Goal: Task Accomplishment & Management: Complete application form

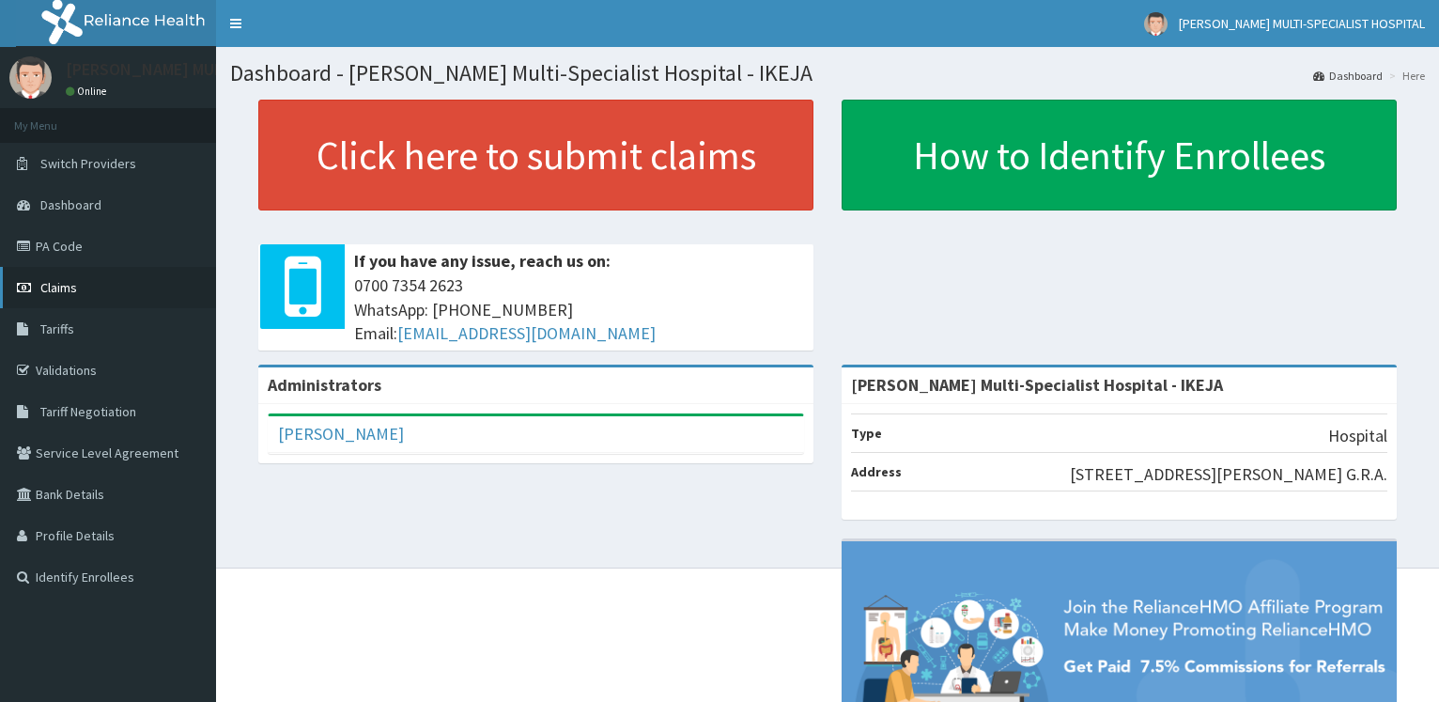
click at [105, 288] on link "Claims" at bounding box center [108, 287] width 216 height 41
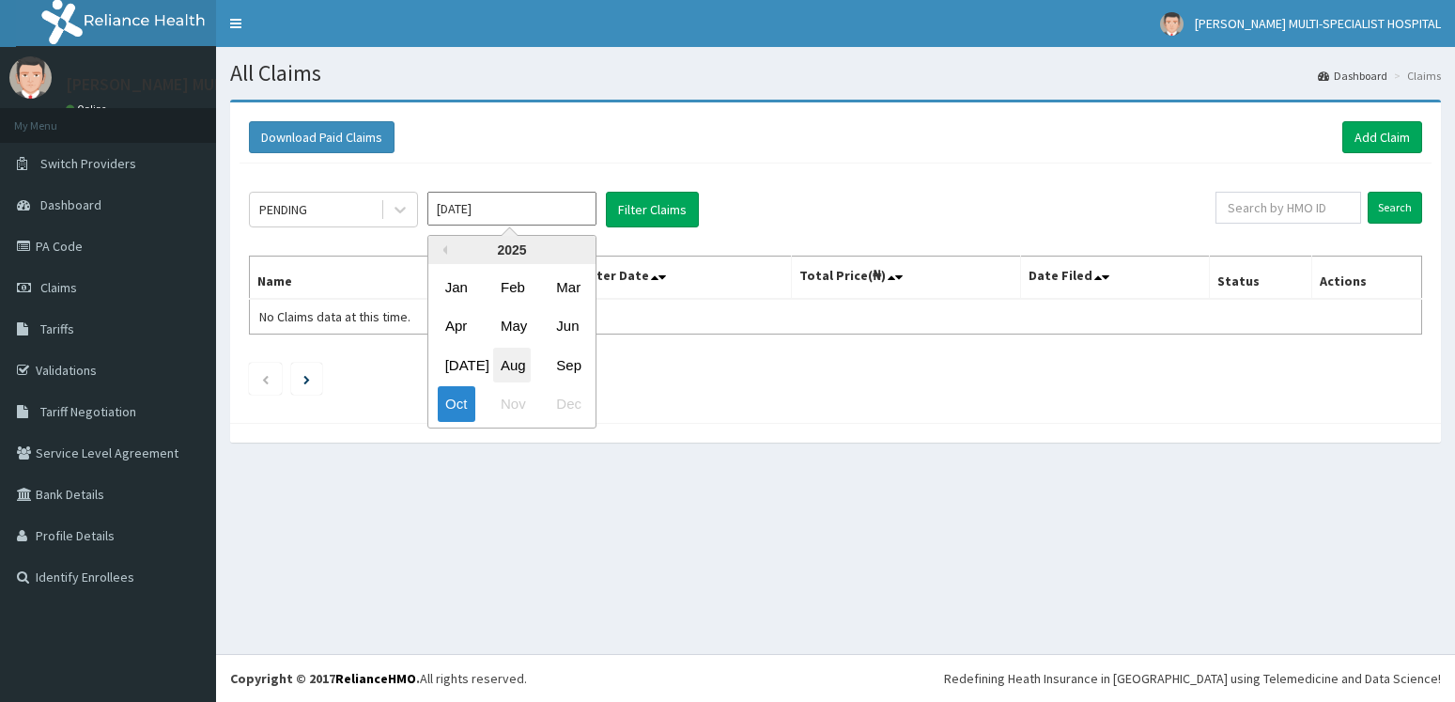
click at [528, 361] on div "Aug" at bounding box center [512, 364] width 38 height 35
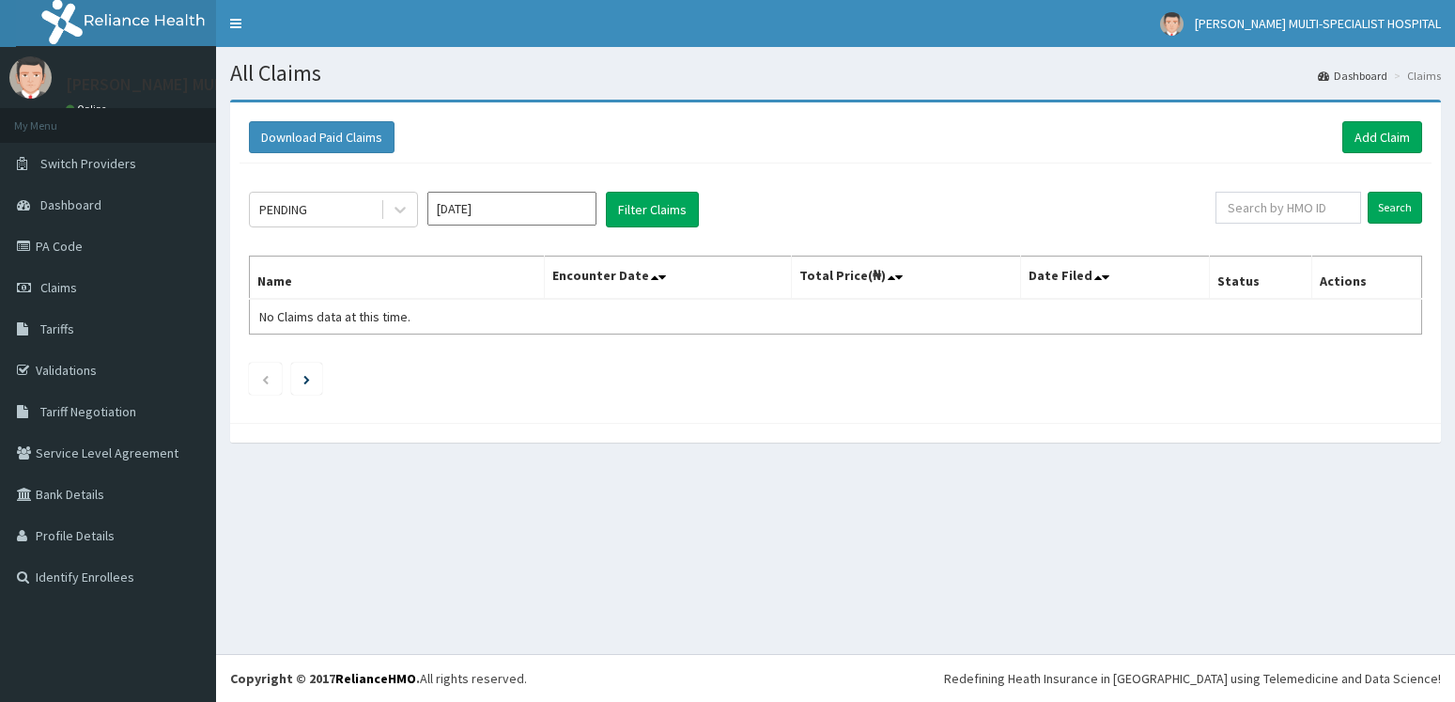
type input "Aug 2025"
click at [670, 208] on button "Filter Claims" at bounding box center [652, 210] width 93 height 36
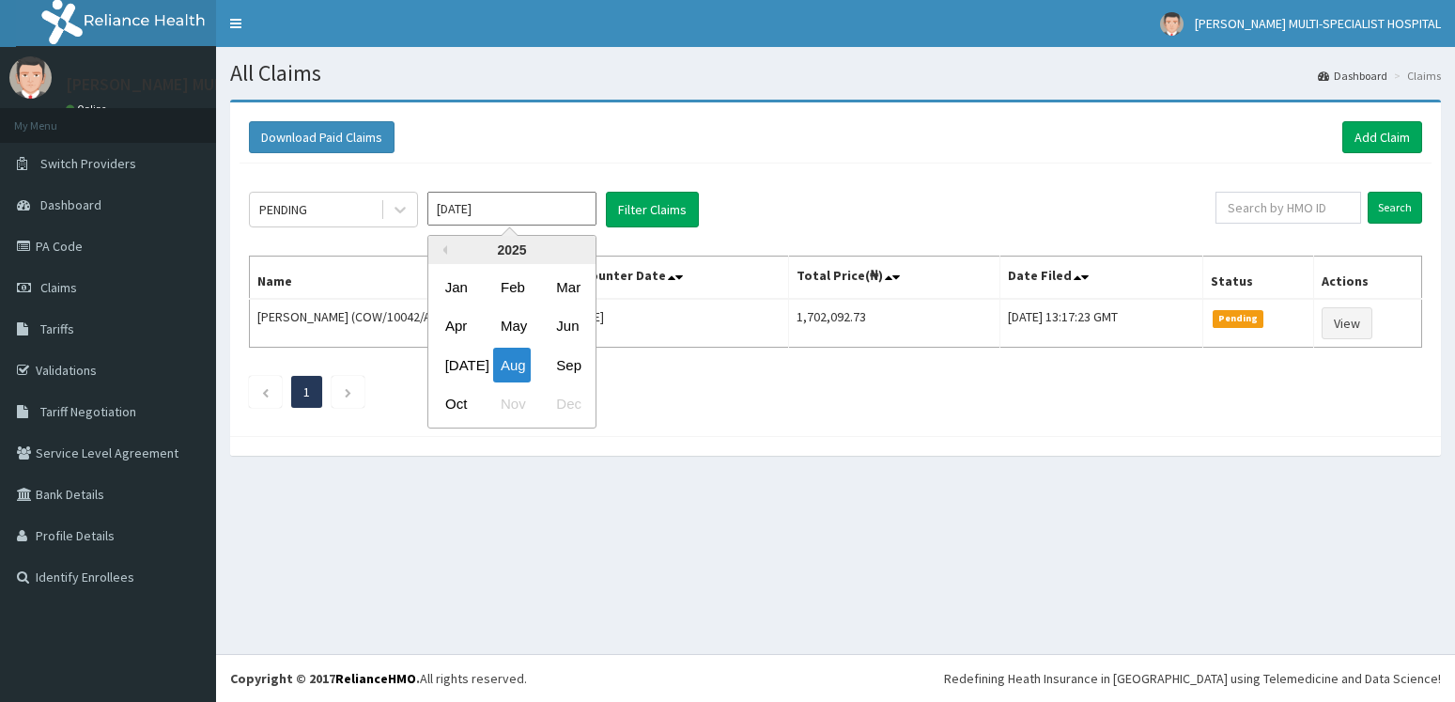
click at [574, 209] on input "Aug 2025" at bounding box center [511, 209] width 169 height 34
click at [503, 368] on div "Aug" at bounding box center [512, 364] width 38 height 35
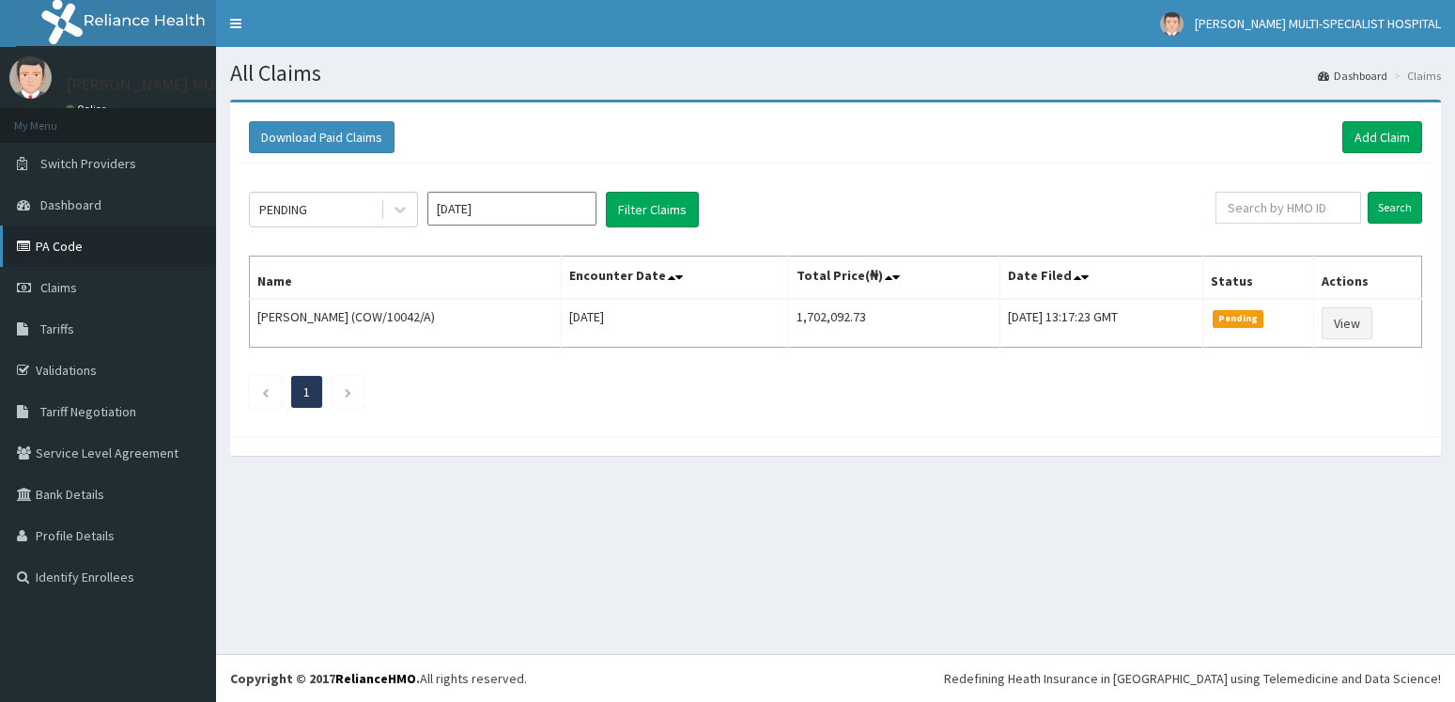
click at [109, 245] on link "PA Code" at bounding box center [108, 245] width 216 height 41
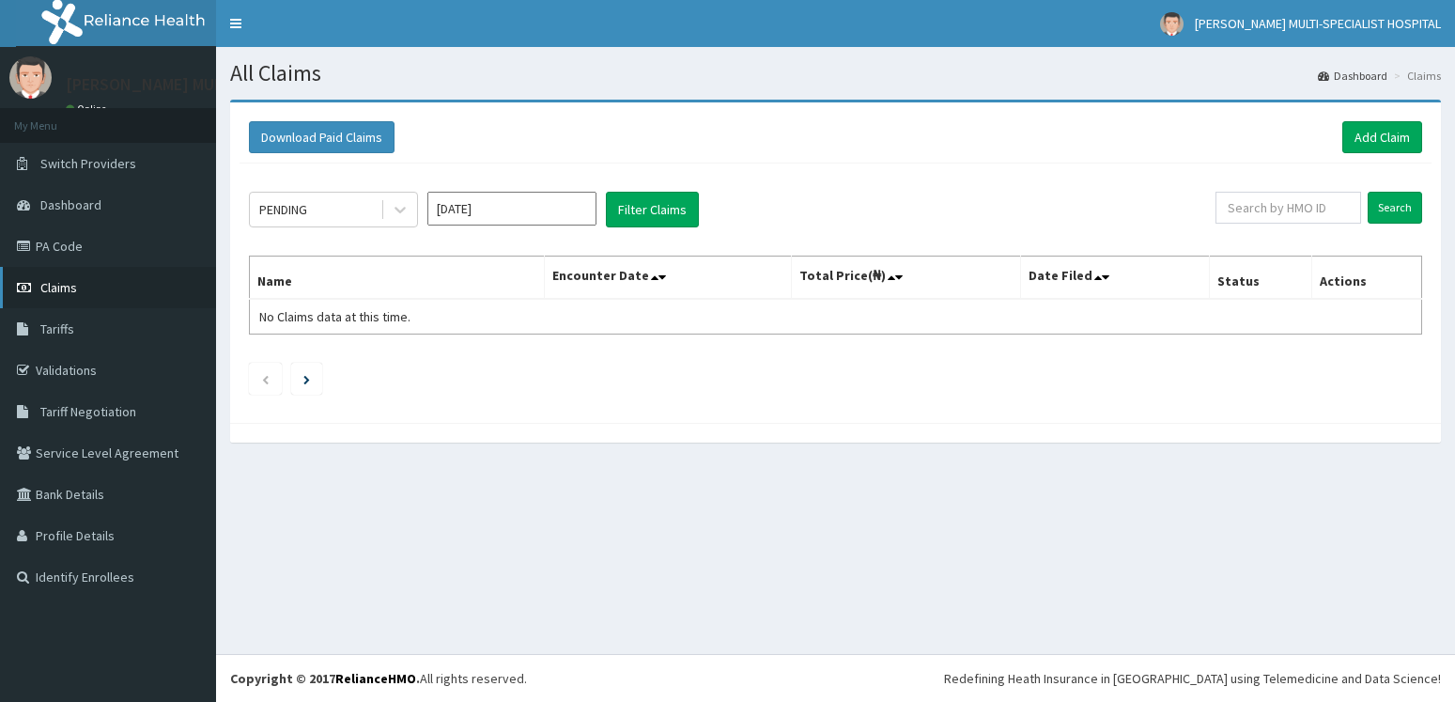
click at [64, 279] on link "Claims" at bounding box center [108, 287] width 216 height 41
click at [1370, 137] on link "Add Claim" at bounding box center [1382, 137] width 80 height 32
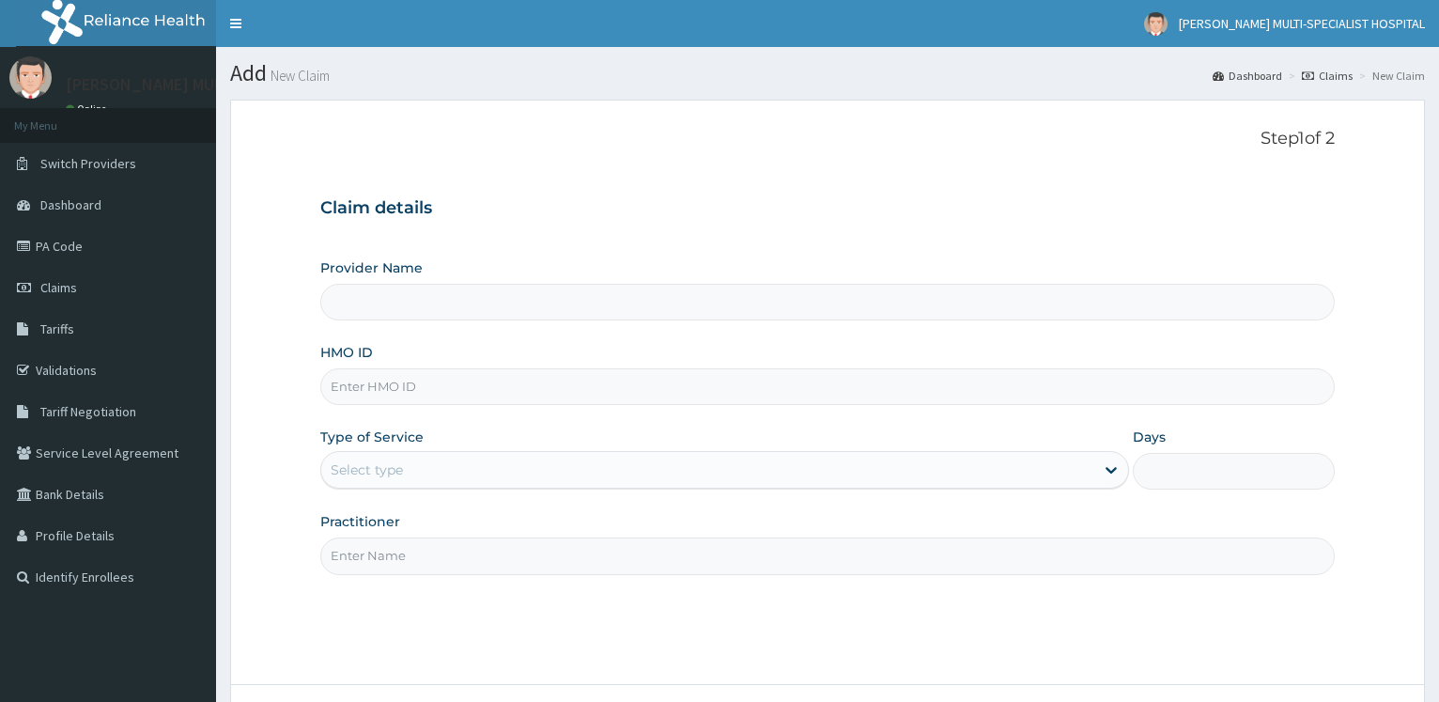
type input "[PERSON_NAME] Multi-Specialist Hospital - IKEJA"
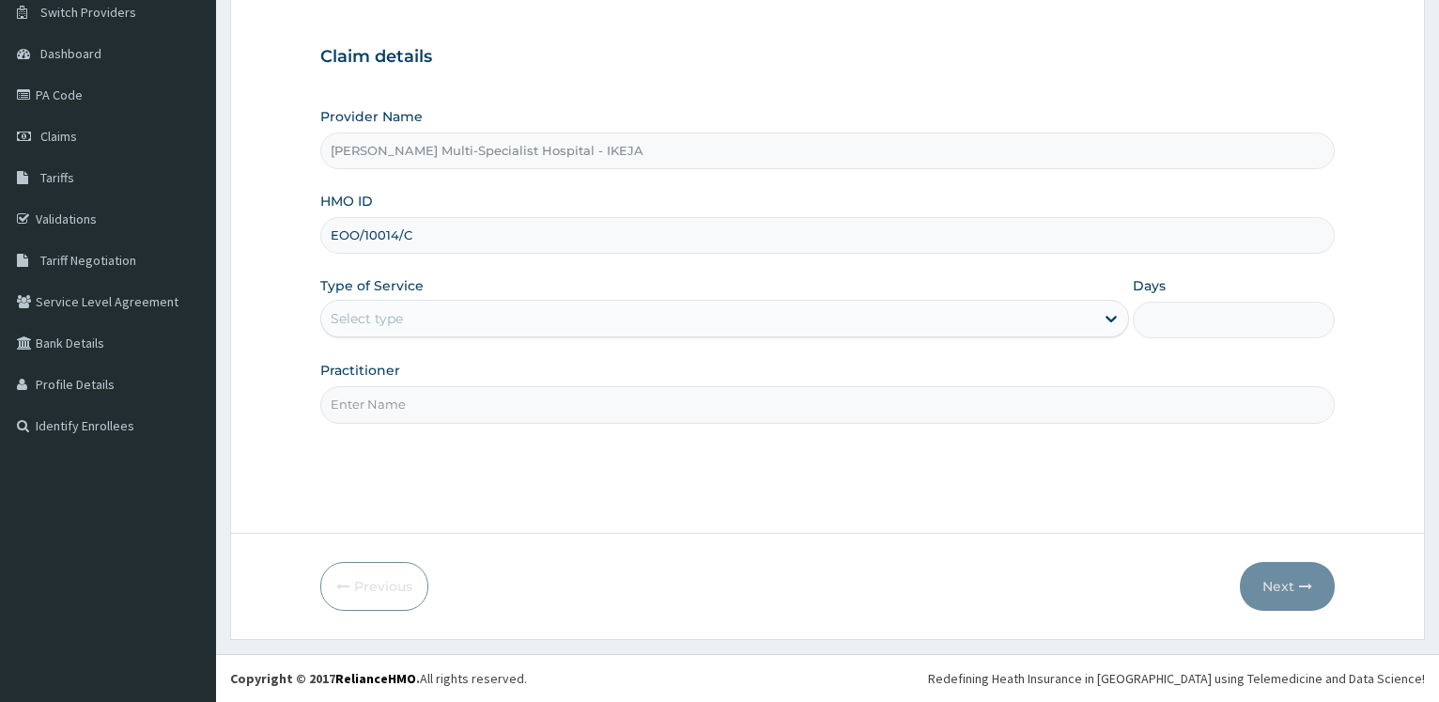
type input "EOO/10014/C"
click at [425, 313] on div "Select type" at bounding box center [707, 318] width 772 height 30
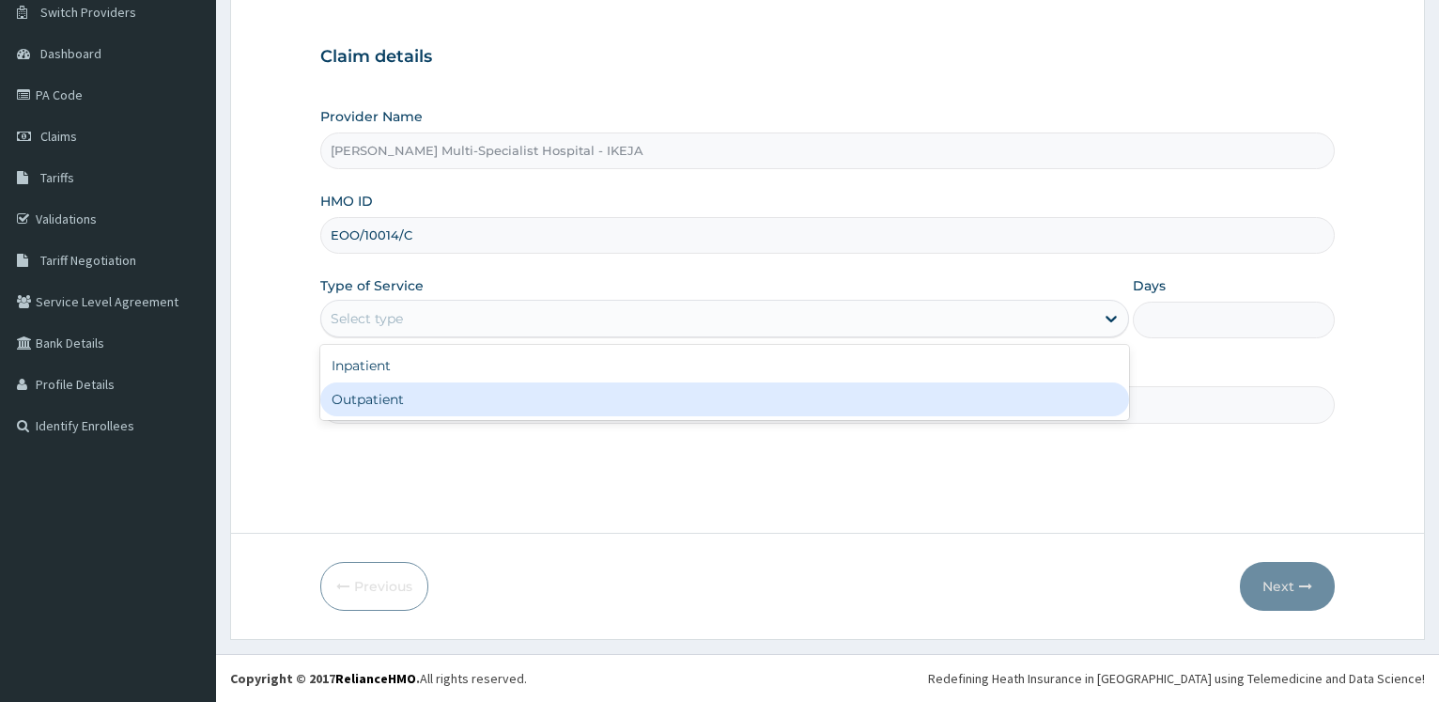
click at [425, 413] on div "Outpatient" at bounding box center [724, 399] width 808 height 34
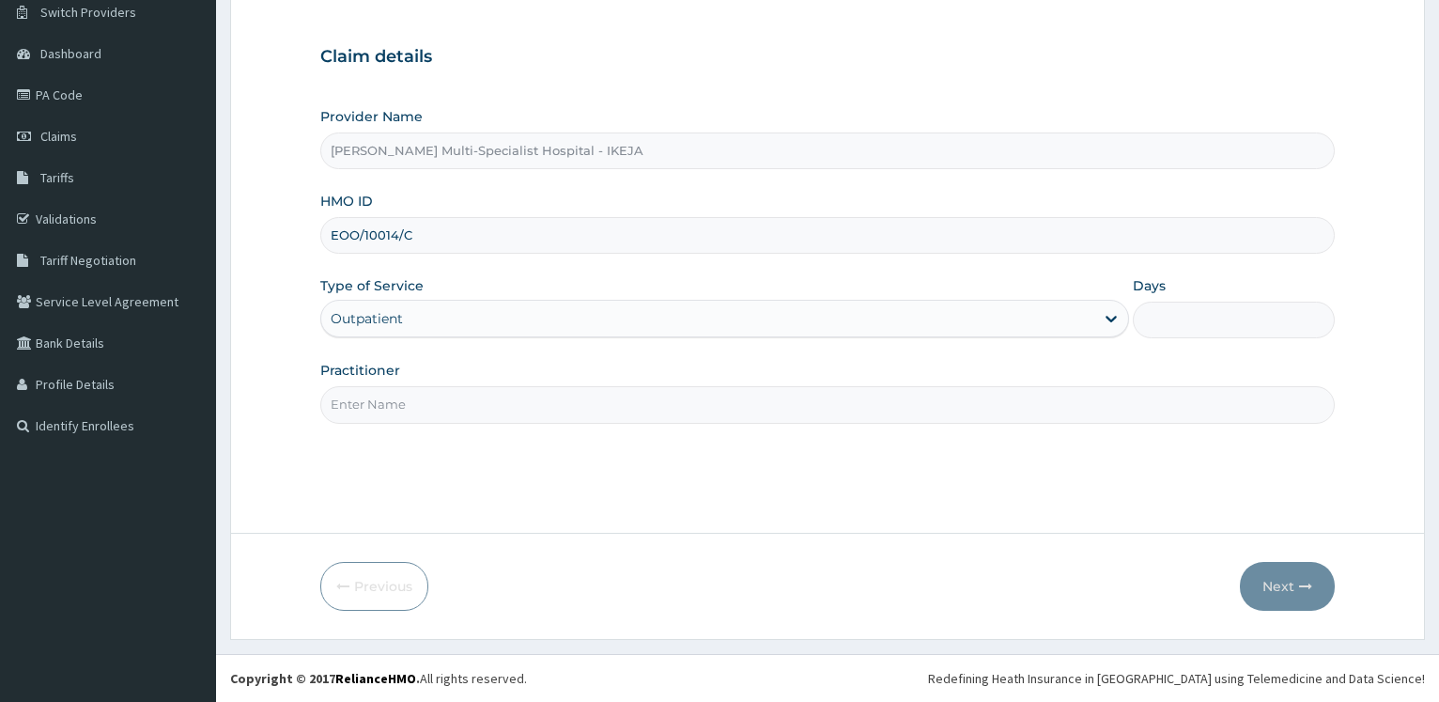
type input "1"
click at [425, 412] on input "Practitioner" at bounding box center [827, 404] width 1014 height 37
type input "d"
type input "DR FEMI"
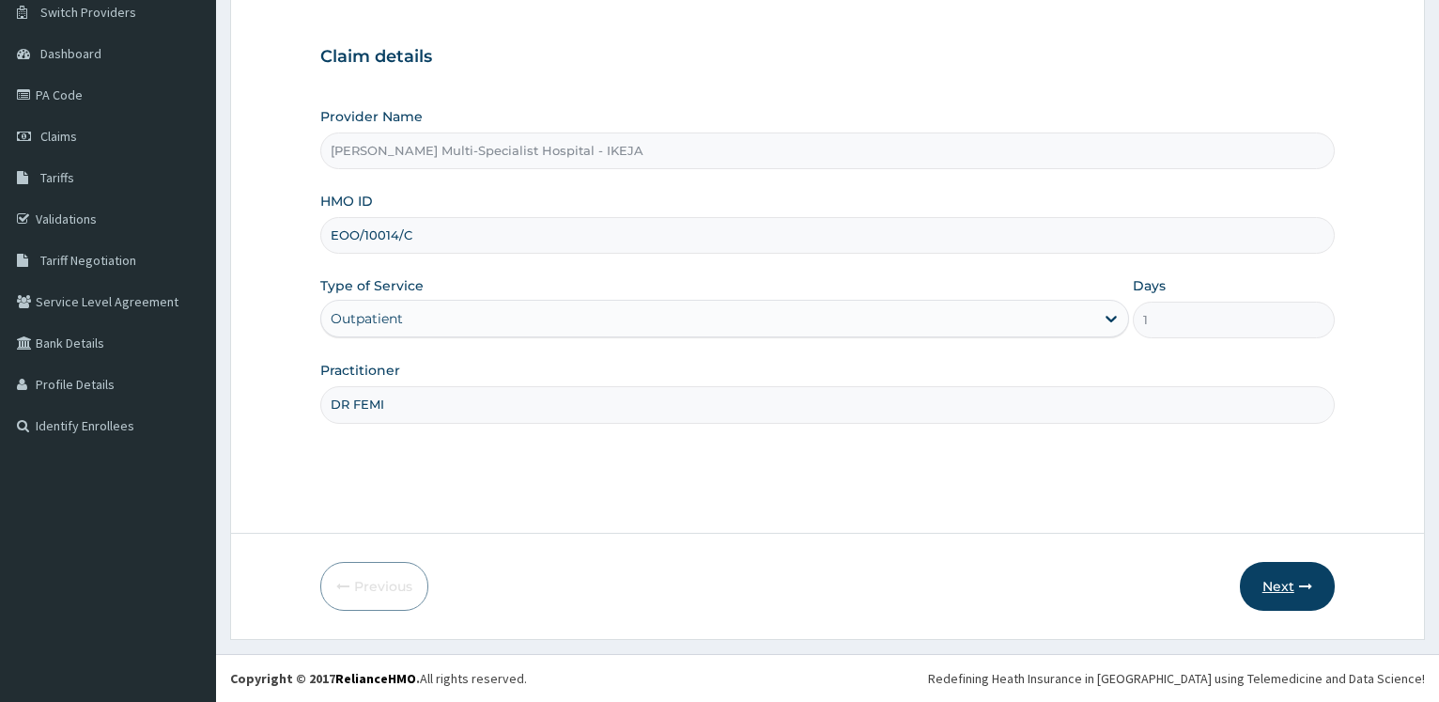
click at [1282, 578] on button "Next" at bounding box center [1287, 586] width 95 height 49
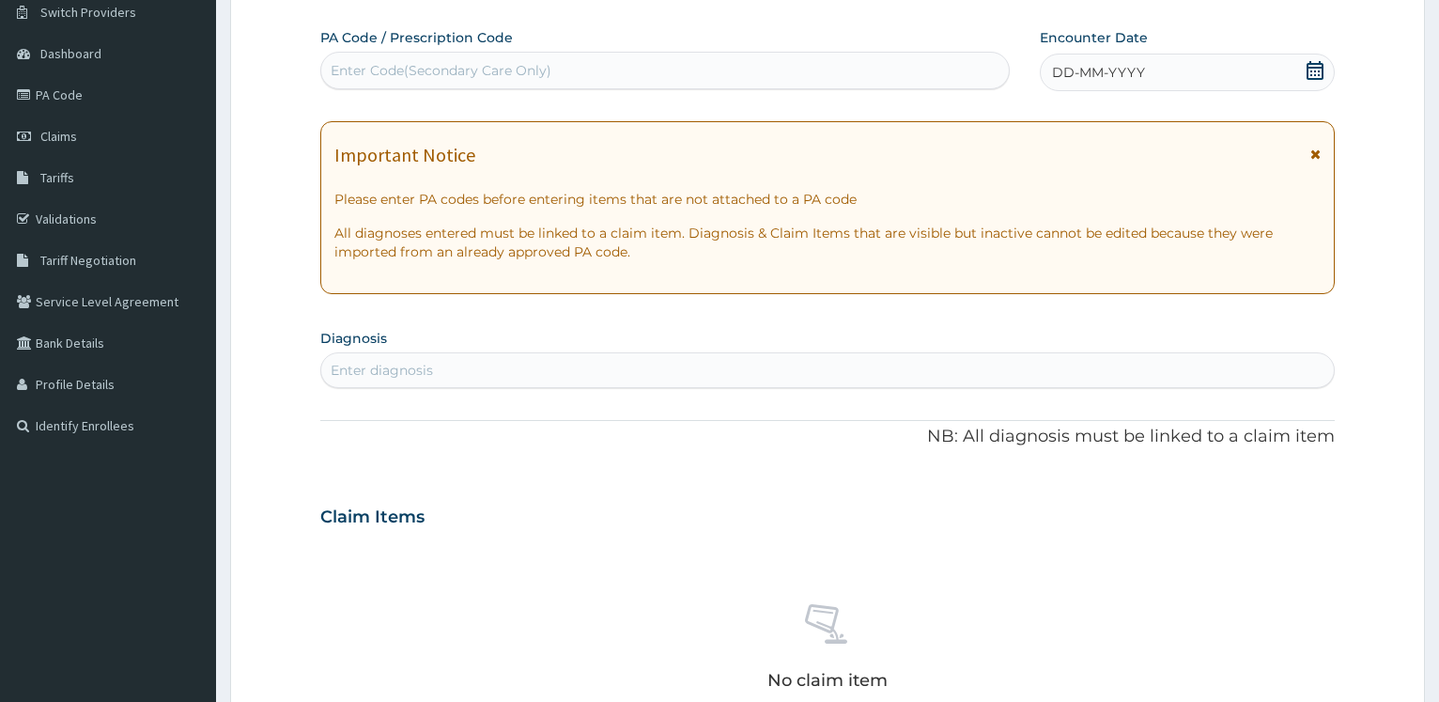
click at [422, 79] on div "Enter Code(Secondary Care Only)" at bounding box center [441, 70] width 221 height 19
click at [493, 62] on div "Enter Code(Secondary Care Only)" at bounding box center [441, 70] width 221 height 19
paste input "PA/33AA6A"
type input "PA/33AA6A"
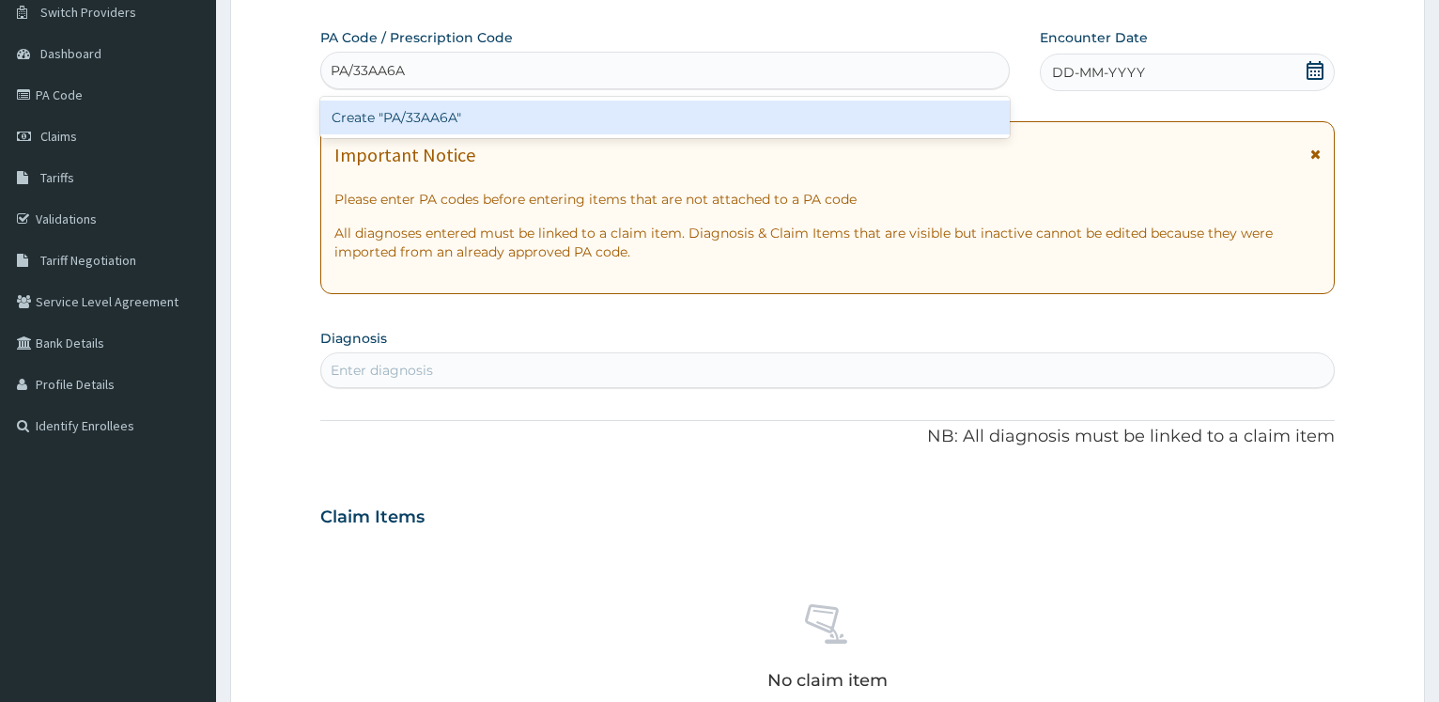
click at [440, 114] on div "Create "PA/33AA6A"" at bounding box center [664, 117] width 688 height 34
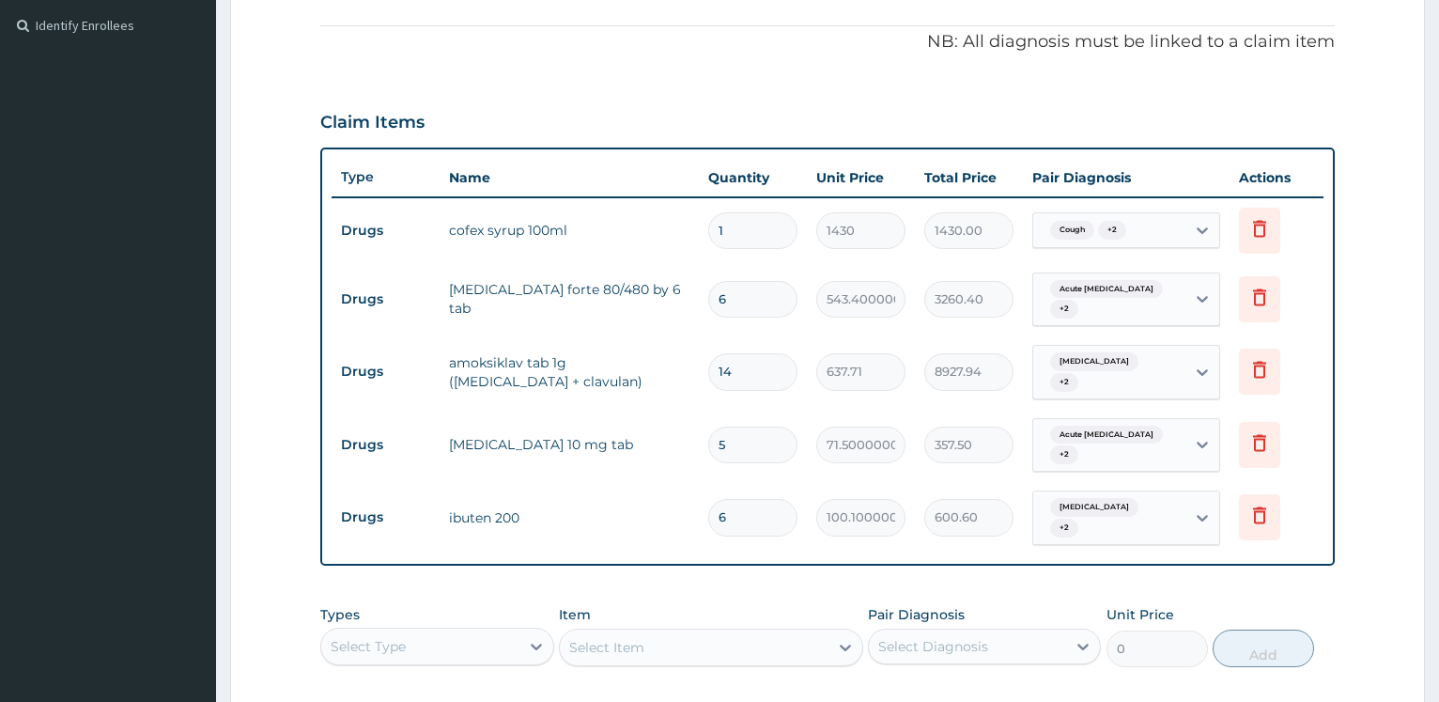
scroll to position [839, 0]
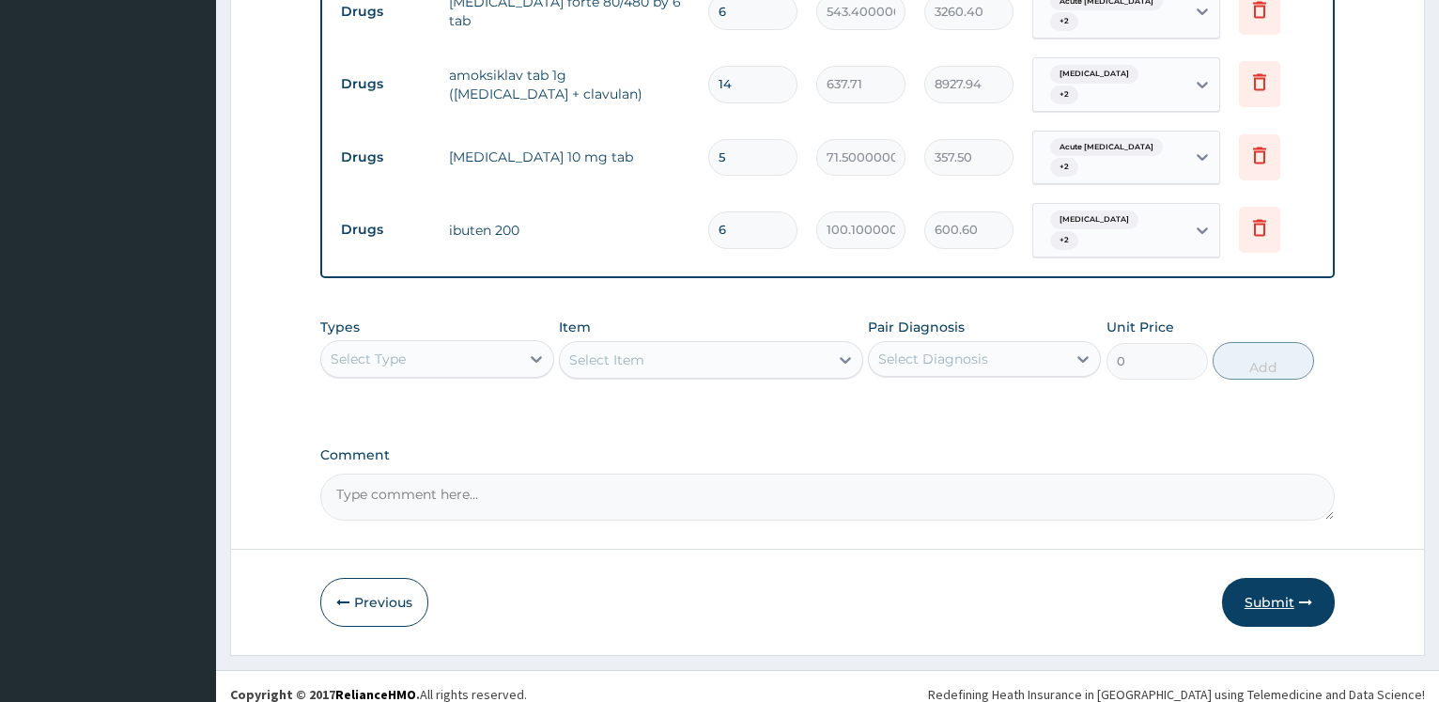
click at [1297, 591] on button "Submit" at bounding box center [1278, 602] width 113 height 49
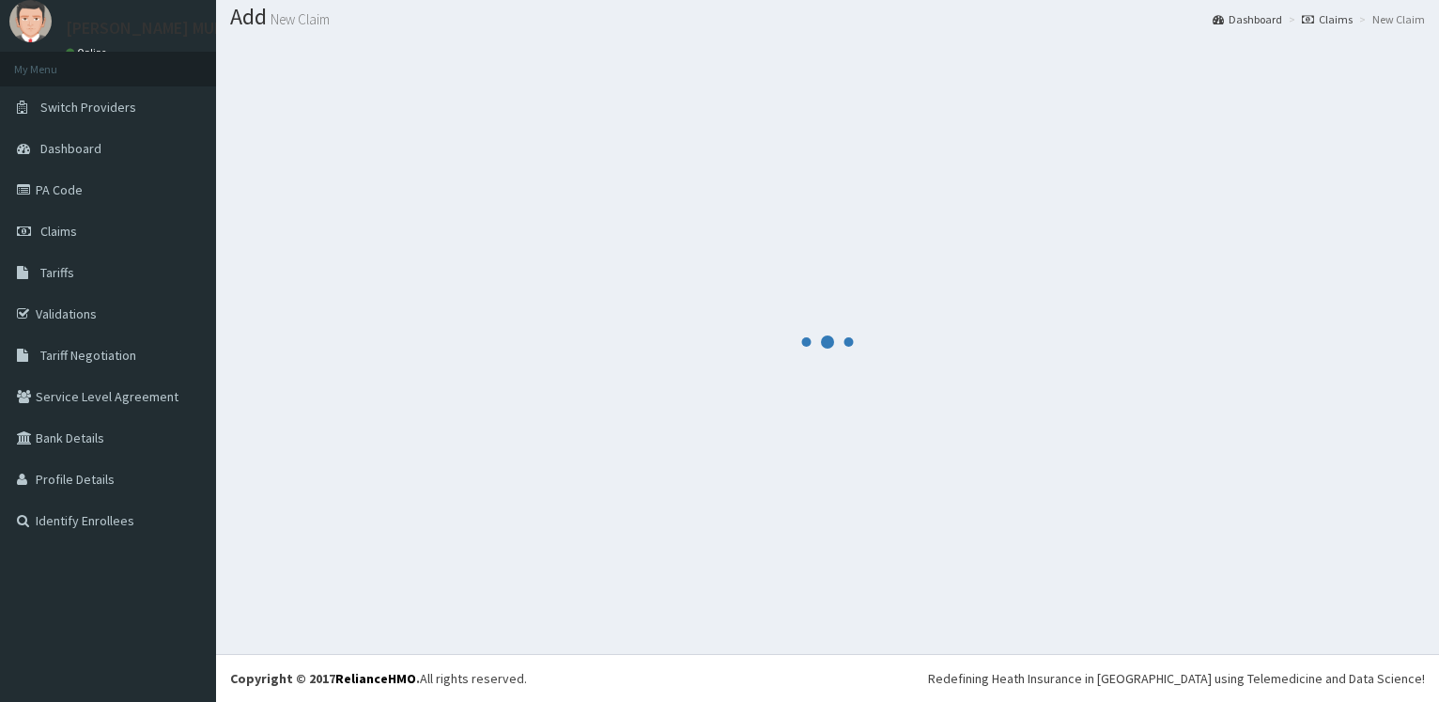
scroll to position [56, 0]
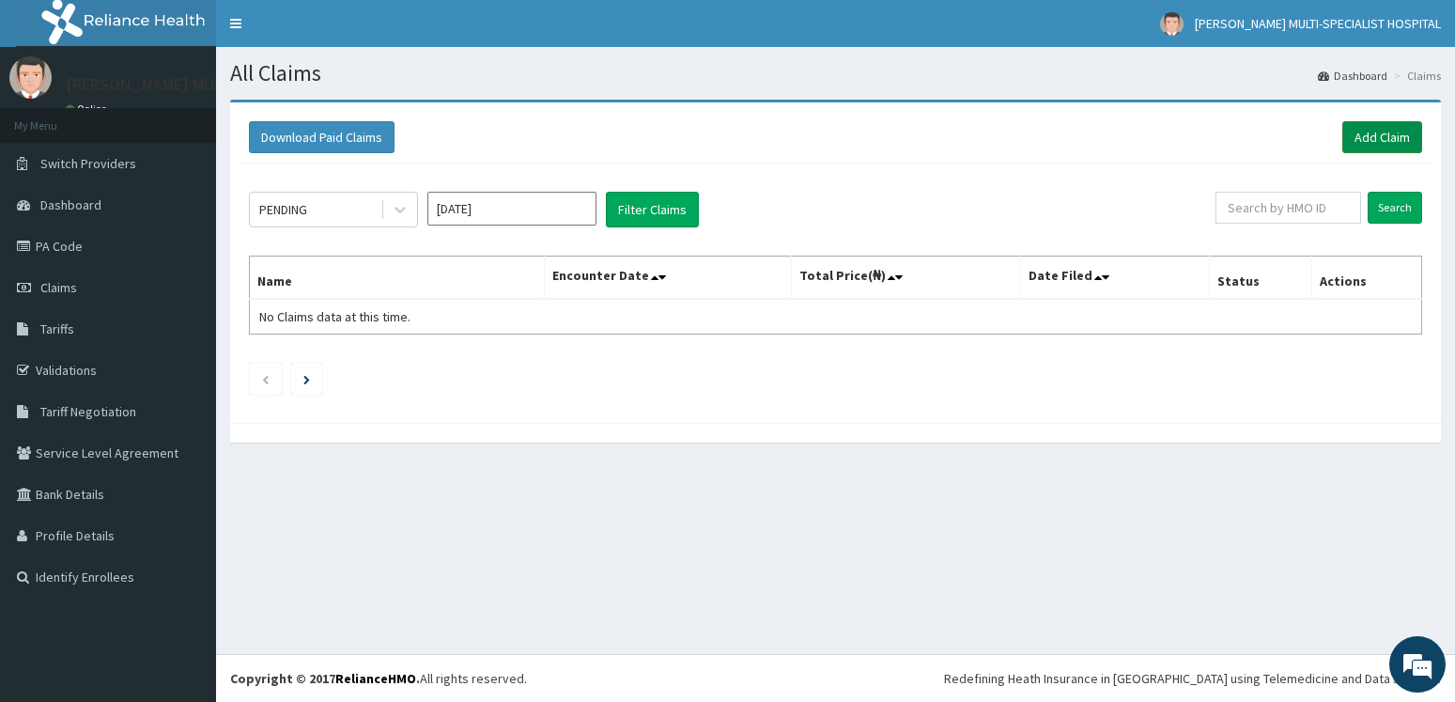
click at [1377, 129] on link "Add Claim" at bounding box center [1382, 137] width 80 height 32
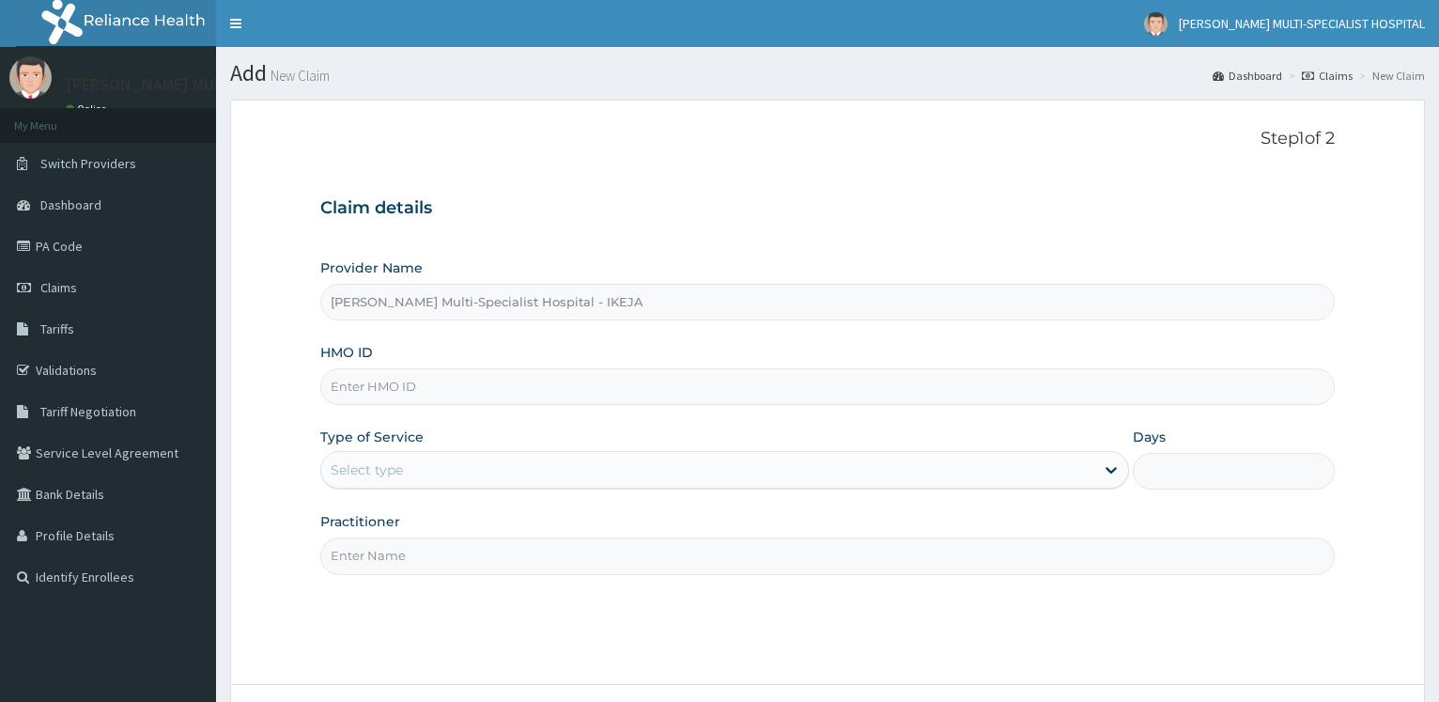
type input "[PERSON_NAME] Multi-Specialist Hospital - IKEJA"
type input "ENM/10021/A"
click at [400, 472] on div "Select type" at bounding box center [367, 469] width 72 height 19
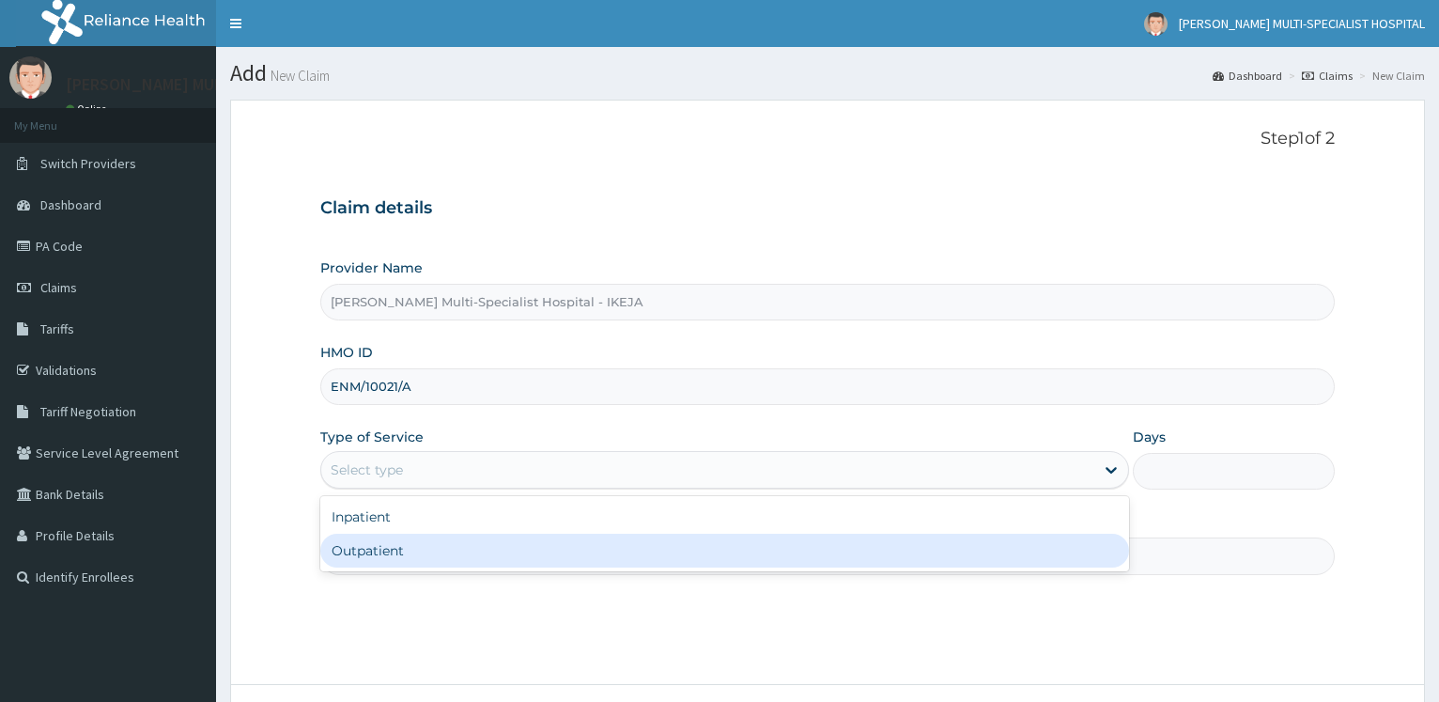
click at [376, 550] on div "Outpatient" at bounding box center [724, 550] width 808 height 34
type input "1"
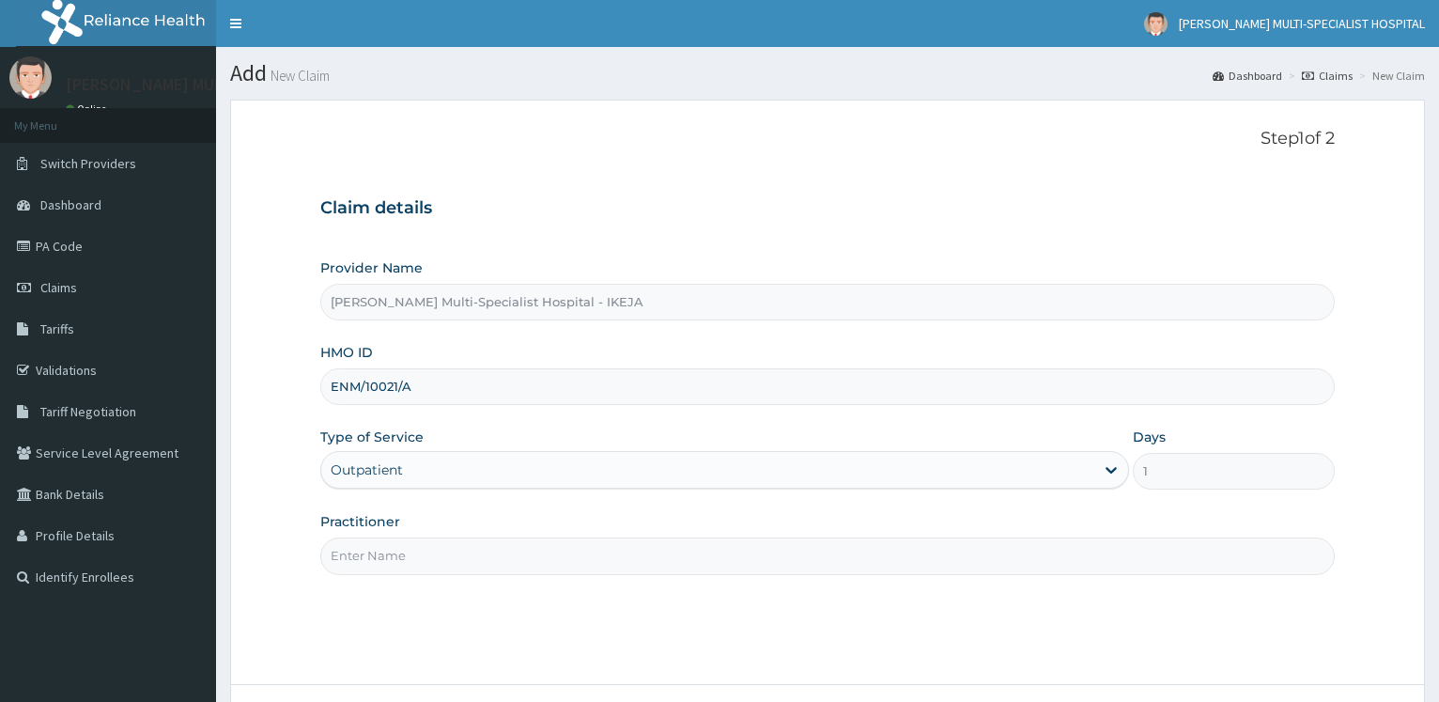
click at [254, 409] on form "Step 1 of 2 Claim details Provider Name Reddington Multi-Specialist Hospital - …" at bounding box center [827, 445] width 1195 height 690
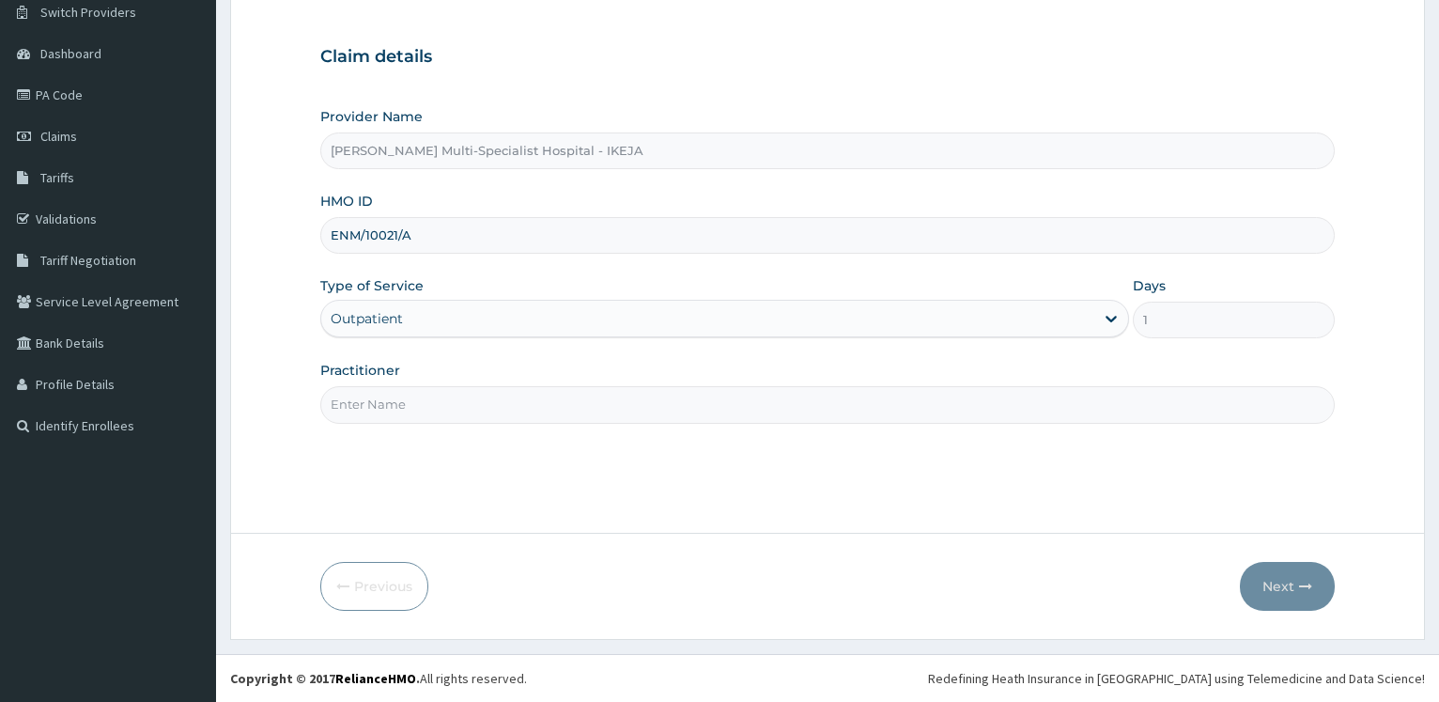
click at [403, 406] on input "Practitioner" at bounding box center [827, 404] width 1014 height 37
type input "DR NE"
click at [1300, 577] on button "Next" at bounding box center [1287, 586] width 95 height 49
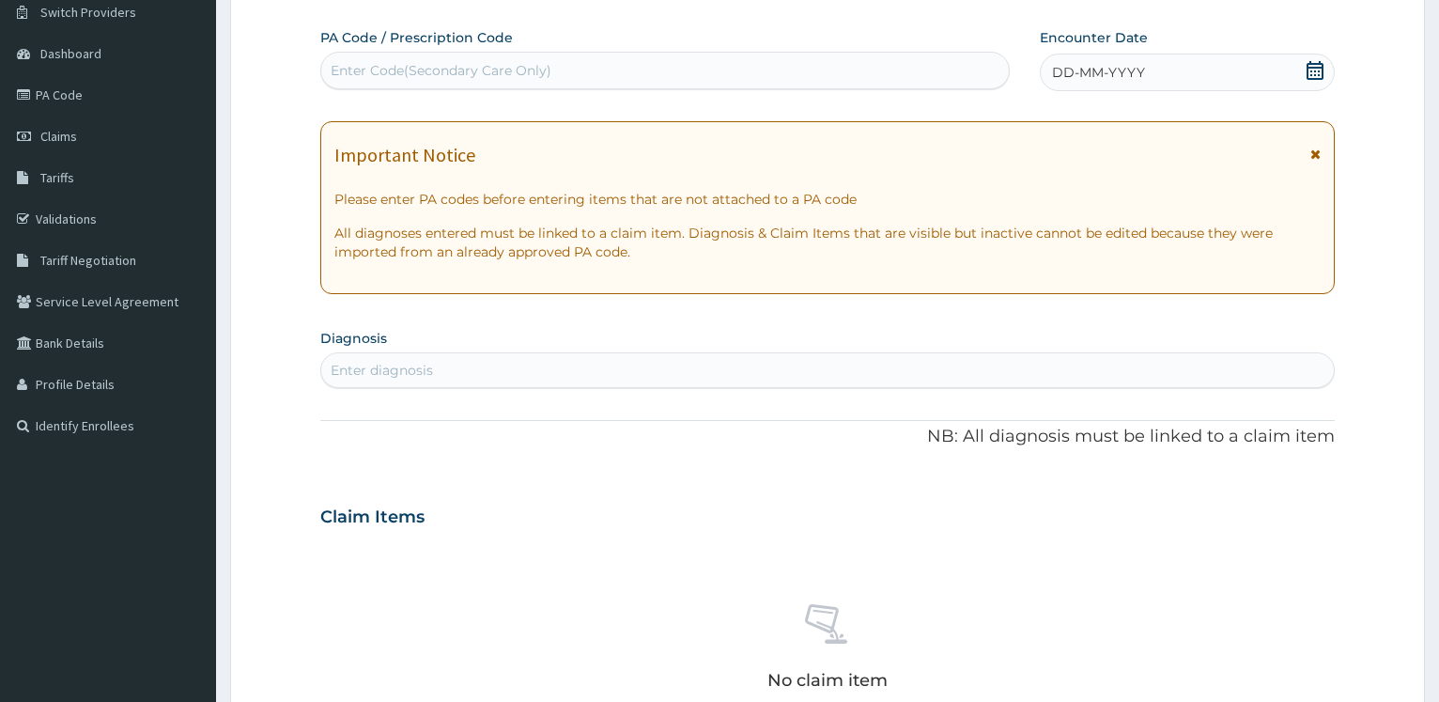
click at [455, 63] on div "Enter Code(Secondary Care Only)" at bounding box center [441, 70] width 221 height 19
paste input "PA/E1FADB"
type input "PA/E1FADB"
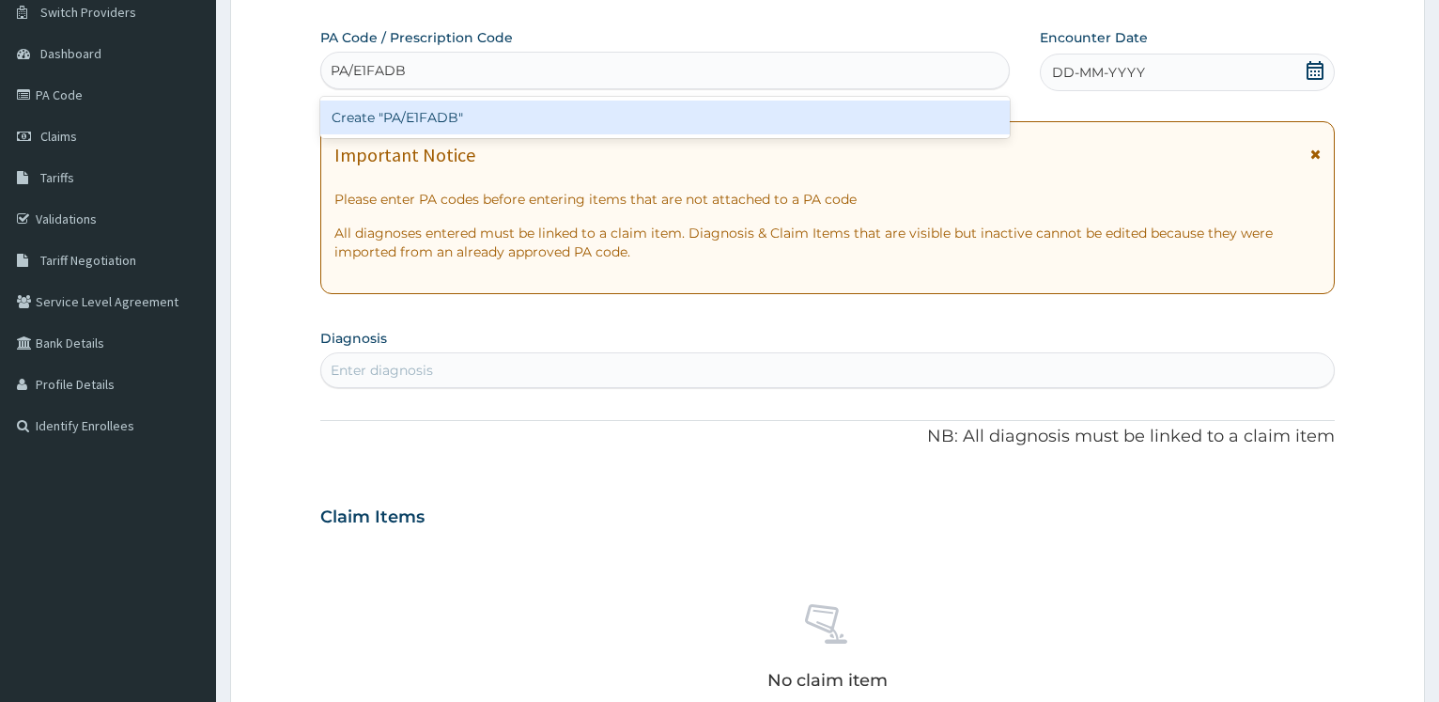
click at [409, 118] on div "Create "PA/E1FADB"" at bounding box center [664, 117] width 688 height 34
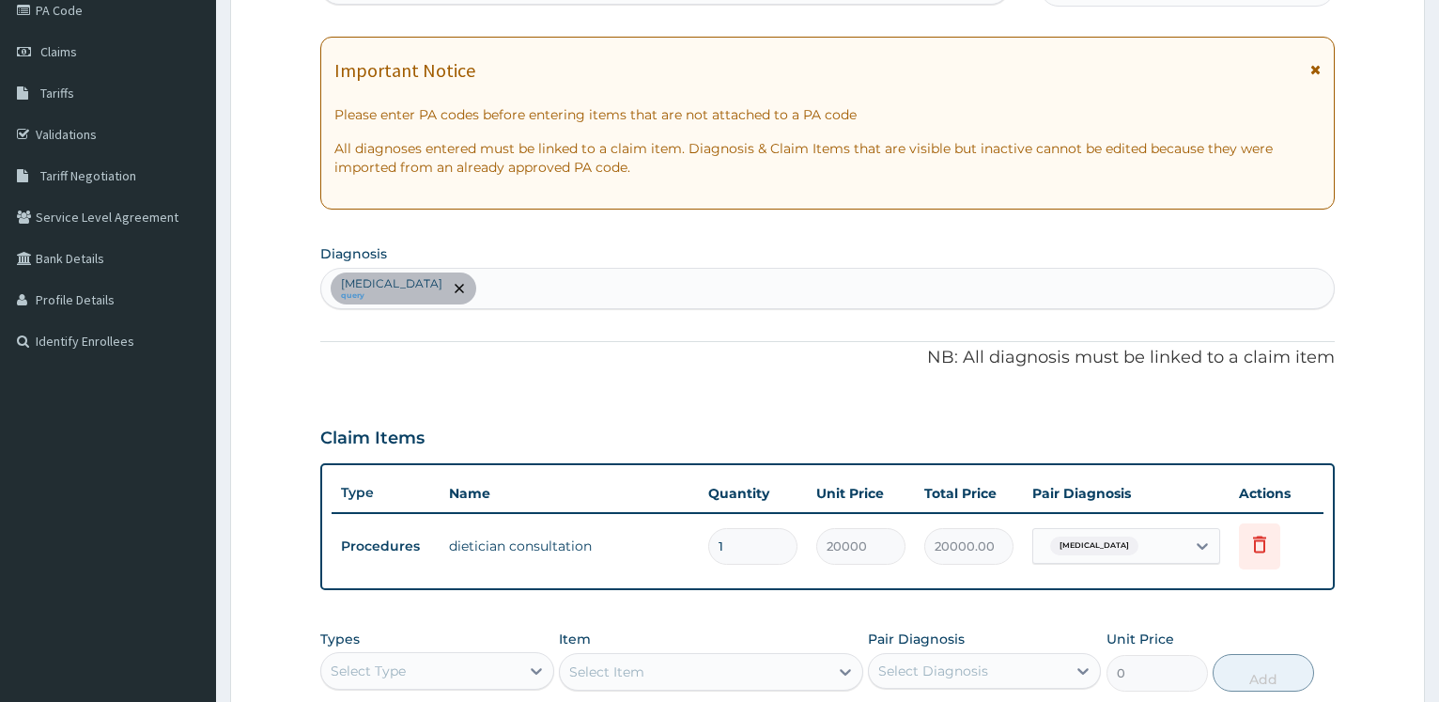
scroll to position [534, 0]
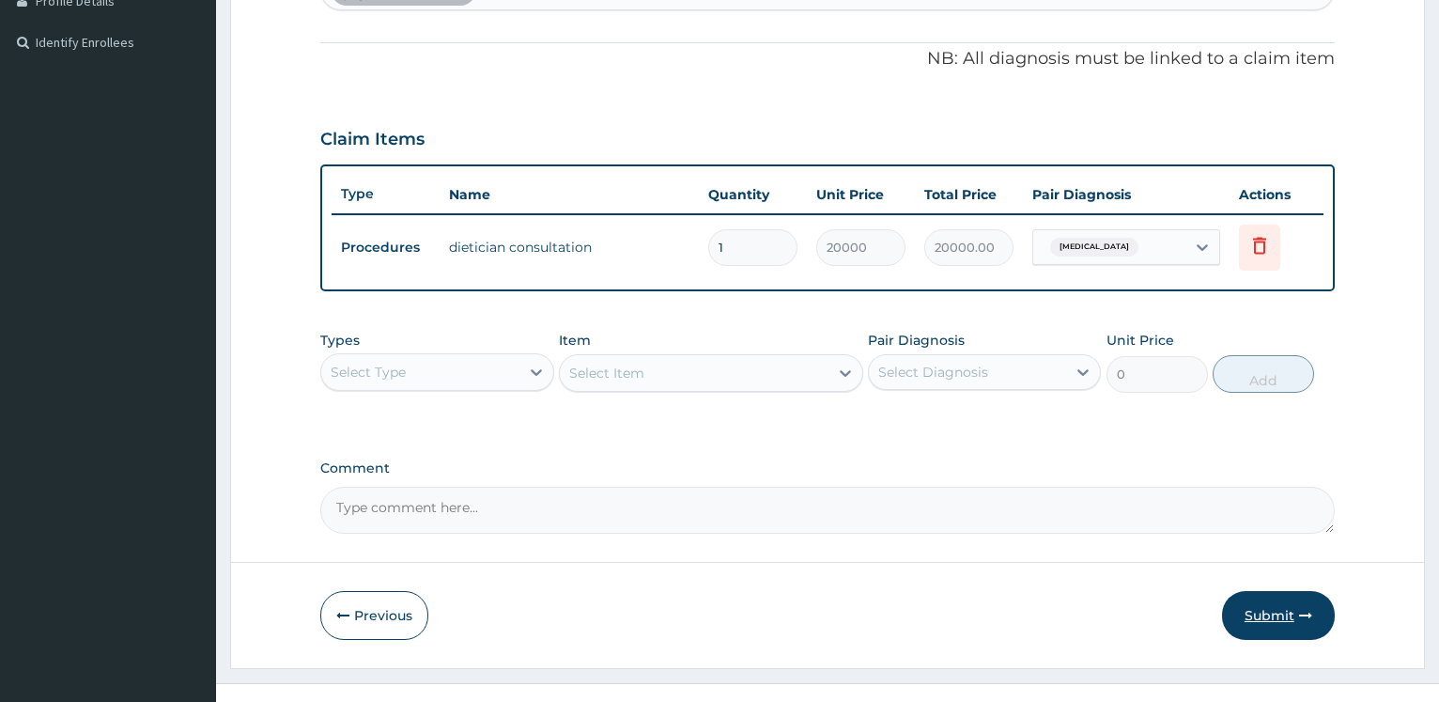
click at [1278, 616] on button "Submit" at bounding box center [1278, 615] width 113 height 49
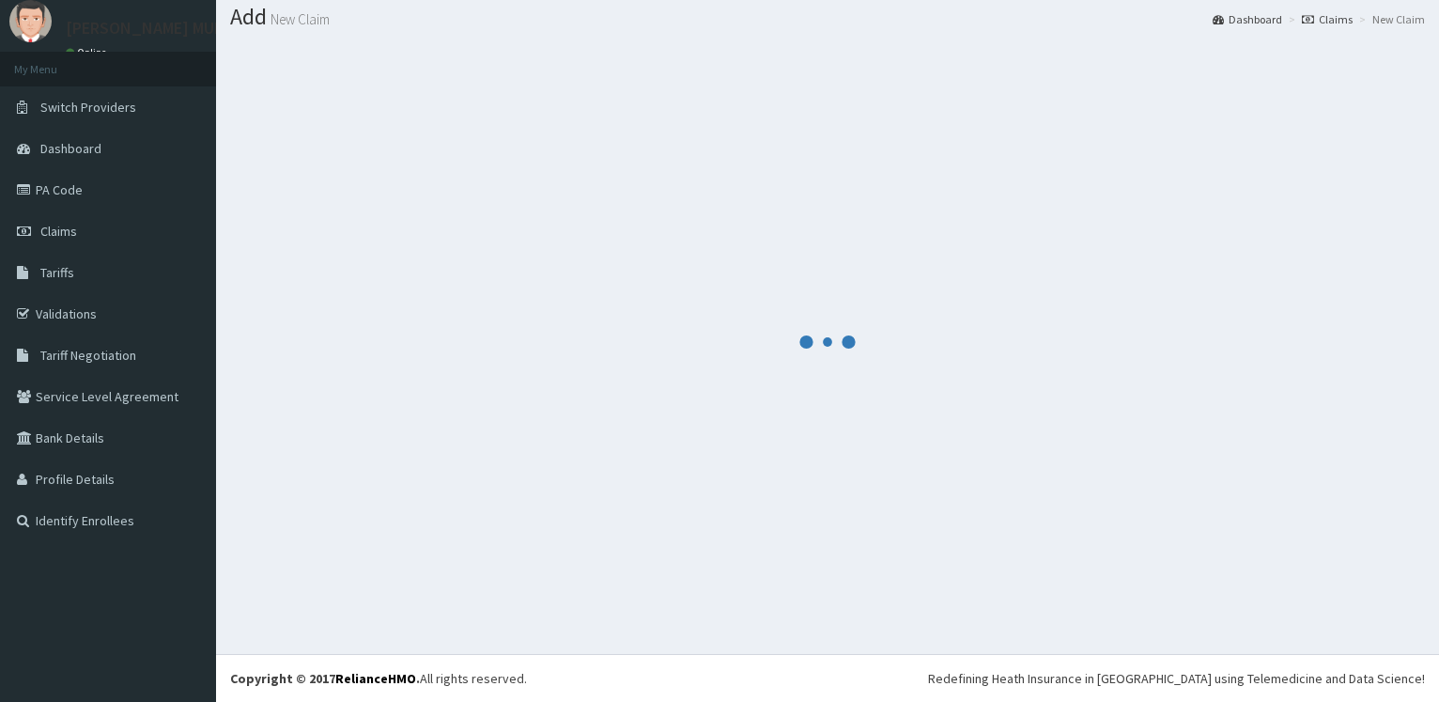
scroll to position [56, 0]
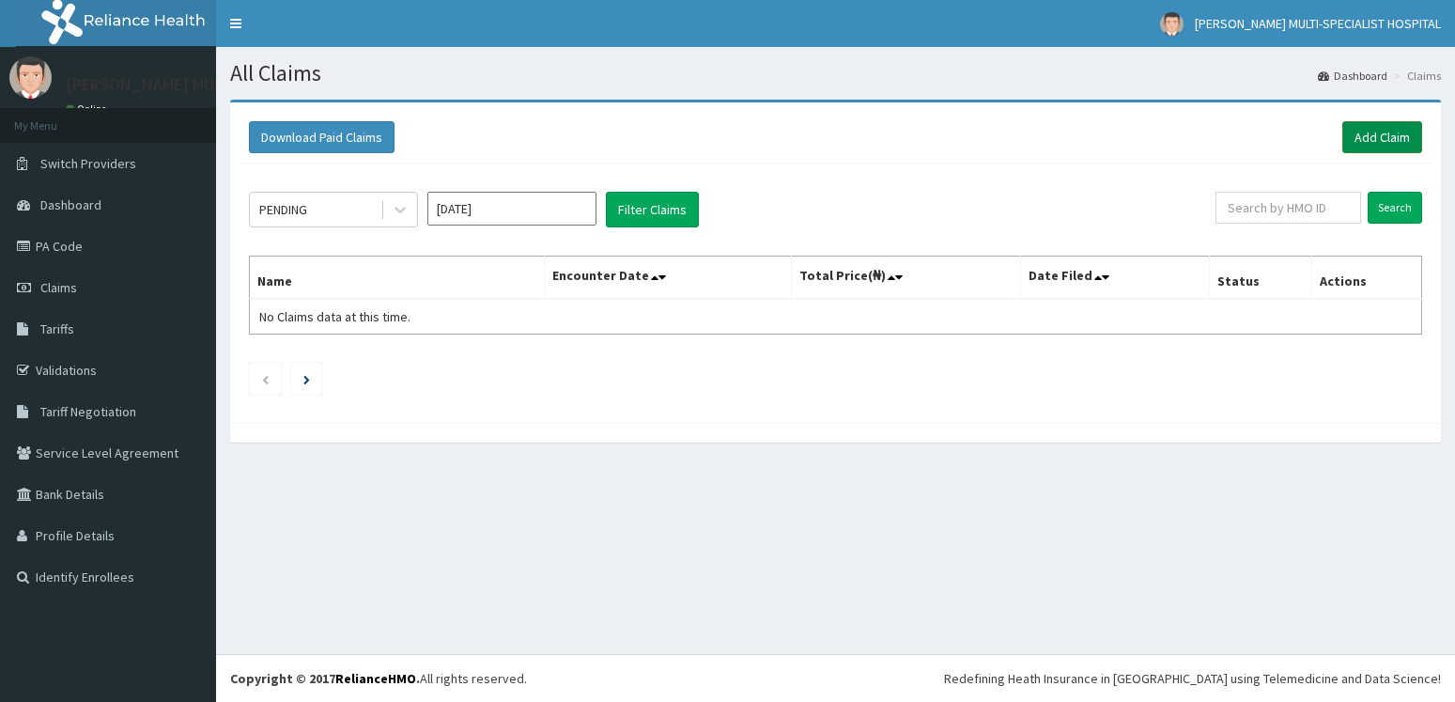
click at [1402, 143] on link "Add Claim" at bounding box center [1382, 137] width 80 height 32
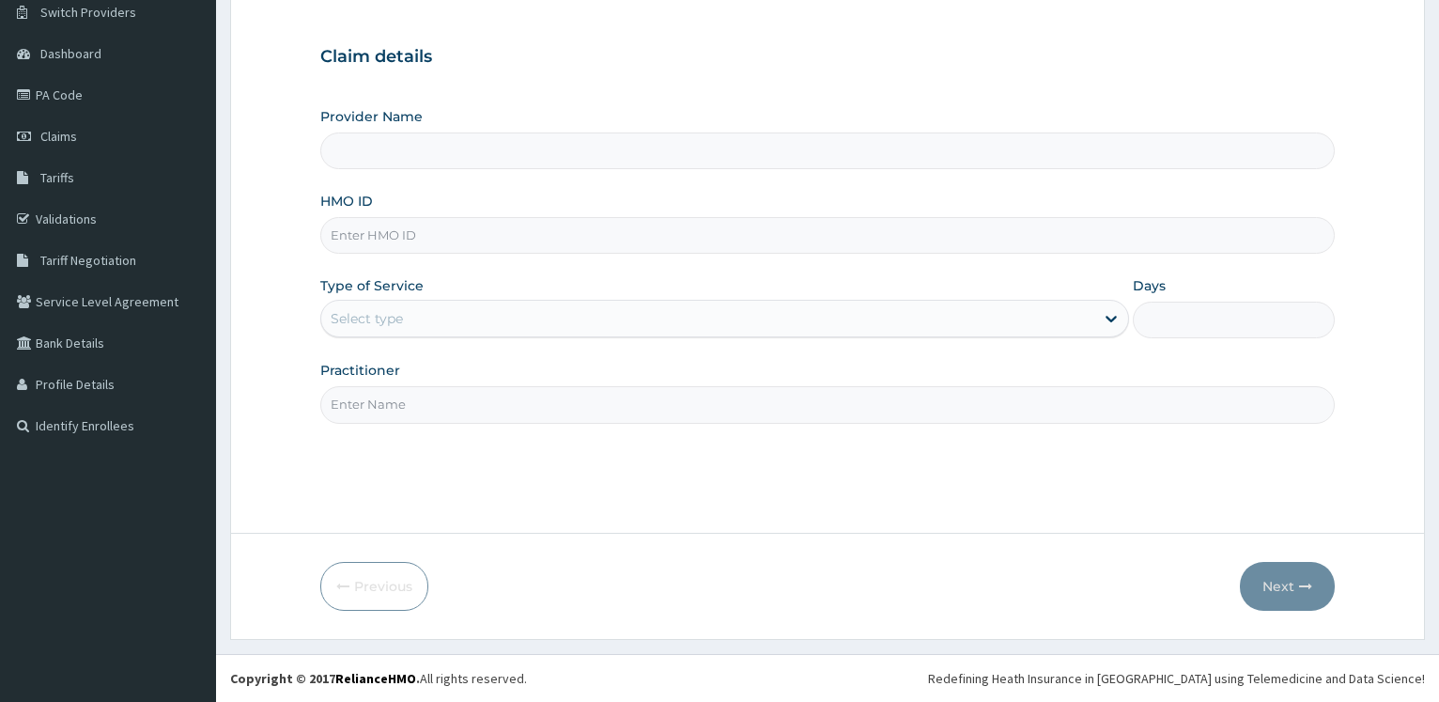
scroll to position [151, 0]
drag, startPoint x: 389, startPoint y: 211, endPoint x: 400, endPoint y: 218, distance: 13.0
click at [391, 211] on div "HMO ID" at bounding box center [827, 223] width 1014 height 62
type input "Reddington Multi-Specialist Hospital - IKEJA"
click at [376, 233] on input "HMO ID" at bounding box center [827, 235] width 1014 height 37
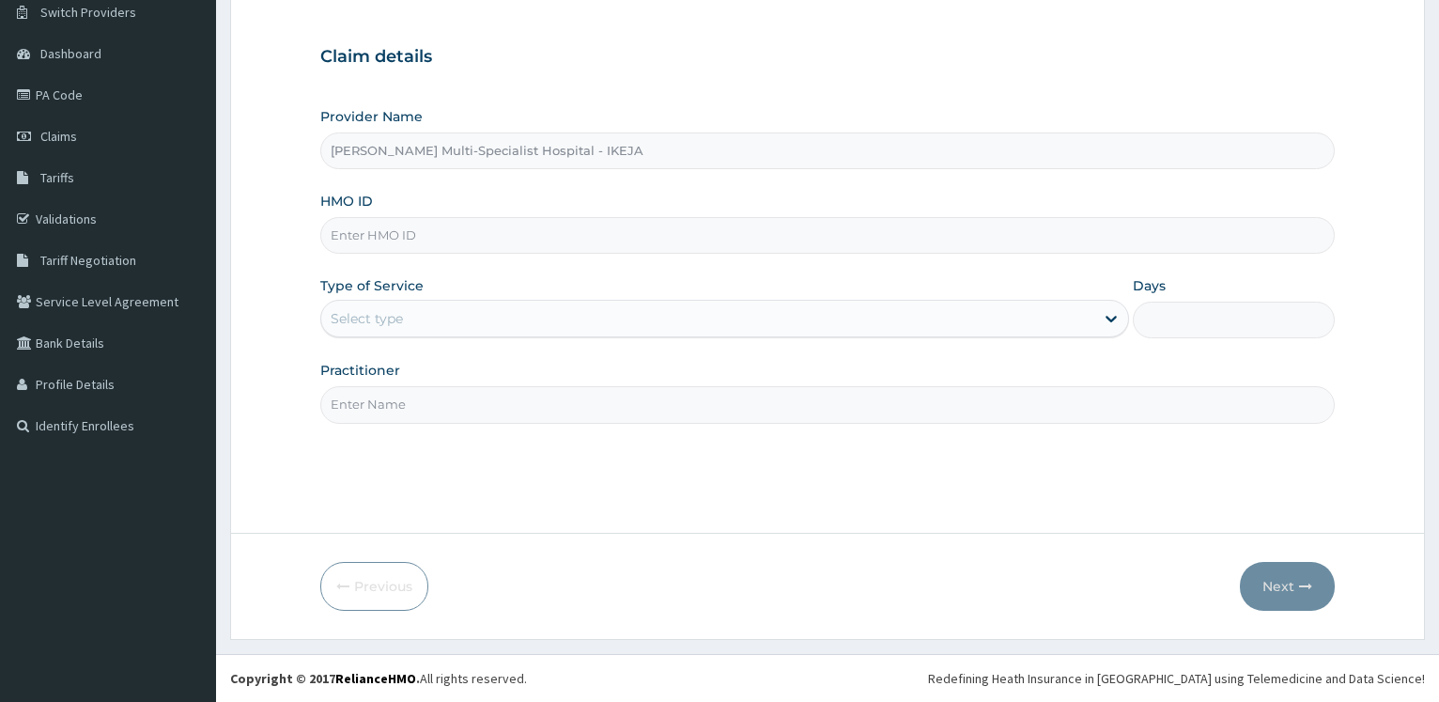
paste input "rbn/10144/c"
type input "rbn/10144/c"
click at [365, 306] on div "Select type" at bounding box center [707, 318] width 772 height 30
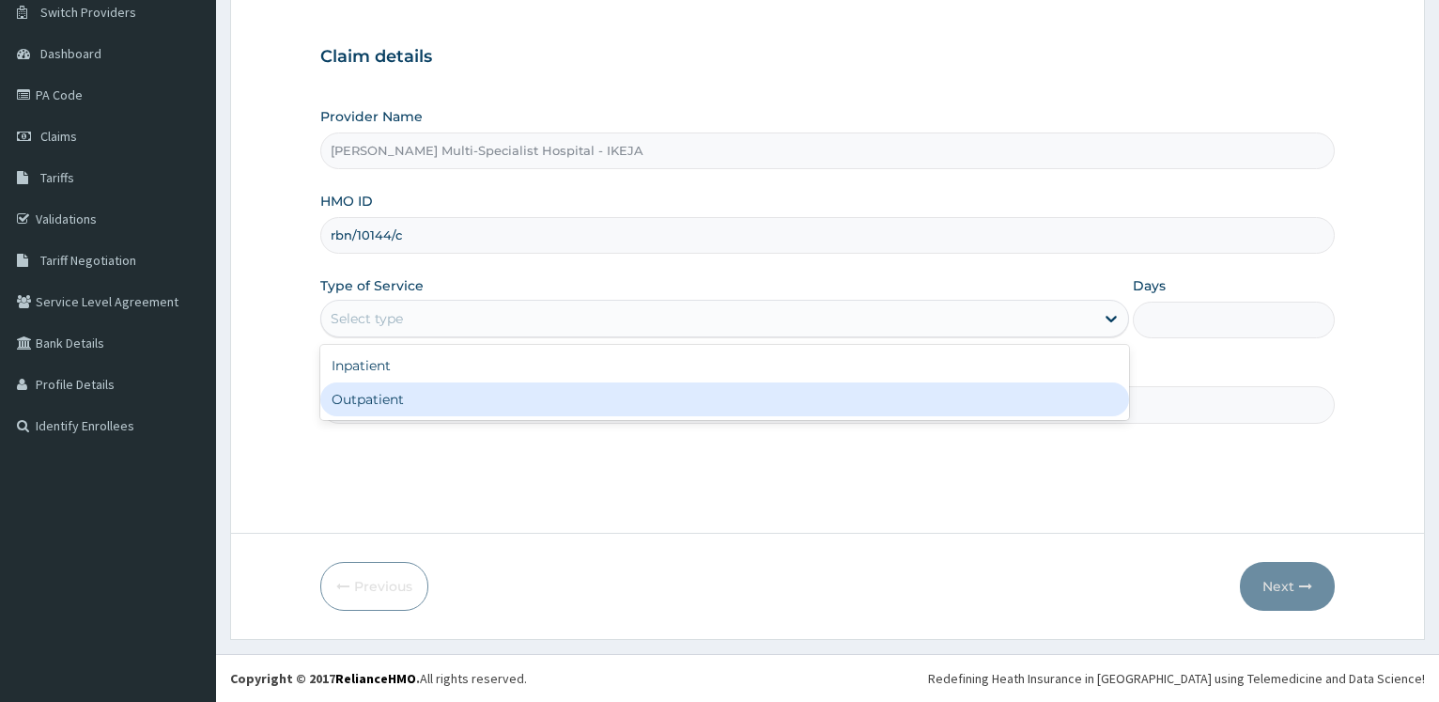
click at [384, 392] on div "Outpatient" at bounding box center [724, 399] width 808 height 34
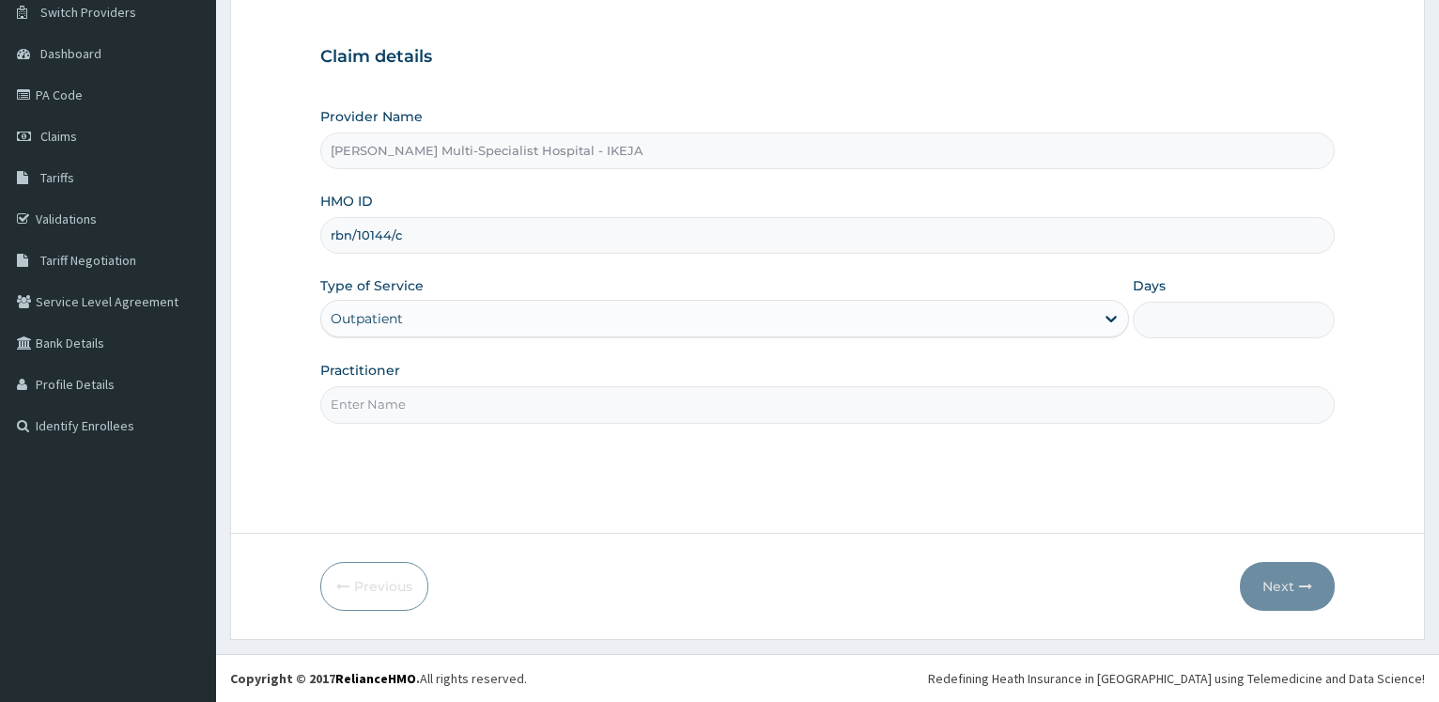
type input "1"
click at [366, 412] on input "Practitioner" at bounding box center [827, 404] width 1014 height 37
type input "S"
type input "DR CHISOM"
click at [1259, 591] on button "Next" at bounding box center [1287, 586] width 95 height 49
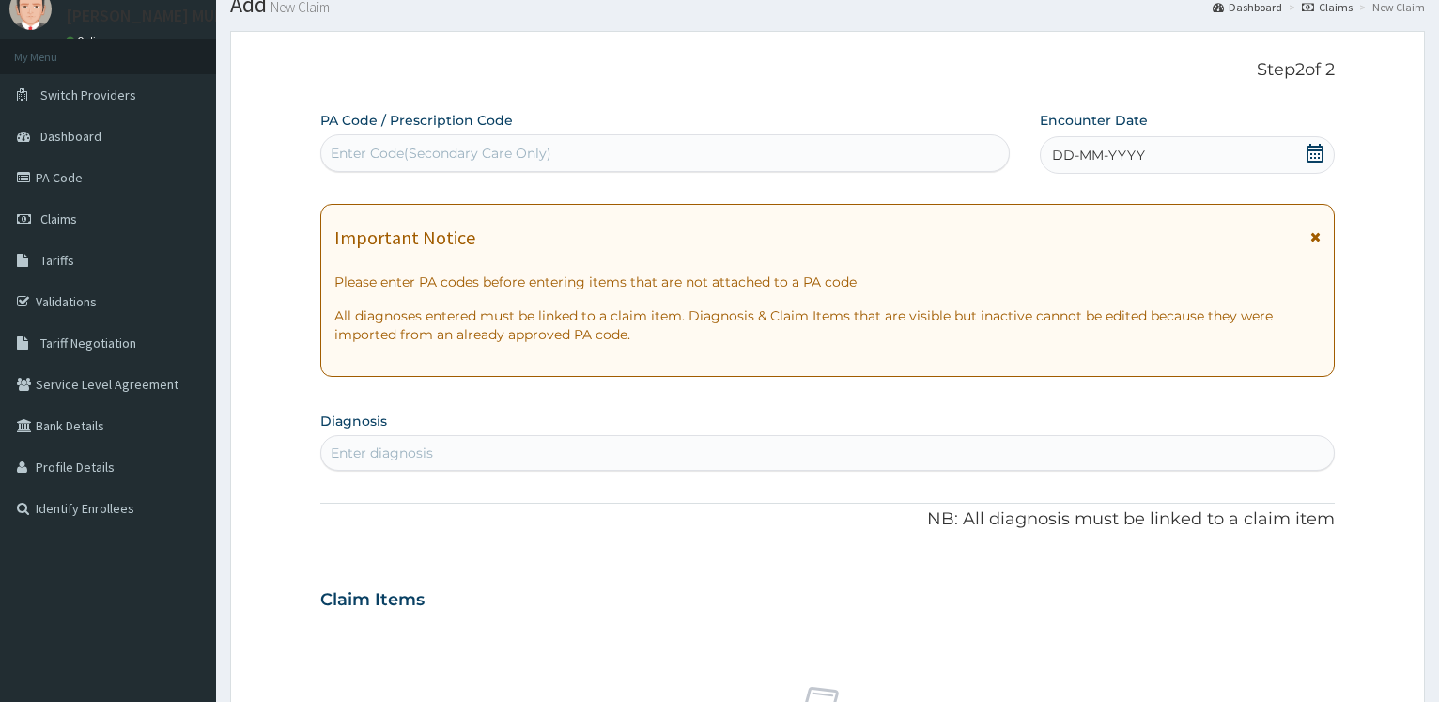
scroll to position [55, 0]
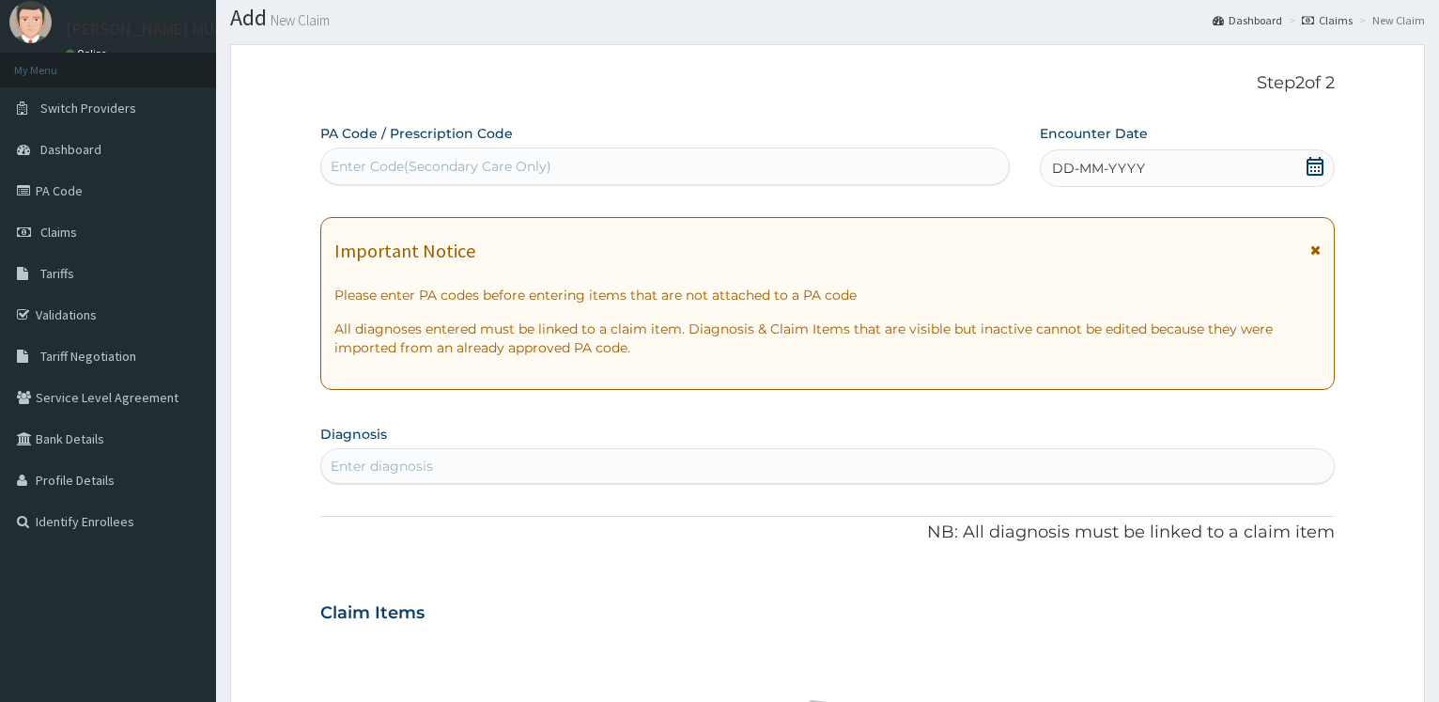
click at [359, 161] on div "Enter Code(Secondary Care Only)" at bounding box center [441, 166] width 221 height 19
click at [406, 169] on div "Enter Code(Secondary Care Only)" at bounding box center [441, 166] width 221 height 19
paste input "PA/B48946"
type input "PA/B48946"
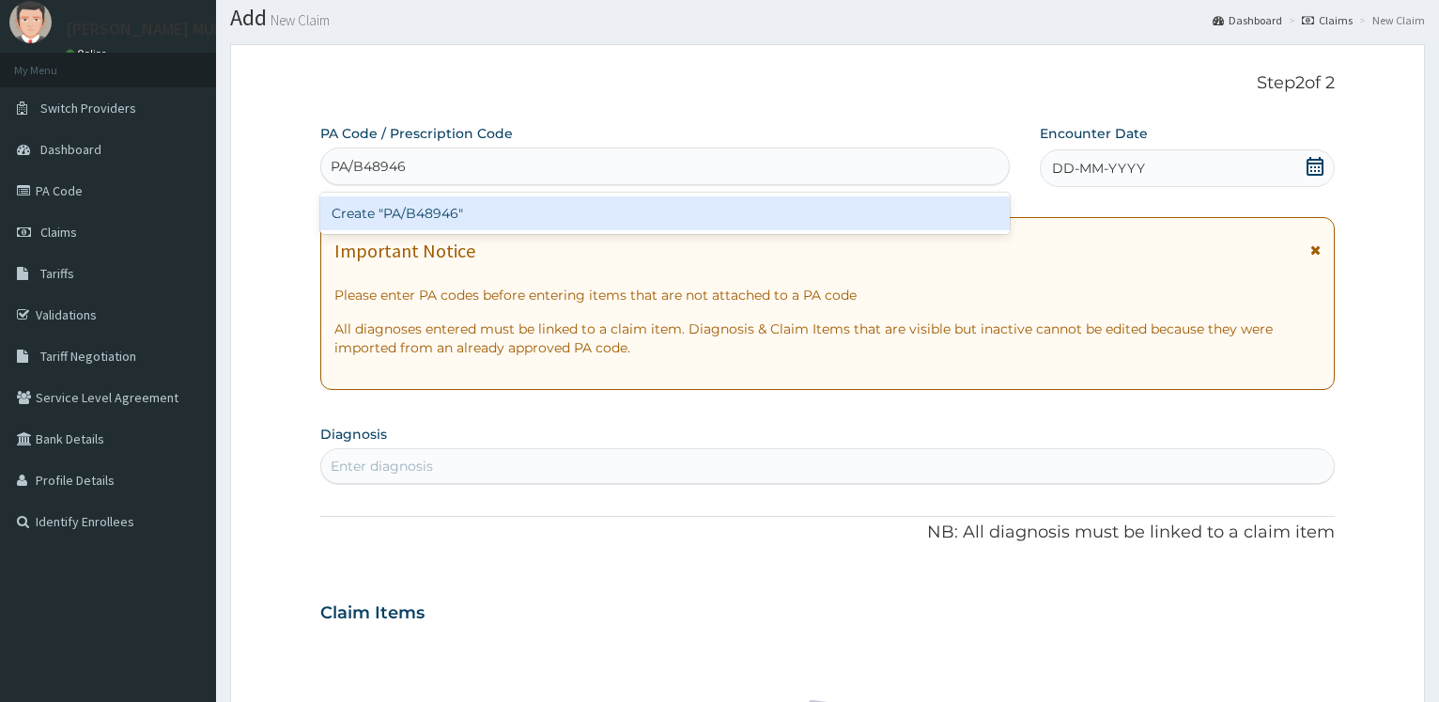
click at [407, 211] on div "Create "PA/B48946"" at bounding box center [664, 213] width 688 height 34
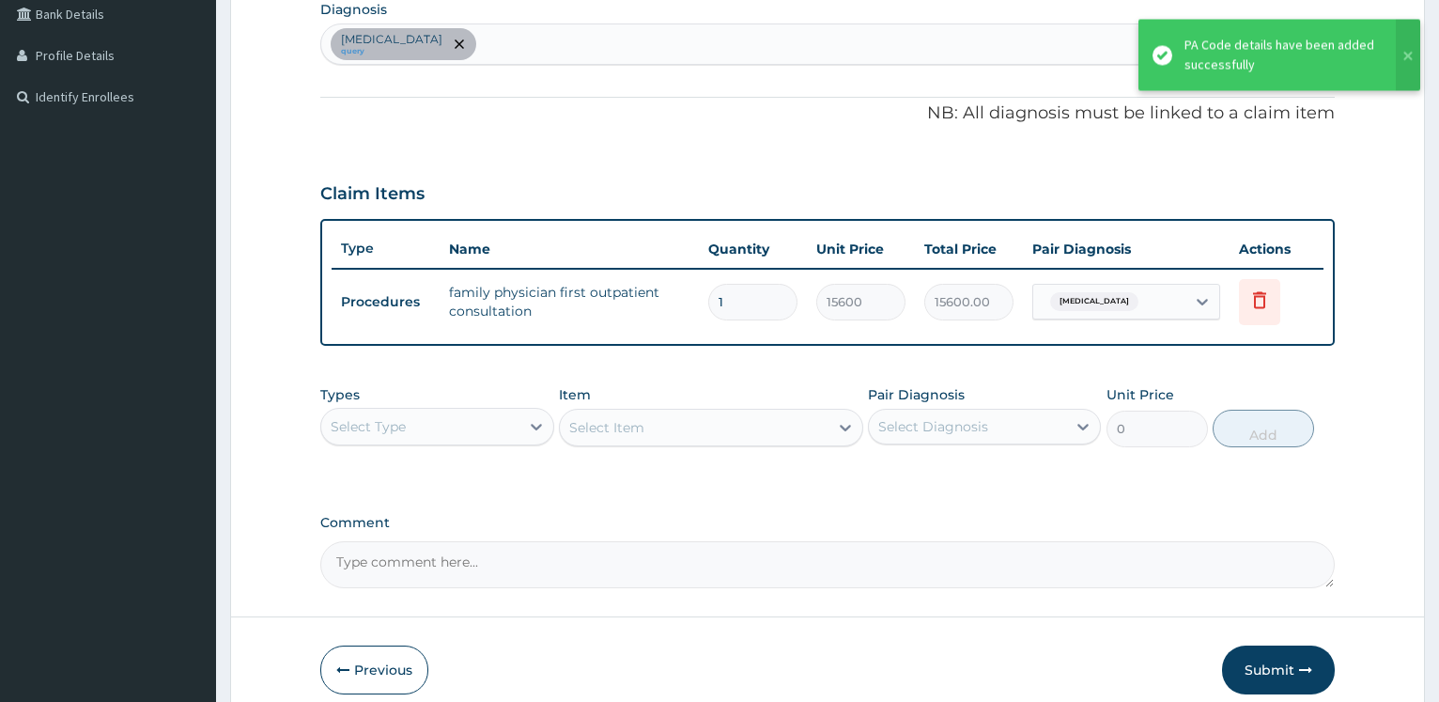
scroll to position [527, 0]
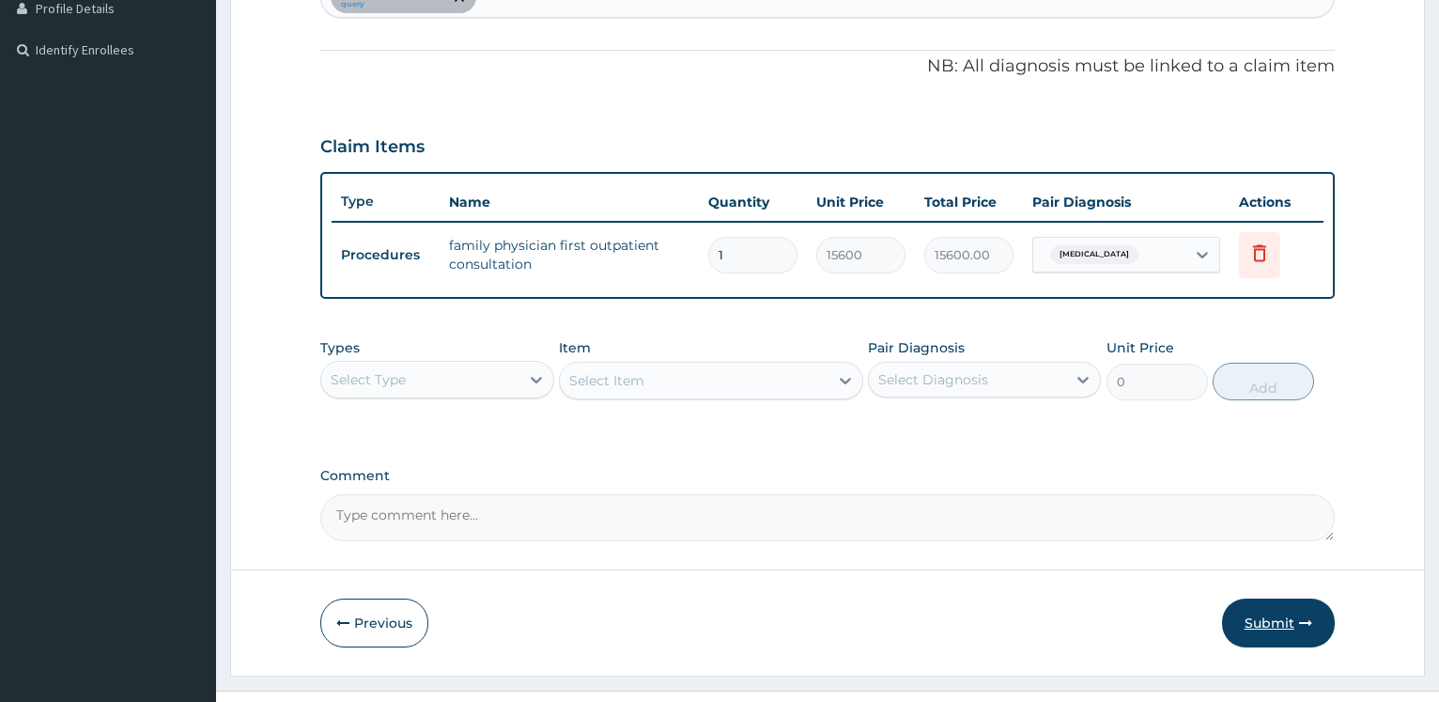
click at [1278, 615] on button "Submit" at bounding box center [1278, 622] width 113 height 49
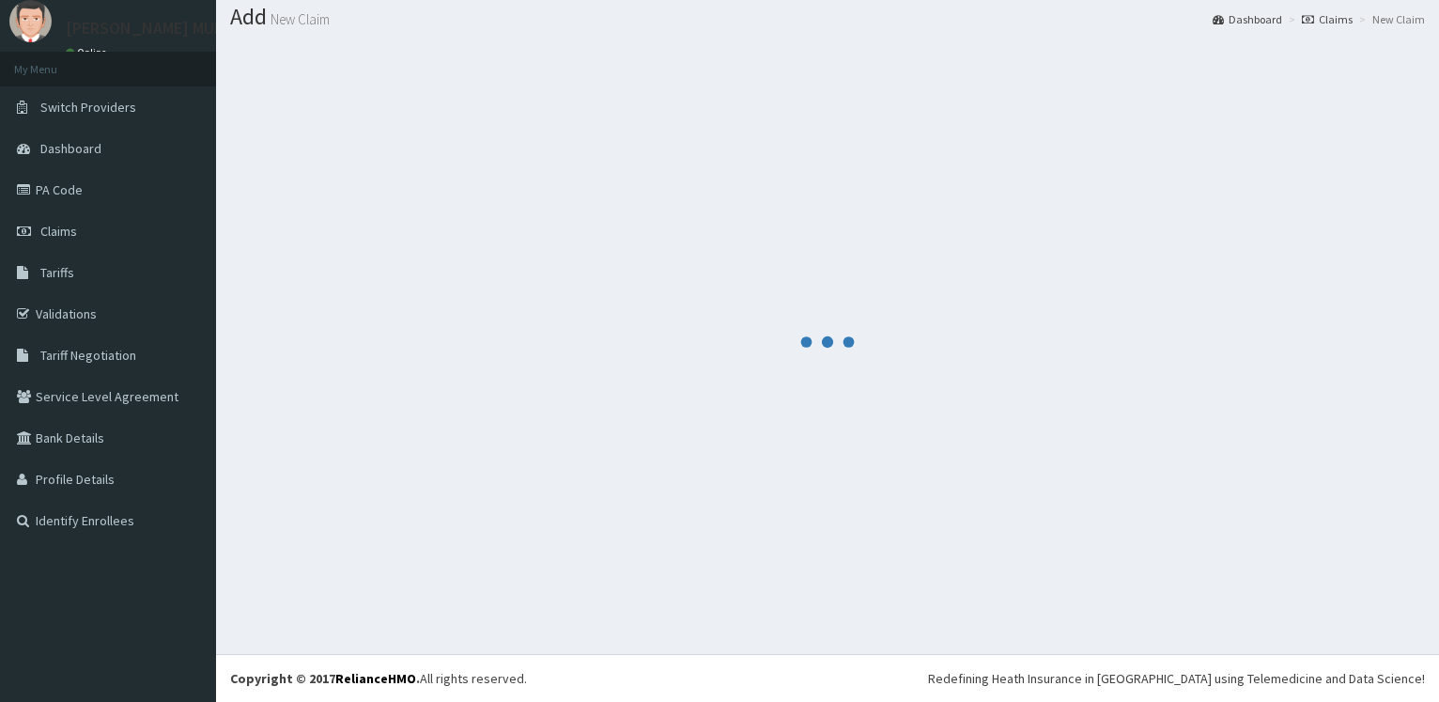
scroll to position [56, 0]
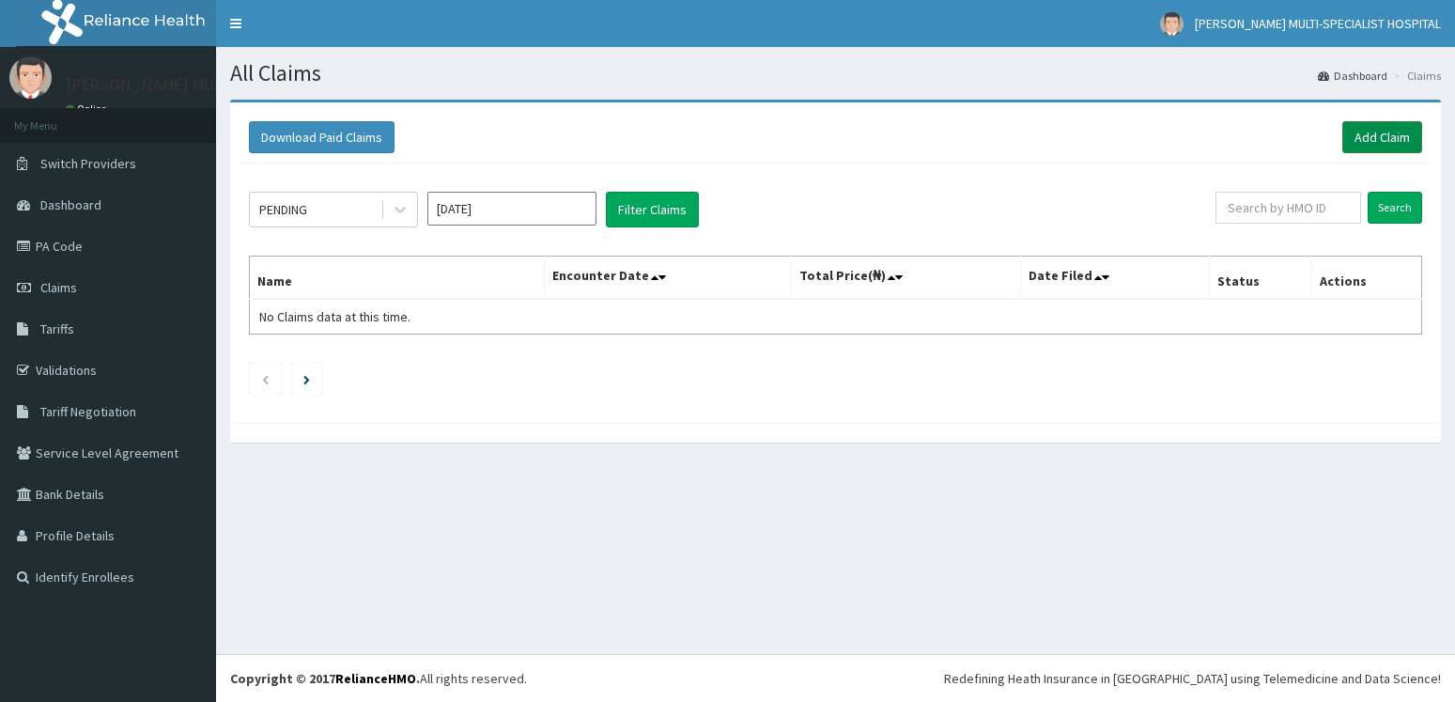
click at [1383, 144] on link "Add Claim" at bounding box center [1382, 137] width 80 height 32
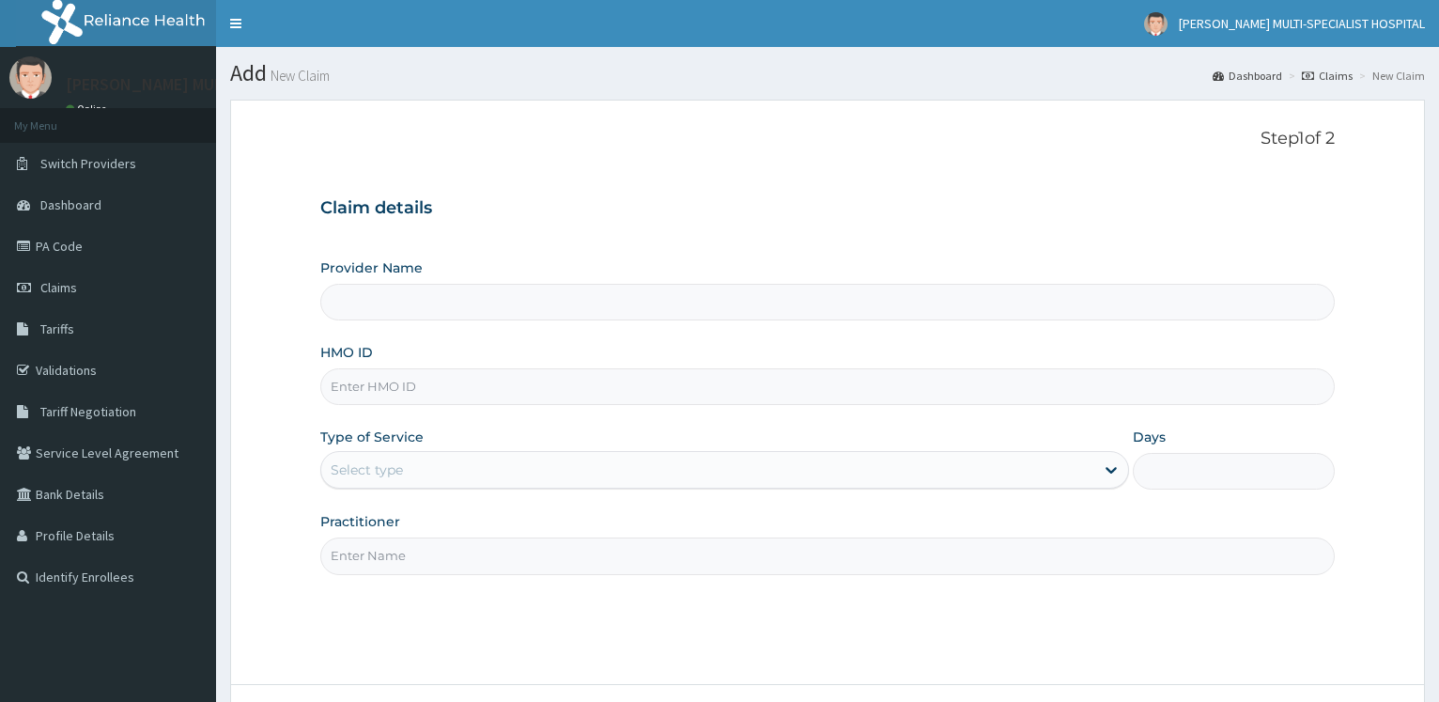
type input "BLX/10056/E"
type input "[PERSON_NAME] Multi-Specialist Hospital - IKEJA"
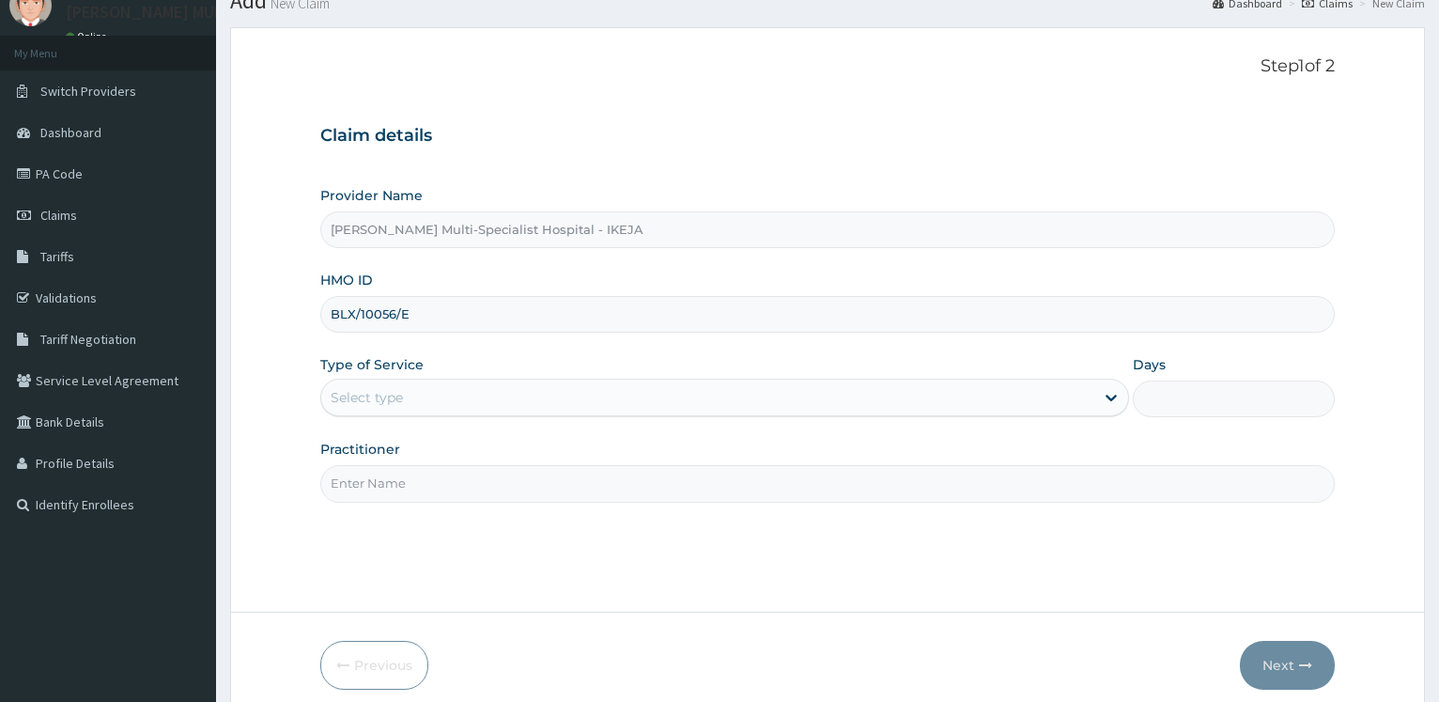
scroll to position [96, 0]
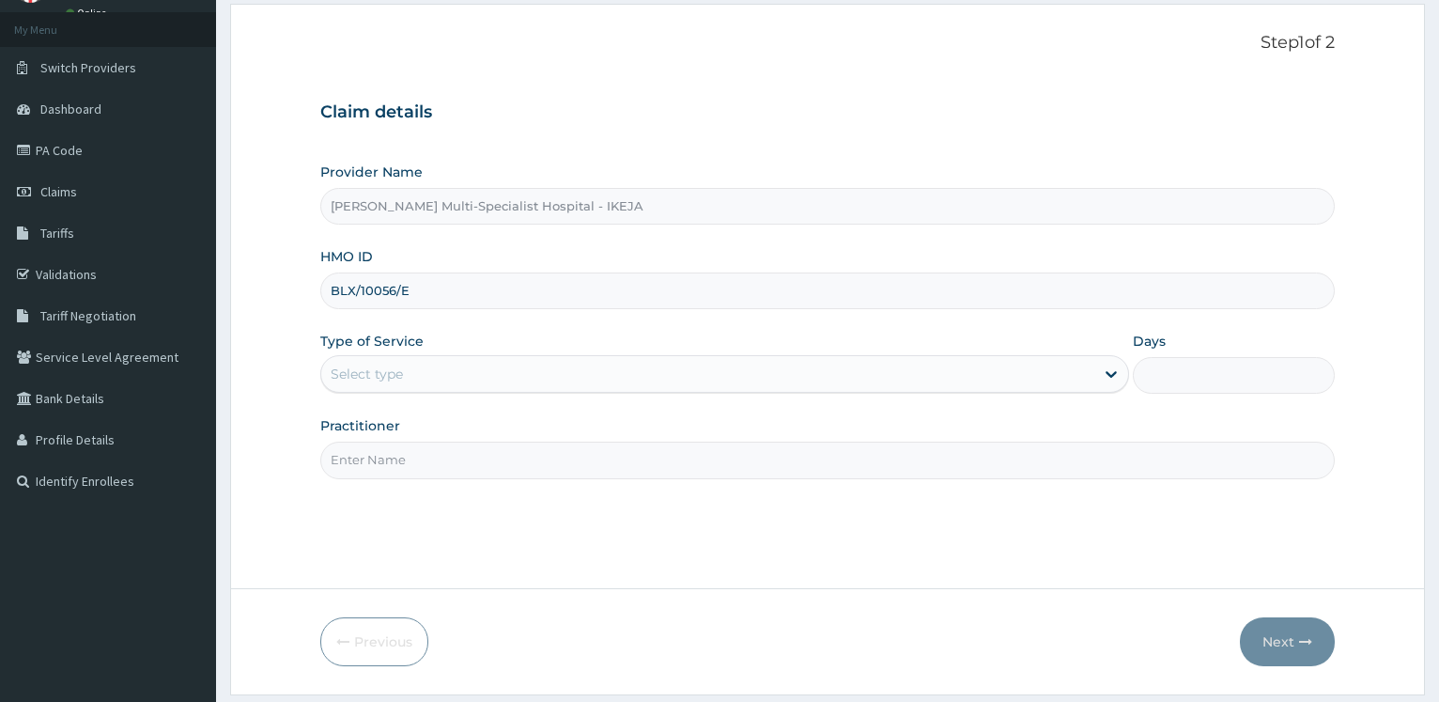
type input "BLX/10056/E"
click at [415, 380] on div "Select type" at bounding box center [707, 374] width 772 height 30
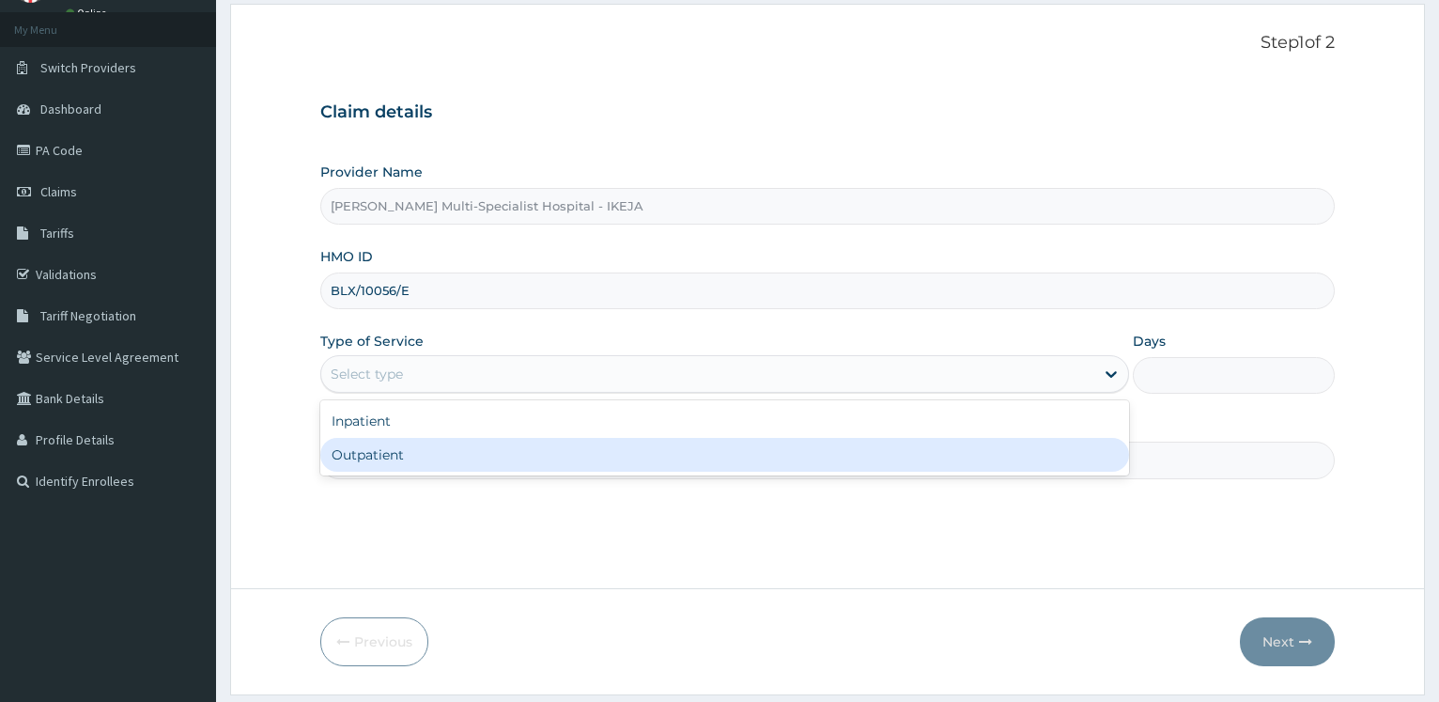
click at [379, 467] on div "Outpatient" at bounding box center [724, 455] width 808 height 34
type input "1"
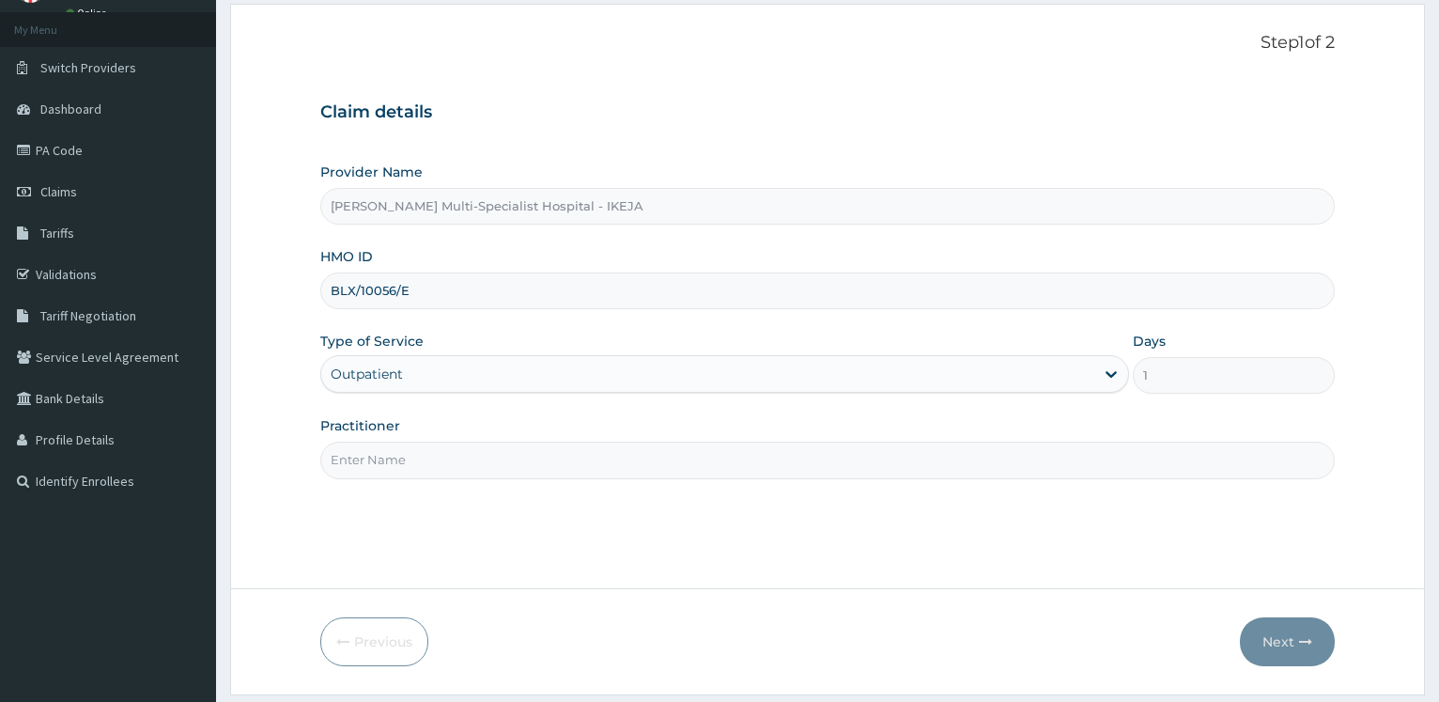
click at [385, 461] on input "Practitioner" at bounding box center [827, 459] width 1014 height 37
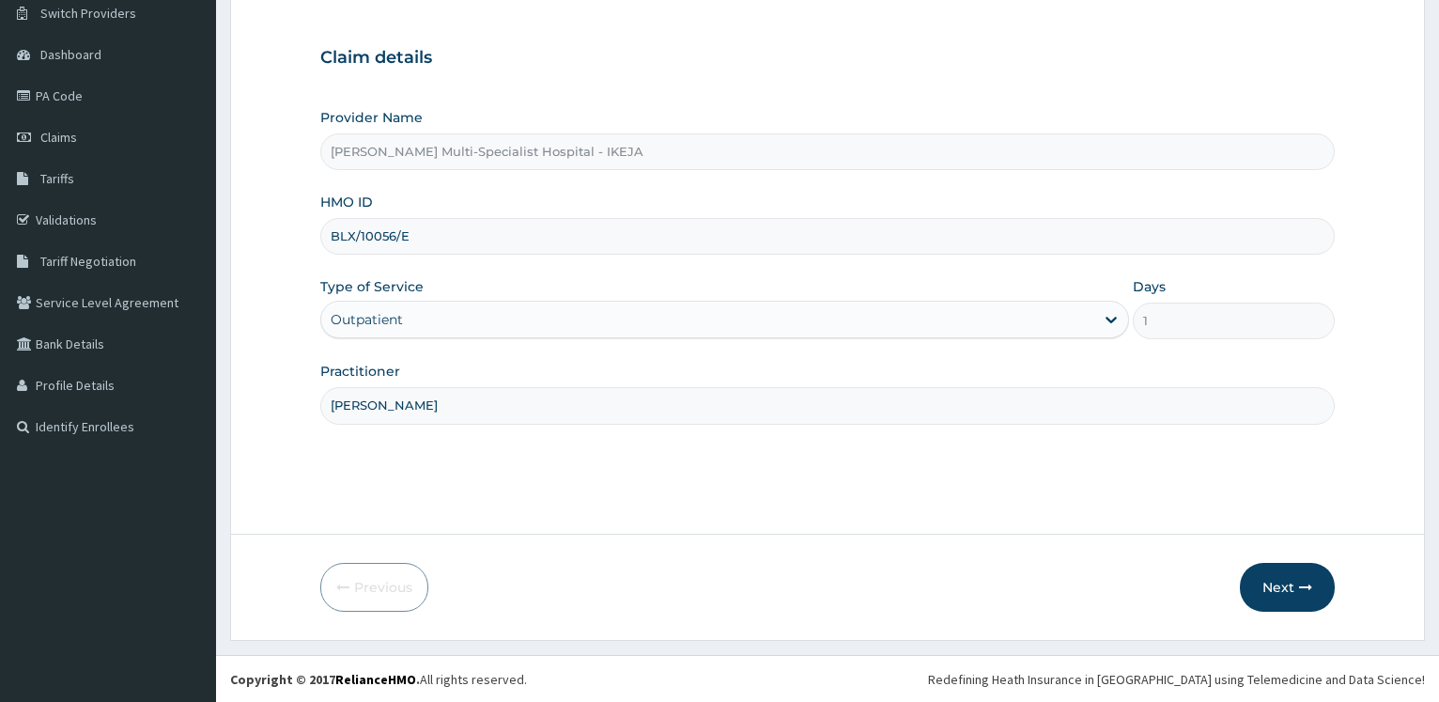
scroll to position [151, 0]
type input "DR OKECHUKWU"
click at [1287, 597] on button "Next" at bounding box center [1287, 586] width 95 height 49
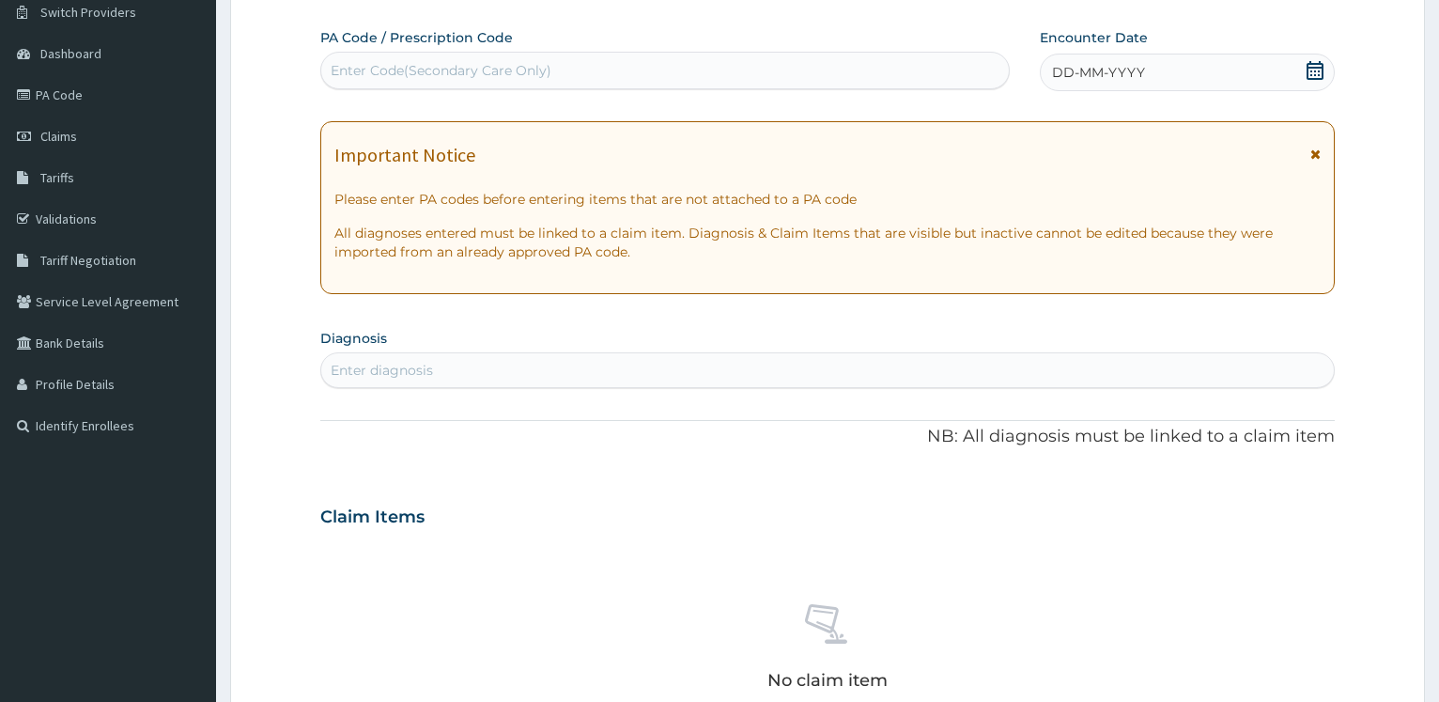
scroll to position [0, 0]
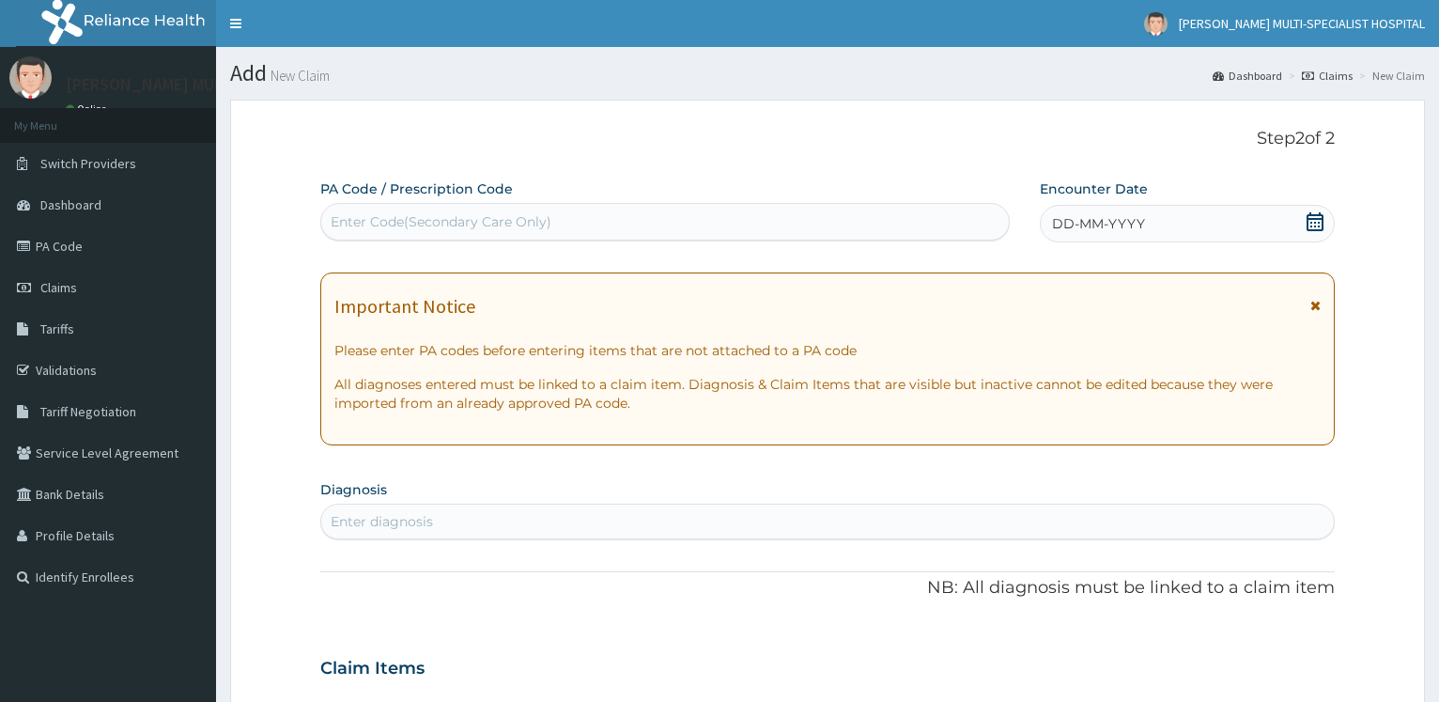
click at [426, 233] on div "Enter Code(Secondary Care Only)" at bounding box center [664, 222] width 687 height 30
click at [486, 231] on div "Enter Code(Secondary Care Only)" at bounding box center [664, 222] width 687 height 30
paste input "PA/64B2A4"
type input "PA/64B2A4"
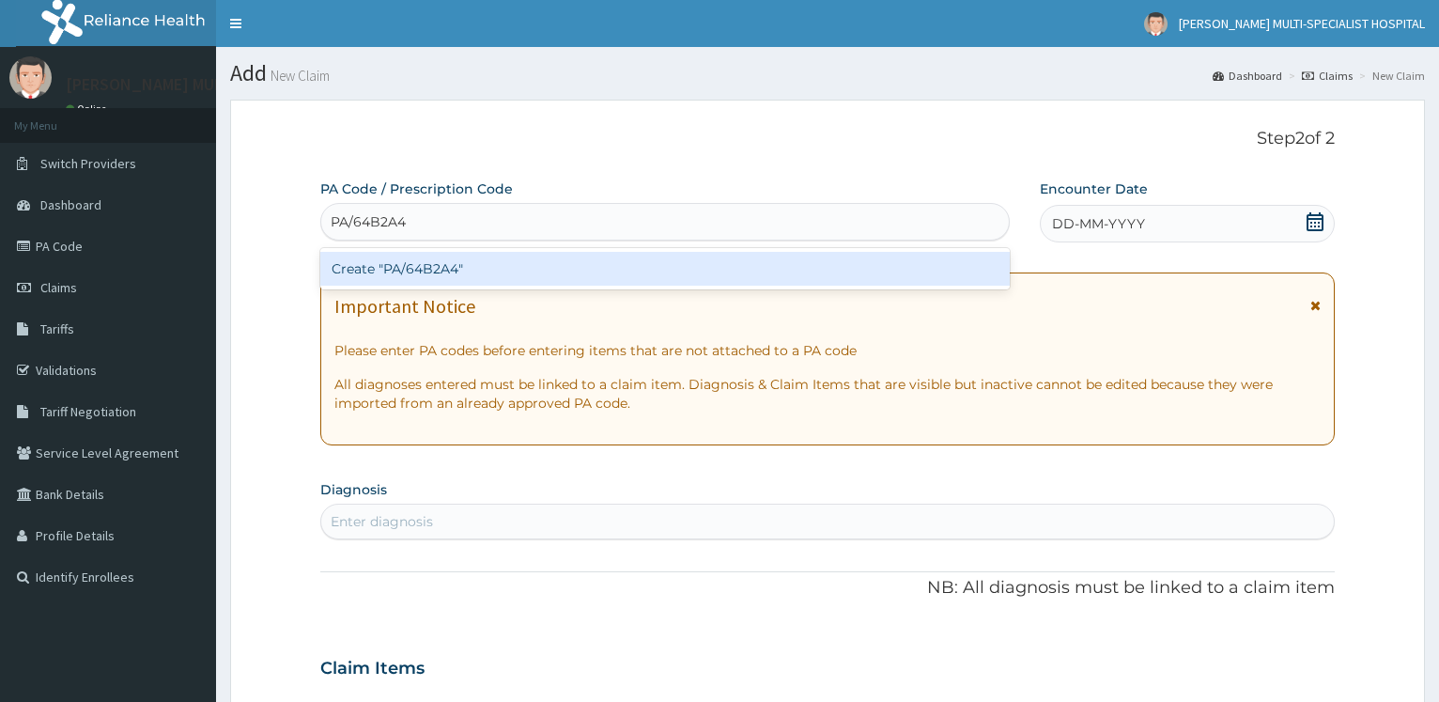
click at [413, 277] on div "Create "PA/64B2A4"" at bounding box center [664, 269] width 688 height 34
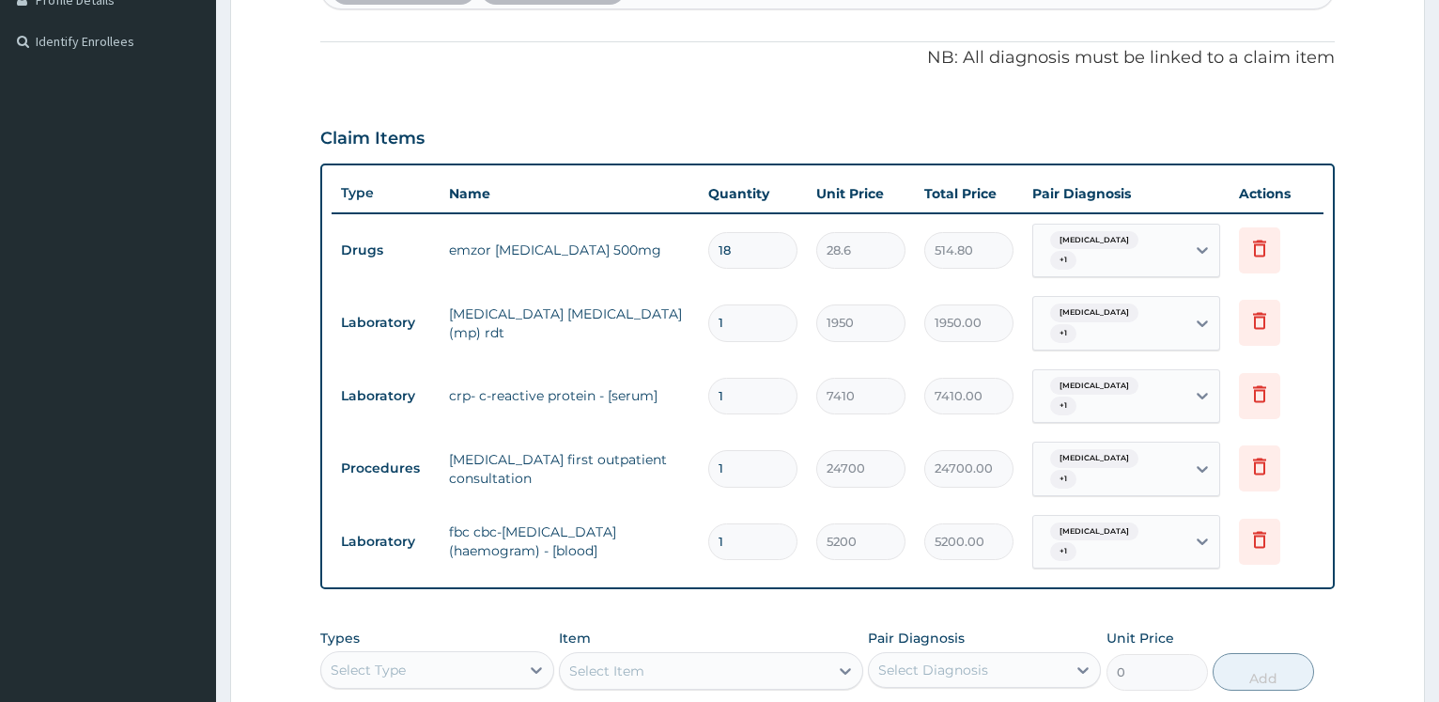
scroll to position [823, 0]
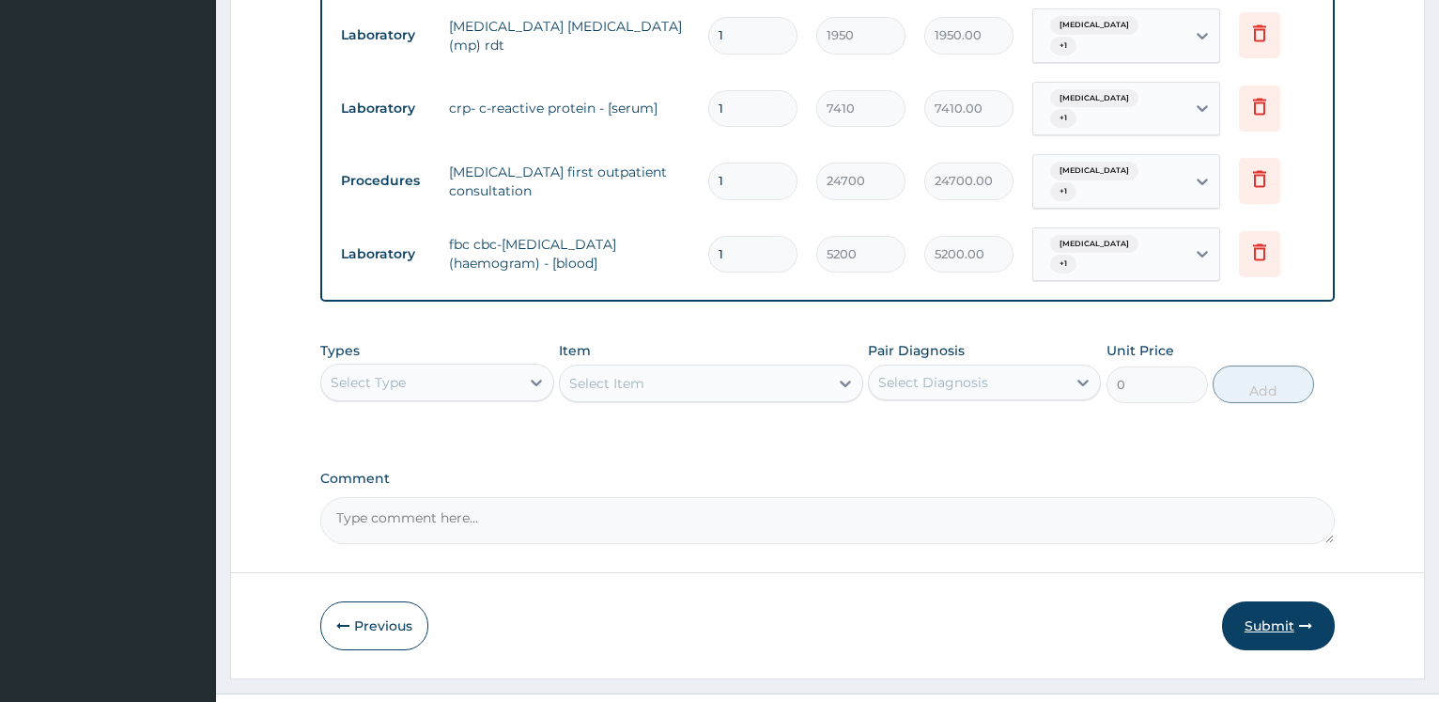
click at [1271, 601] on button "Submit" at bounding box center [1278, 625] width 113 height 49
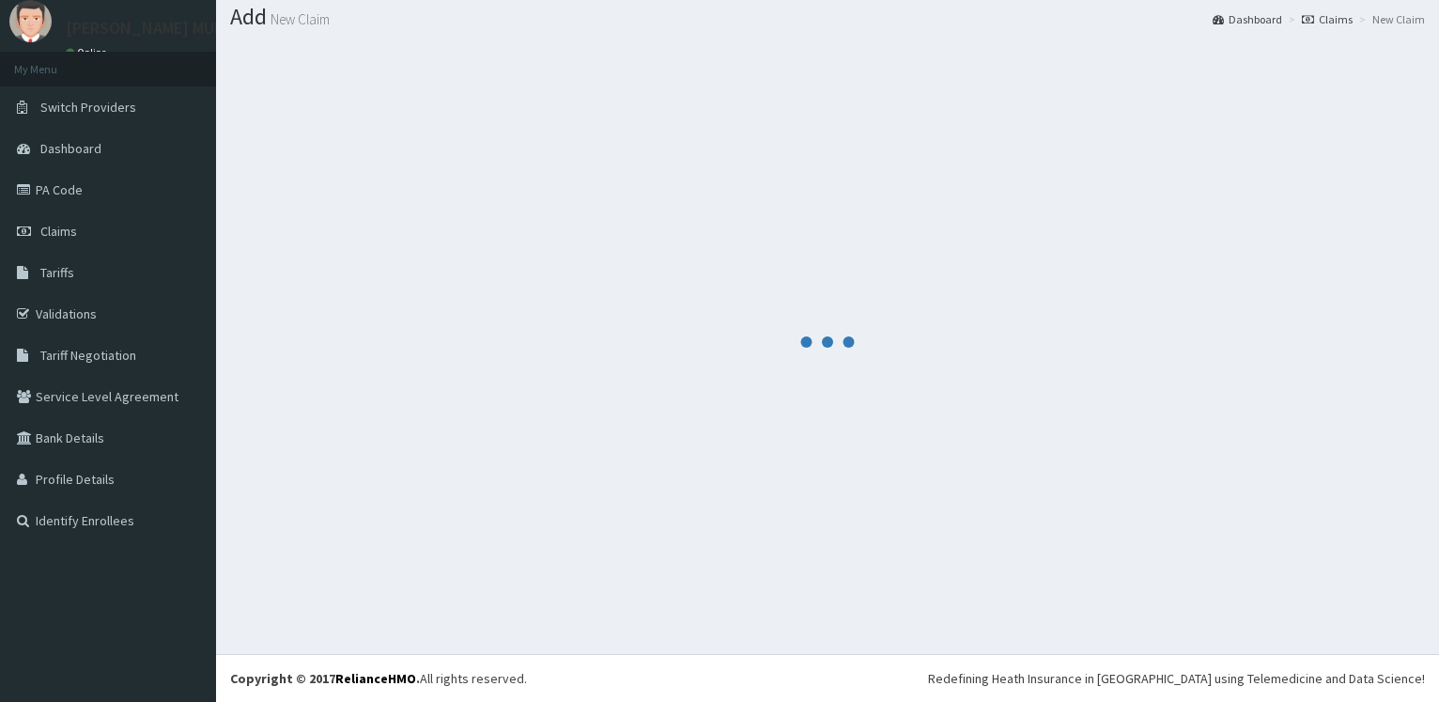
scroll to position [56, 0]
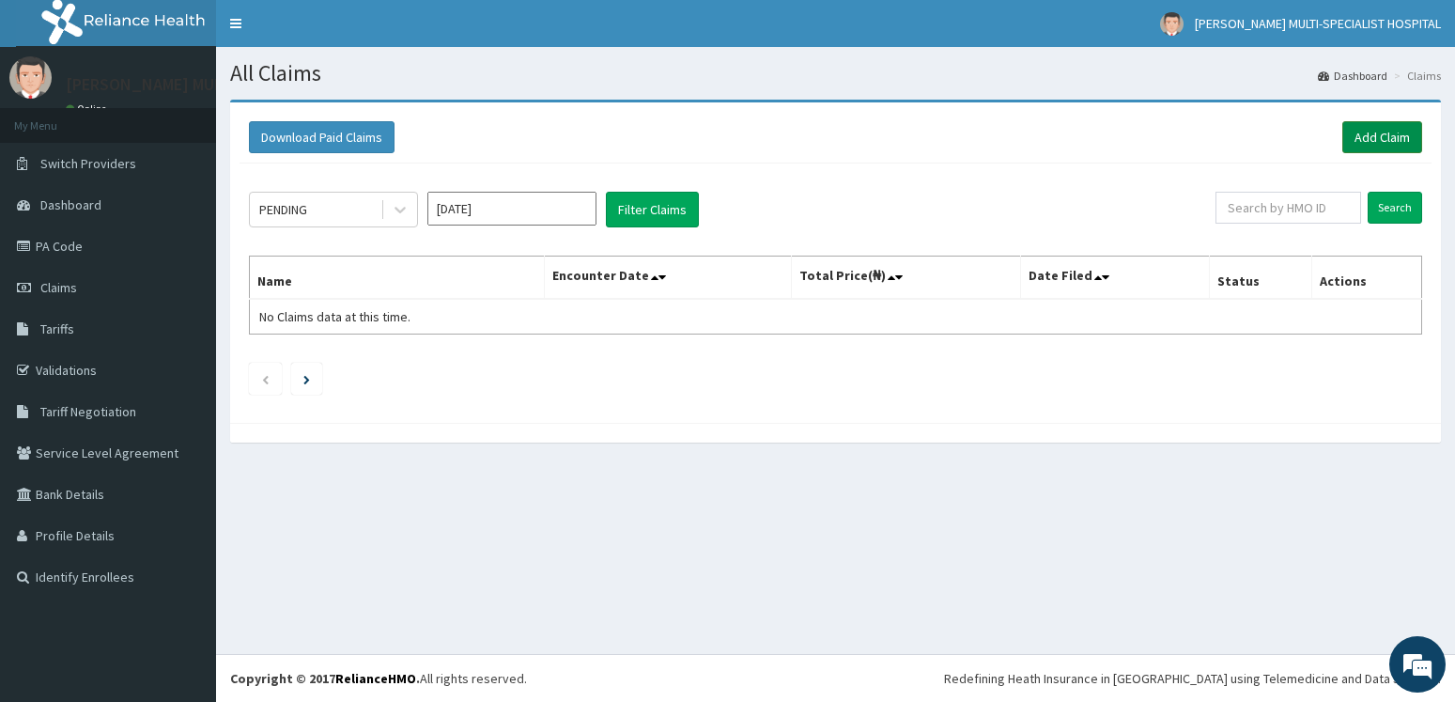
click at [1363, 140] on link "Add Claim" at bounding box center [1382, 137] width 80 height 32
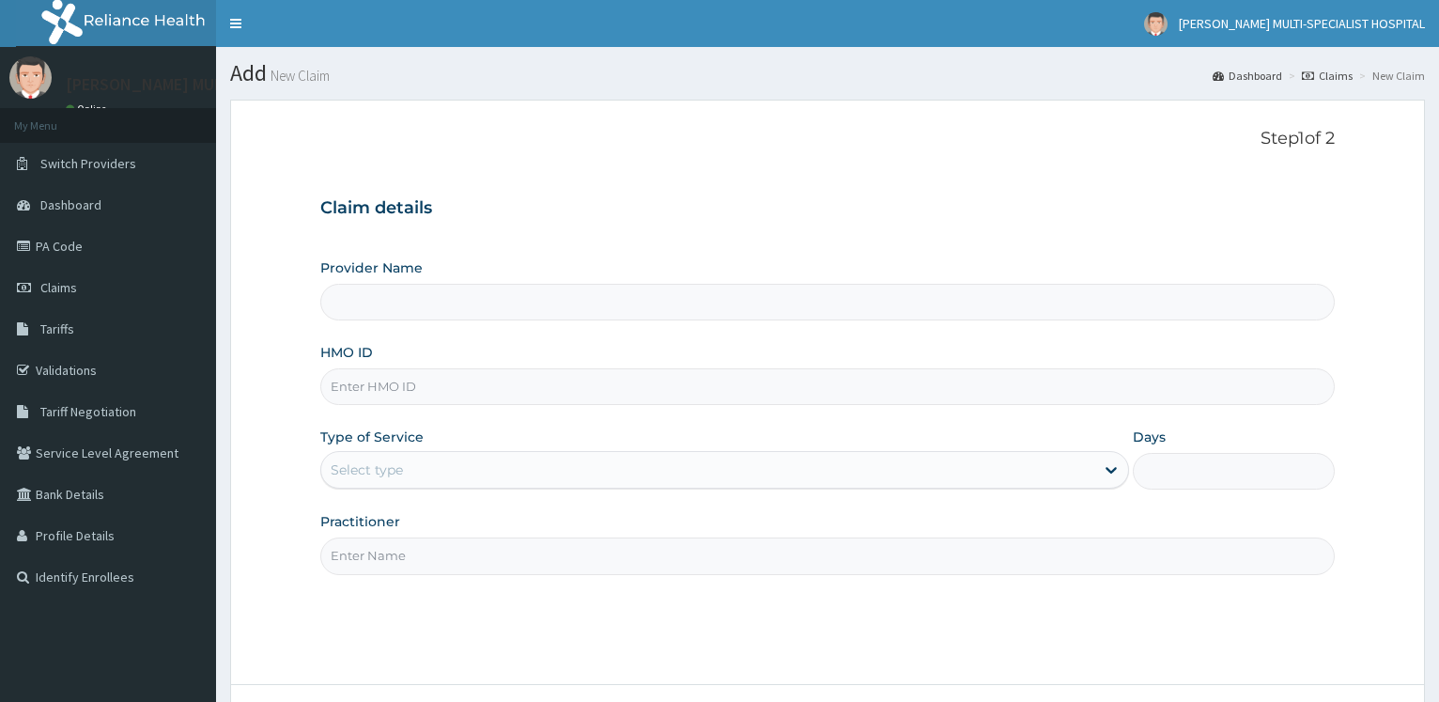
click at [406, 393] on input "HMO ID" at bounding box center [827, 386] width 1014 height 37
type input "[PERSON_NAME] Multi-Specialist Hospital - IKEJA"
paste input "[DEMOGRAPHIC_DATA]/10460/A"
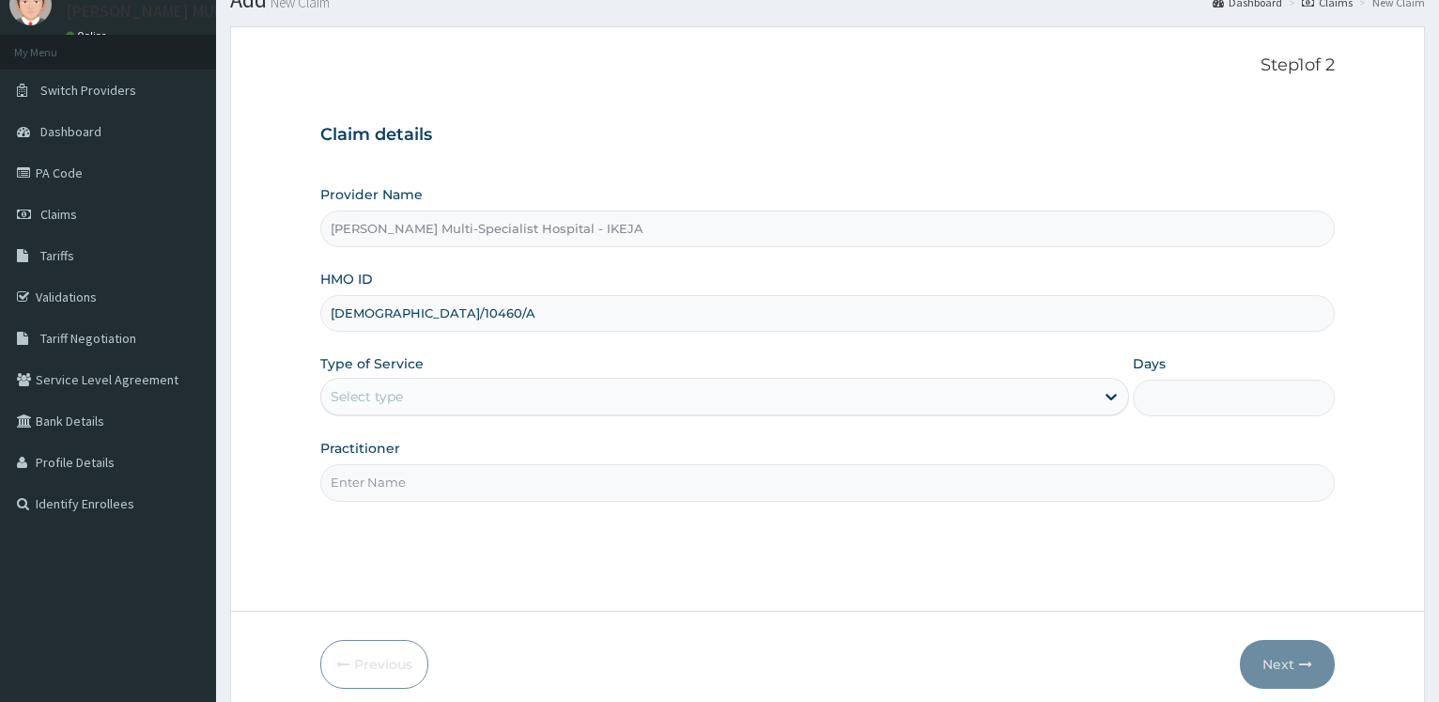
scroll to position [151, 0]
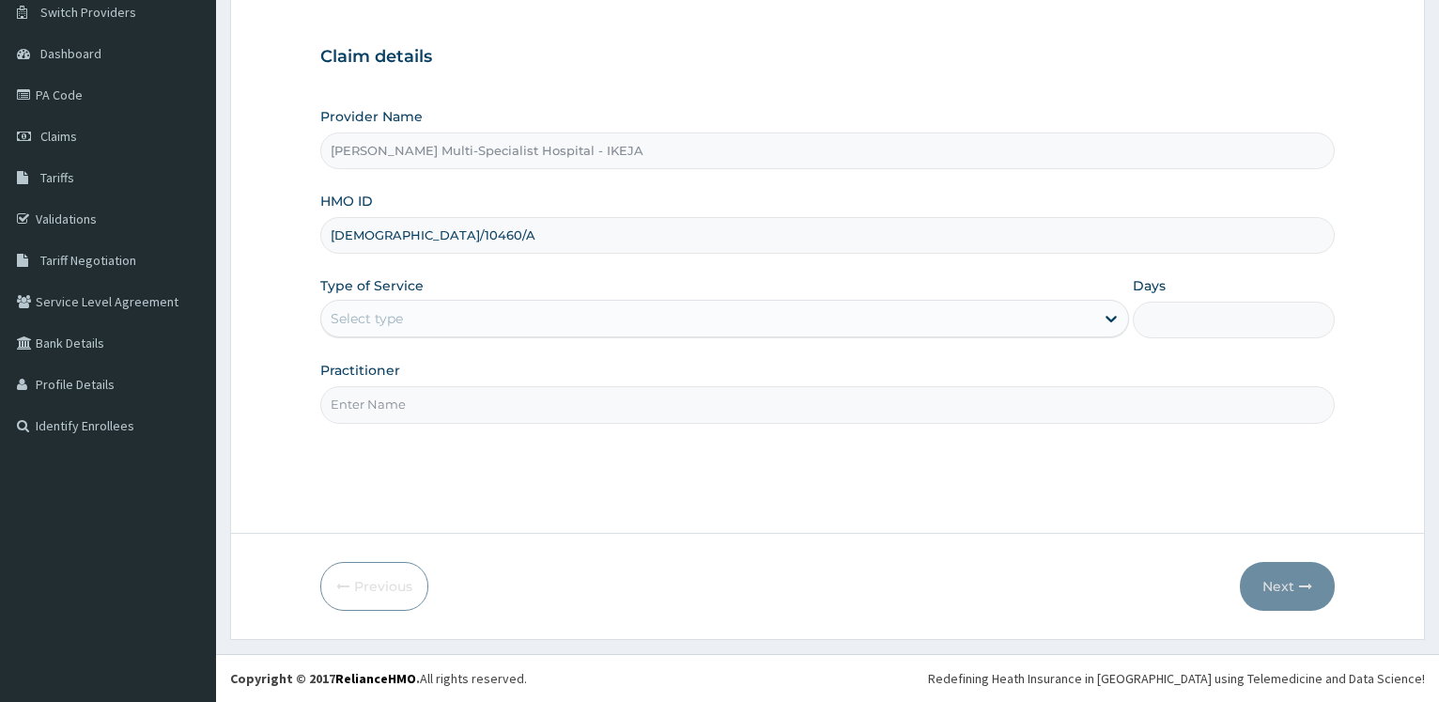
type input "[DEMOGRAPHIC_DATA]/10460/A"
click at [381, 312] on div "Select type" at bounding box center [367, 318] width 72 height 19
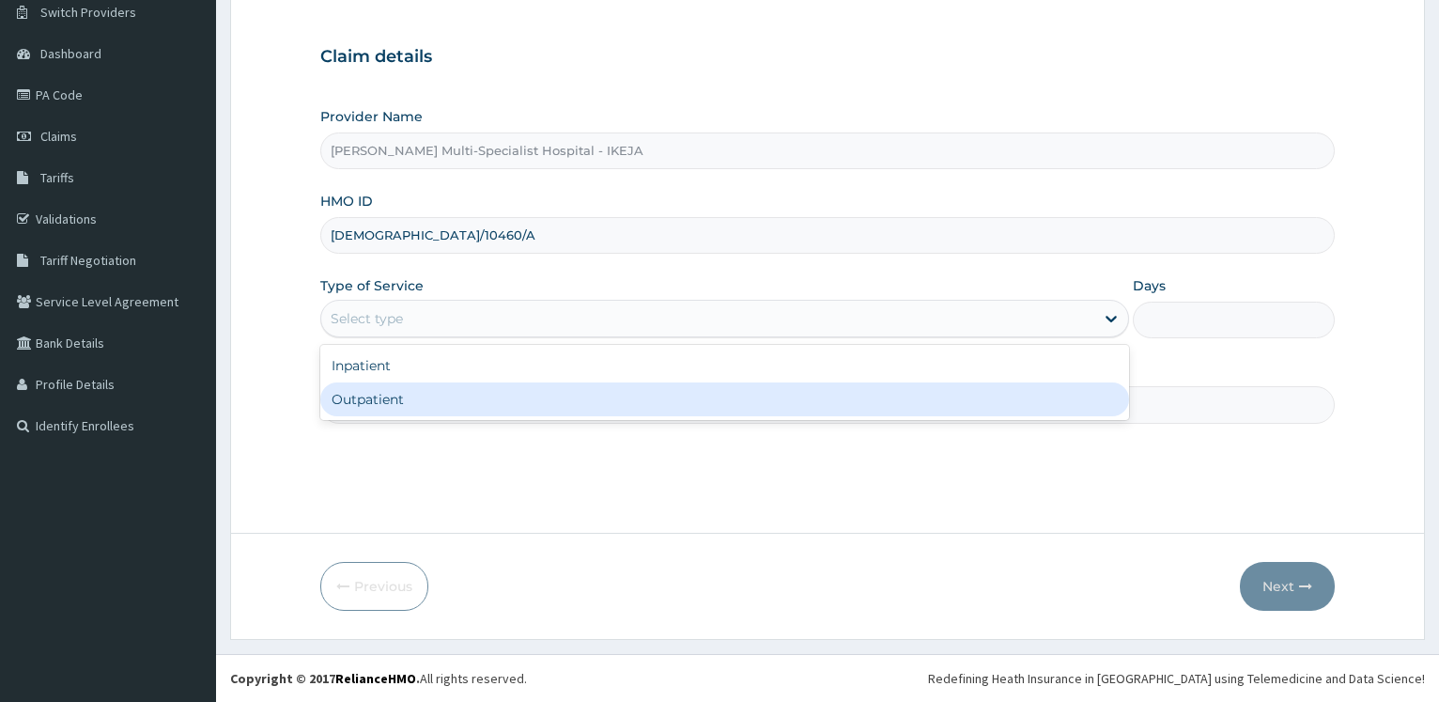
click at [391, 407] on div "Outpatient" at bounding box center [724, 399] width 808 height 34
type input "1"
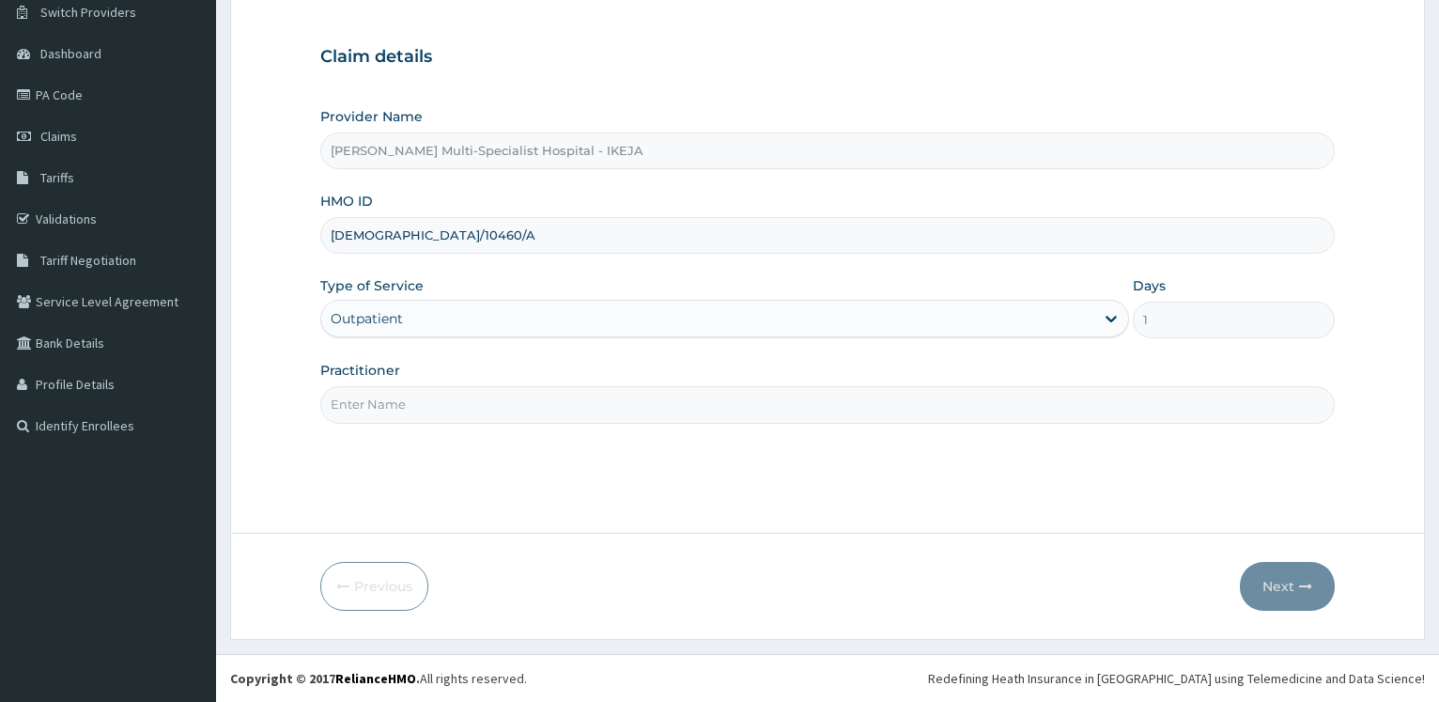
click at [386, 403] on input "Practitioner" at bounding box center [827, 404] width 1014 height 37
type input "DR TAIWO"
click at [1288, 603] on button "Next" at bounding box center [1287, 586] width 95 height 49
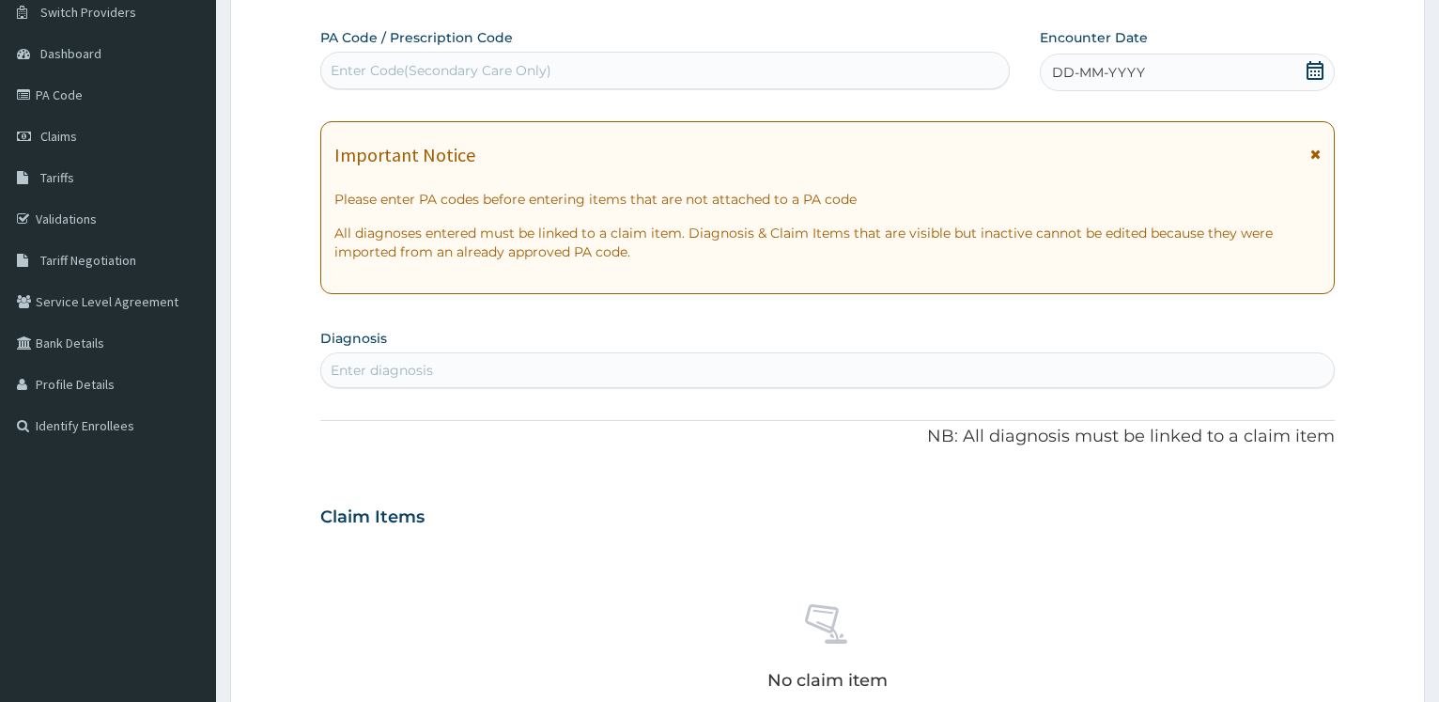
click at [438, 74] on div "Enter Code(Secondary Care Only)" at bounding box center [441, 70] width 221 height 19
paste input "PA/810314"
type input "PA/810314"
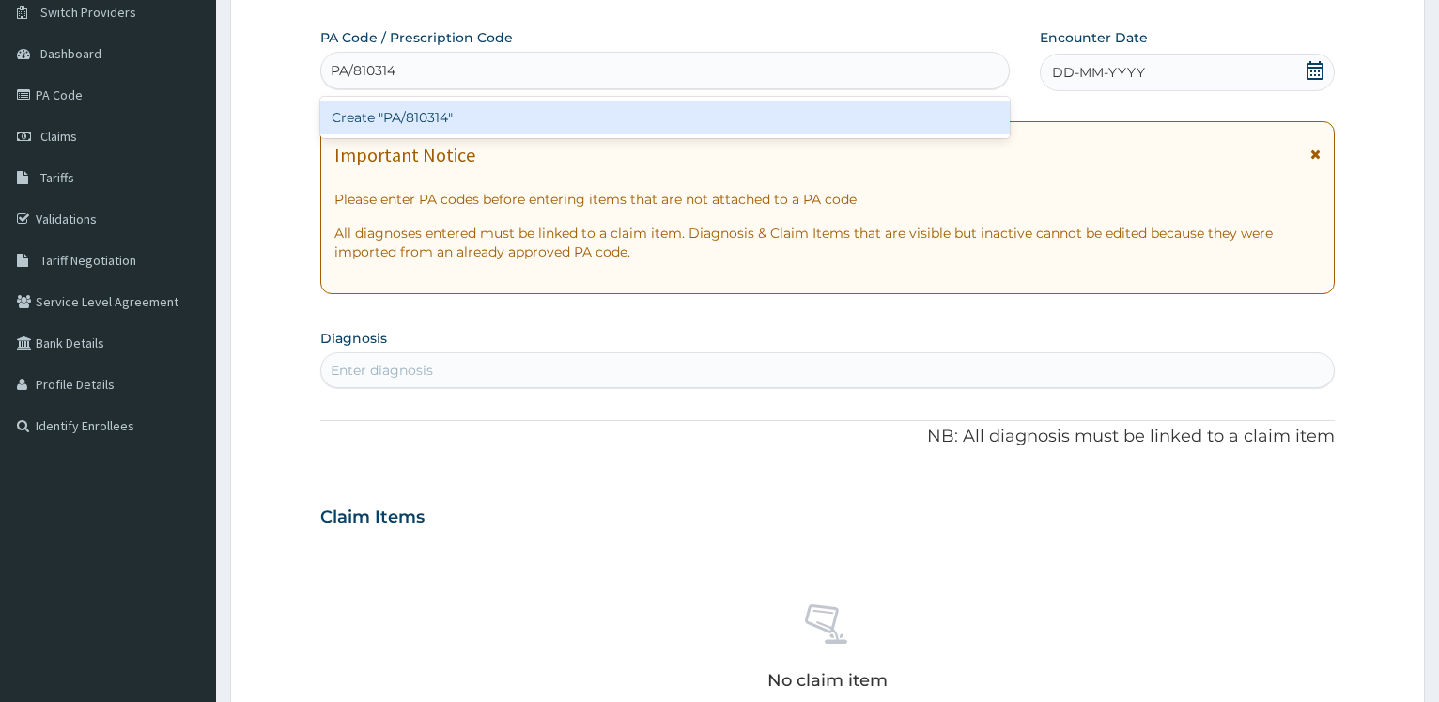
click at [432, 119] on div "Create "PA/810314"" at bounding box center [664, 117] width 688 height 34
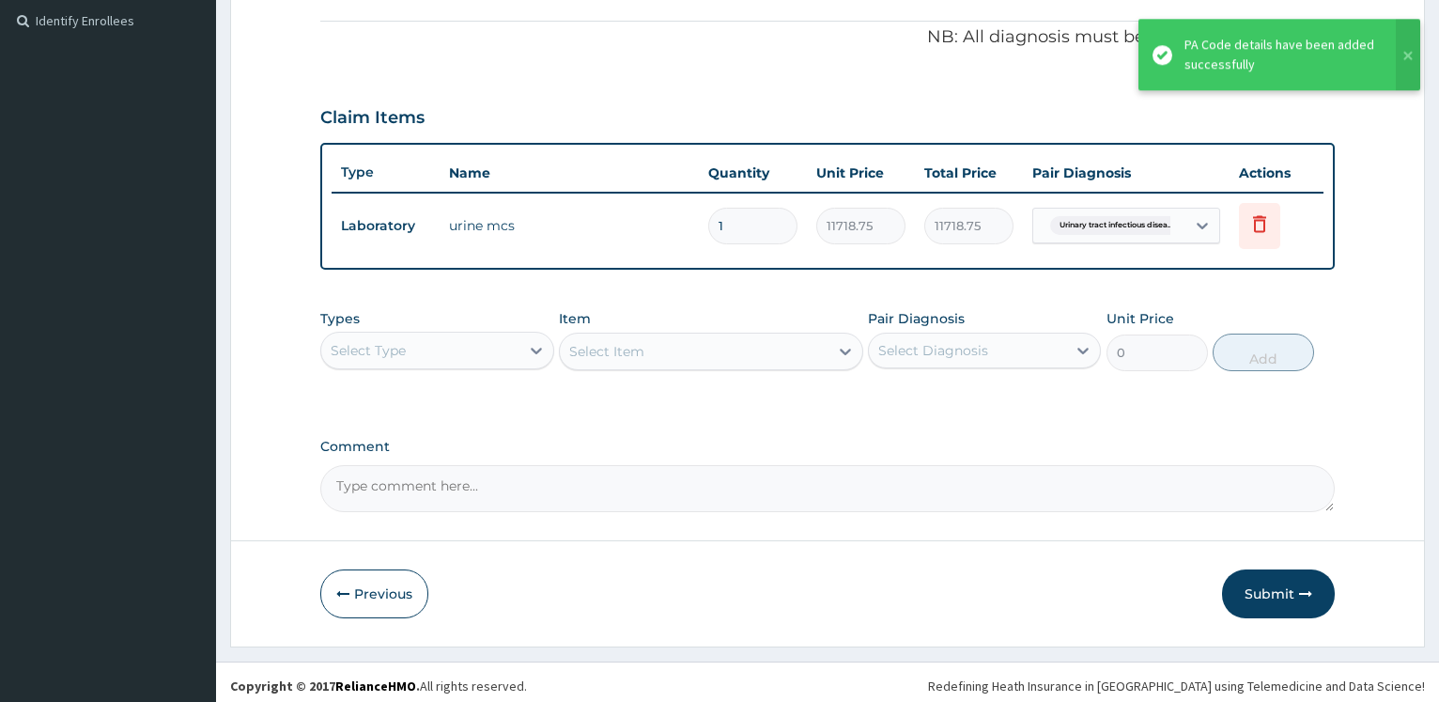
scroll to position [563, 0]
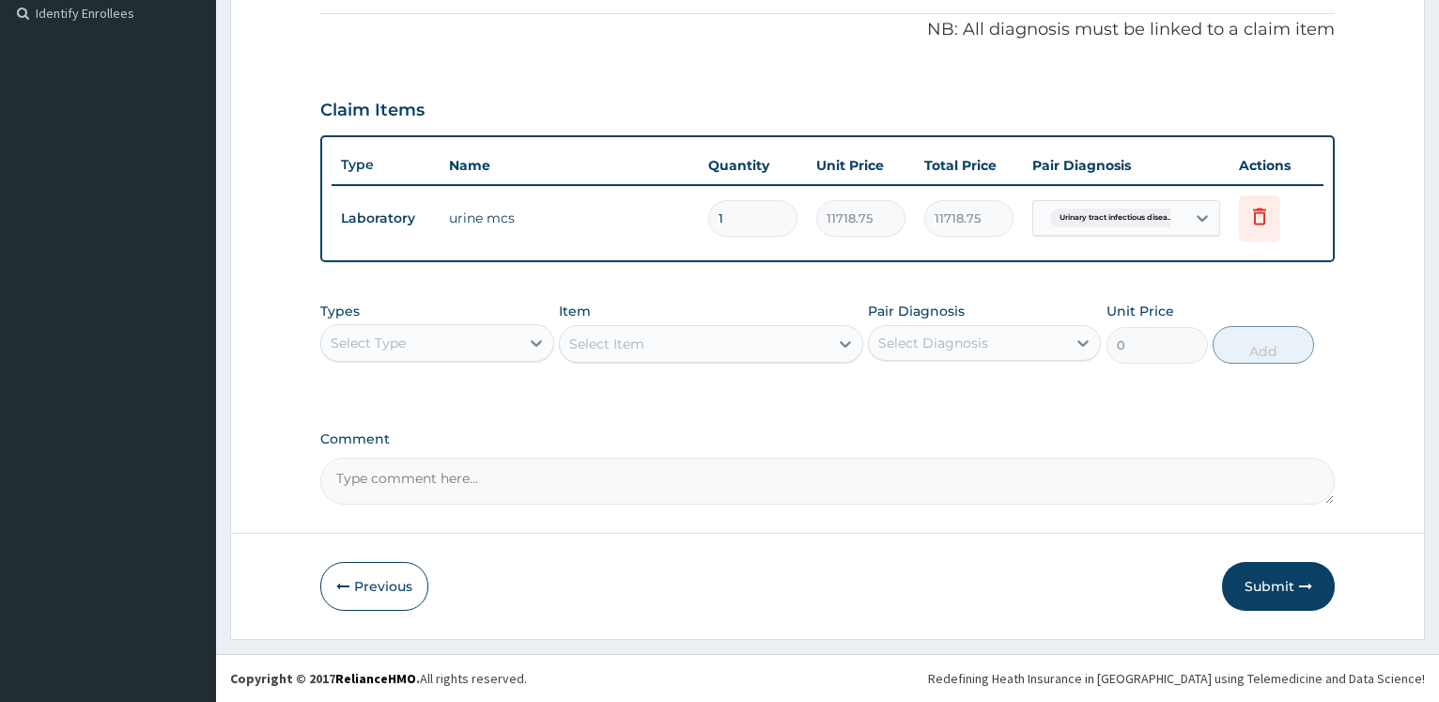
click at [511, 350] on div "Select Type" at bounding box center [419, 343] width 197 height 30
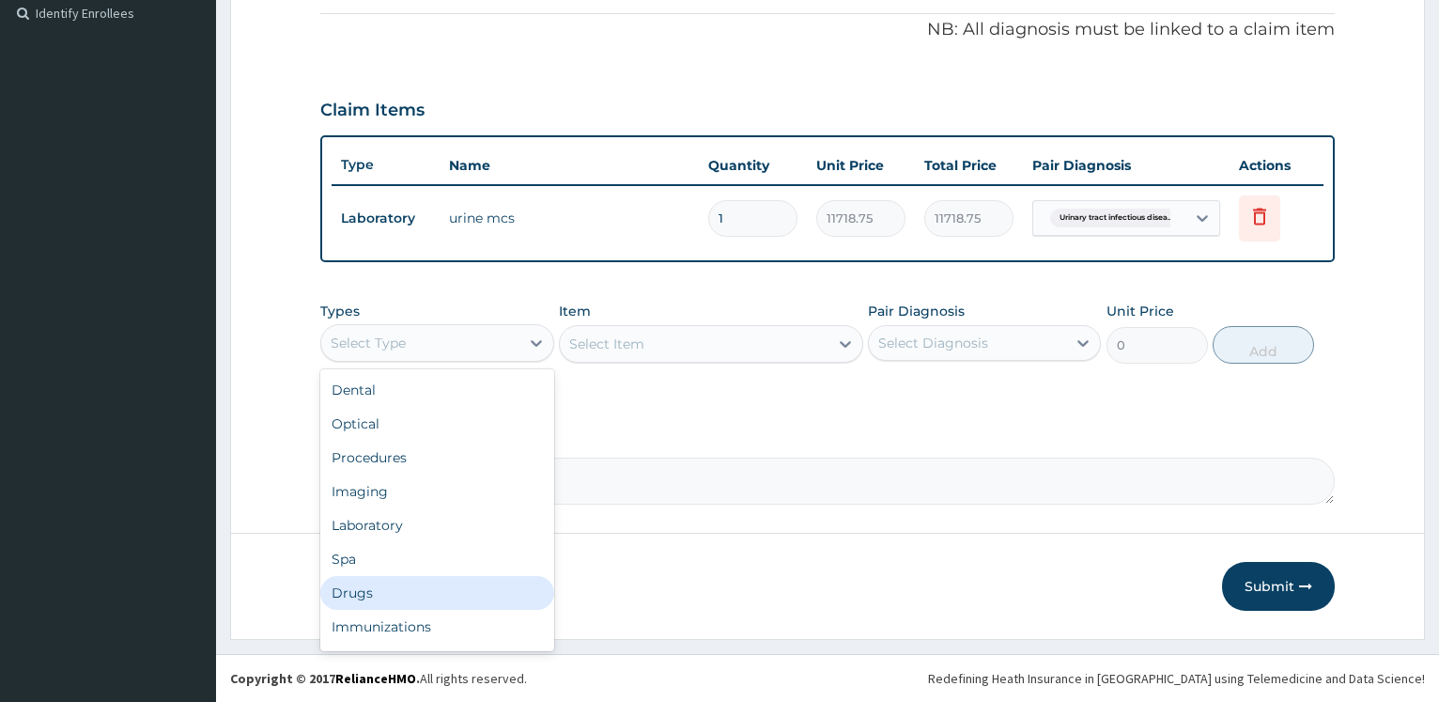
click at [383, 594] on div "Drugs" at bounding box center [436, 593] width 233 height 34
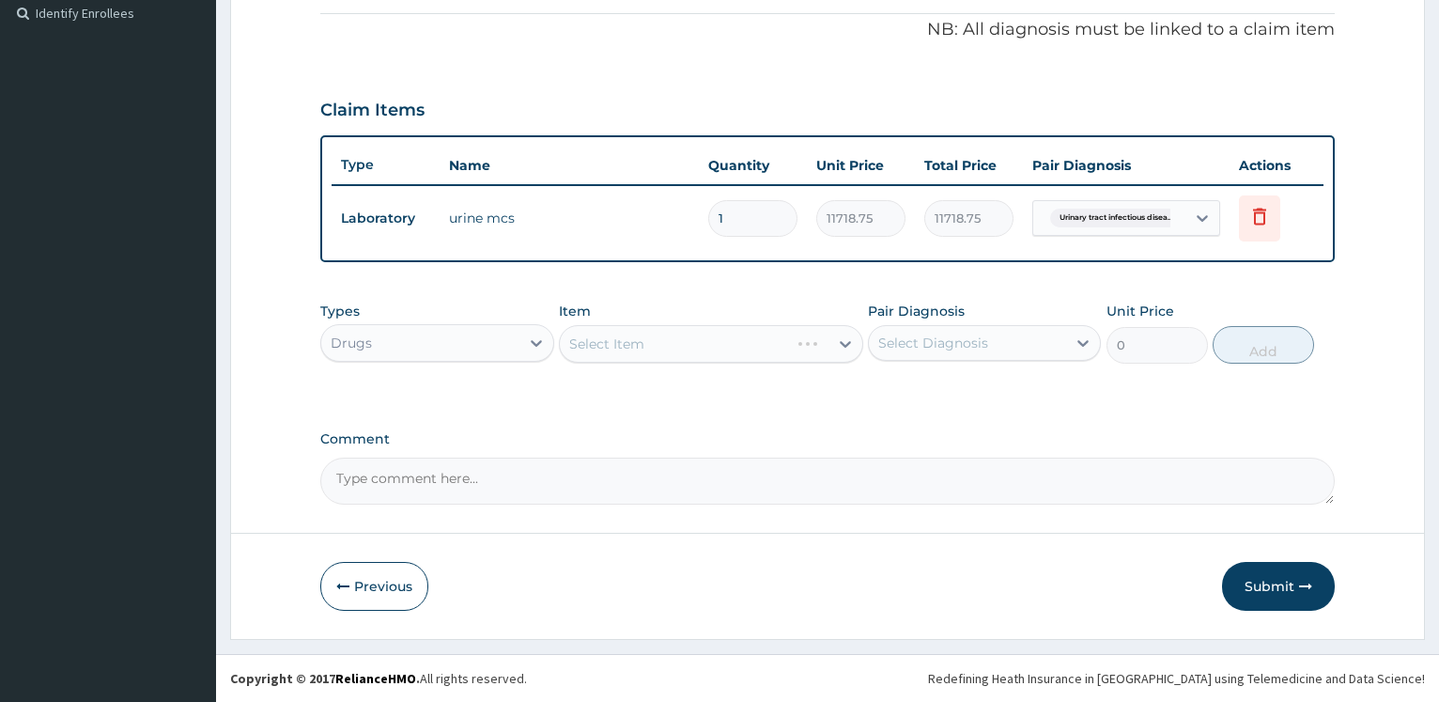
click at [658, 331] on div "Select Item" at bounding box center [711, 344] width 304 height 38
click at [655, 340] on div "Select Item" at bounding box center [711, 344] width 304 height 38
click at [660, 343] on div "Select Item" at bounding box center [711, 344] width 304 height 38
click at [814, 397] on div "Types Drugs Item Select Item Pair Diagnosis Select Diagnosis Unit Price 0 Add" at bounding box center [827, 346] width 1014 height 109
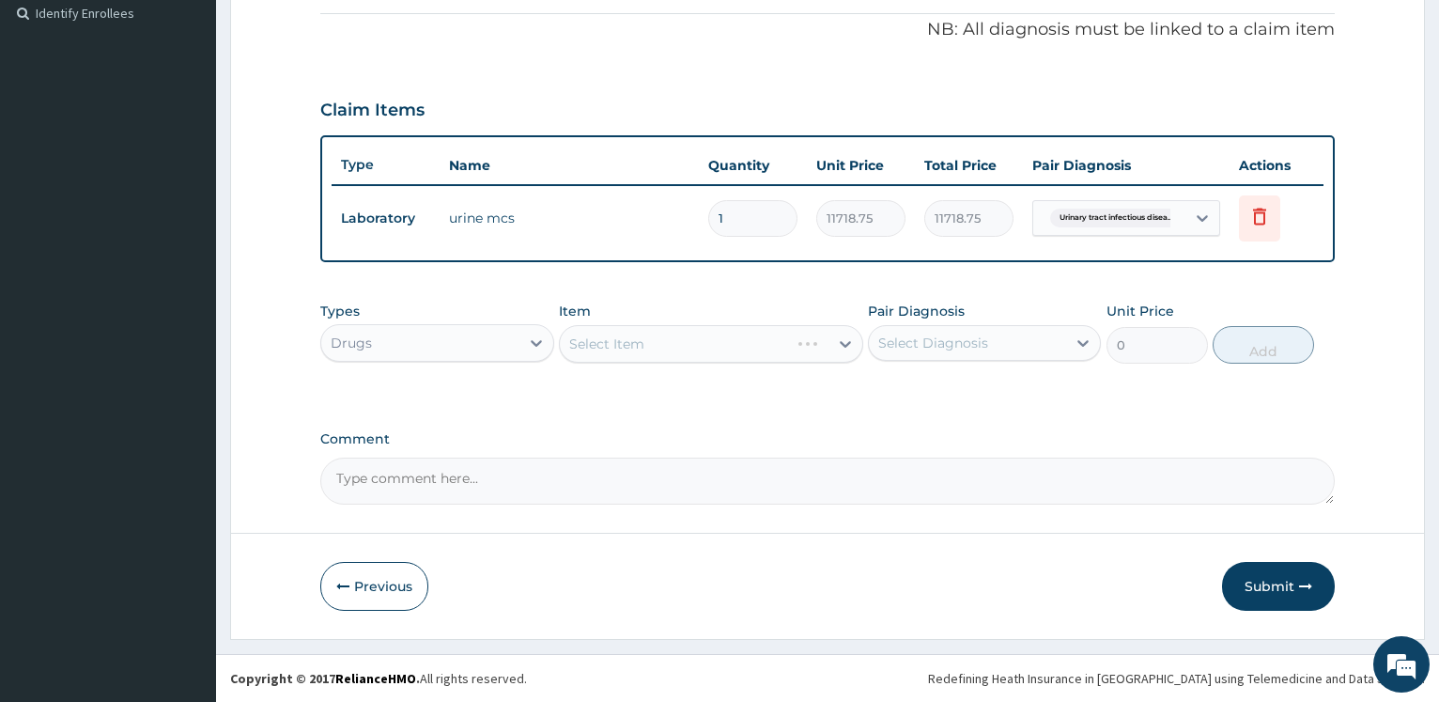
click at [688, 357] on div "Select Item" at bounding box center [711, 344] width 304 height 38
click at [703, 346] on div "Select Item" at bounding box center [694, 344] width 269 height 30
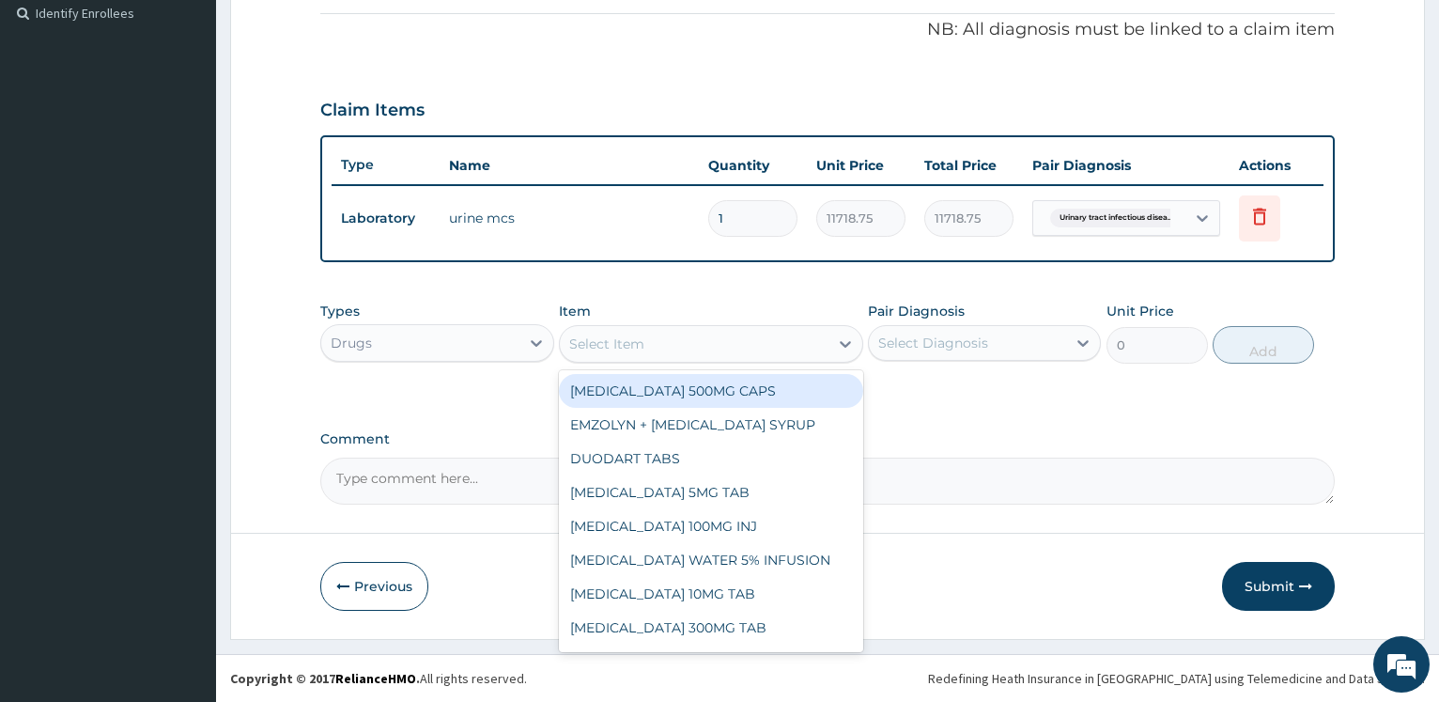
click at [703, 346] on div "Select Item" at bounding box center [694, 344] width 269 height 30
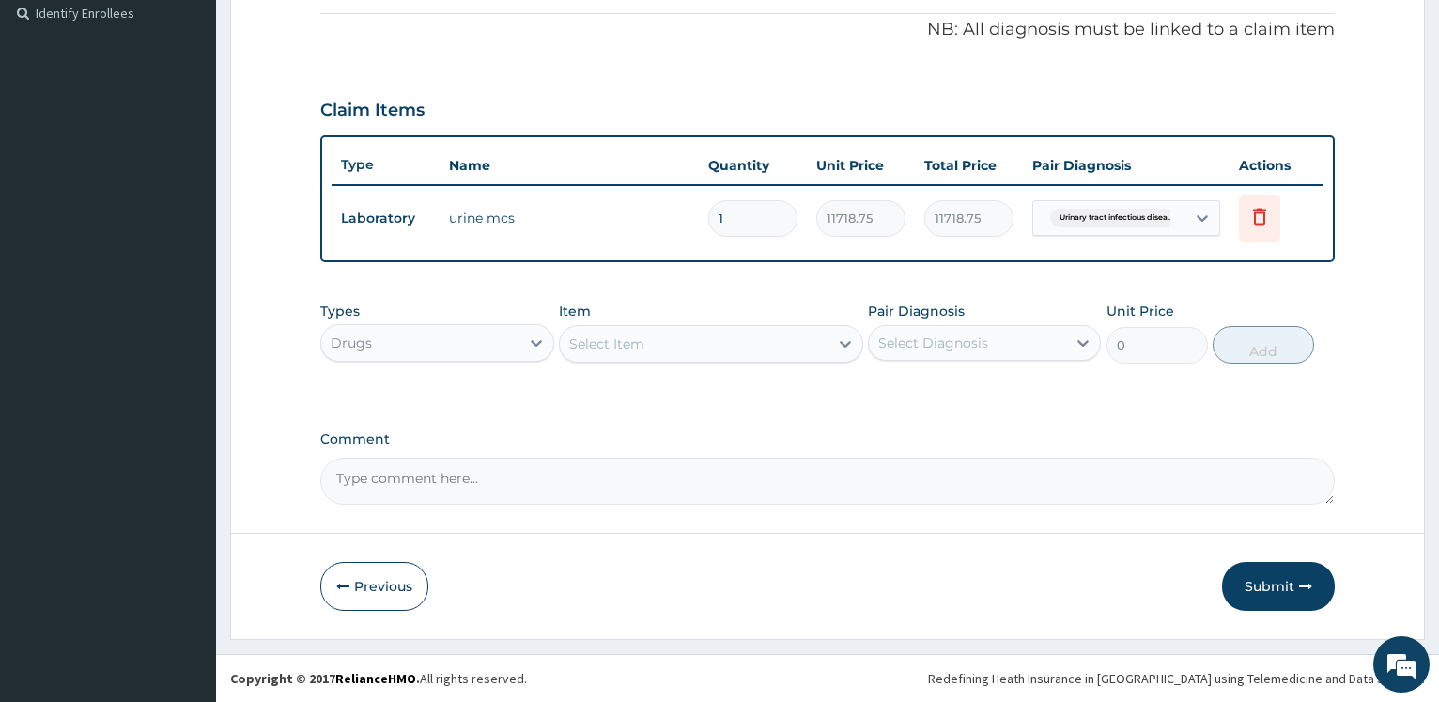
click at [703, 346] on div "Select Item" at bounding box center [694, 344] width 269 height 30
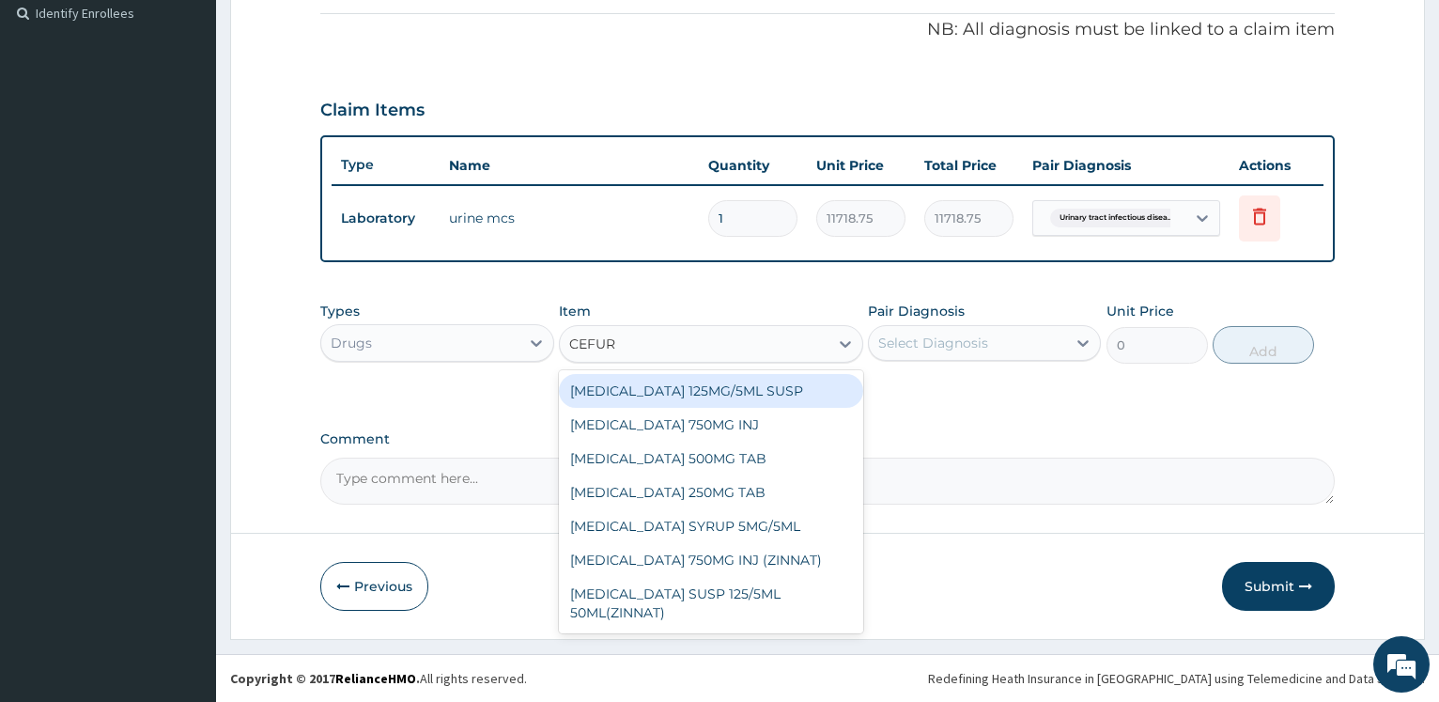
type input "CEFURO"
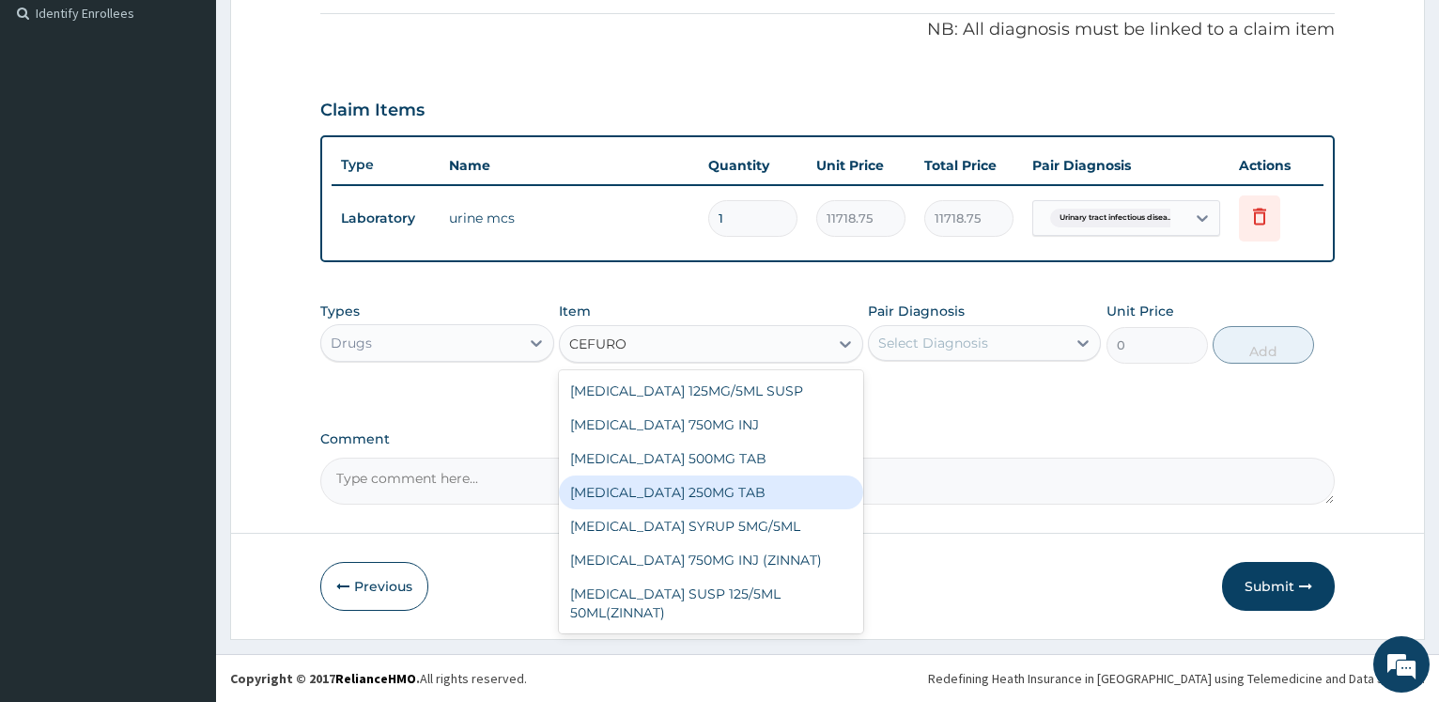
drag, startPoint x: 695, startPoint y: 488, endPoint x: 748, endPoint y: 470, distance: 55.8
click at [694, 489] on div "CEFUROXIME 250MG TAB" at bounding box center [711, 492] width 304 height 34
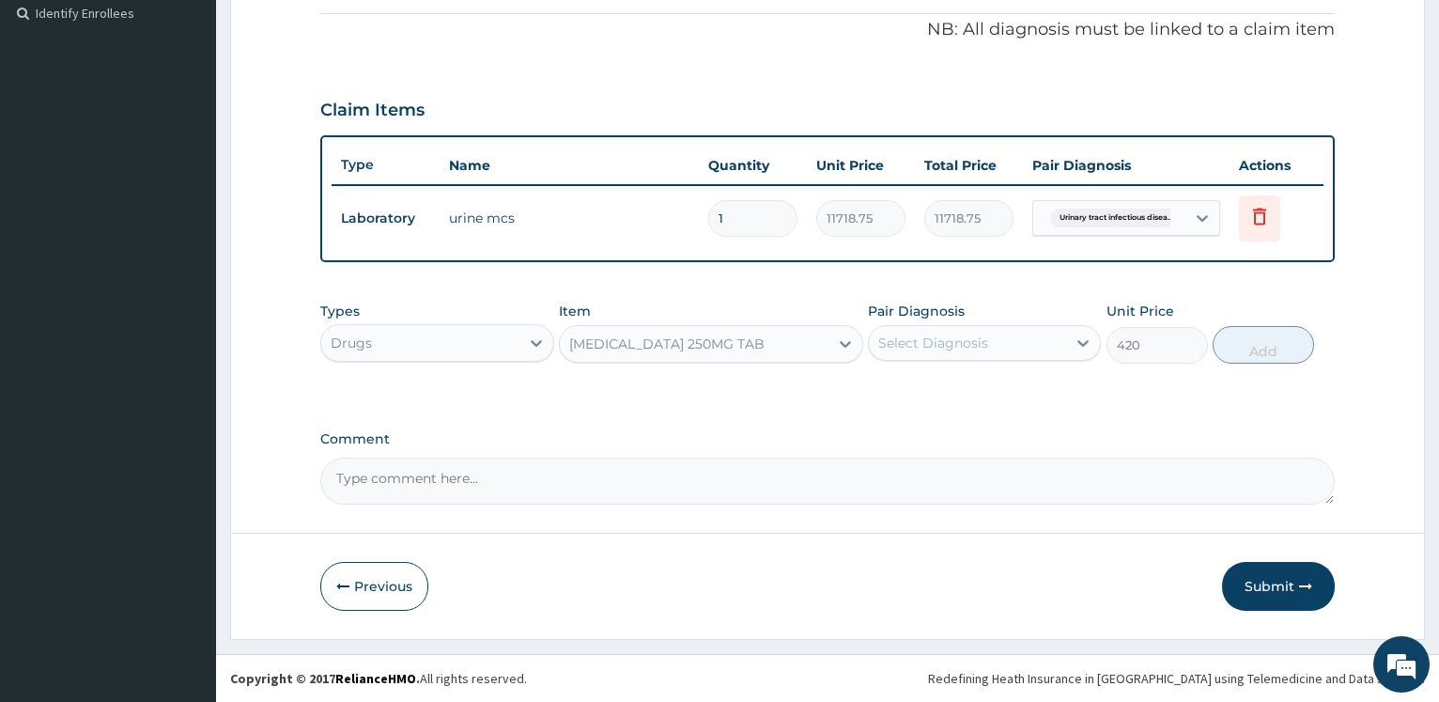
type input "420"
click at [934, 334] on div "Select Diagnosis" at bounding box center [933, 342] width 110 height 19
click at [929, 379] on label "Urinary tract infectious disease" at bounding box center [994, 398] width 191 height 38
checkbox input "true"
click at [1255, 356] on button "Add" at bounding box center [1262, 345] width 101 height 38
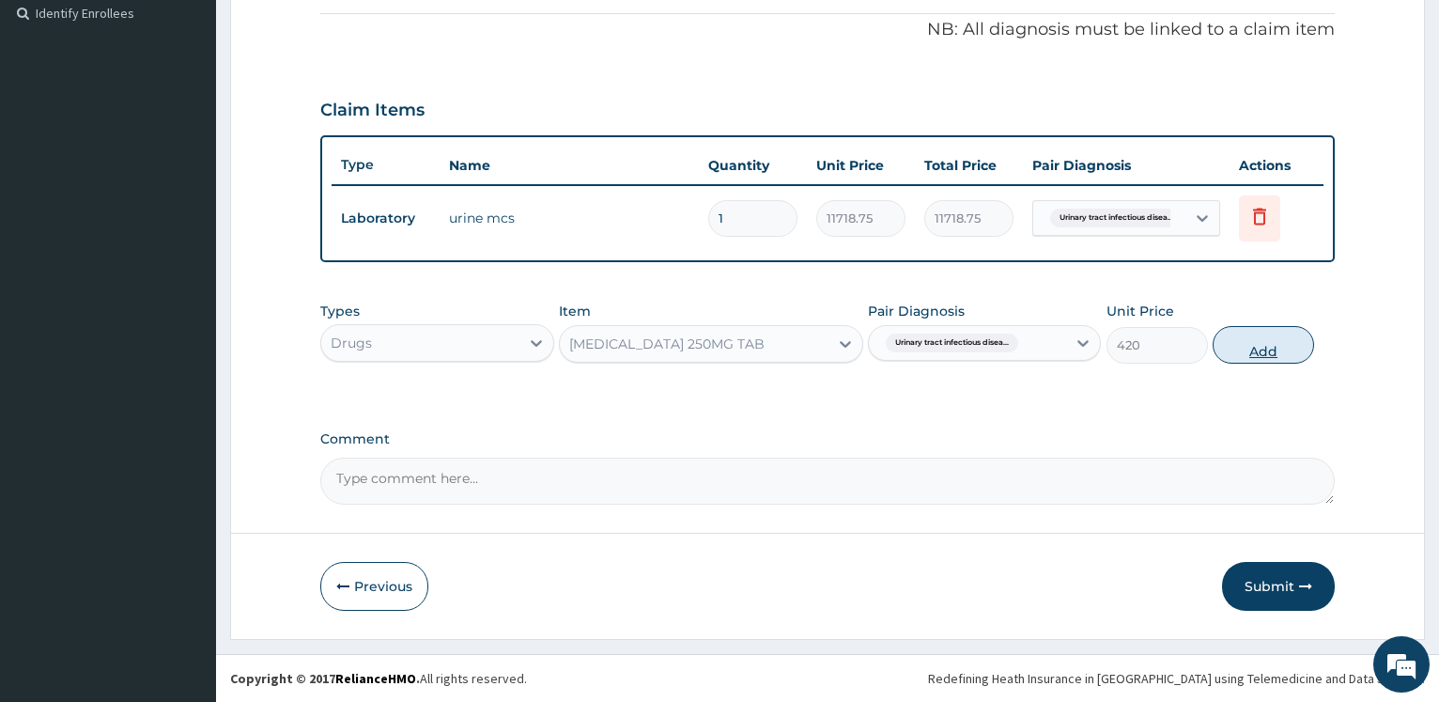
type input "0"
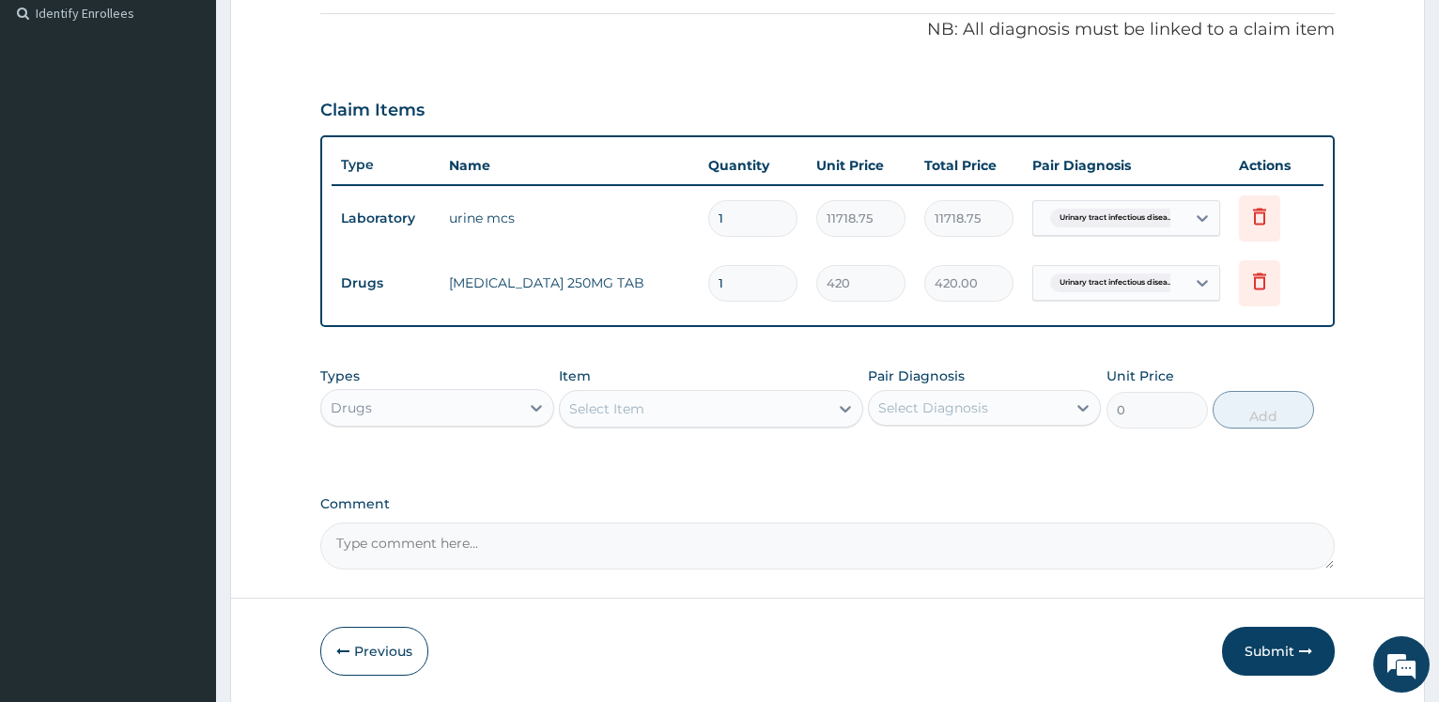
drag, startPoint x: 735, startPoint y: 294, endPoint x: 643, endPoint y: 242, distance: 105.5
click at [708, 270] on input "1" at bounding box center [752, 283] width 89 height 37
type input "2"
type input "840.00"
type input "20"
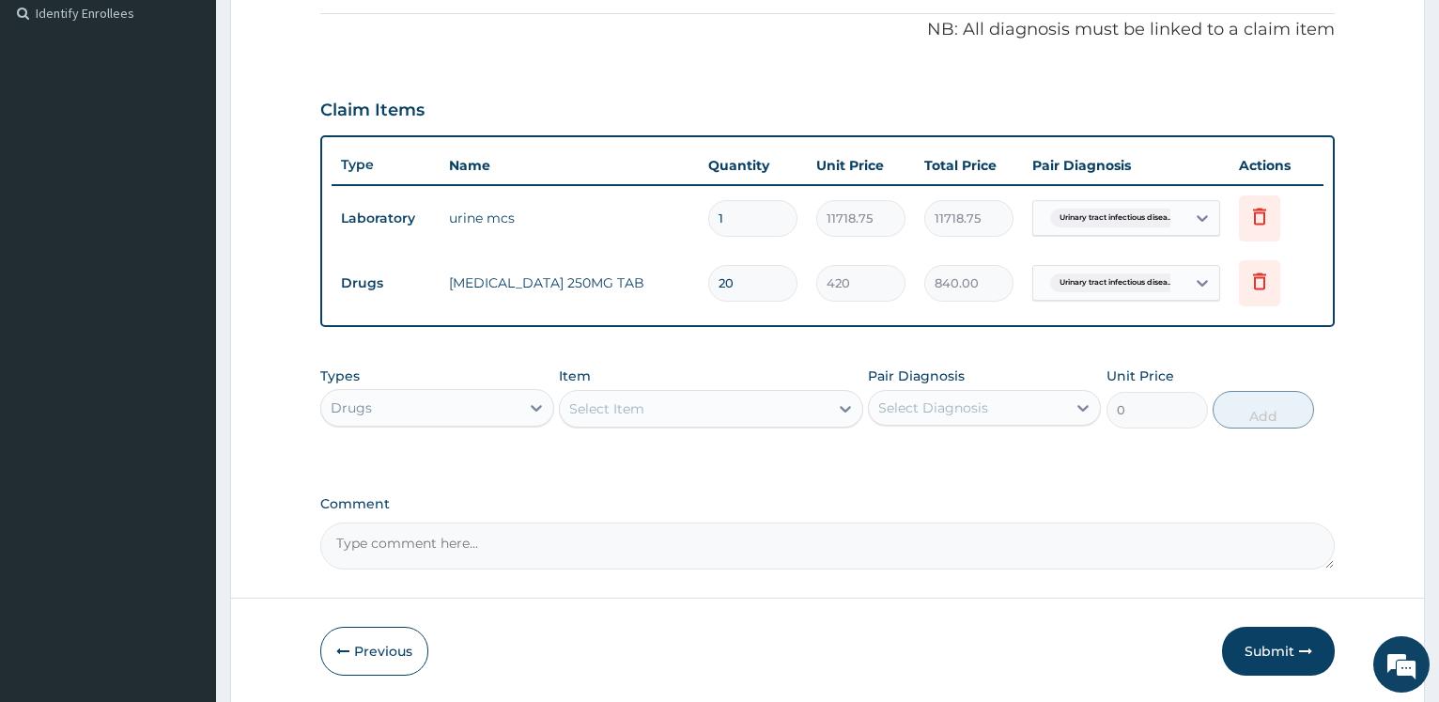
type input "8400.00"
type input "20"
click at [714, 61] on div "PA Code / Prescription Code PA/810314 Encounter Date 23-09-2025 Important Notic…" at bounding box center [827, 92] width 1014 height 953
click at [1283, 656] on button "Submit" at bounding box center [1278, 650] width 113 height 49
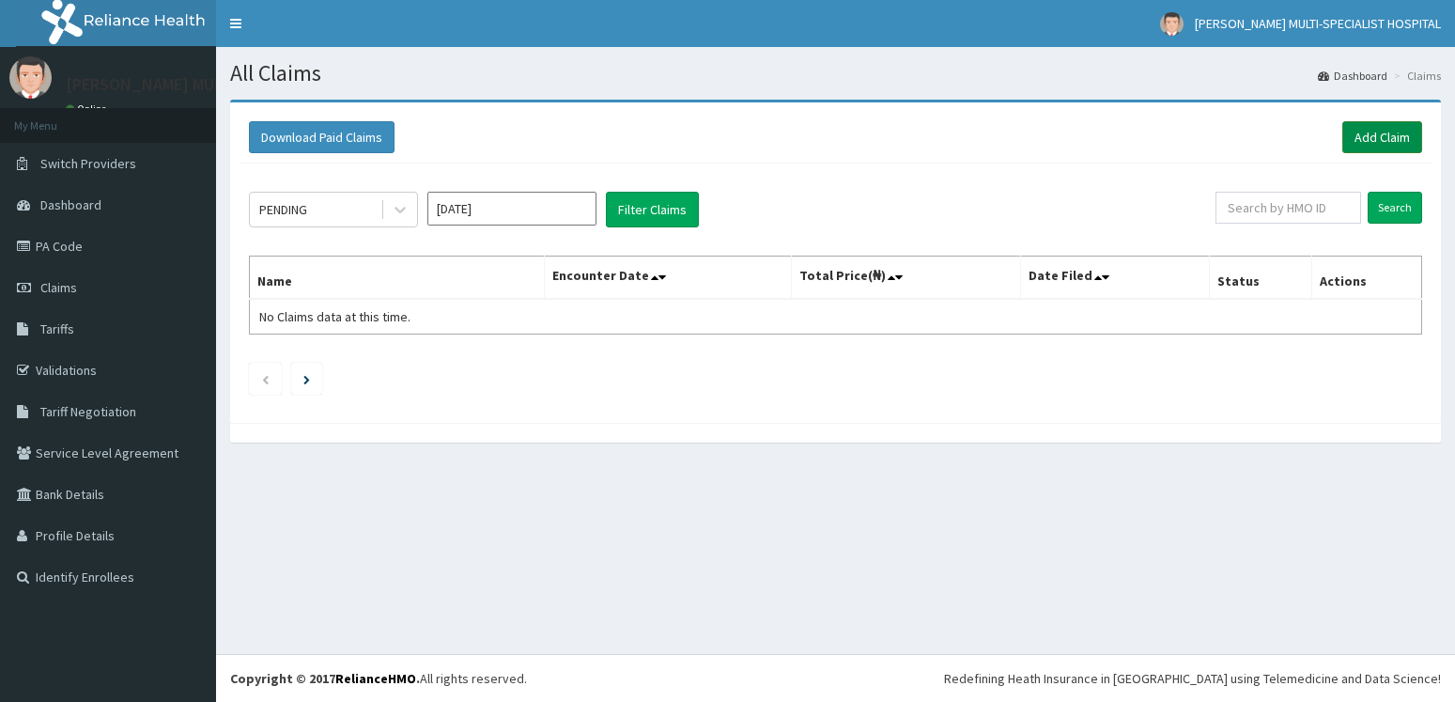
click at [1398, 144] on link "Add Claim" at bounding box center [1382, 137] width 80 height 32
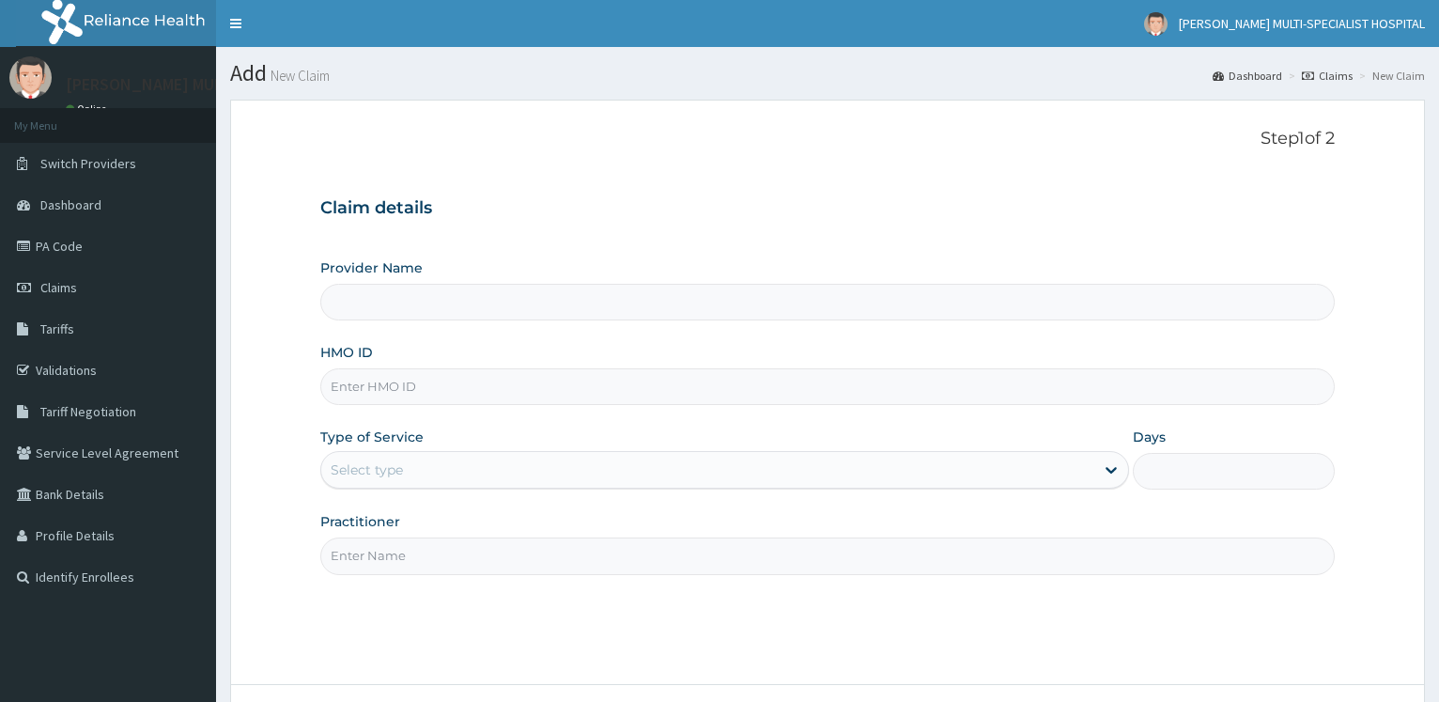
type input "[PERSON_NAME] Multi-Specialist Hospital - IKEJA"
click at [465, 379] on input "HMO ID" at bounding box center [827, 386] width 1014 height 37
paste input "snl/10440/b"
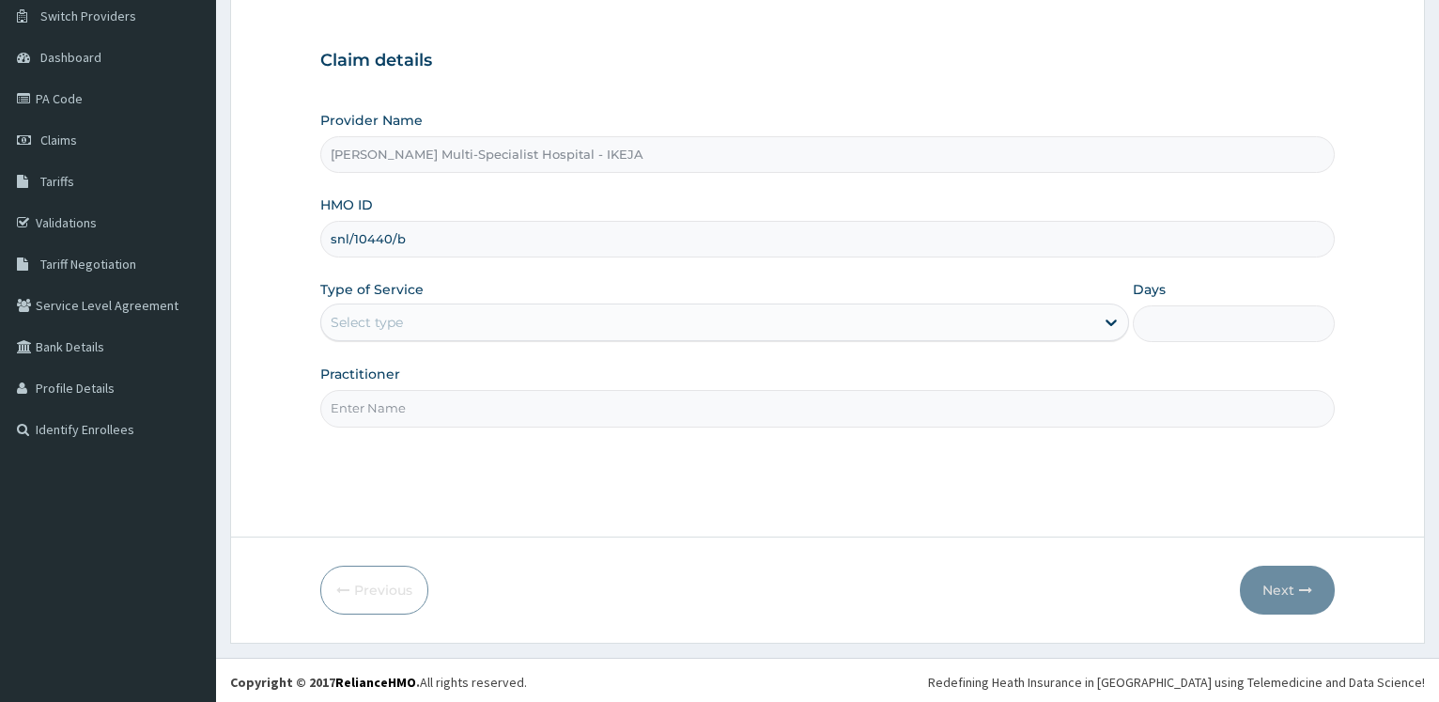
scroll to position [151, 0]
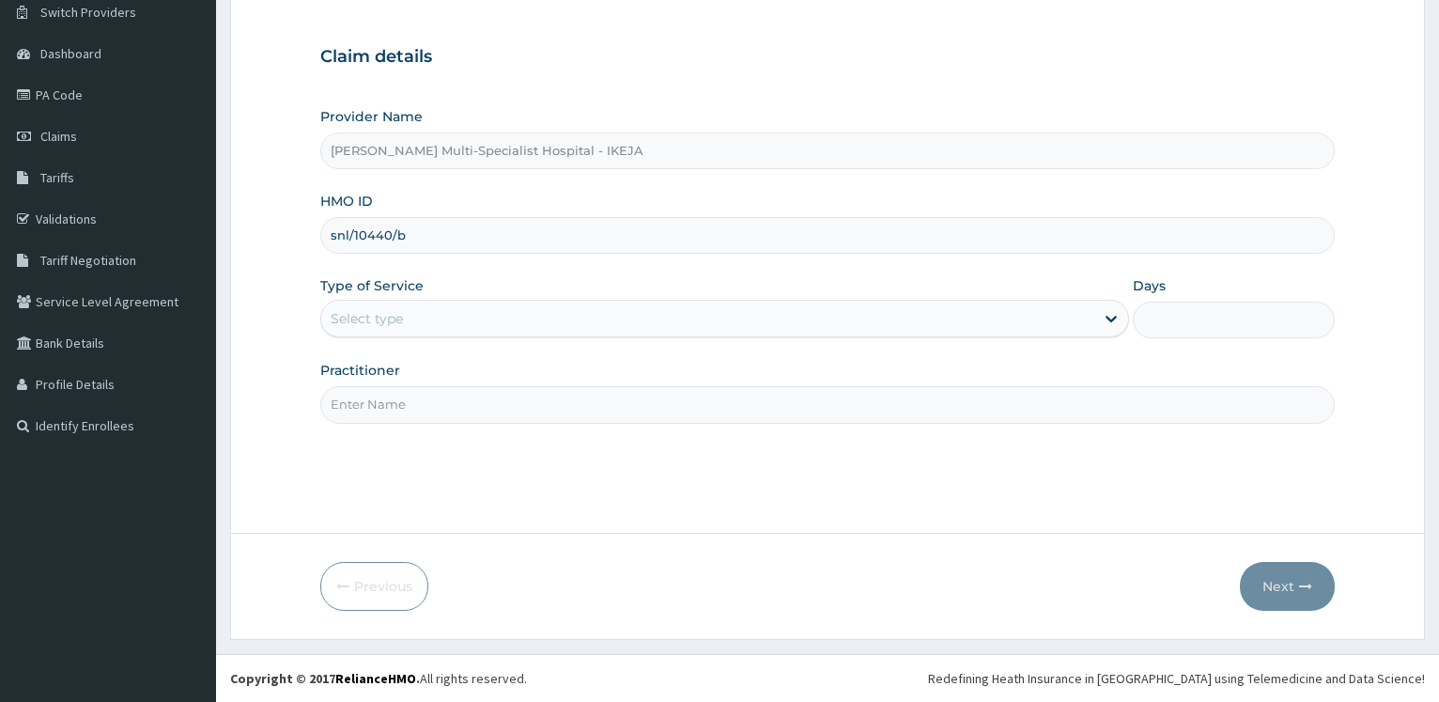
type input "snl/10440/b"
click at [430, 325] on div "Select type" at bounding box center [707, 318] width 772 height 30
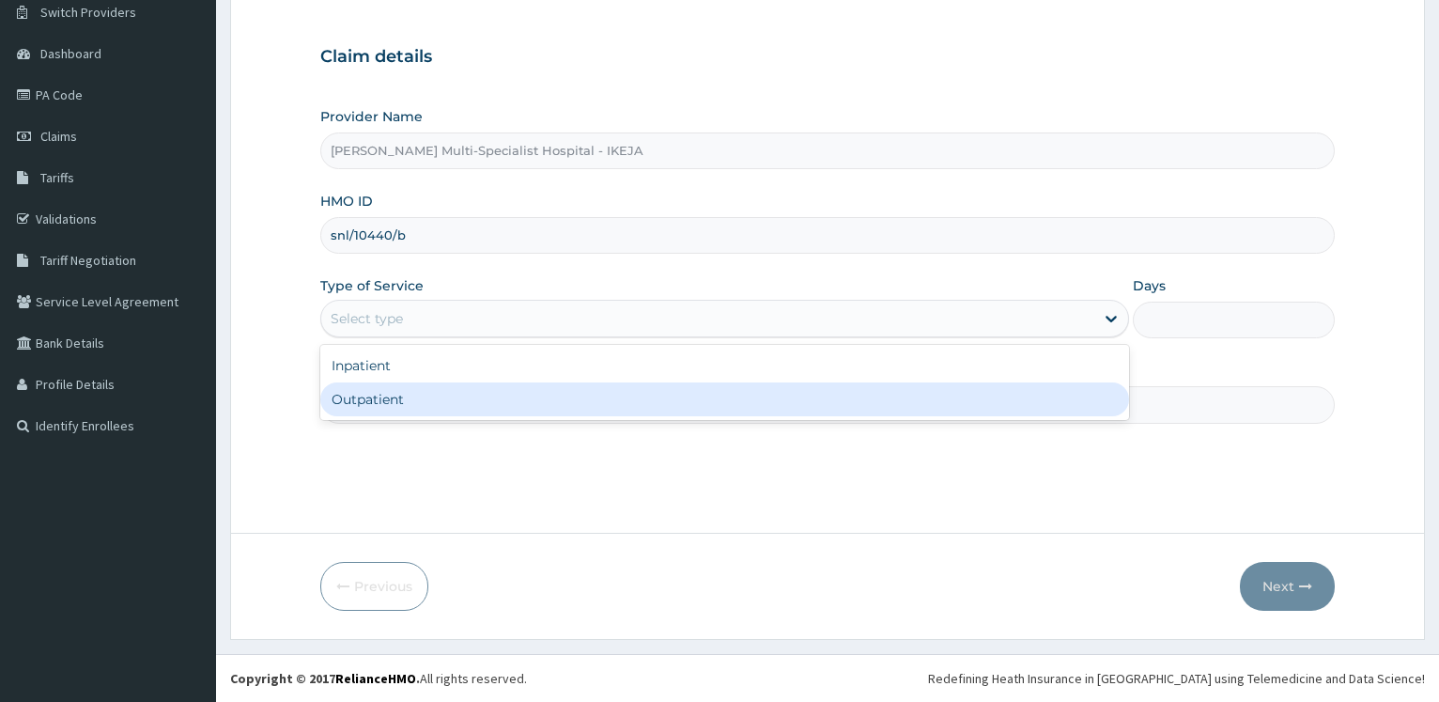
click at [392, 423] on input "Practitioner" at bounding box center [827, 404] width 1014 height 37
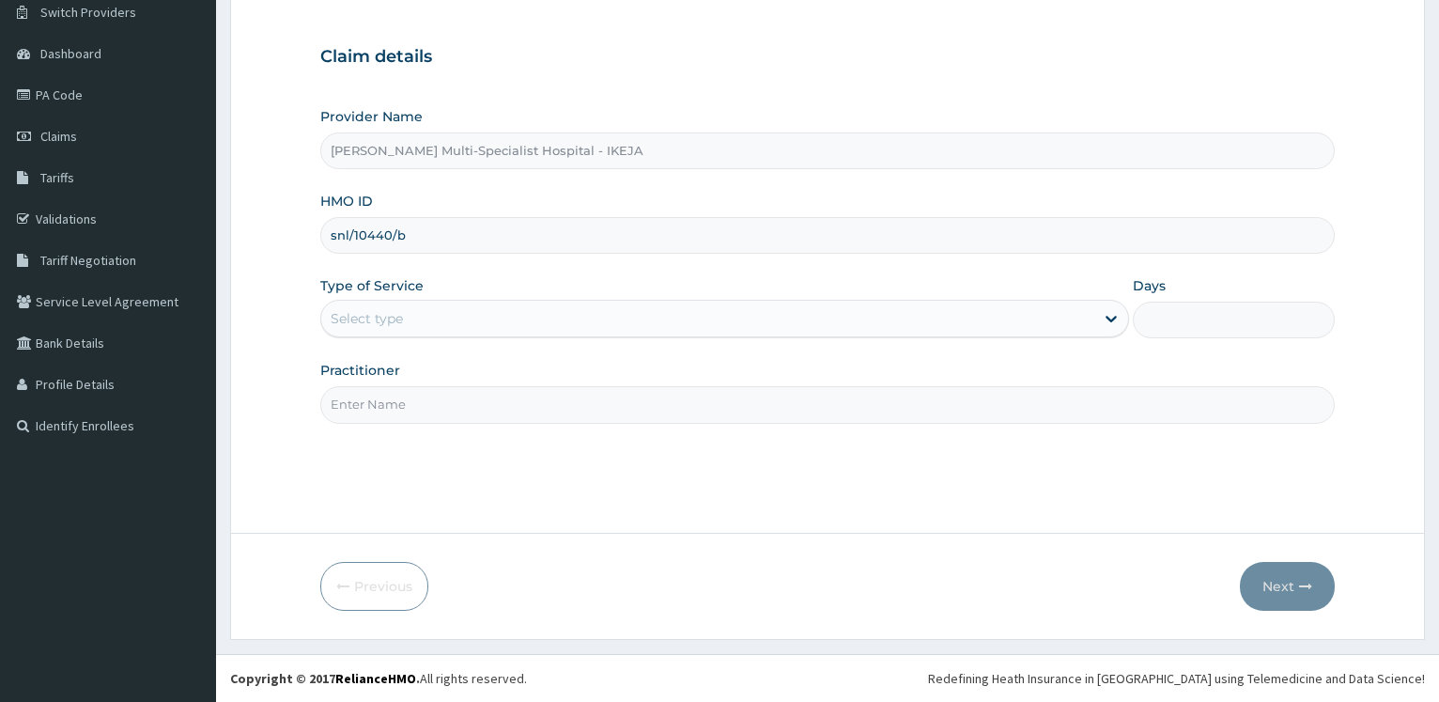
click at [392, 423] on input "Practitioner" at bounding box center [827, 404] width 1014 height 37
type input "DR OKE"
click at [572, 314] on div "Select type" at bounding box center [707, 318] width 772 height 30
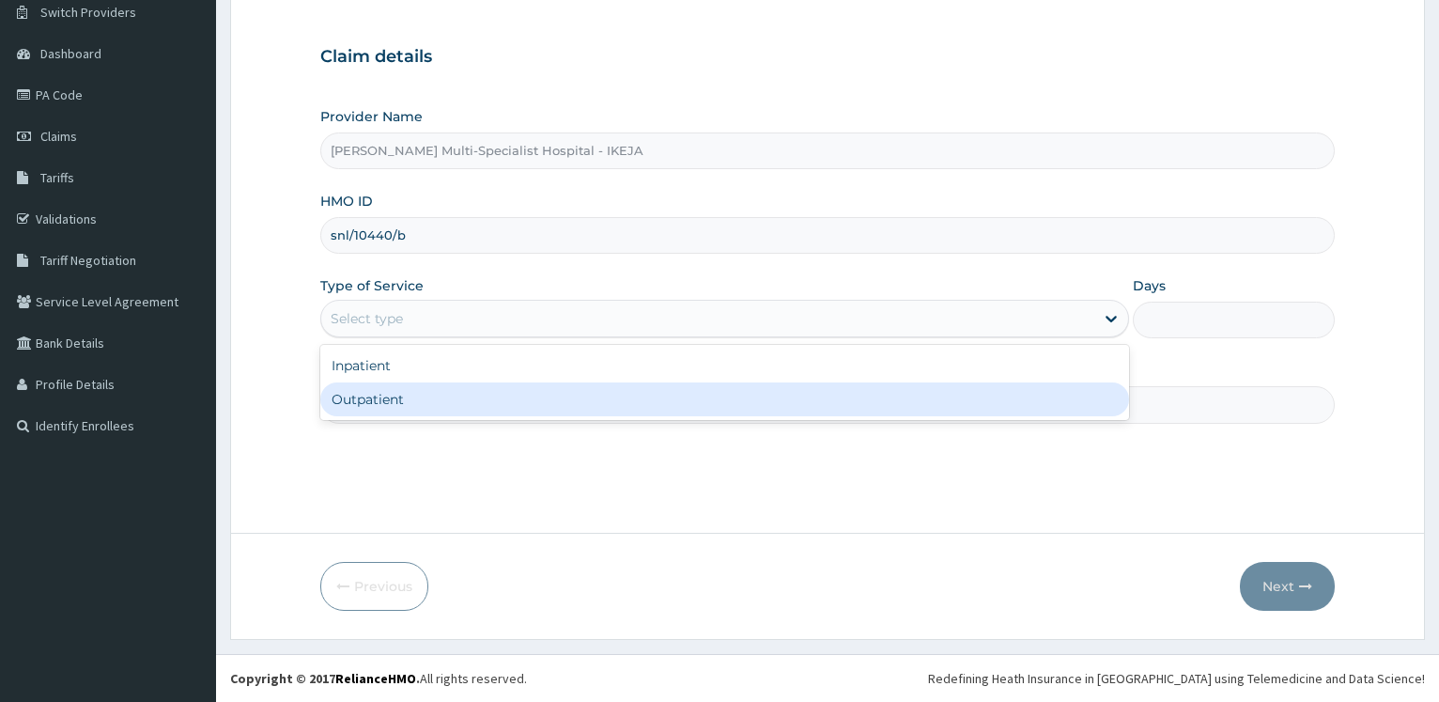
click at [429, 401] on div "Outpatient" at bounding box center [724, 399] width 808 height 34
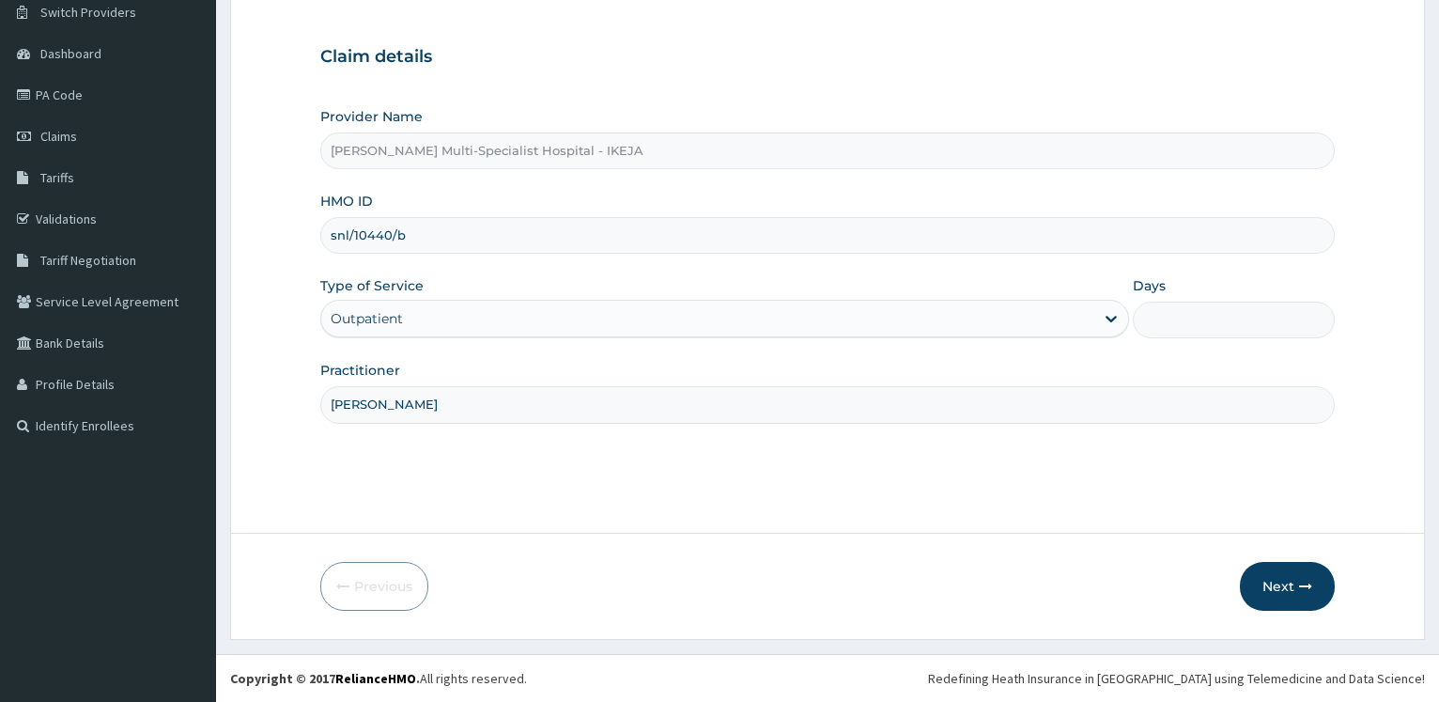
type input "1"
click at [1292, 584] on button "Next" at bounding box center [1287, 586] width 95 height 49
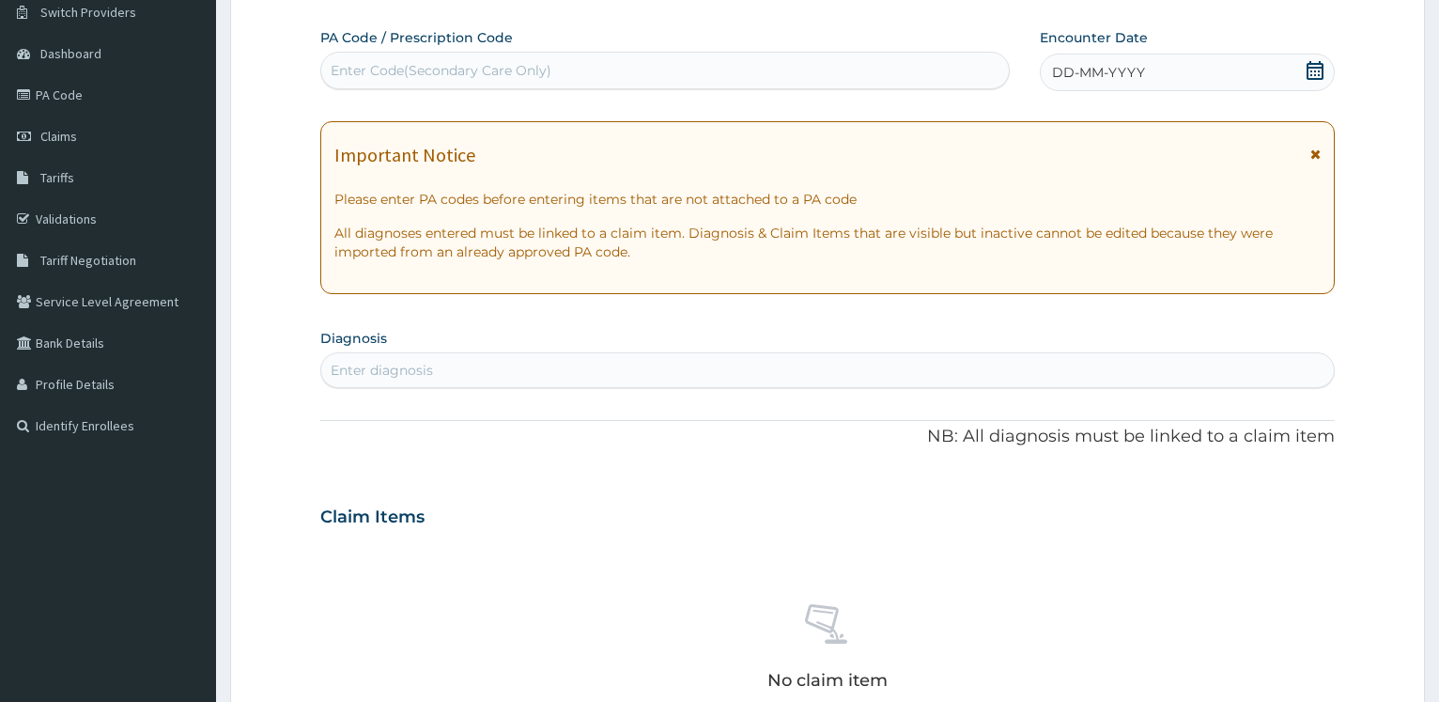
click at [563, 80] on div "Enter Code(Secondary Care Only)" at bounding box center [664, 70] width 687 height 30
click at [515, 65] on div "Enter Code(Secondary Care Only)" at bounding box center [441, 70] width 221 height 19
paste input "PA/C3B127"
type input "PA/C3B127"
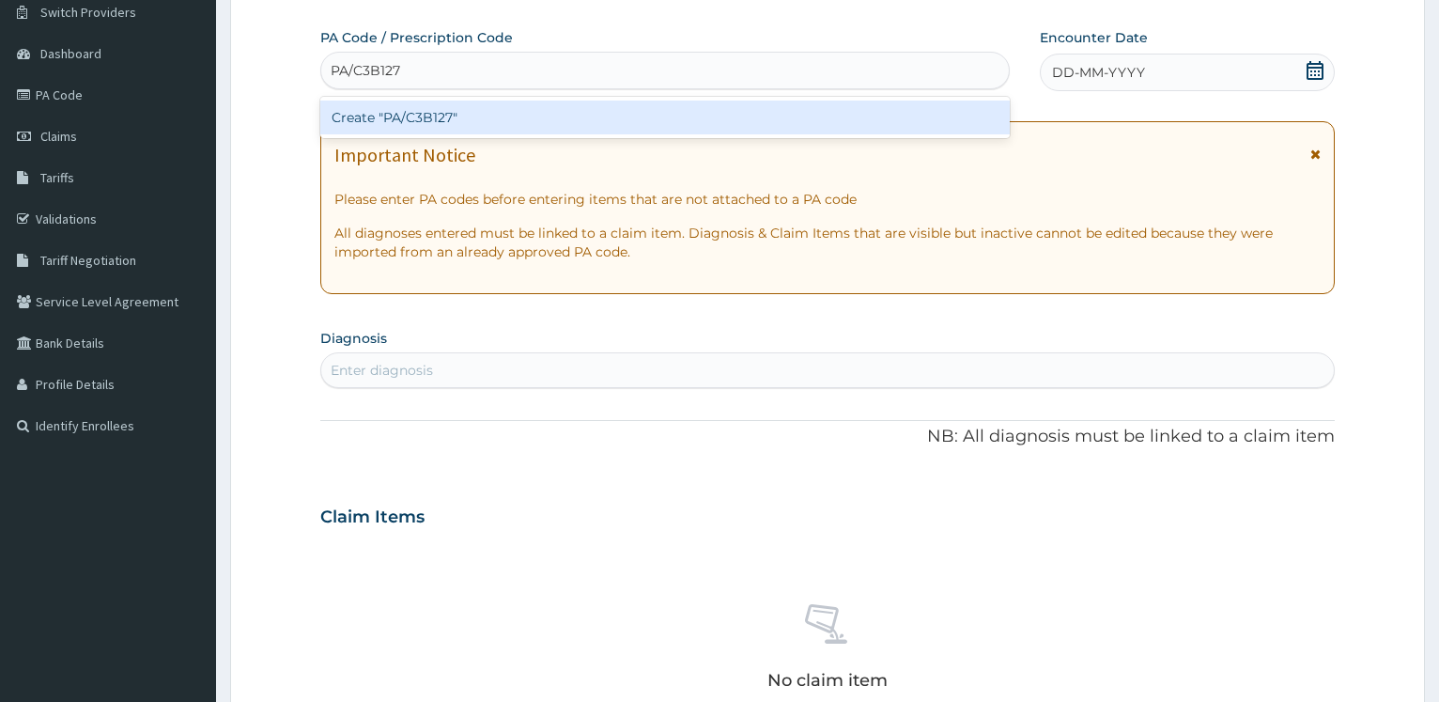
click at [428, 111] on div "Create "PA/C3B127"" at bounding box center [664, 117] width 688 height 34
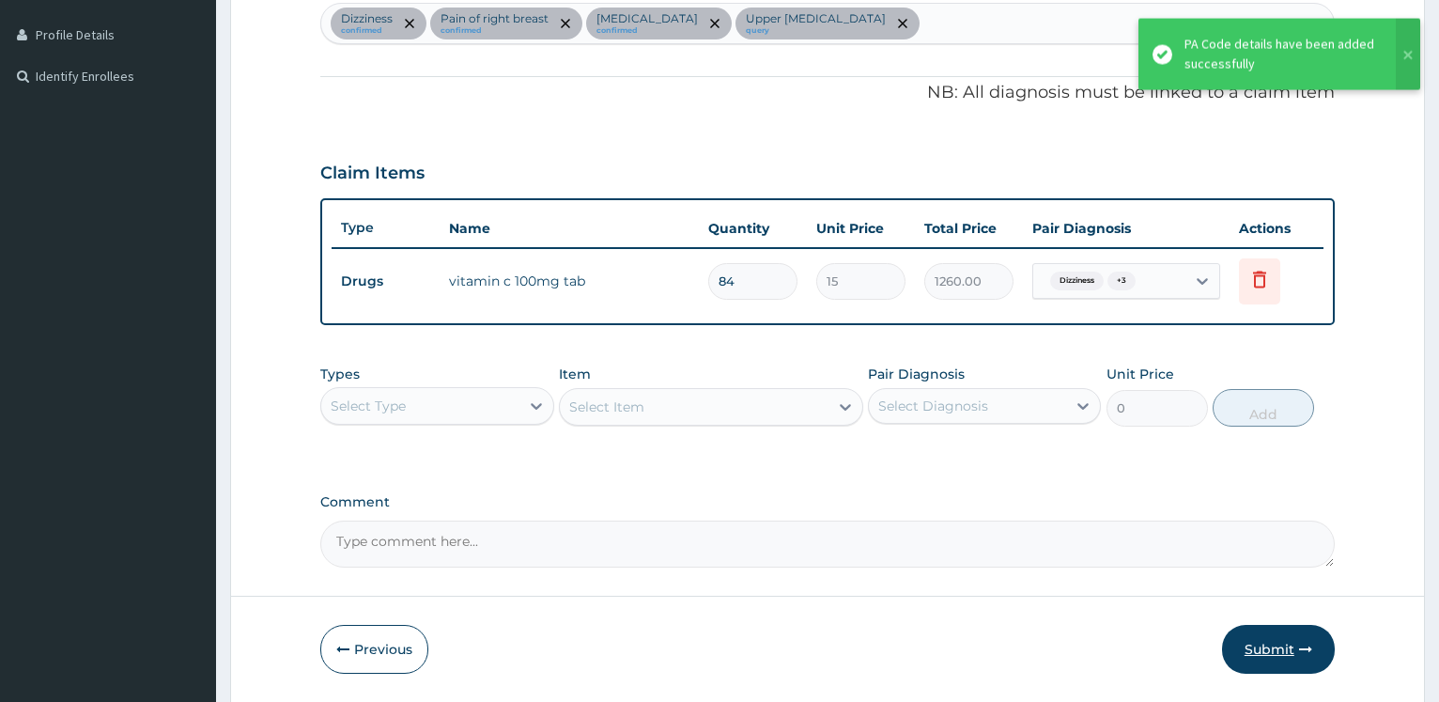
scroll to position [563, 0]
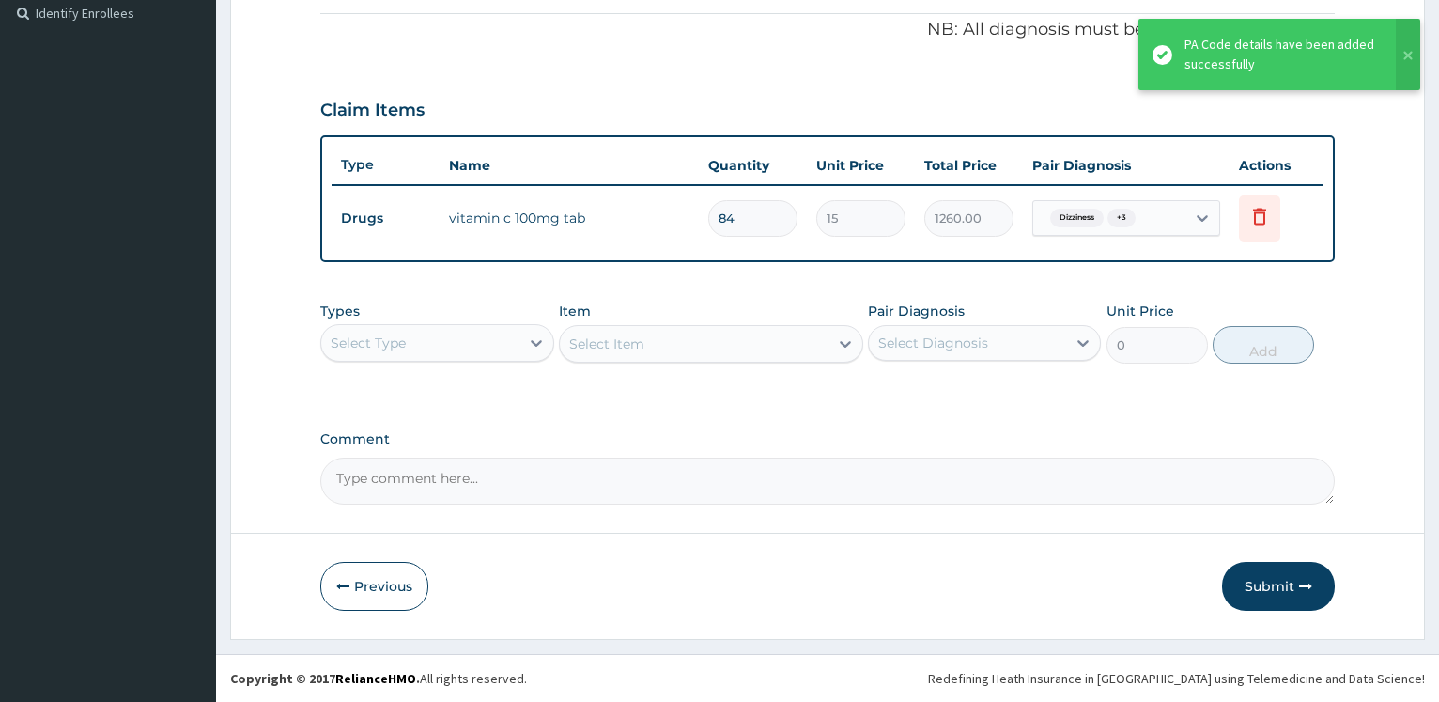
drag, startPoint x: 1279, startPoint y: 591, endPoint x: 1106, endPoint y: 510, distance: 190.7
click at [1281, 589] on button "Submit" at bounding box center [1278, 586] width 113 height 49
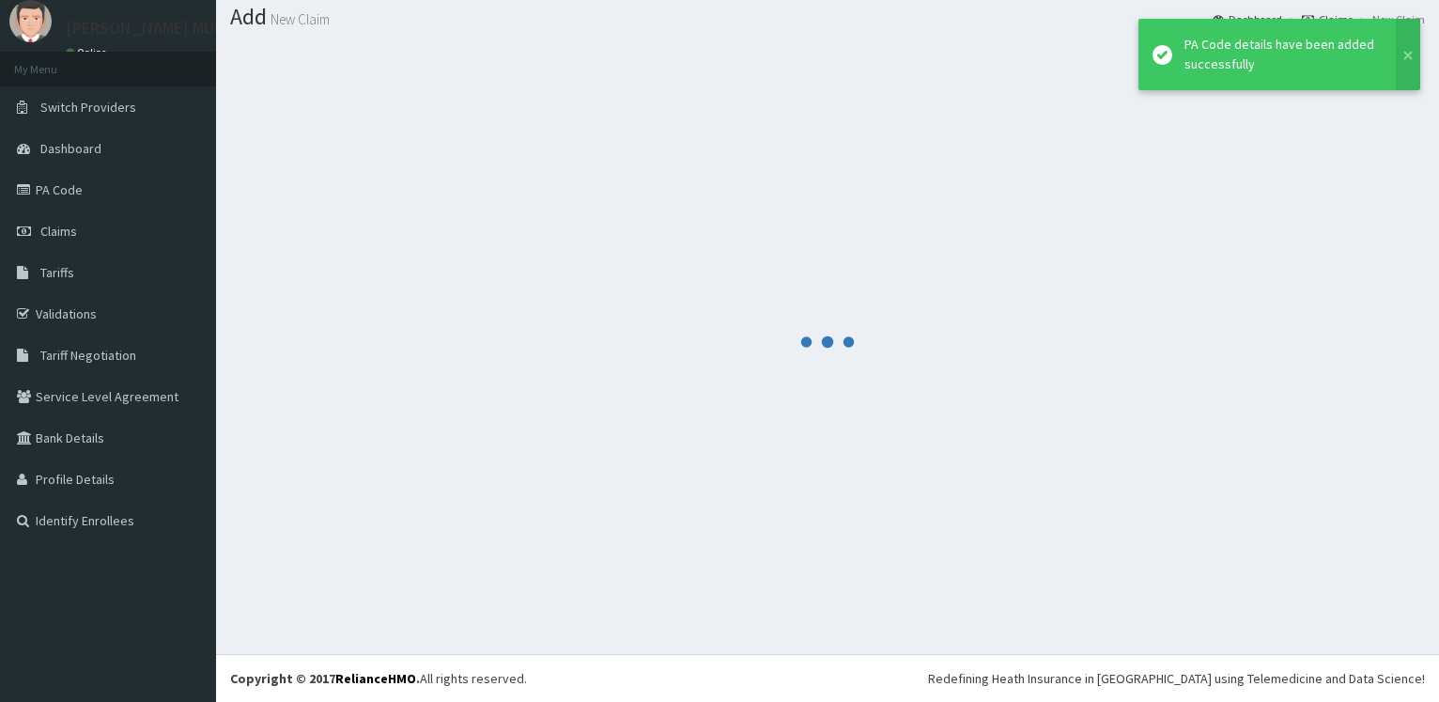
scroll to position [56, 0]
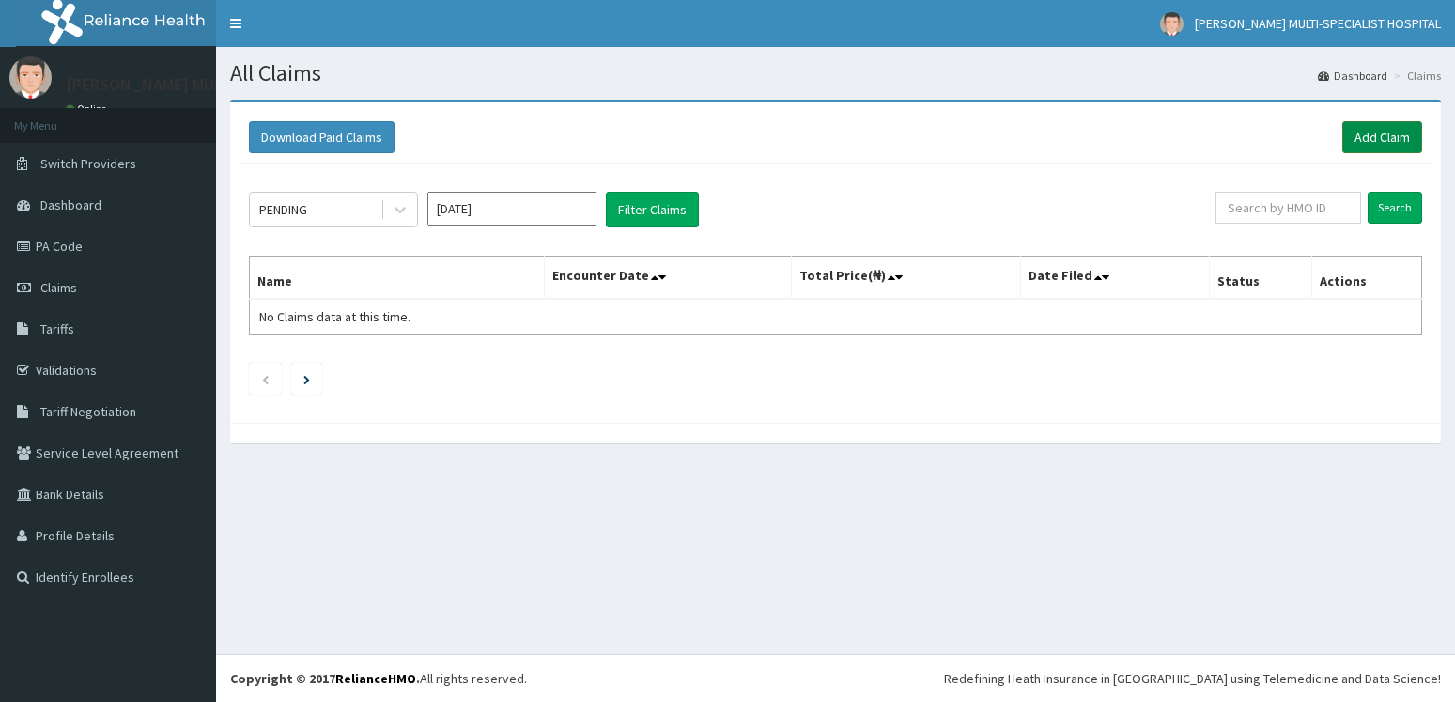
click at [1398, 134] on link "Add Claim" at bounding box center [1382, 137] width 80 height 32
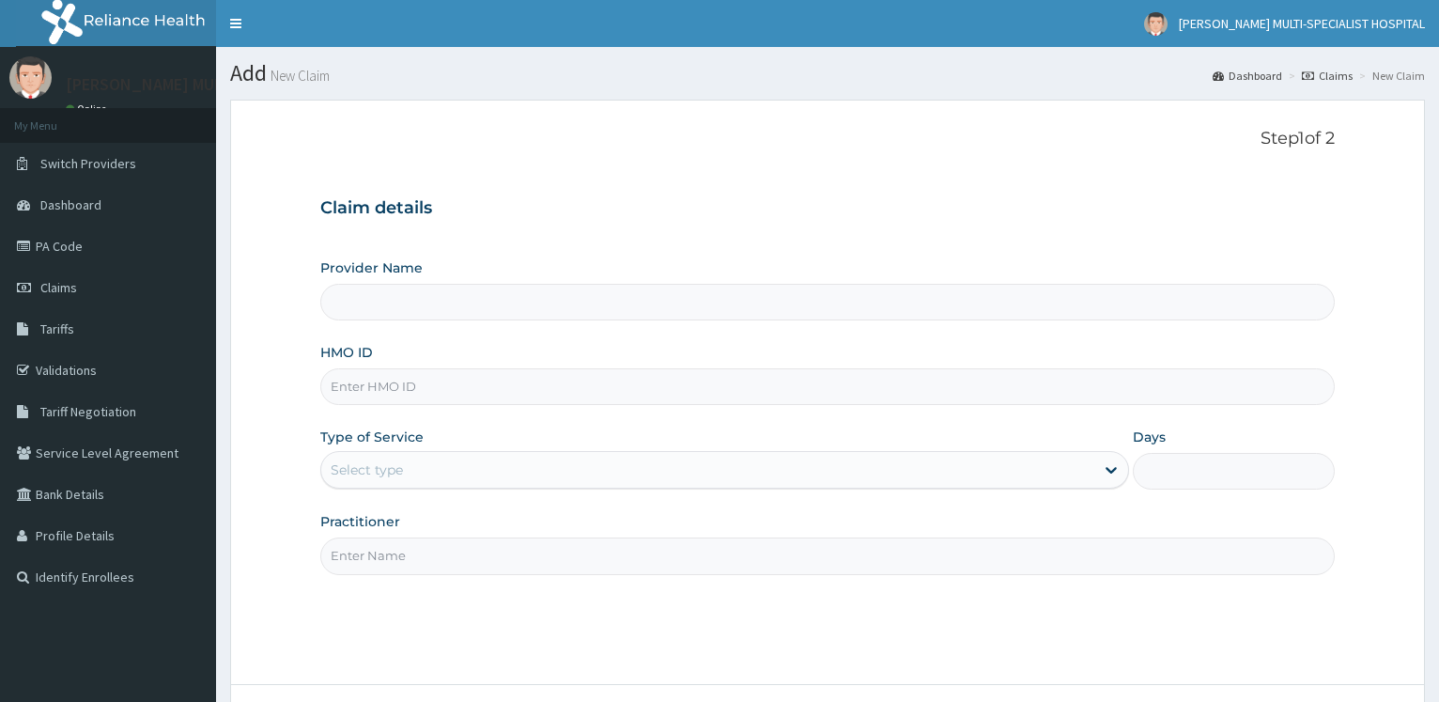
click at [358, 378] on input "HMO ID" at bounding box center [827, 386] width 1014 height 37
type input "[PERSON_NAME] Multi-Specialist Hospital - IKEJA"
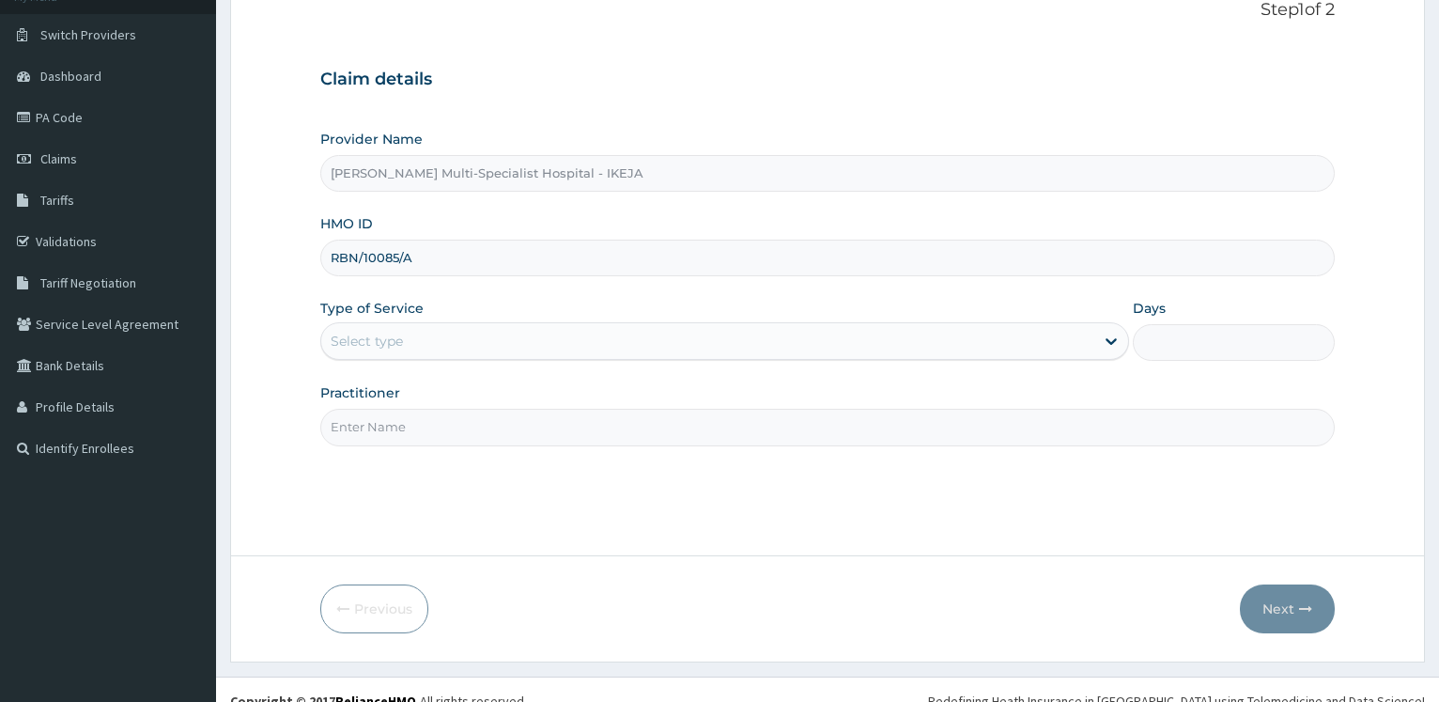
scroll to position [151, 0]
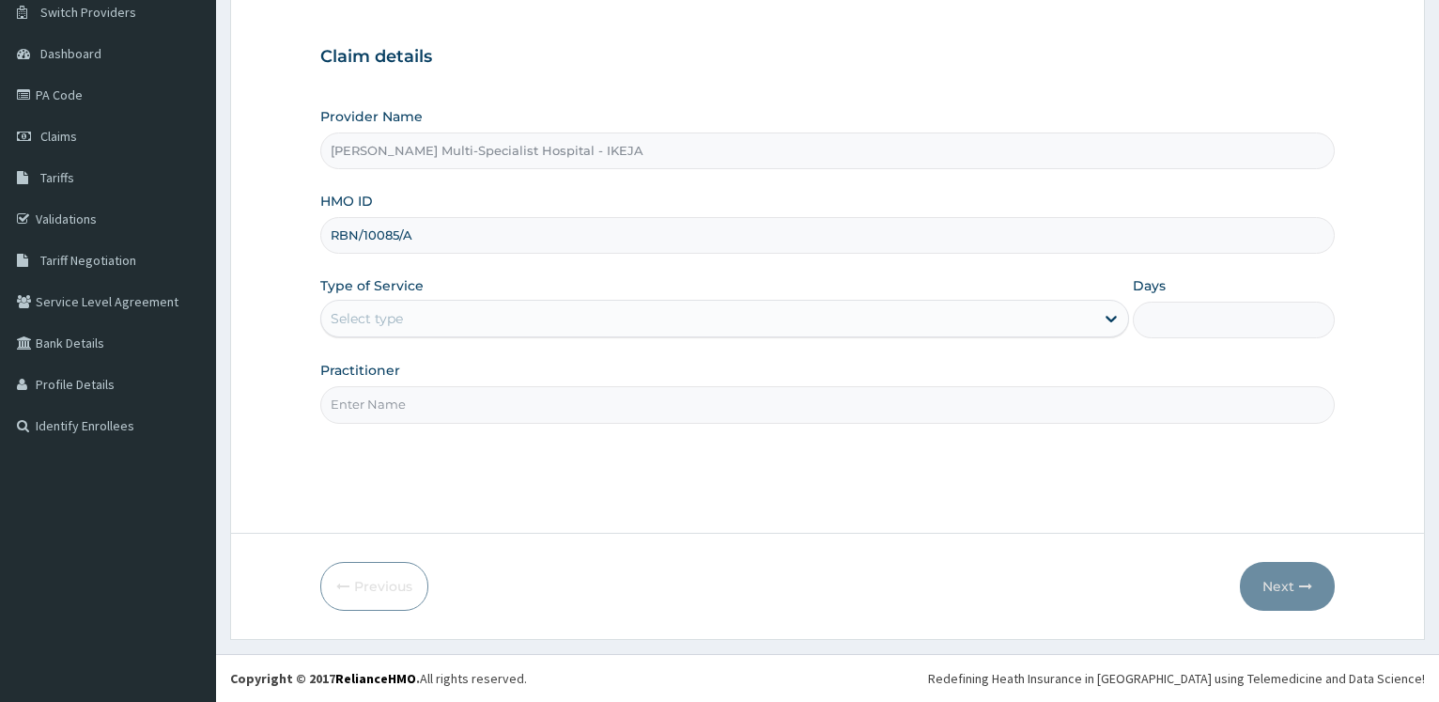
type input "RBN/10085/A"
click at [372, 318] on div "Select type" at bounding box center [367, 318] width 72 height 19
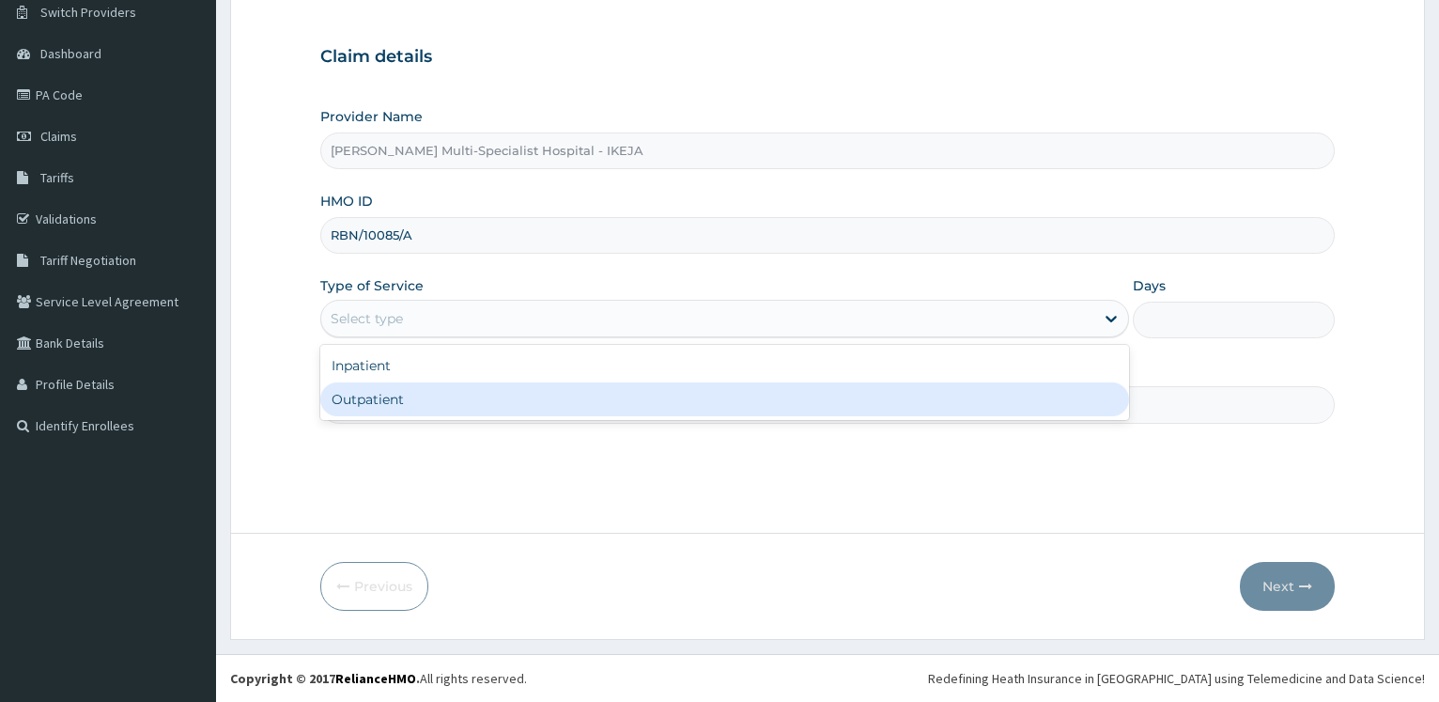
click at [363, 394] on div "Outpatient" at bounding box center [724, 399] width 808 height 34
type input "1"
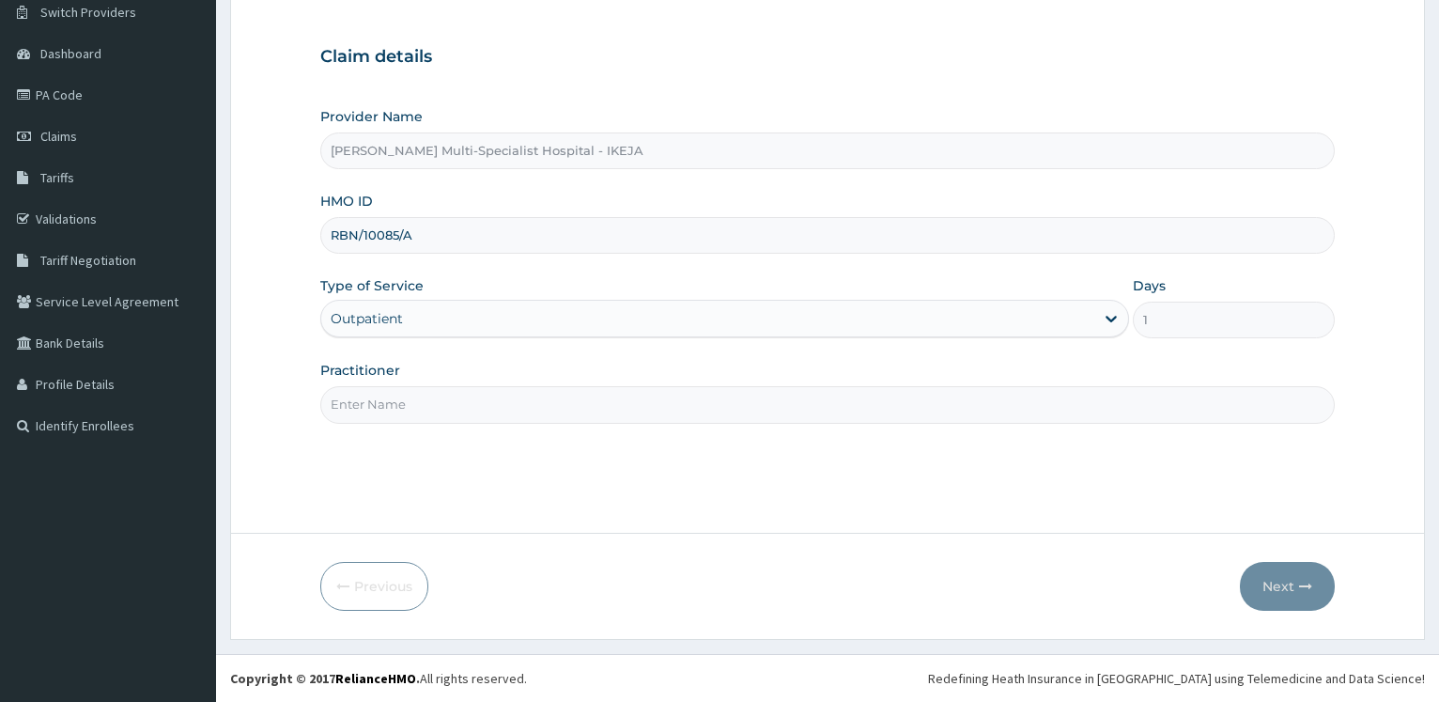
click at [362, 395] on input "Practitioner" at bounding box center [827, 404] width 1014 height 37
type input "[PERSON_NAME]"
click at [1276, 593] on button "Next" at bounding box center [1287, 586] width 95 height 49
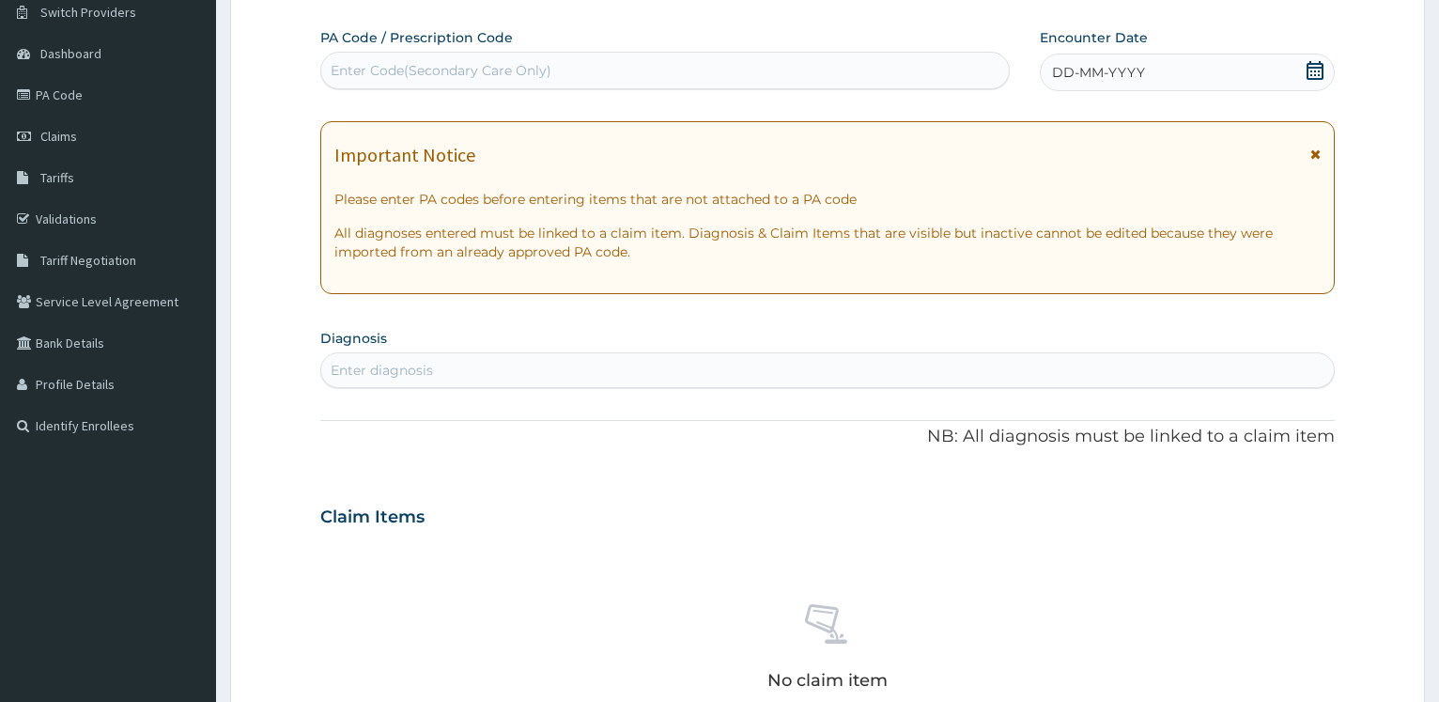
click at [470, 82] on div "Enter Code(Secondary Care Only)" at bounding box center [664, 70] width 687 height 30
type input "PA/A844DF"
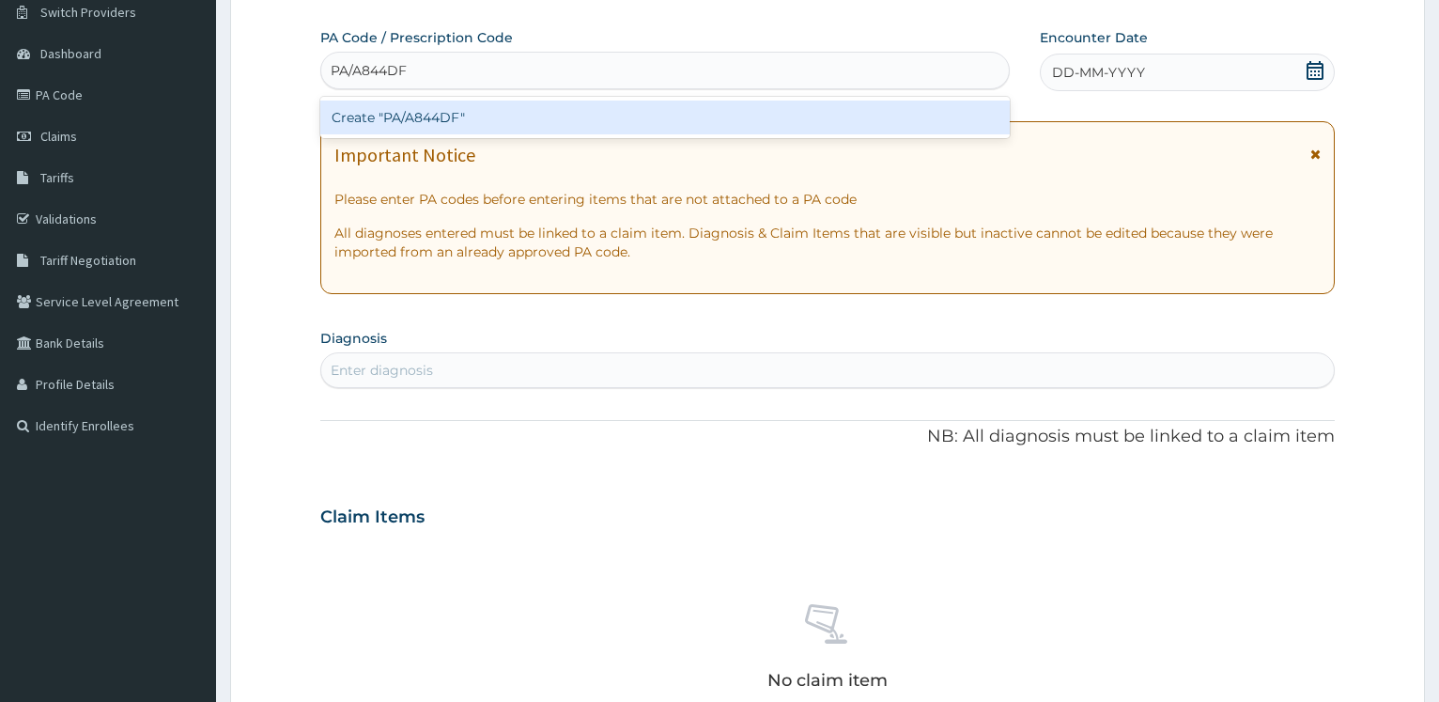
click at [460, 130] on div "Create "PA/A844DF"" at bounding box center [664, 117] width 688 height 34
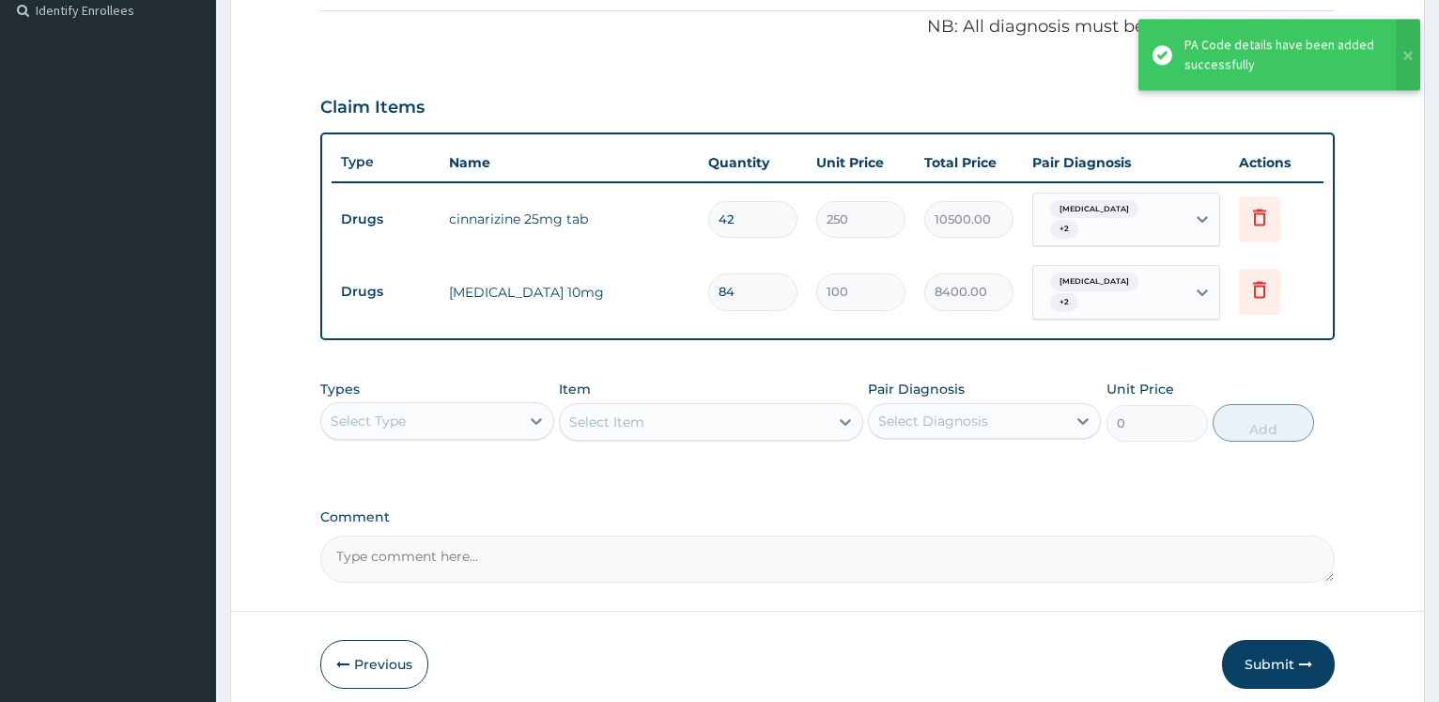
scroll to position [603, 0]
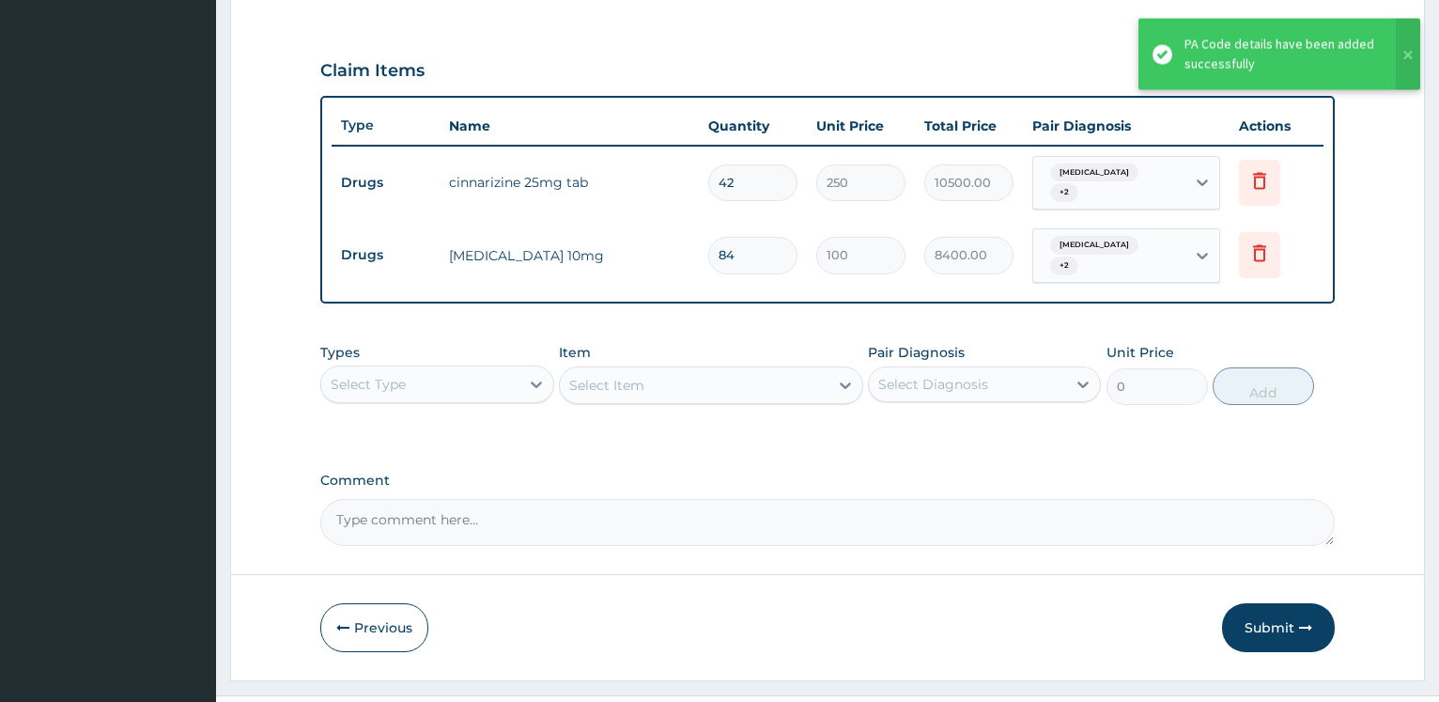
click at [500, 385] on div "Select Type" at bounding box center [419, 384] width 197 height 30
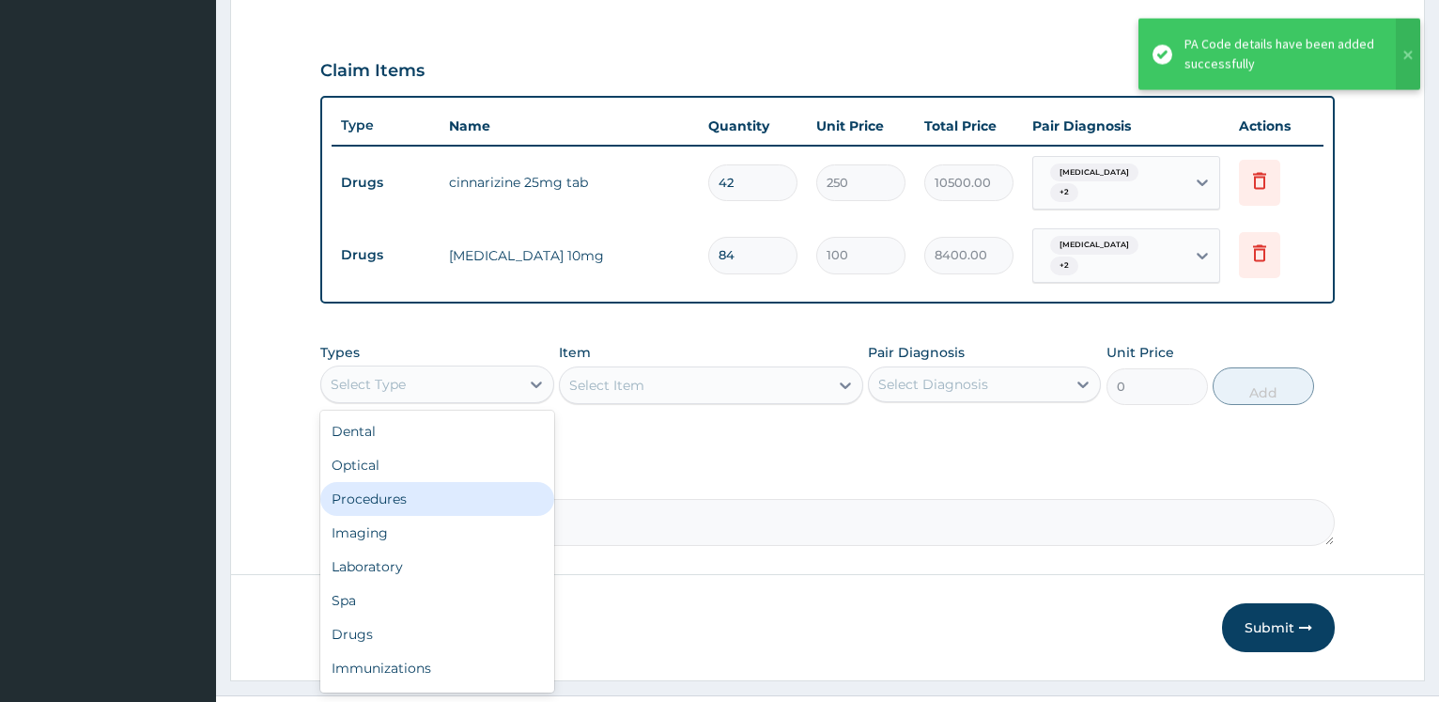
click at [471, 504] on div "Procedures" at bounding box center [436, 499] width 233 height 34
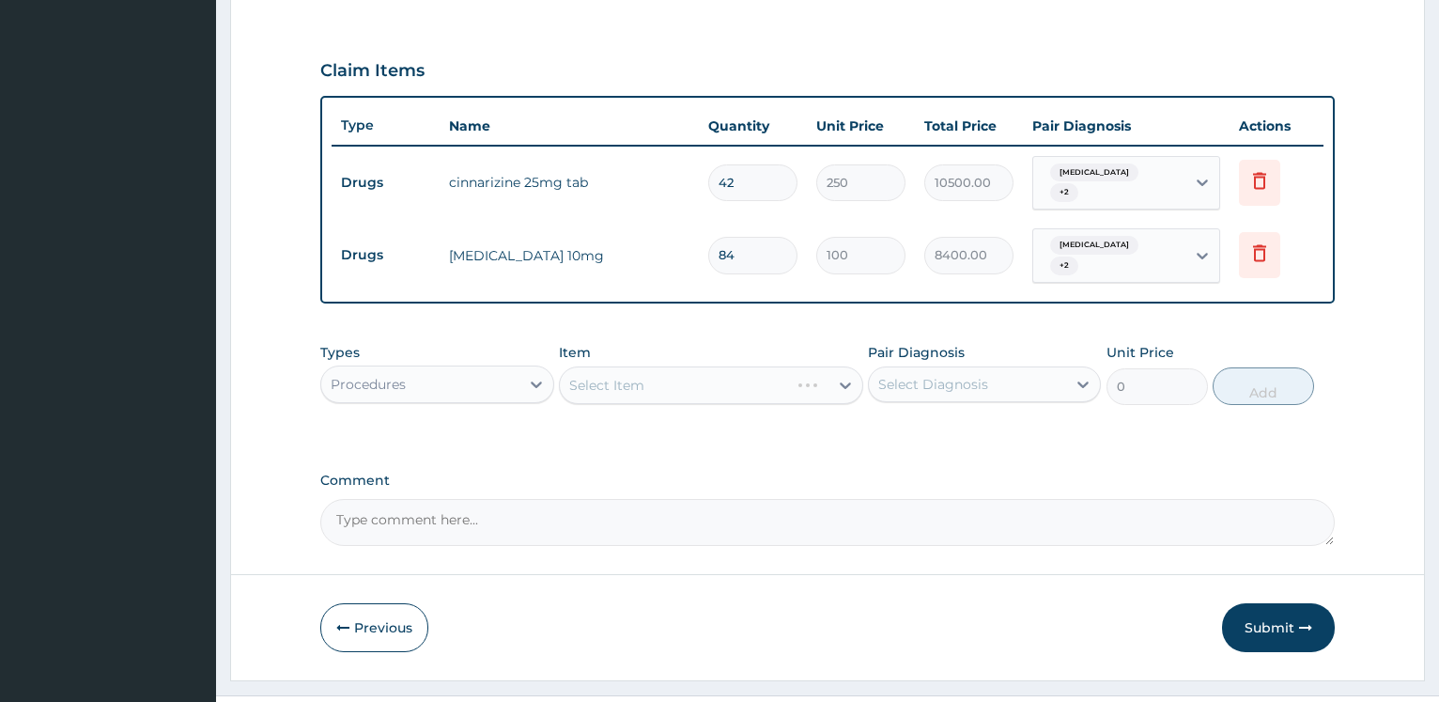
click at [601, 389] on div "Select Item" at bounding box center [711, 385] width 304 height 38
click at [602, 389] on div "Select Item" at bounding box center [711, 385] width 304 height 38
click at [602, 389] on div "Select Item" at bounding box center [606, 385] width 75 height 19
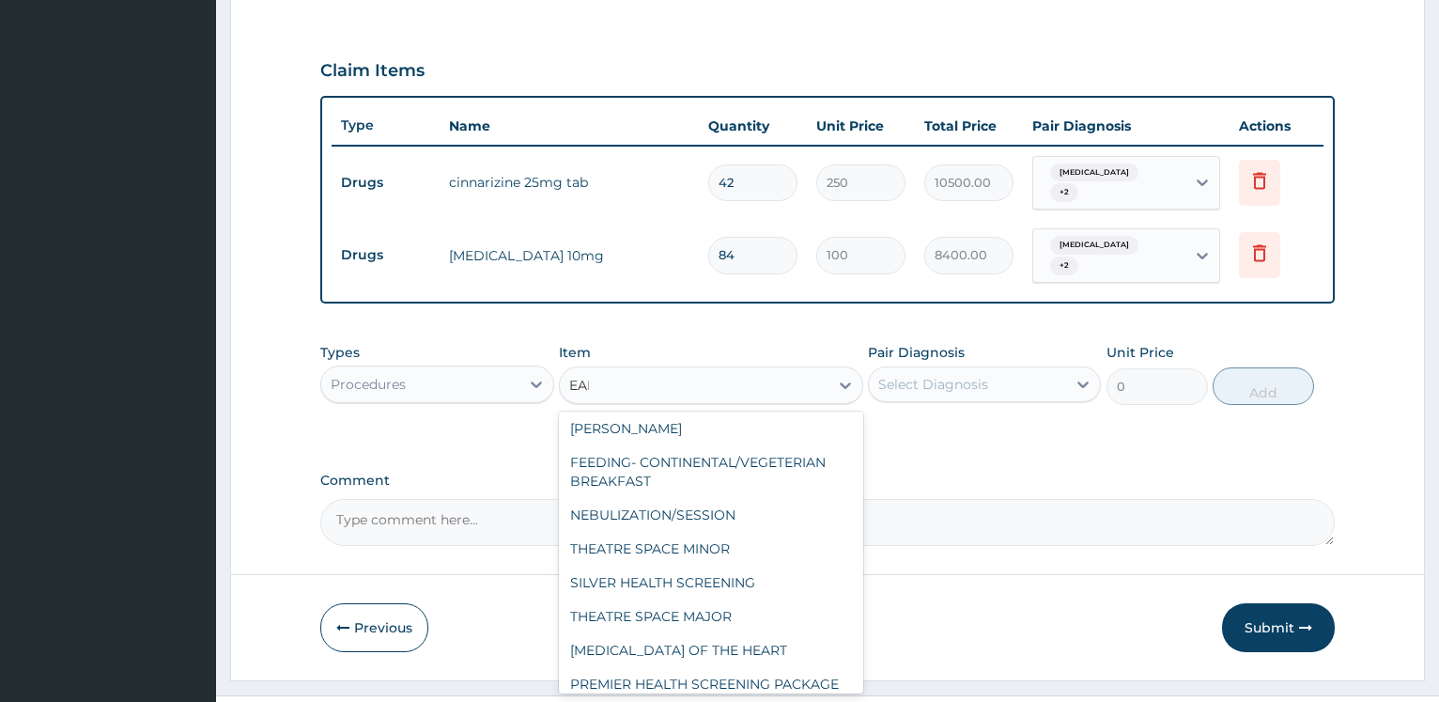
scroll to position [0, 0]
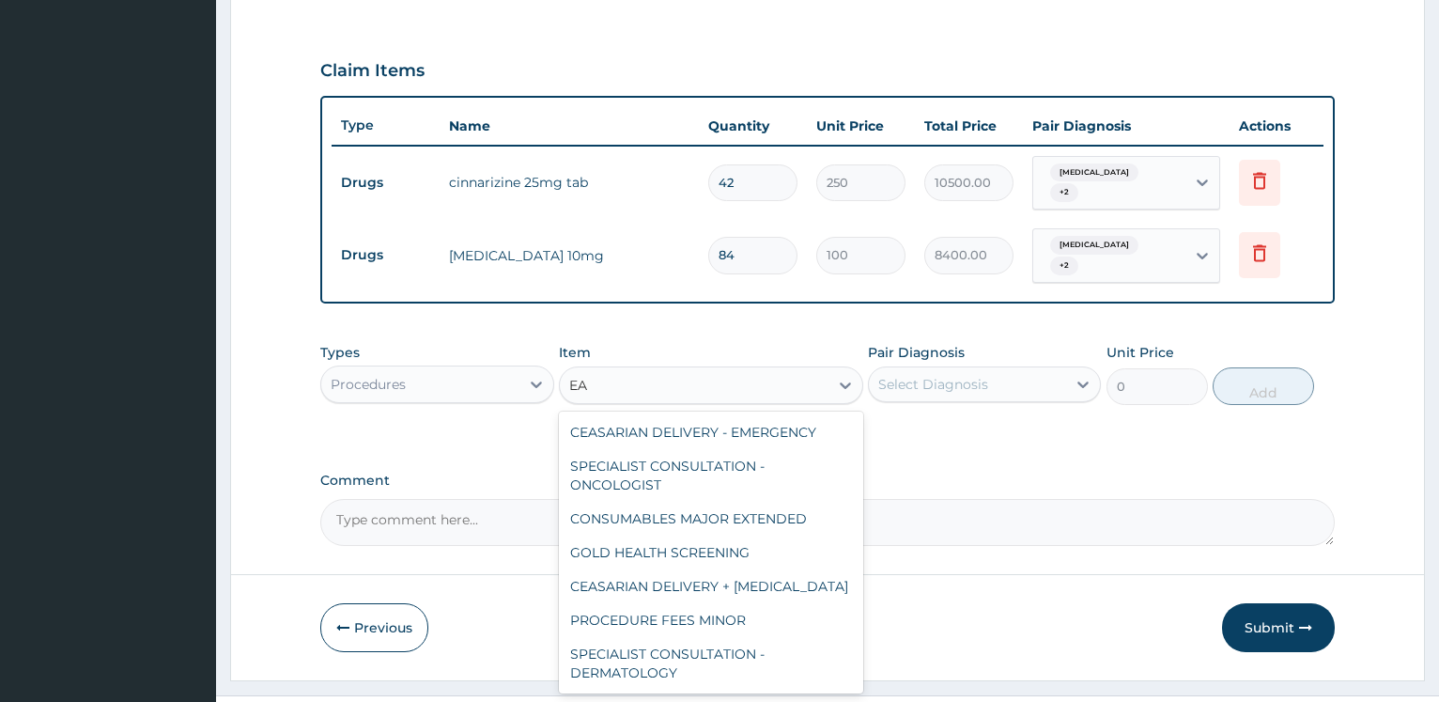
type input "E"
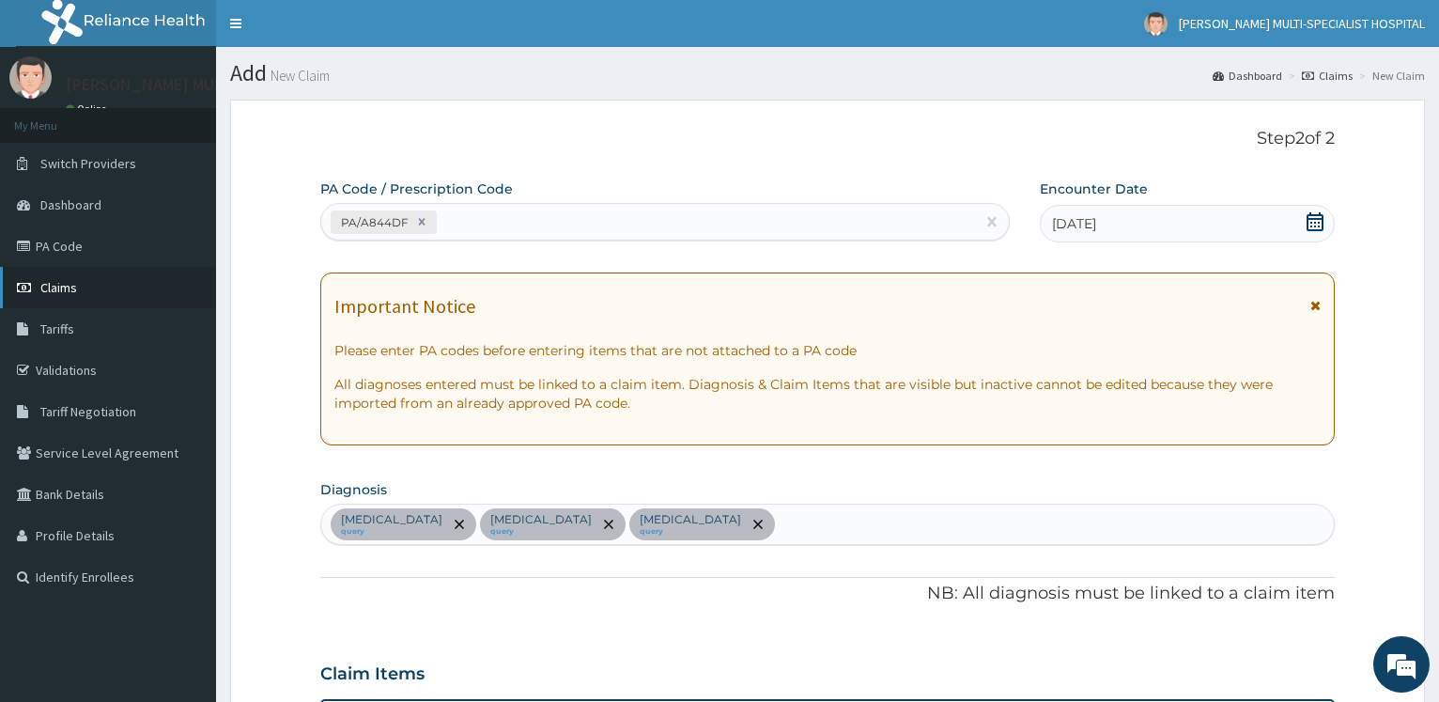
click at [95, 286] on link "Claims" at bounding box center [108, 287] width 216 height 41
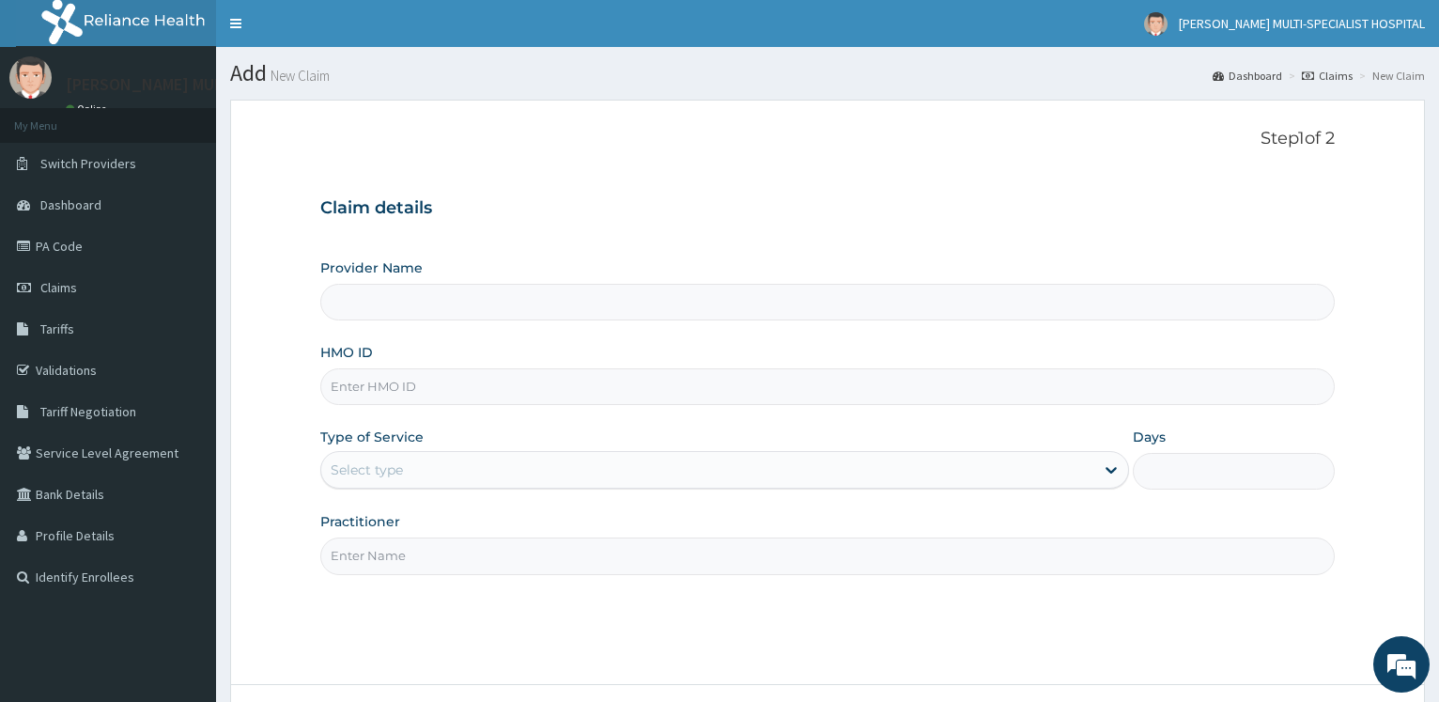
type input "[PERSON_NAME] Multi-Specialist Hospital - IKEJA"
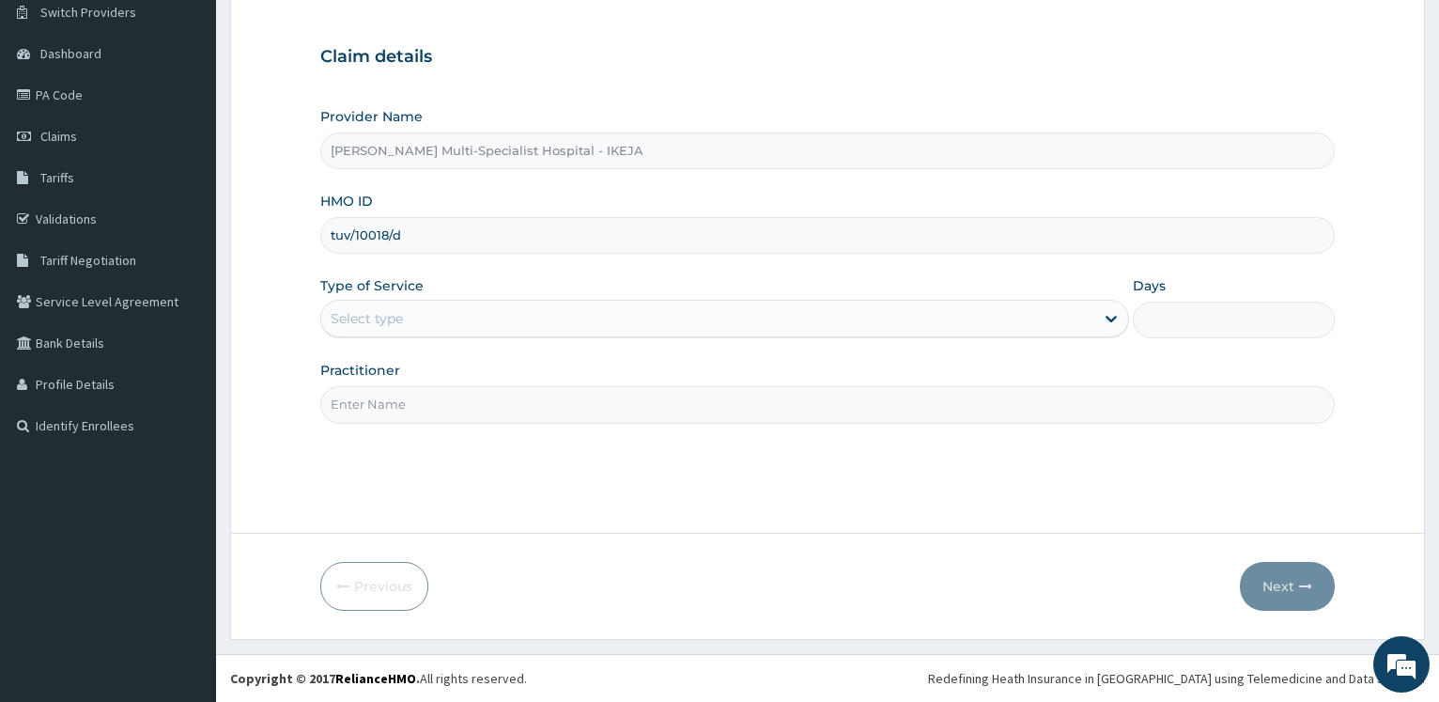
type input "tuv/10018/d"
click at [409, 324] on div "Select type" at bounding box center [707, 318] width 772 height 30
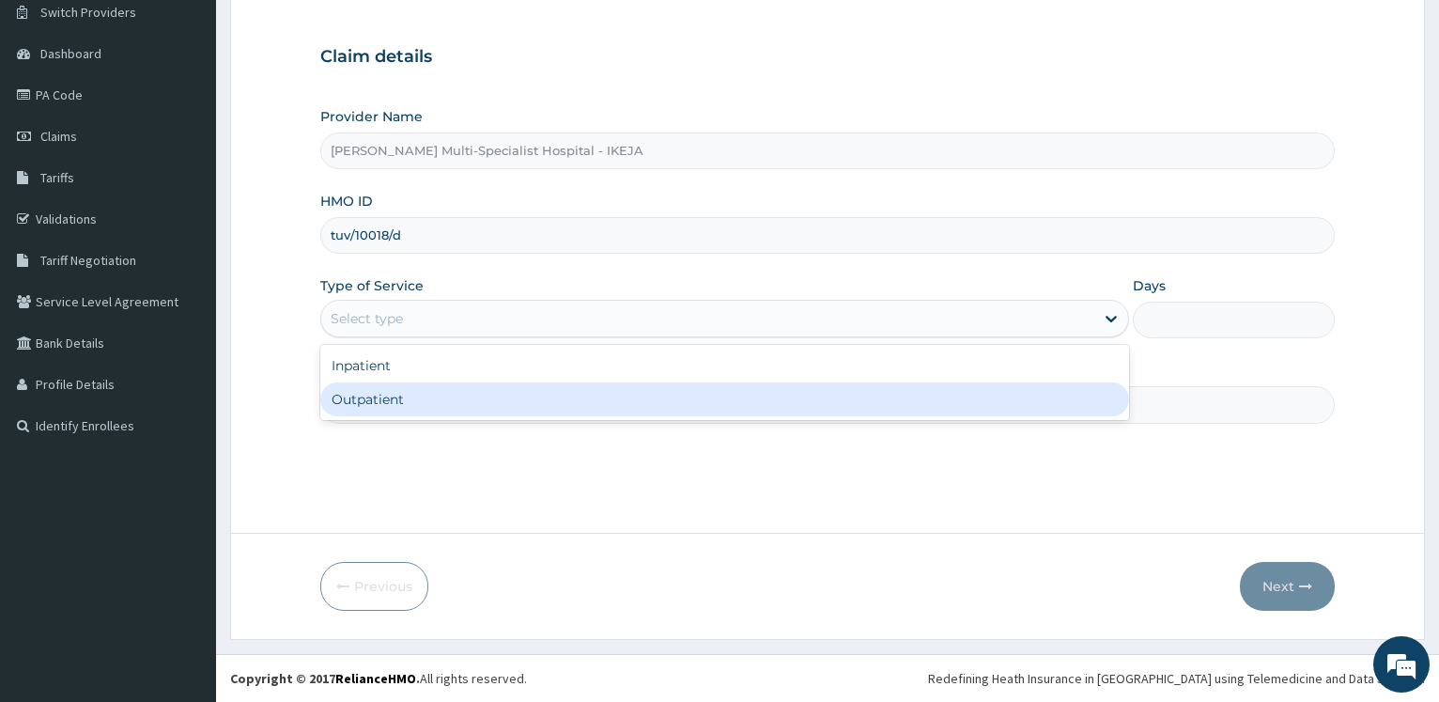
click at [380, 400] on div "Outpatient" at bounding box center [724, 399] width 808 height 34
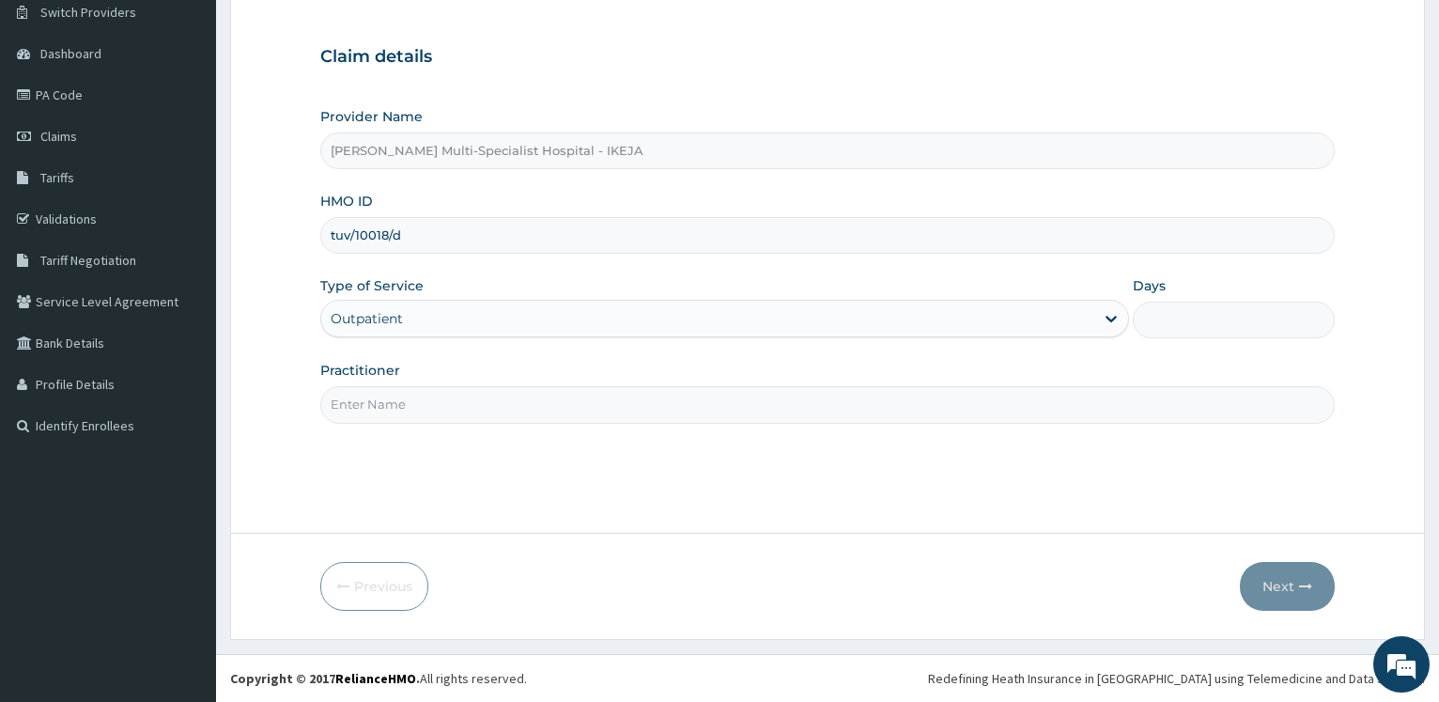
type input "1"
click at [379, 414] on input "Practitioner" at bounding box center [827, 404] width 1014 height 37
type input "[PERSON_NAME]"
click at [1281, 596] on button "Next" at bounding box center [1287, 586] width 95 height 49
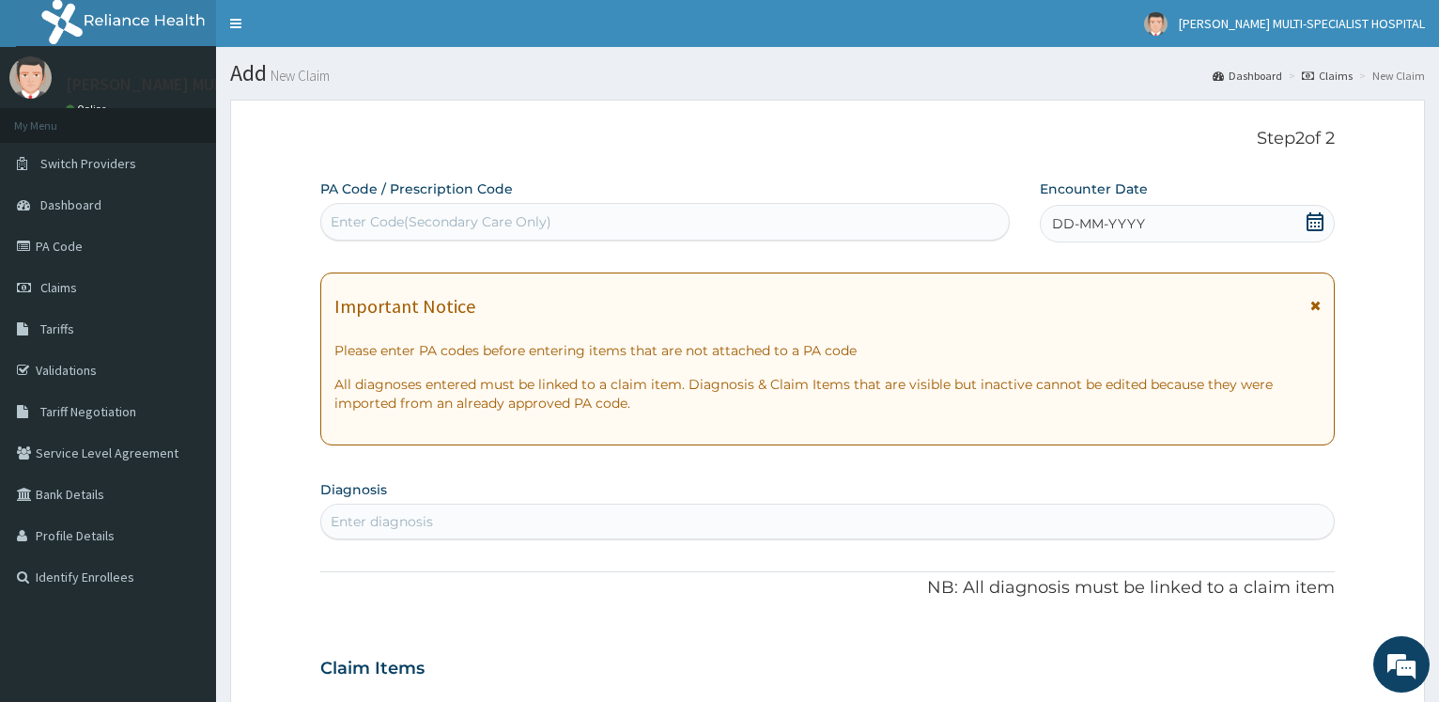
click at [436, 222] on div "Enter Code(Secondary Care Only)" at bounding box center [441, 221] width 221 height 19
click at [488, 216] on div "Enter Code(Secondary Care Only)" at bounding box center [441, 221] width 221 height 19
paste input "PA/74D154"
type input "PA/74D154"
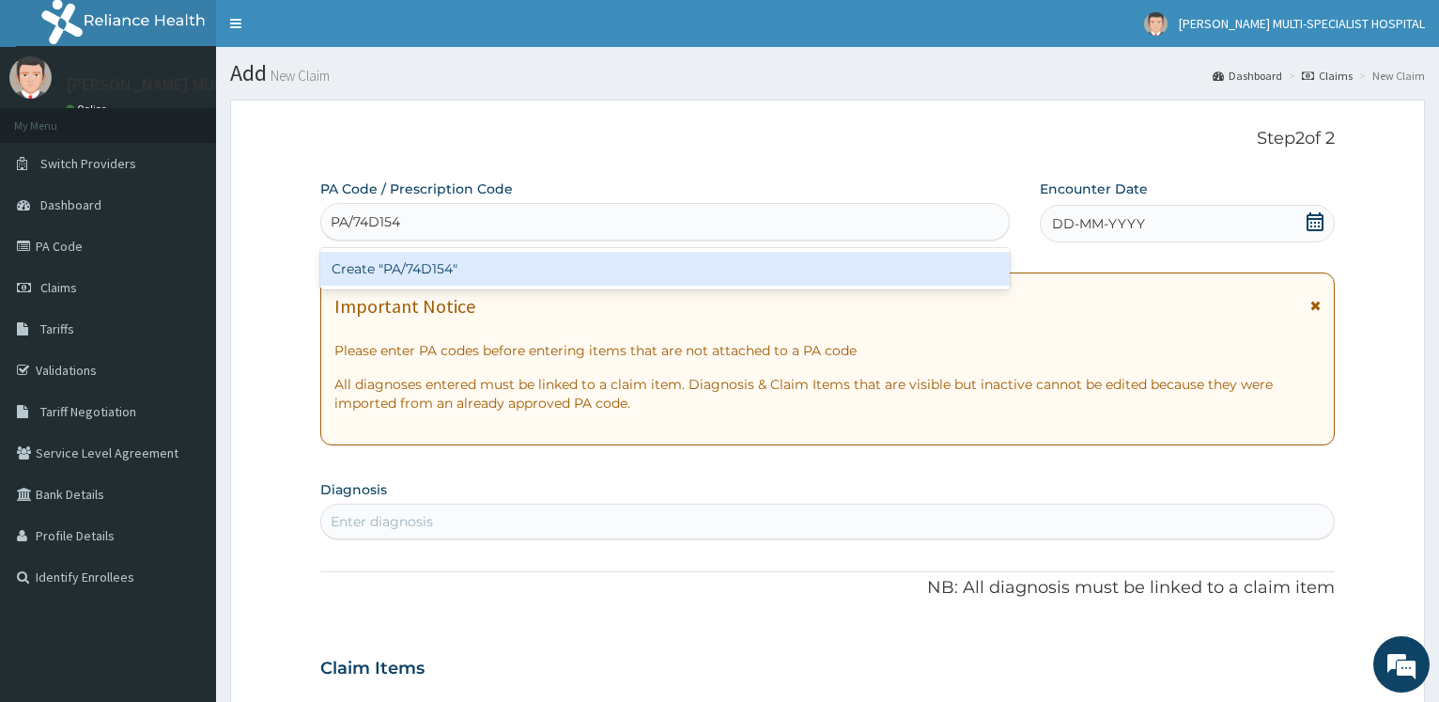
click at [438, 266] on div "Create "PA/74D154"" at bounding box center [664, 269] width 688 height 34
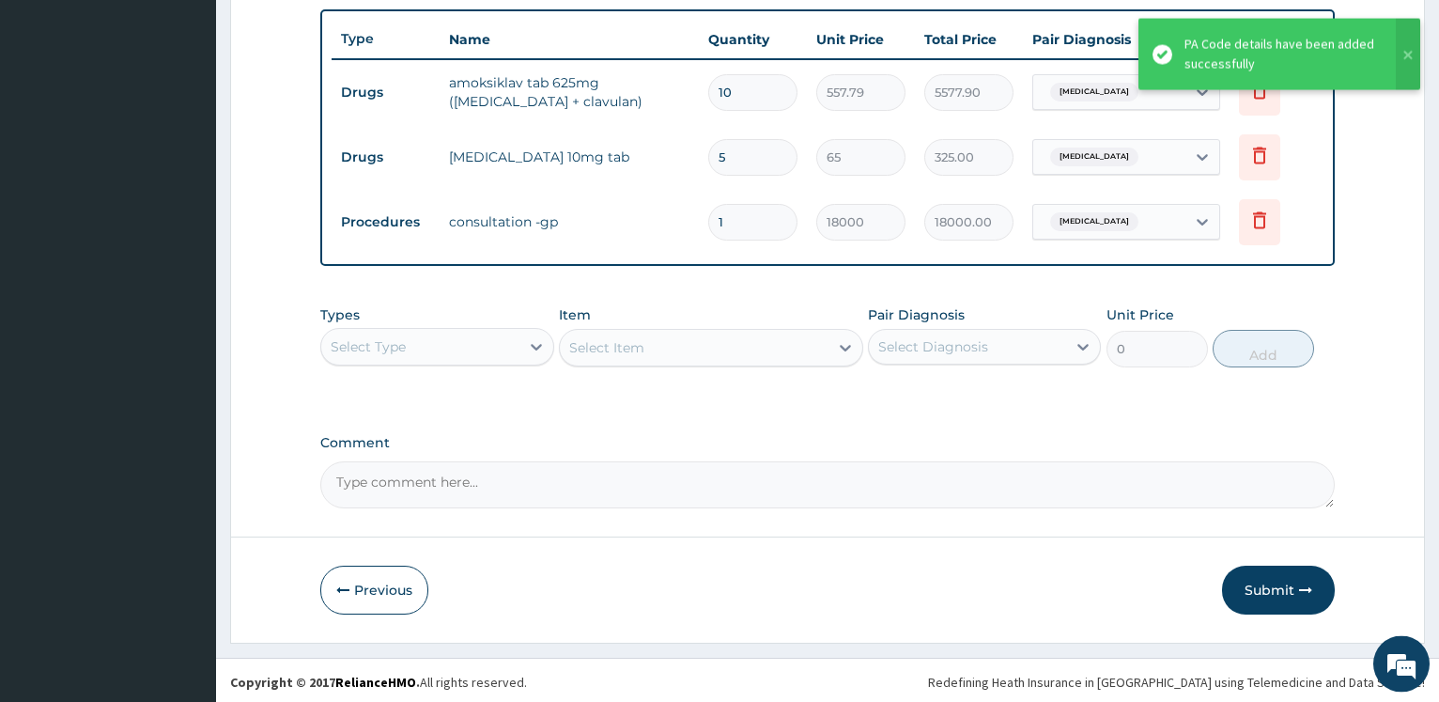
scroll to position [693, 0]
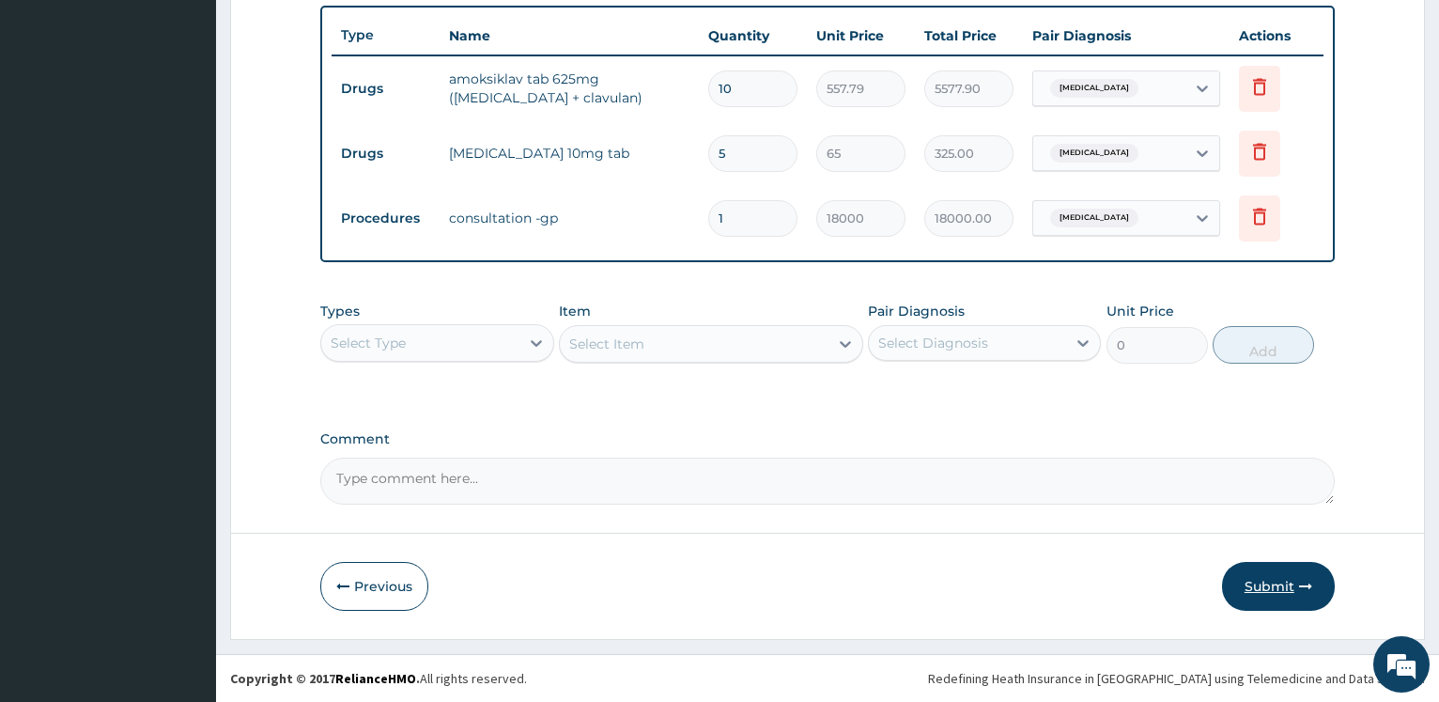
click at [1262, 591] on button "Submit" at bounding box center [1278, 586] width 113 height 49
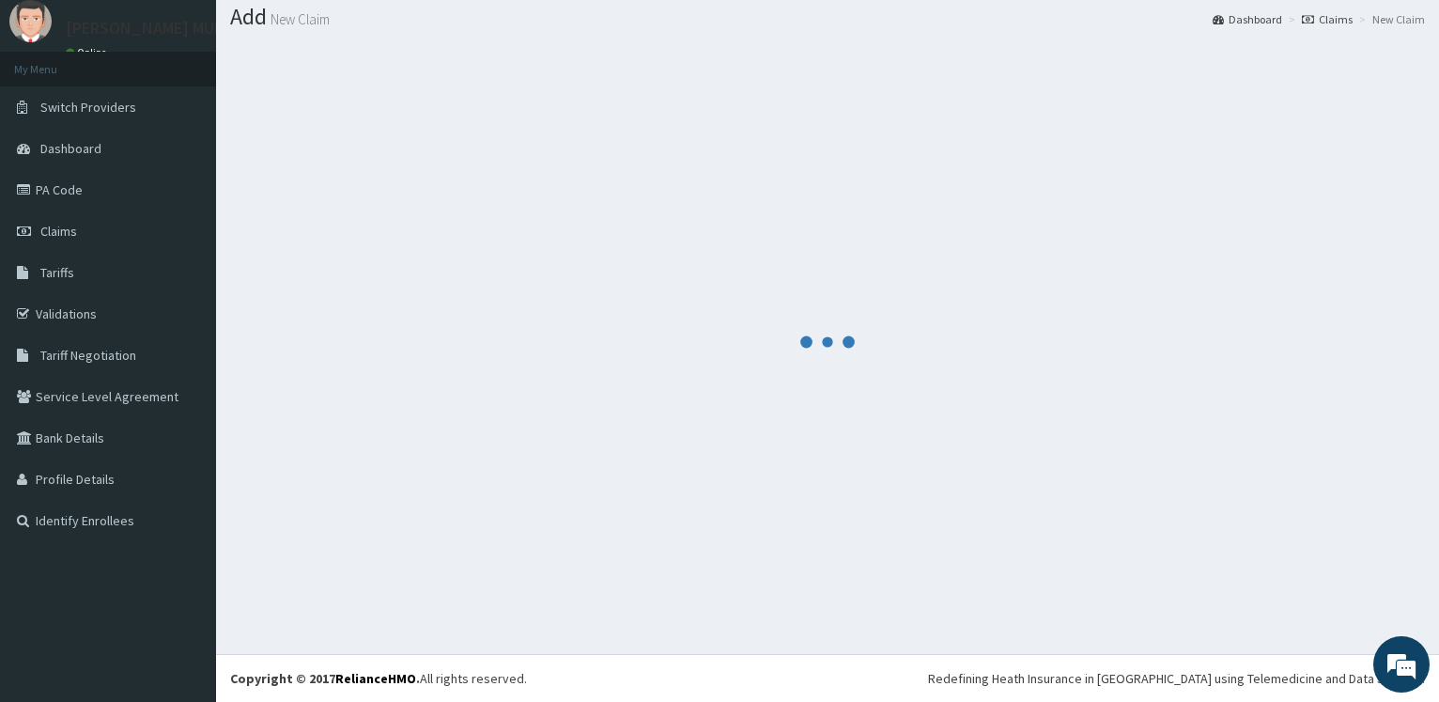
scroll to position [56, 0]
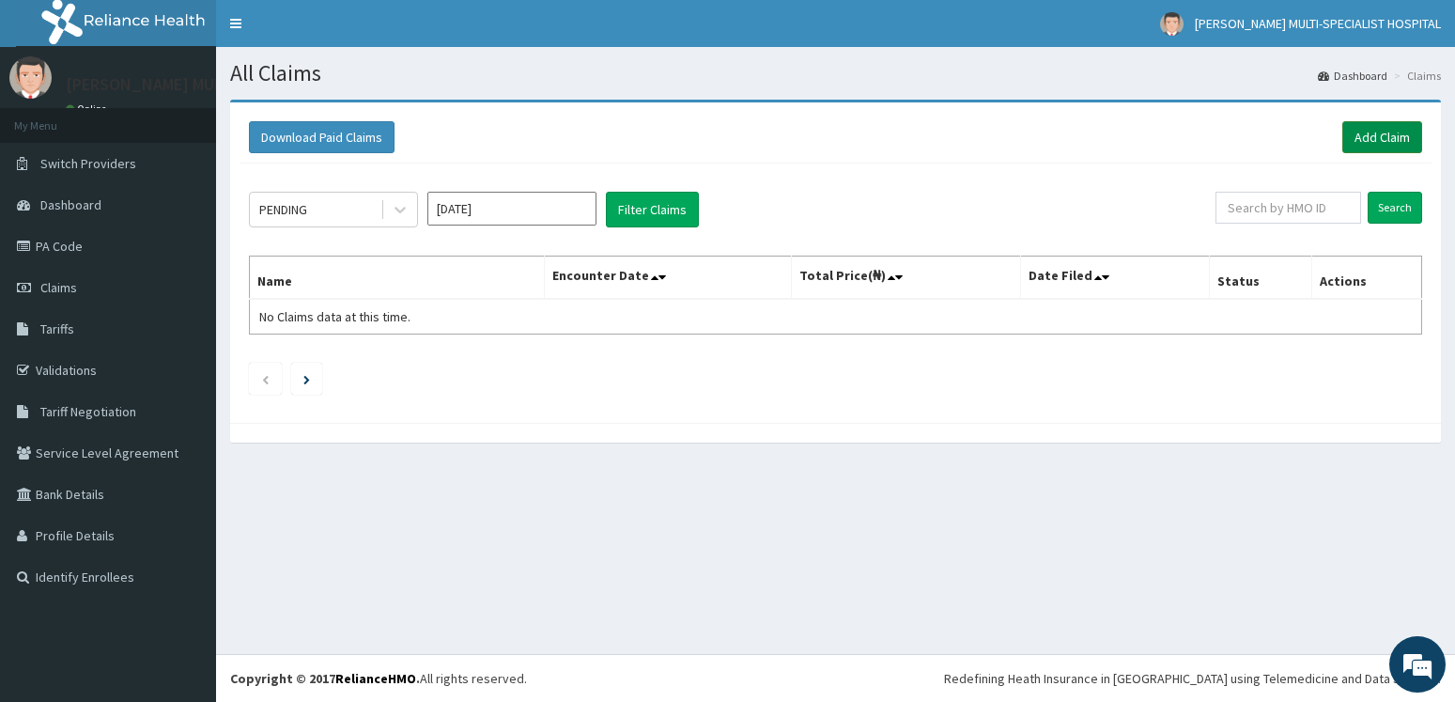
click at [1378, 131] on link "Add Claim" at bounding box center [1382, 137] width 80 height 32
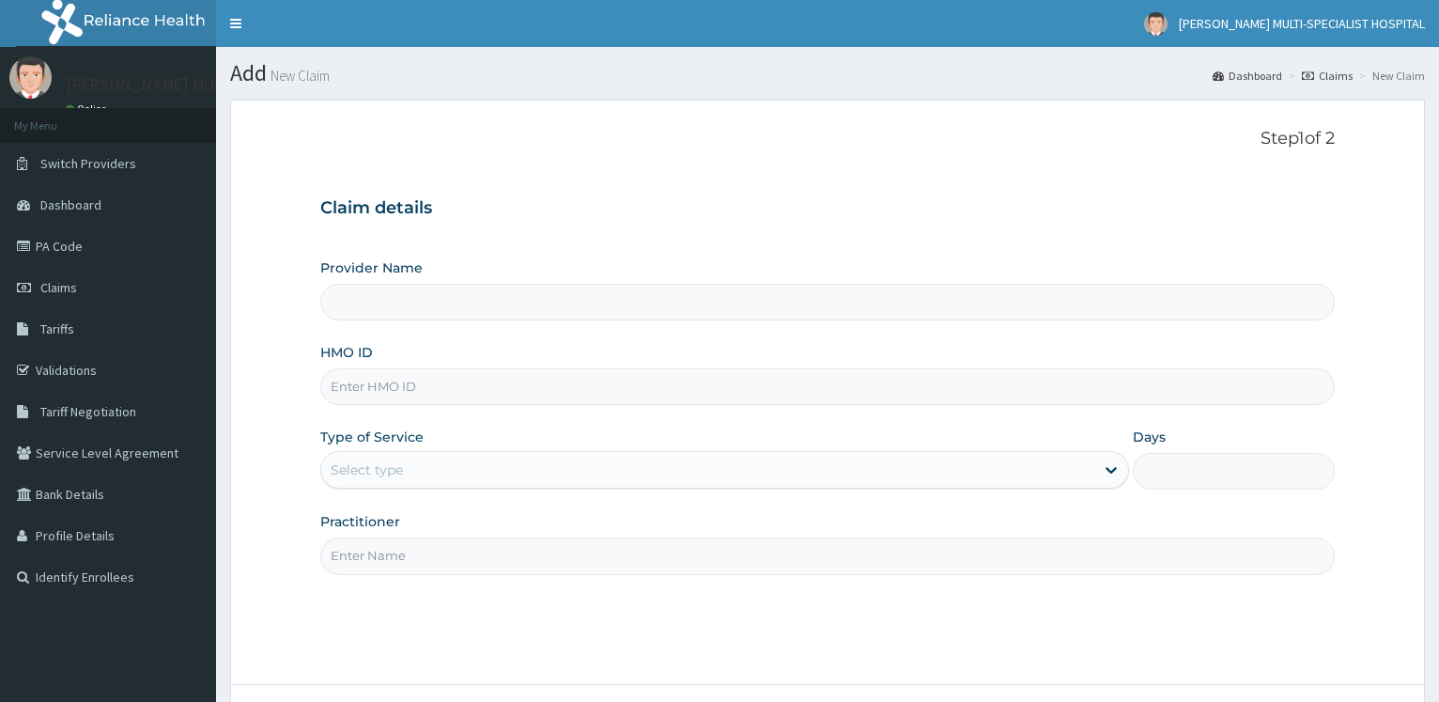
type input "[PERSON_NAME] Multi-Specialist Hospital - IKEJA"
click at [530, 381] on input "HMO ID" at bounding box center [827, 386] width 1014 height 37
click at [395, 389] on input "HMO ID" at bounding box center [827, 386] width 1014 height 37
click at [349, 378] on input "HMO ID" at bounding box center [827, 386] width 1014 height 37
paste input "WAN/10027/A"
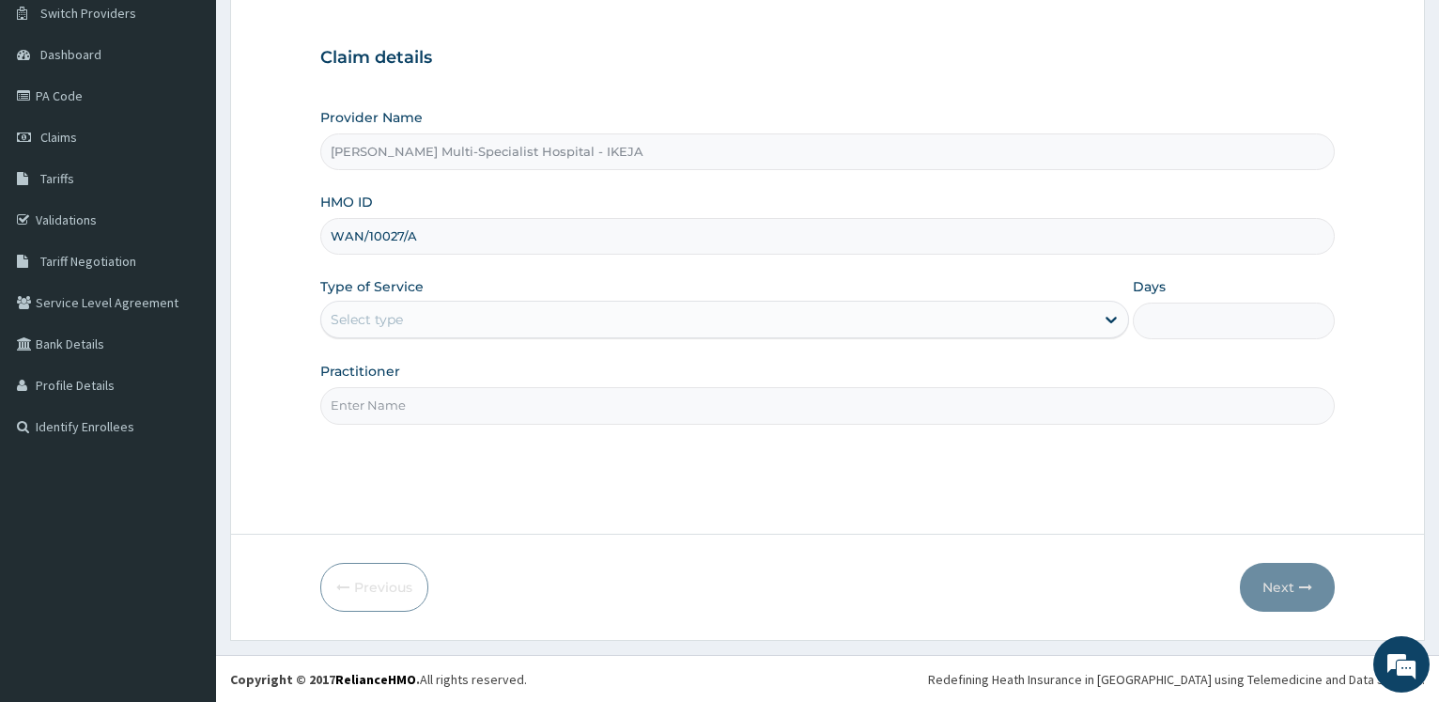
scroll to position [151, 0]
type input "WAN/10027/A"
click at [376, 322] on div "Select type" at bounding box center [367, 318] width 72 height 19
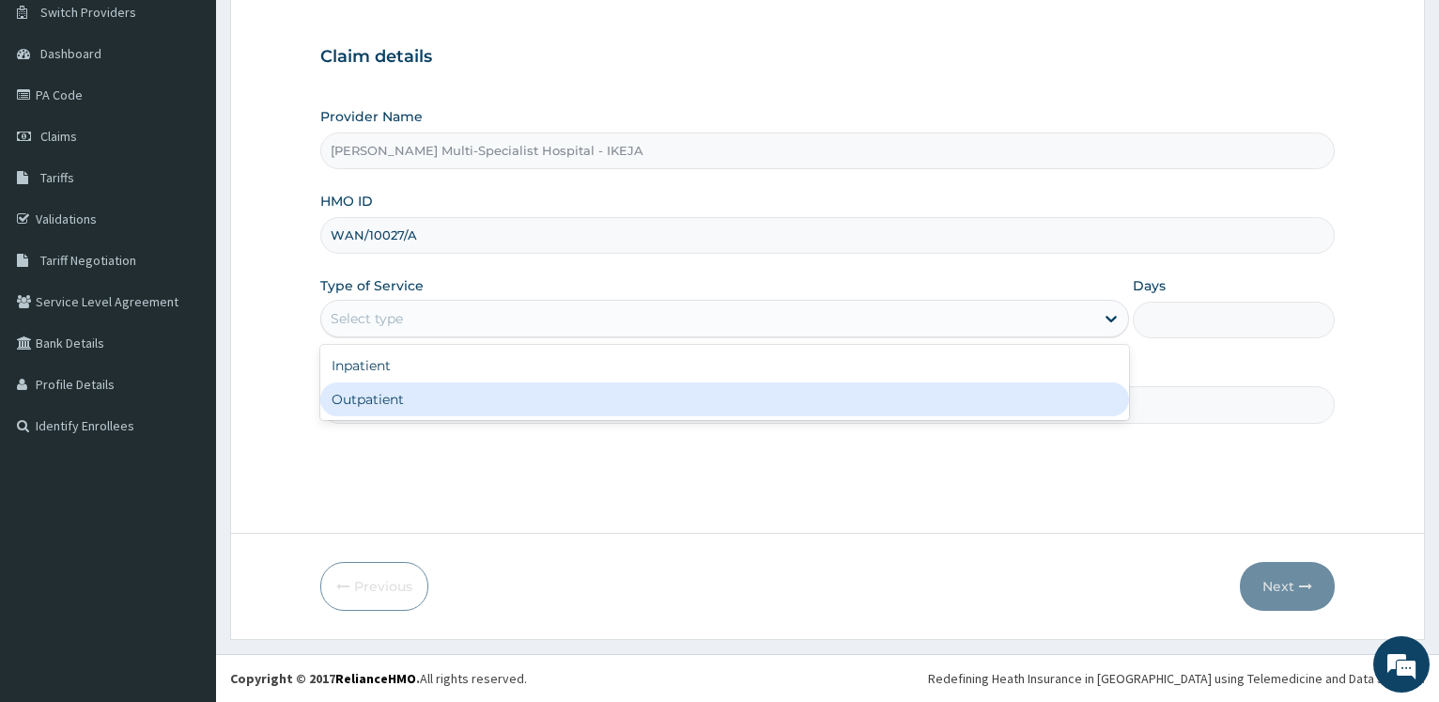
click at [378, 396] on div "Outpatient" at bounding box center [724, 399] width 808 height 34
type input "1"
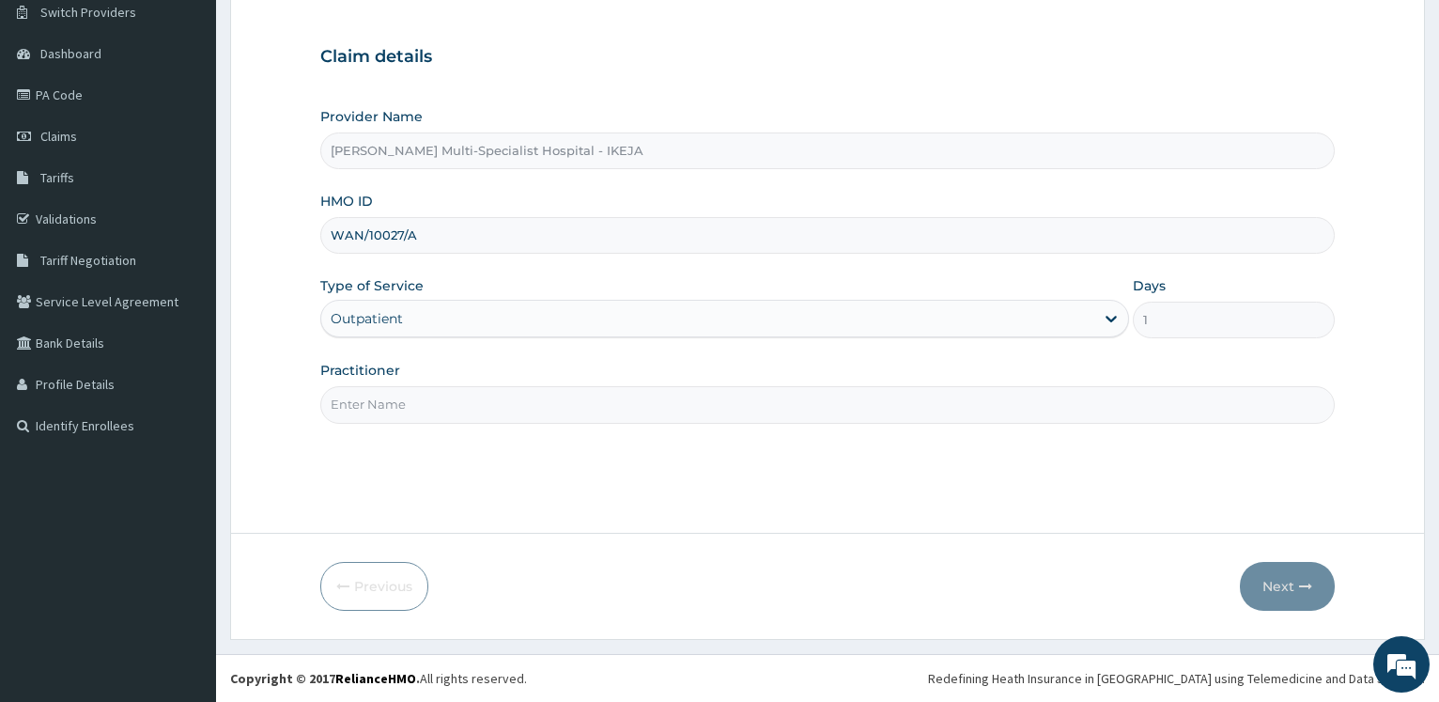
click at [378, 397] on input "Practitioner" at bounding box center [827, 404] width 1014 height 37
type input "DR TUNJI"
click at [1292, 596] on button "Next" at bounding box center [1287, 586] width 95 height 49
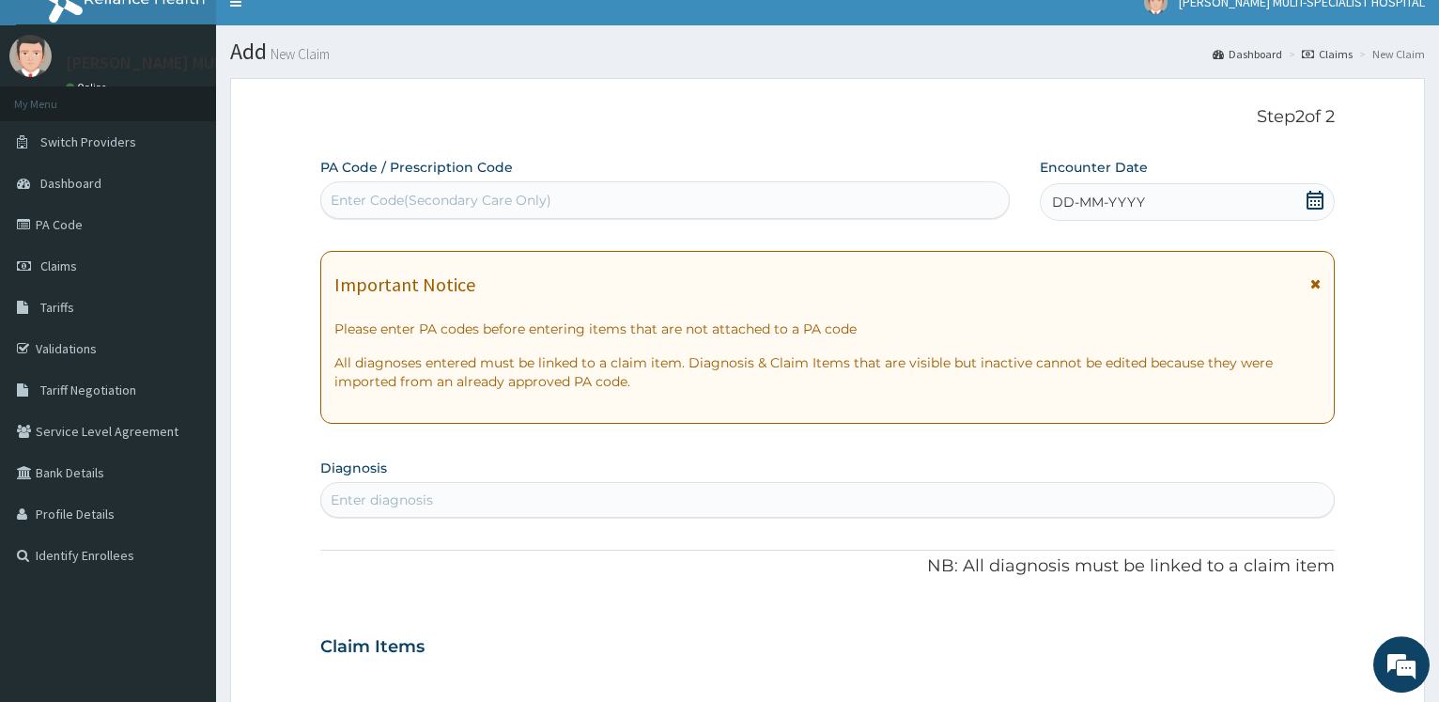
scroll to position [0, 0]
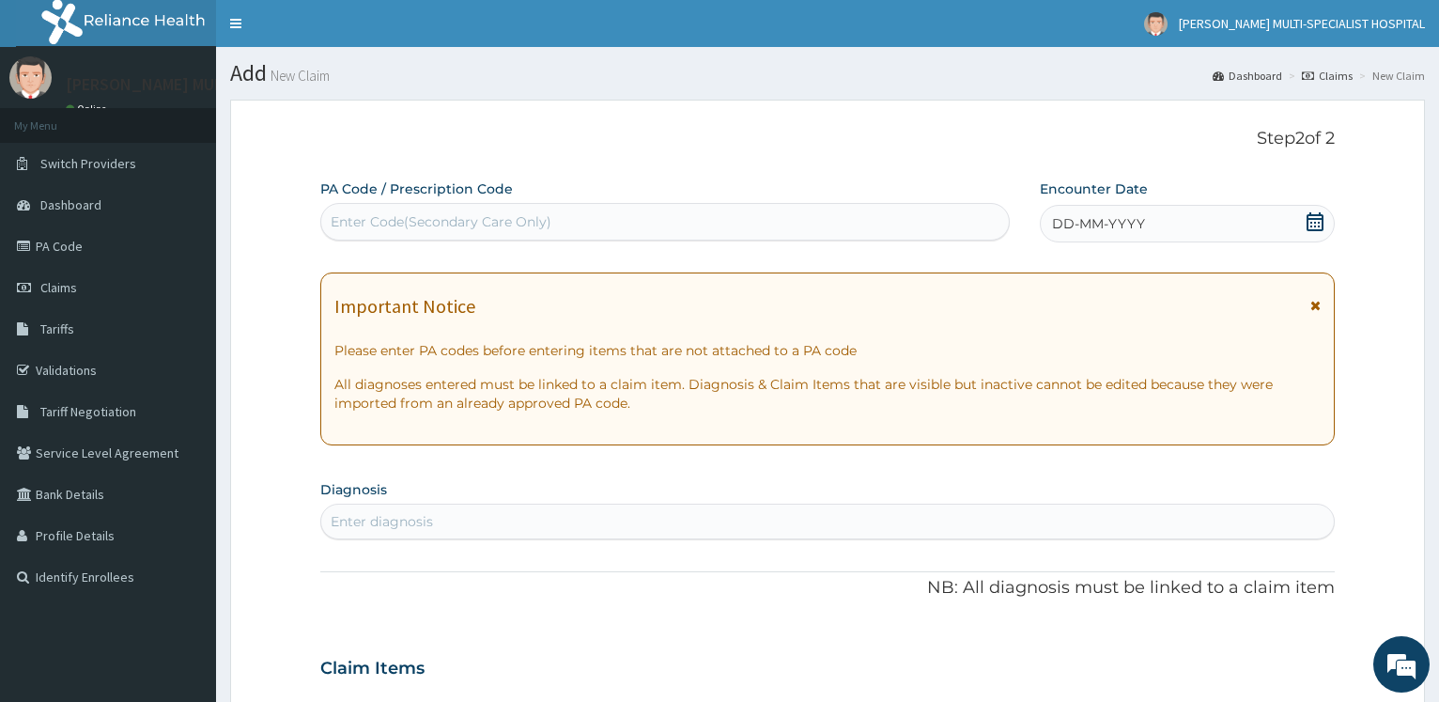
click at [486, 198] on label "PA Code / Prescription Code" at bounding box center [416, 188] width 193 height 19
click at [489, 219] on div "Enter Code(Secondary Care Only)" at bounding box center [441, 221] width 221 height 19
paste input "PA/30E66E"
type input "PA/30E66E"
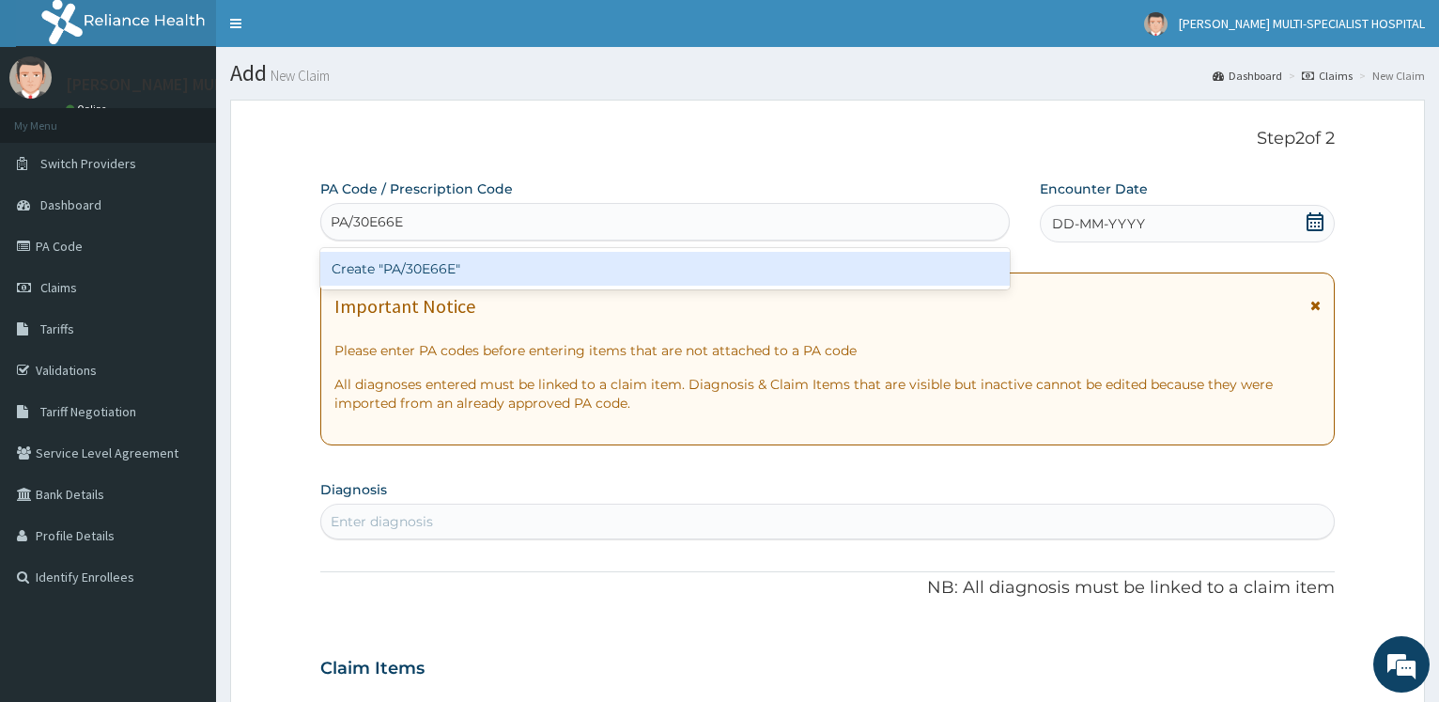
click at [412, 271] on div "Create "PA/30E66E"" at bounding box center [664, 269] width 688 height 34
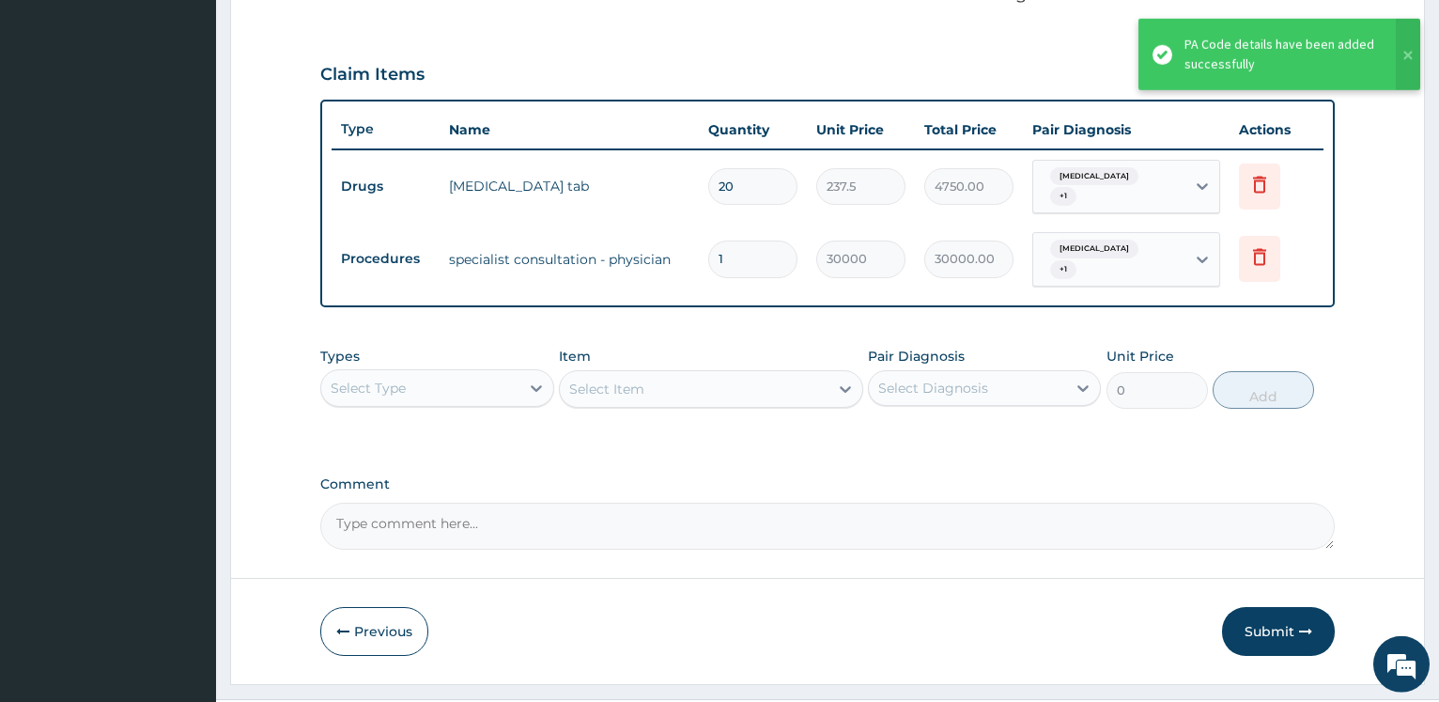
scroll to position [636, 0]
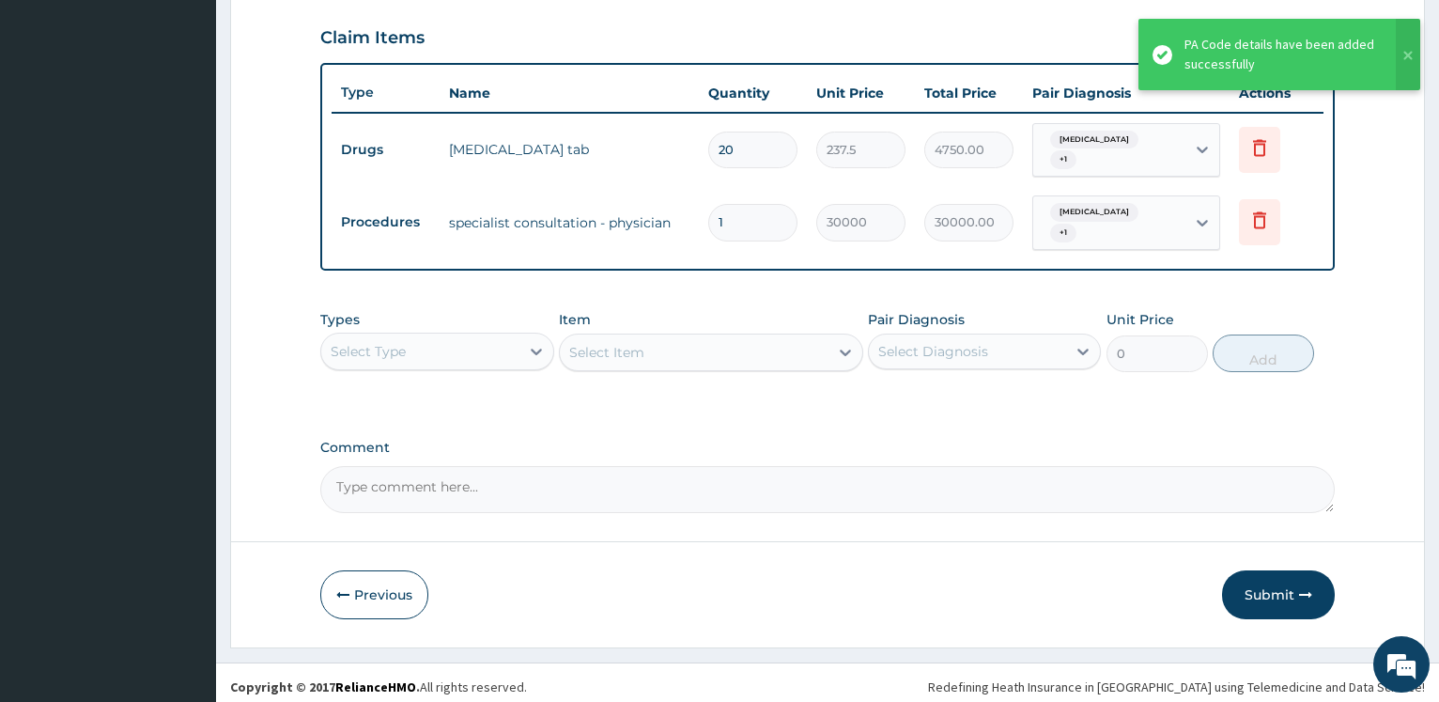
drag, startPoint x: 1261, startPoint y: 589, endPoint x: 1253, endPoint y: 566, distance: 24.1
click at [1262, 589] on button "Submit" at bounding box center [1278, 594] width 113 height 49
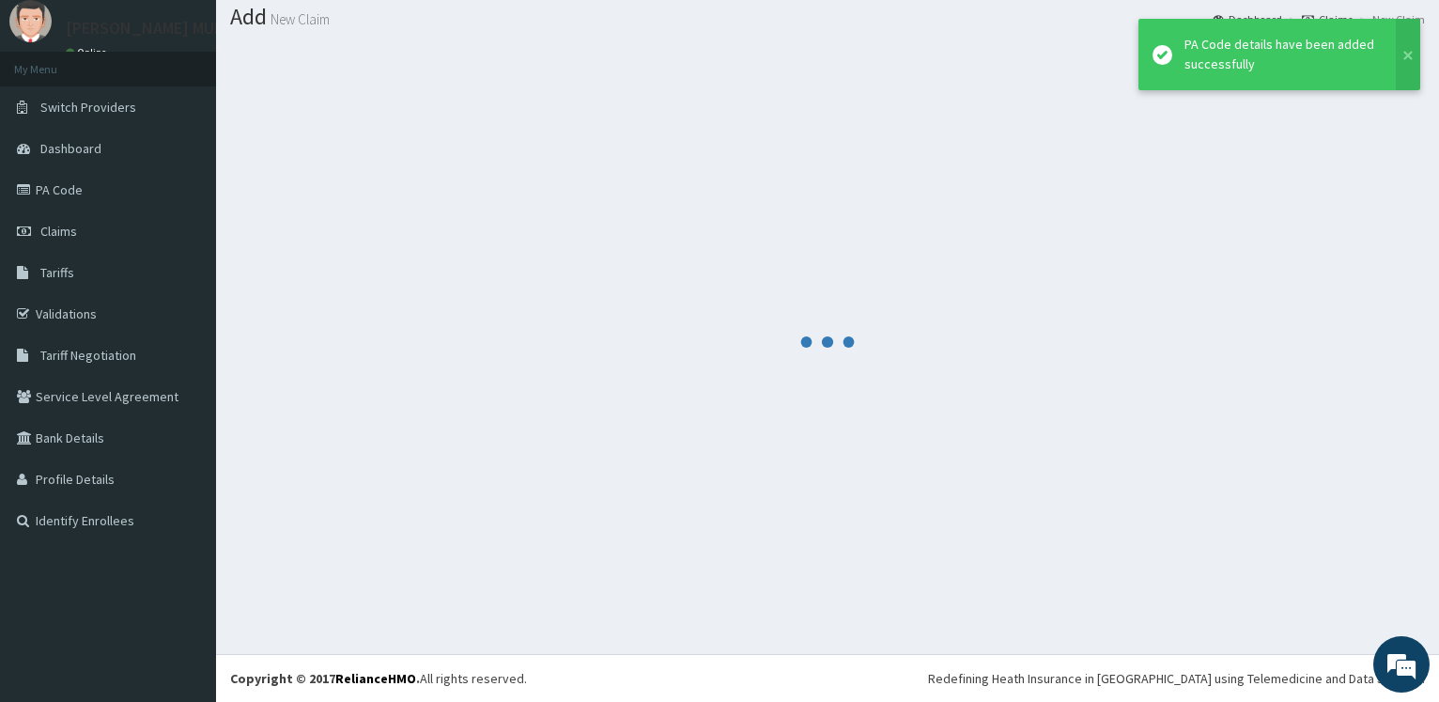
scroll to position [56, 0]
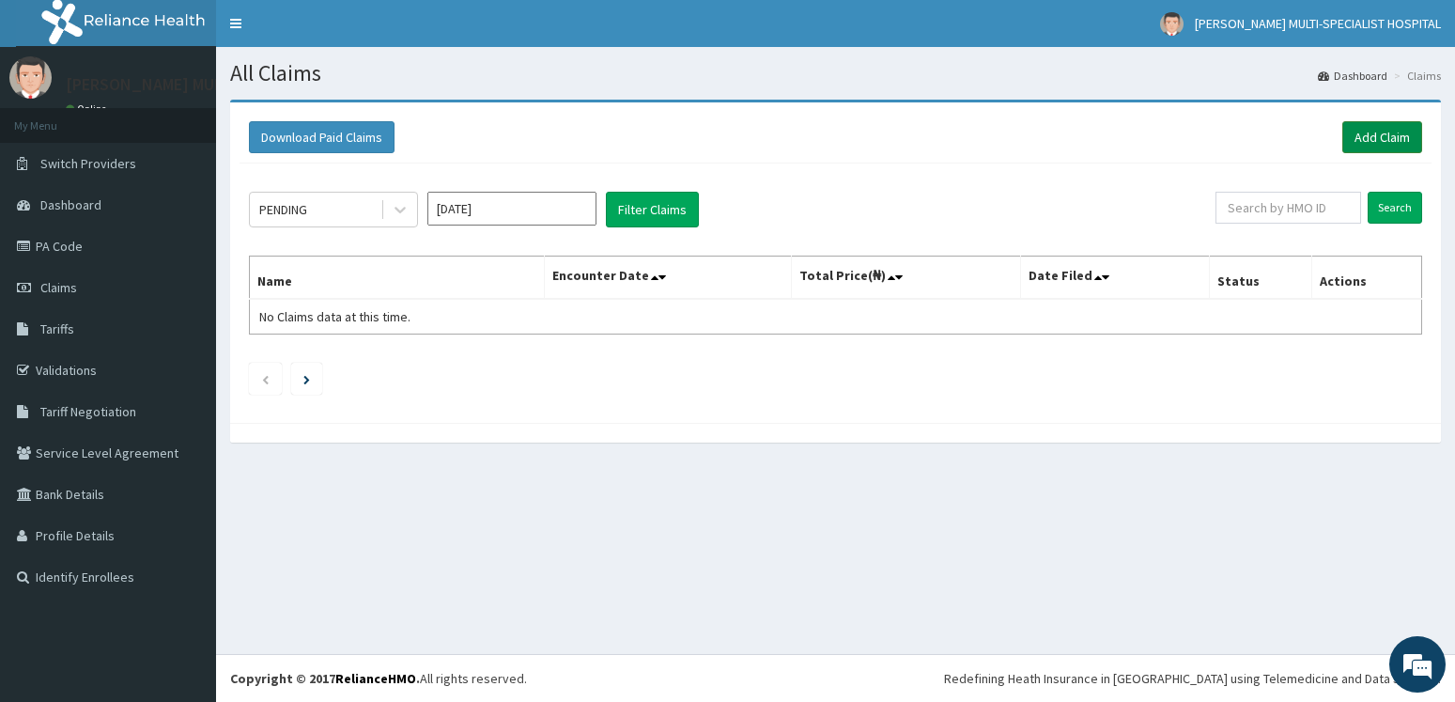
click at [1366, 143] on link "Add Claim" at bounding box center [1382, 137] width 80 height 32
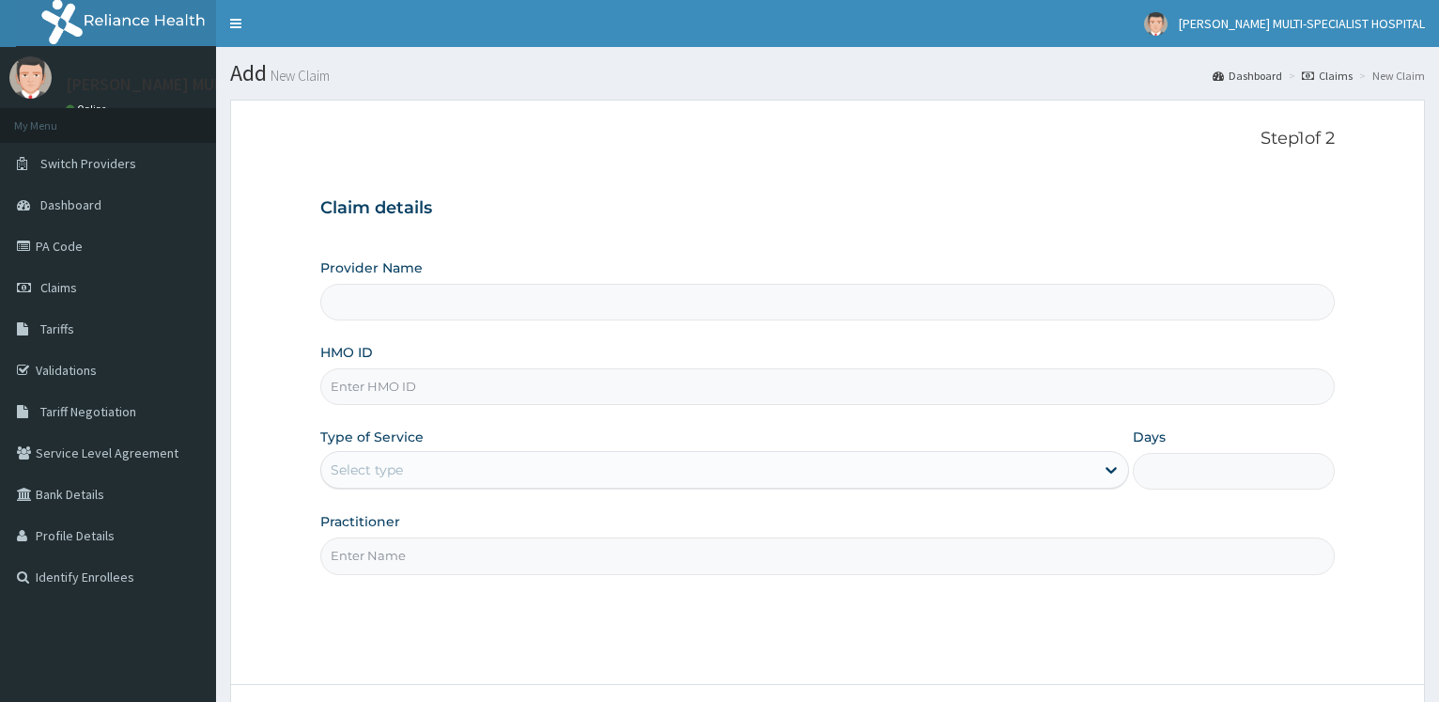
type input "xmg/10153/a"
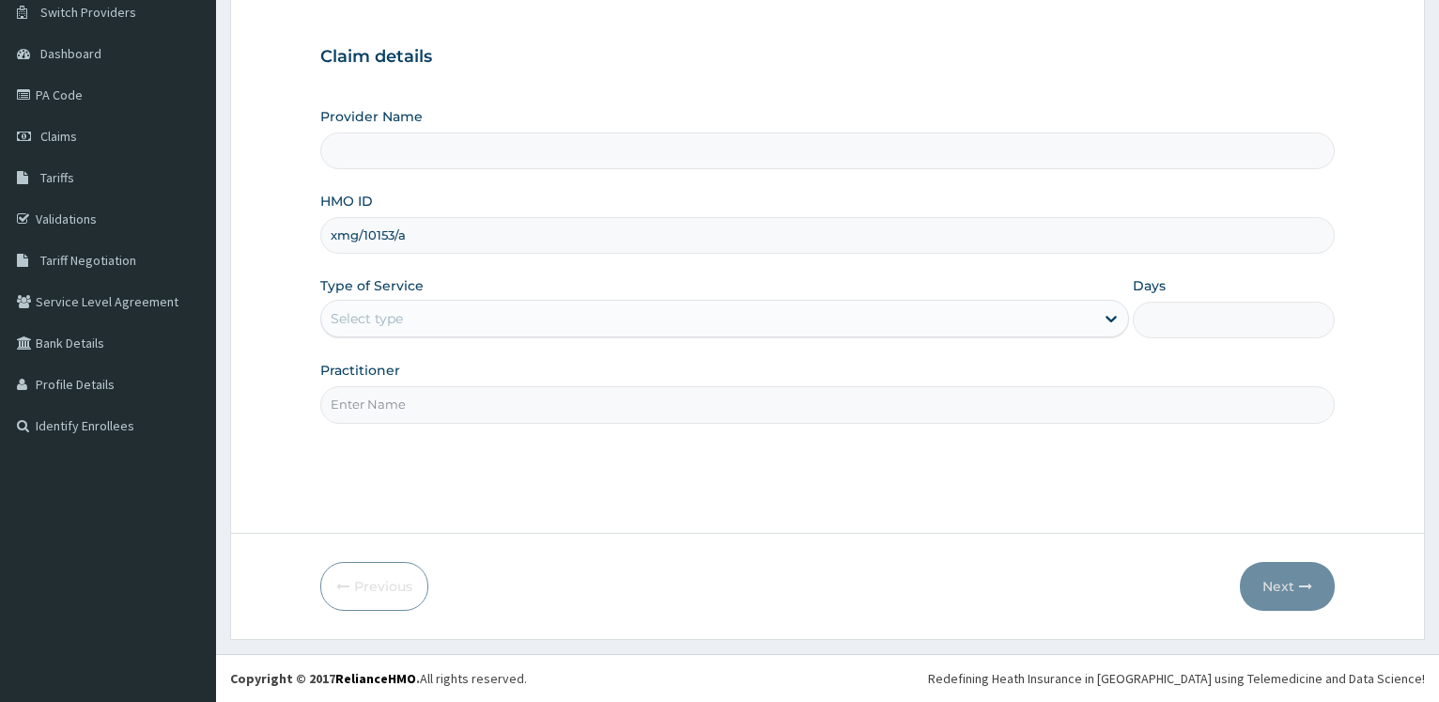
type input "[PERSON_NAME] Multi-Specialist Hospital - IKEJA"
type input "xmg/10153/a"
click at [424, 325] on div "Select type" at bounding box center [707, 318] width 772 height 30
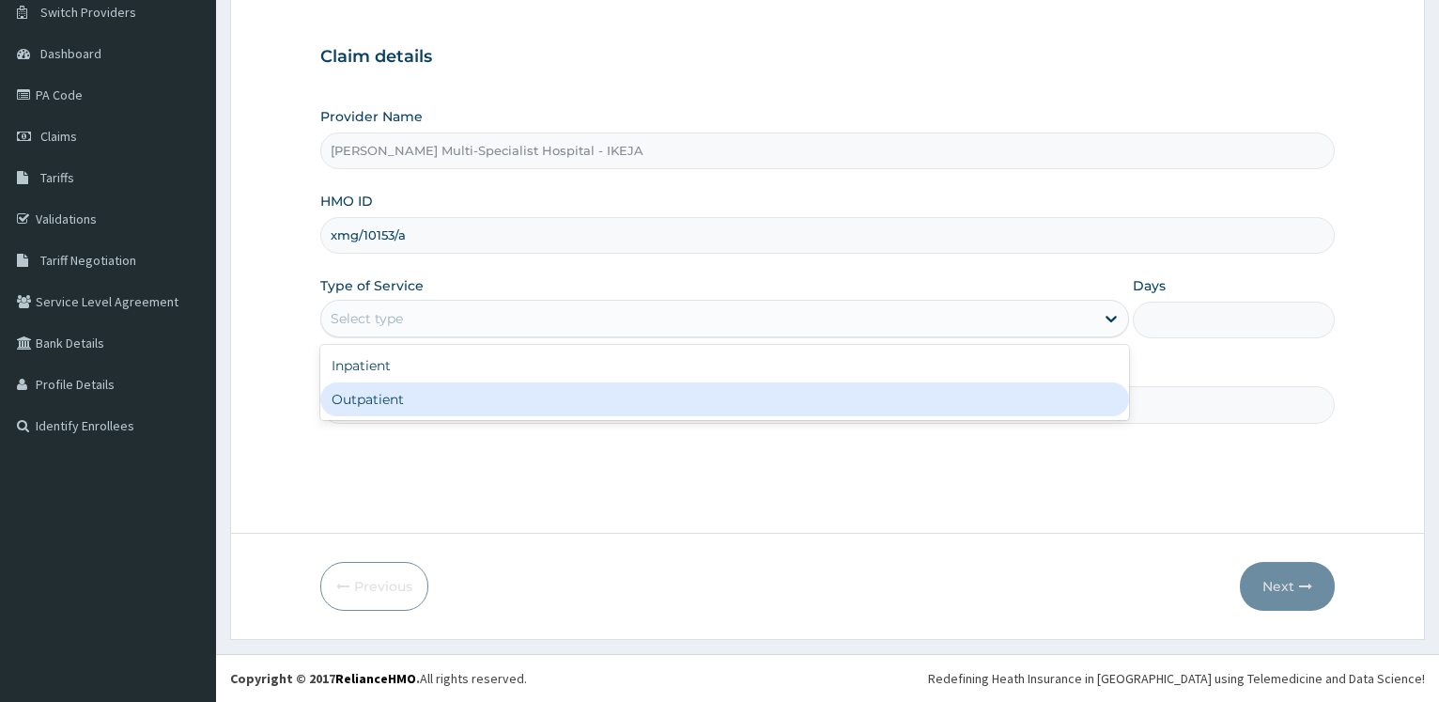
click at [390, 403] on div "Outpatient" at bounding box center [724, 399] width 808 height 34
type input "1"
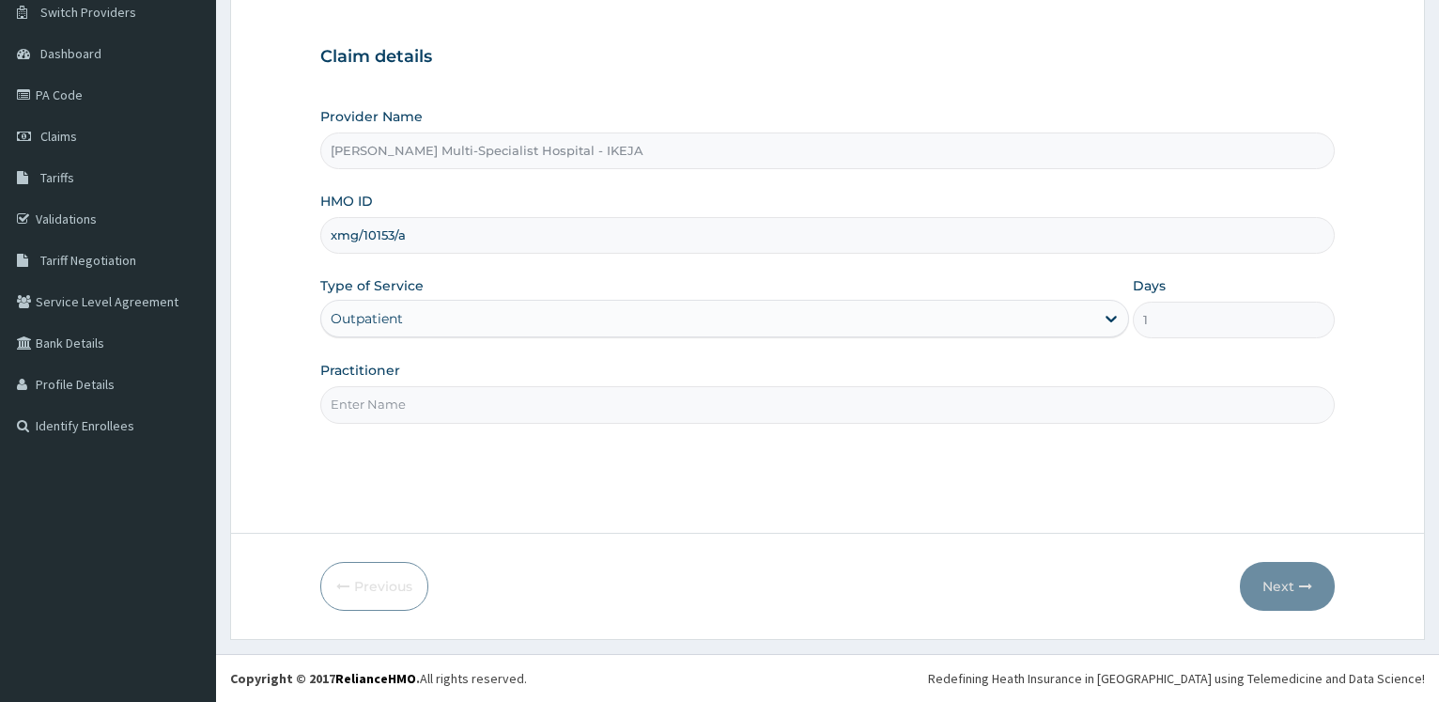
click at [454, 415] on input "Practitioner" at bounding box center [827, 404] width 1014 height 37
type input "DR JOHN"
click at [1282, 586] on button "Next" at bounding box center [1287, 586] width 95 height 49
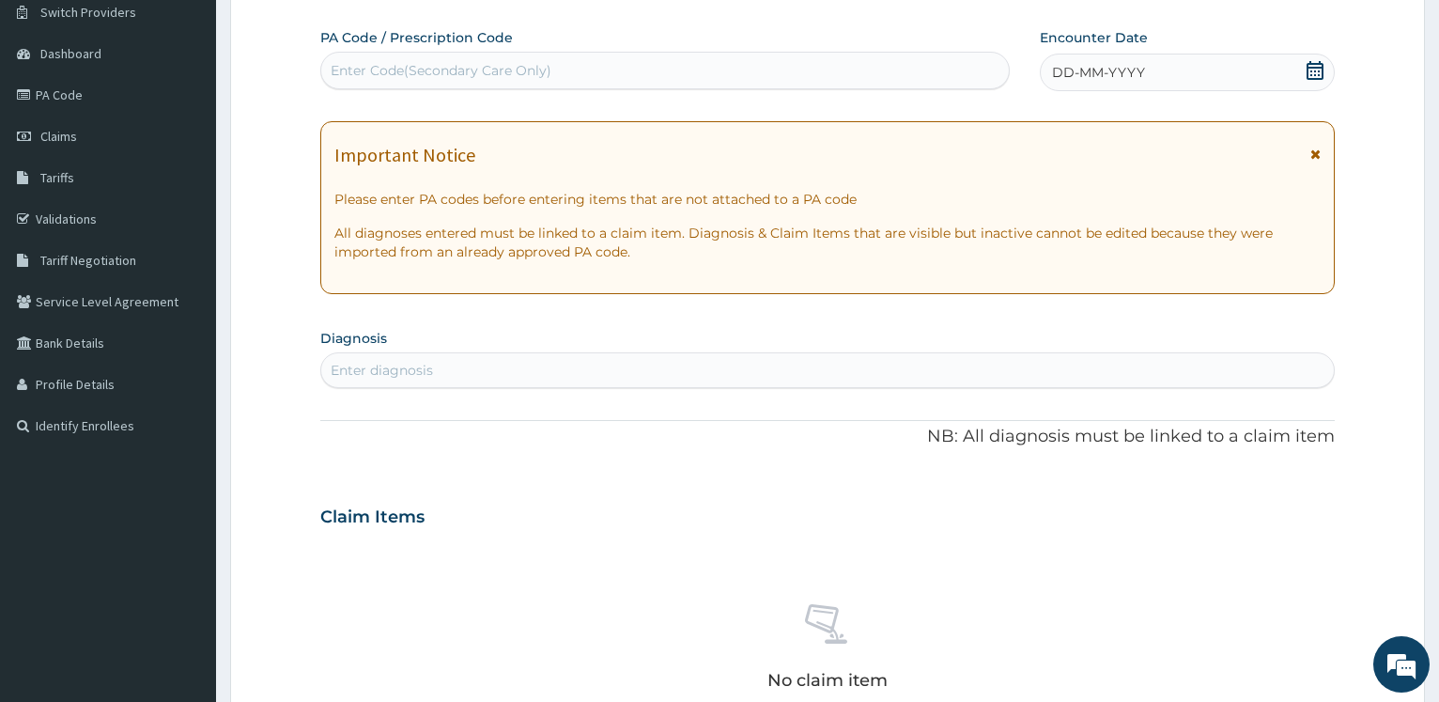
scroll to position [0, 0]
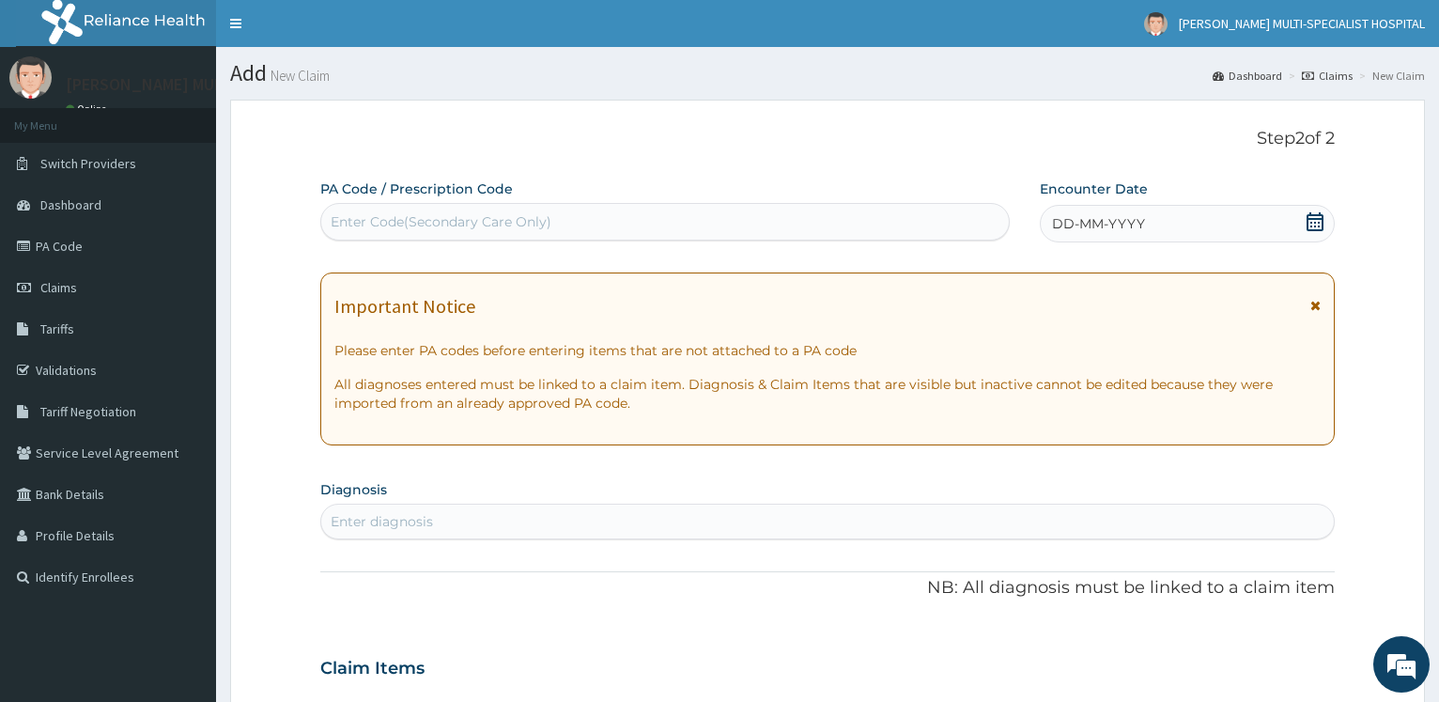
click at [421, 218] on div "Enter Code(Secondary Care Only)" at bounding box center [441, 221] width 221 height 19
paste input "PA/D5D73B"
type input "PA/D5D73B"
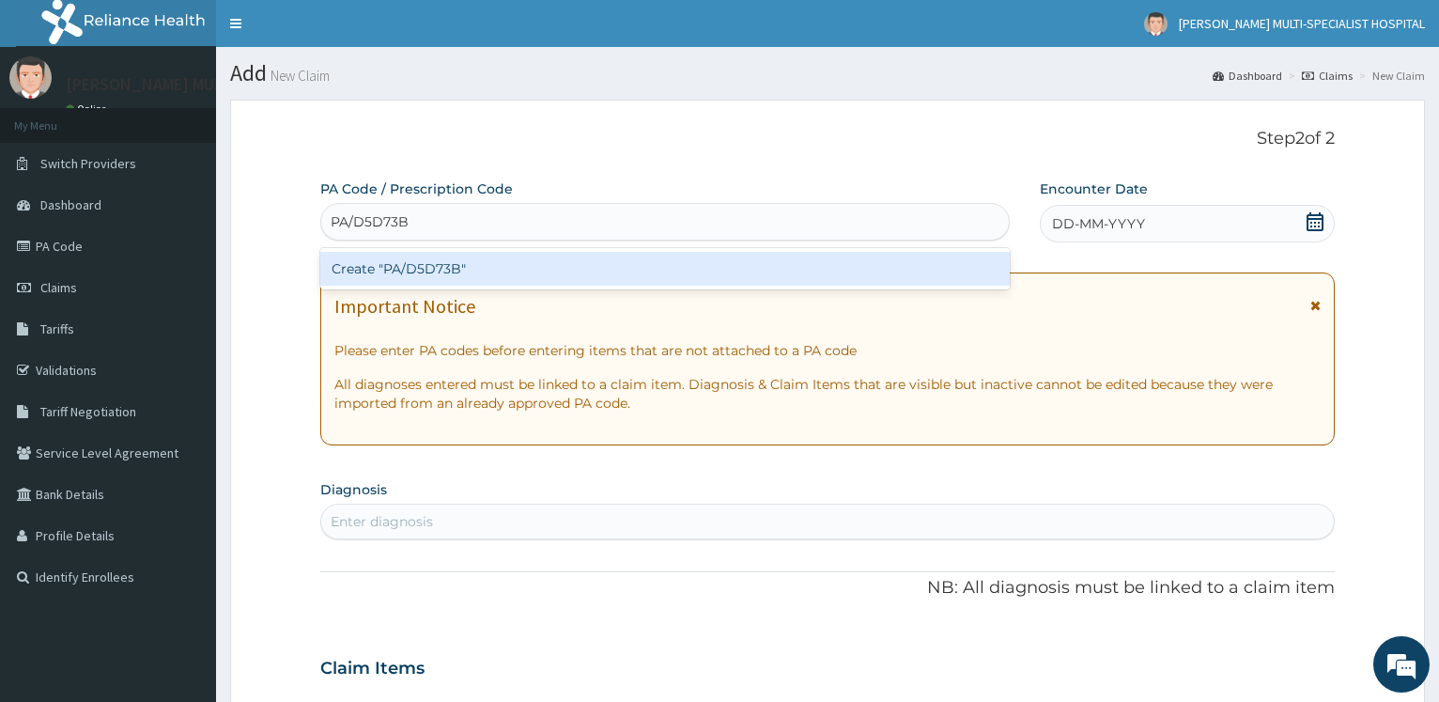
click at [392, 268] on div "Create "PA/D5D73B"" at bounding box center [664, 269] width 688 height 34
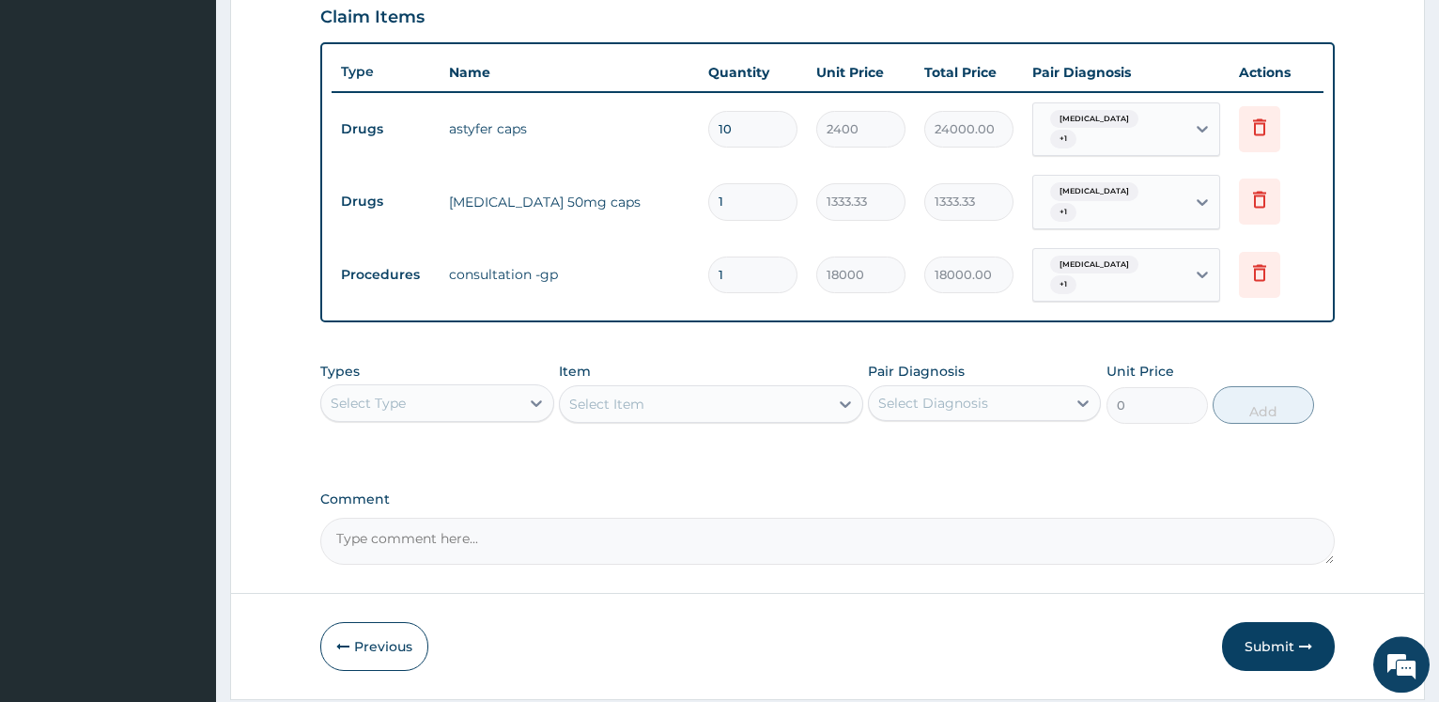
scroll to position [693, 0]
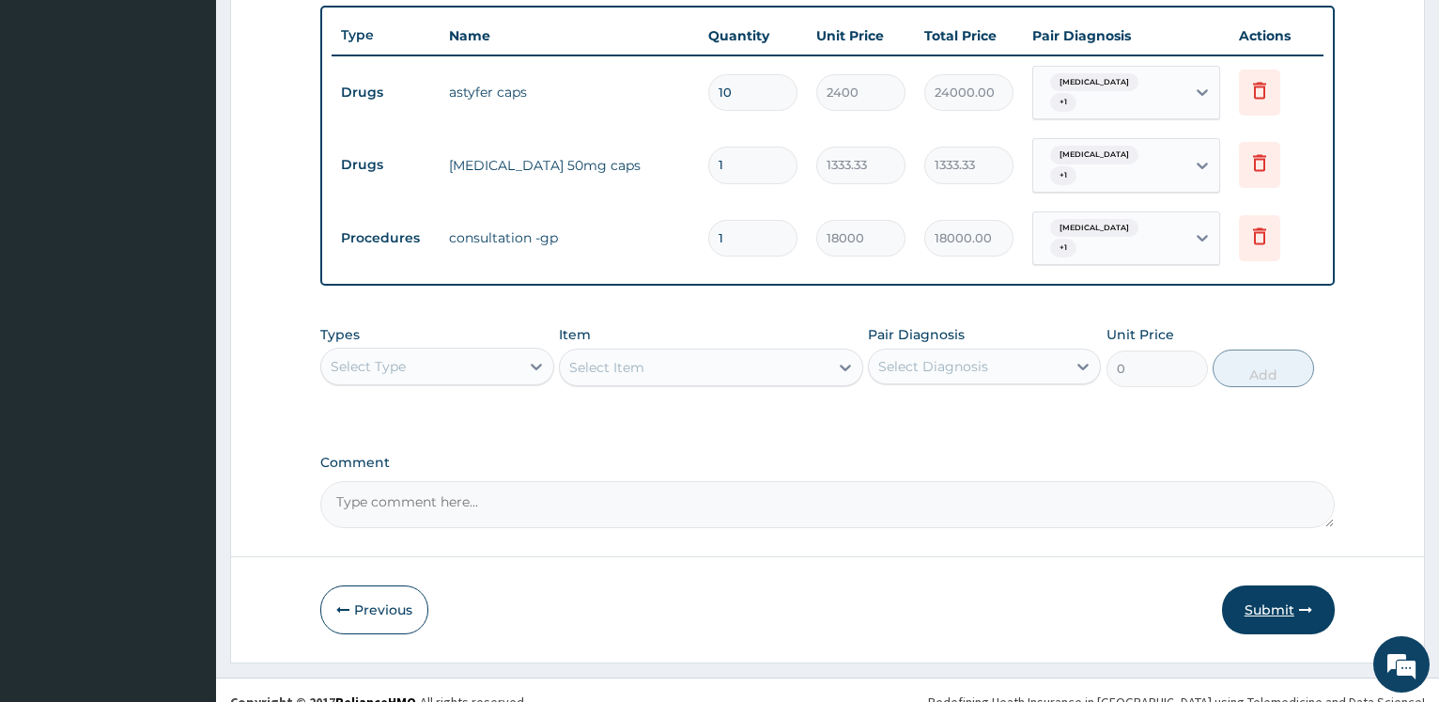
click at [1273, 585] on button "Submit" at bounding box center [1278, 609] width 113 height 49
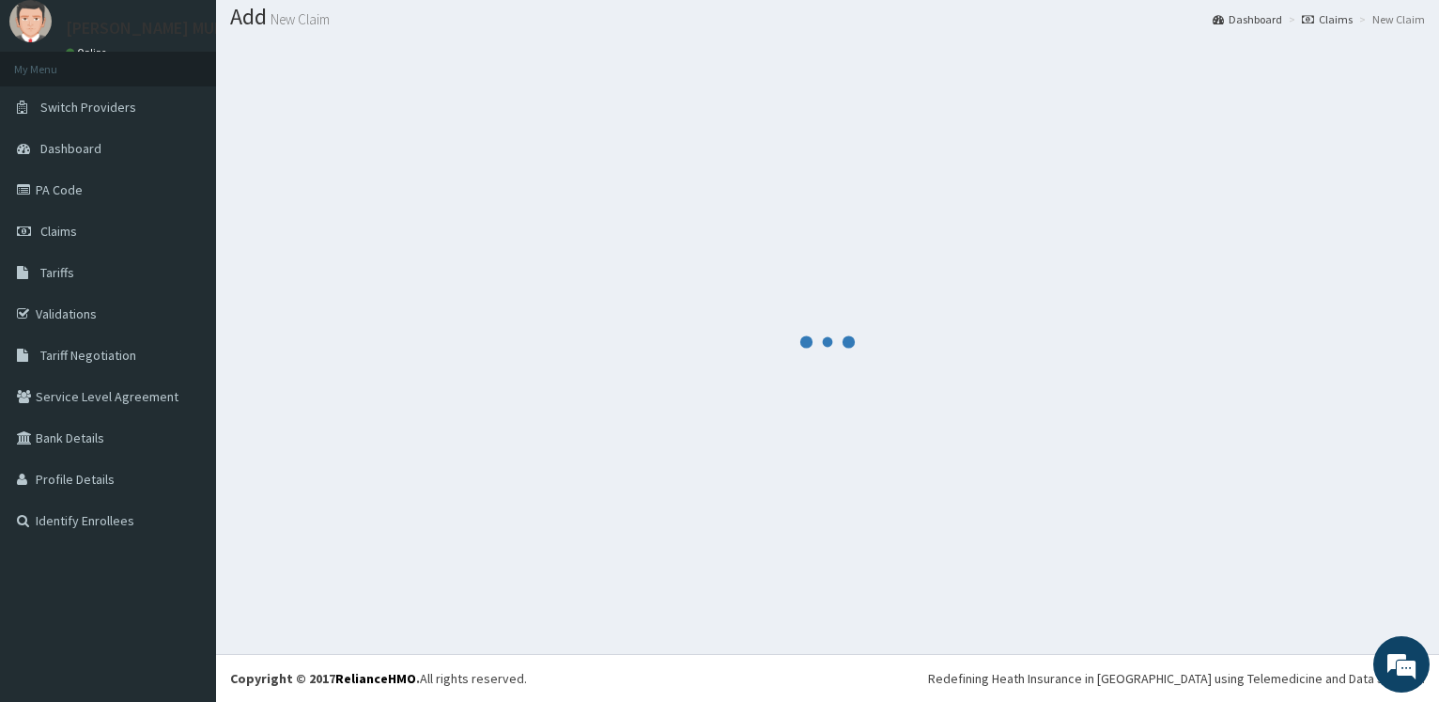
scroll to position [56, 0]
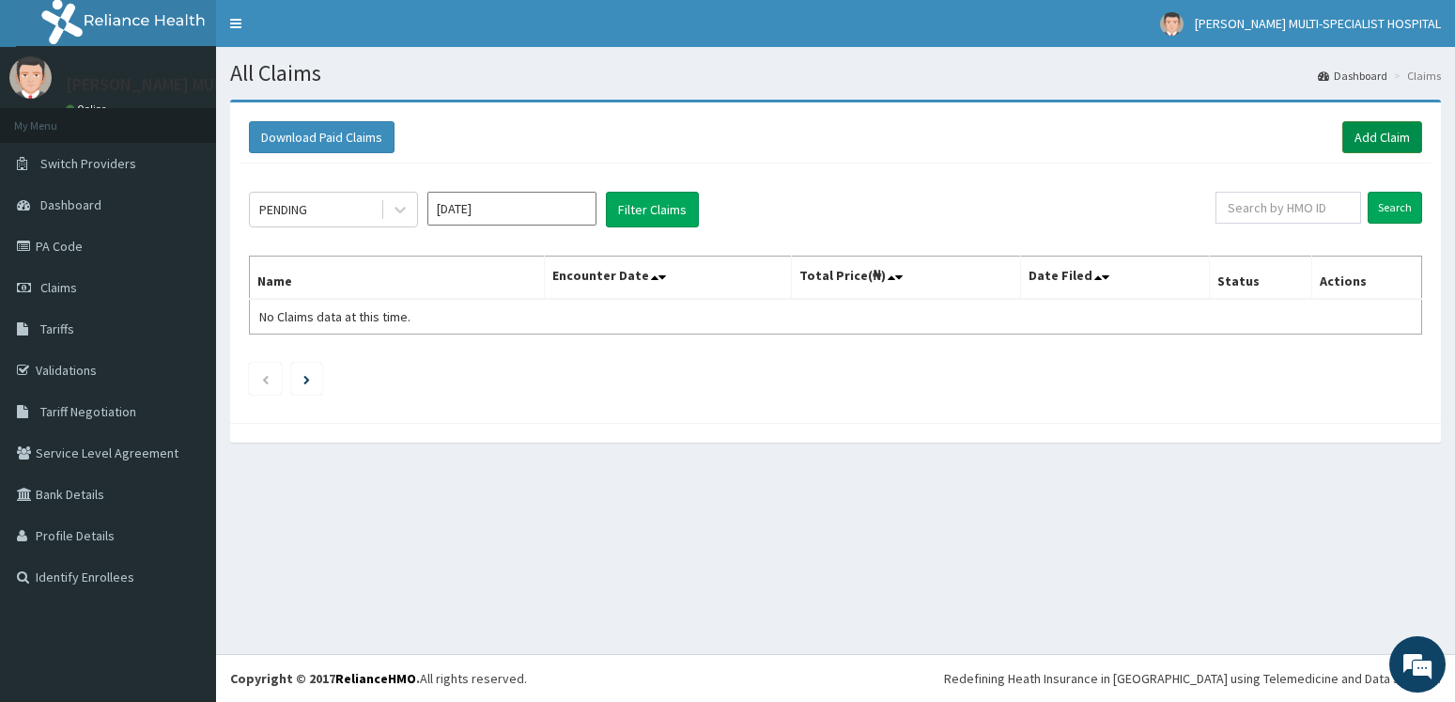
click at [1410, 131] on link "Add Claim" at bounding box center [1382, 137] width 80 height 32
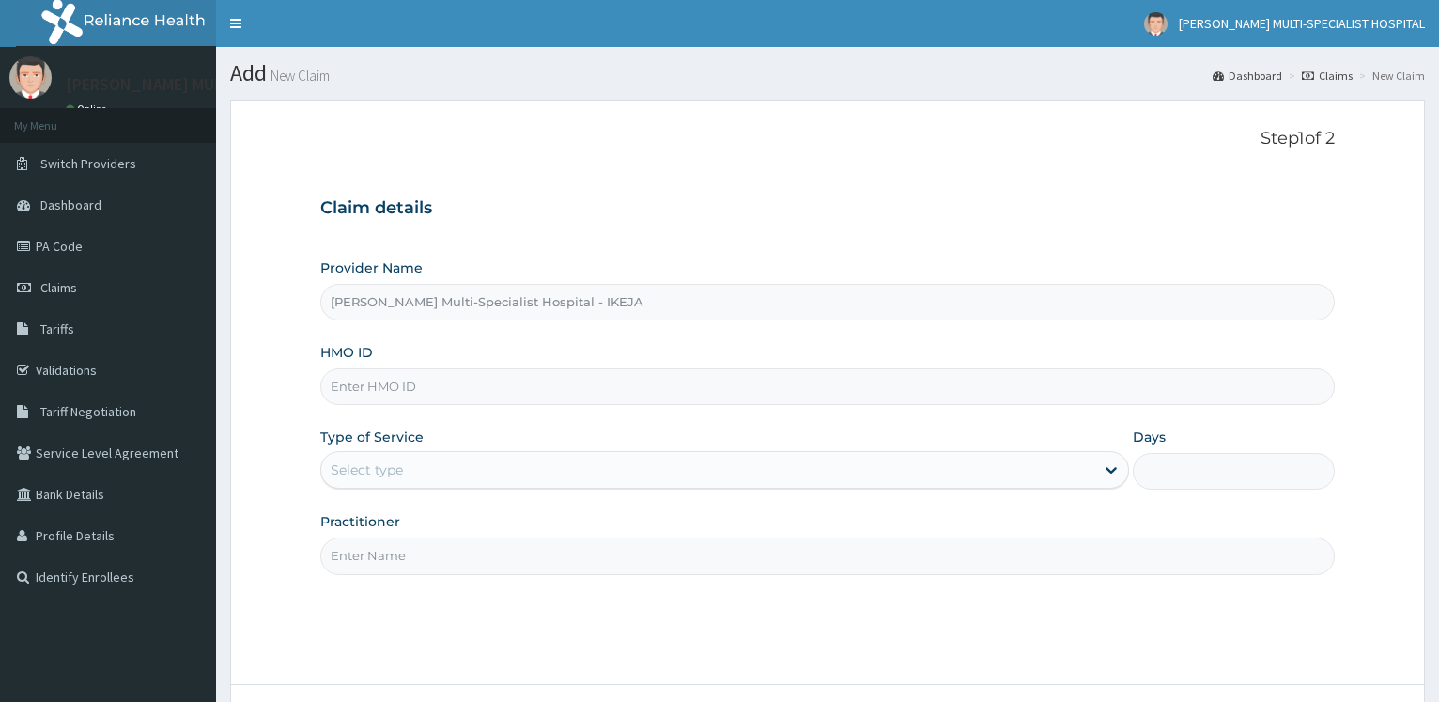
type input "[PERSON_NAME] Multi-Specialist Hospital - IKEJA"
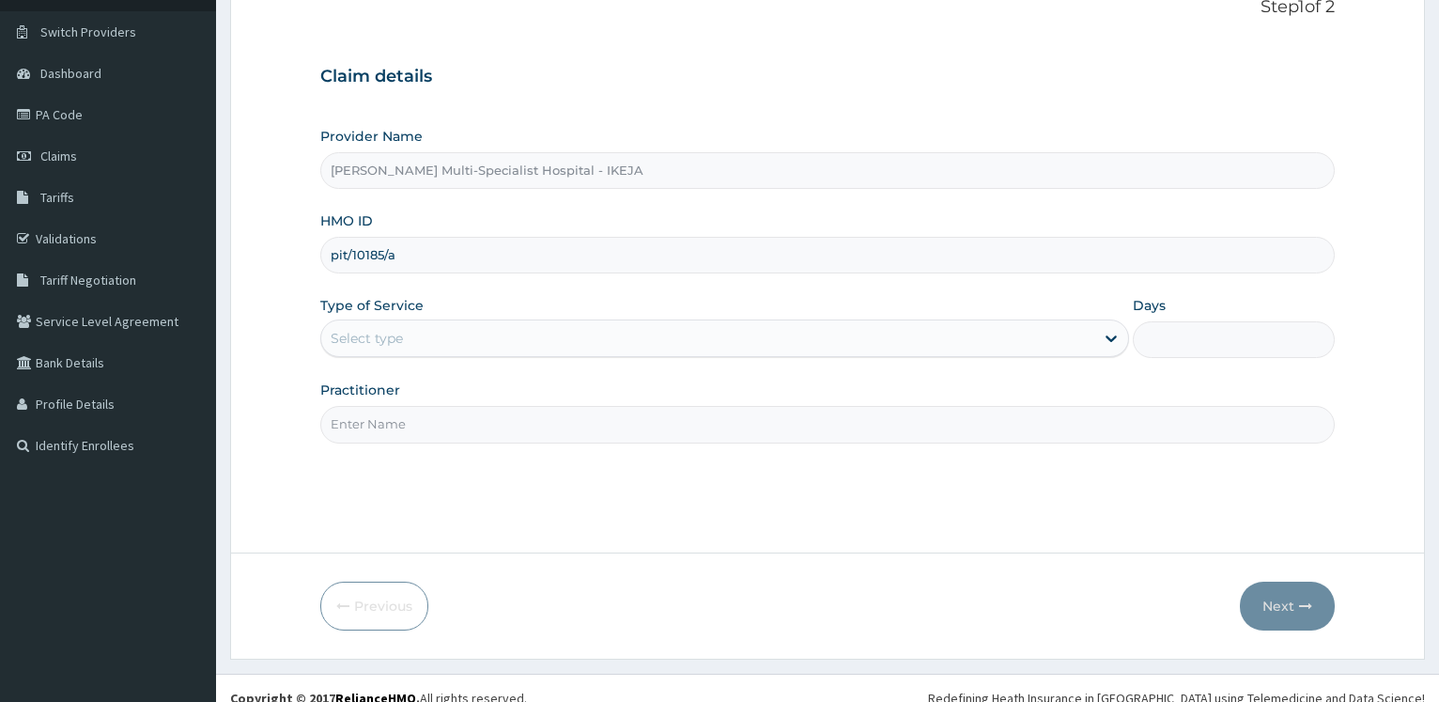
scroll to position [151, 0]
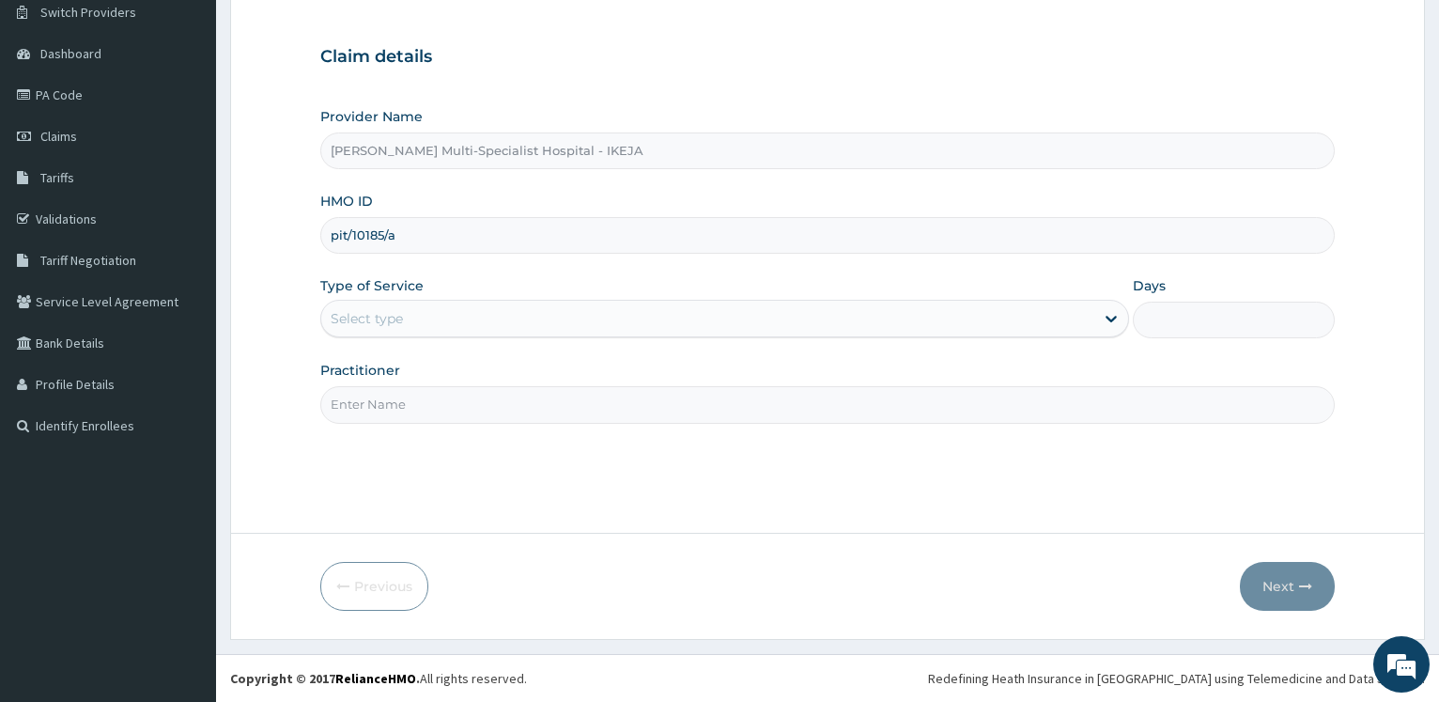
type input "pit/10185/a"
click at [409, 318] on div "Select type" at bounding box center [707, 318] width 772 height 30
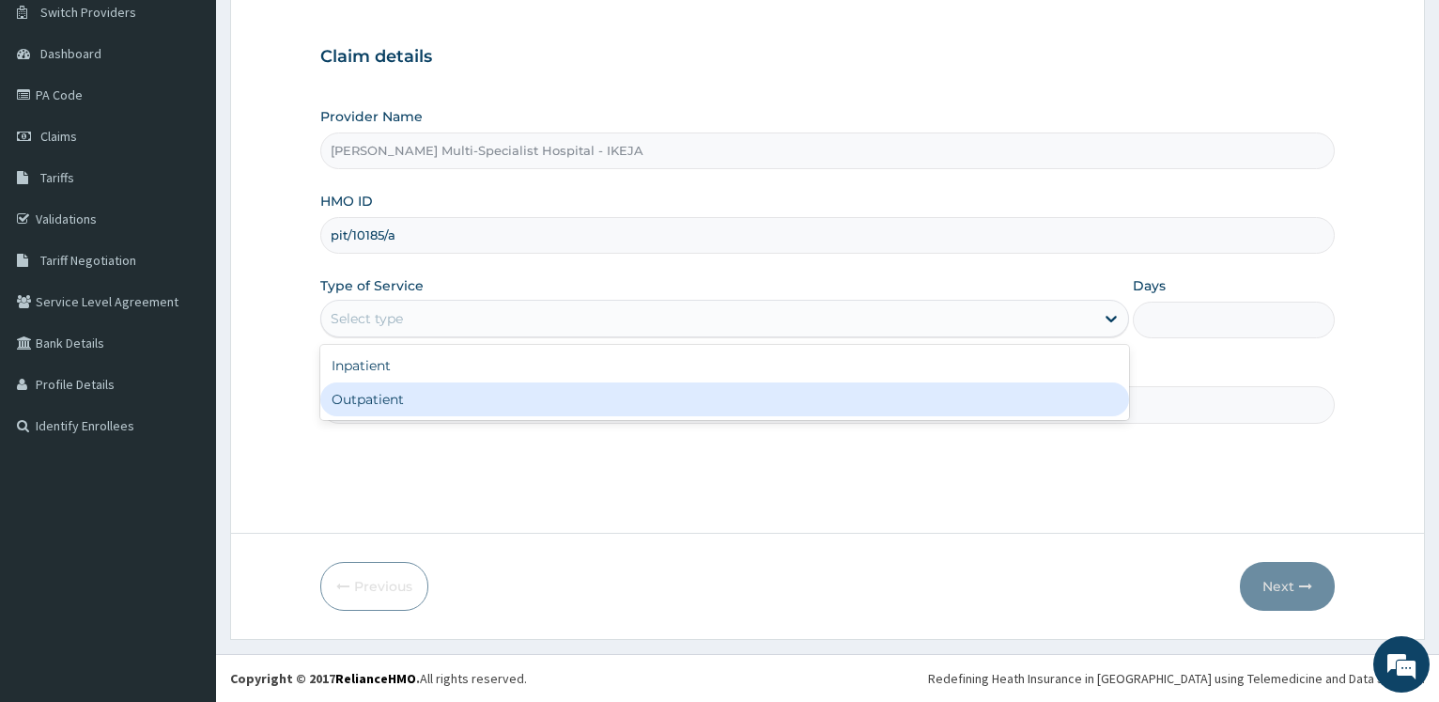
click at [401, 399] on div "Outpatient" at bounding box center [724, 399] width 808 height 34
type input "1"
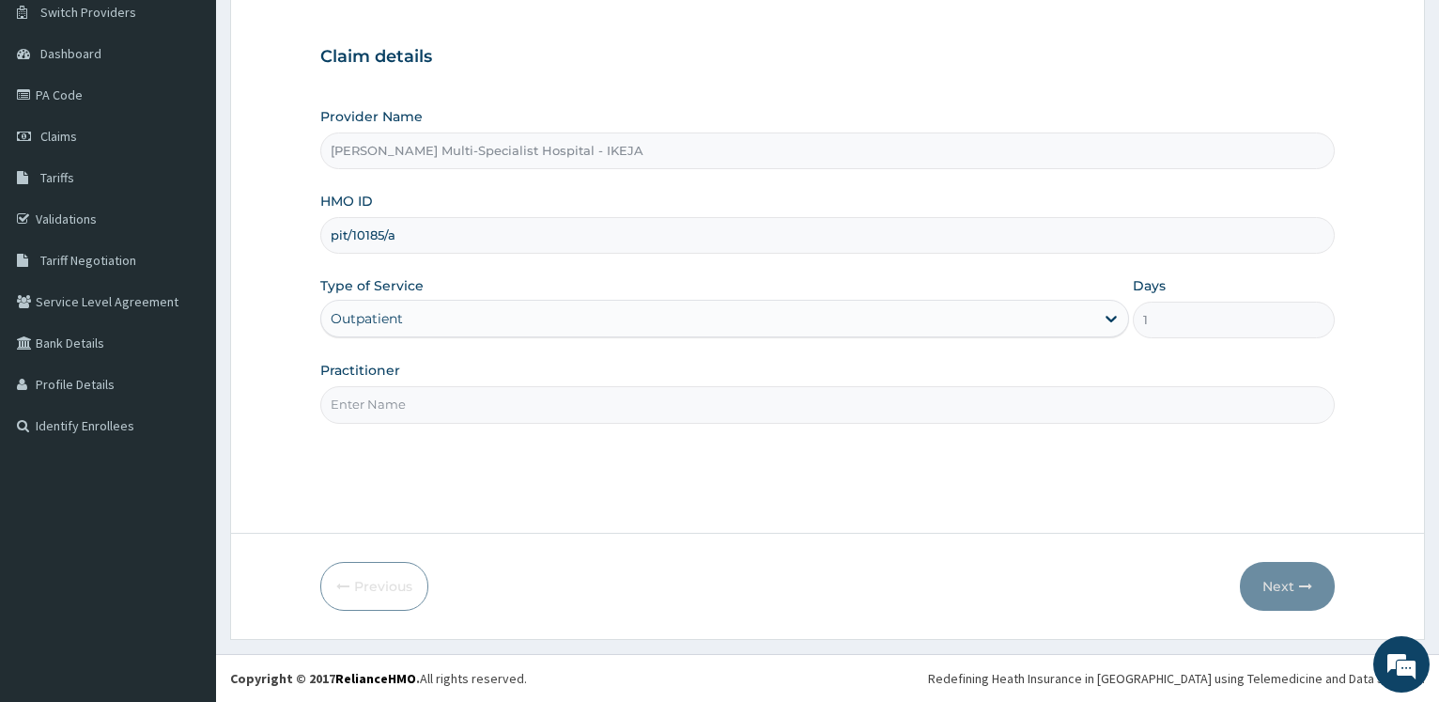
click at [401, 399] on input "Practitioner" at bounding box center [827, 404] width 1014 height 37
type input "DR [PERSON_NAME]"
click at [1282, 595] on button "Next" at bounding box center [1287, 586] width 95 height 49
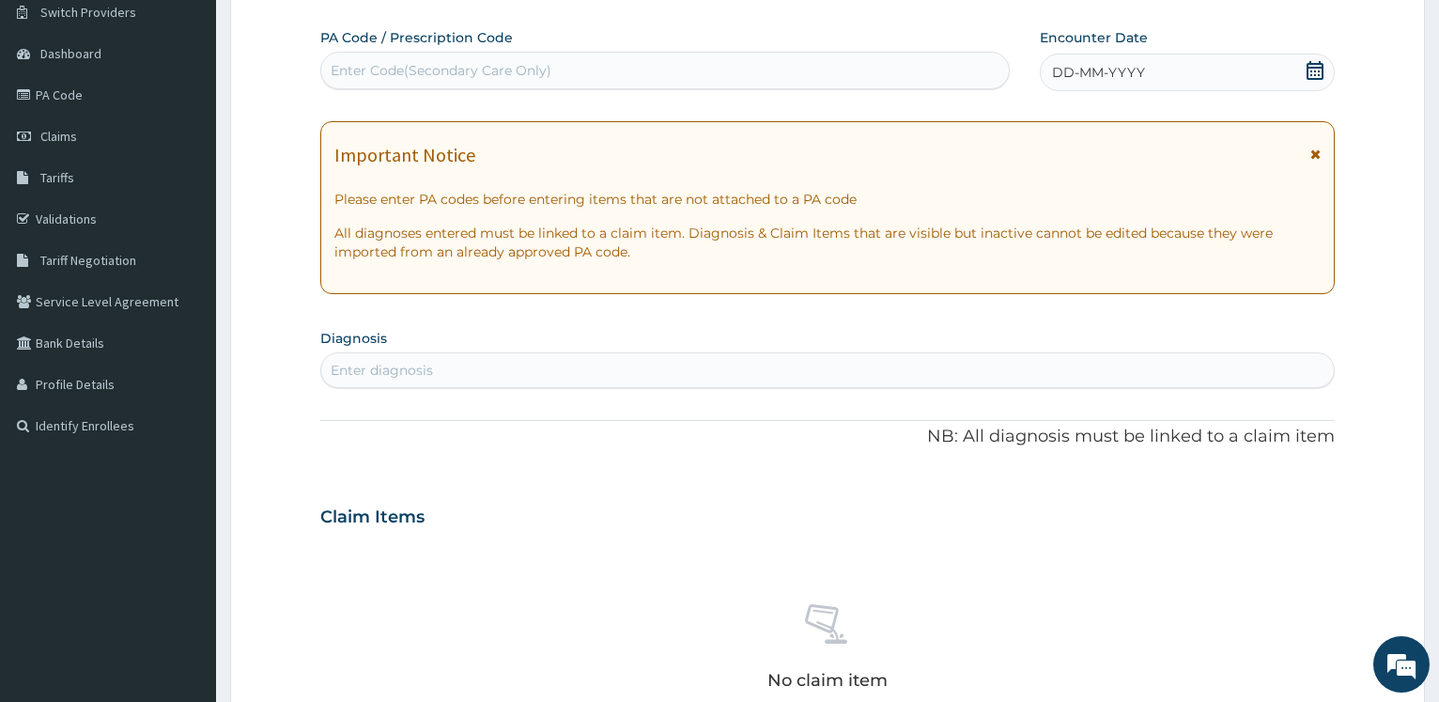
click at [426, 64] on div "Enter Code(Secondary Care Only)" at bounding box center [441, 70] width 221 height 19
paste input "PA/F436B0"
type input "PA/F436B0"
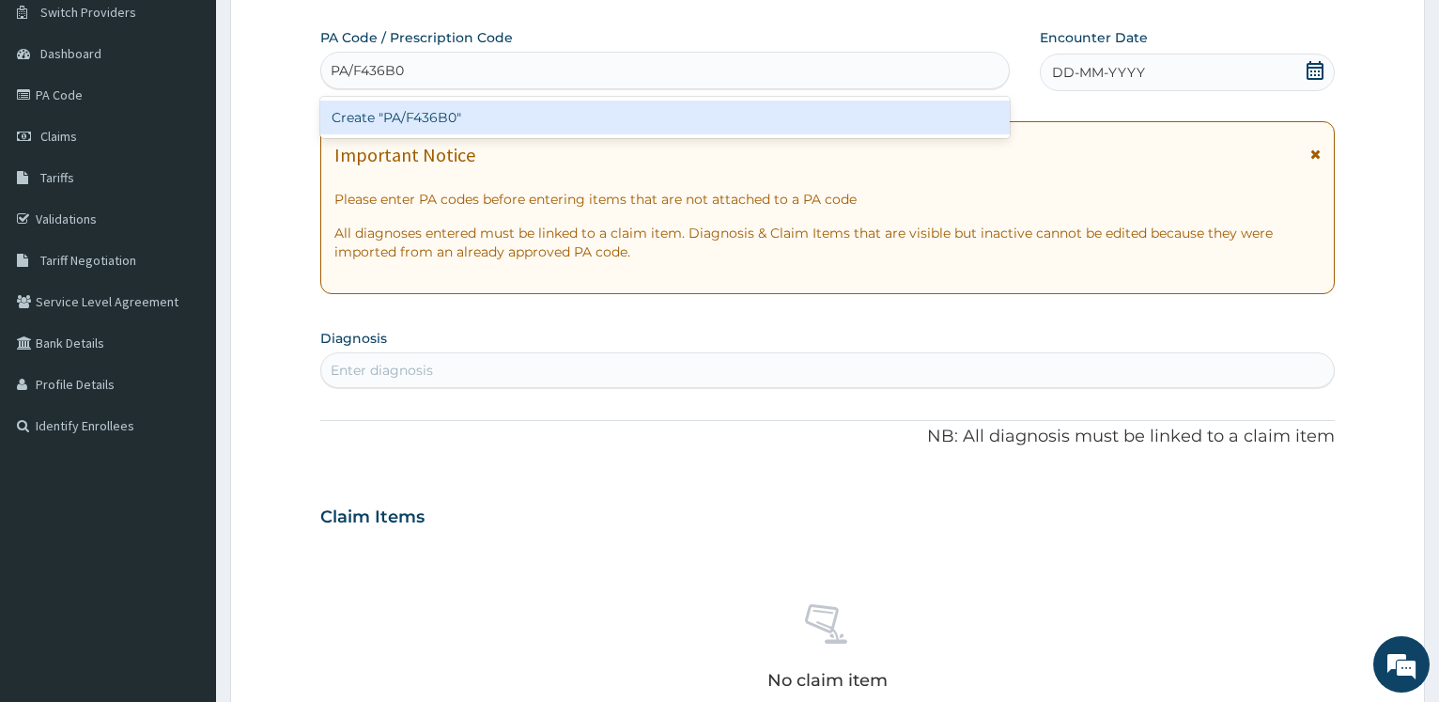
click at [425, 129] on div "Create "PA/F436B0"" at bounding box center [664, 117] width 688 height 34
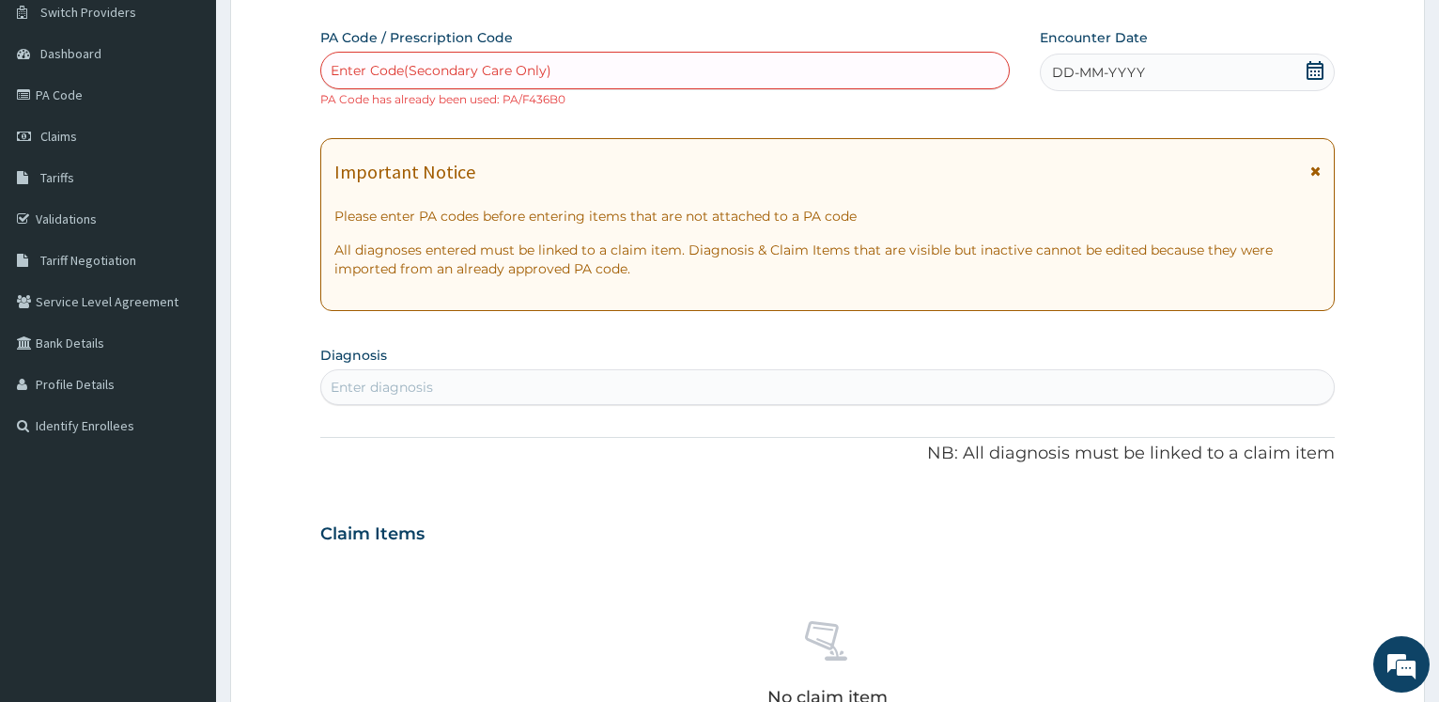
click at [513, 77] on div "Enter Code(Secondary Care Only)" at bounding box center [441, 70] width 221 height 19
paste input "PA/26AE57"
type input "PA/26AE57"
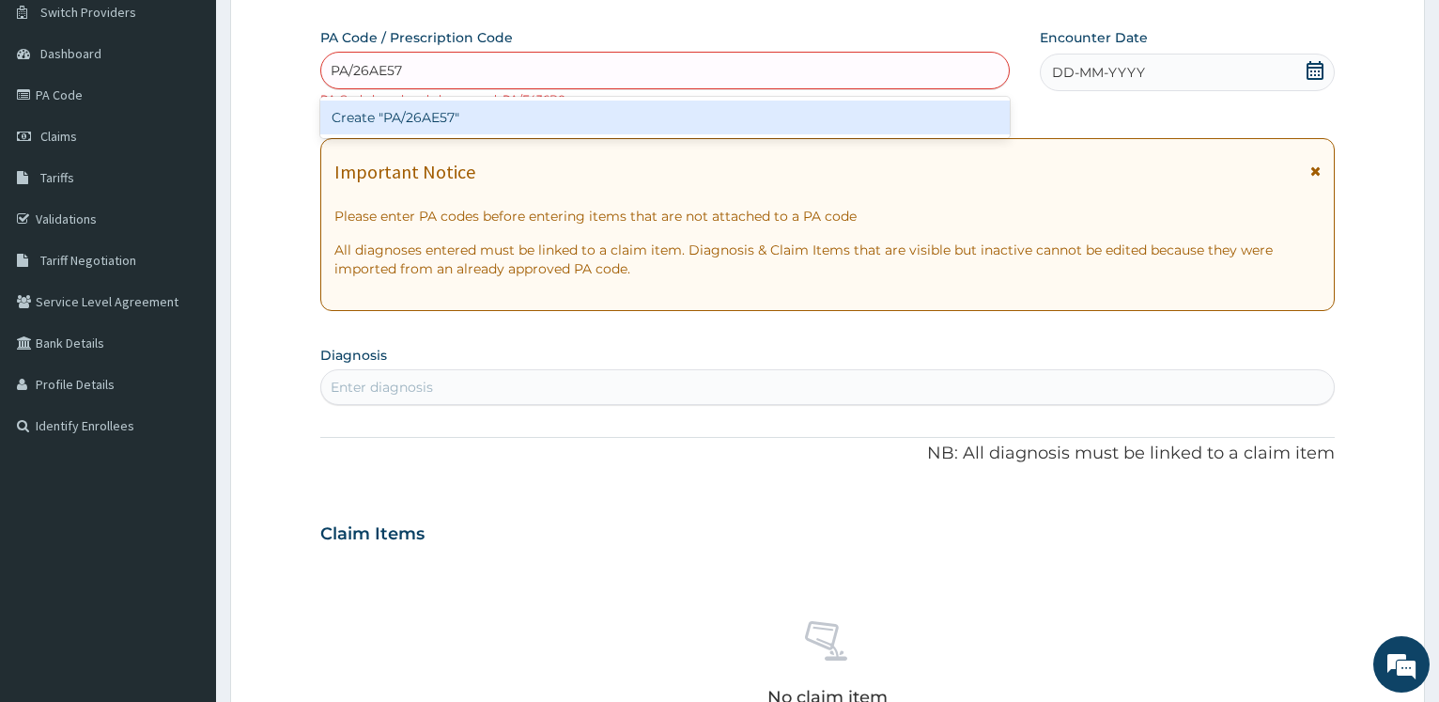
click at [422, 116] on div "Create "PA/26AE57"" at bounding box center [664, 117] width 688 height 34
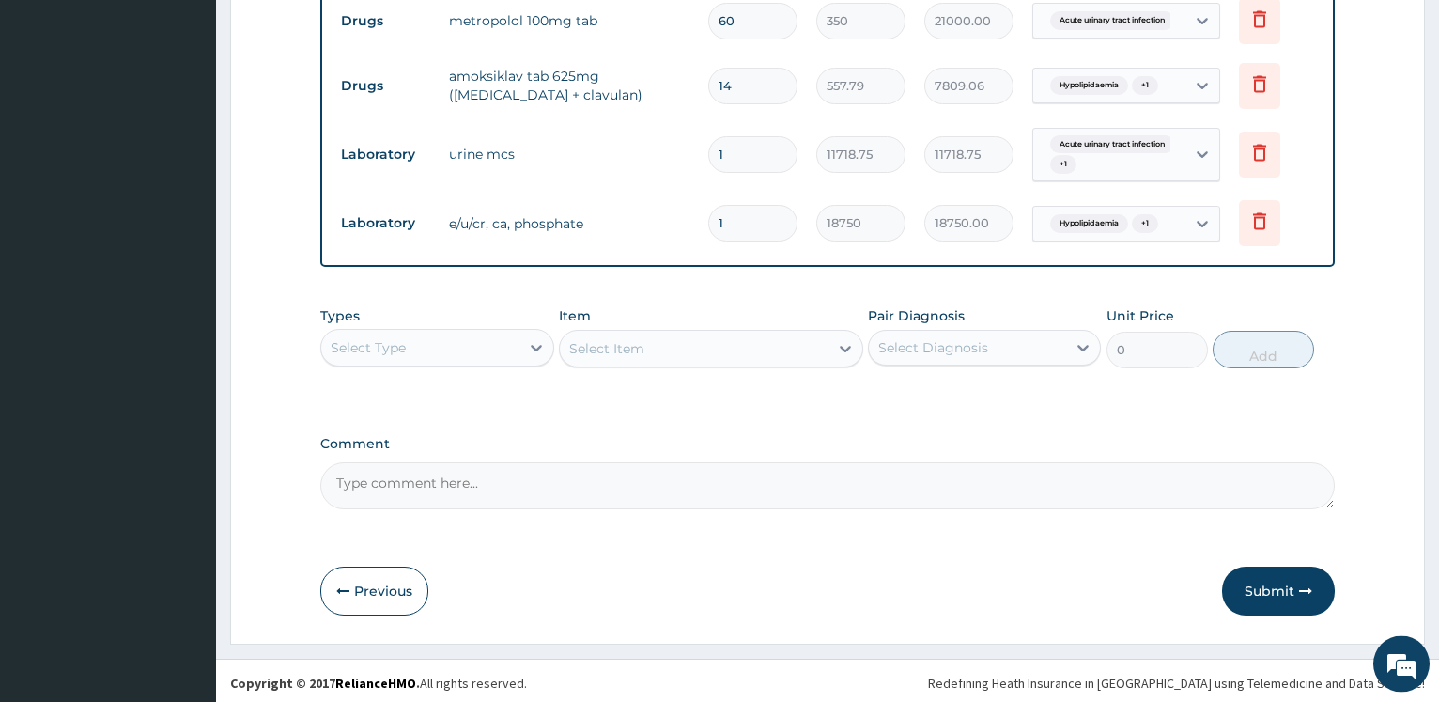
scroll to position [765, 0]
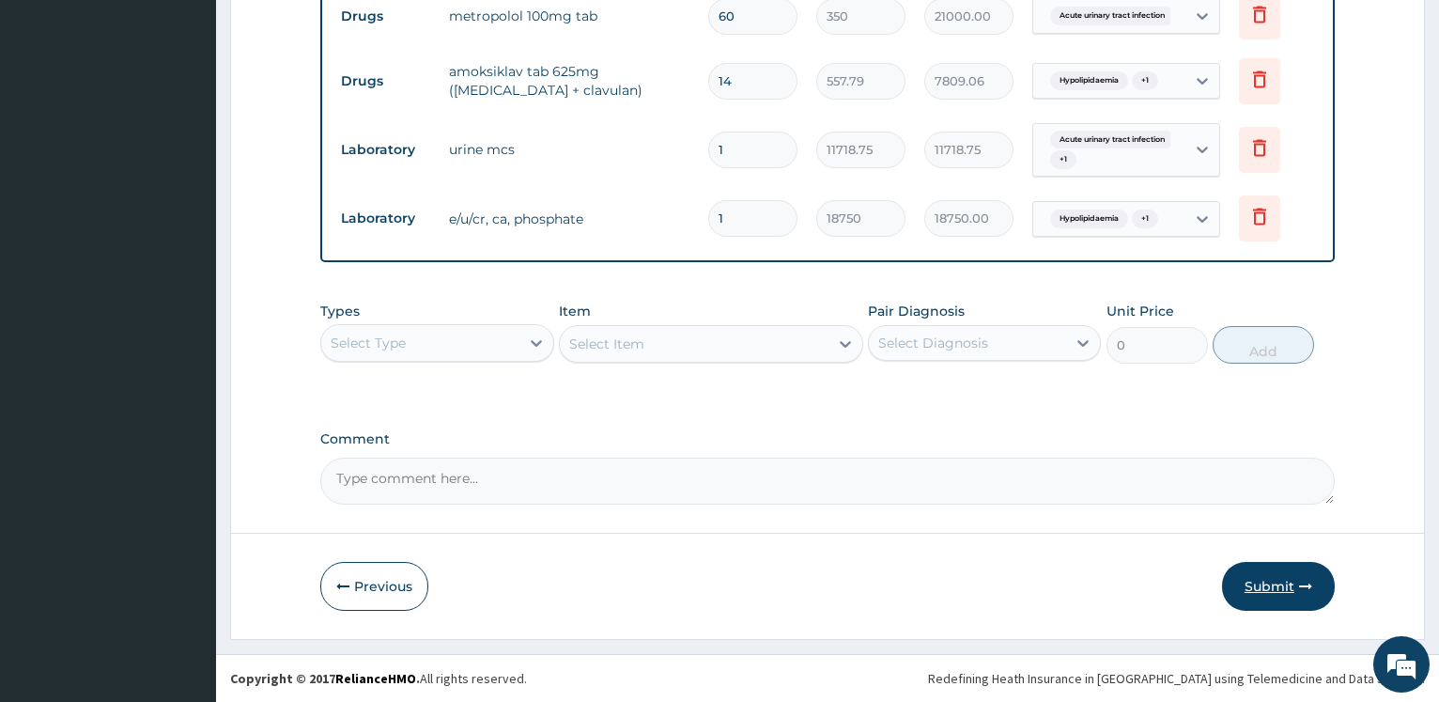
click at [1270, 588] on button "Submit" at bounding box center [1278, 586] width 113 height 49
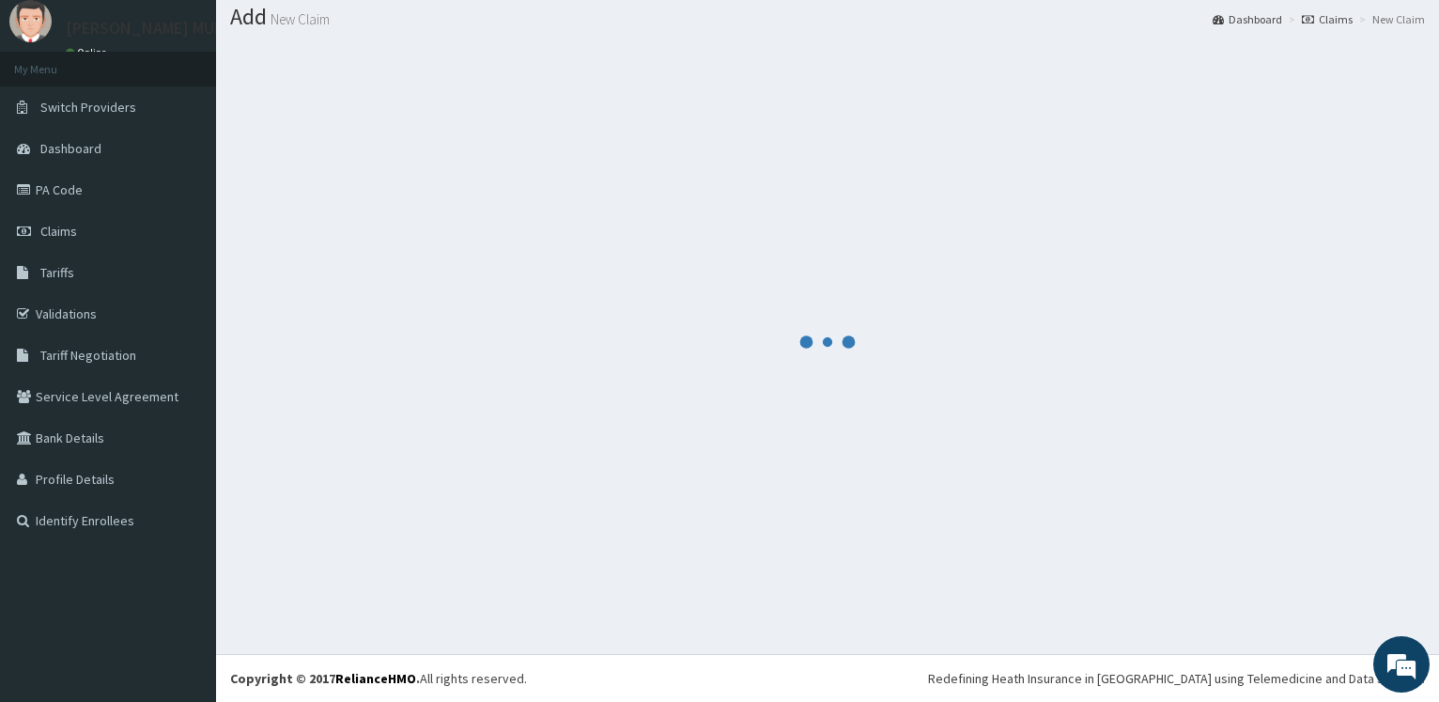
scroll to position [56, 0]
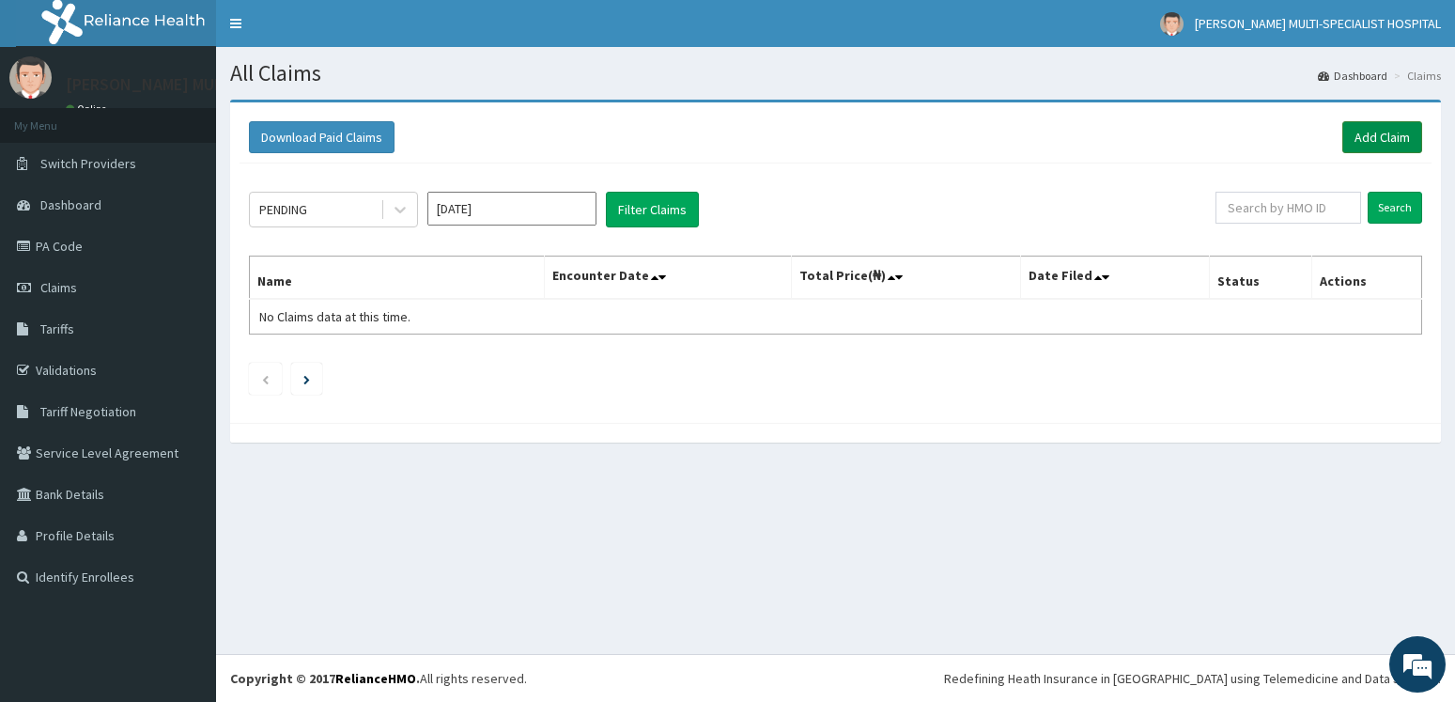
click at [1376, 141] on link "Add Claim" at bounding box center [1382, 137] width 80 height 32
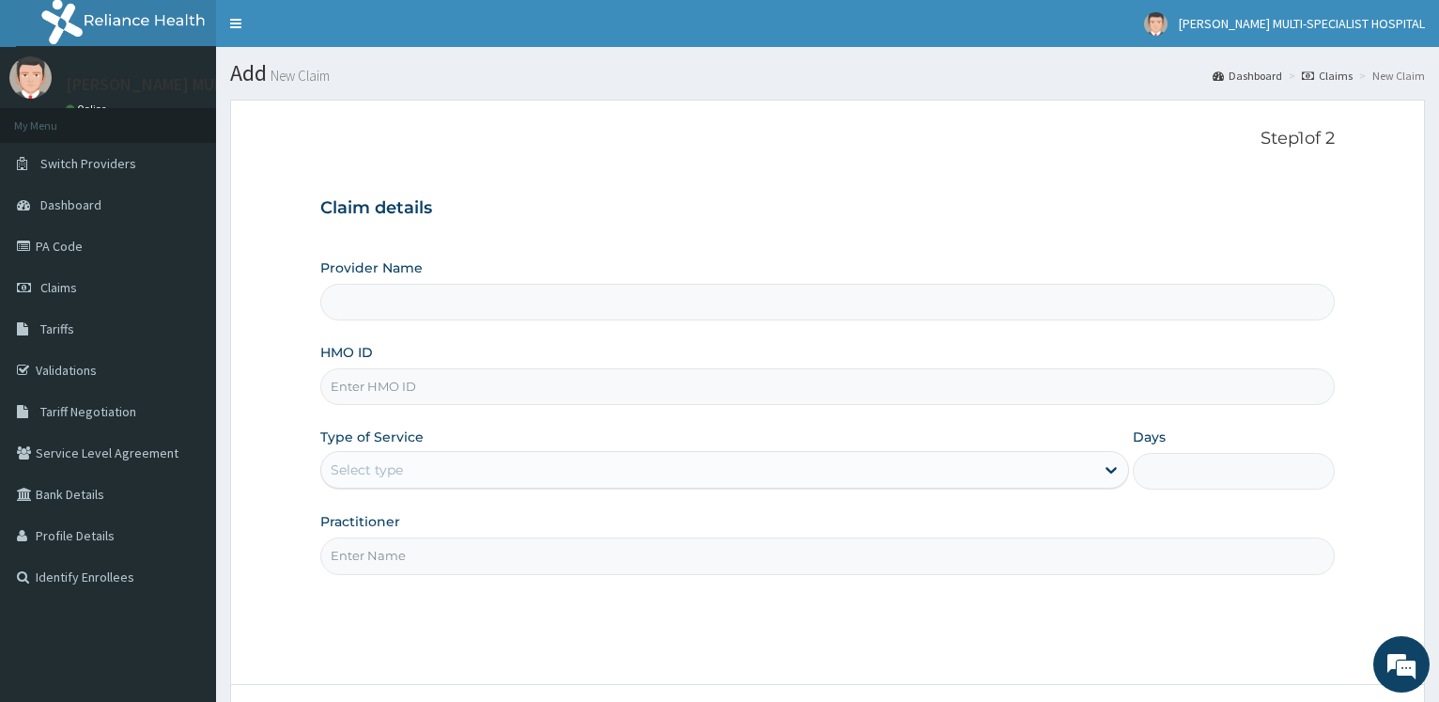
type input "[PERSON_NAME] Multi-Specialist Hospital - IKEJA"
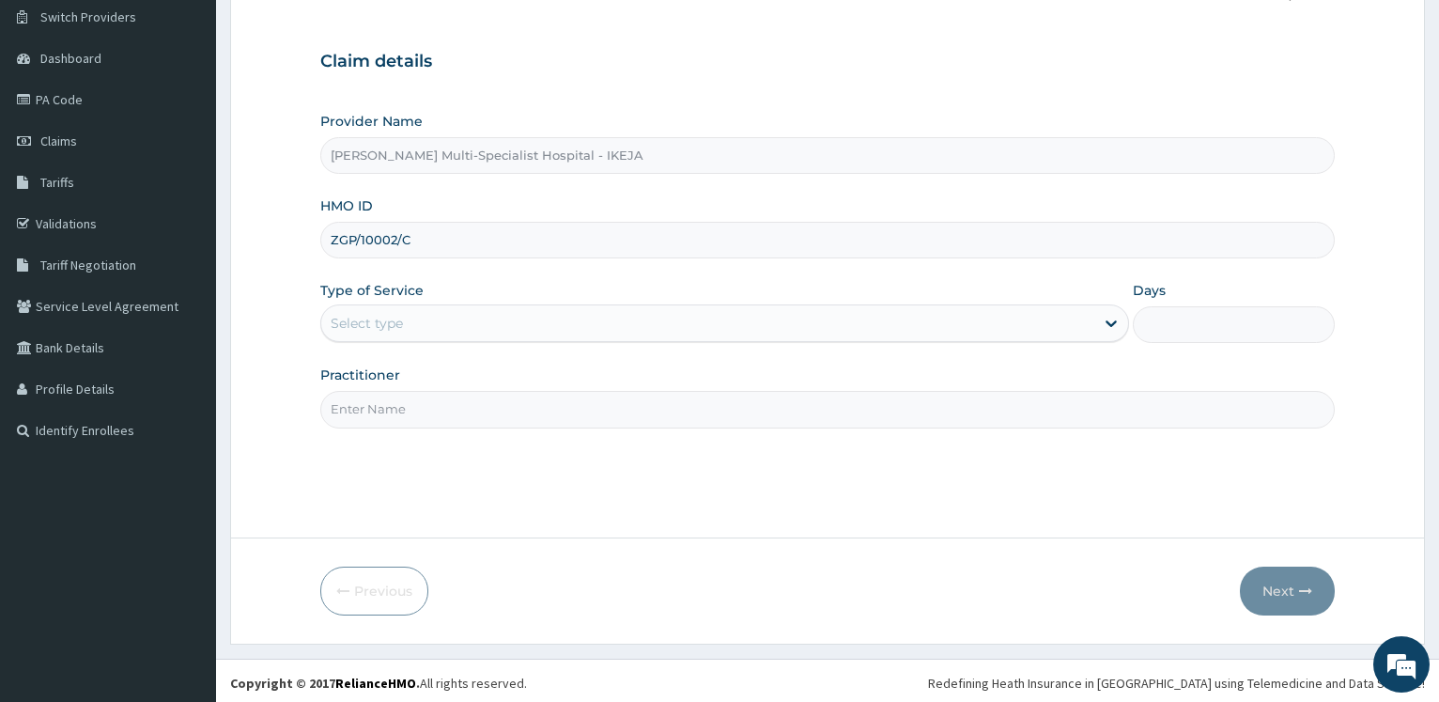
scroll to position [151, 0]
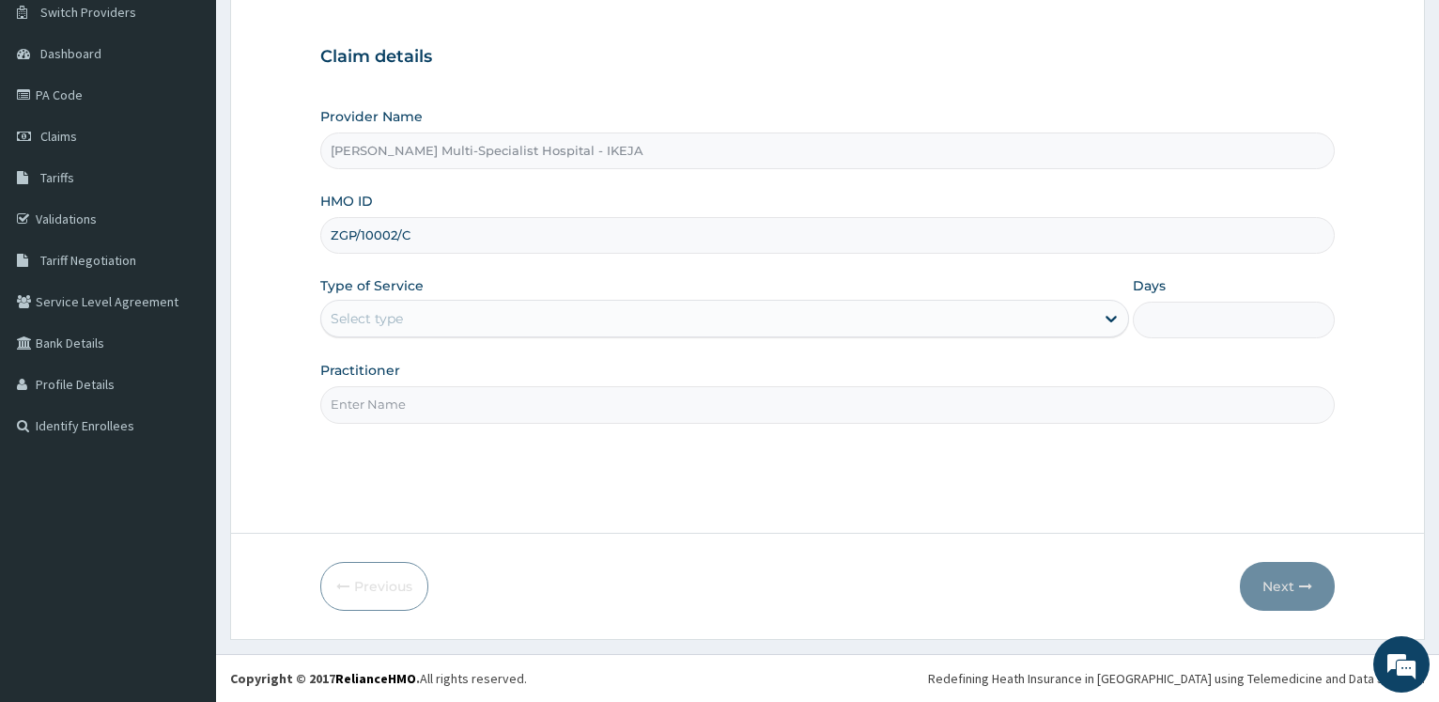
type input "ZGP/10002/C"
click at [389, 321] on div "Select type" at bounding box center [367, 318] width 72 height 19
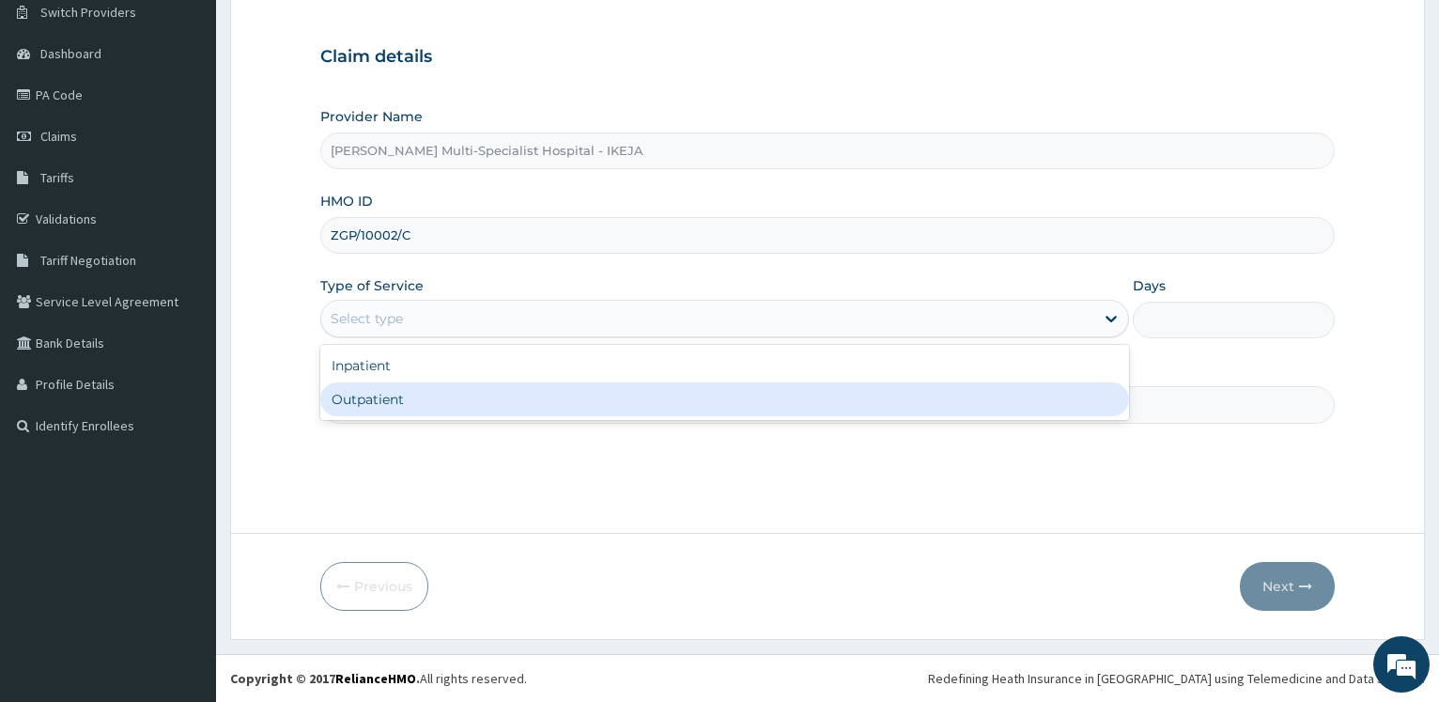
click at [400, 400] on div "Outpatient" at bounding box center [724, 399] width 808 height 34
type input "1"
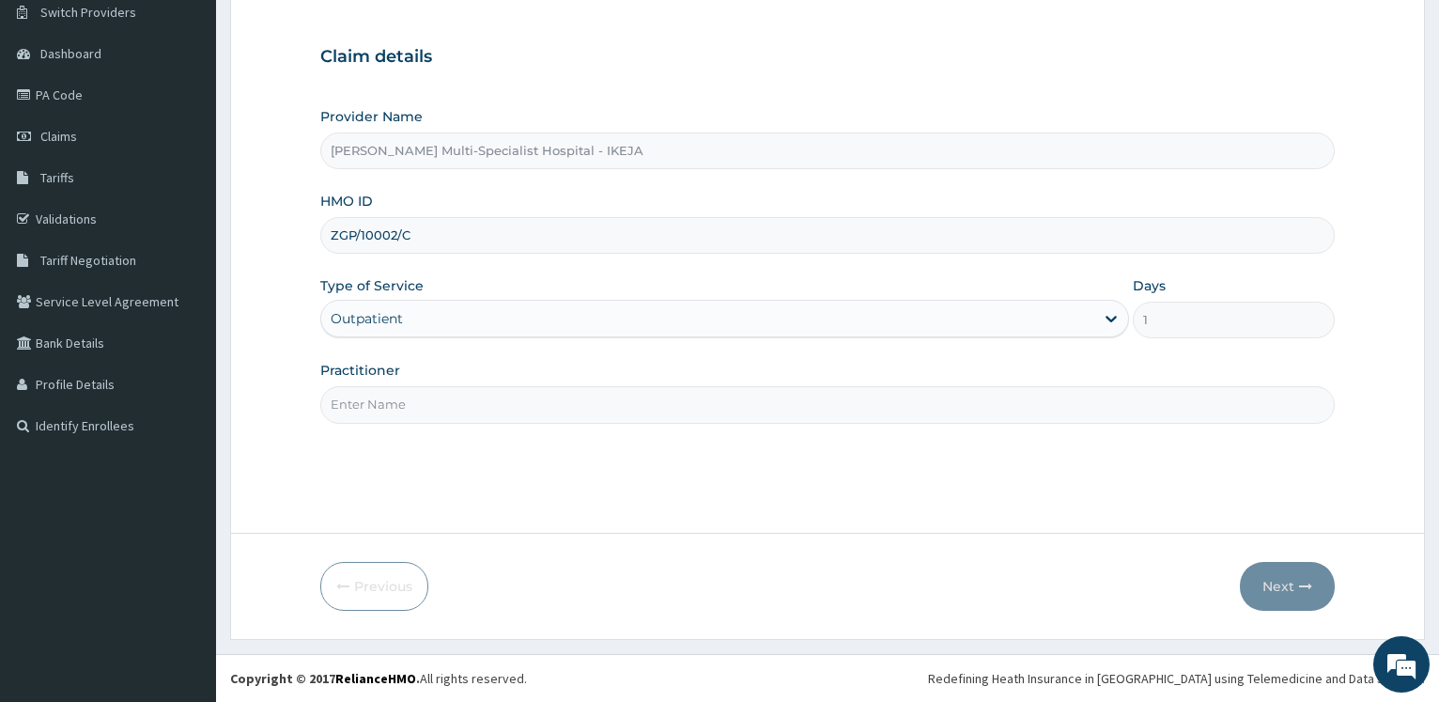
click at [412, 404] on input "Practitioner" at bounding box center [827, 404] width 1014 height 37
type input "[PERSON_NAME]"
click at [1275, 578] on button "Next" at bounding box center [1287, 586] width 95 height 49
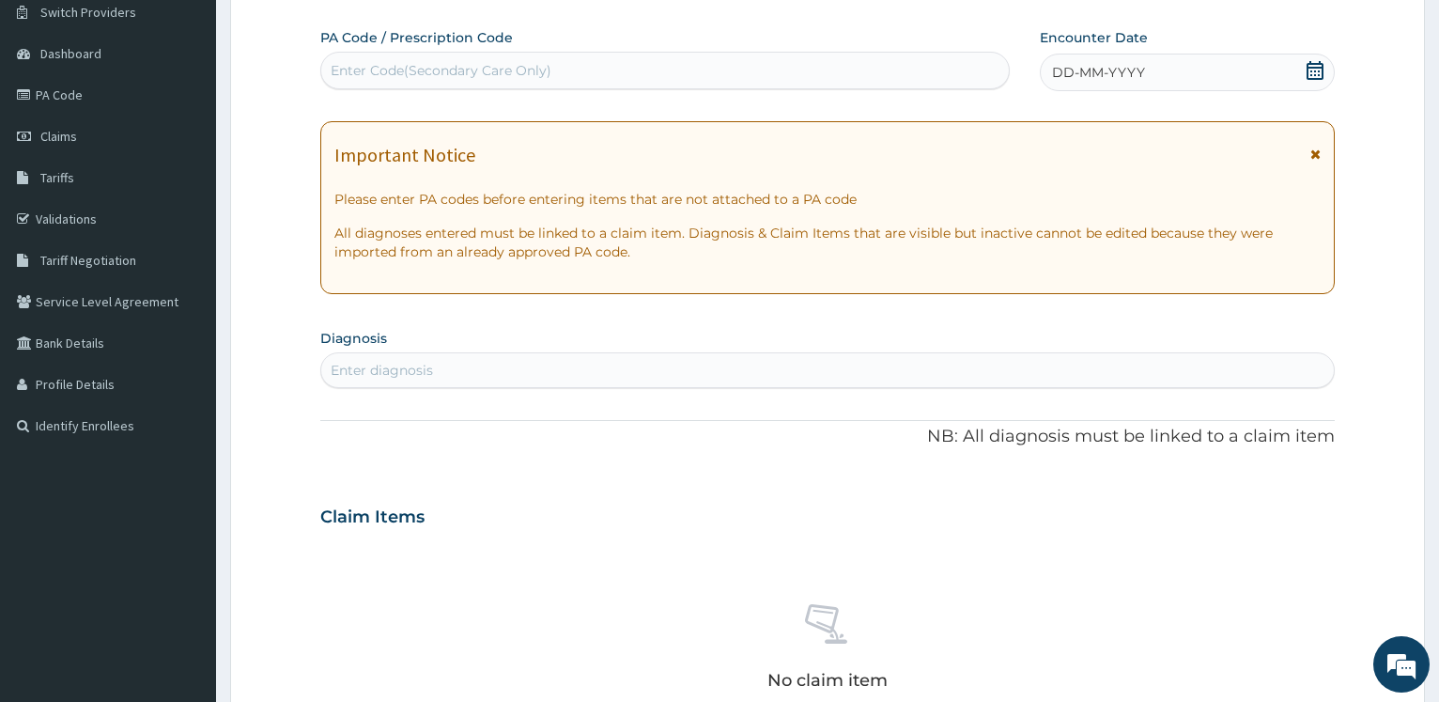
scroll to position [0, 0]
click at [517, 69] on div "Enter Code(Secondary Care Only)" at bounding box center [441, 70] width 221 height 19
paste input "PA/643844"
type input "PA/643844"
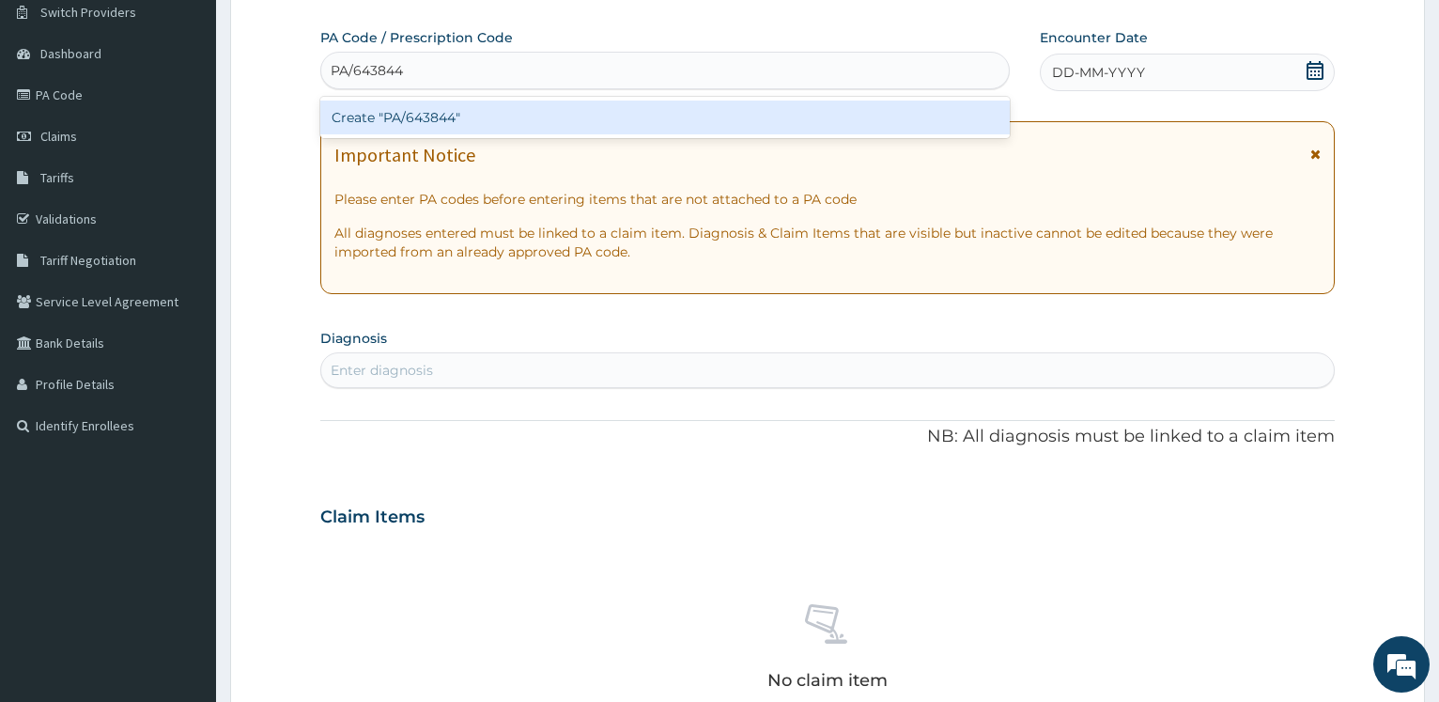
click at [434, 115] on div "Create "PA/643844"" at bounding box center [664, 117] width 688 height 34
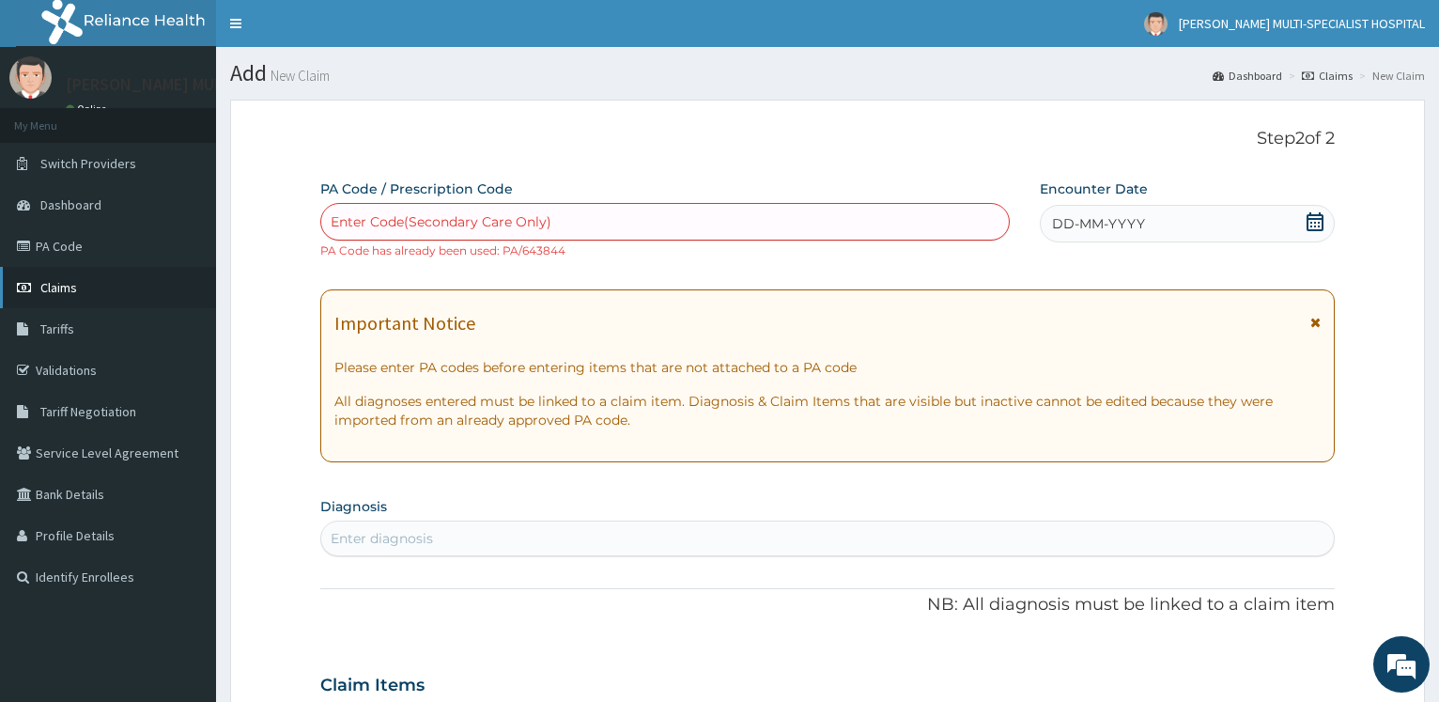
click at [85, 284] on link "Claims" at bounding box center [108, 287] width 216 height 41
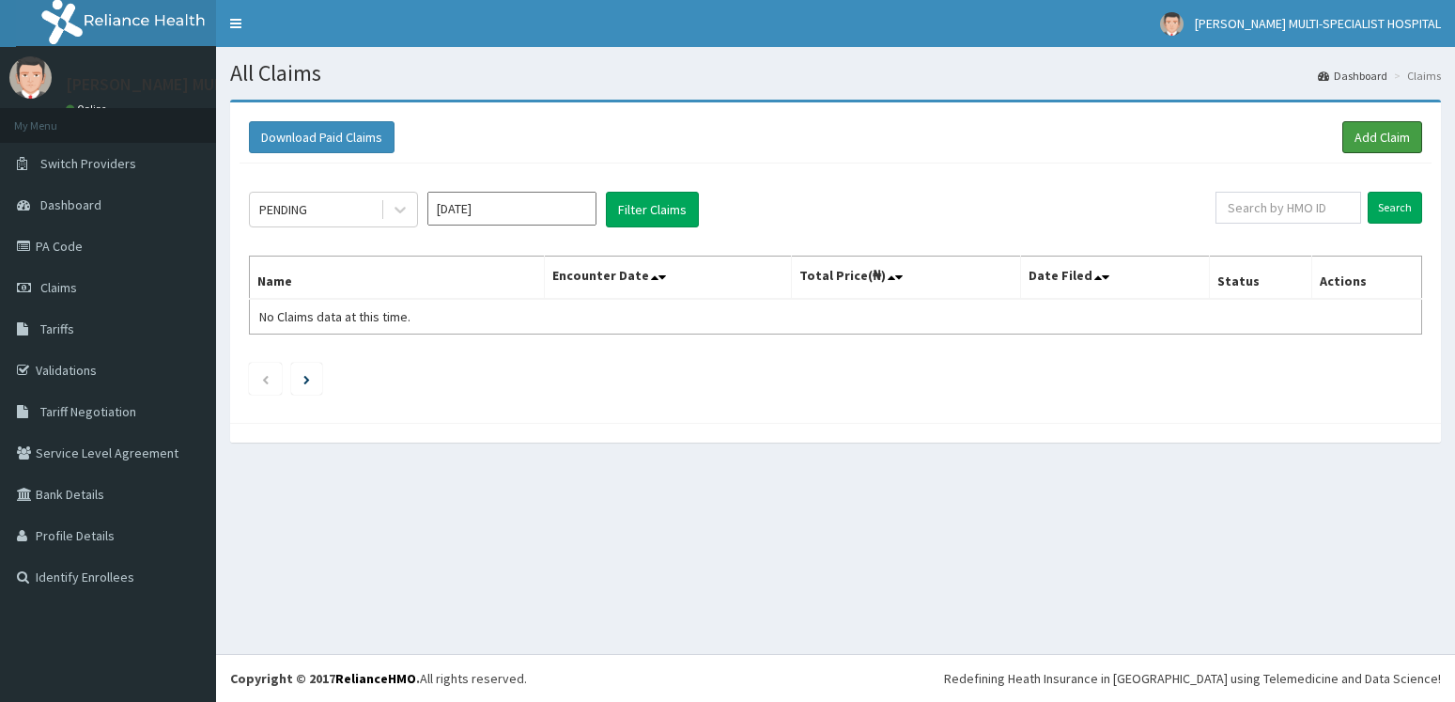
click at [1370, 131] on link "Add Claim" at bounding box center [1382, 137] width 80 height 32
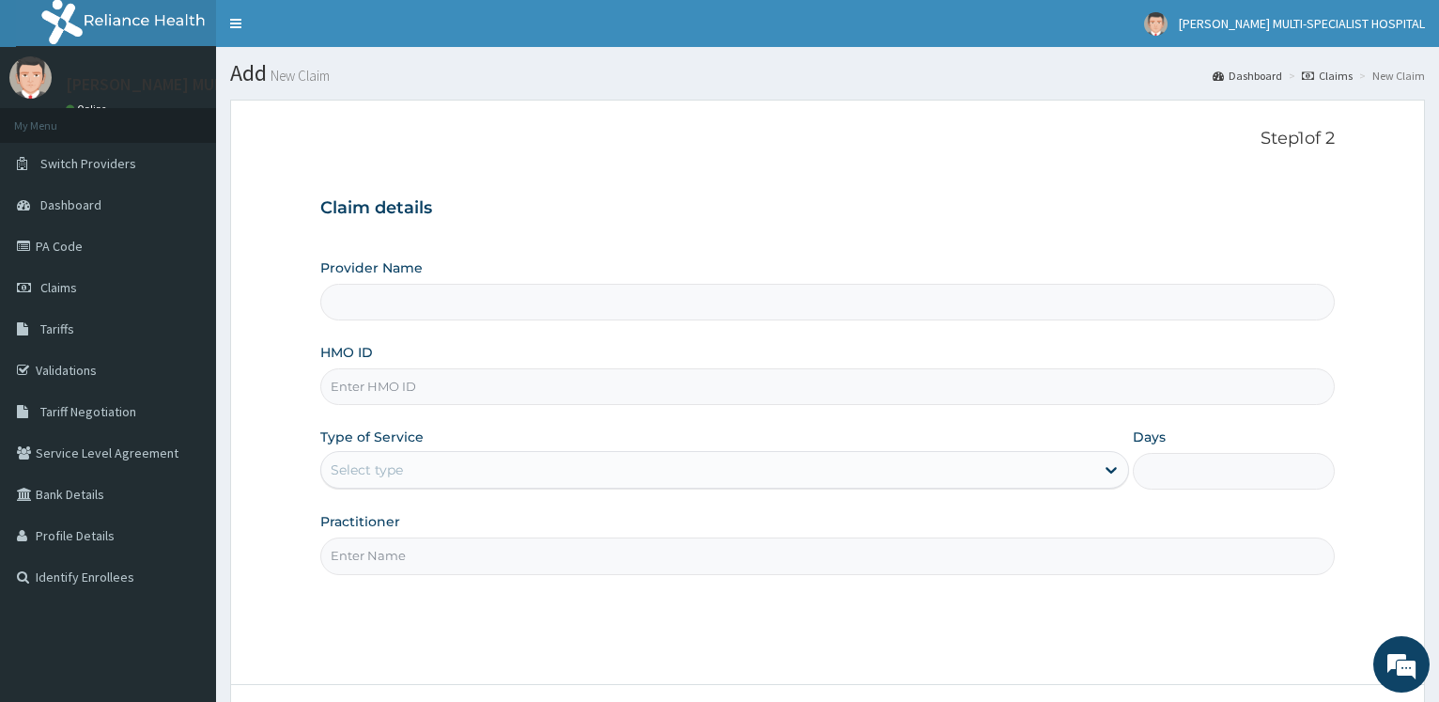
type input "[PERSON_NAME] Multi-Specialist Hospital - IKEJA"
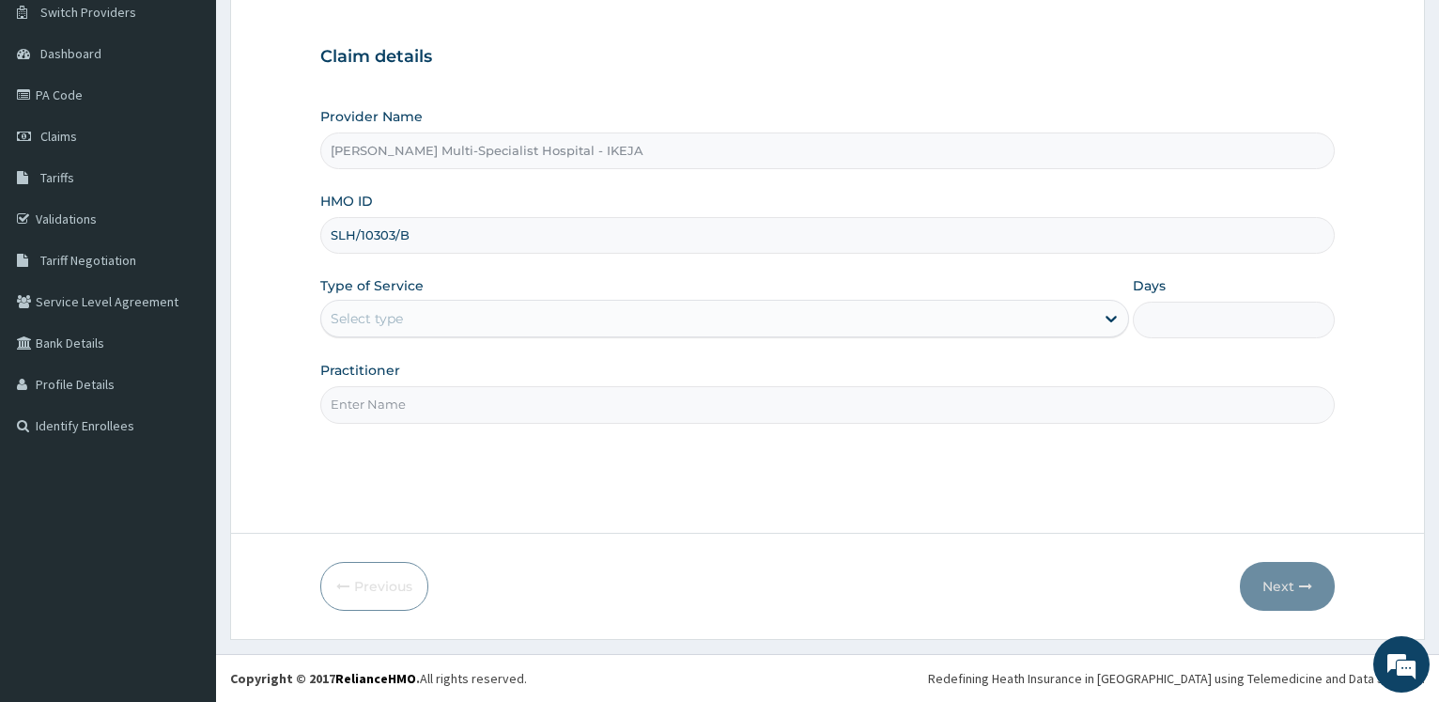
type input "SLH/10303/B"
click at [393, 328] on div "Select type" at bounding box center [707, 318] width 772 height 30
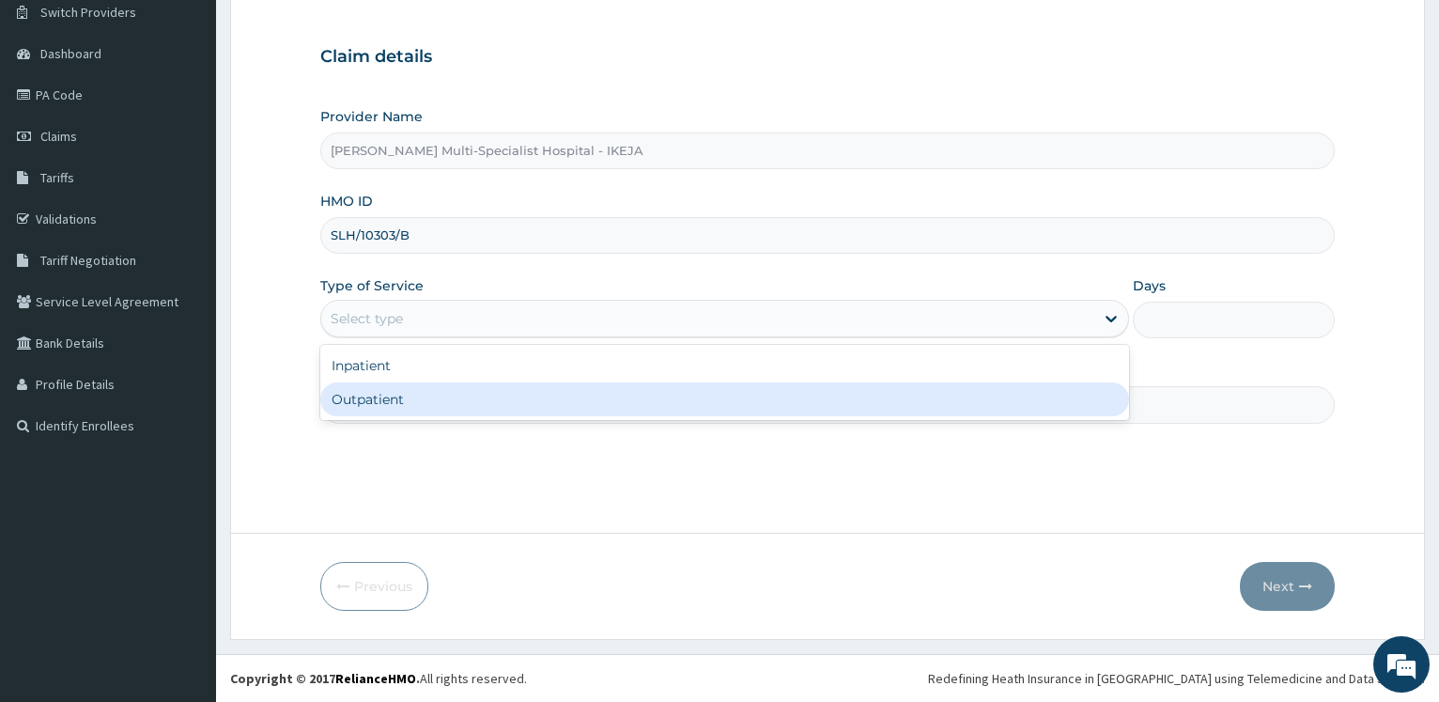
click at [373, 409] on div "Outpatient" at bounding box center [724, 399] width 808 height 34
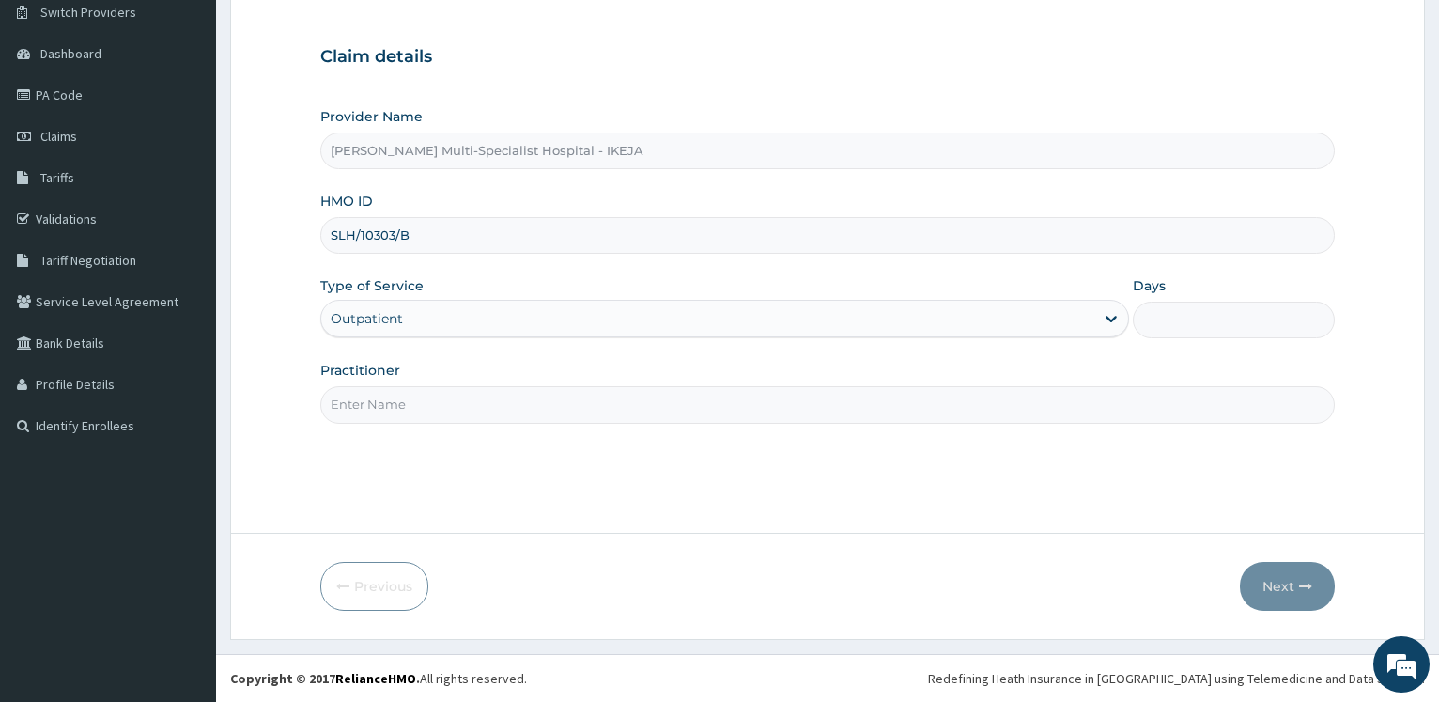
type input "1"
click at [373, 409] on input "Practitioner" at bounding box center [827, 404] width 1014 height 37
type input "DR OKE"
click at [1280, 581] on button "Next" at bounding box center [1287, 586] width 95 height 49
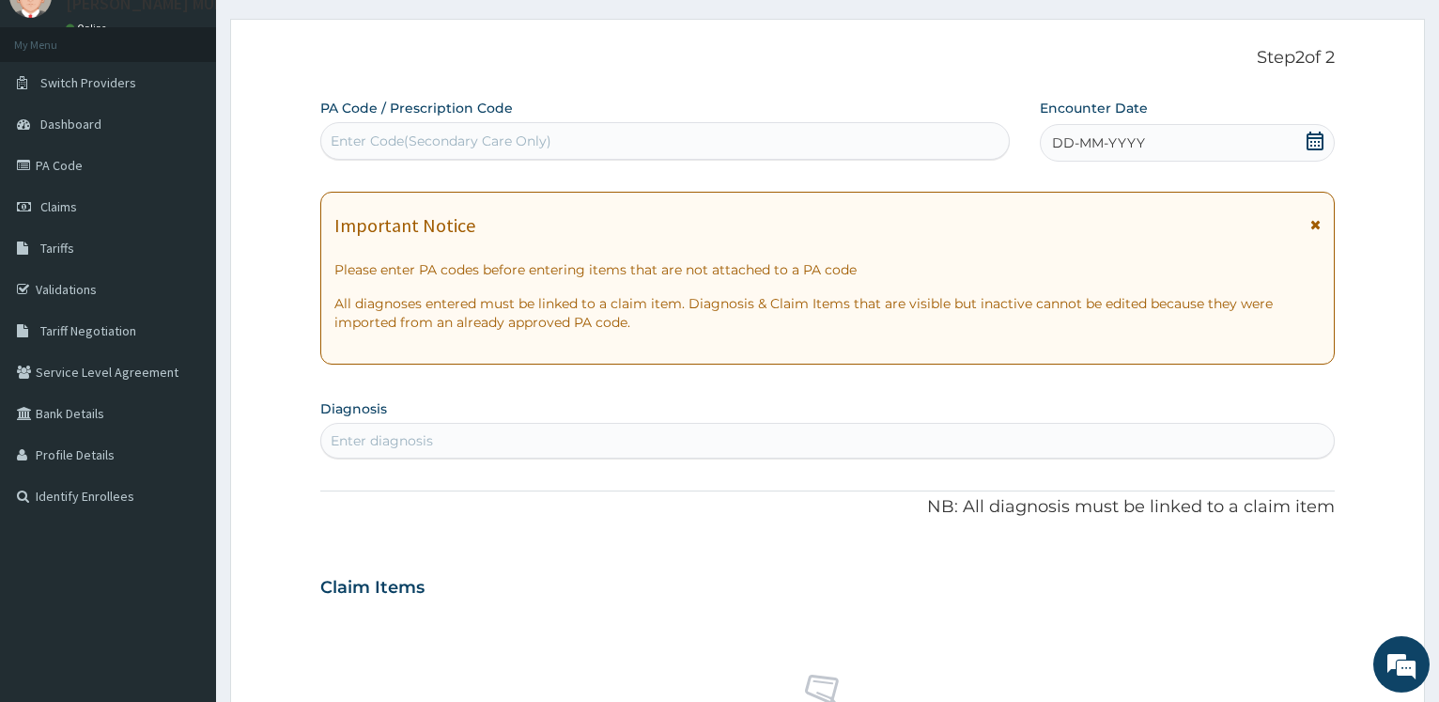
scroll to position [55, 0]
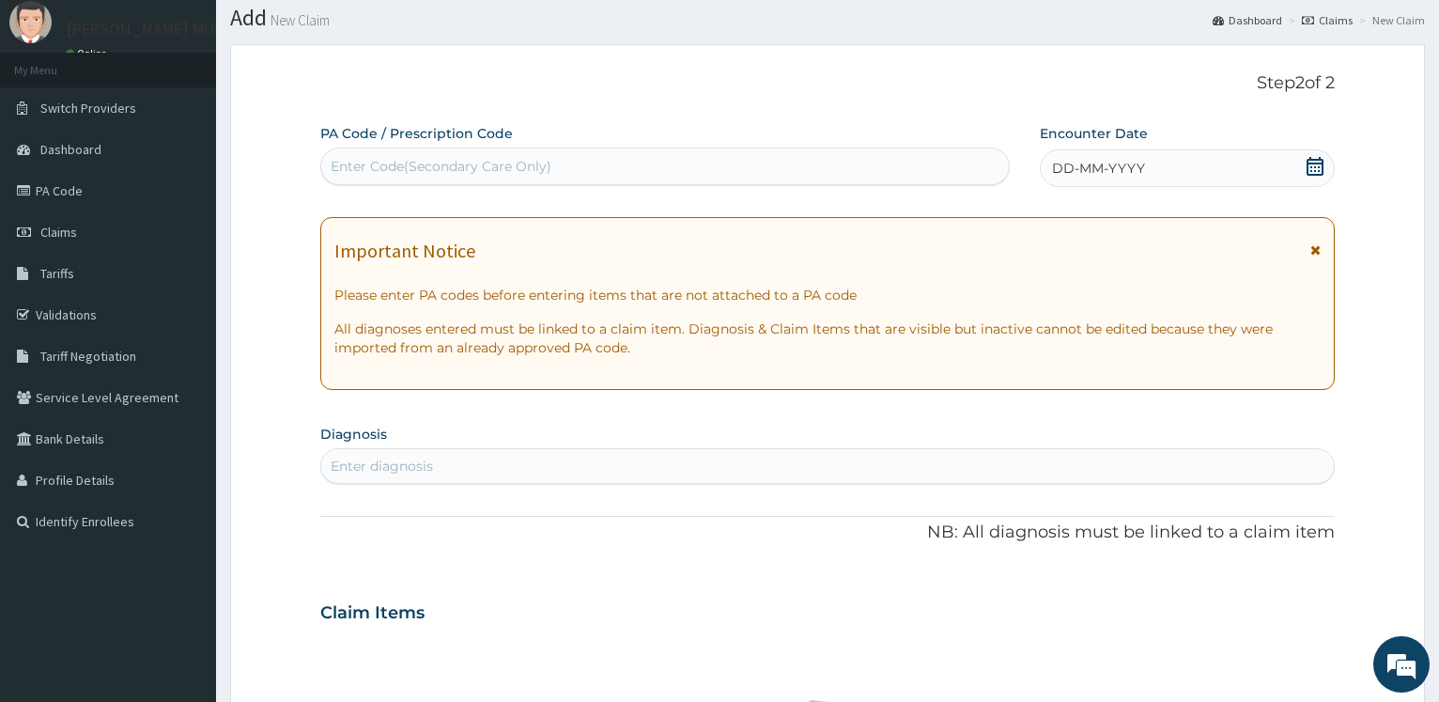
click at [501, 170] on div "Enter Code(Secondary Care Only)" at bounding box center [441, 166] width 221 height 19
type input "PA/90F7DC"
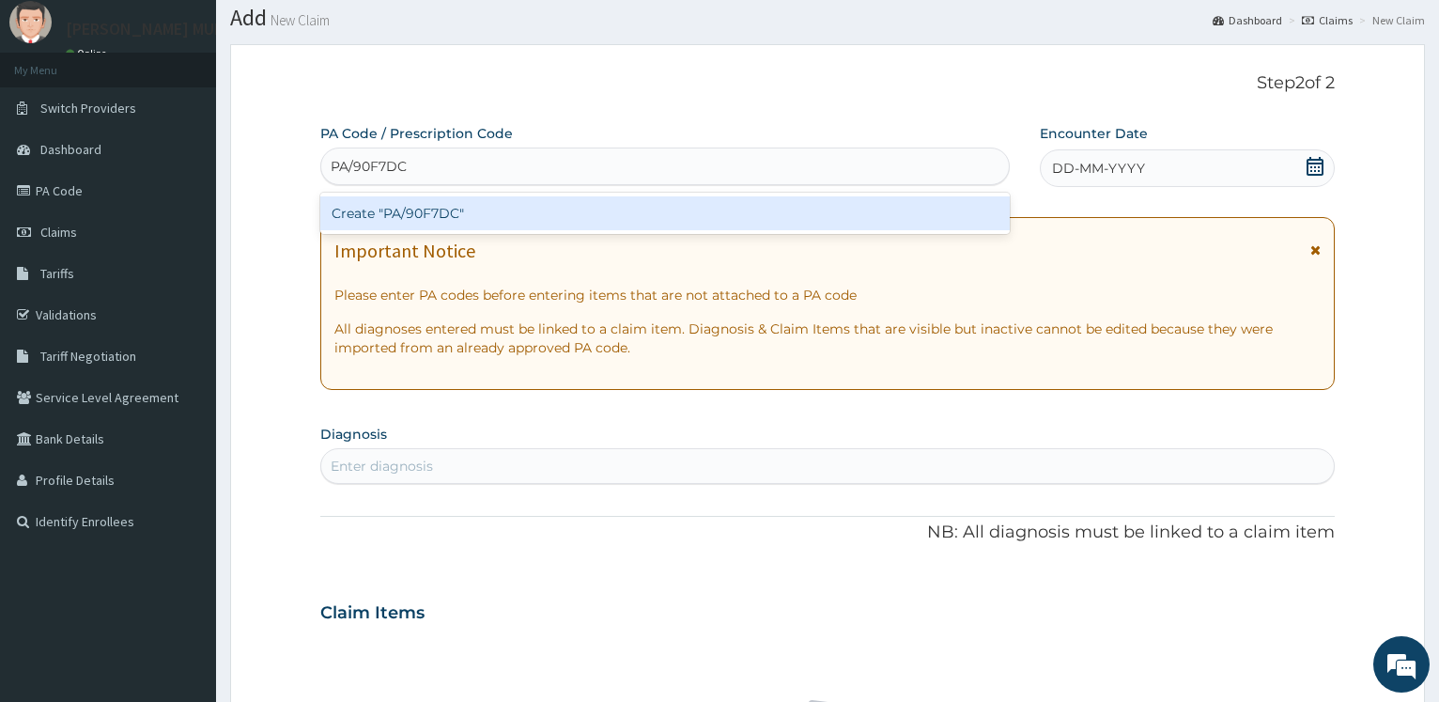
click at [422, 215] on div "Create "PA/90F7DC"" at bounding box center [664, 213] width 688 height 34
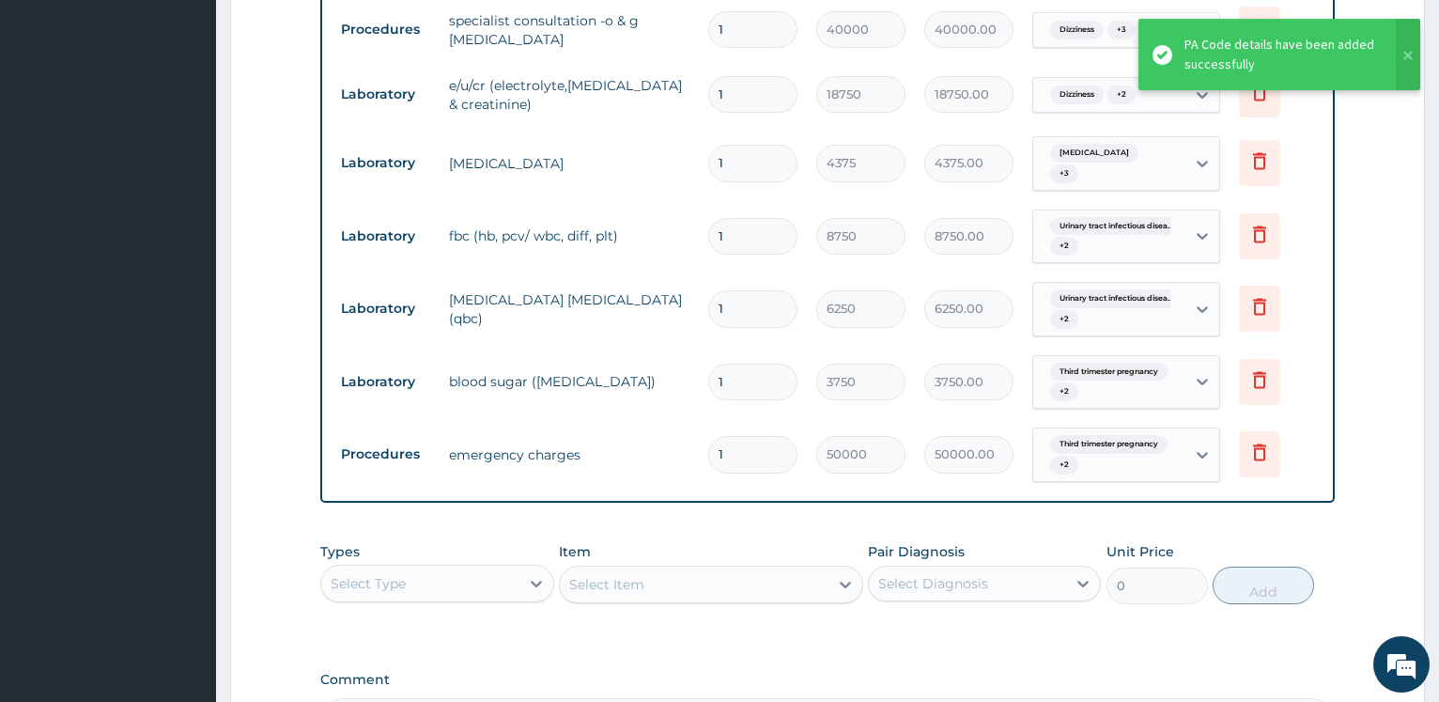
scroll to position [1121, 0]
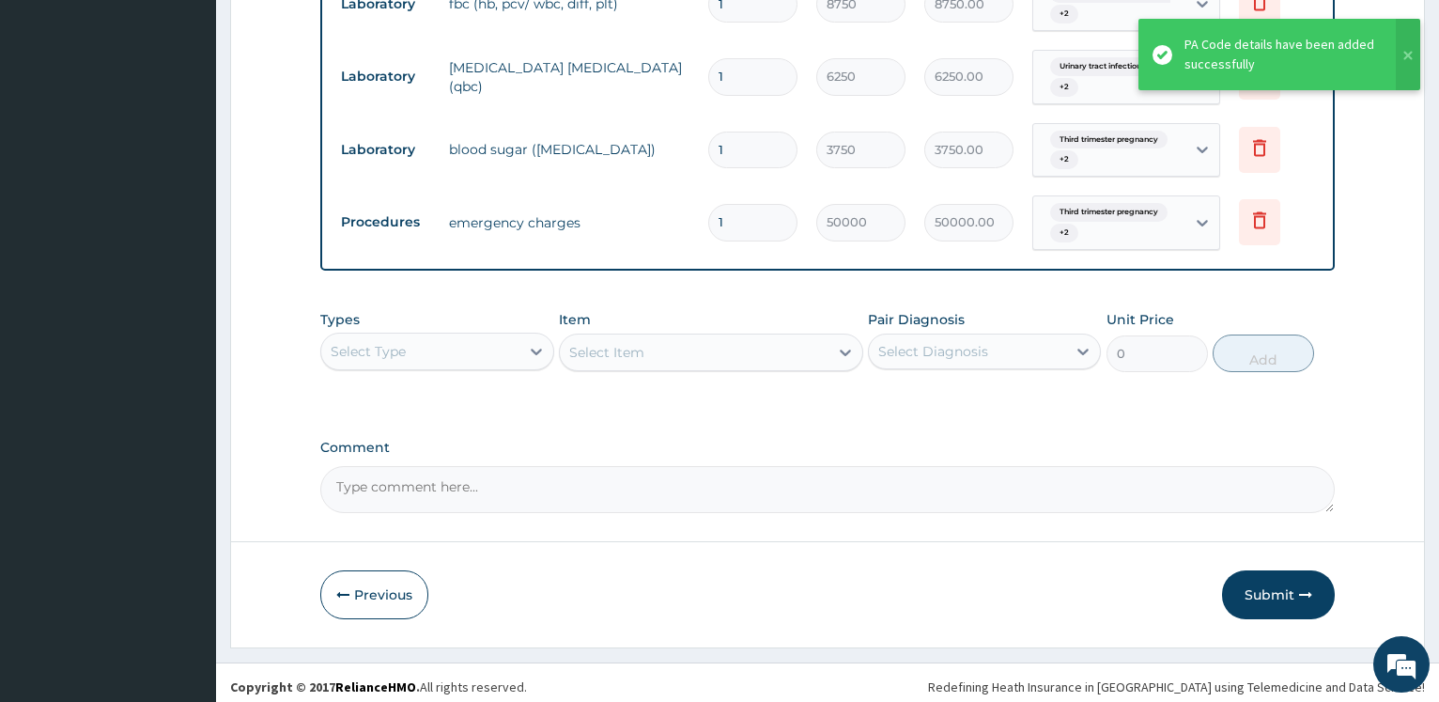
drag, startPoint x: 1267, startPoint y: 593, endPoint x: 1180, endPoint y: 462, distance: 157.1
click at [1266, 585] on button "Submit" at bounding box center [1278, 594] width 113 height 49
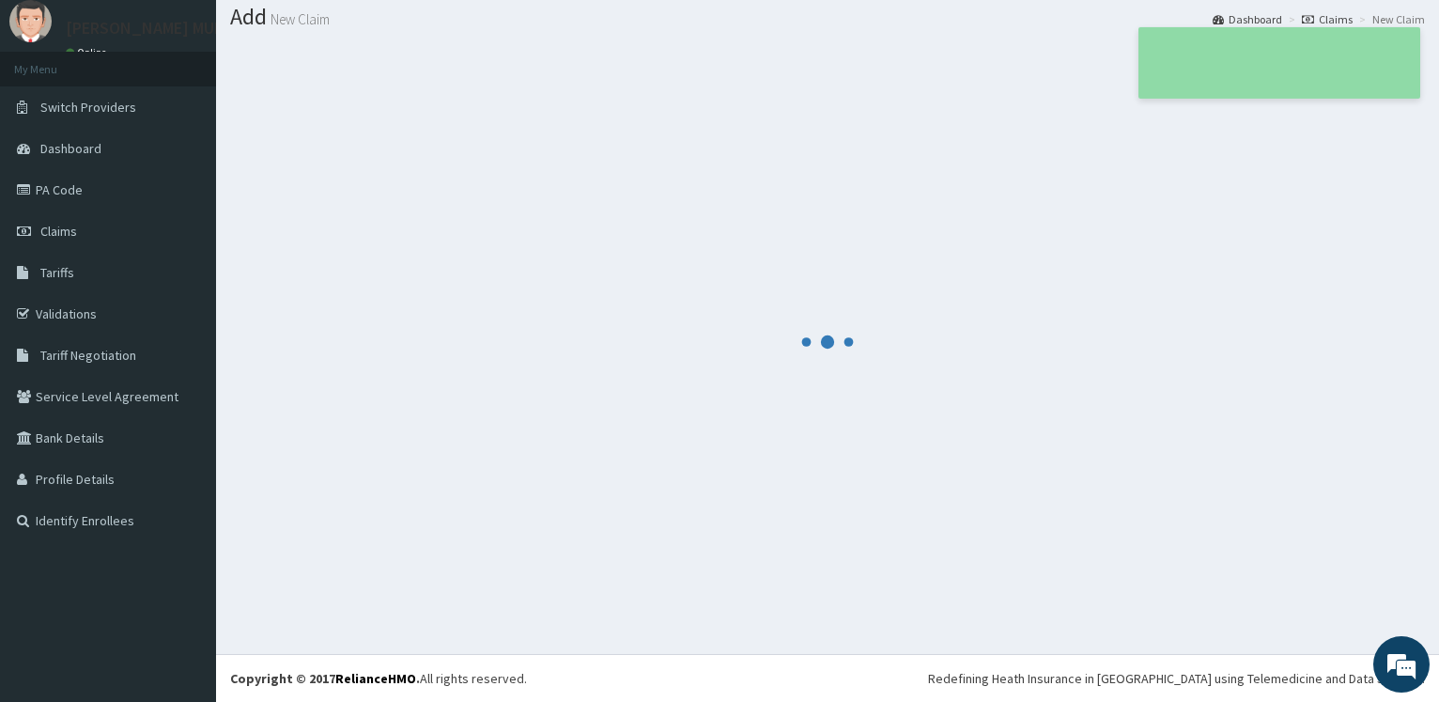
scroll to position [56, 0]
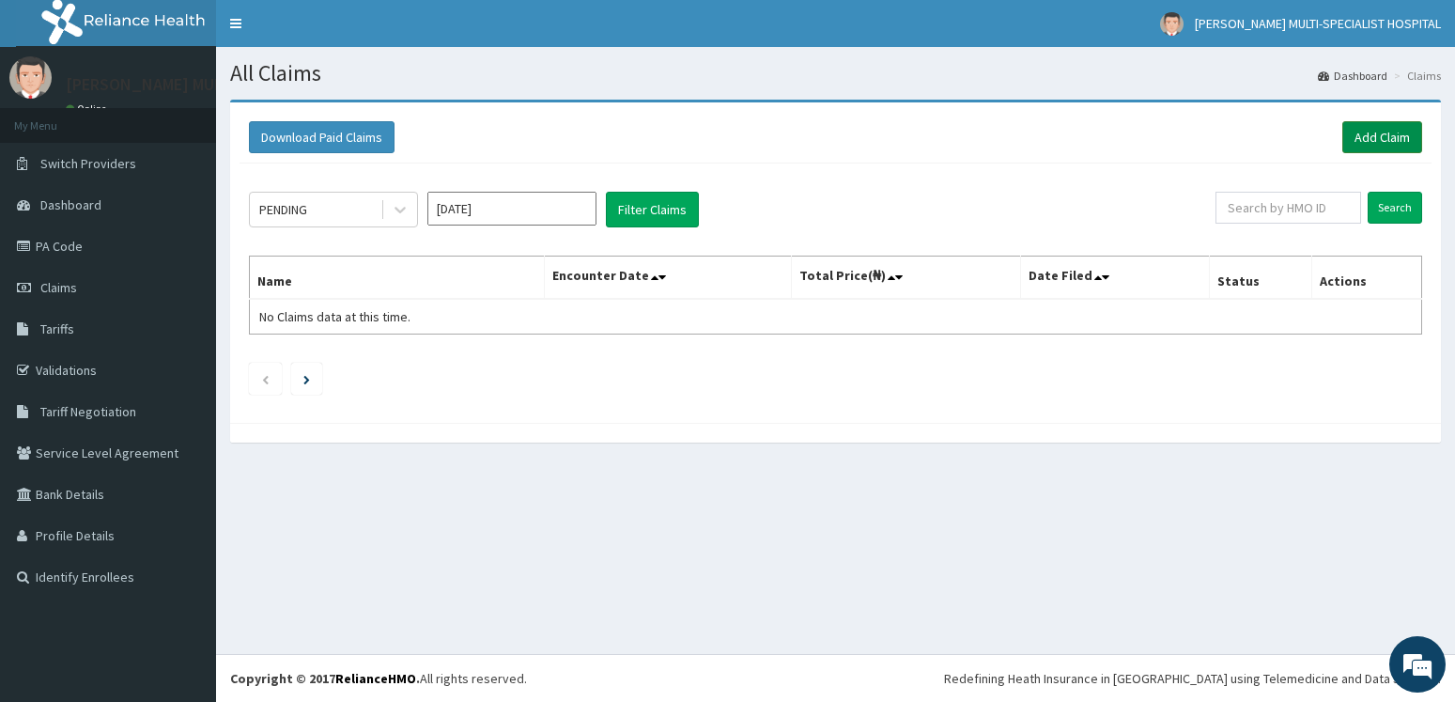
click at [1386, 130] on link "Add Claim" at bounding box center [1382, 137] width 80 height 32
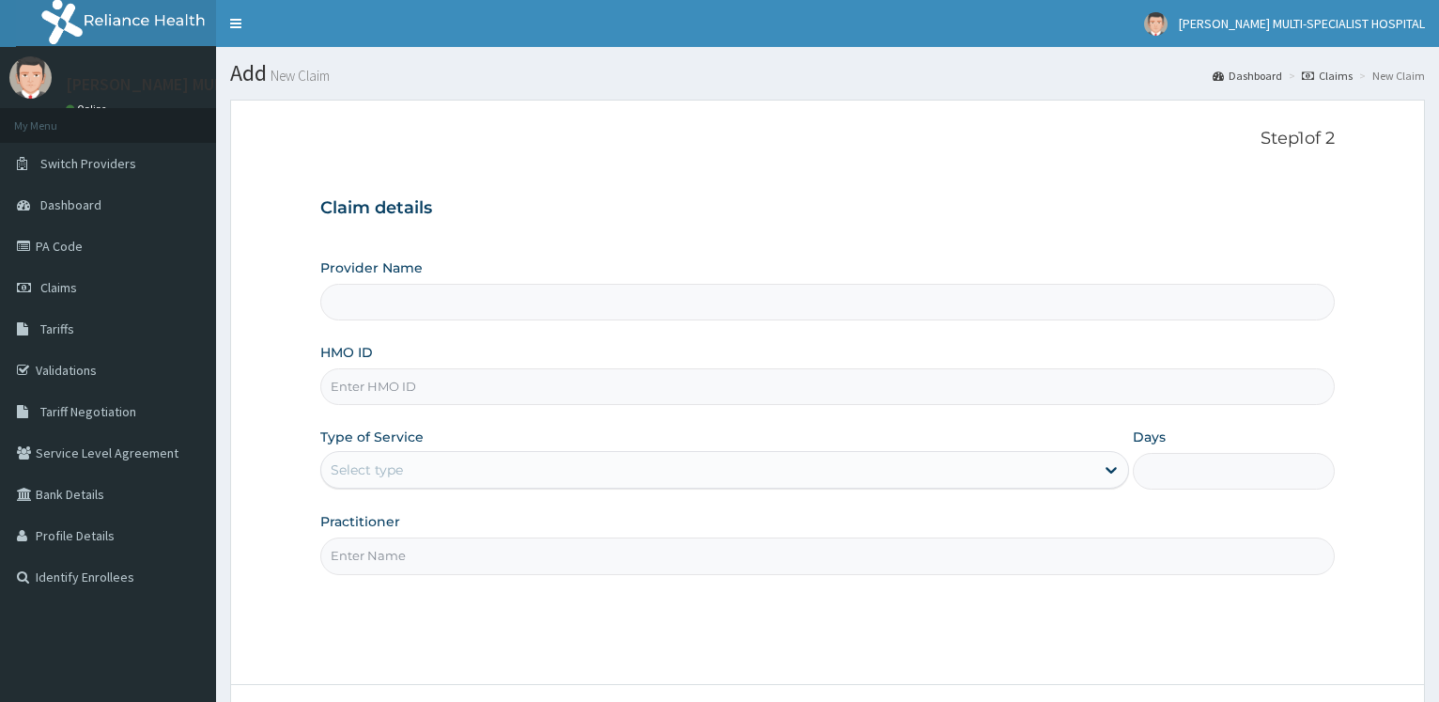
type input "[PERSON_NAME] Multi-Specialist Hospital - IKEJA"
click at [427, 379] on input "HMO ID" at bounding box center [827, 386] width 1014 height 37
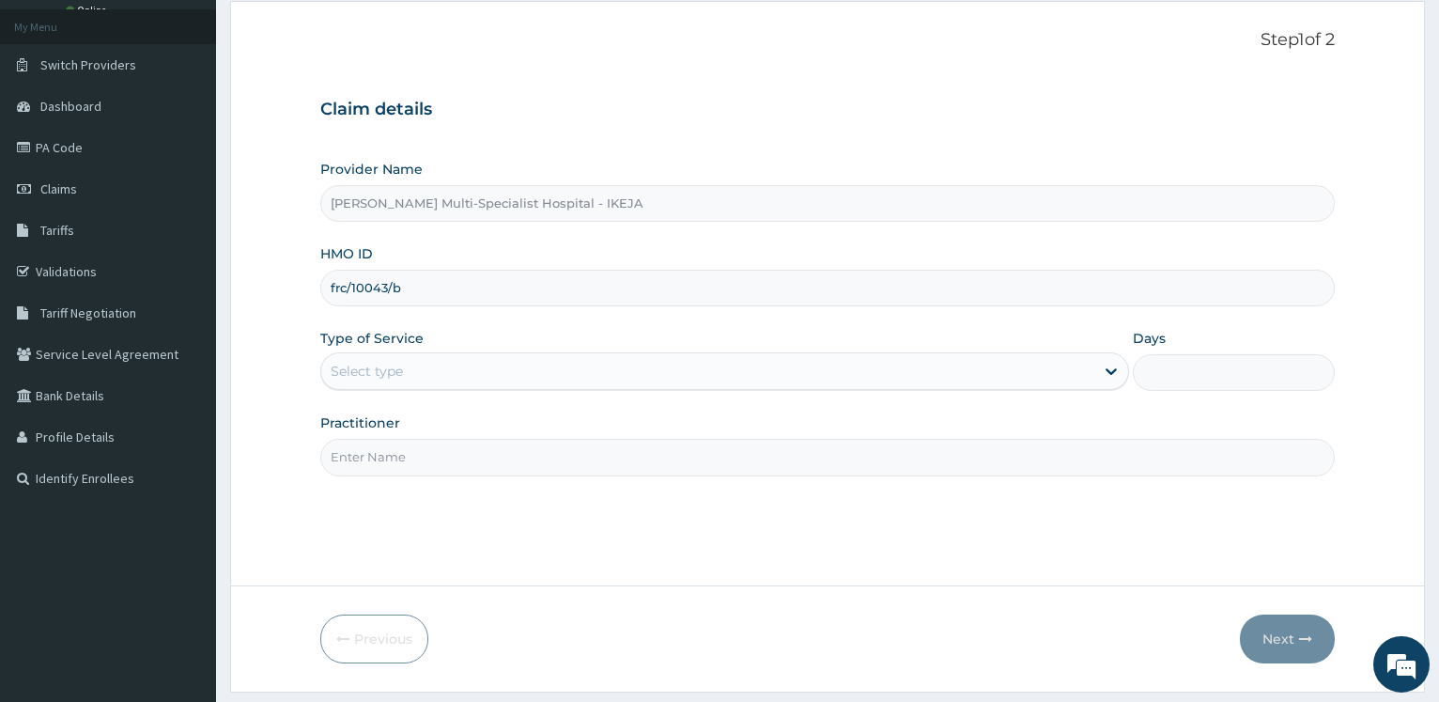
scroll to position [151, 0]
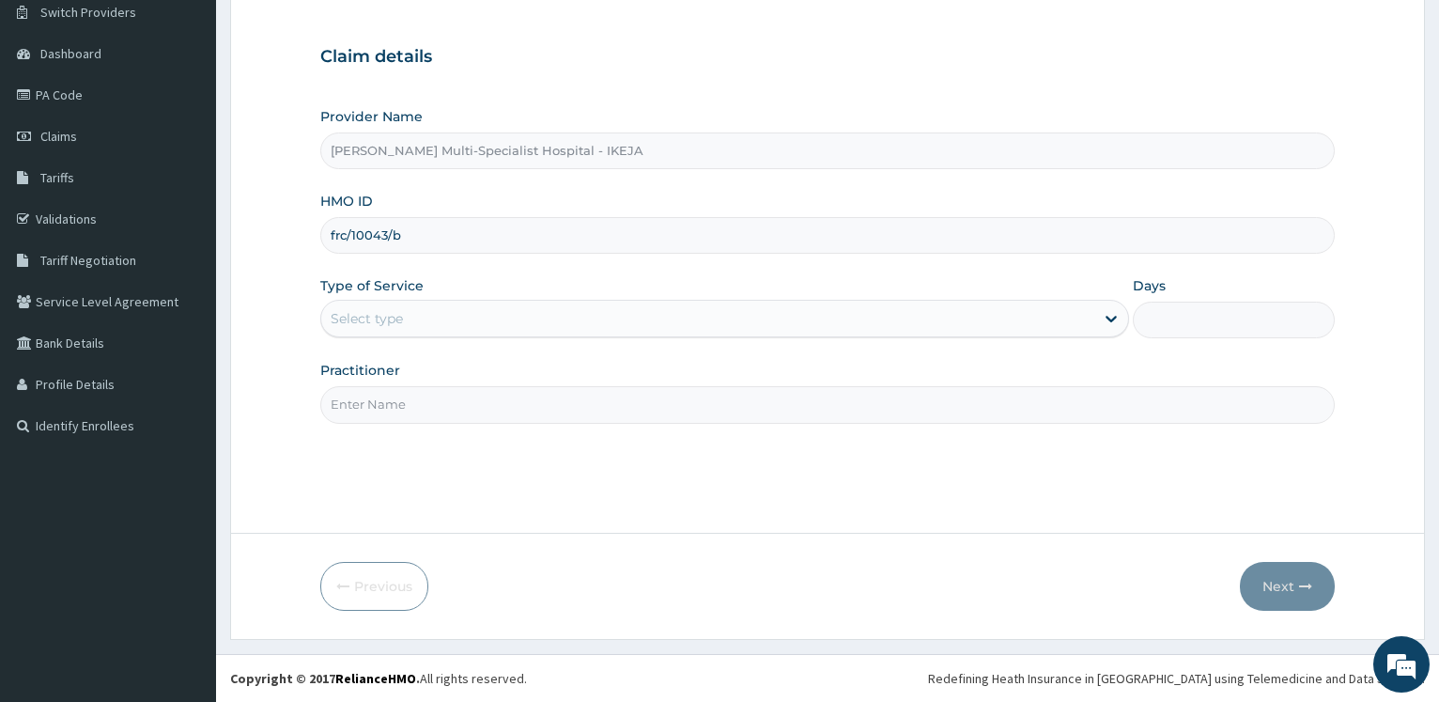
type input "frc/10043/b"
click at [378, 329] on div "Select type" at bounding box center [707, 318] width 772 height 30
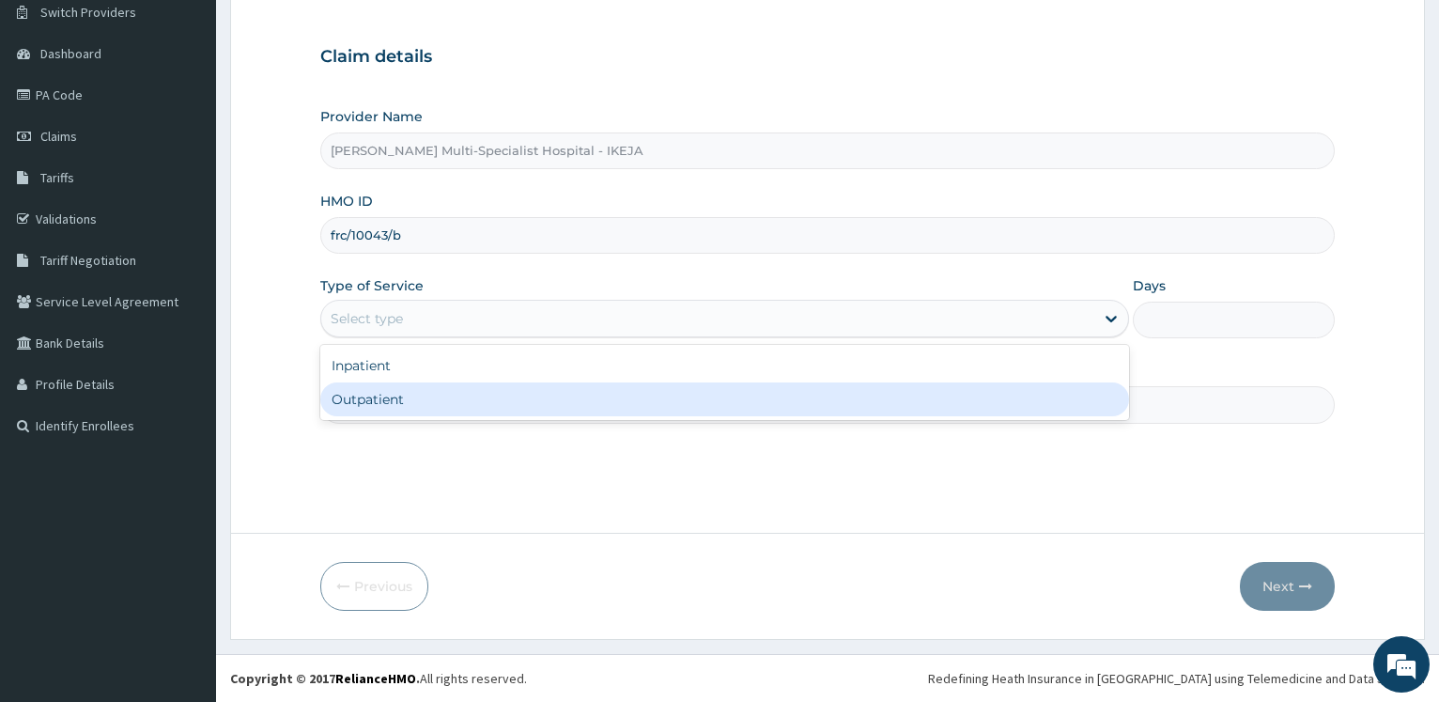
click at [365, 394] on div "Outpatient" at bounding box center [724, 399] width 808 height 34
type input "1"
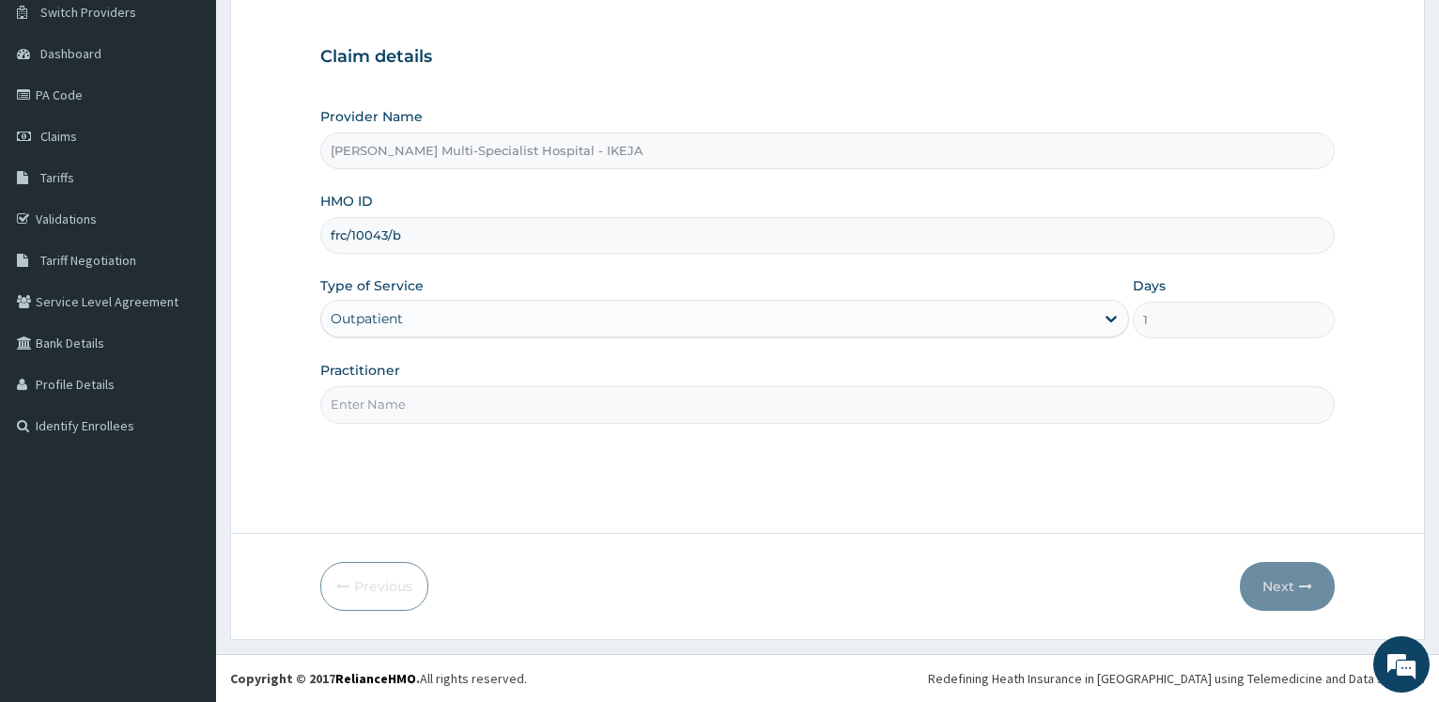
click at [355, 424] on div "Step 1 of 2 Claim details Provider Name [PERSON_NAME] Multi-Specialist Hospital…" at bounding box center [827, 240] width 1014 height 526
click at [377, 411] on input "Practitioner" at bounding box center [827, 404] width 1014 height 37
type input "[PERSON_NAME]"
click at [1276, 584] on button "Next" at bounding box center [1287, 586] width 95 height 49
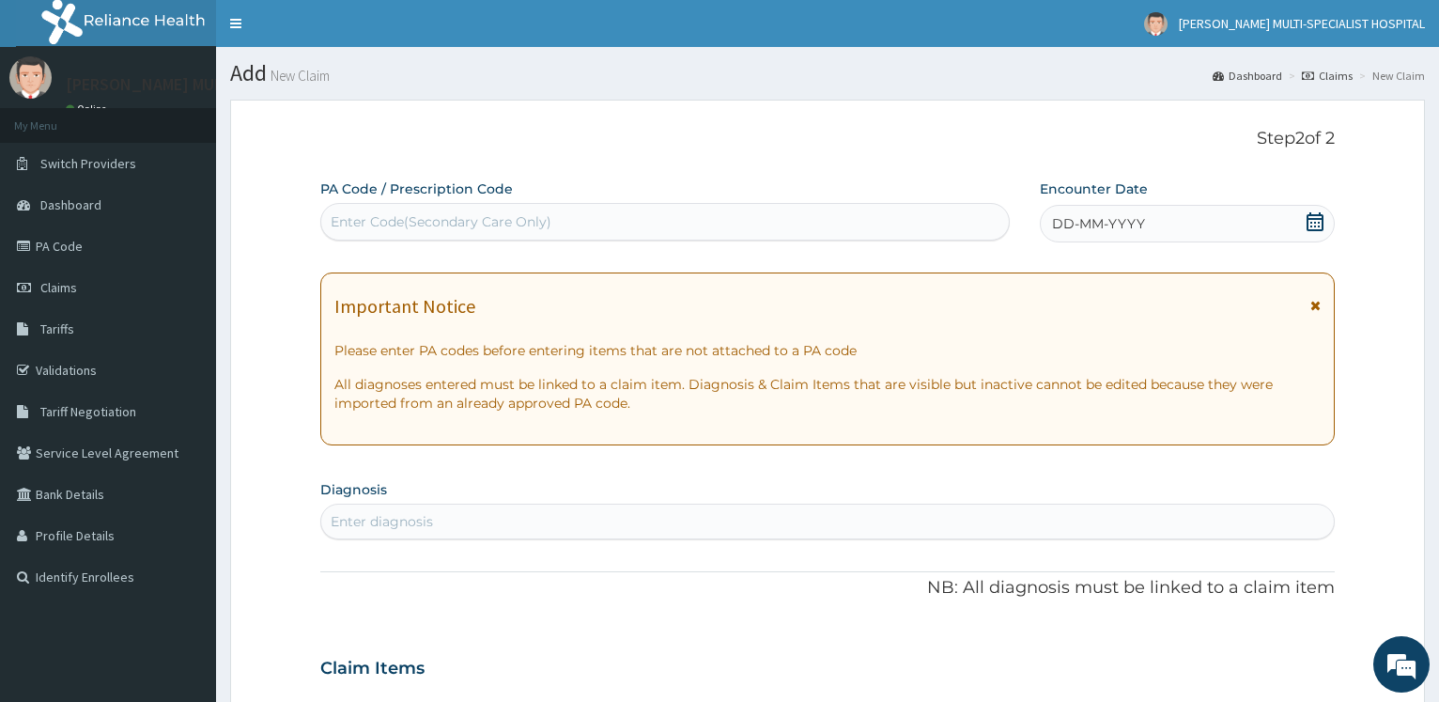
click at [402, 220] on div "Enter Code(Secondary Care Only)" at bounding box center [441, 221] width 221 height 19
paste input "PA/9CA40F"
type input "PA/9CA40F"
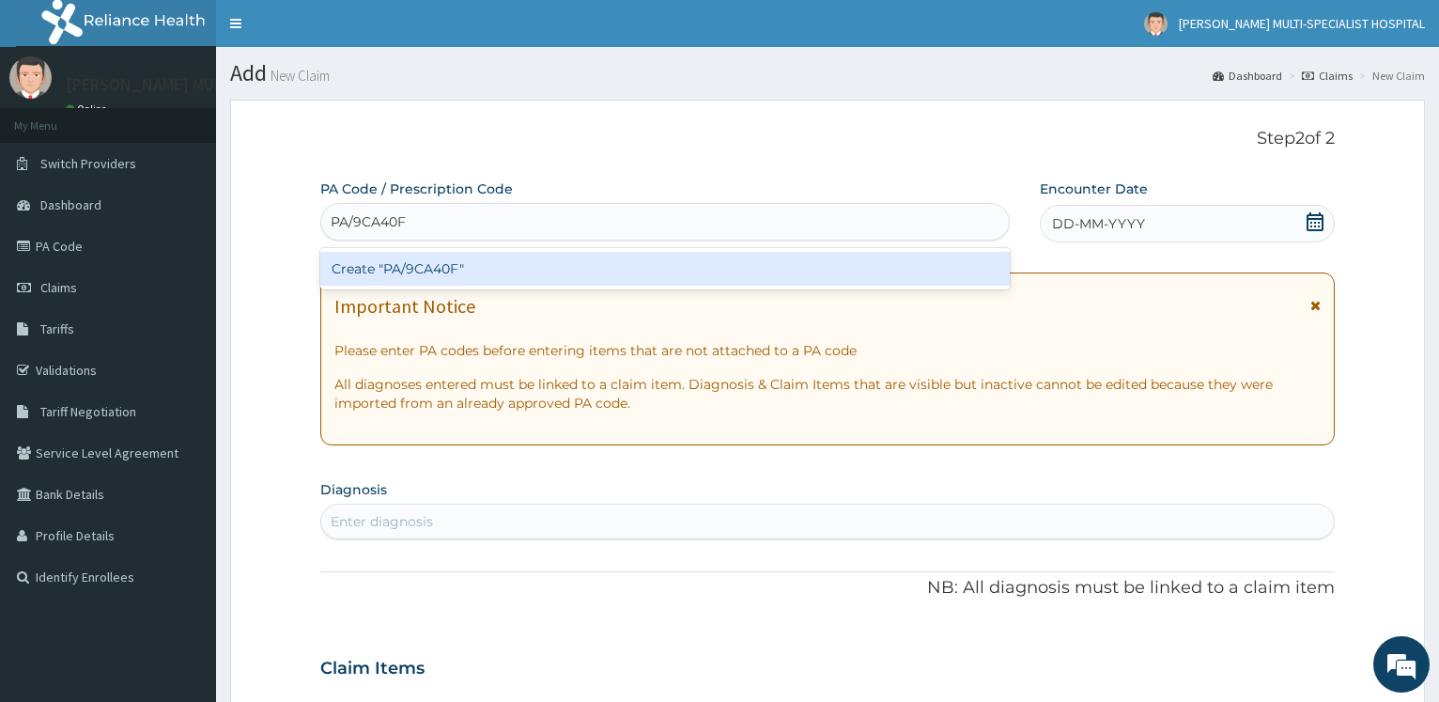
click at [396, 269] on div "Create "PA/9CA40F"" at bounding box center [664, 269] width 688 height 34
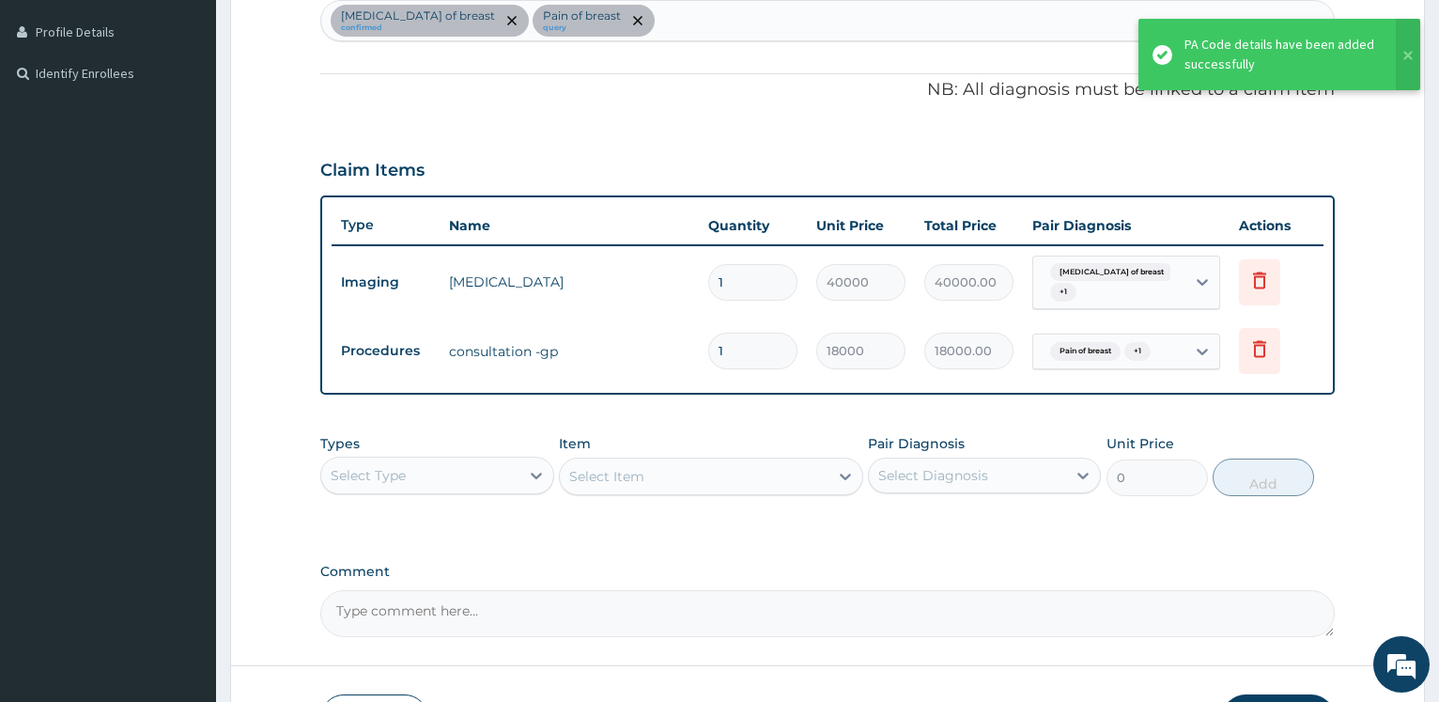
scroll to position [636, 0]
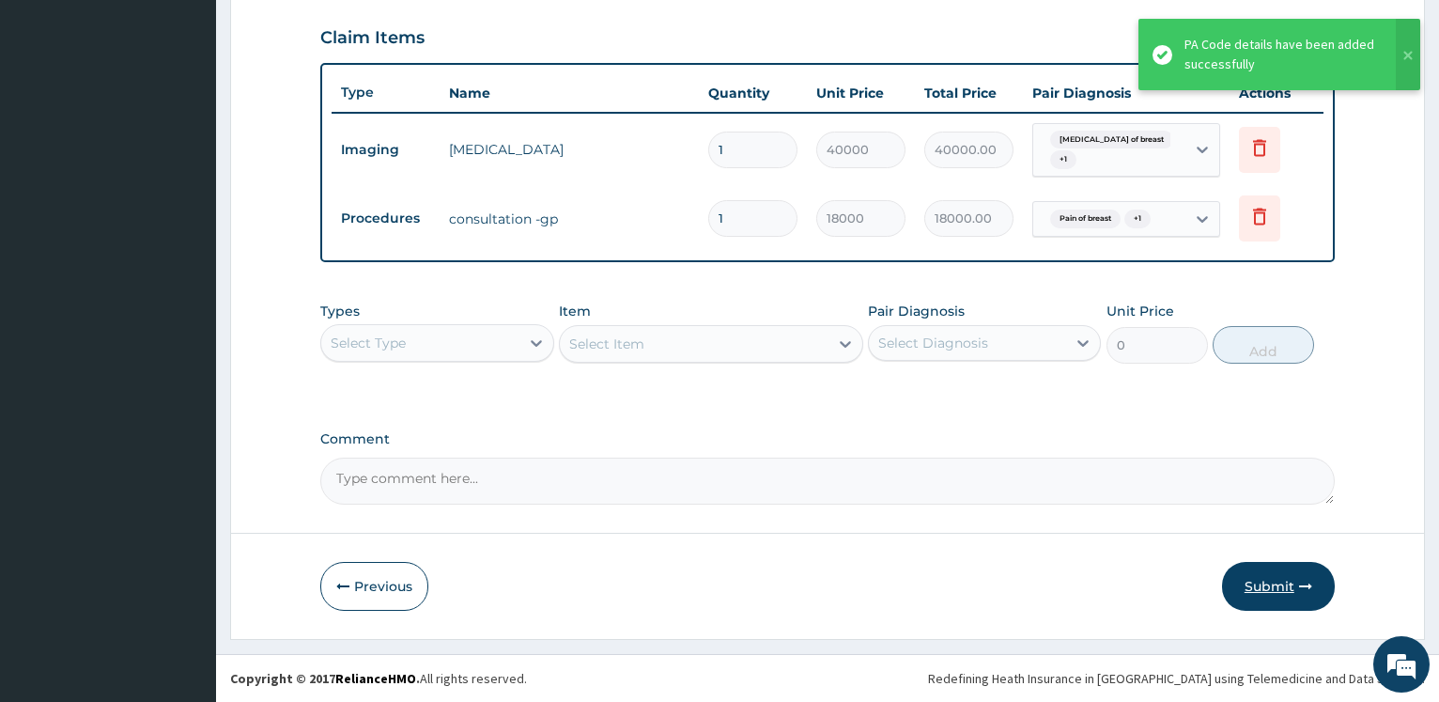
click at [1268, 588] on button "Submit" at bounding box center [1278, 586] width 113 height 49
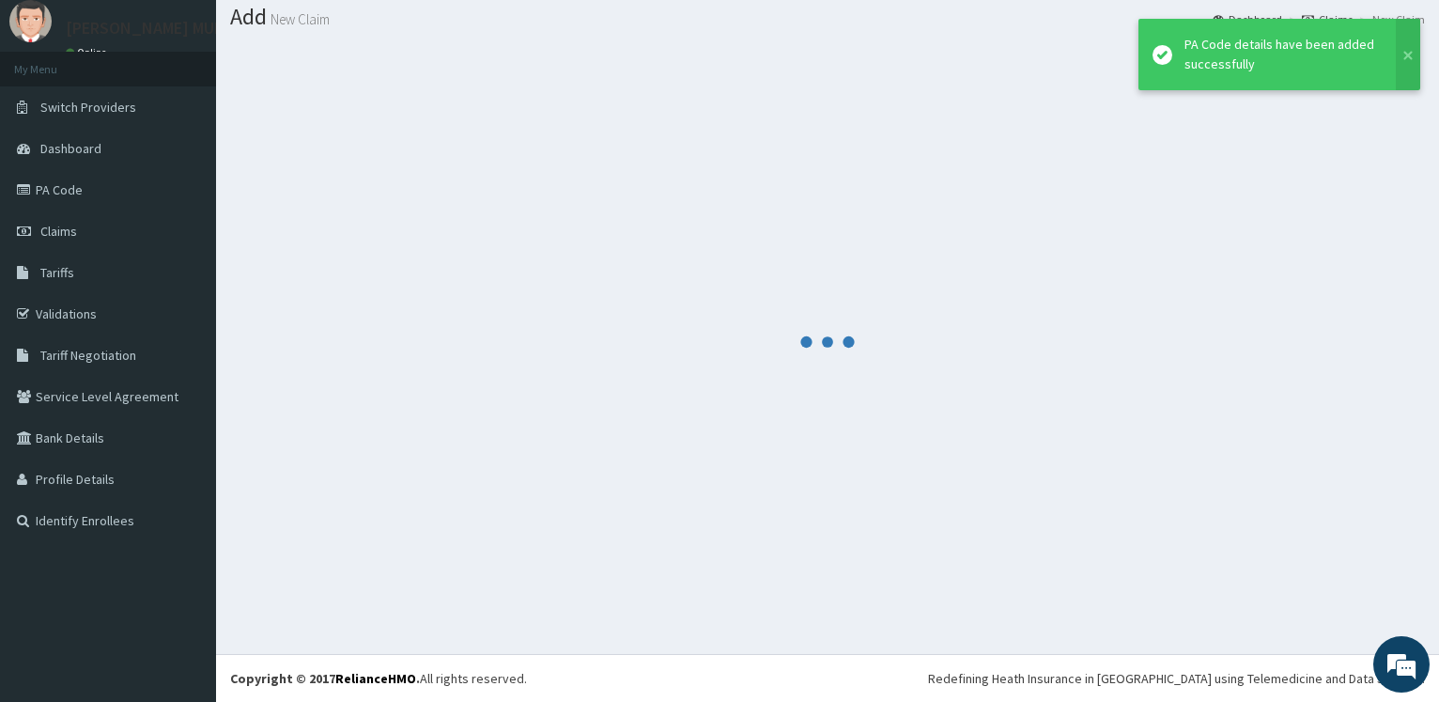
scroll to position [56, 0]
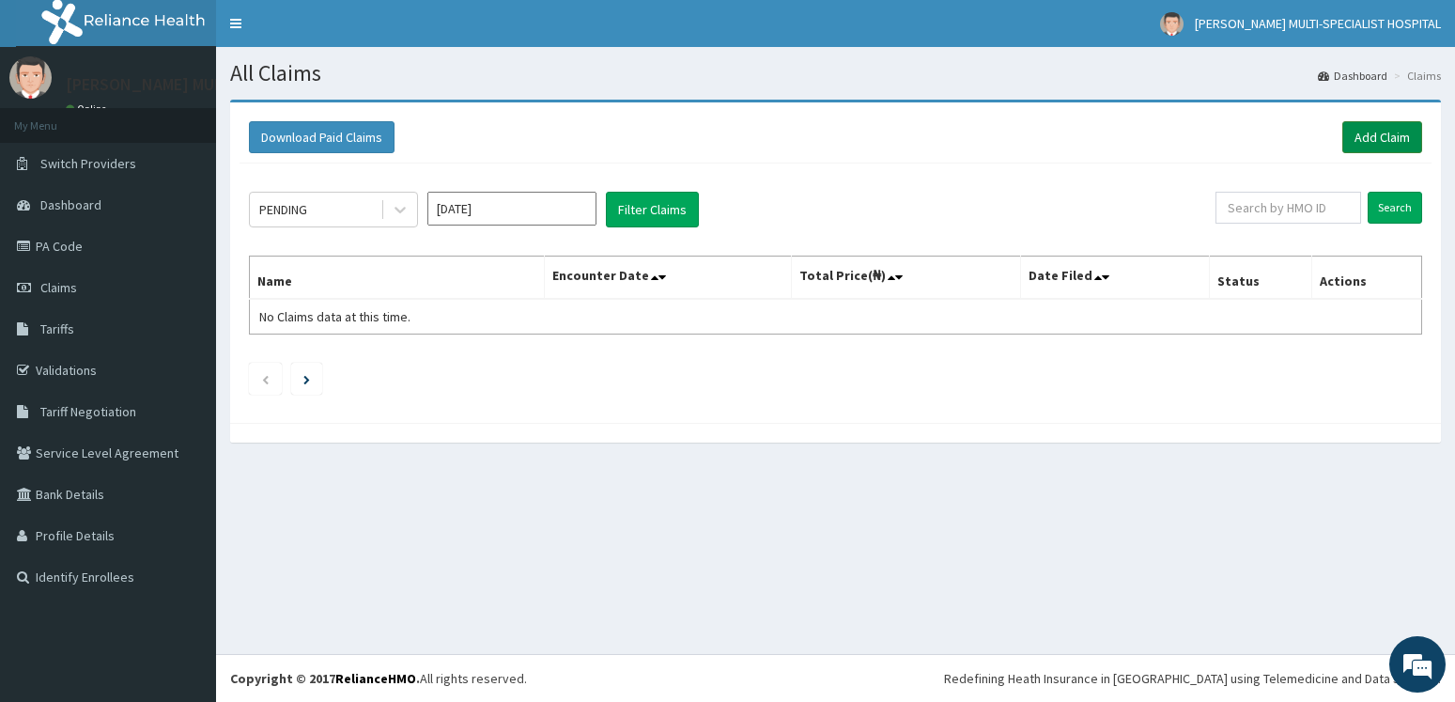
click at [1368, 132] on link "Add Claim" at bounding box center [1382, 137] width 80 height 32
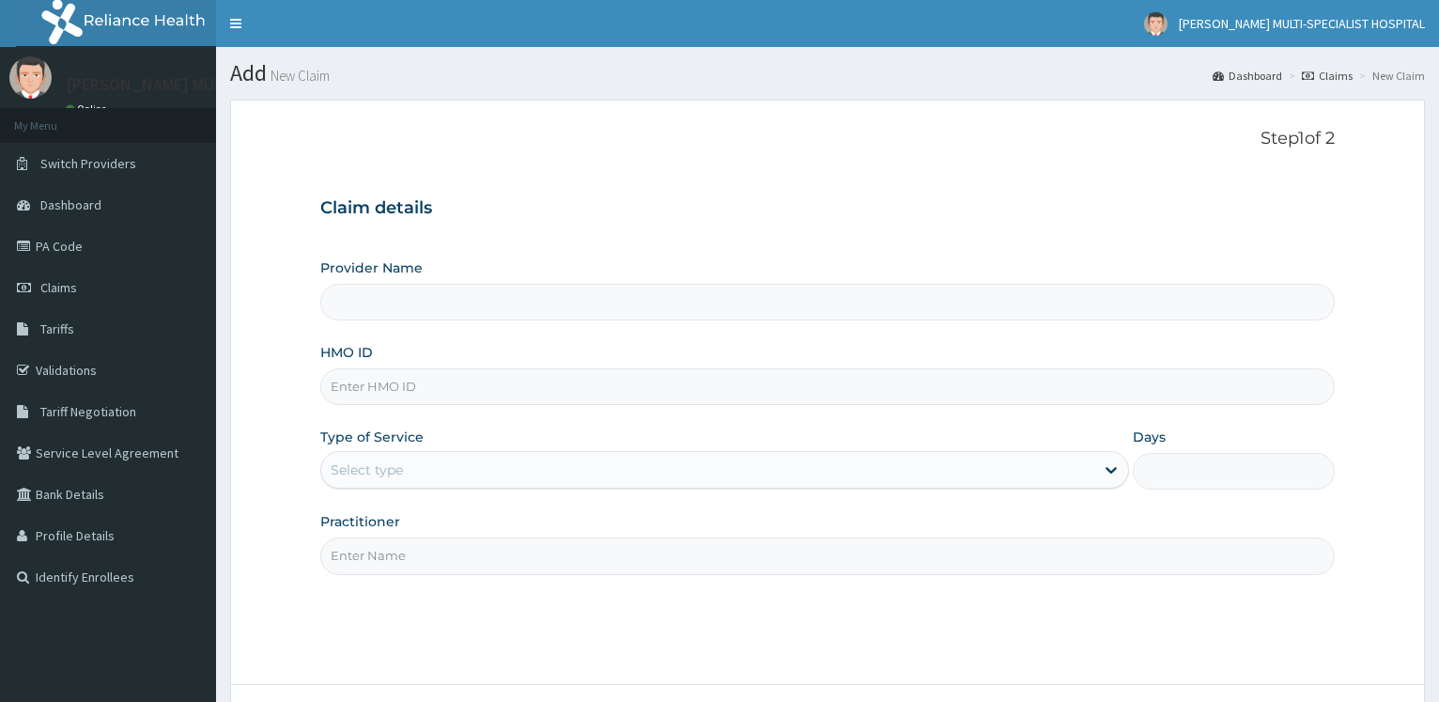
type input "Reddington Multi-Specialist Hospital - IKEJA"
click at [388, 382] on input "HMO ID" at bounding box center [827, 386] width 1014 height 37
paste input "HPL/10014/B"
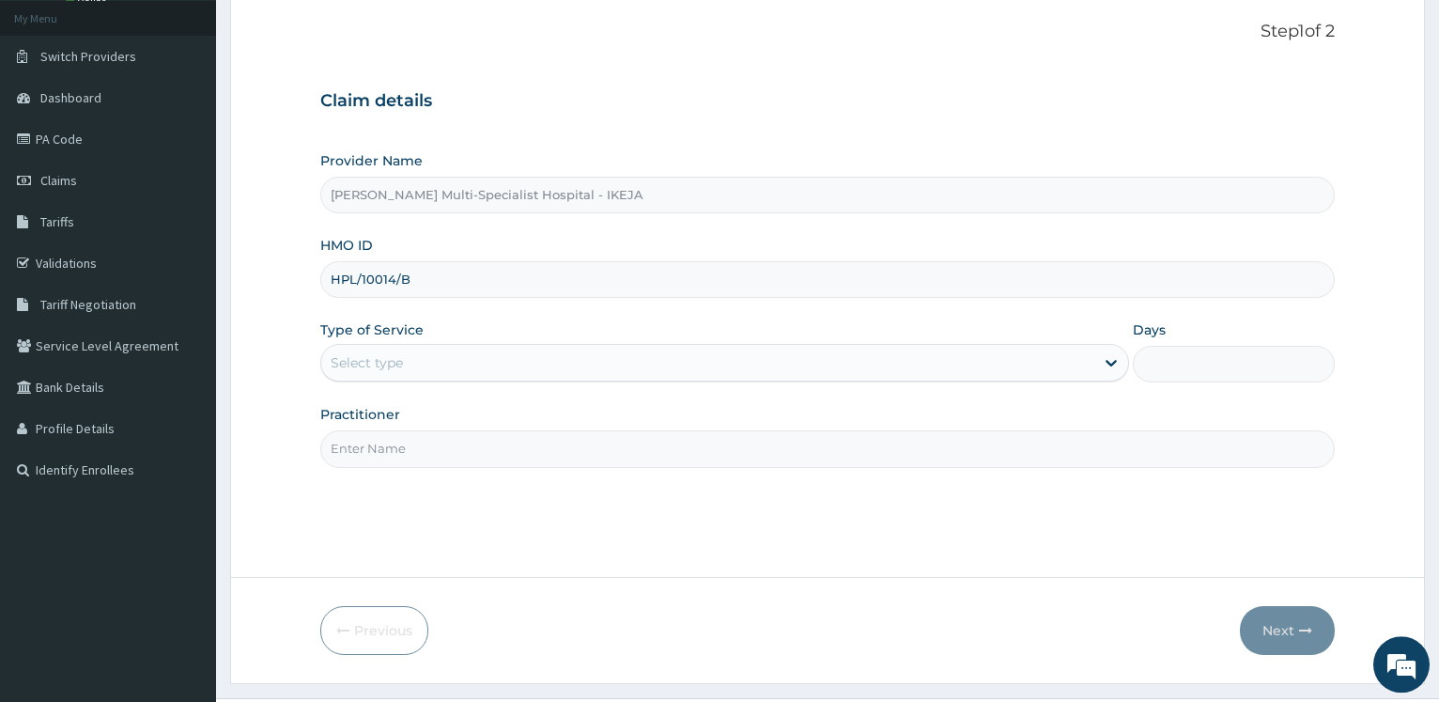
scroll to position [151, 0]
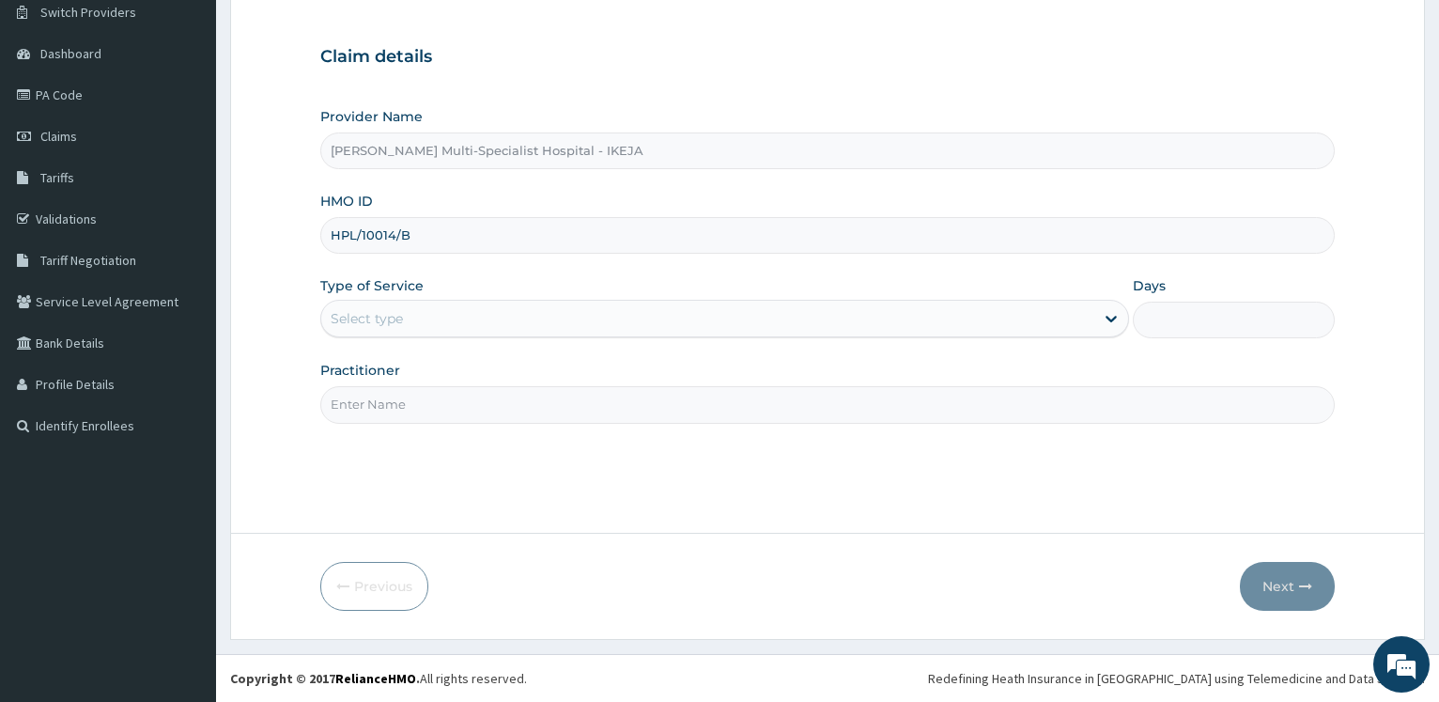
type input "HPL/10014/B"
click at [381, 323] on div "Select type" at bounding box center [367, 318] width 72 height 19
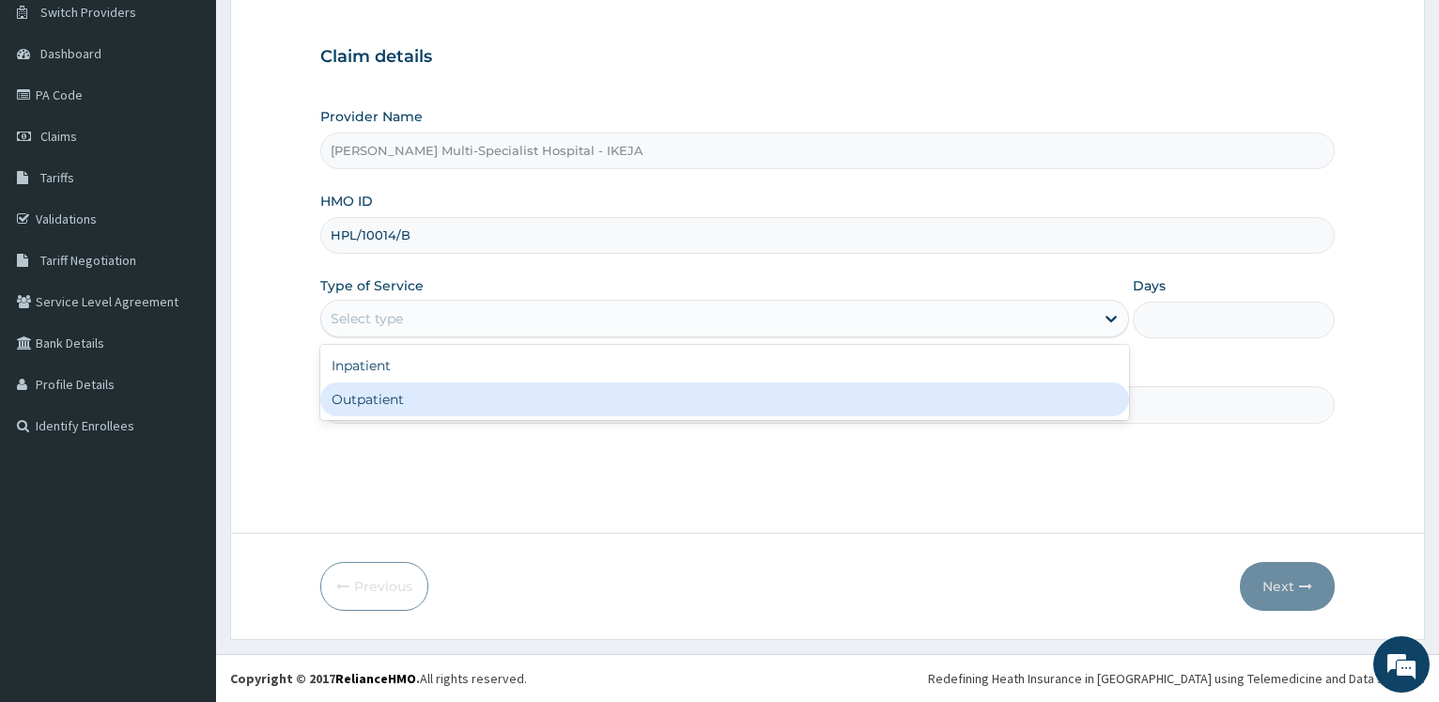
click at [370, 398] on div "Outpatient" at bounding box center [724, 399] width 808 height 34
type input "1"
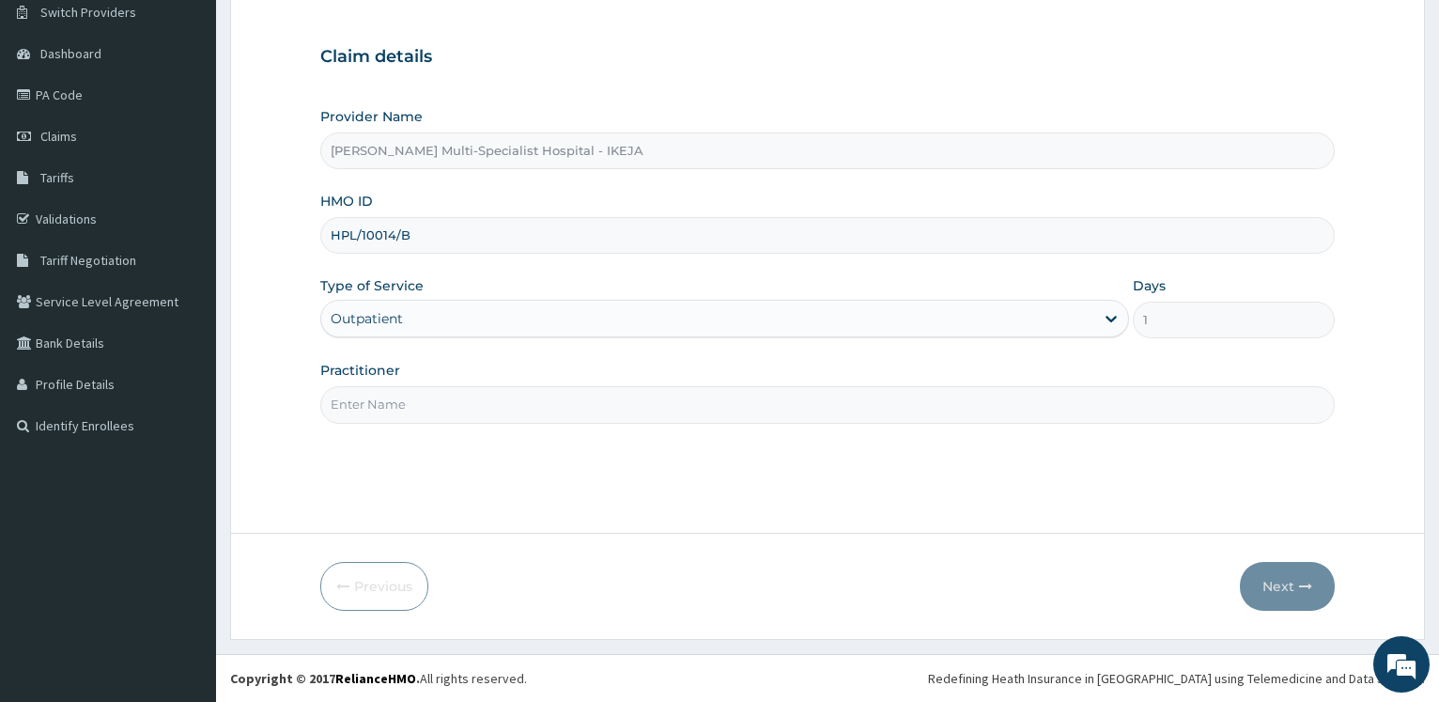
click at [371, 401] on input "Practitioner" at bounding box center [827, 404] width 1014 height 37
type input "DR"
click at [1271, 578] on button "Next" at bounding box center [1287, 586] width 95 height 49
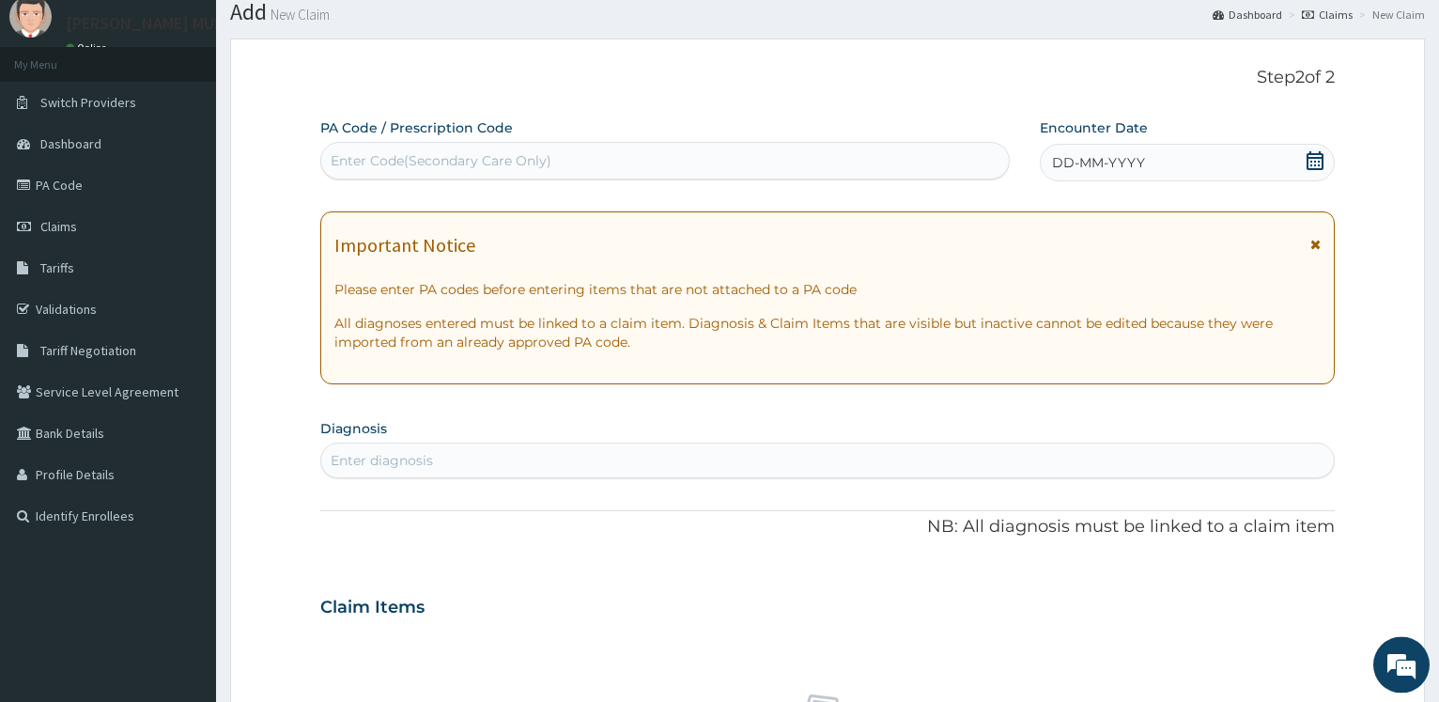
scroll to position [0, 0]
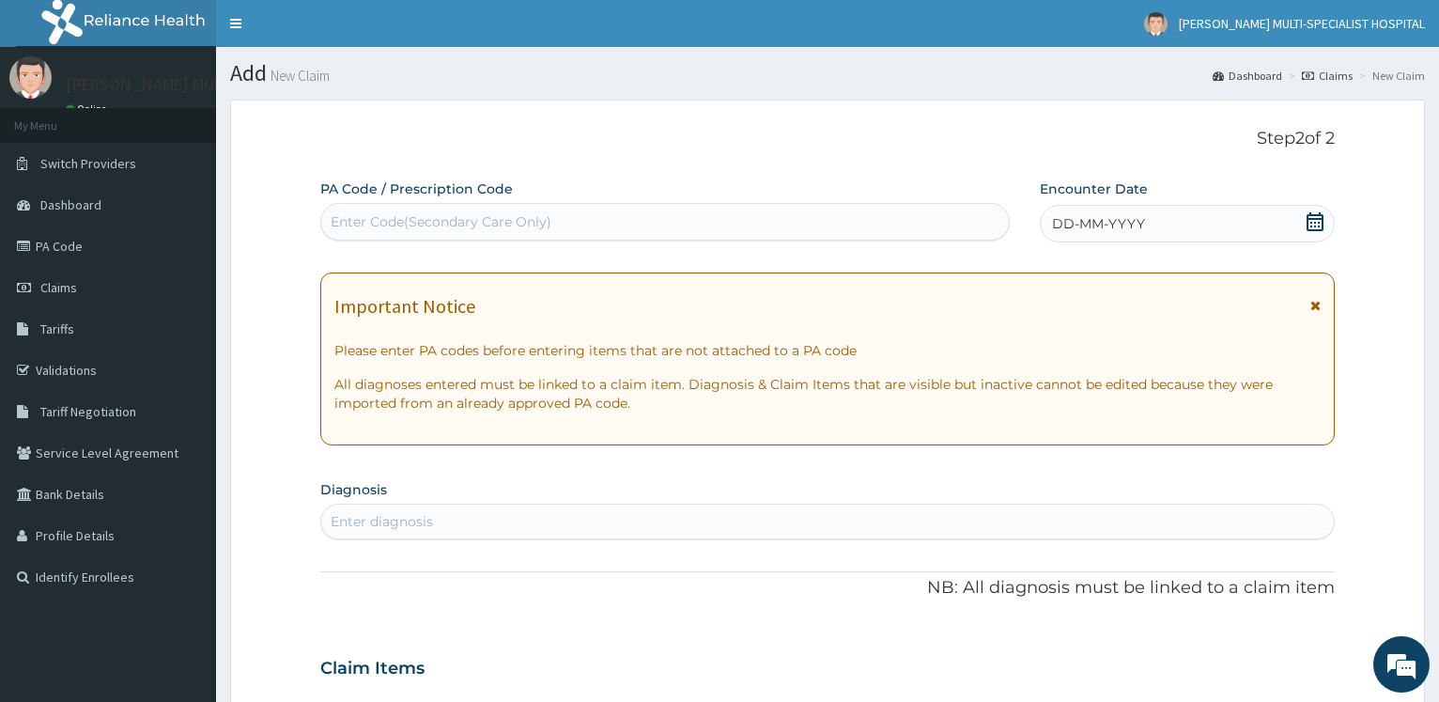
click at [416, 219] on div "Enter Code(Secondary Care Only)" at bounding box center [441, 221] width 221 height 19
paste input "PA/4D15A0"
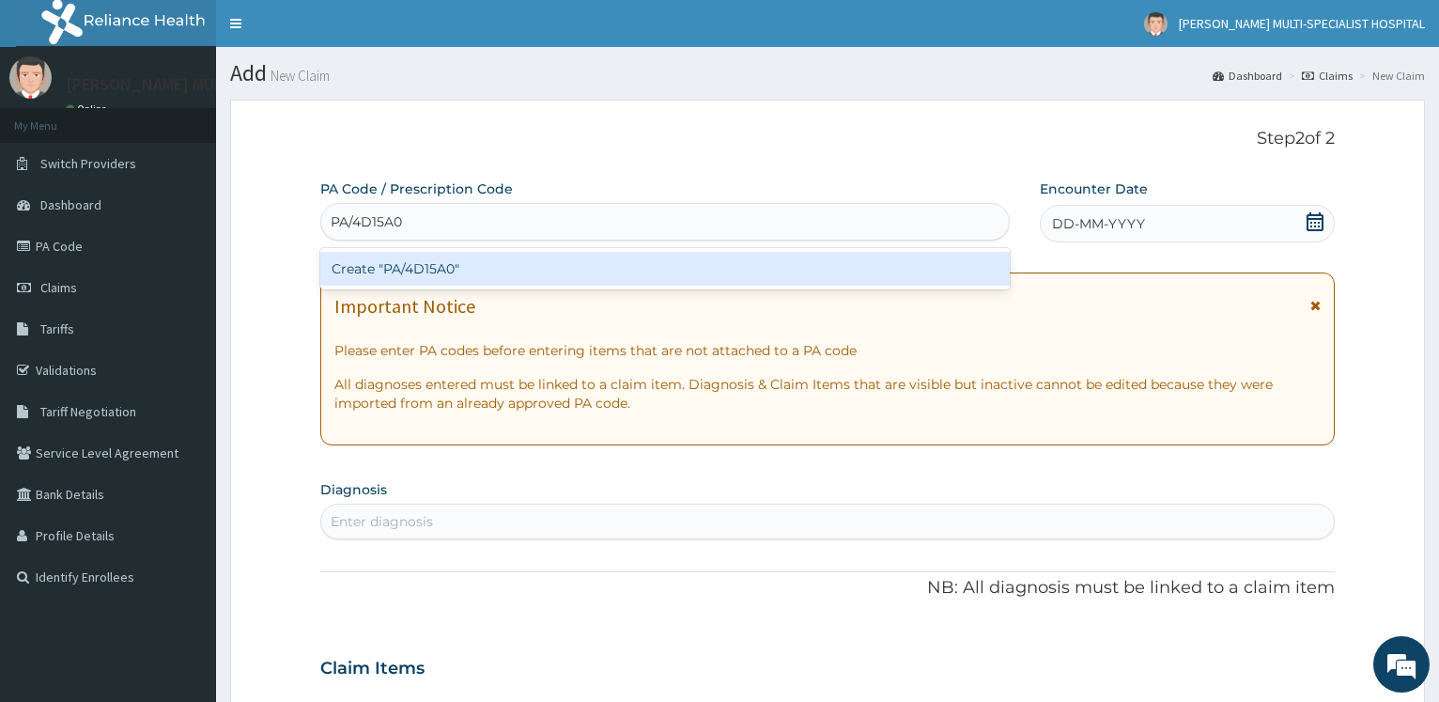
type input "PA/4D15A0"
click at [411, 291] on div "PA Code / Prescription Code option Create "PA/4D15A0" focused, 1 of 1. 1 result…" at bounding box center [827, 665] width 1014 height 972
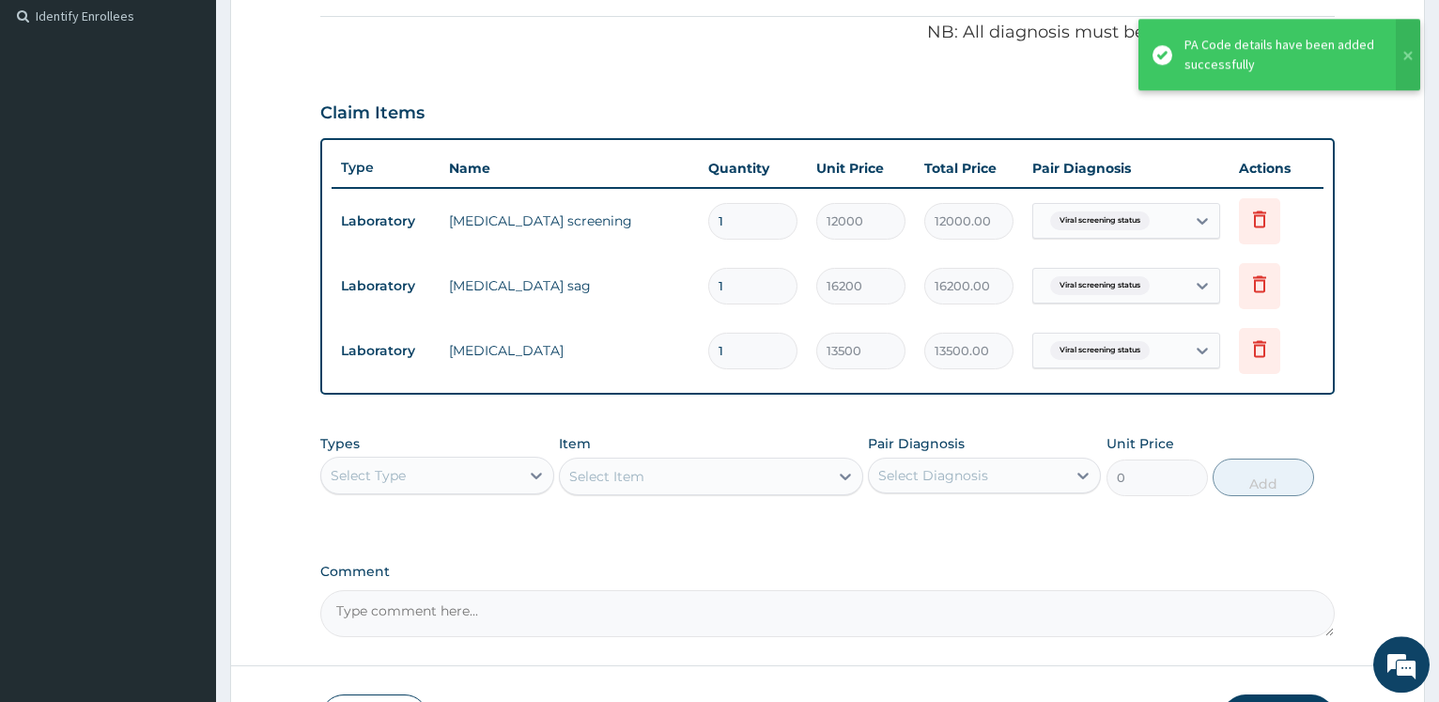
scroll to position [693, 0]
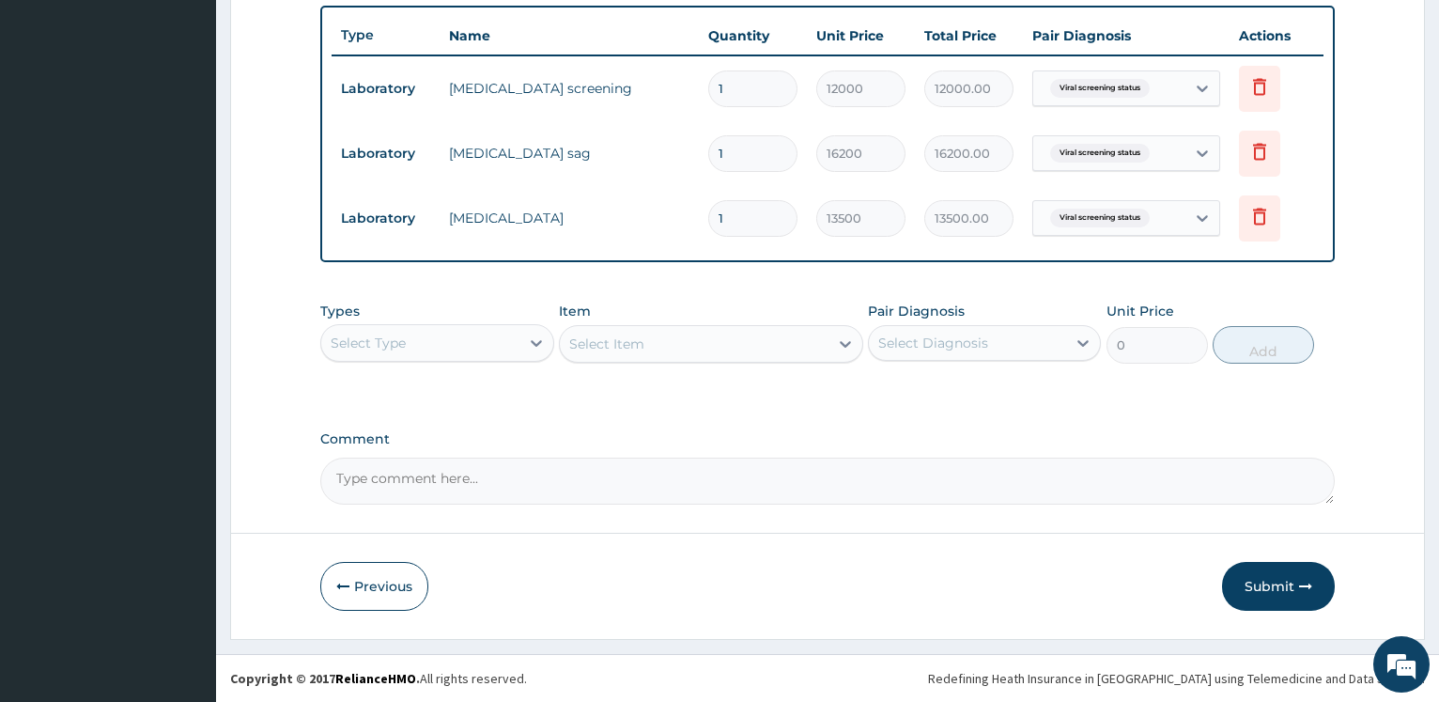
drag, startPoint x: 1273, startPoint y: 594, endPoint x: 1265, endPoint y: 554, distance: 41.1
click at [1273, 594] on button "Submit" at bounding box center [1278, 586] width 113 height 49
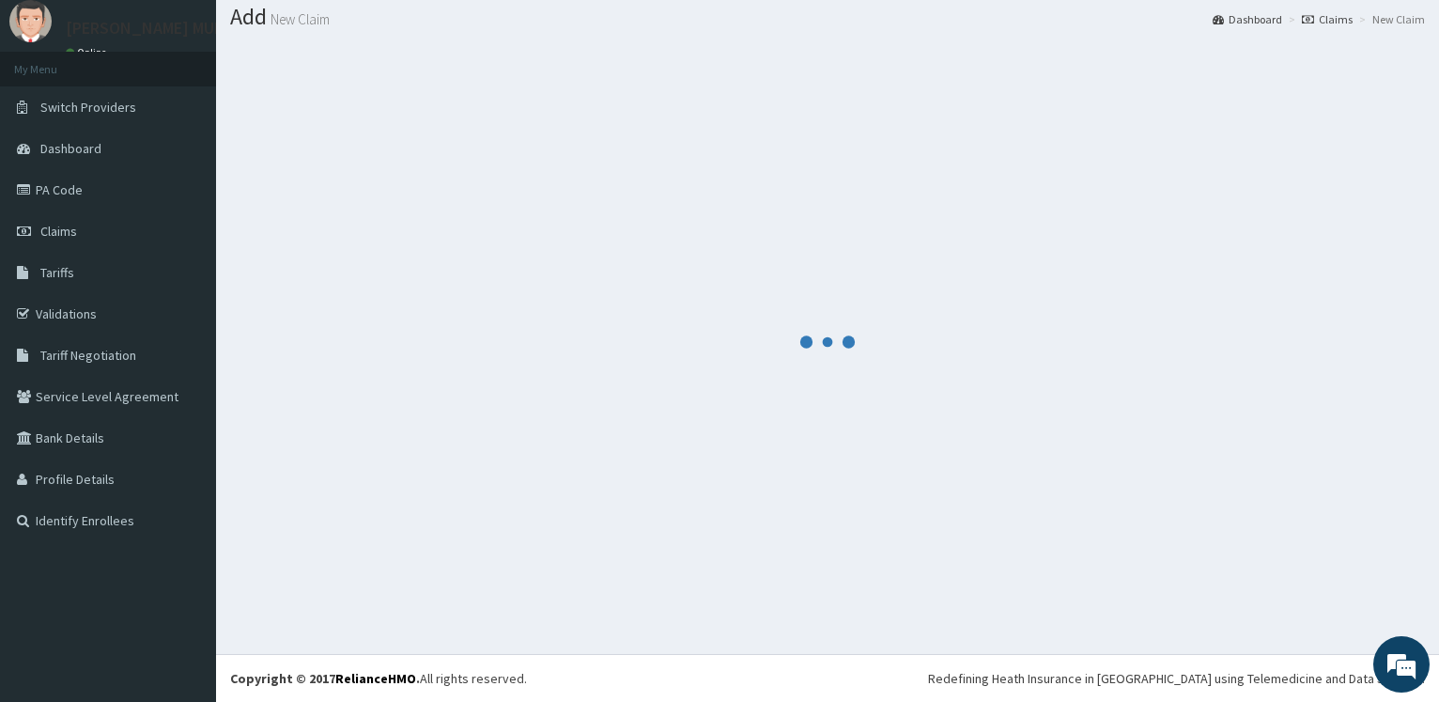
scroll to position [56, 0]
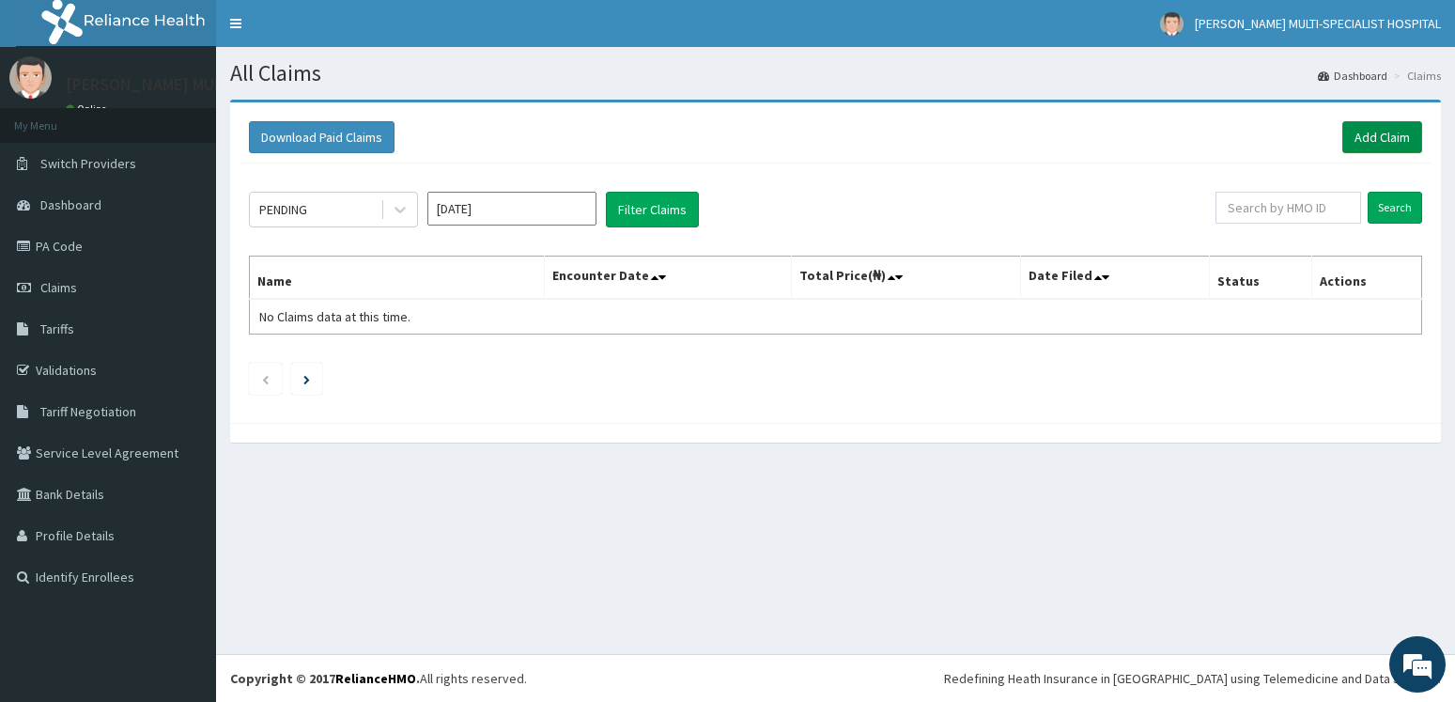
click at [1385, 143] on link "Add Claim" at bounding box center [1382, 137] width 80 height 32
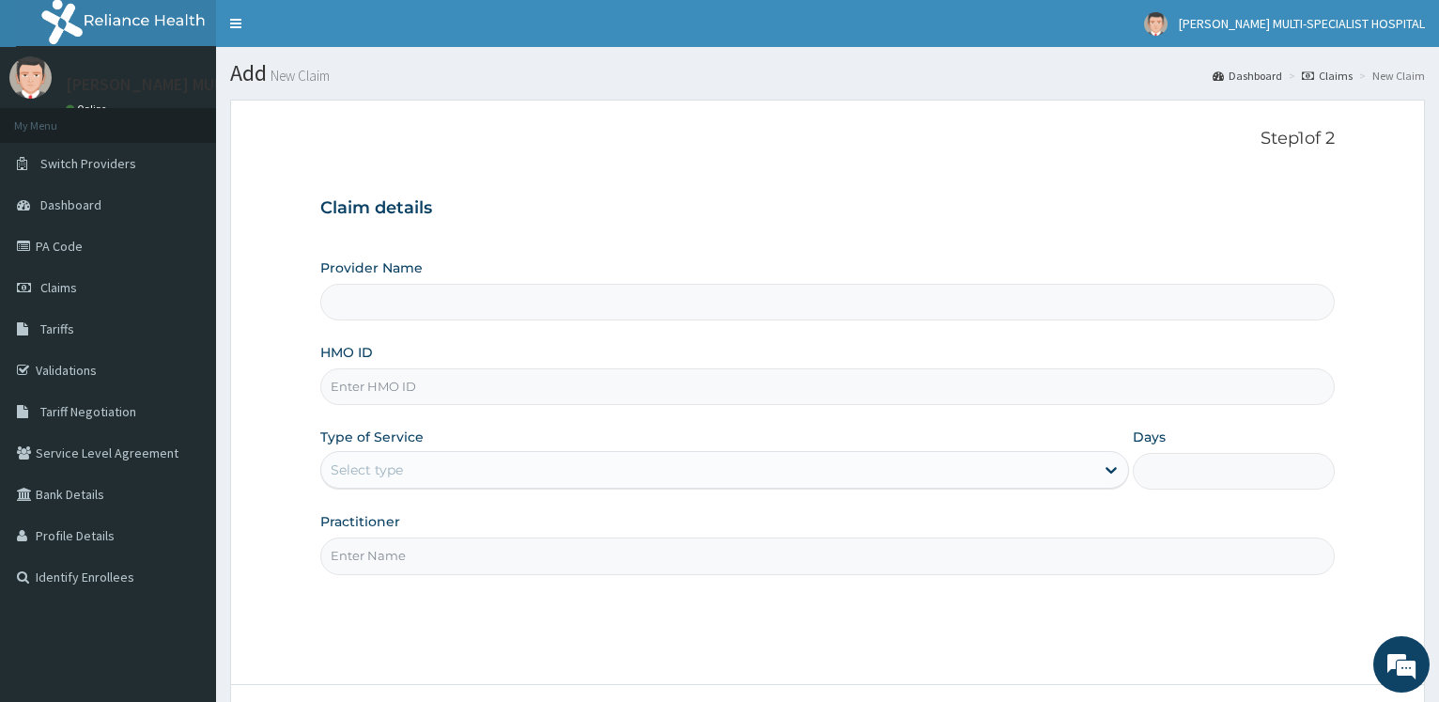
type input "[PERSON_NAME] Multi-Specialist Hospital - IKEJA"
click at [387, 382] on input "HMO ID" at bounding box center [827, 386] width 1014 height 37
click at [380, 381] on input "HMO ID" at bounding box center [827, 386] width 1014 height 37
paste input "ABP/10468/A"
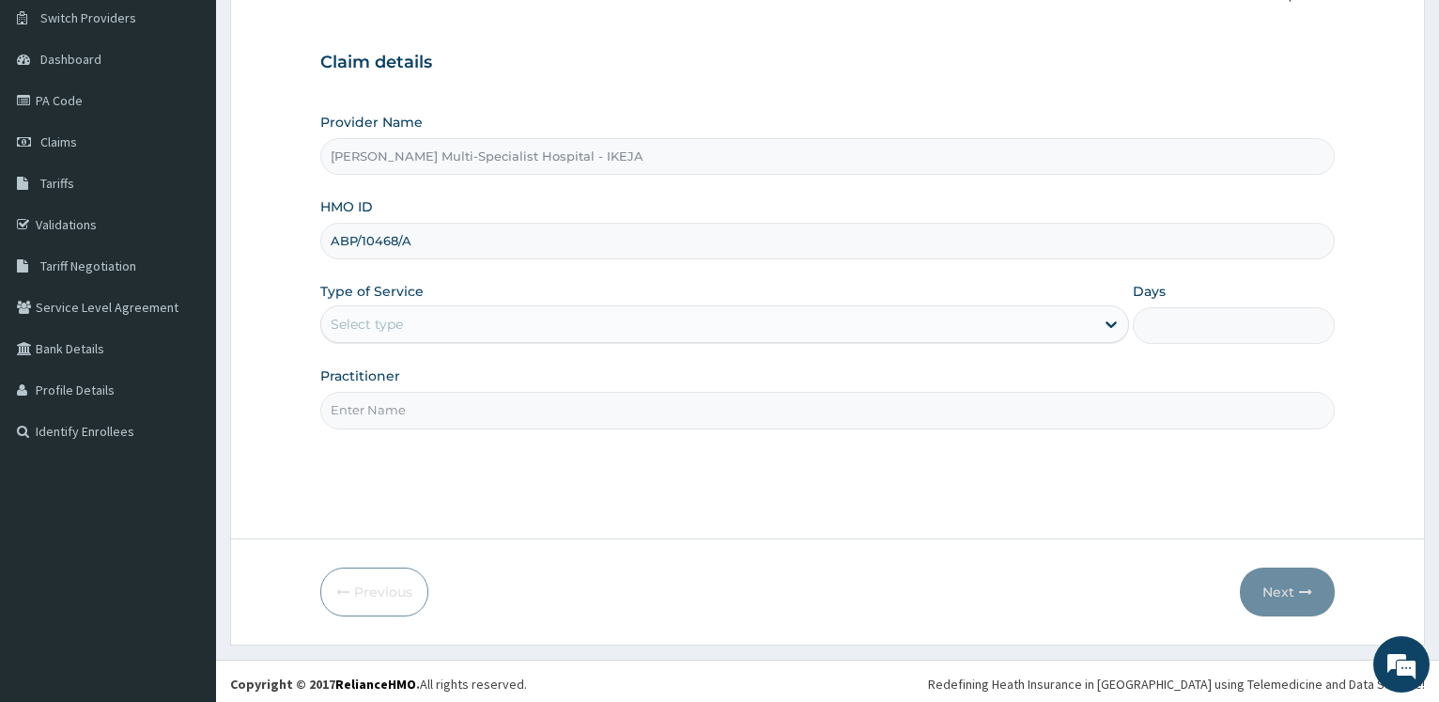
scroll to position [151, 0]
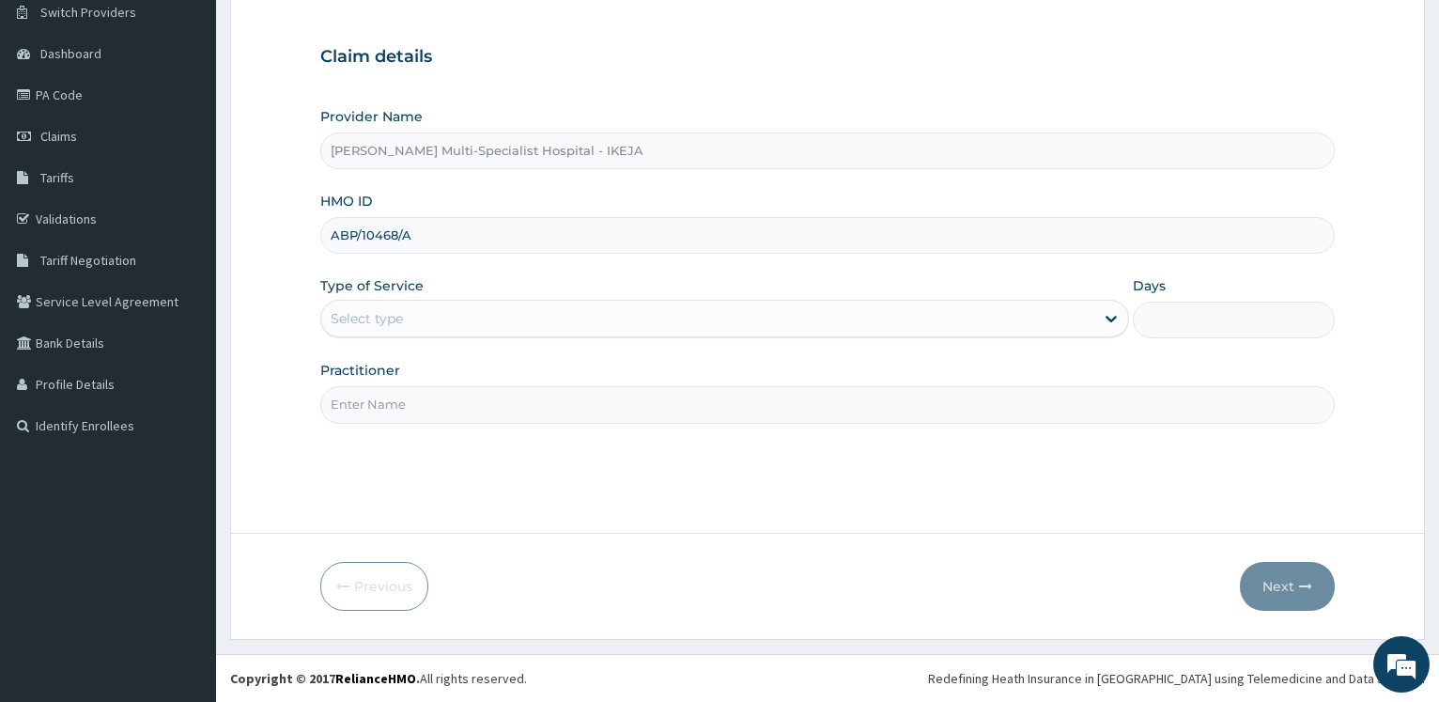
type input "ABP/10468/A"
click at [390, 330] on div "Select type" at bounding box center [707, 318] width 772 height 30
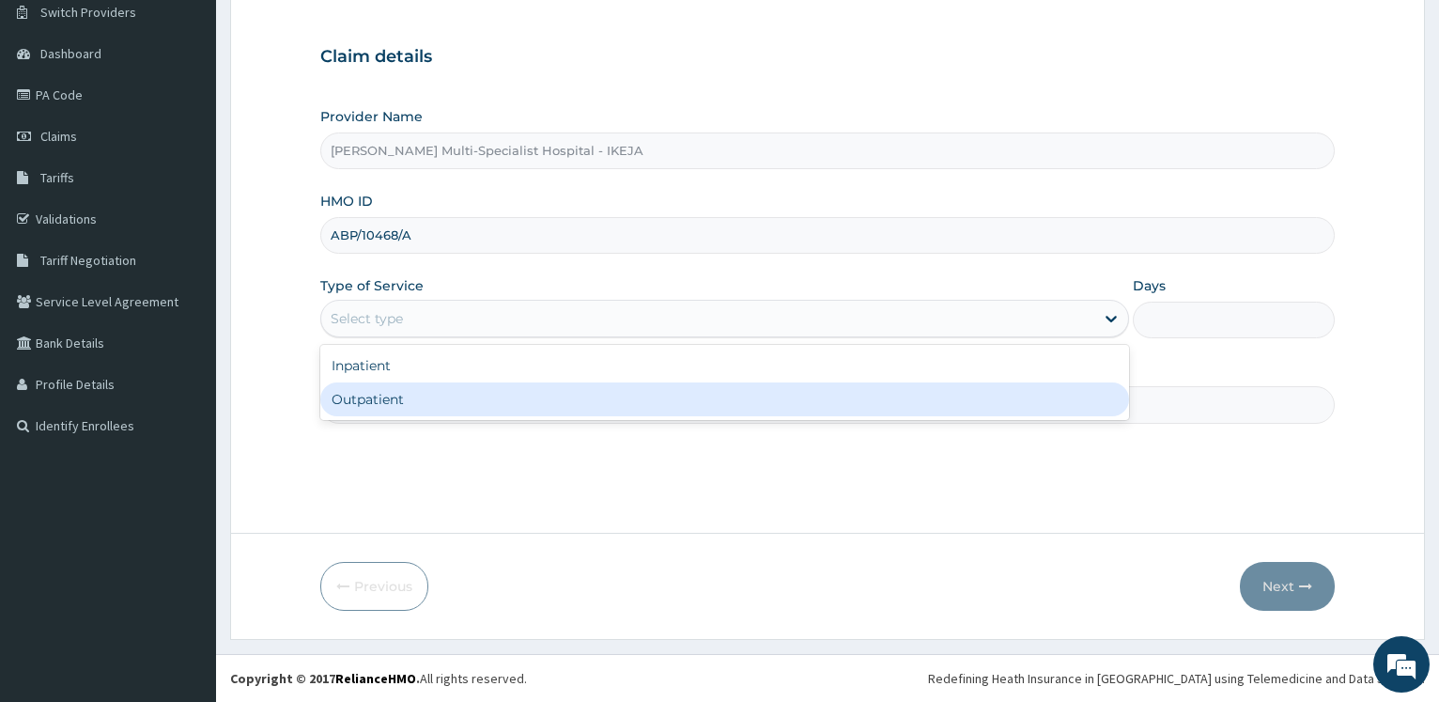
drag, startPoint x: 373, startPoint y: 400, endPoint x: 310, endPoint y: 387, distance: 64.3
click at [373, 402] on div "Outpatient" at bounding box center [724, 399] width 808 height 34
type input "1"
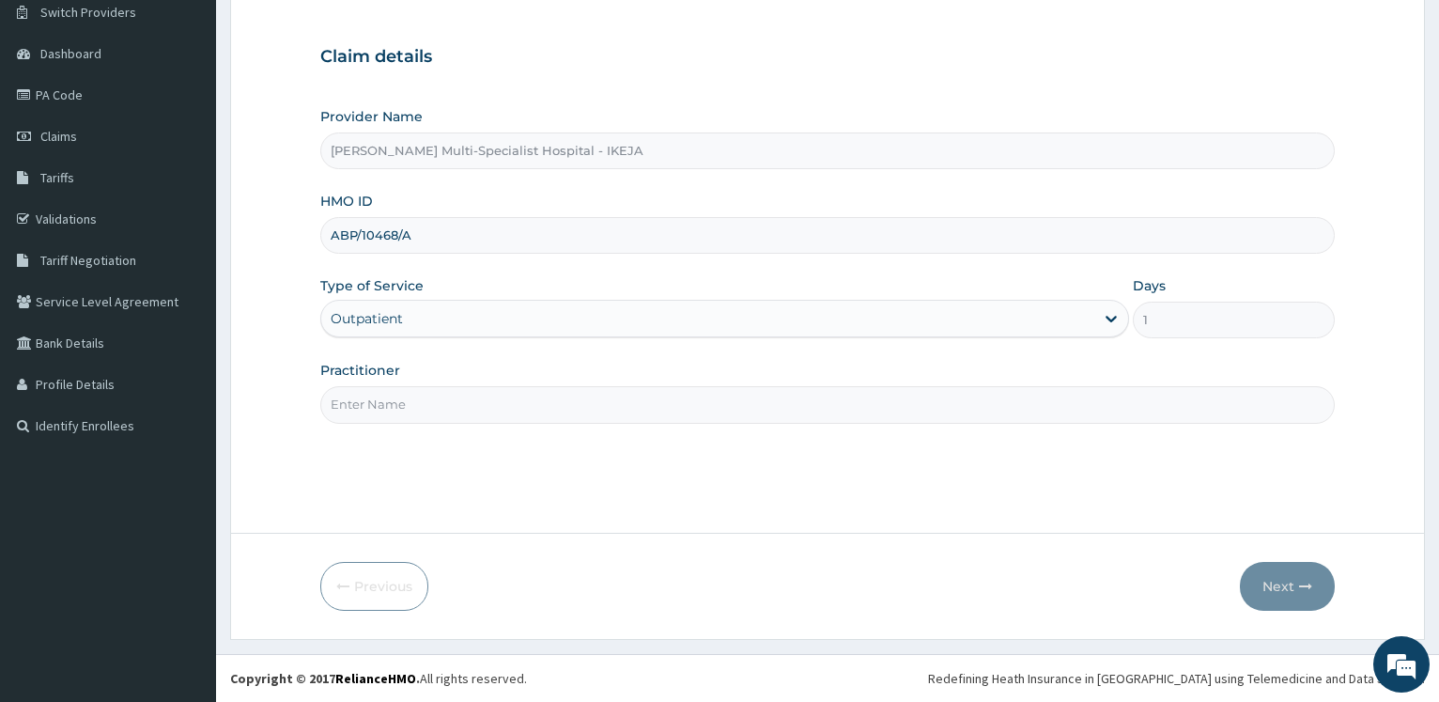
click at [281, 375] on form "Step 1 of 2 Claim details Provider Name Reddington Multi-Specialist Hospital - …" at bounding box center [827, 293] width 1195 height 690
click at [350, 410] on input "Practitioner" at bounding box center [827, 404] width 1014 height 37
type input "R"
type input "DR OGBULIE"
click at [1287, 575] on button "Next" at bounding box center [1287, 586] width 95 height 49
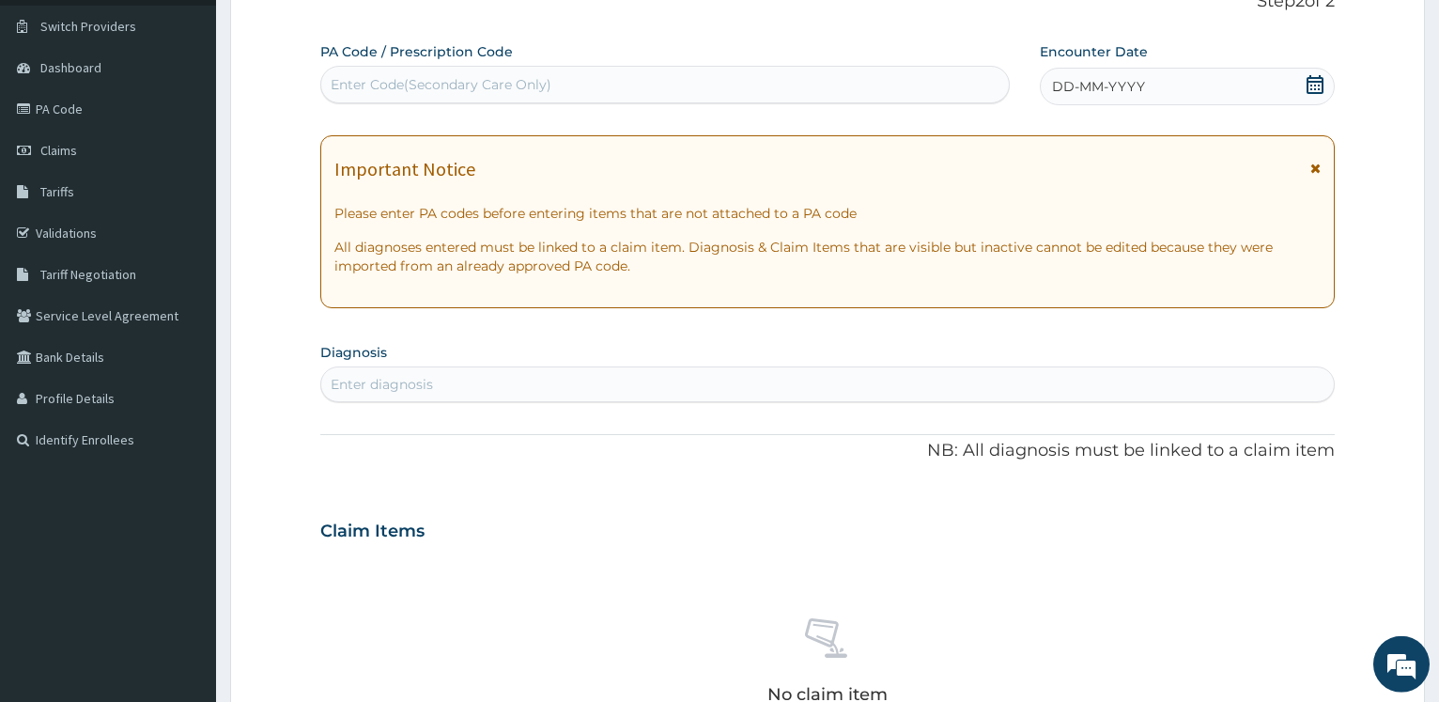
scroll to position [0, 0]
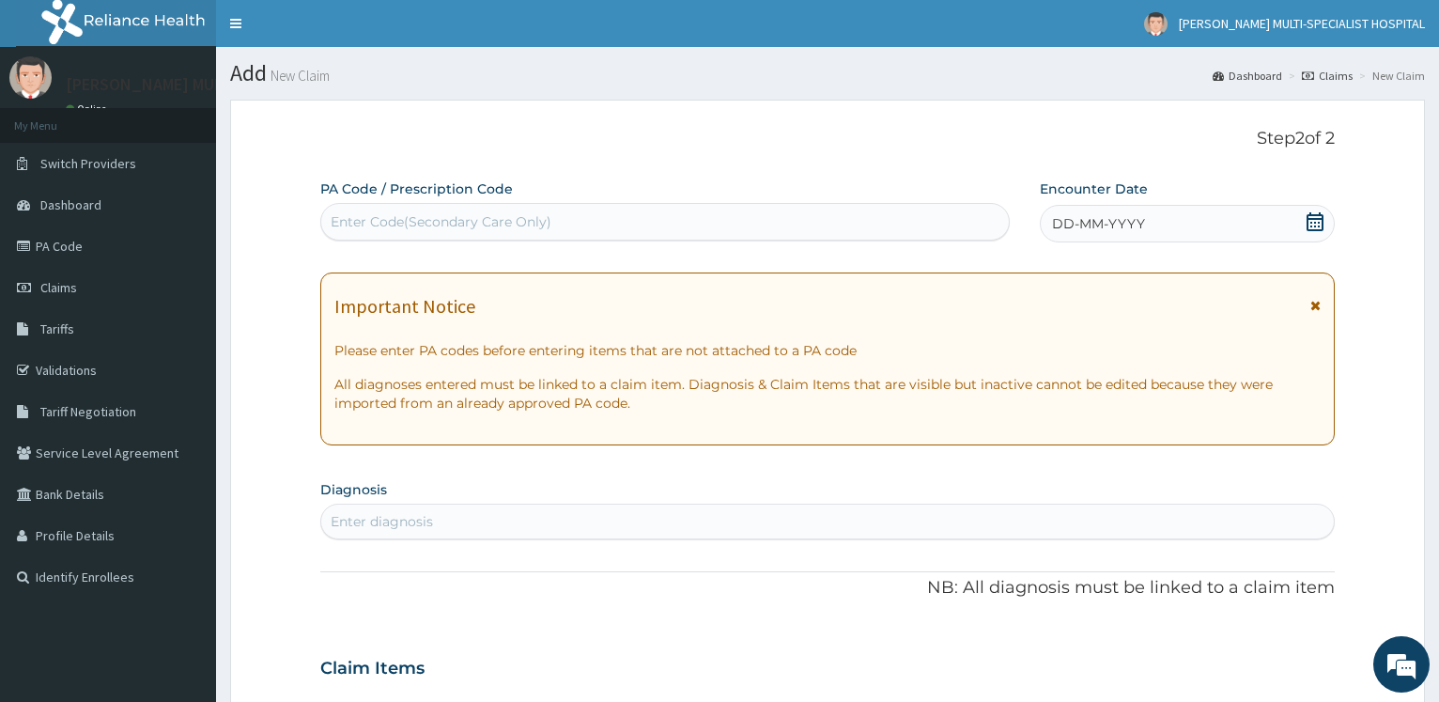
click at [386, 224] on div "Enter Code(Secondary Care Only)" at bounding box center [441, 221] width 221 height 19
type input "PA/6E7CC4"
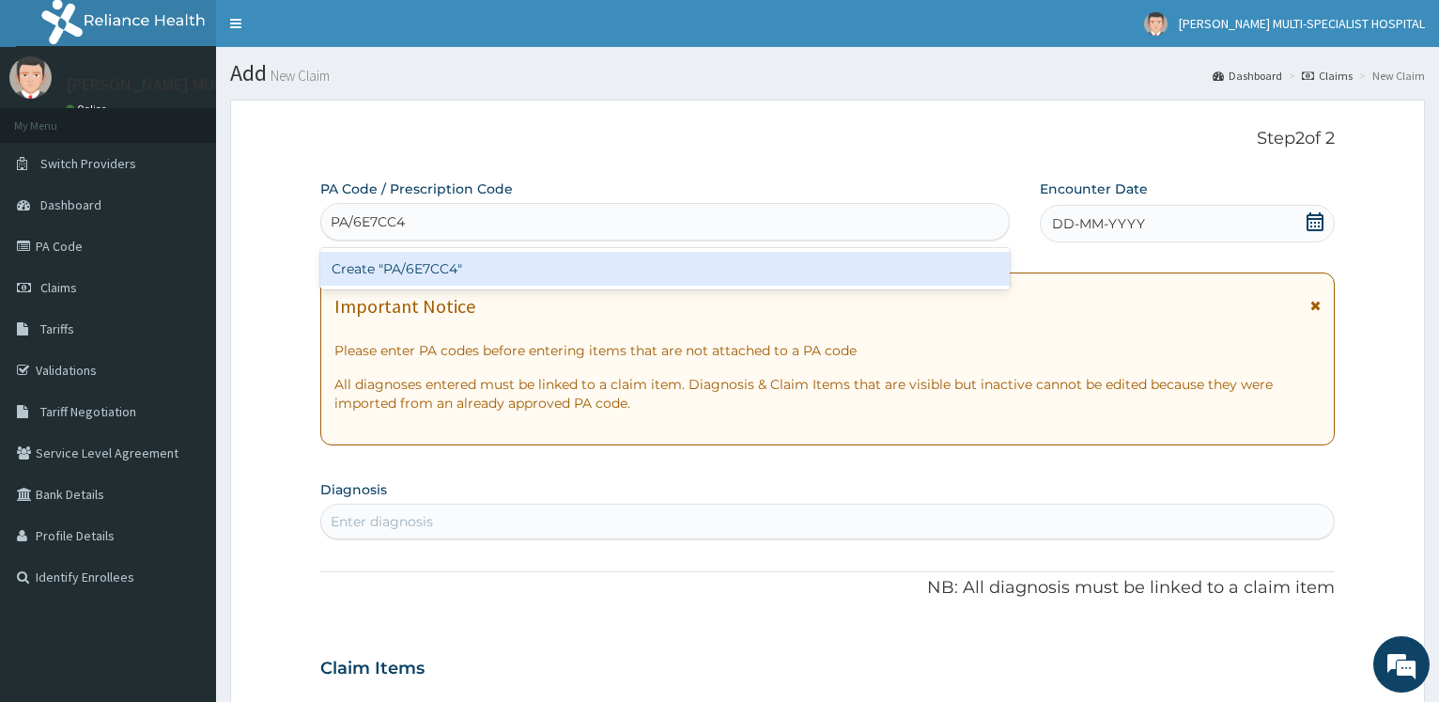
click at [426, 262] on div "Create "PA/6E7CC4"" at bounding box center [664, 269] width 688 height 34
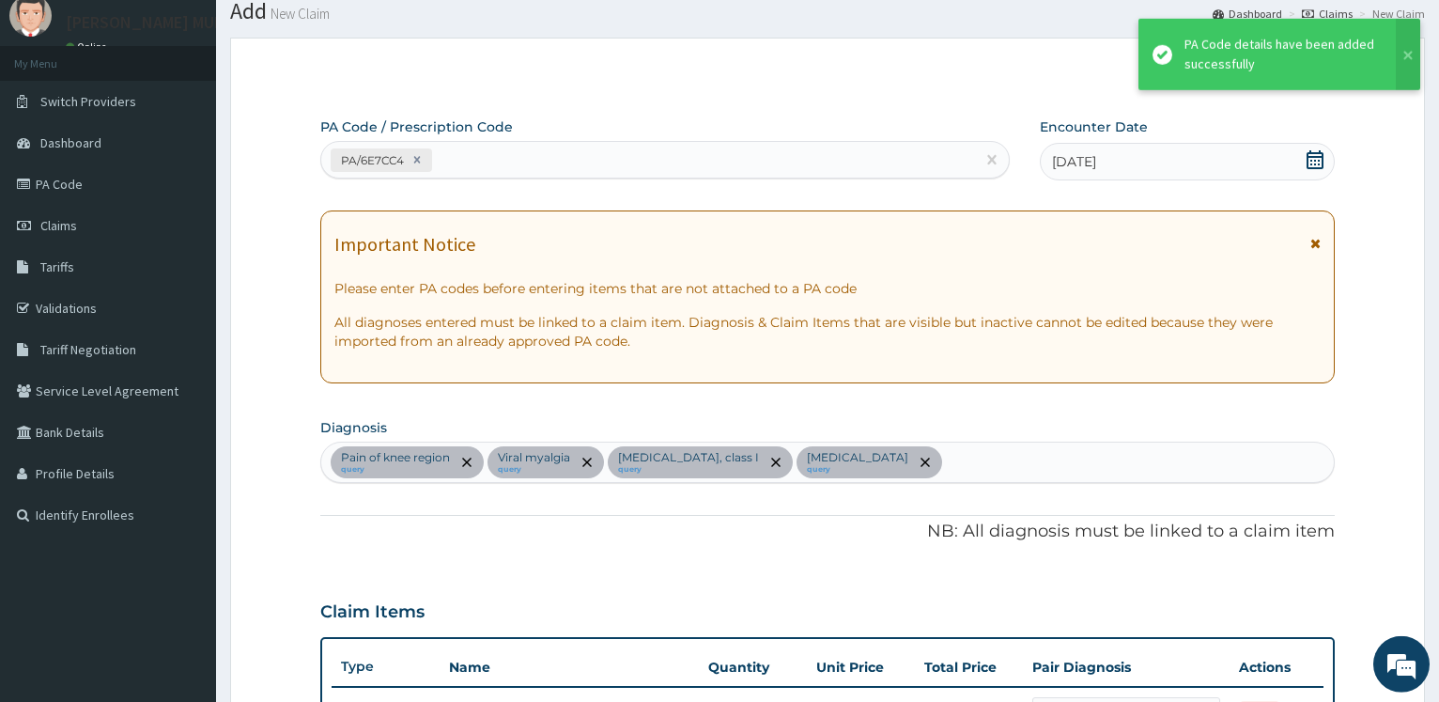
scroll to position [24, 0]
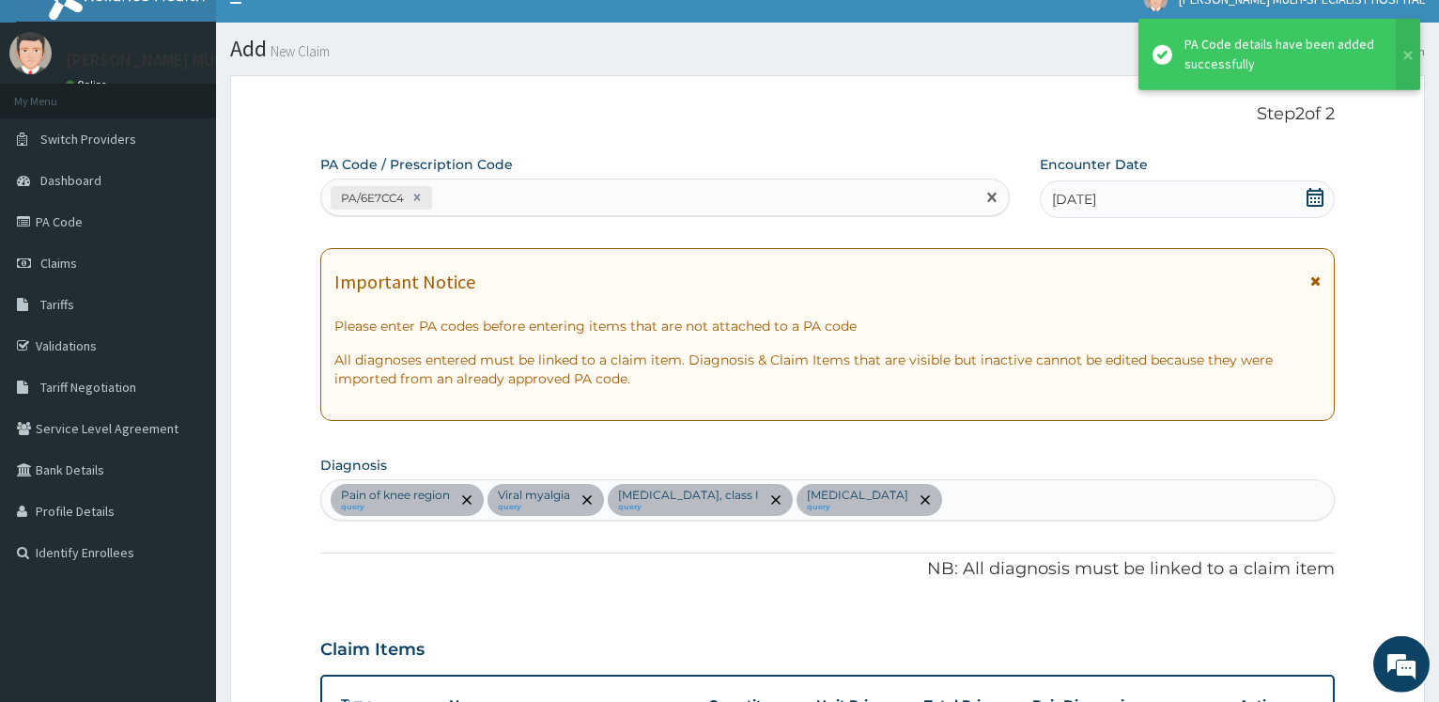
click at [508, 200] on div "PA/6E7CC4" at bounding box center [647, 197] width 653 height 31
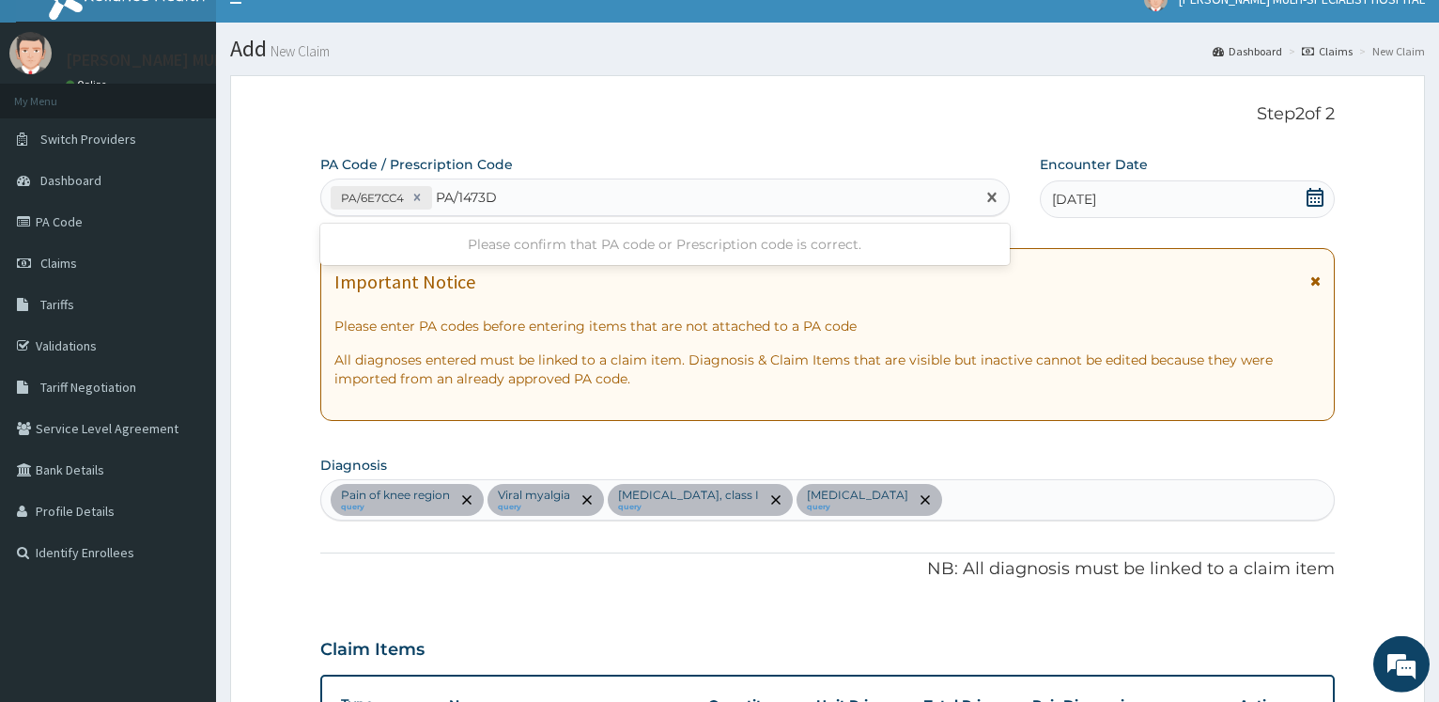
type input "PA/1473DF"
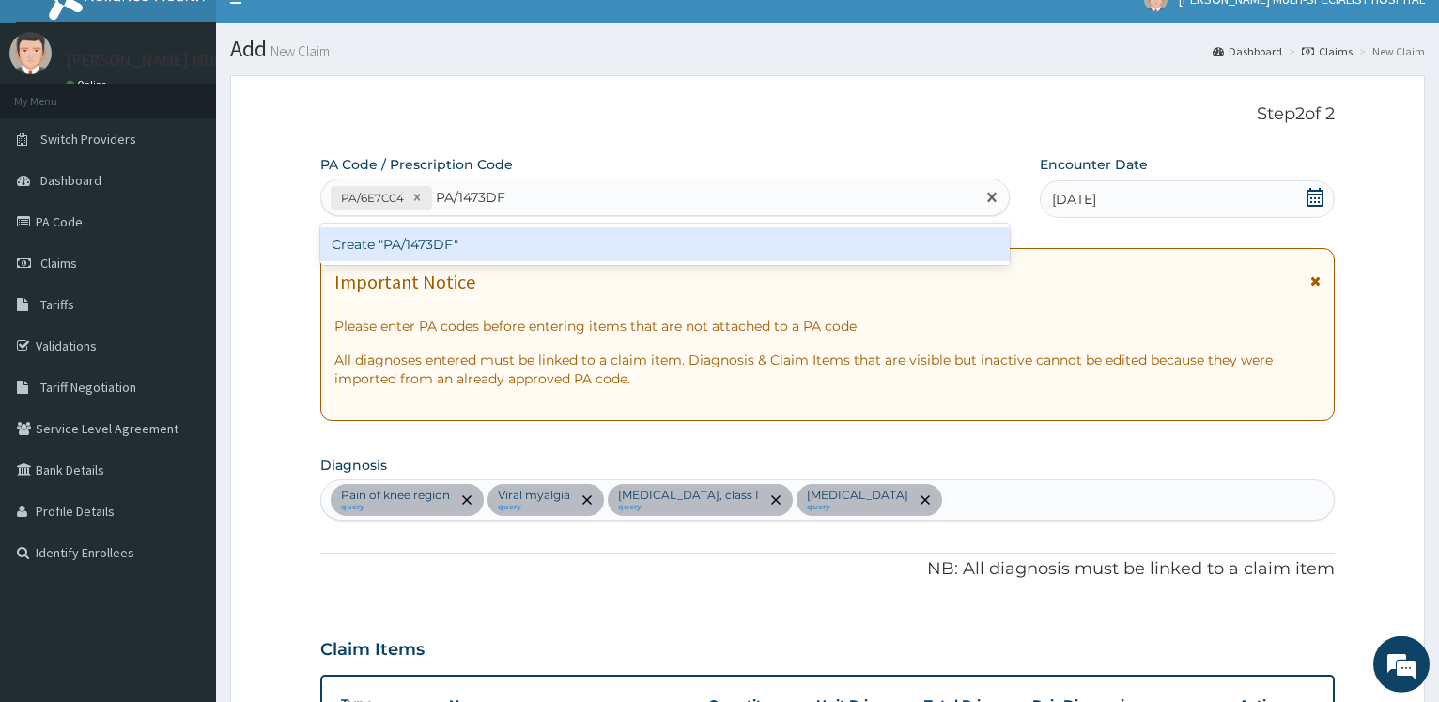
click at [378, 238] on div "Create "PA/1473DF"" at bounding box center [664, 244] width 688 height 34
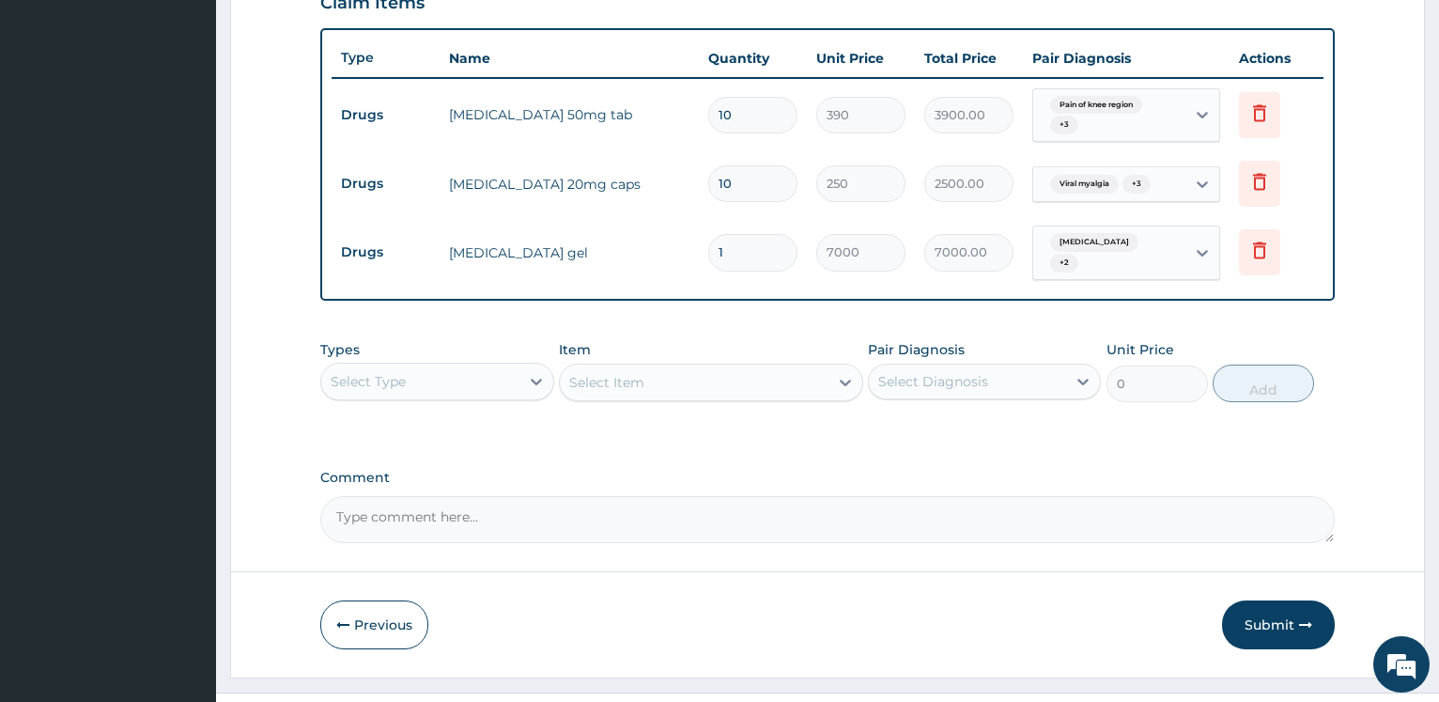
scroll to position [701, 0]
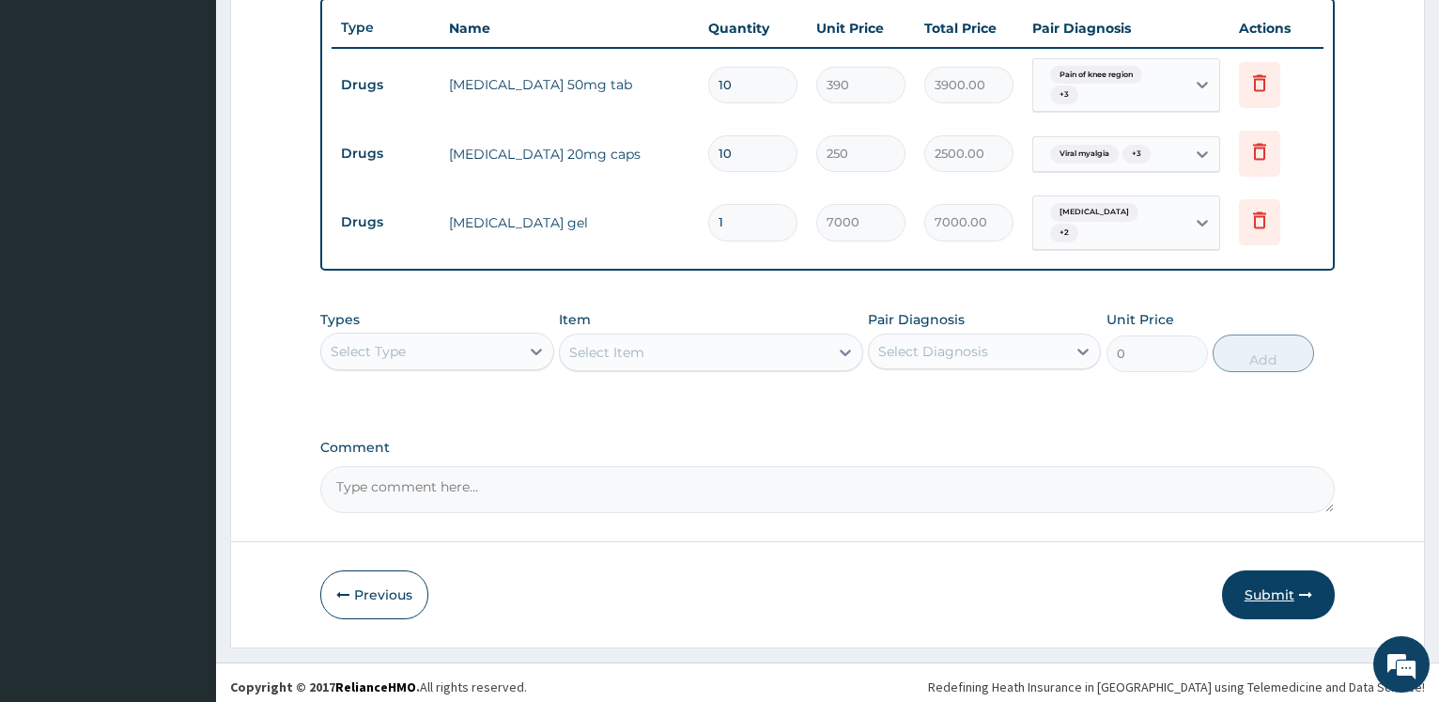
click at [1289, 585] on button "Submit" at bounding box center [1278, 594] width 113 height 49
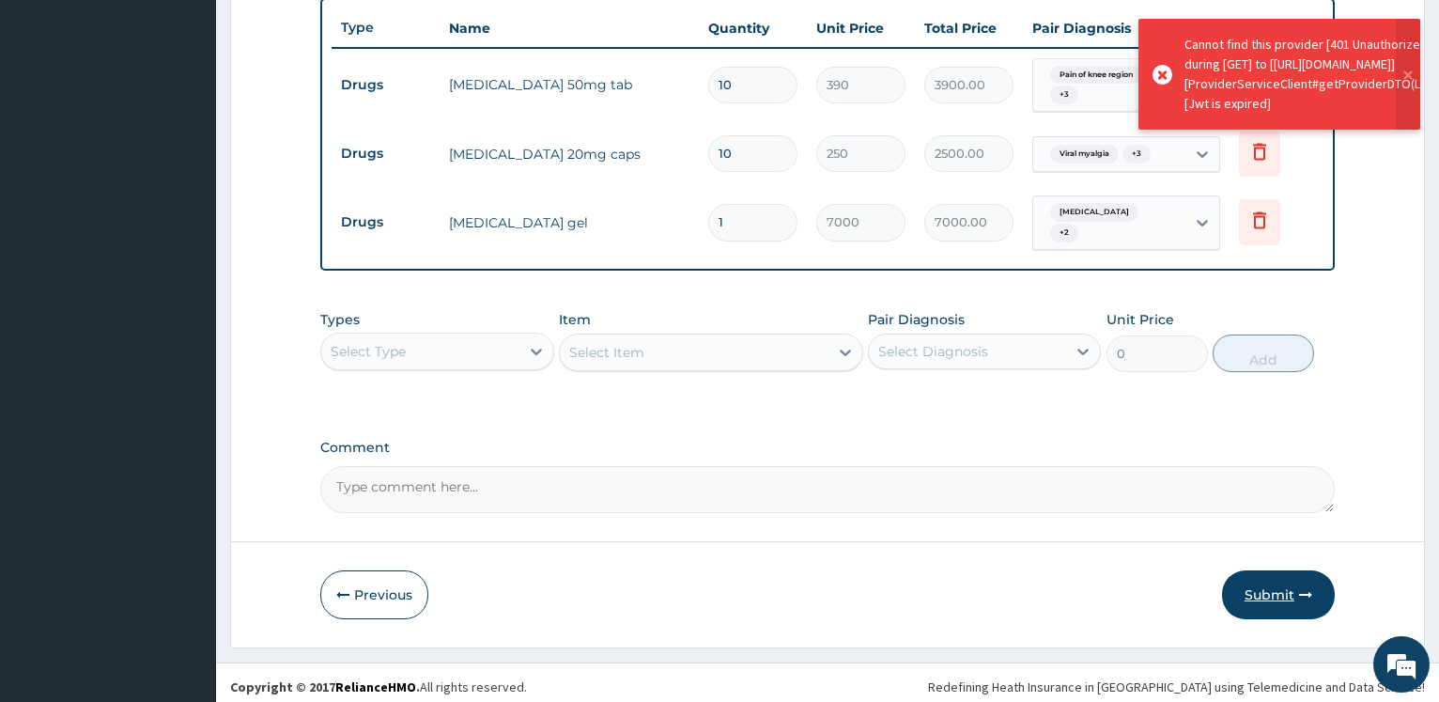
click at [1273, 583] on button "Submit" at bounding box center [1278, 594] width 113 height 49
drag, startPoint x: 397, startPoint y: 585, endPoint x: 429, endPoint y: 573, distance: 34.2
click at [397, 584] on button "Previous" at bounding box center [374, 594] width 108 height 49
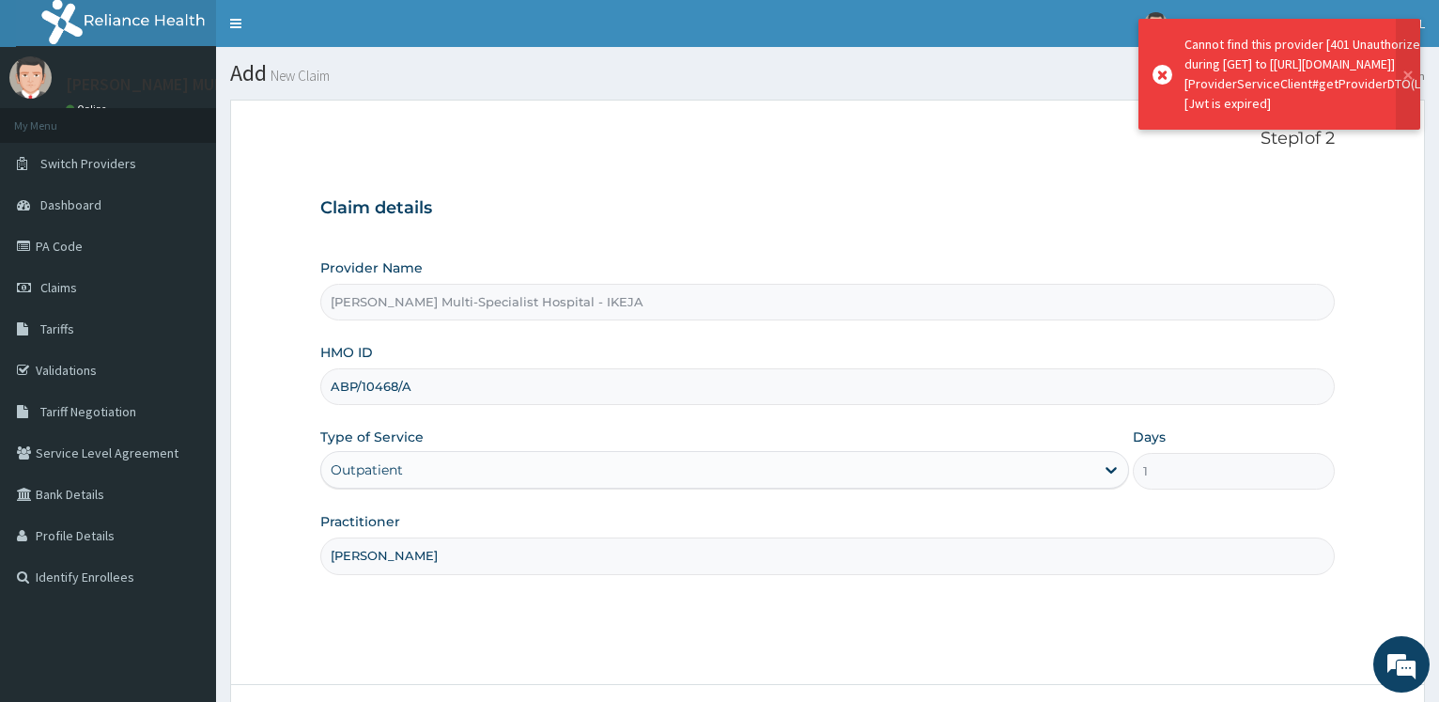
scroll to position [151, 0]
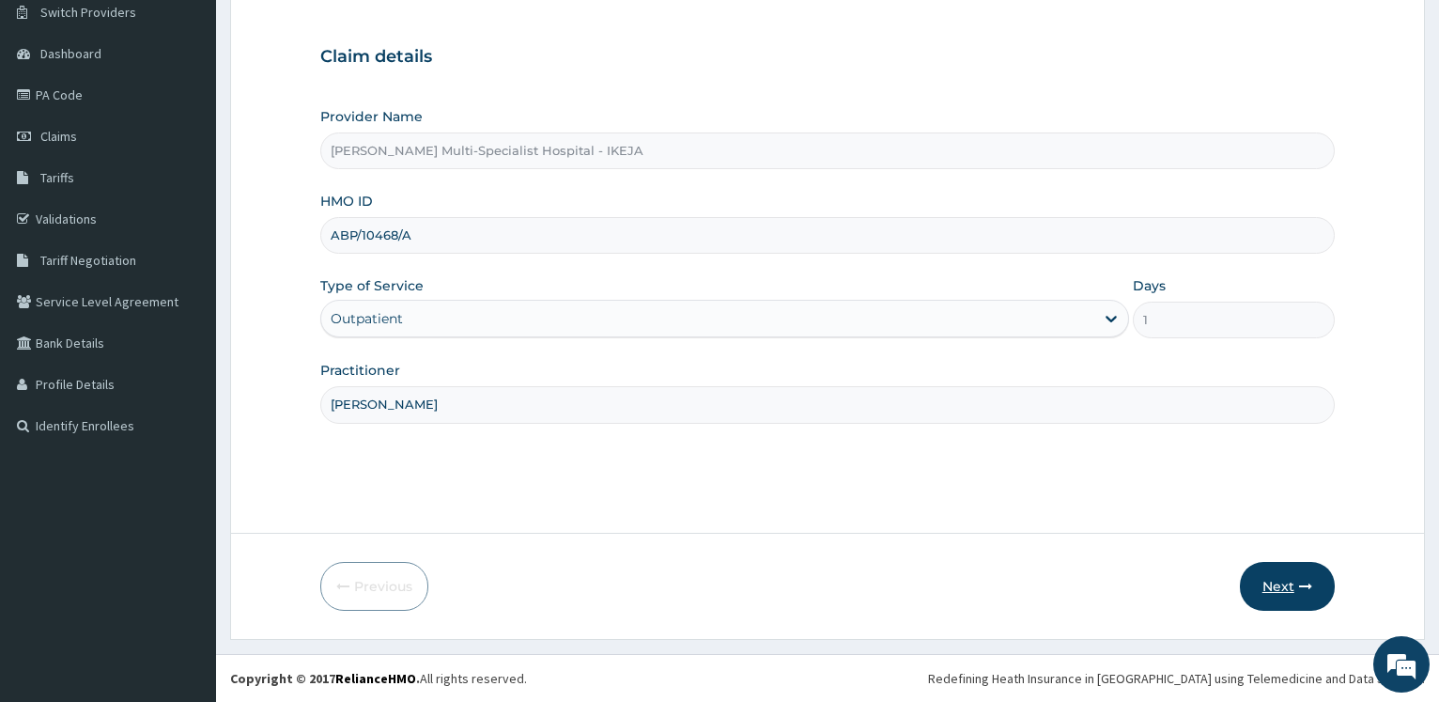
click at [1273, 582] on button "Next" at bounding box center [1287, 586] width 95 height 49
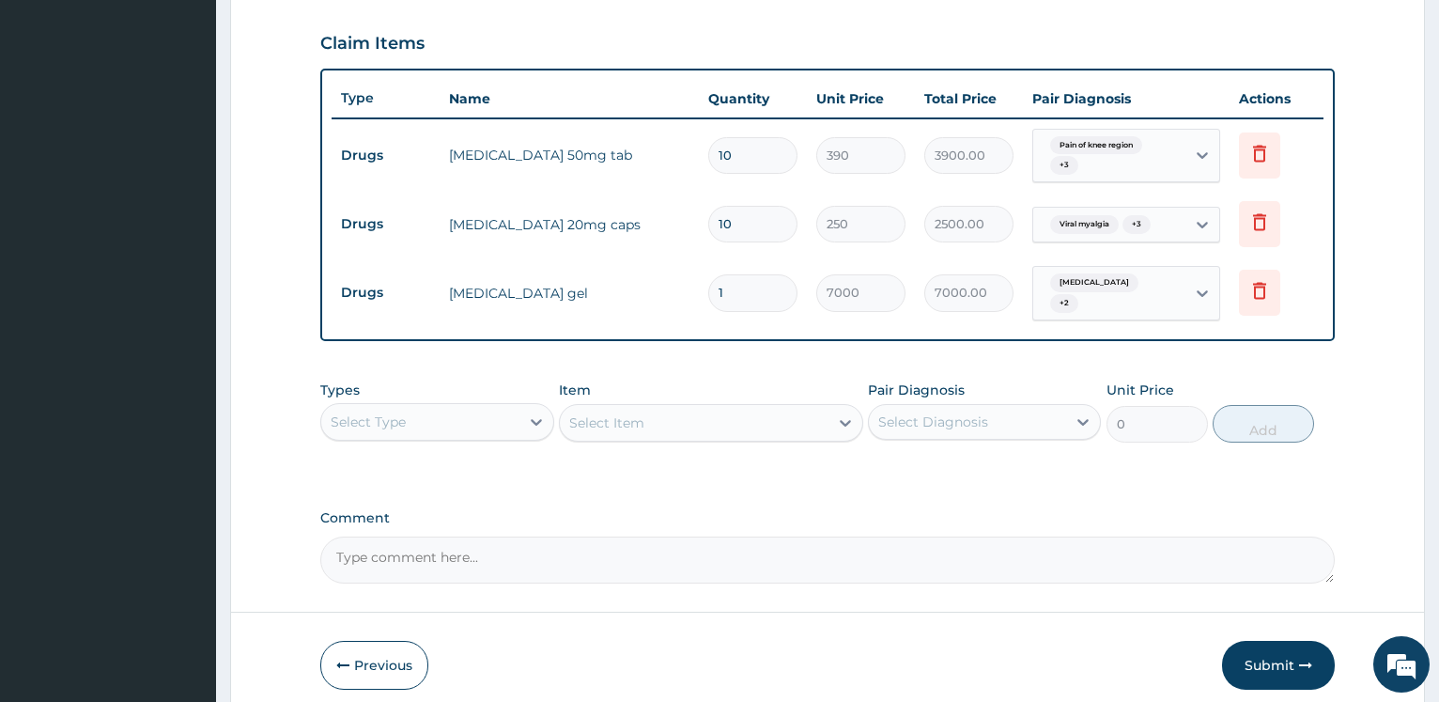
scroll to position [701, 0]
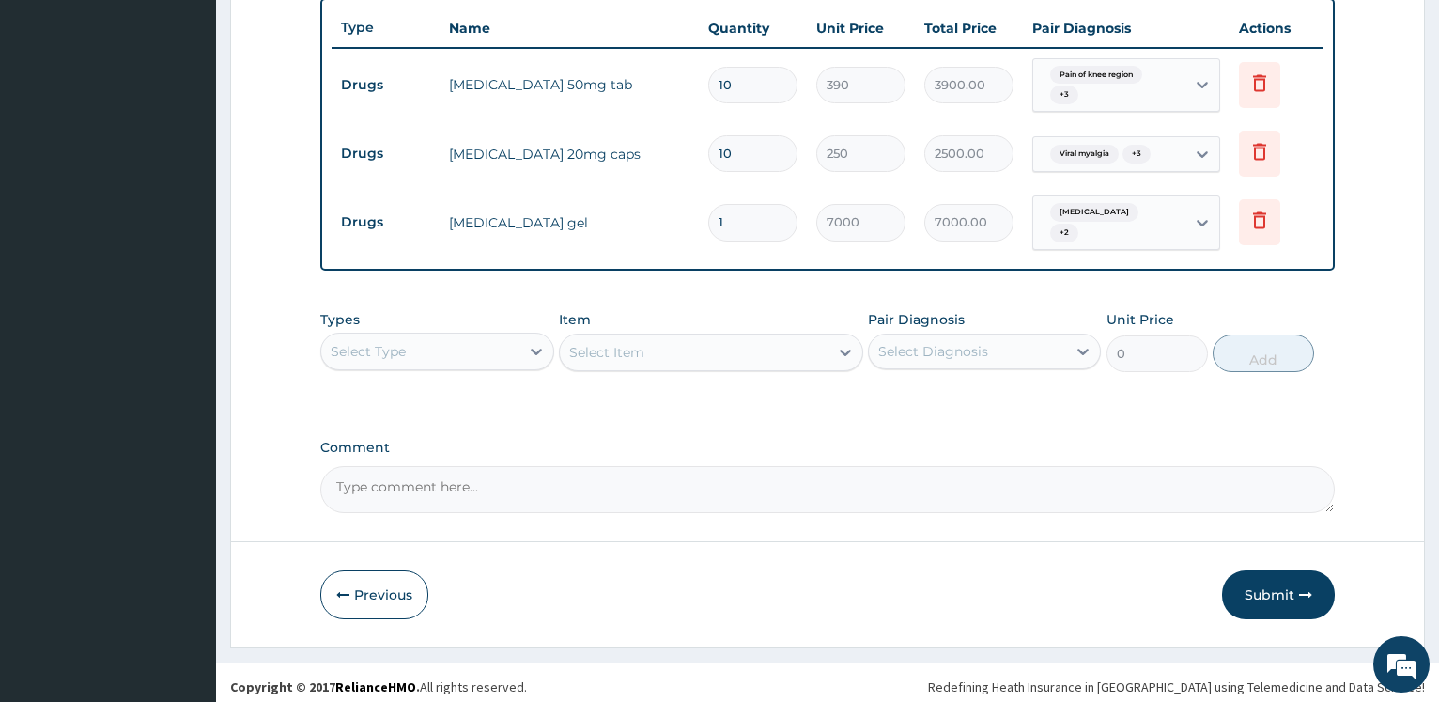
click at [1290, 590] on button "Submit" at bounding box center [1278, 594] width 113 height 49
click at [1296, 593] on button "Submit" at bounding box center [1278, 594] width 113 height 49
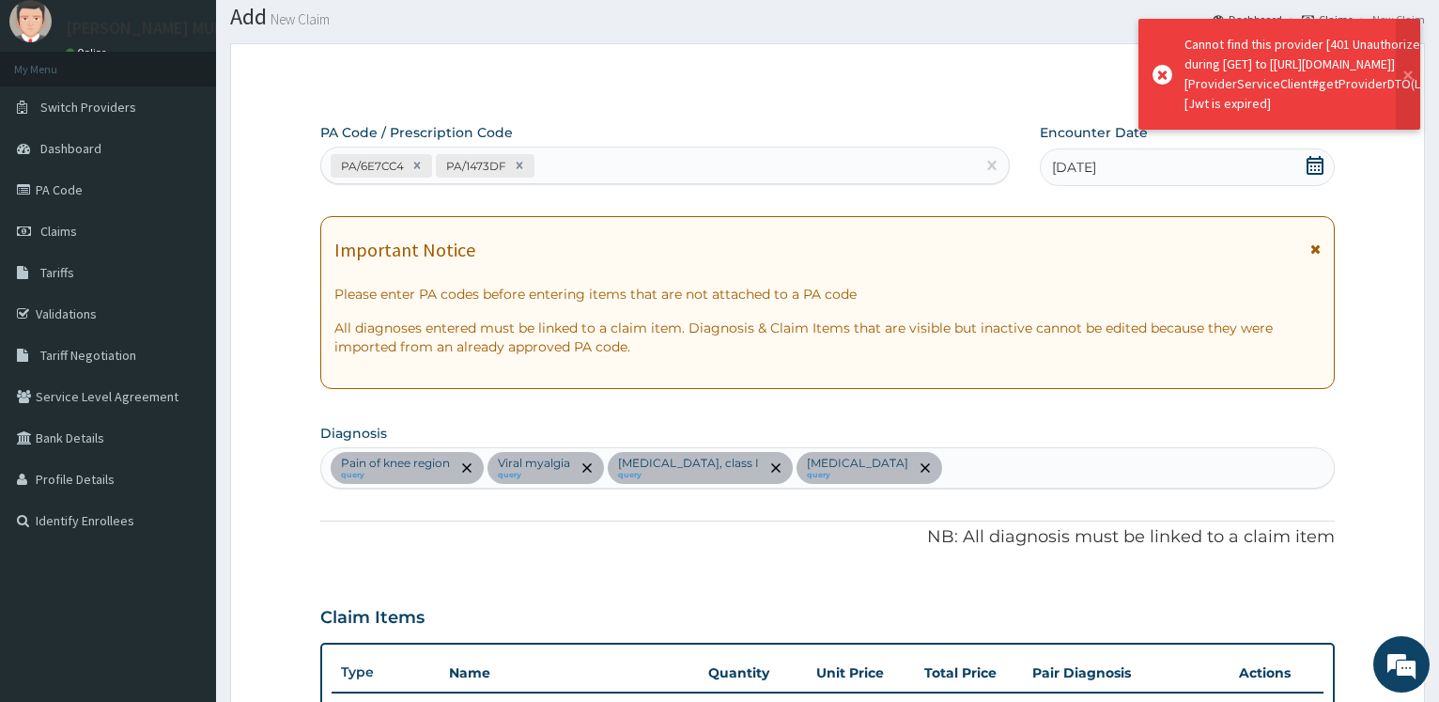
scroll to position [0, 0]
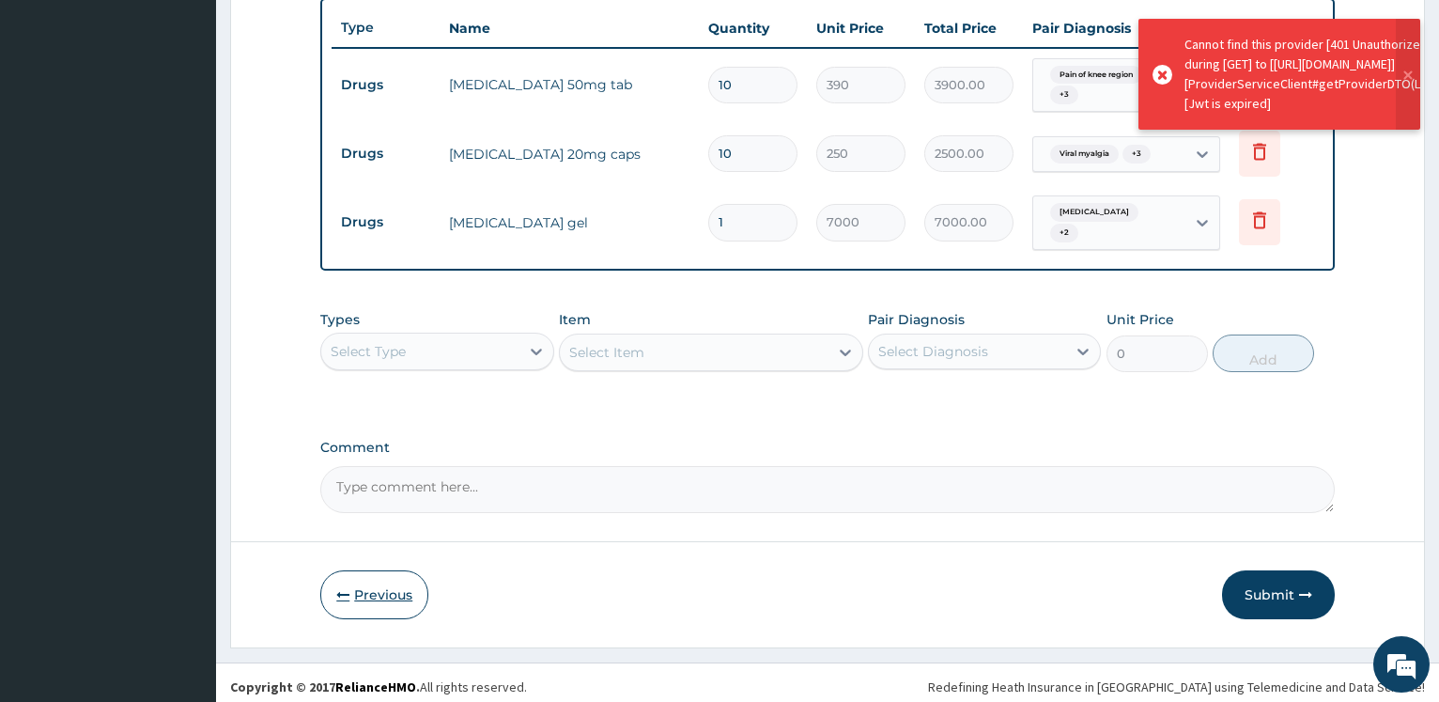
drag, startPoint x: 376, startPoint y: 591, endPoint x: 399, endPoint y: 592, distance: 23.5
click at [377, 591] on button "Previous" at bounding box center [374, 594] width 108 height 49
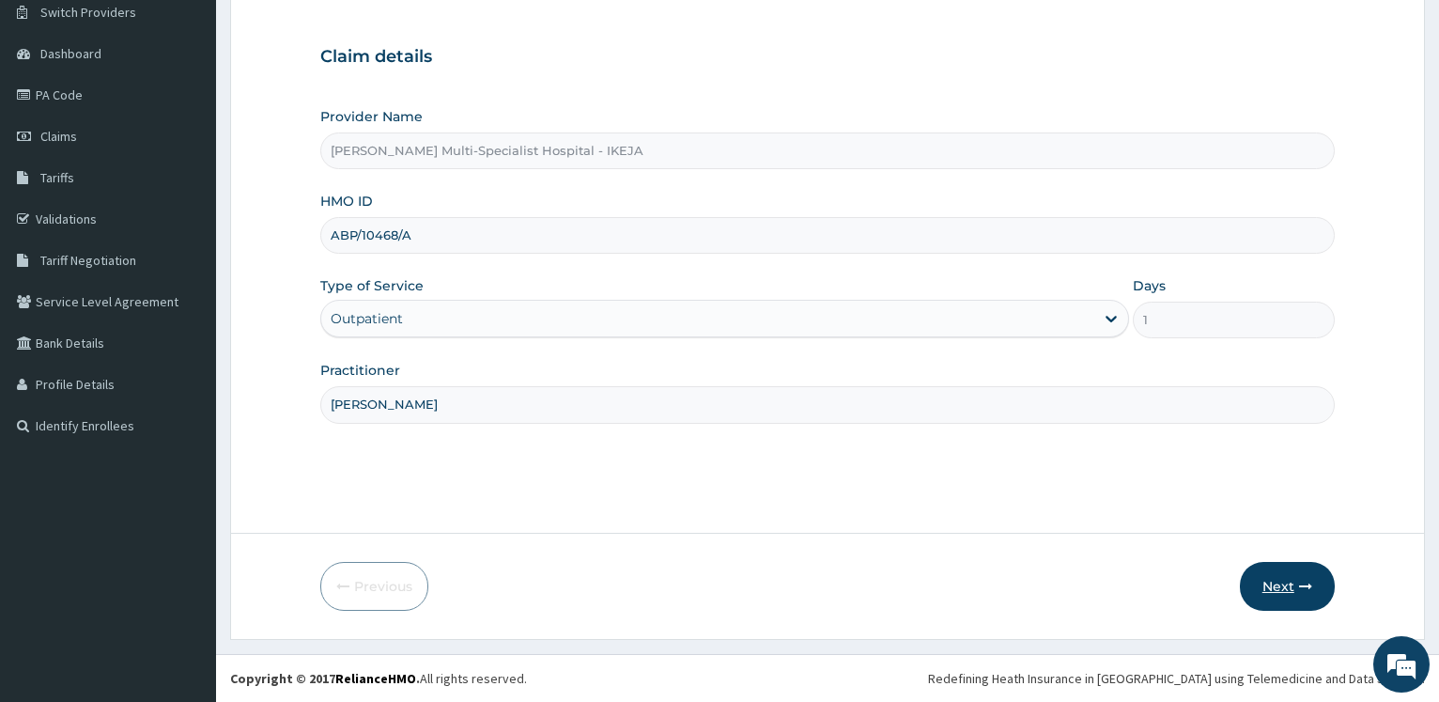
click at [1288, 592] on button "Next" at bounding box center [1287, 586] width 95 height 49
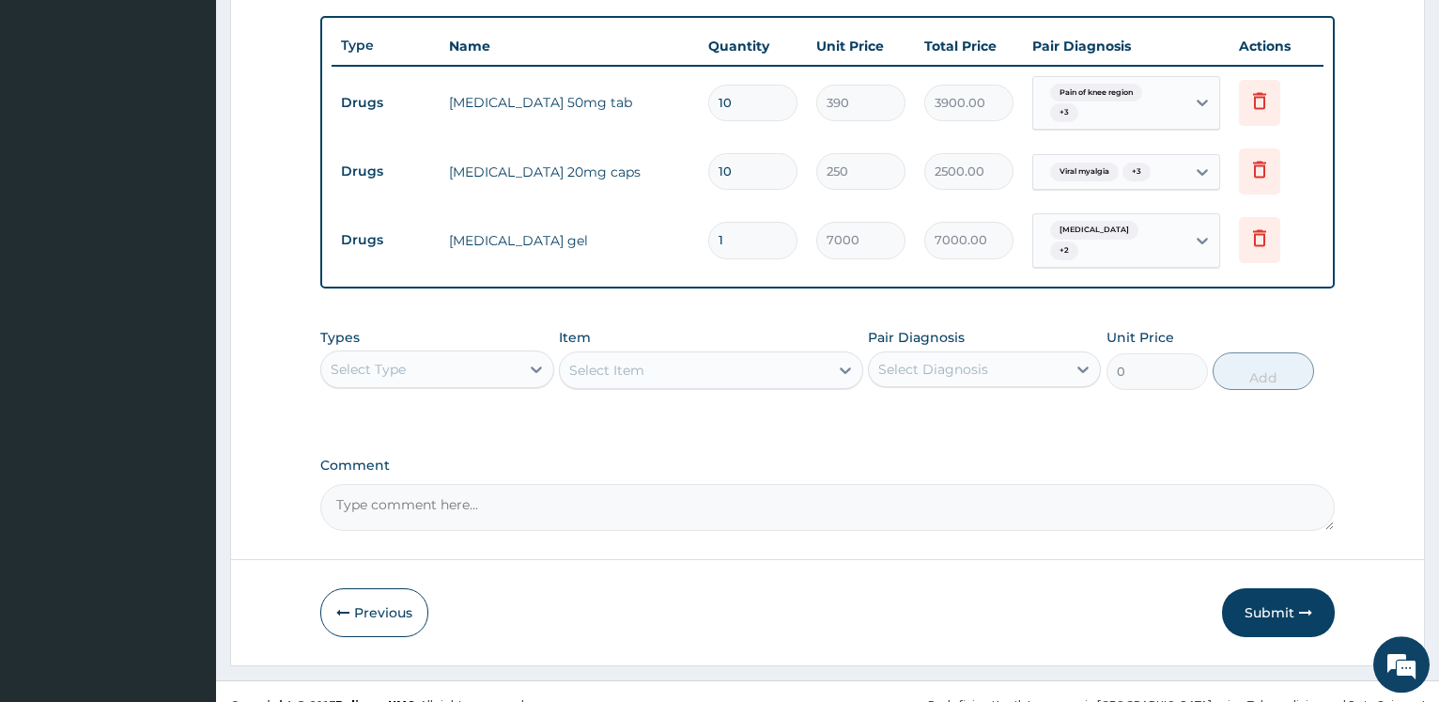
scroll to position [701, 0]
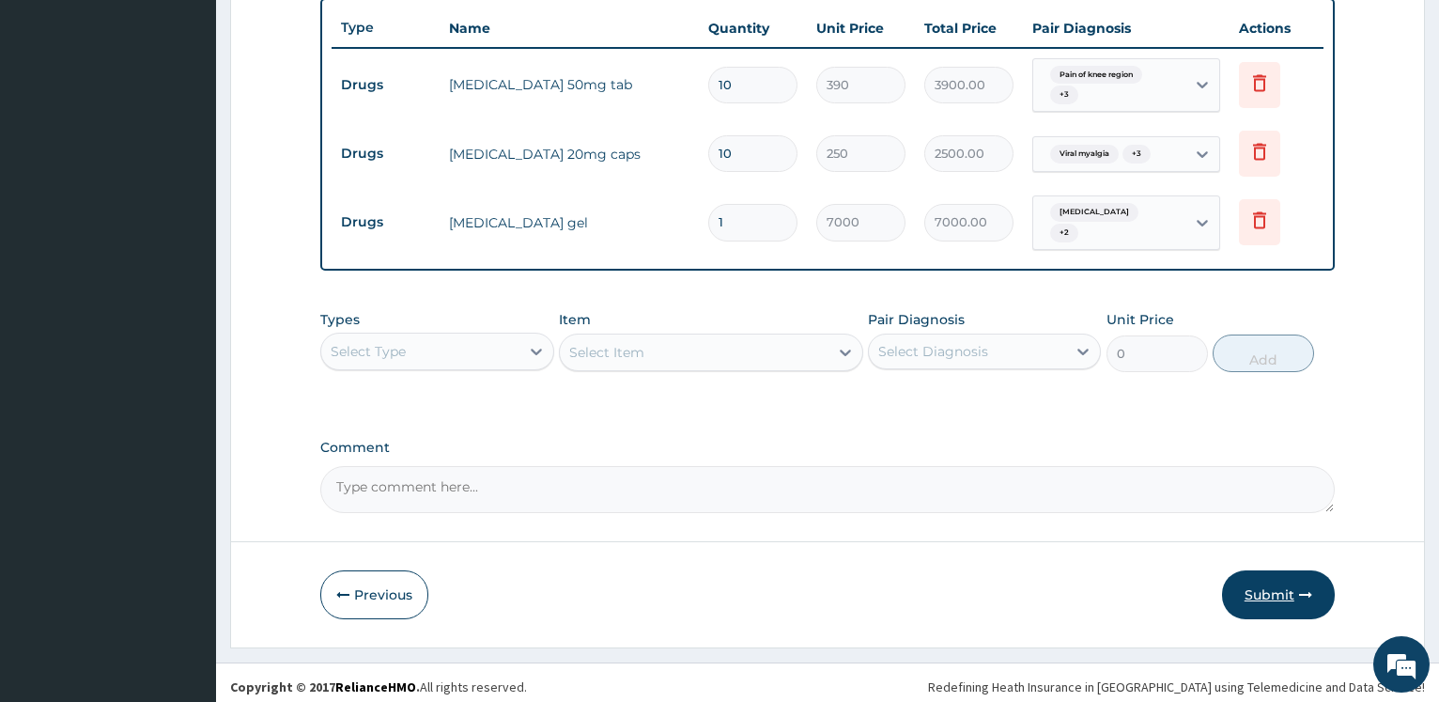
click at [1230, 570] on div "Submit" at bounding box center [1278, 594] width 113 height 49
click at [1269, 586] on button "Submit" at bounding box center [1278, 594] width 113 height 49
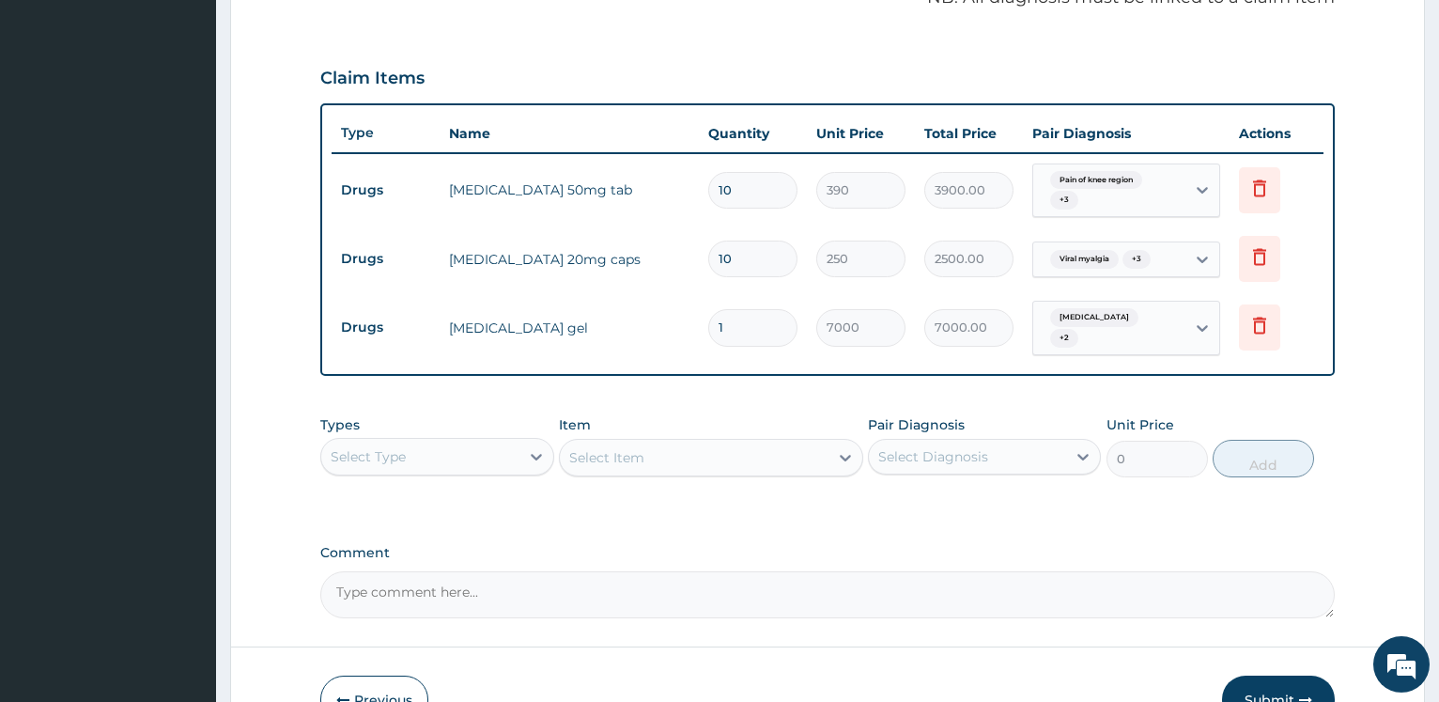
scroll to position [631, 0]
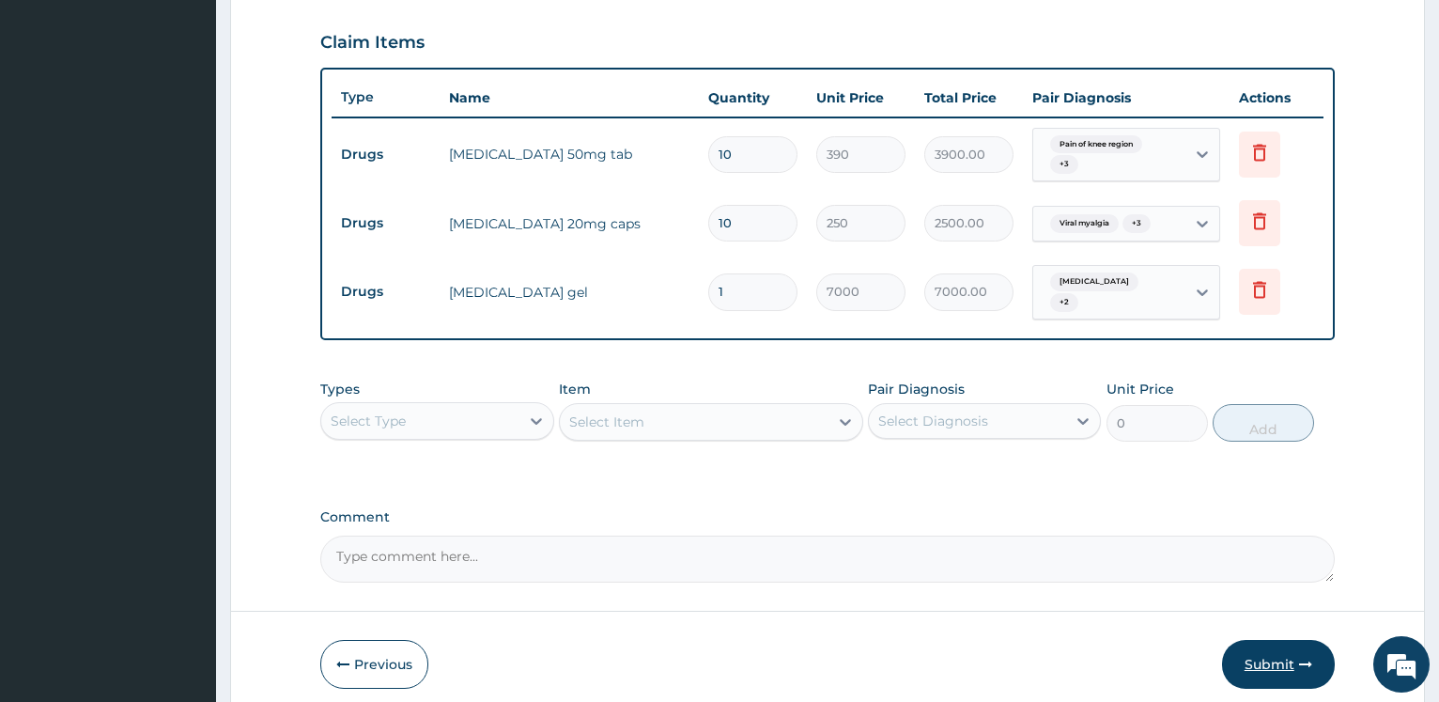
click at [1266, 652] on button "Submit" at bounding box center [1278, 664] width 113 height 49
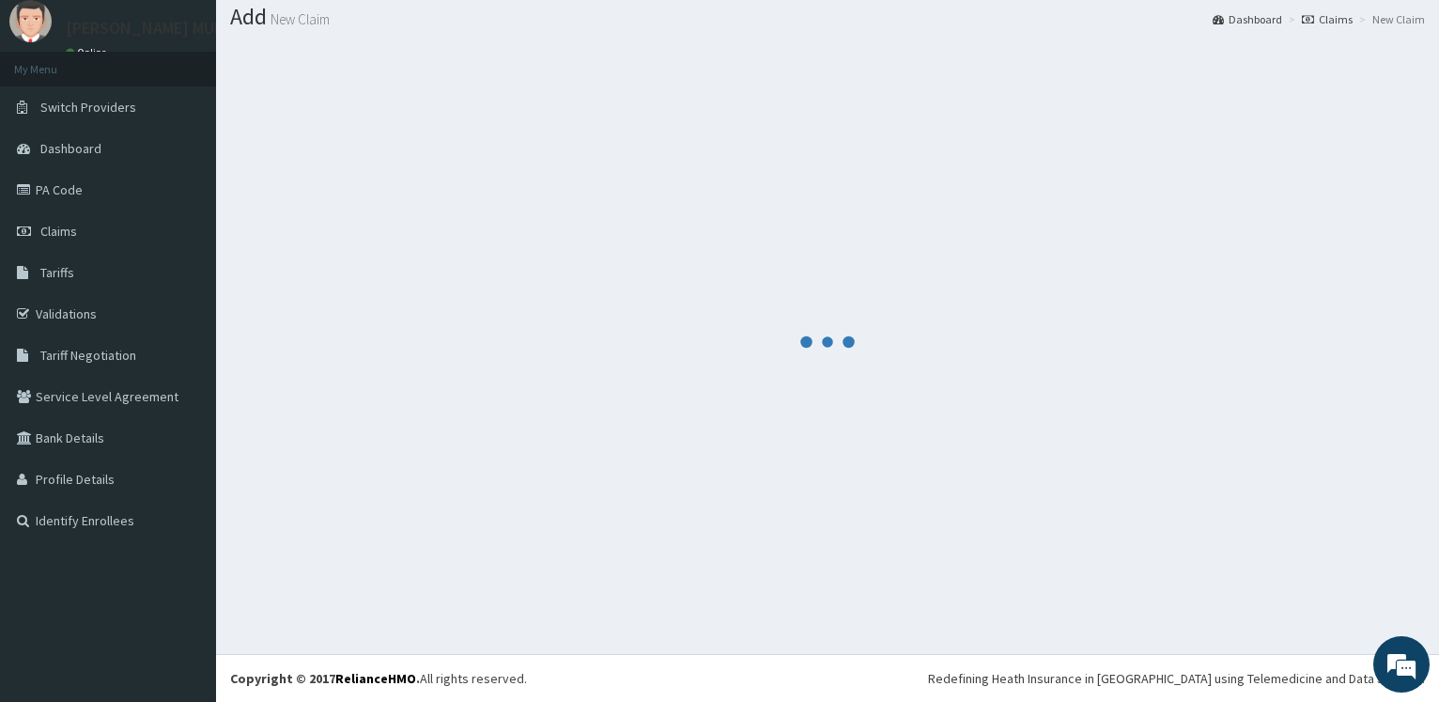
scroll to position [56, 0]
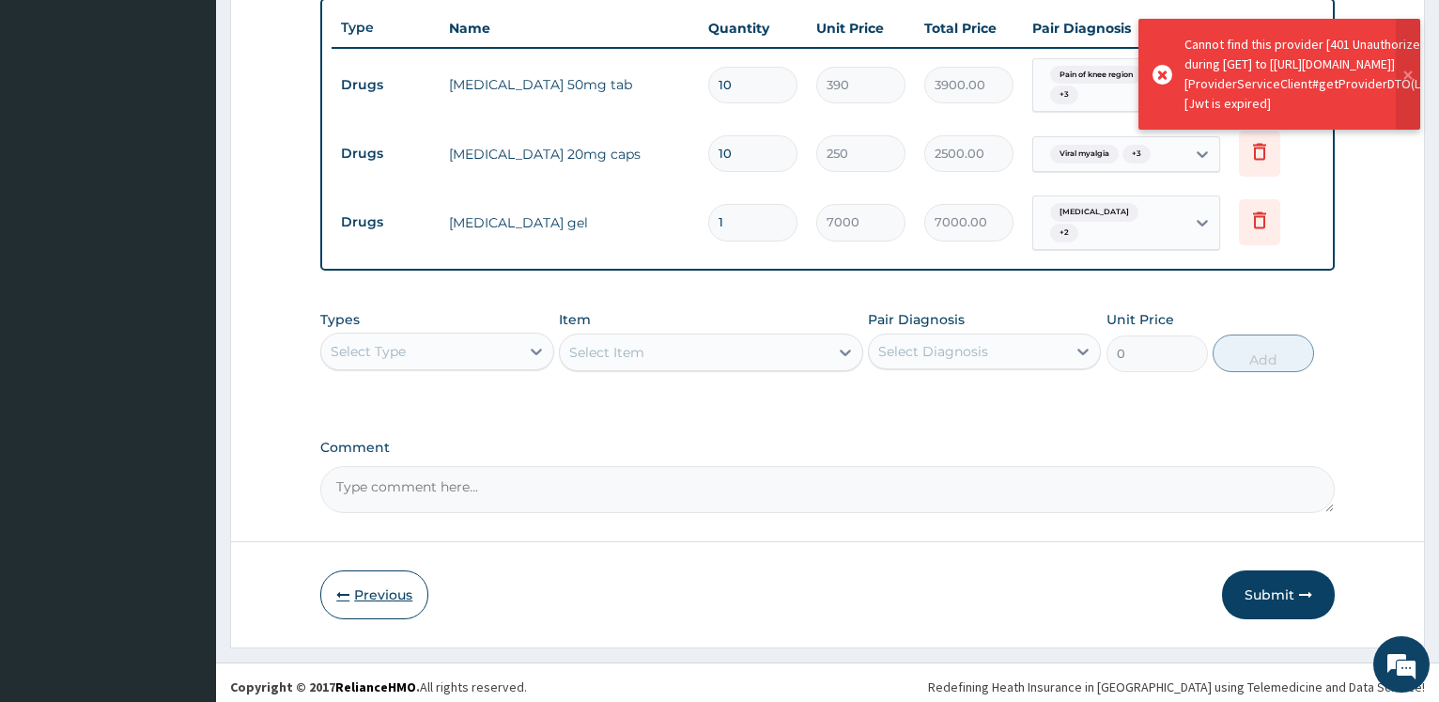
click at [371, 587] on button "Previous" at bounding box center [374, 594] width 108 height 49
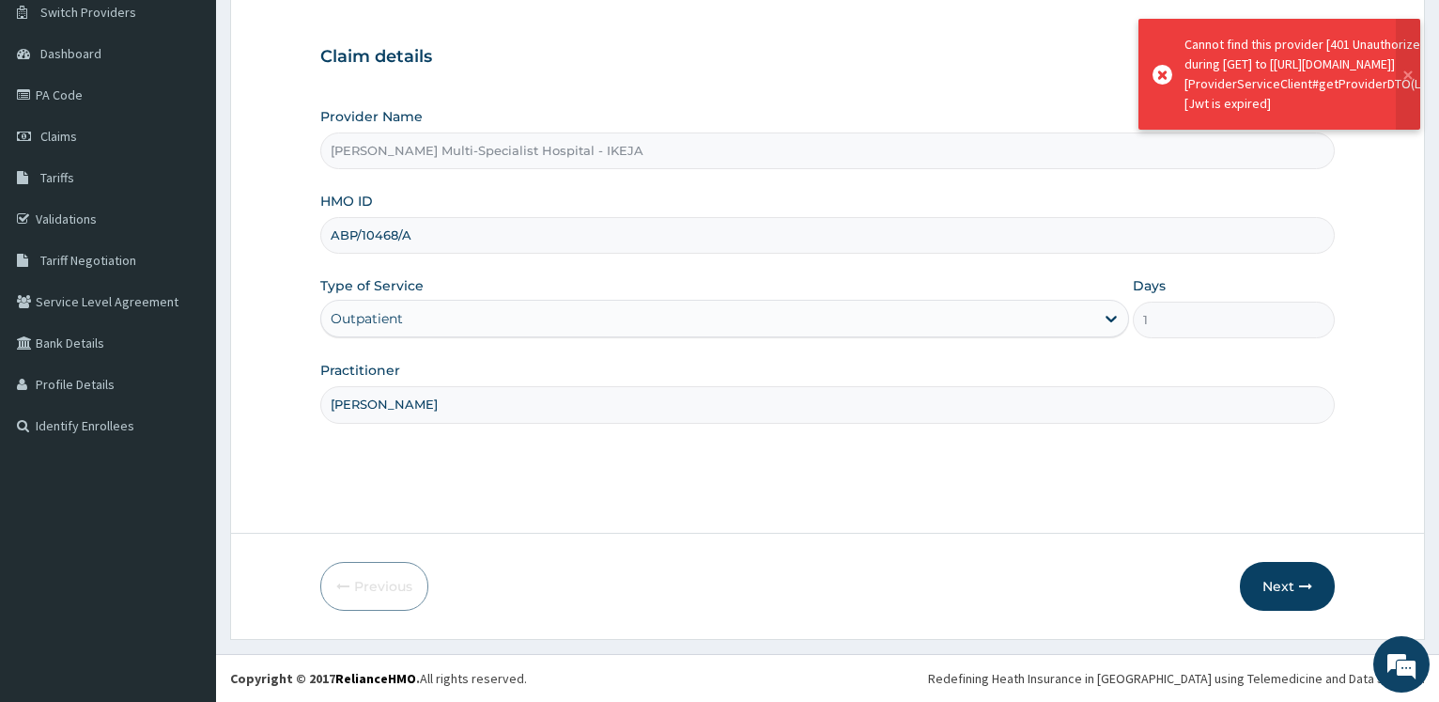
drag, startPoint x: 417, startPoint y: 238, endPoint x: 330, endPoint y: 236, distance: 87.4
click at [330, 236] on input "ABP/10468/A" at bounding box center [827, 235] width 1014 height 37
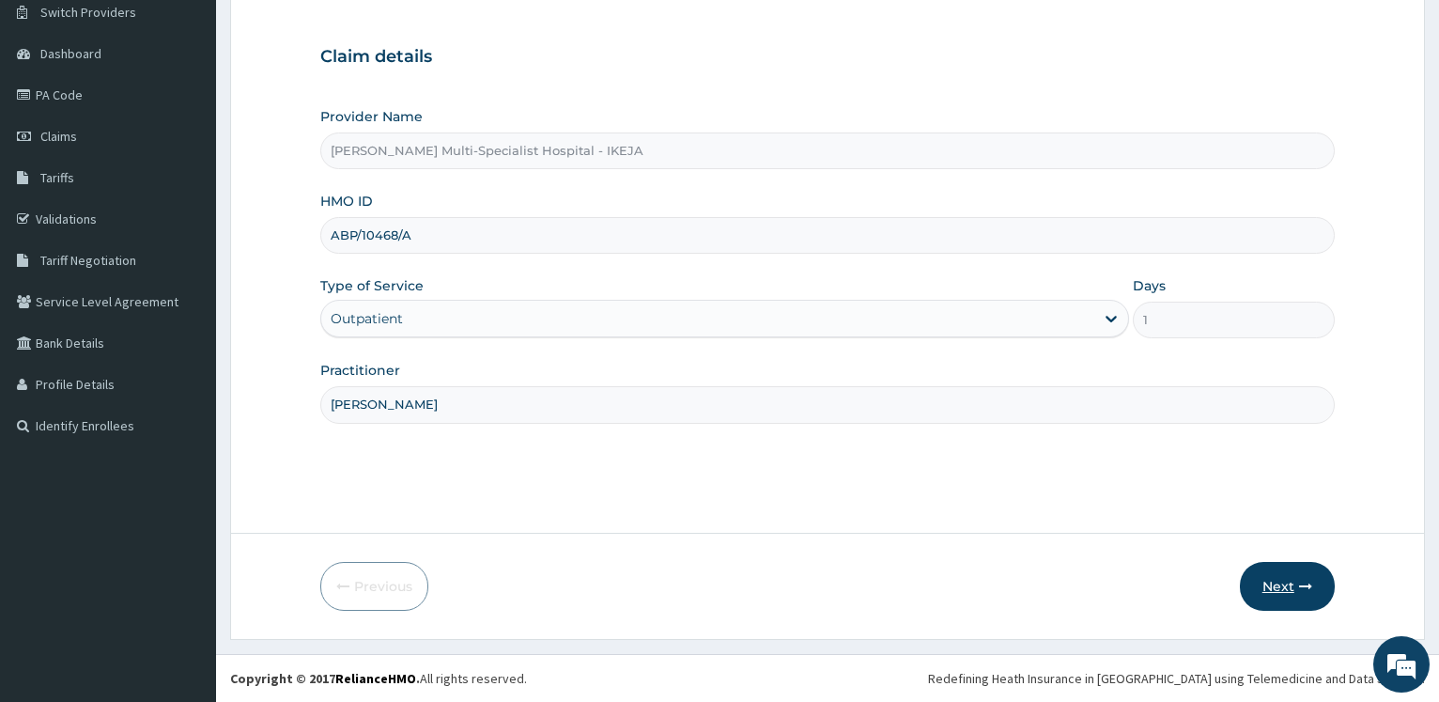
click at [1256, 586] on button "Next" at bounding box center [1287, 586] width 95 height 49
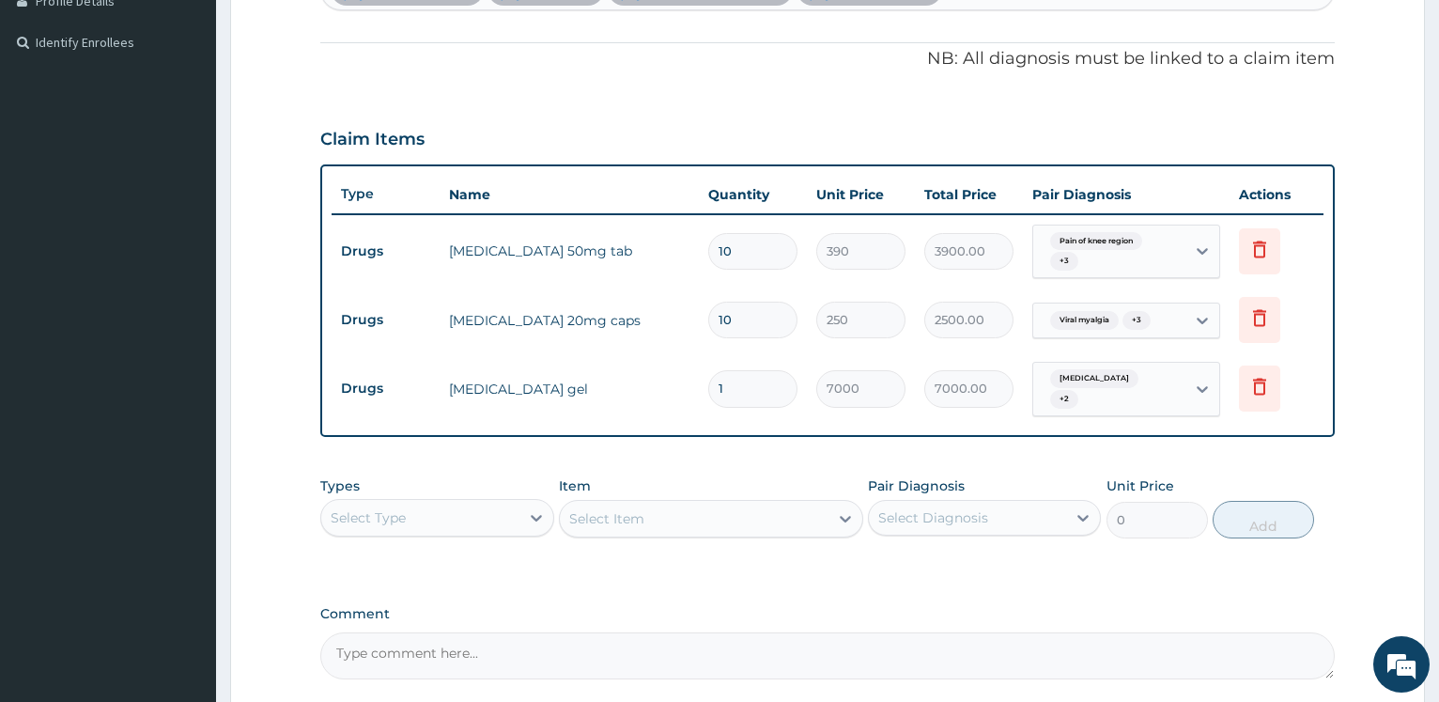
scroll to position [701, 0]
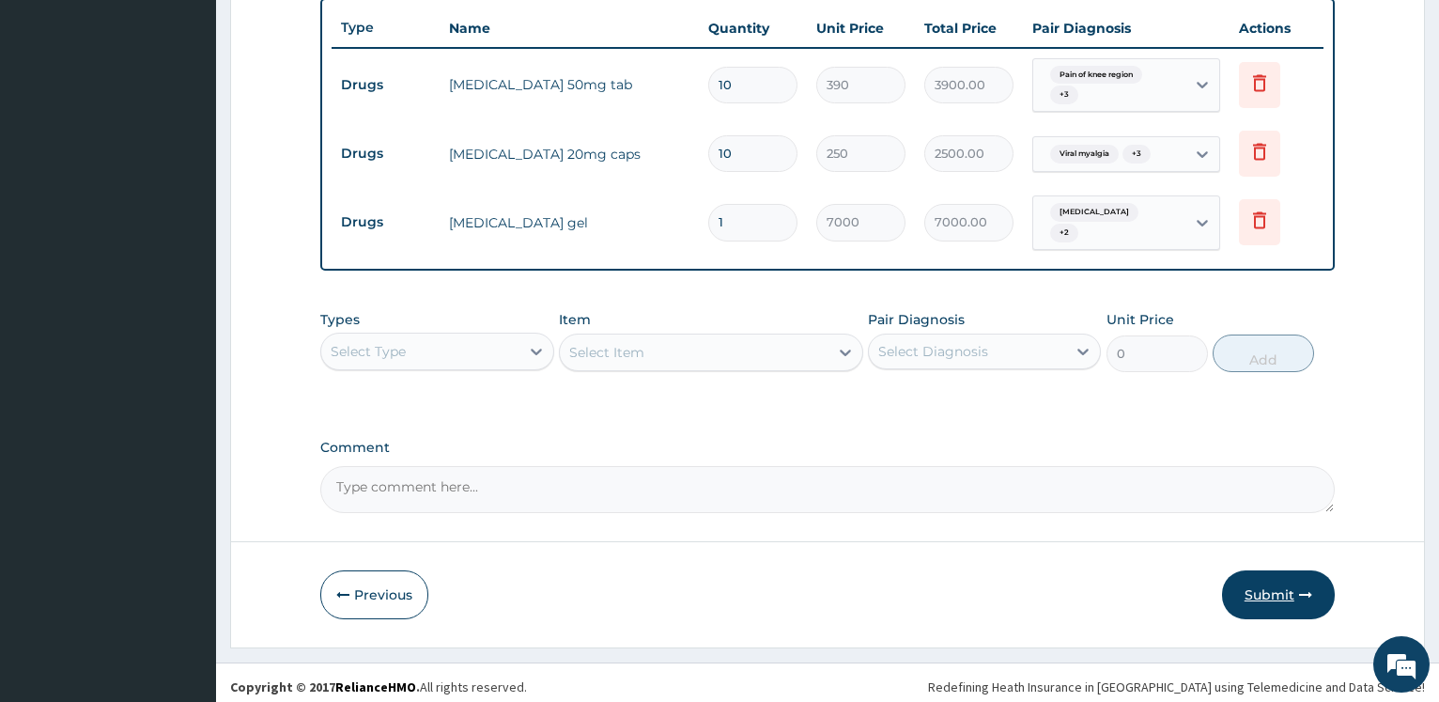
click at [1270, 570] on button "Submit" at bounding box center [1278, 594] width 113 height 49
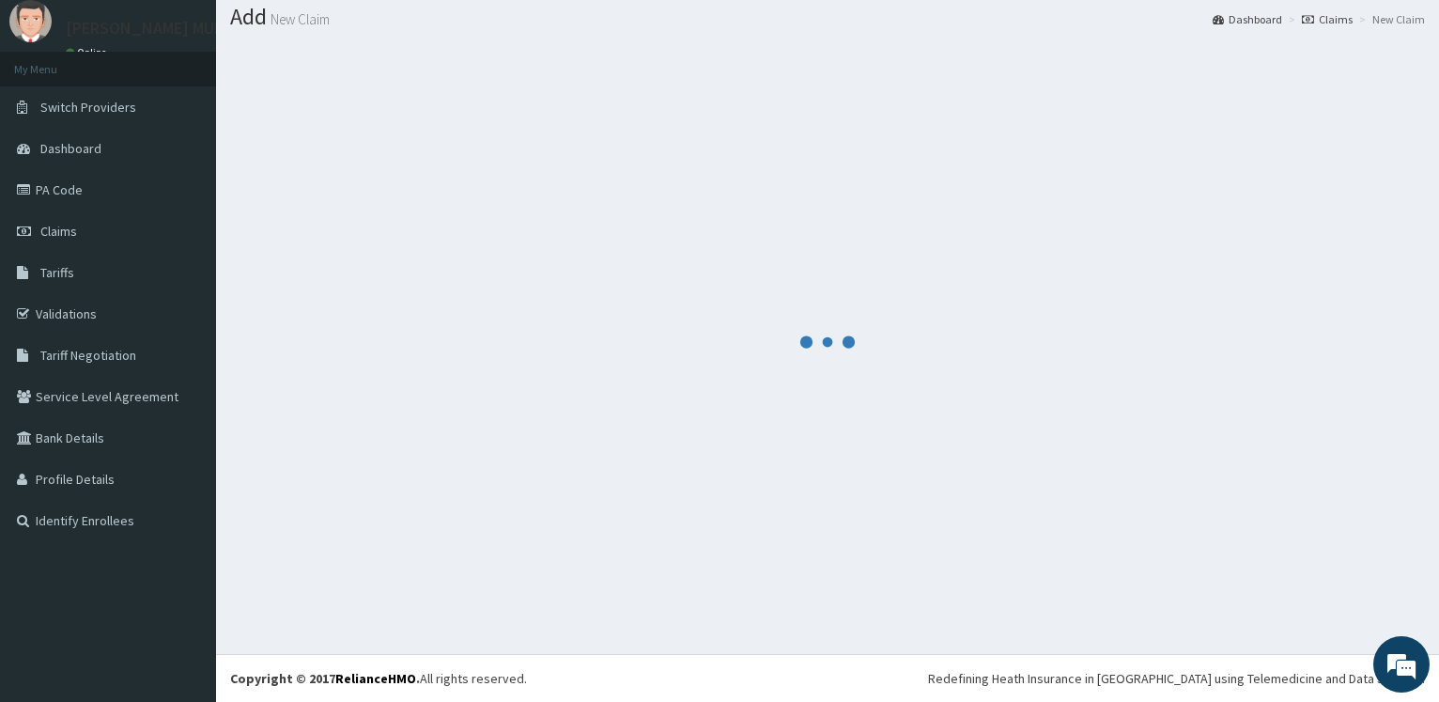
scroll to position [56, 0]
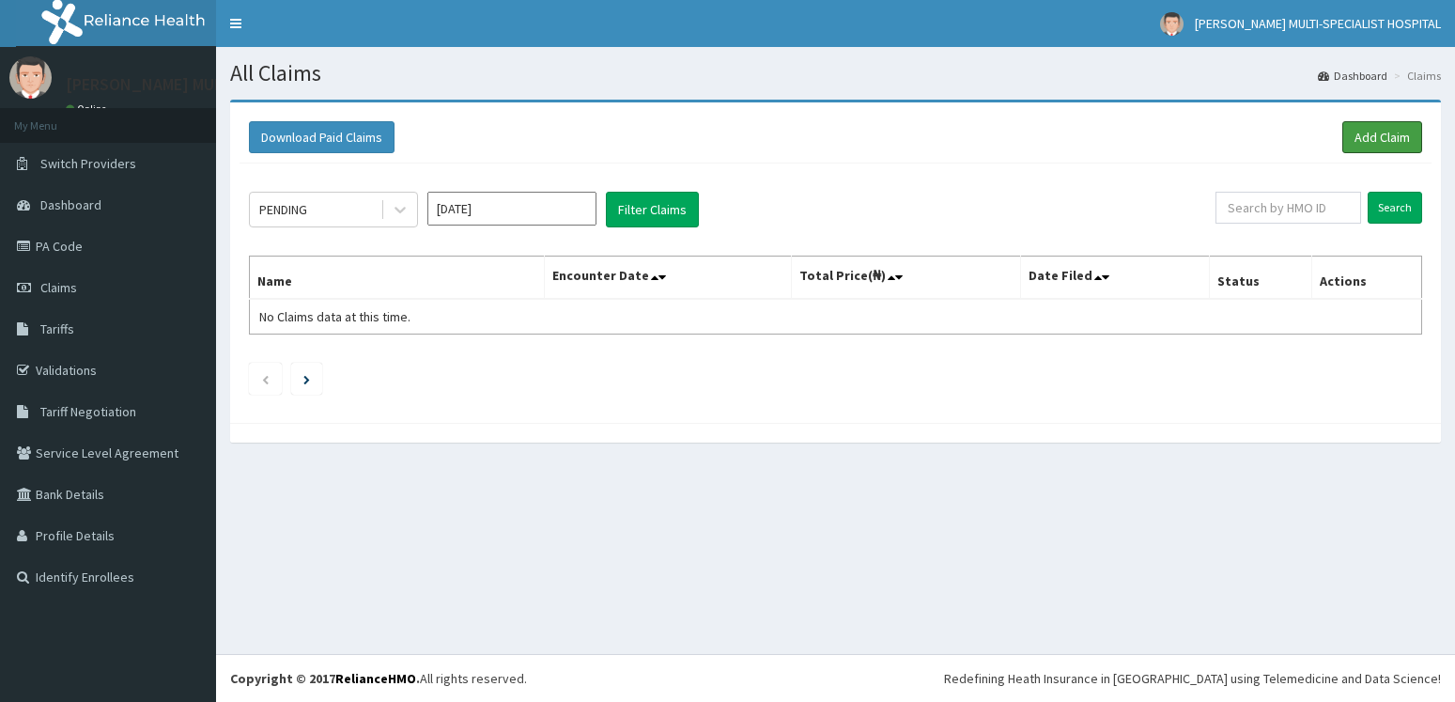
click at [1409, 132] on link "Add Claim" at bounding box center [1382, 137] width 80 height 32
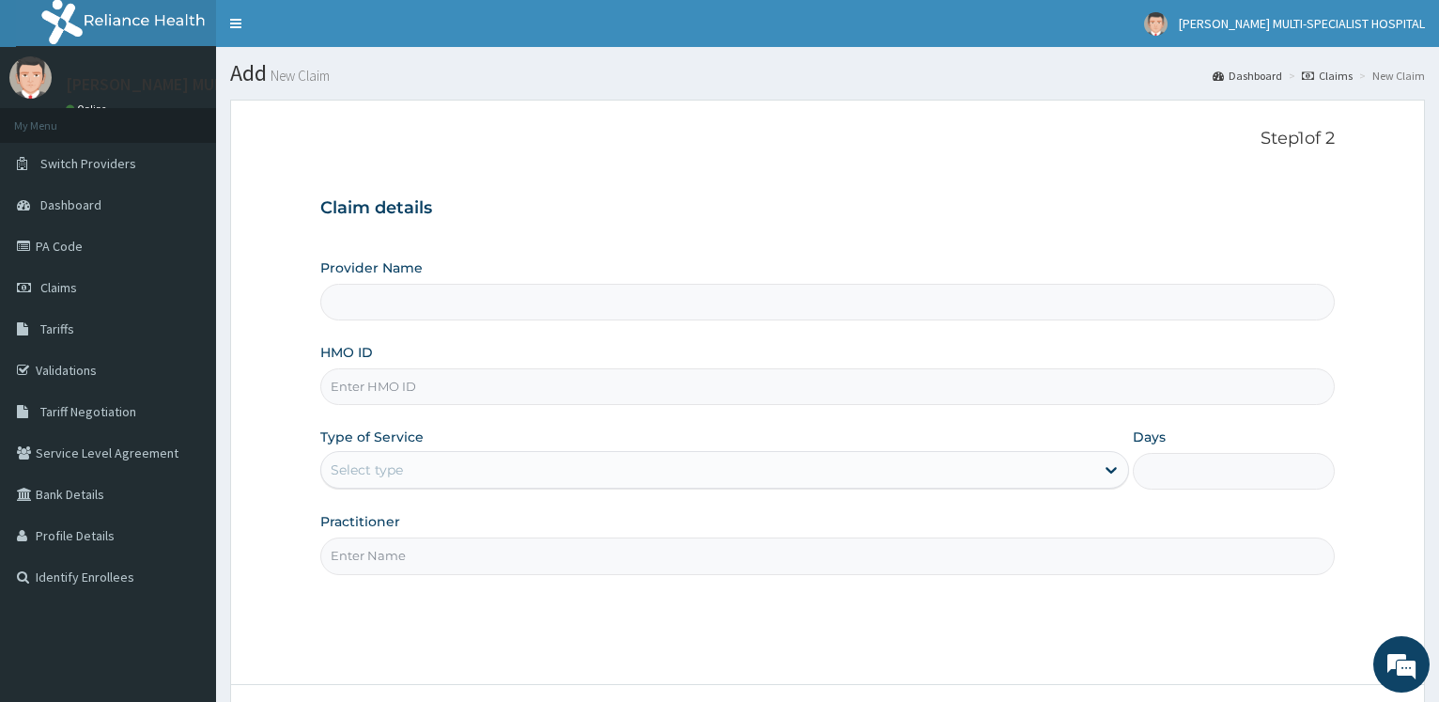
type input "ABP/10468/A"
type input "[PERSON_NAME] Multi-Specialist Hospital - IKEJA"
type input "ABP/10468/A"
click at [355, 476] on div "Select type" at bounding box center [367, 469] width 72 height 19
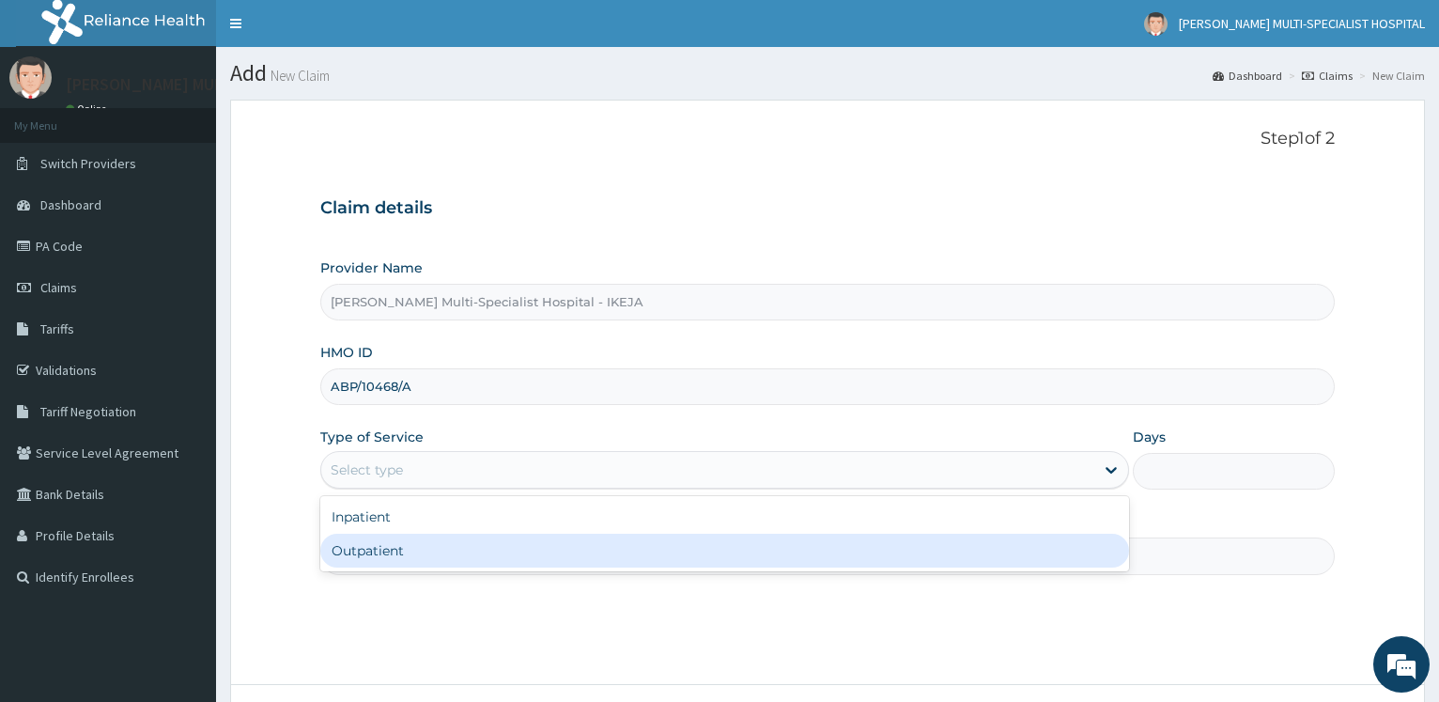
click at [371, 558] on div "Outpatient" at bounding box center [724, 550] width 808 height 34
type input "1"
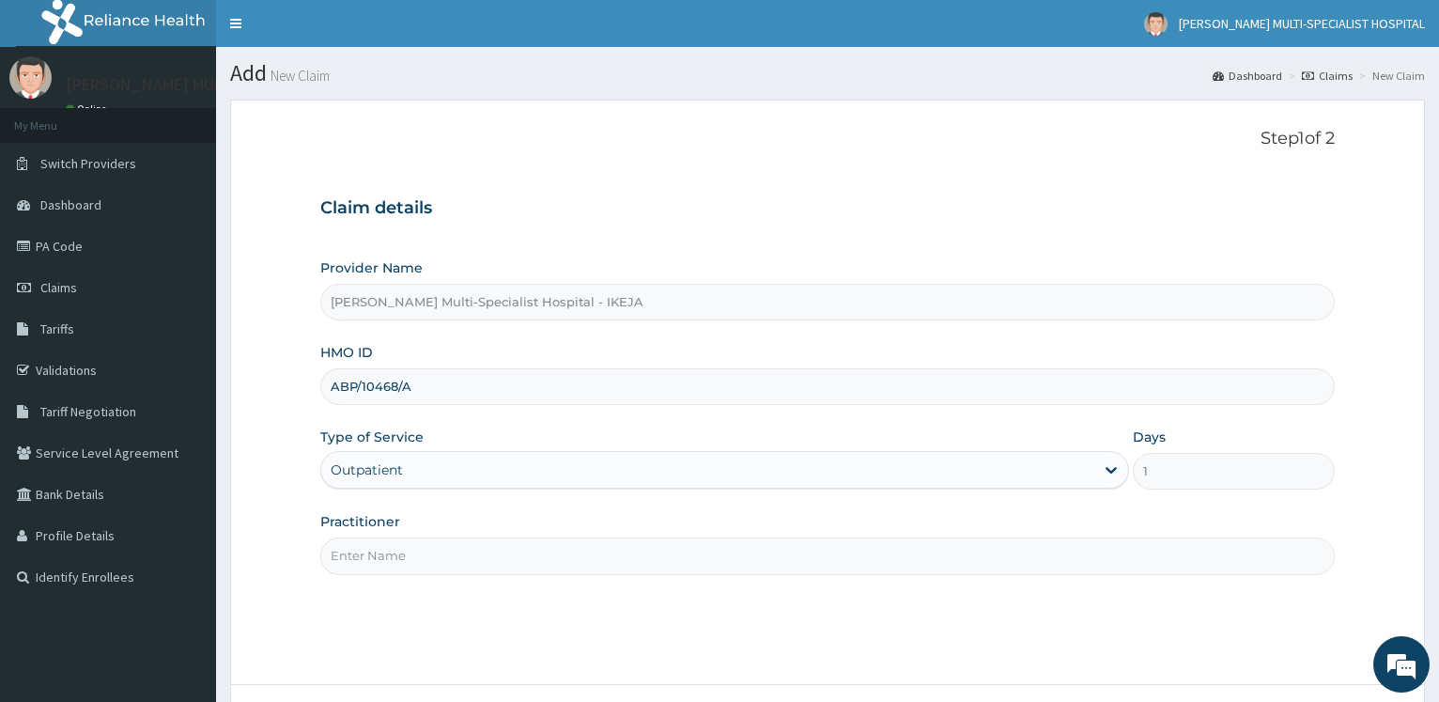
scroll to position [151, 0]
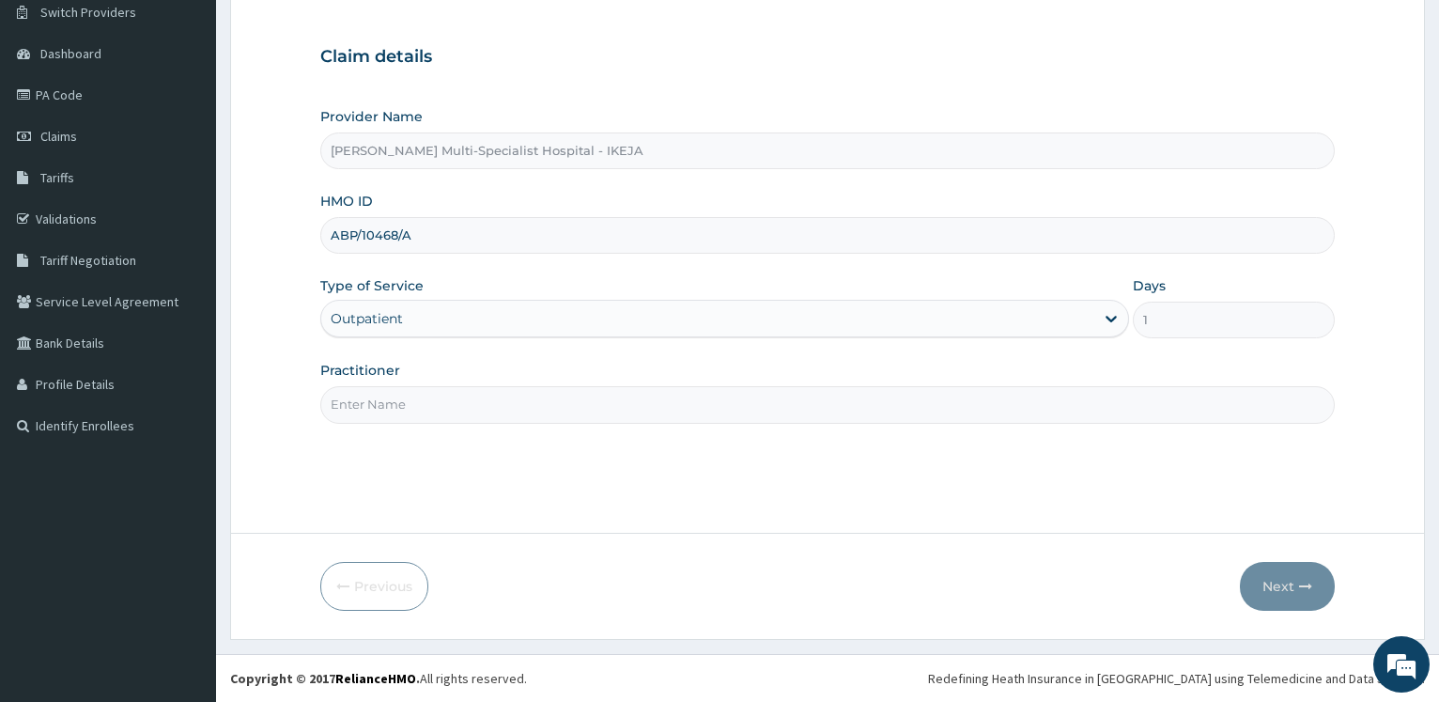
click at [369, 413] on input "Practitioner" at bounding box center [827, 404] width 1014 height 37
type input "DR [PERSON_NAME]"
click at [1293, 601] on button "Next" at bounding box center [1287, 586] width 95 height 49
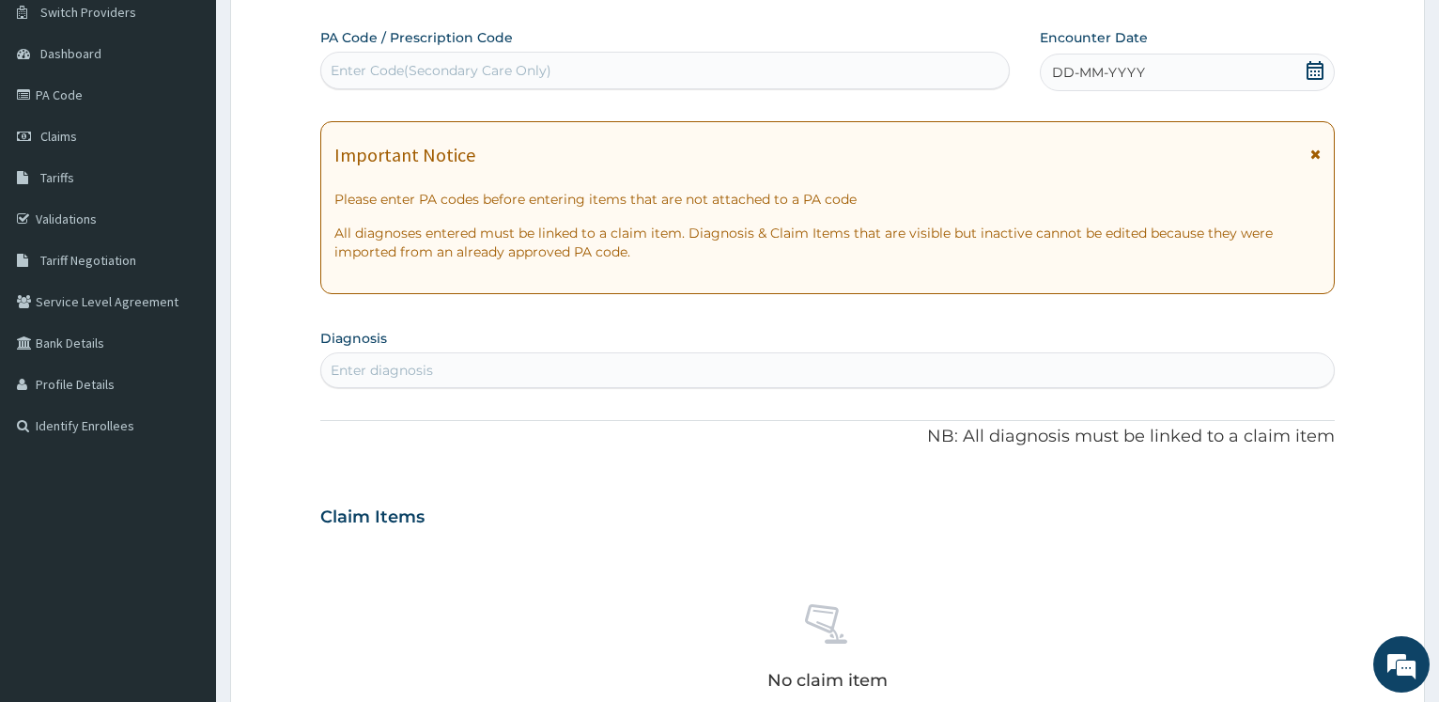
click at [457, 66] on div "Enter Code(Secondary Care Only)" at bounding box center [441, 70] width 221 height 19
paste input "PA/A29DF5"
type input "PA/A29DF5"
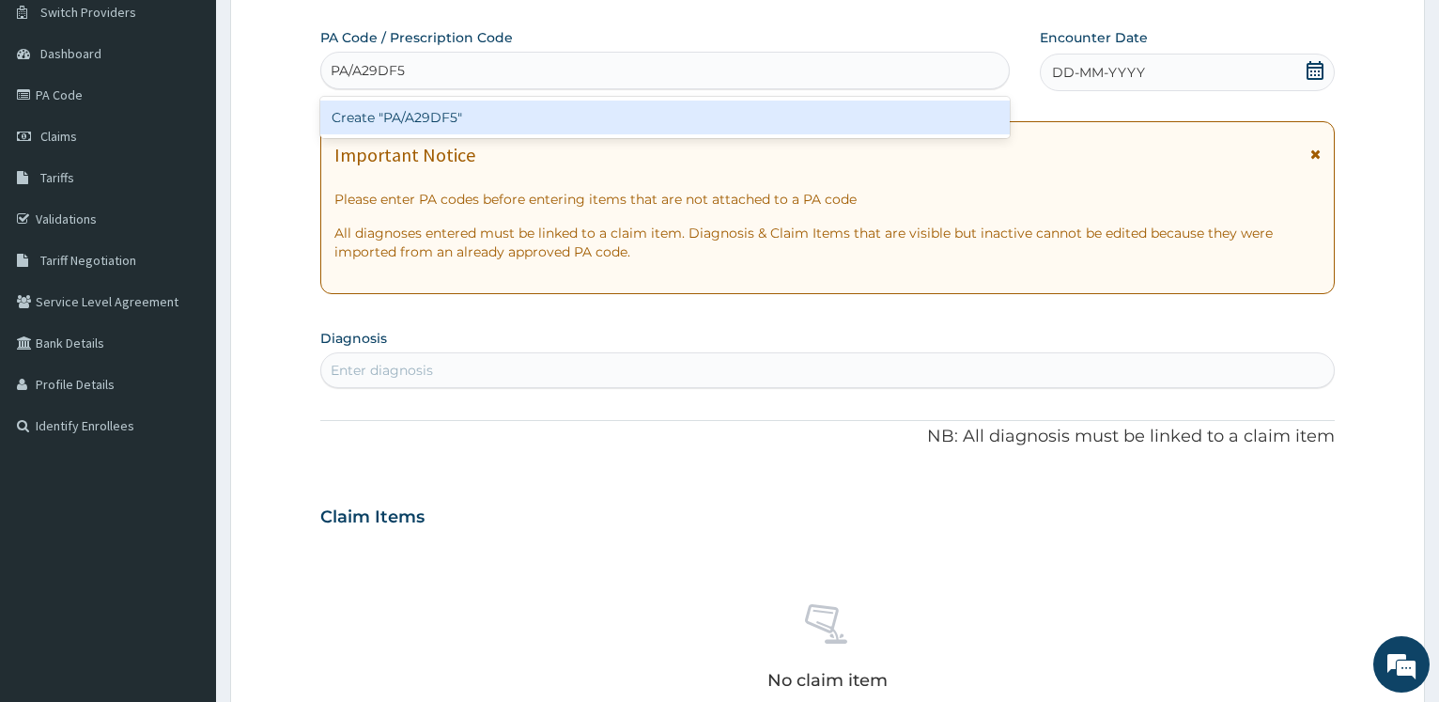
click at [423, 108] on div "Create "PA/A29DF5"" at bounding box center [664, 117] width 688 height 34
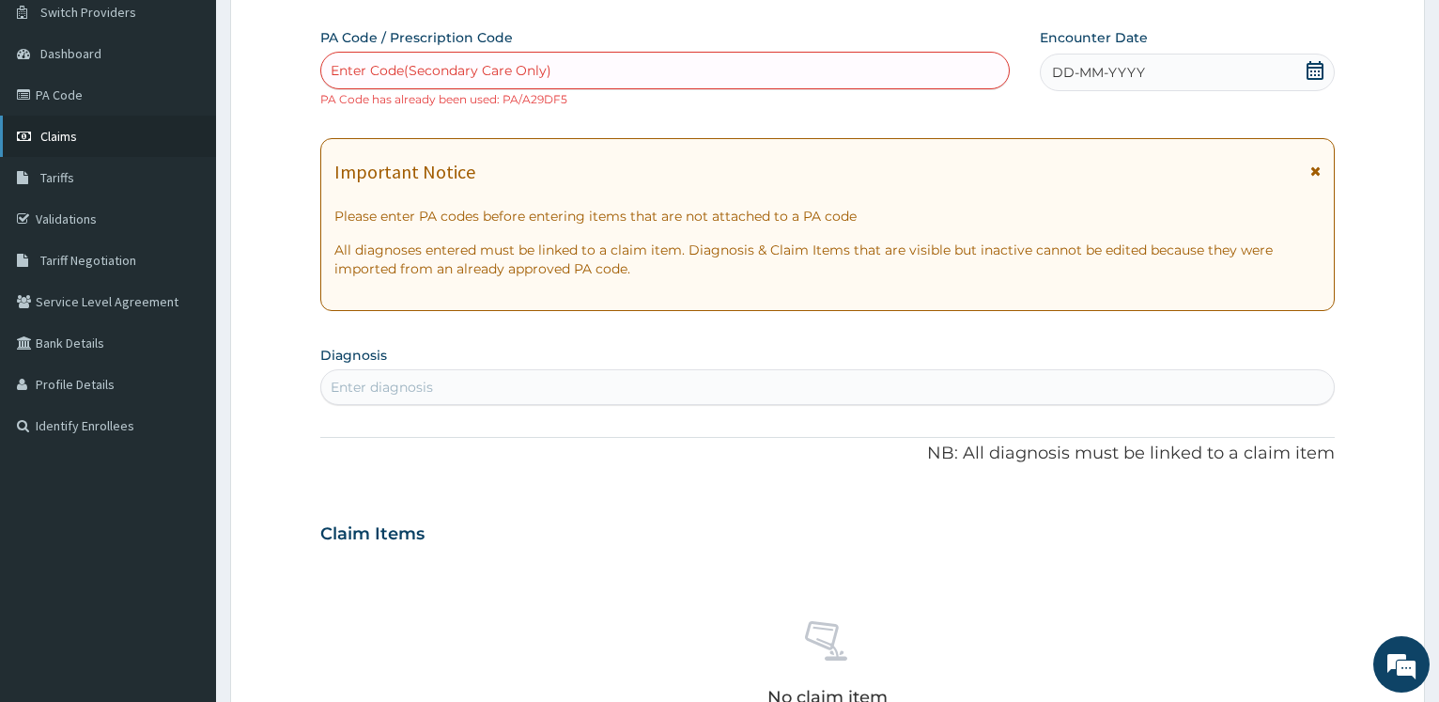
click at [65, 137] on span "Claims" at bounding box center [58, 136] width 37 height 17
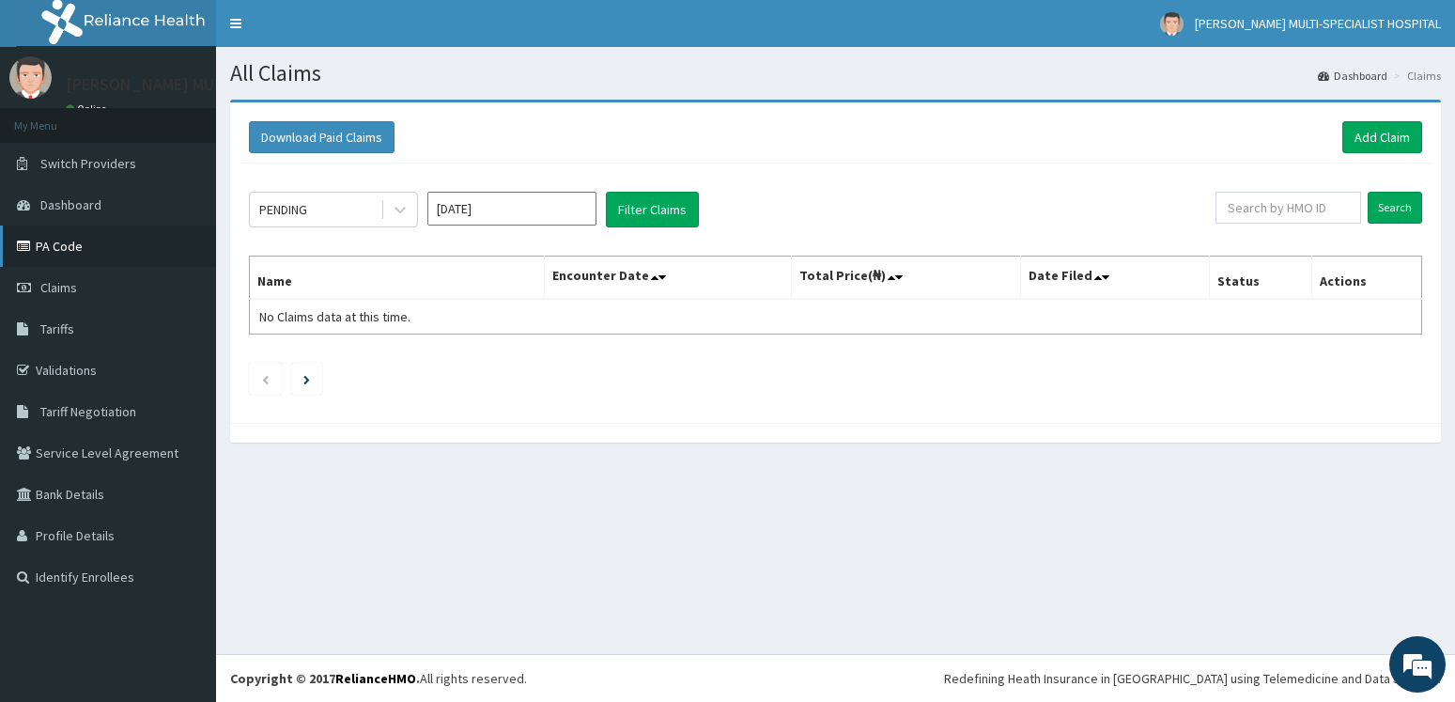
click at [72, 249] on link "PA Code" at bounding box center [108, 245] width 216 height 41
drag, startPoint x: 1402, startPoint y: 133, endPoint x: 1342, endPoint y: 130, distance: 60.2
click at [1402, 132] on link "Add Claim" at bounding box center [1382, 137] width 80 height 32
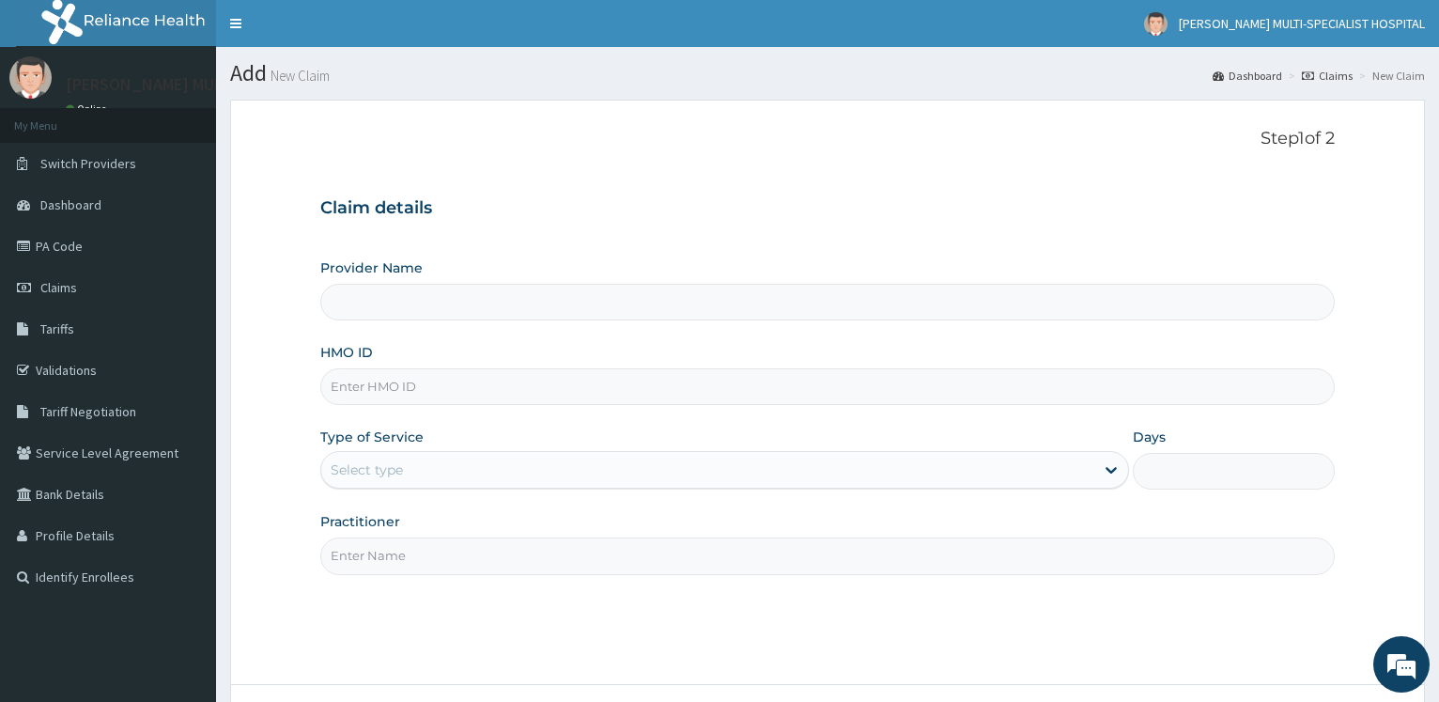
type input "[PERSON_NAME] Multi-Specialist Hospital - IKEJA"
click at [452, 378] on input "HMO ID" at bounding box center [827, 386] width 1014 height 37
paste input "AIP/10304/C"
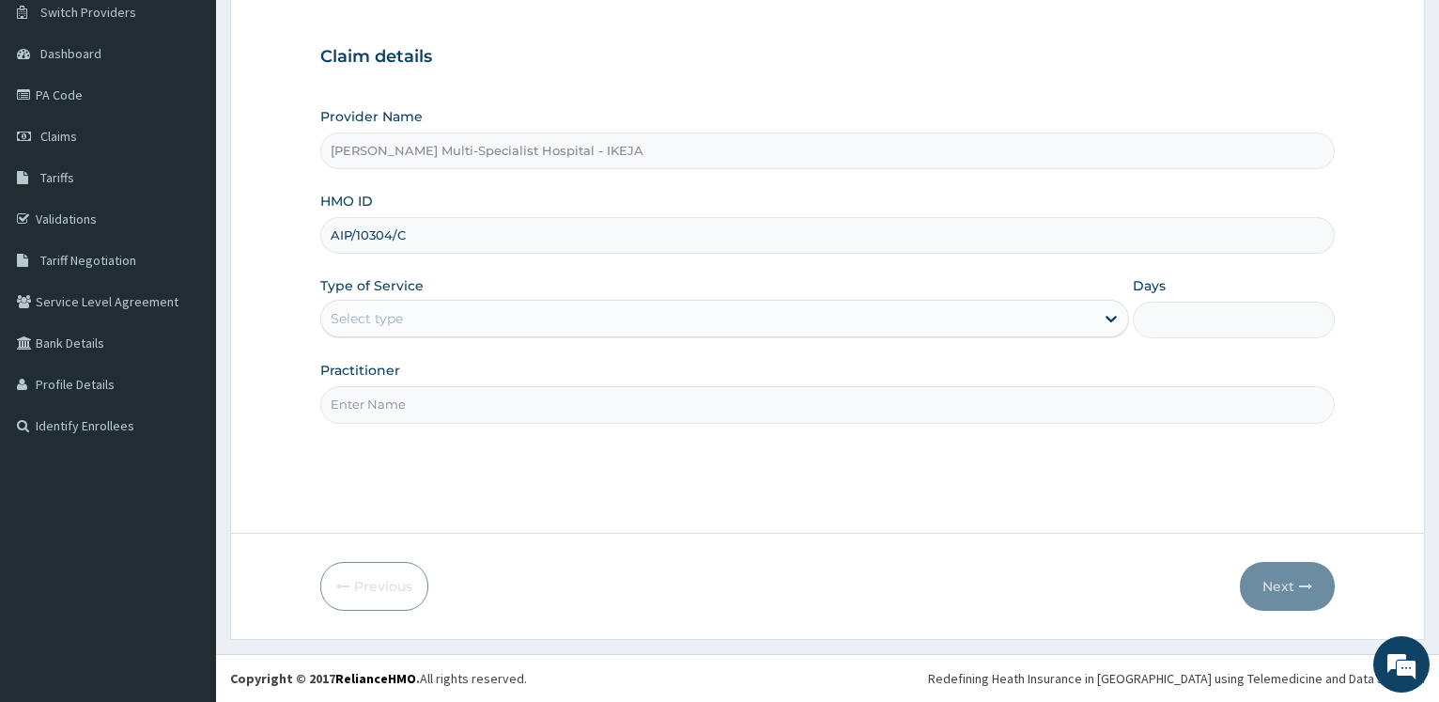
type input "AIP/10304/C"
click at [444, 314] on div "Select type" at bounding box center [707, 318] width 772 height 30
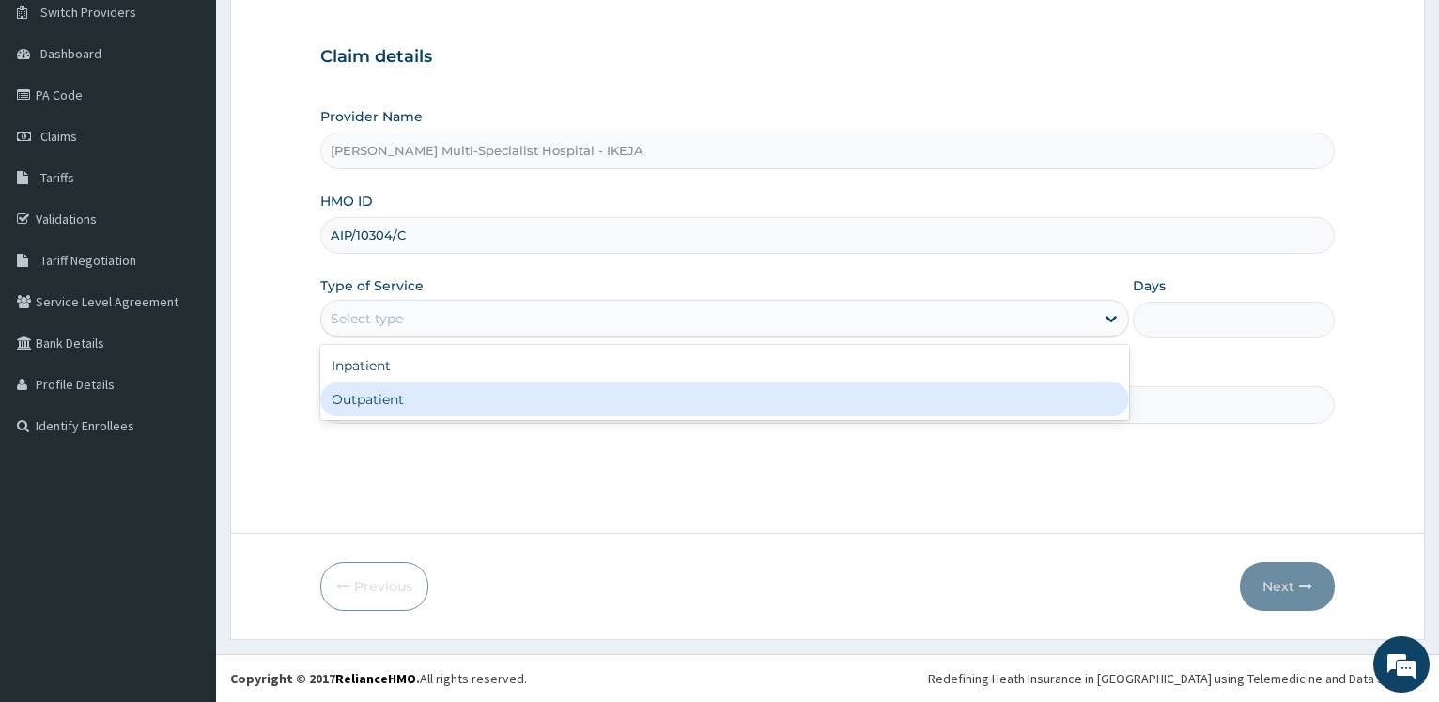
click at [397, 396] on div "Outpatient" at bounding box center [724, 399] width 808 height 34
type input "1"
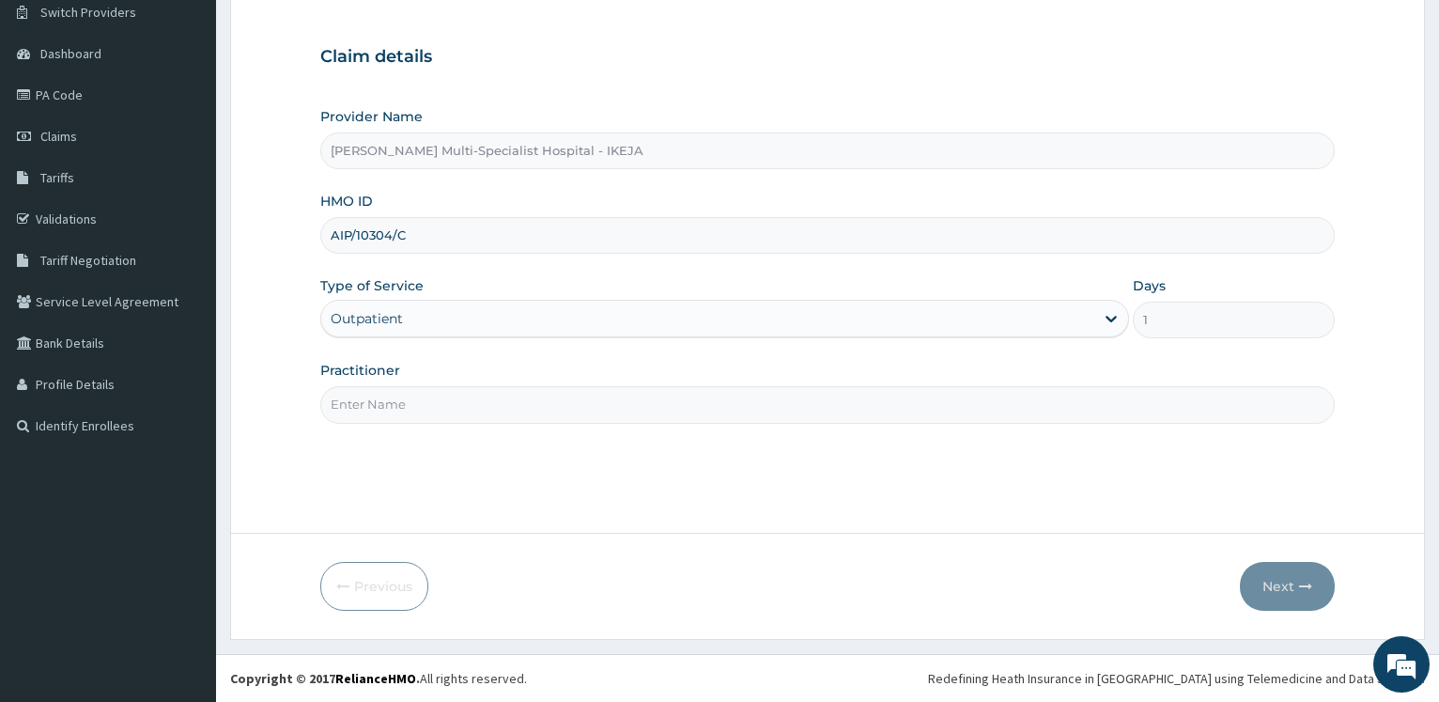
click at [396, 397] on input "Practitioner" at bounding box center [827, 404] width 1014 height 37
type input "DR OLONADE"
click at [1266, 581] on button "Next" at bounding box center [1287, 586] width 95 height 49
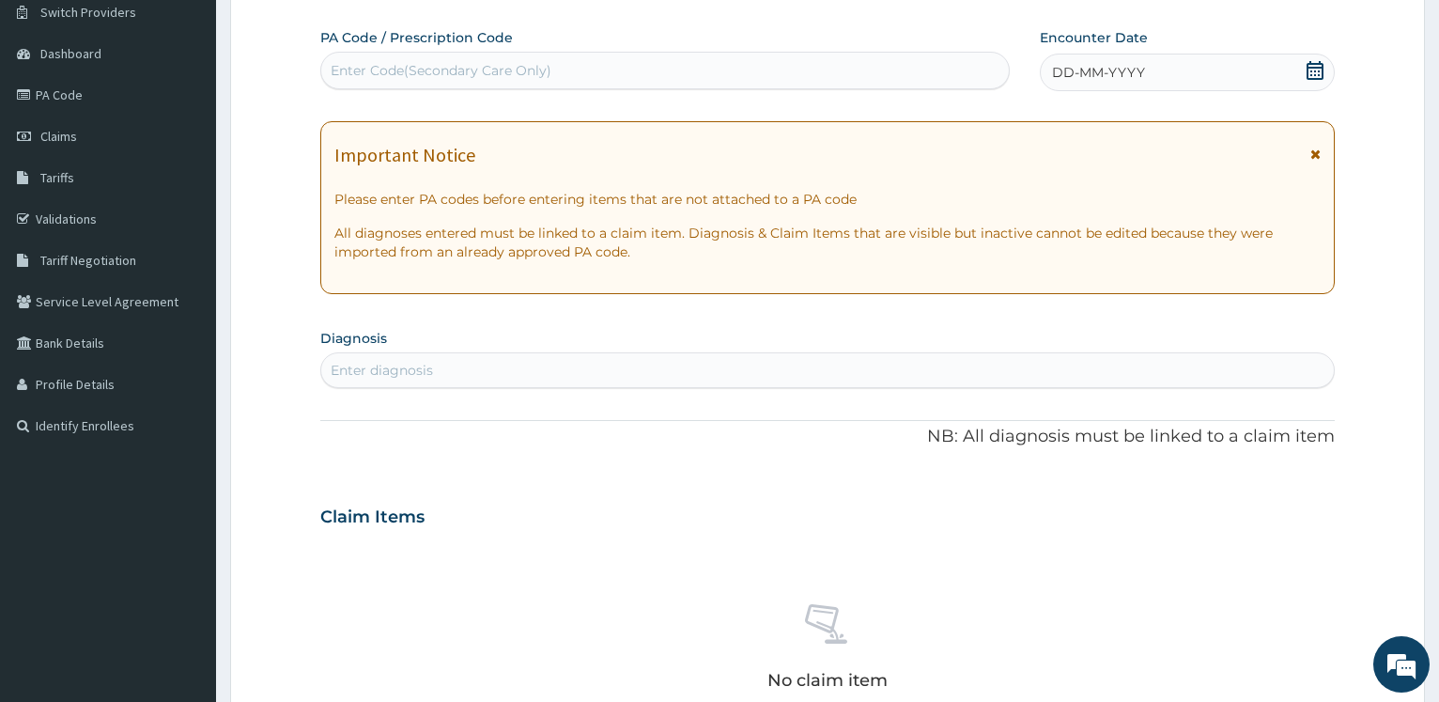
click at [426, 72] on div "Enter Code(Secondary Care Only)" at bounding box center [441, 70] width 221 height 19
paste input "PA/A78F6F"
type input "PA/A78F6F"
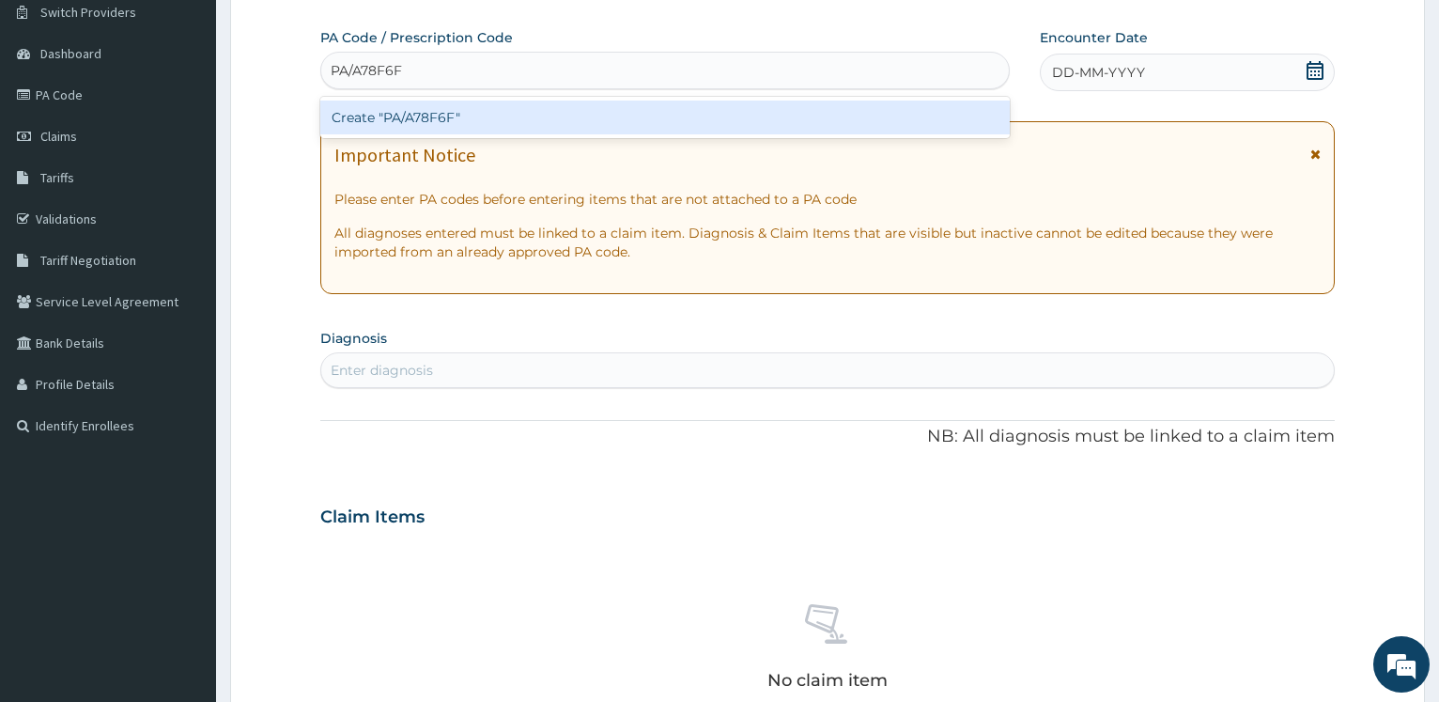
click at [378, 114] on div "Create "PA/A78F6F"" at bounding box center [664, 117] width 688 height 34
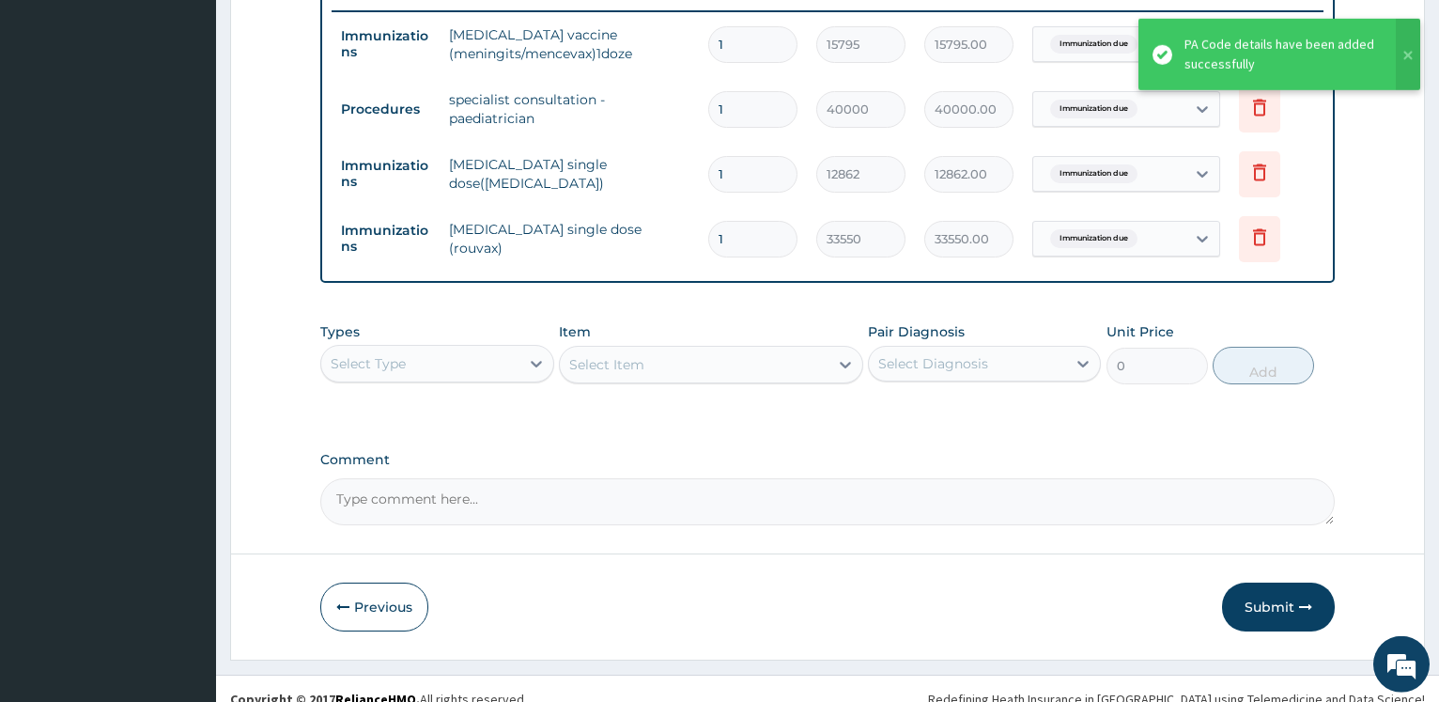
scroll to position [758, 0]
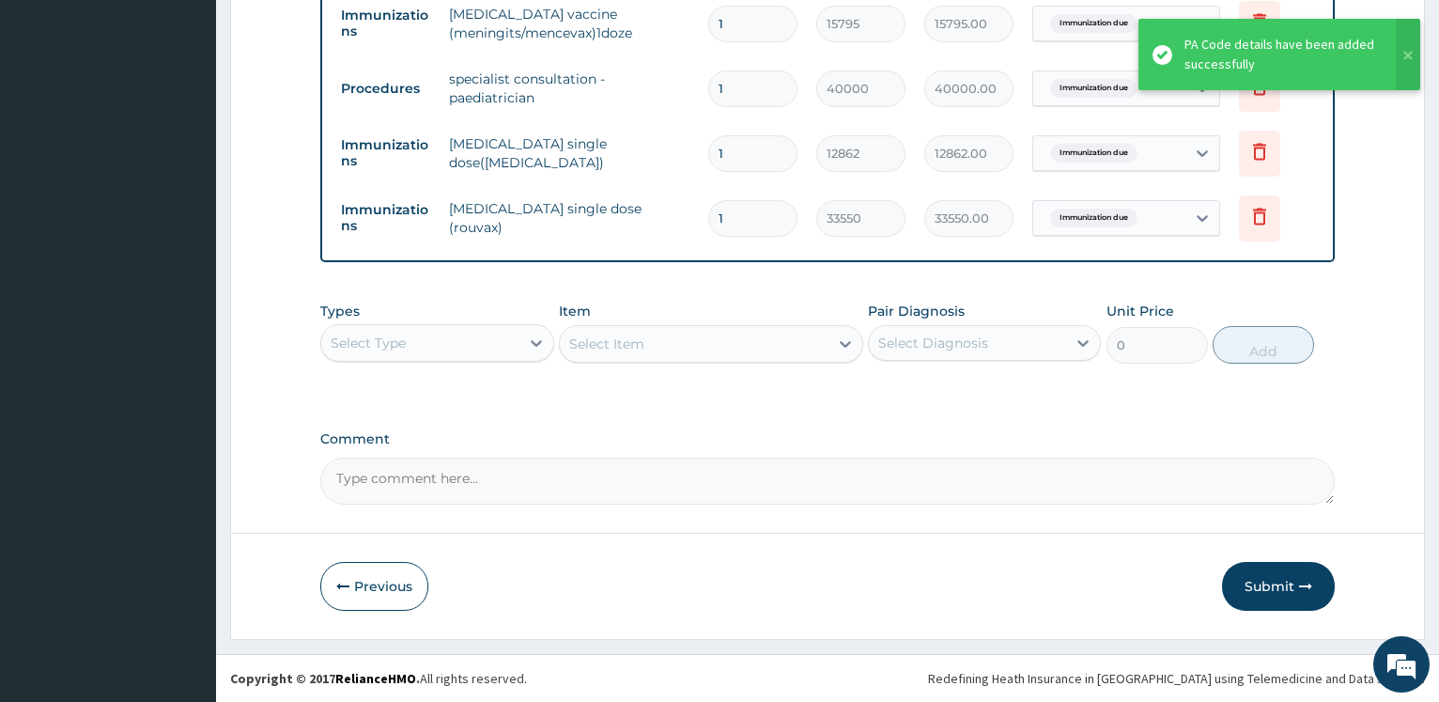
drag, startPoint x: 1273, startPoint y: 586, endPoint x: 1272, endPoint y: 543, distance: 43.2
click at [1264, 587] on button "Submit" at bounding box center [1278, 586] width 113 height 49
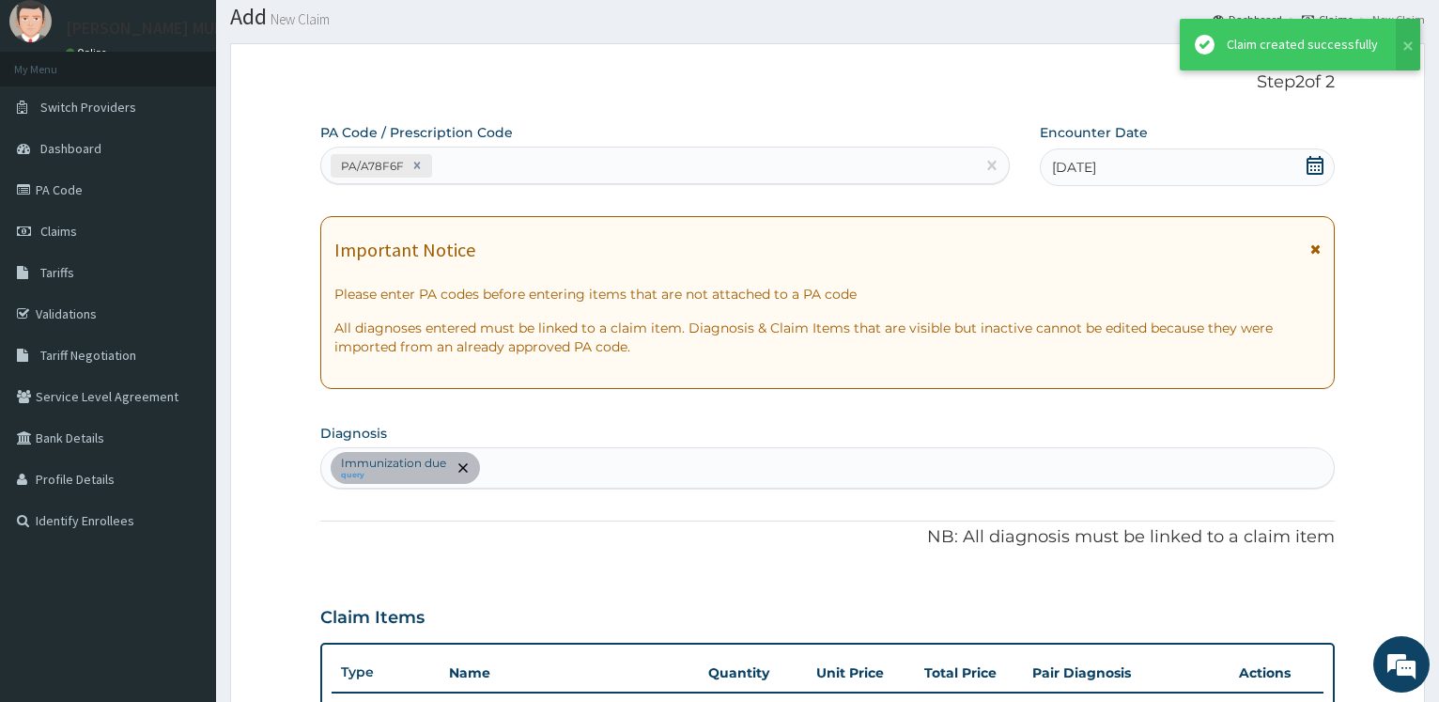
scroll to position [344, 0]
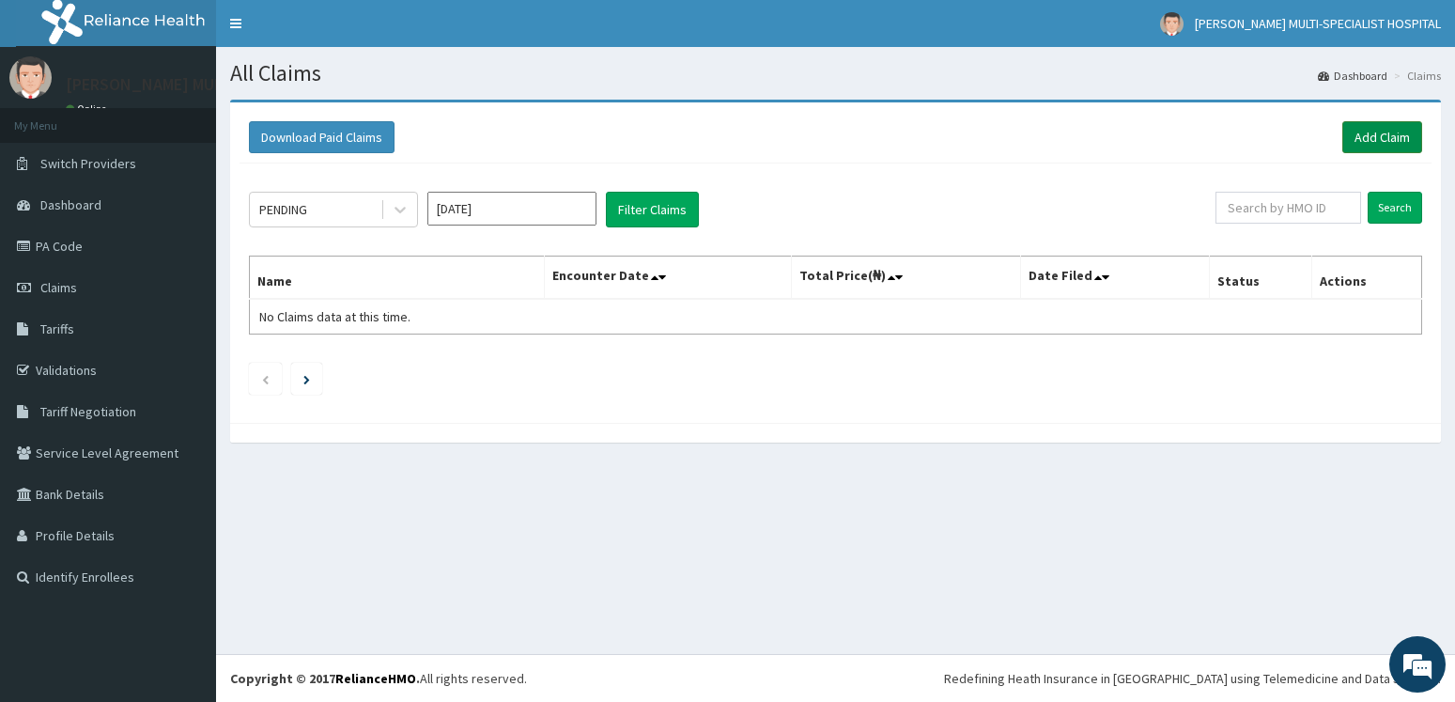
click at [1395, 141] on link "Add Claim" at bounding box center [1382, 137] width 80 height 32
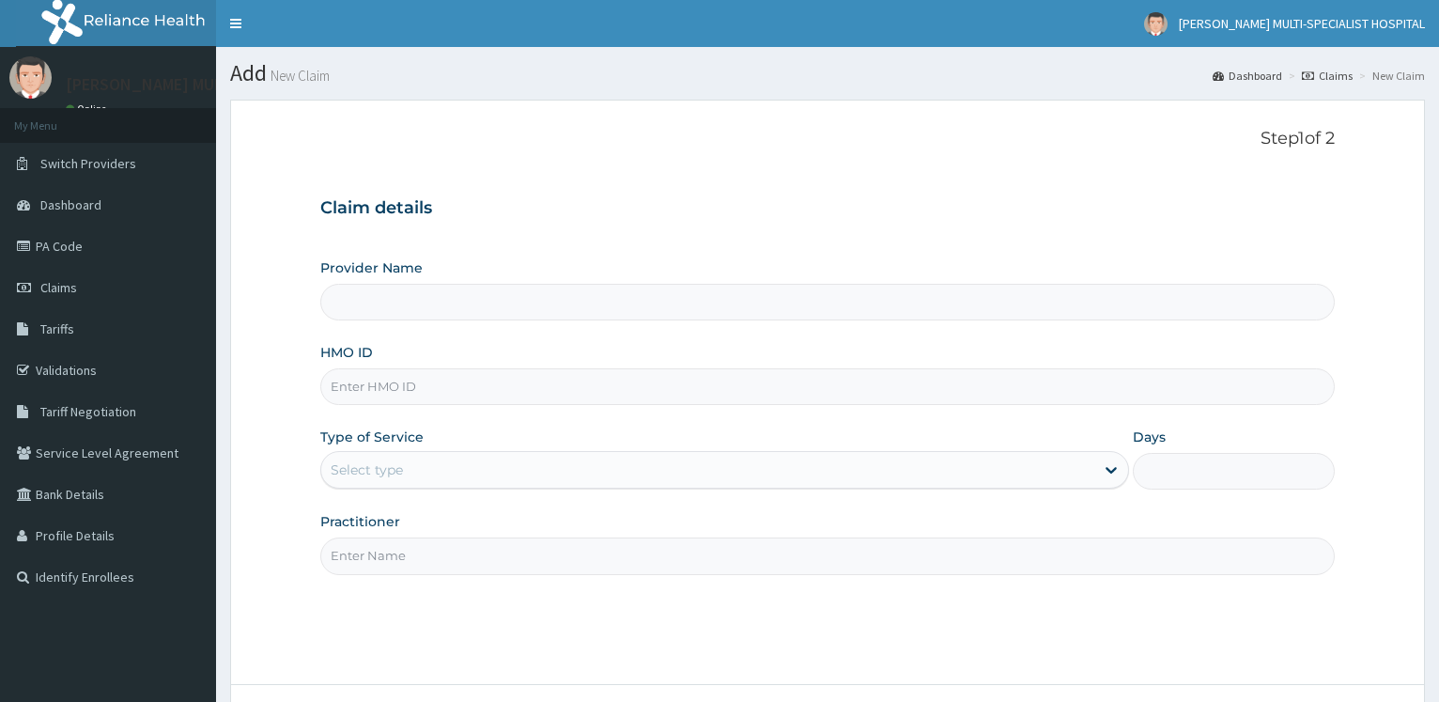
type input "[PERSON_NAME] Multi-Specialist Hospital - IKEJA"
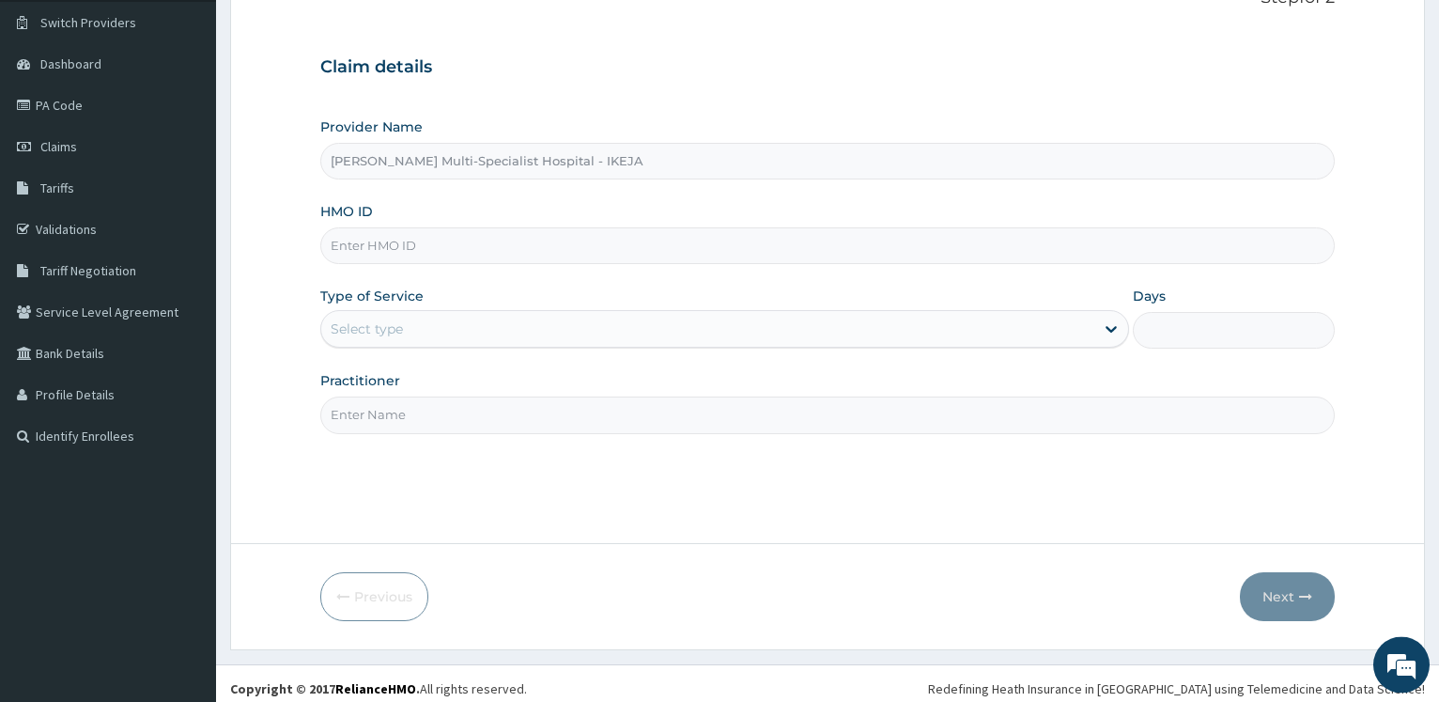
scroll to position [151, 0]
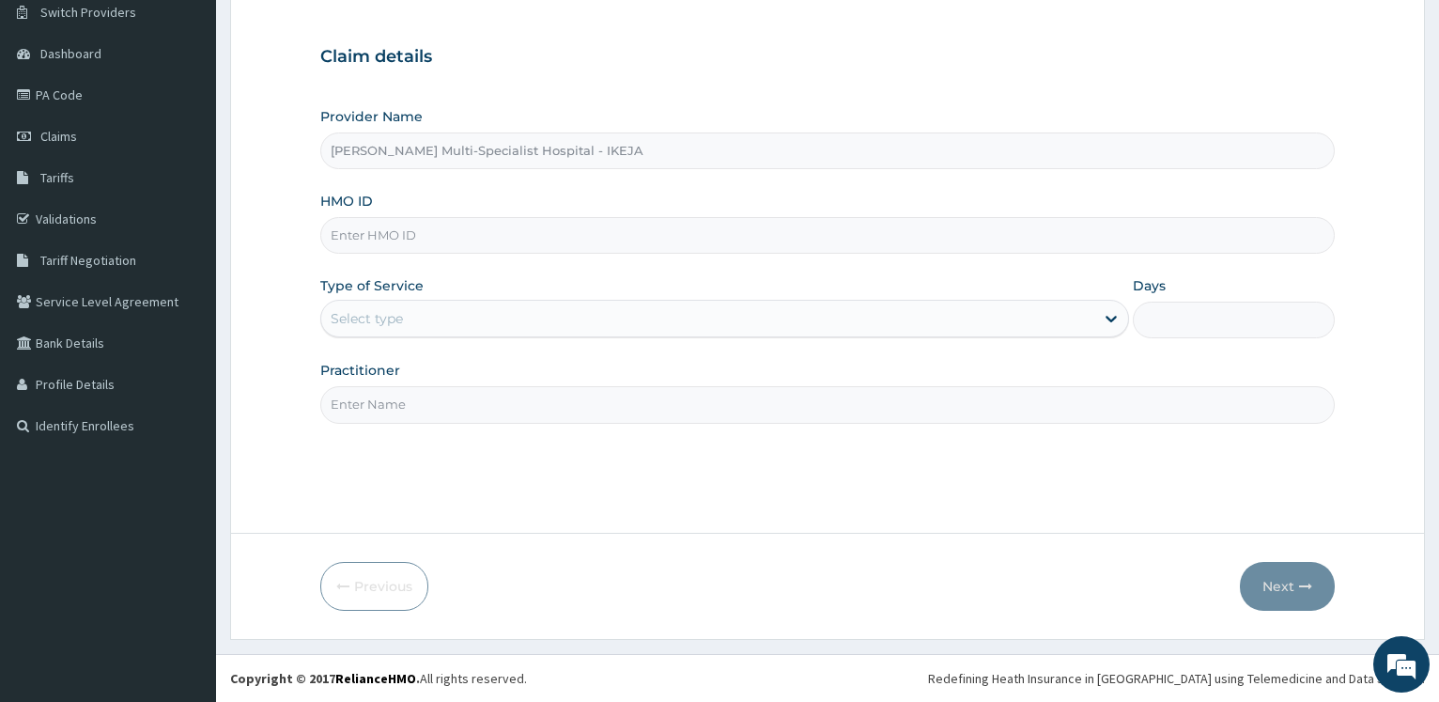
click at [344, 236] on input "HMO ID" at bounding box center [827, 235] width 1014 height 37
click at [393, 237] on input "HMO ID" at bounding box center [827, 235] width 1014 height 37
paste input "WAN/10027/C"
type input "WAN/10027/C"
drag, startPoint x: 285, startPoint y: 246, endPoint x: 333, endPoint y: 288, distance: 64.6
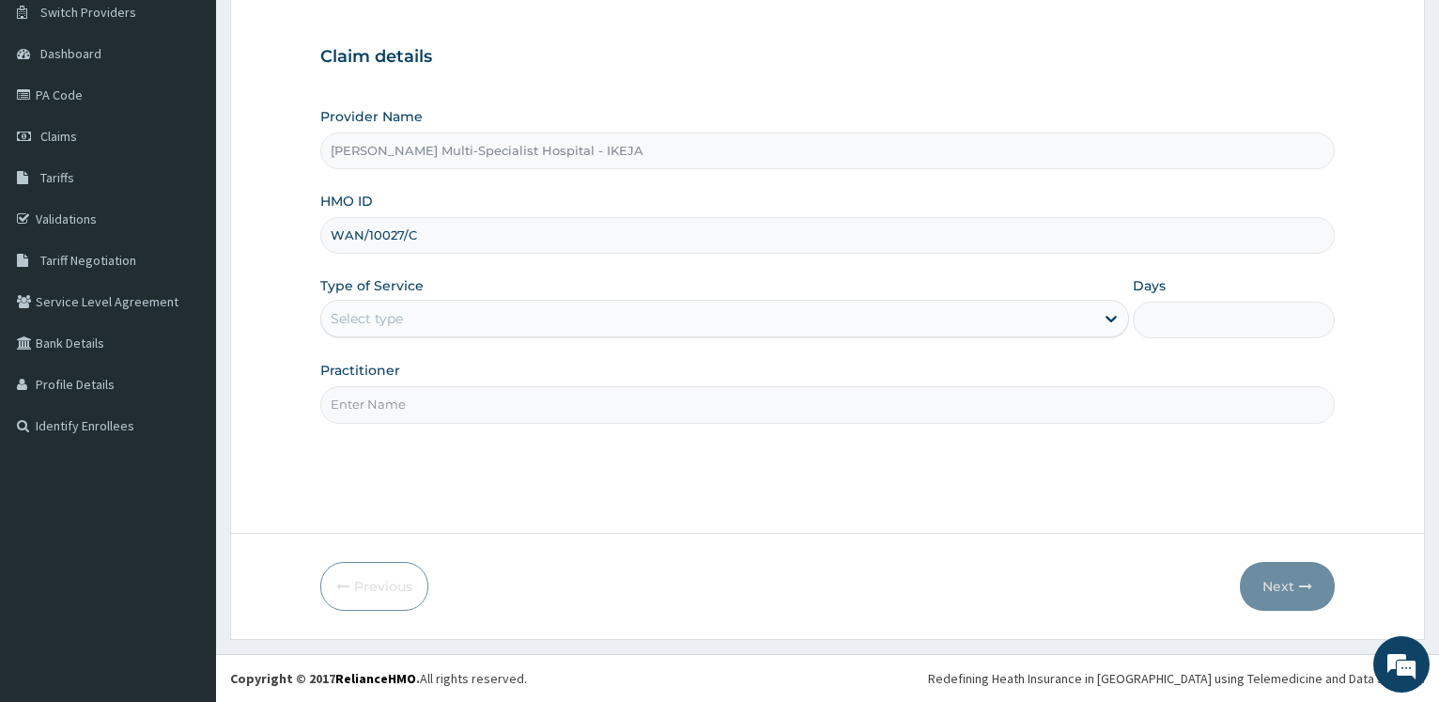
click at [285, 245] on form "Step 1 of 2 Claim details Provider Name [PERSON_NAME] Multi-Specialist Hospital…" at bounding box center [827, 293] width 1195 height 690
click at [347, 324] on div "Select type" at bounding box center [367, 318] width 72 height 19
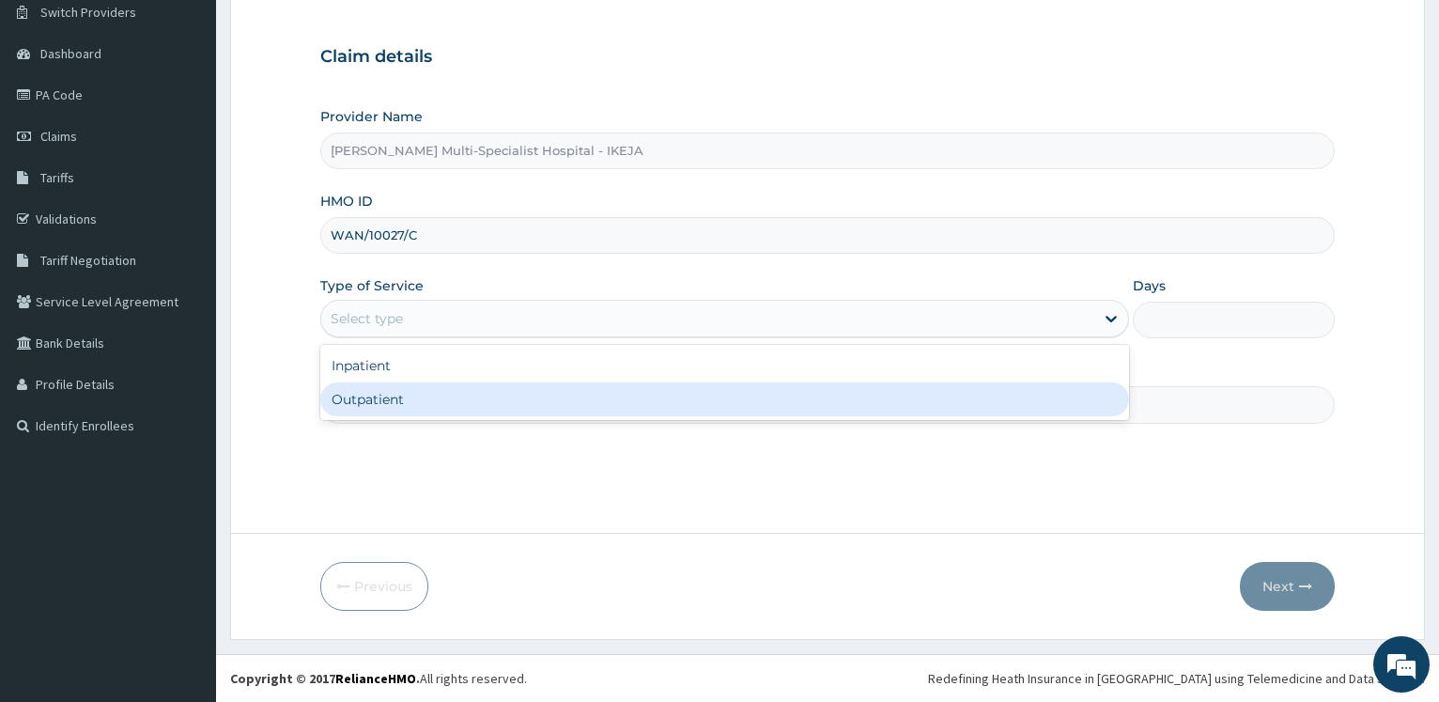
click at [391, 409] on div "Outpatient" at bounding box center [724, 399] width 808 height 34
type input "1"
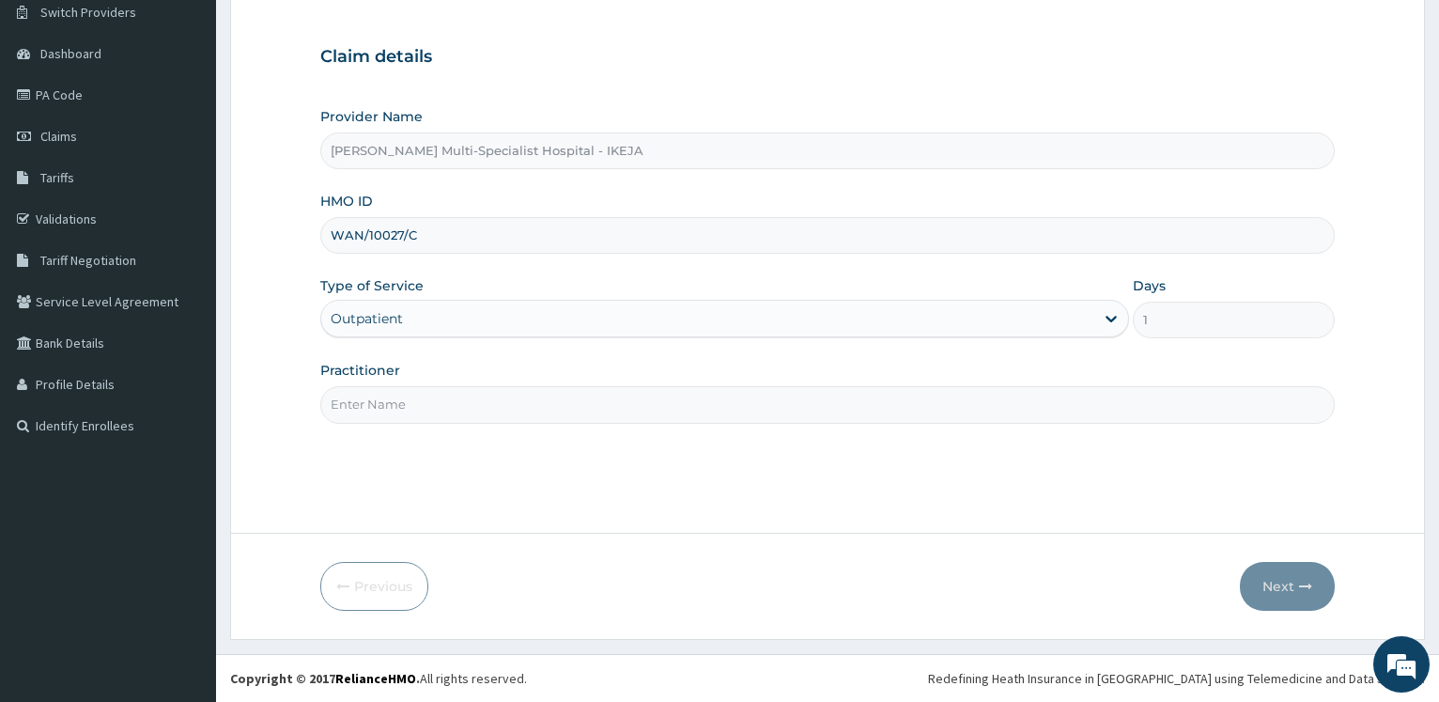
click at [389, 411] on input "Practitioner" at bounding box center [827, 404] width 1014 height 37
type input "DR OLONADE"
click at [1283, 583] on button "Next" at bounding box center [1287, 586] width 95 height 49
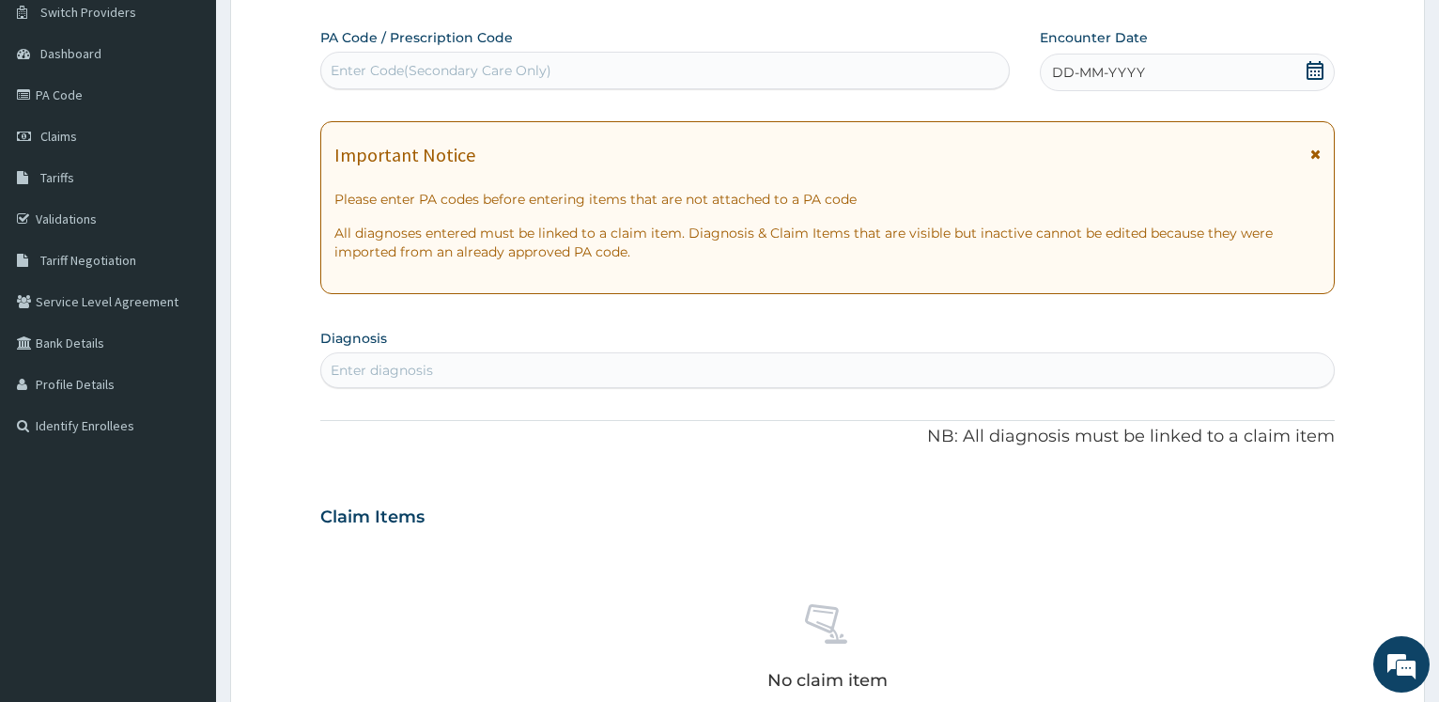
click at [441, 69] on div "Enter Code(Secondary Care Only)" at bounding box center [441, 70] width 221 height 19
paste input "PA/A71EA8"
type input "PA/A71EA8"
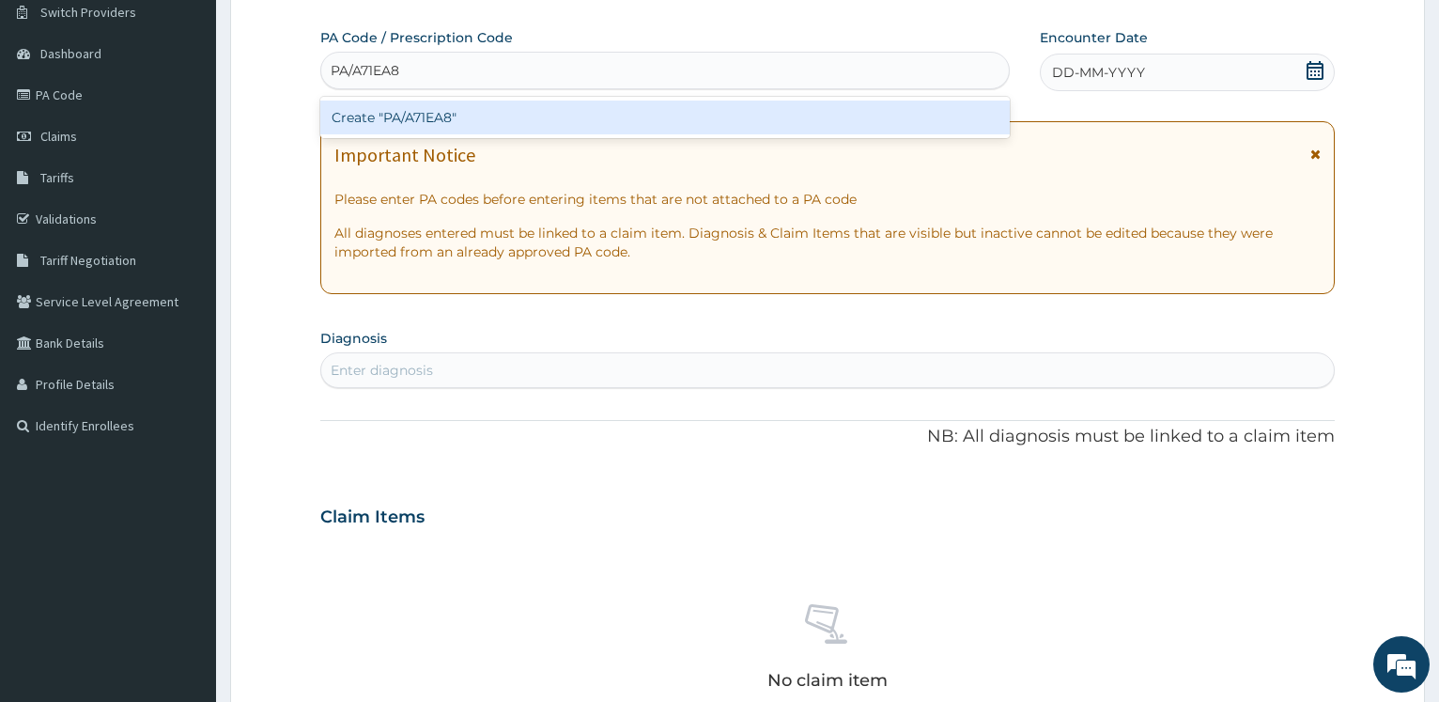
click at [413, 104] on div "Create "PA/A71EA8"" at bounding box center [664, 117] width 688 height 34
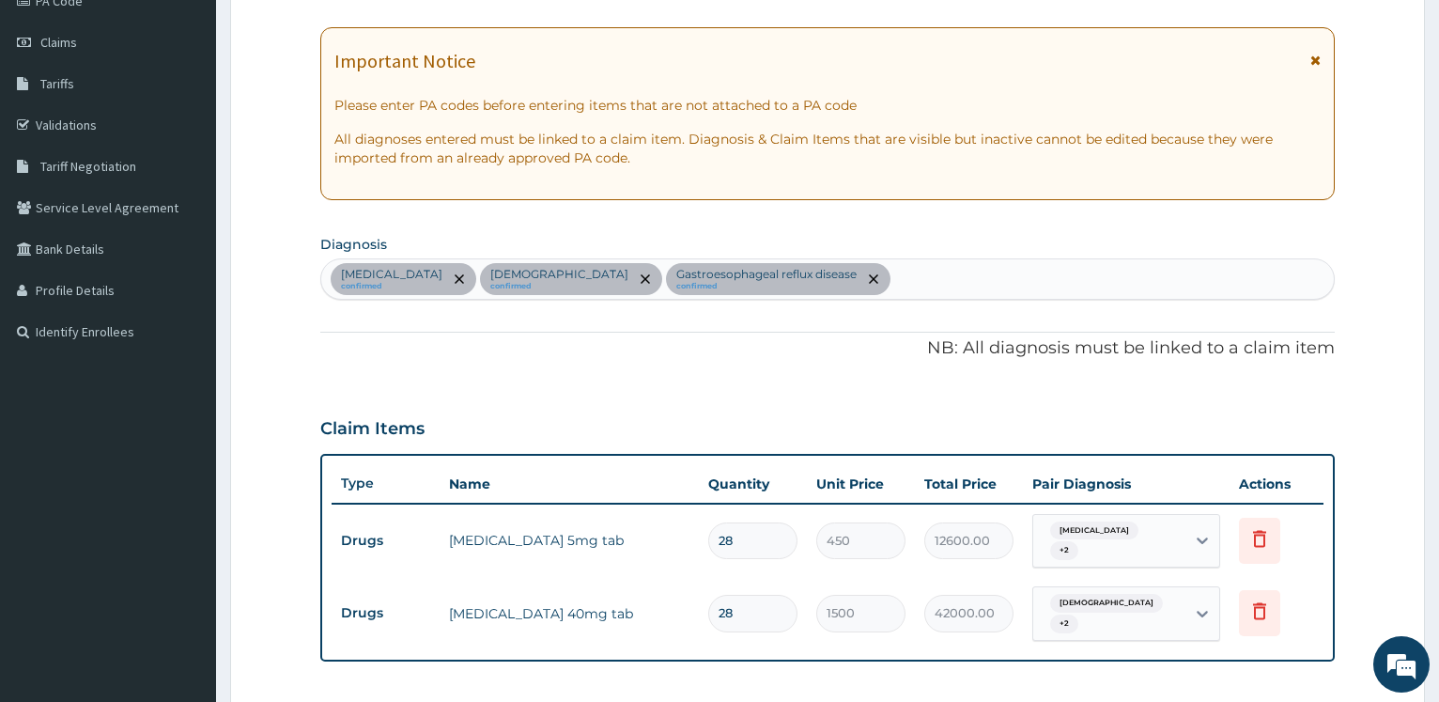
scroll to position [0, 0]
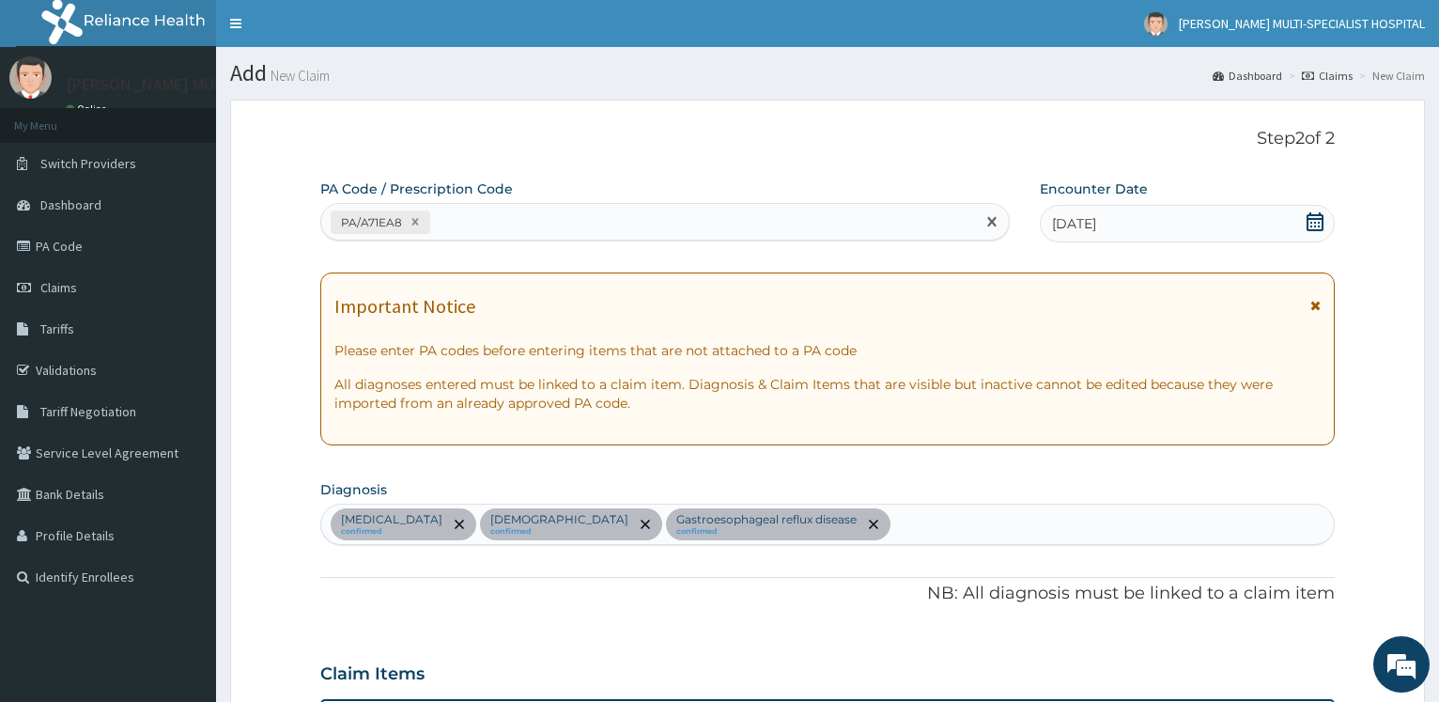
click at [616, 224] on div "PA/A71EA8" at bounding box center [647, 222] width 653 height 31
type input "PA/FC4A2A"
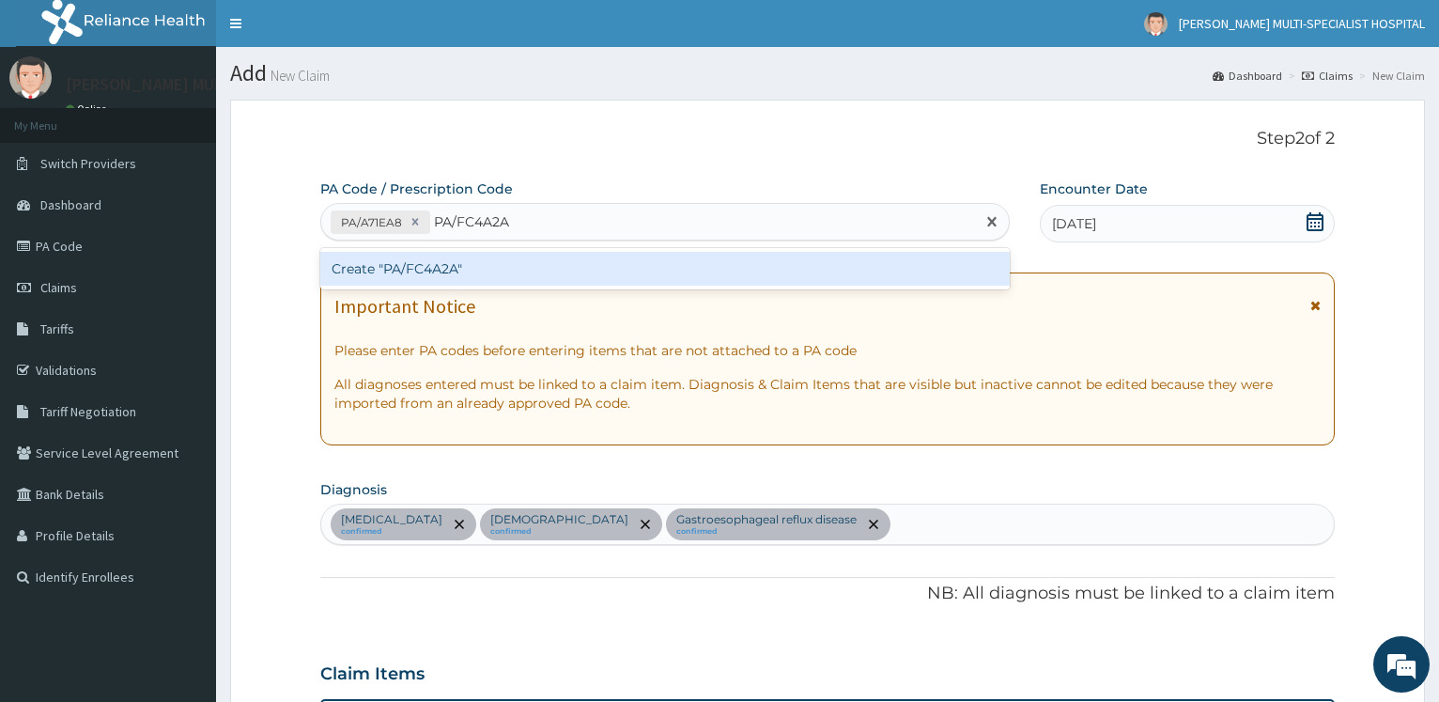
click at [486, 268] on div "Create "PA/FC4A2A"" at bounding box center [664, 269] width 688 height 34
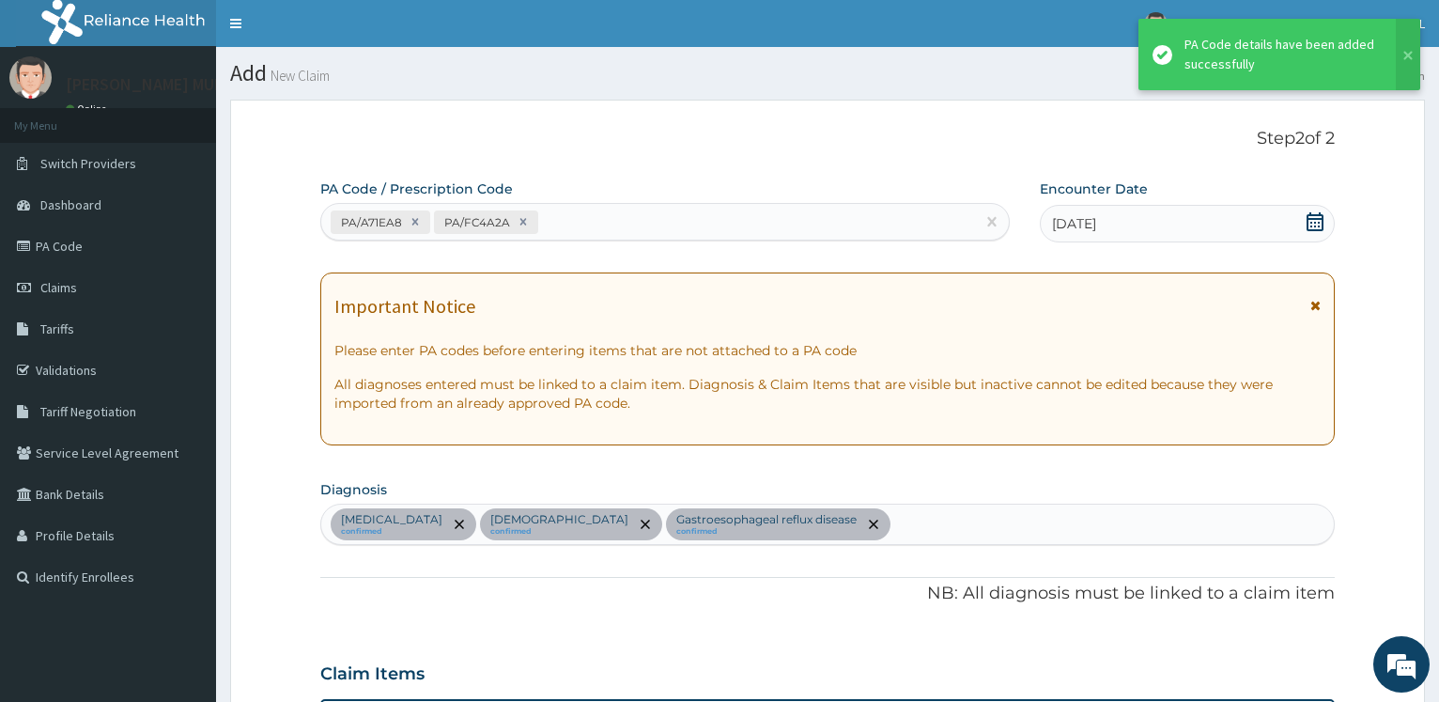
scroll to position [496, 0]
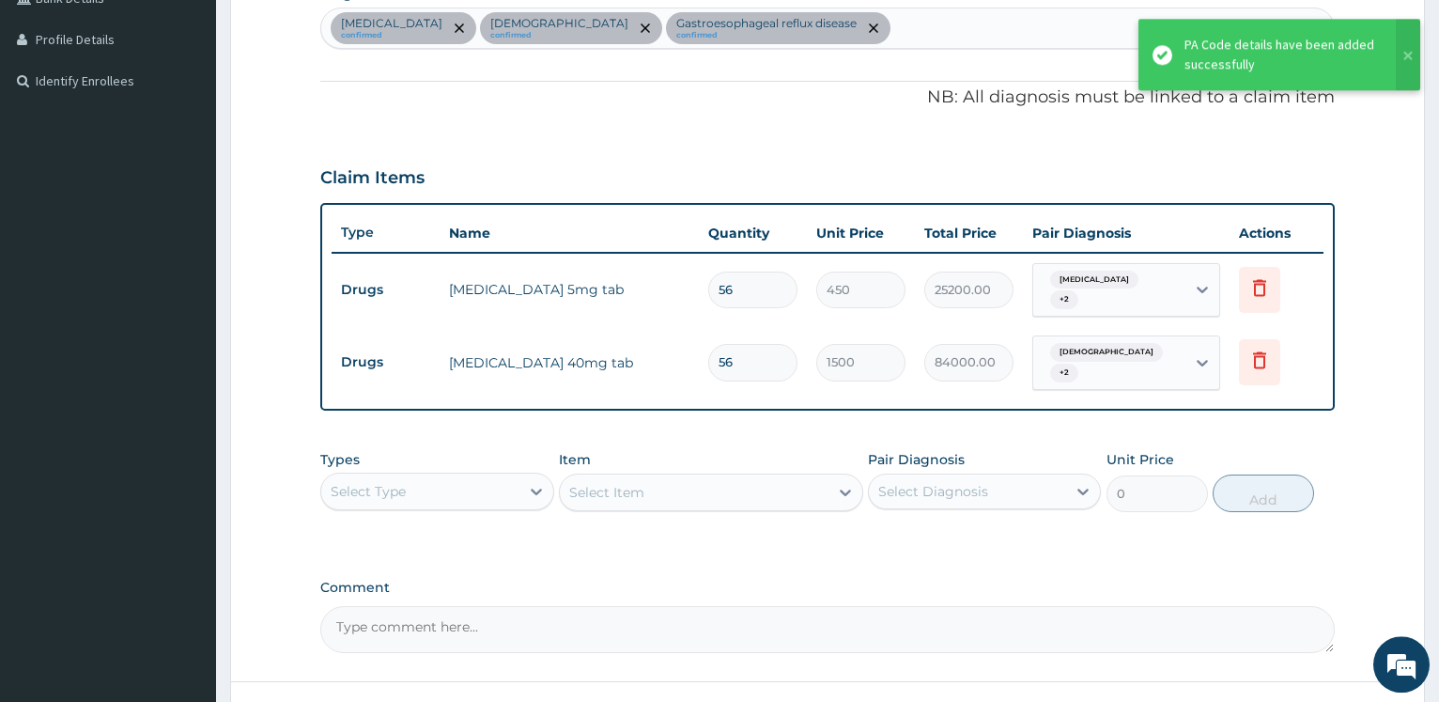
drag, startPoint x: 761, startPoint y: 286, endPoint x: 554, endPoint y: 194, distance: 226.2
click at [708, 271] on input "56" at bounding box center [752, 289] width 89 height 37
type input "2"
type input "900.00"
type input "28"
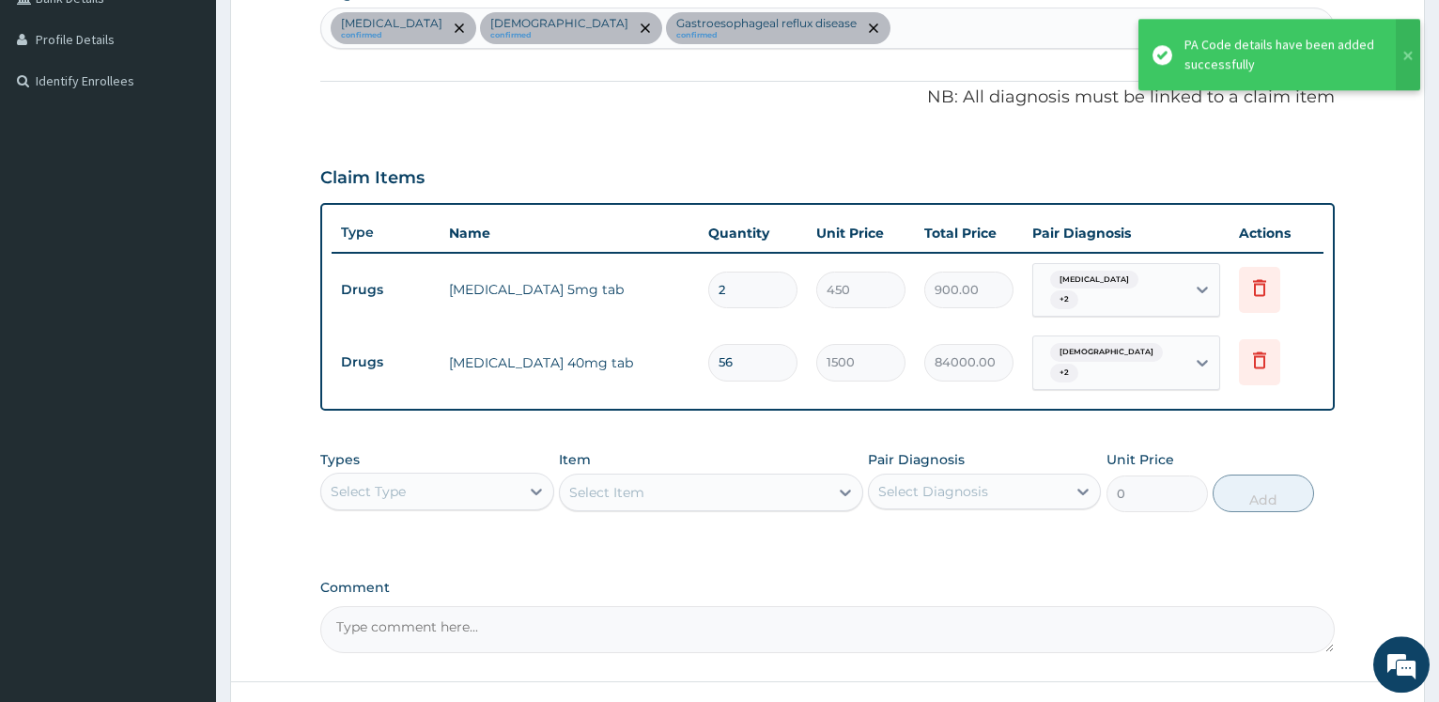
type input "12600.00"
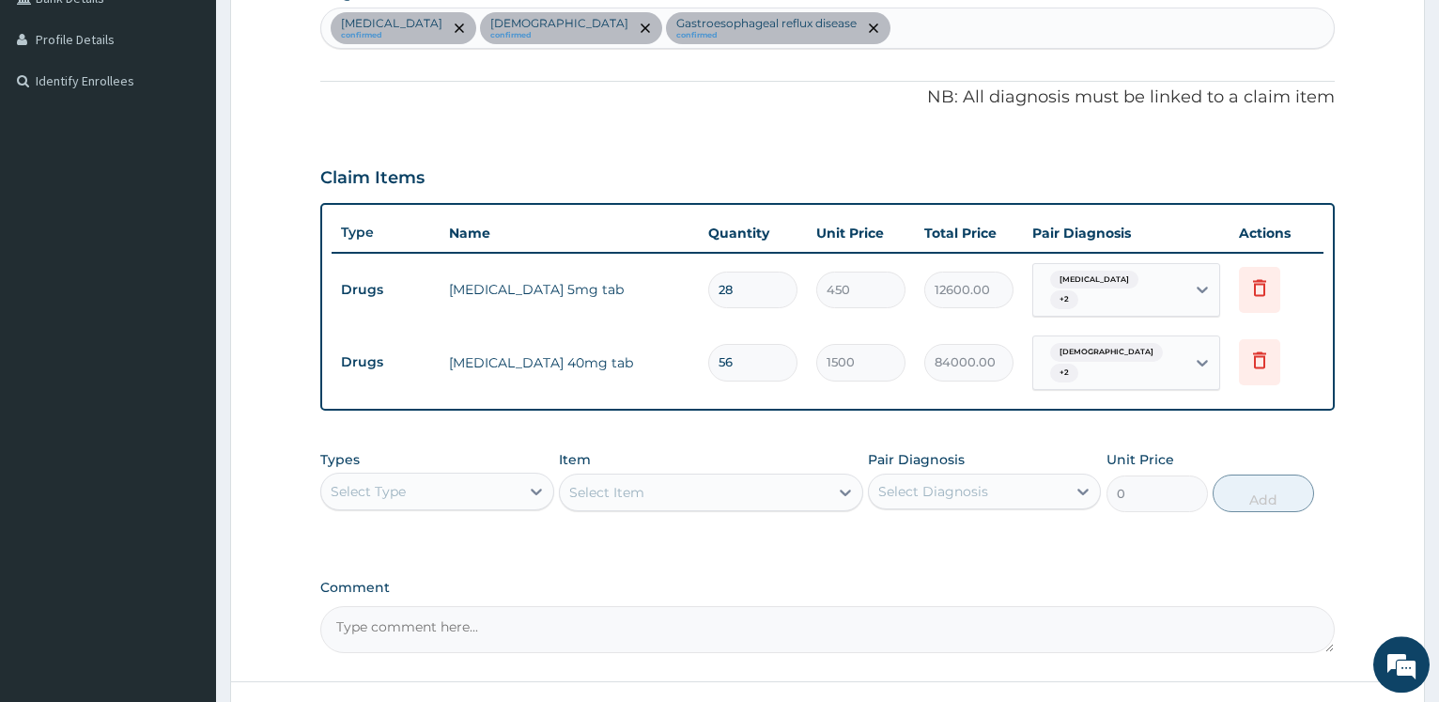
type input "28"
drag, startPoint x: 750, startPoint y: 360, endPoint x: 618, endPoint y: 339, distance: 134.0
click at [708, 344] on input "56" at bounding box center [752, 362] width 89 height 37
type input "2"
type input "3000.00"
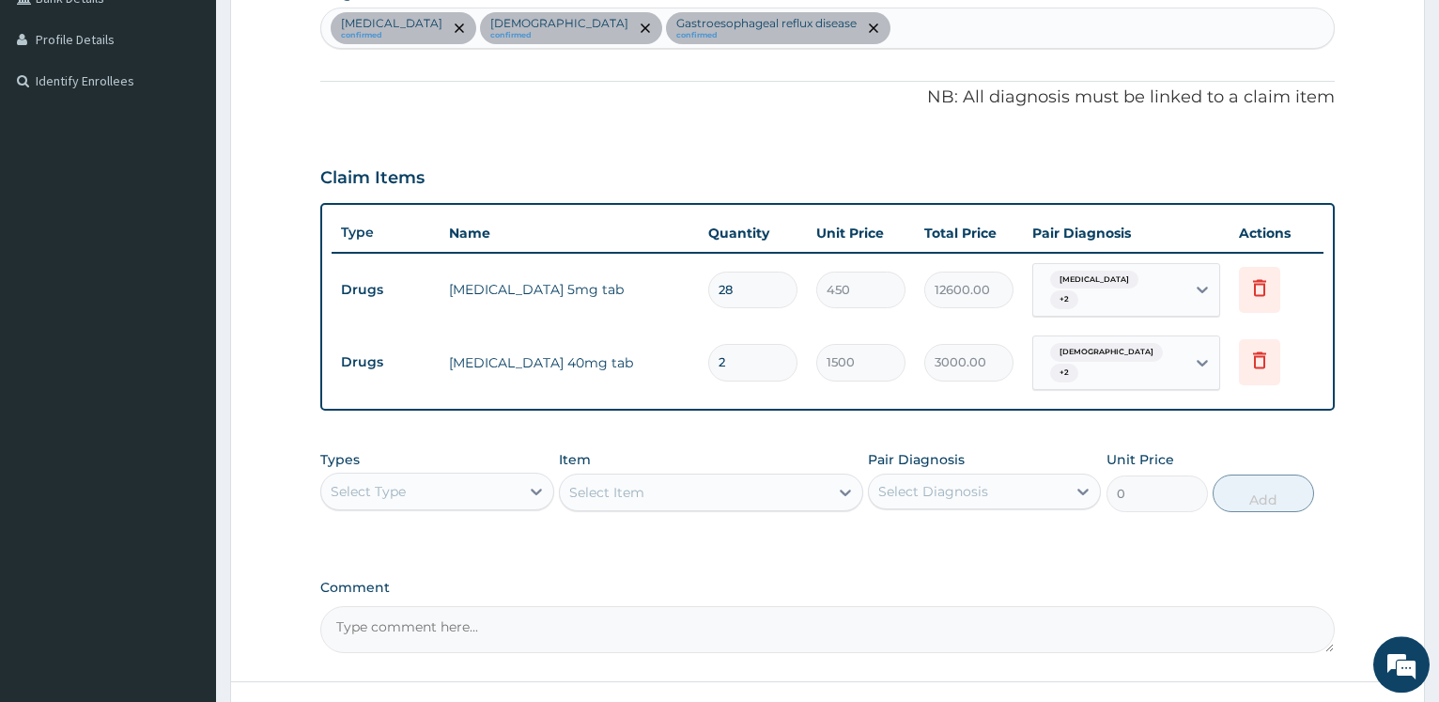
type input "28"
type input "42000.00"
type input "28"
click at [837, 143] on div "PA Code / Prescription Code PA/A71EA8 PA/FC4A2A Encounter Date 24-09-2025 Impor…" at bounding box center [827, 168] width 1014 height 969
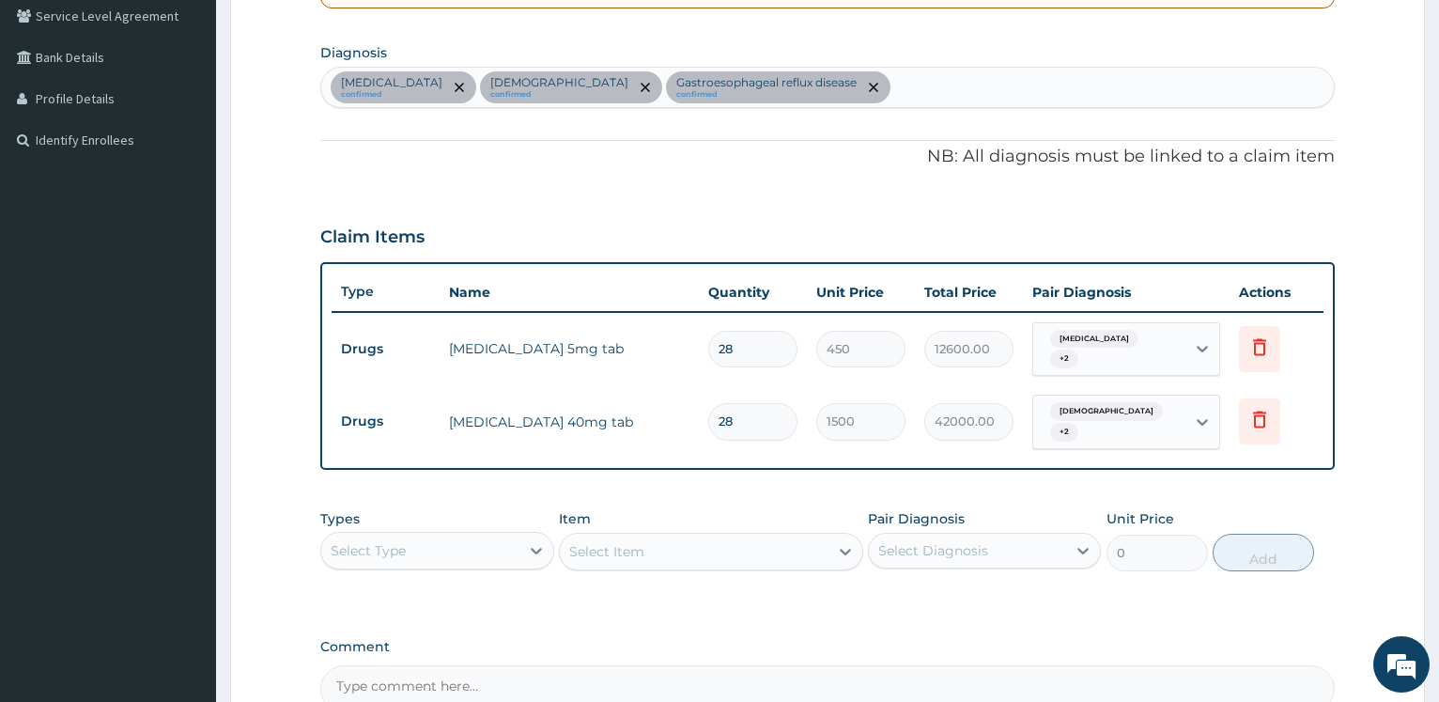
scroll to position [149, 0]
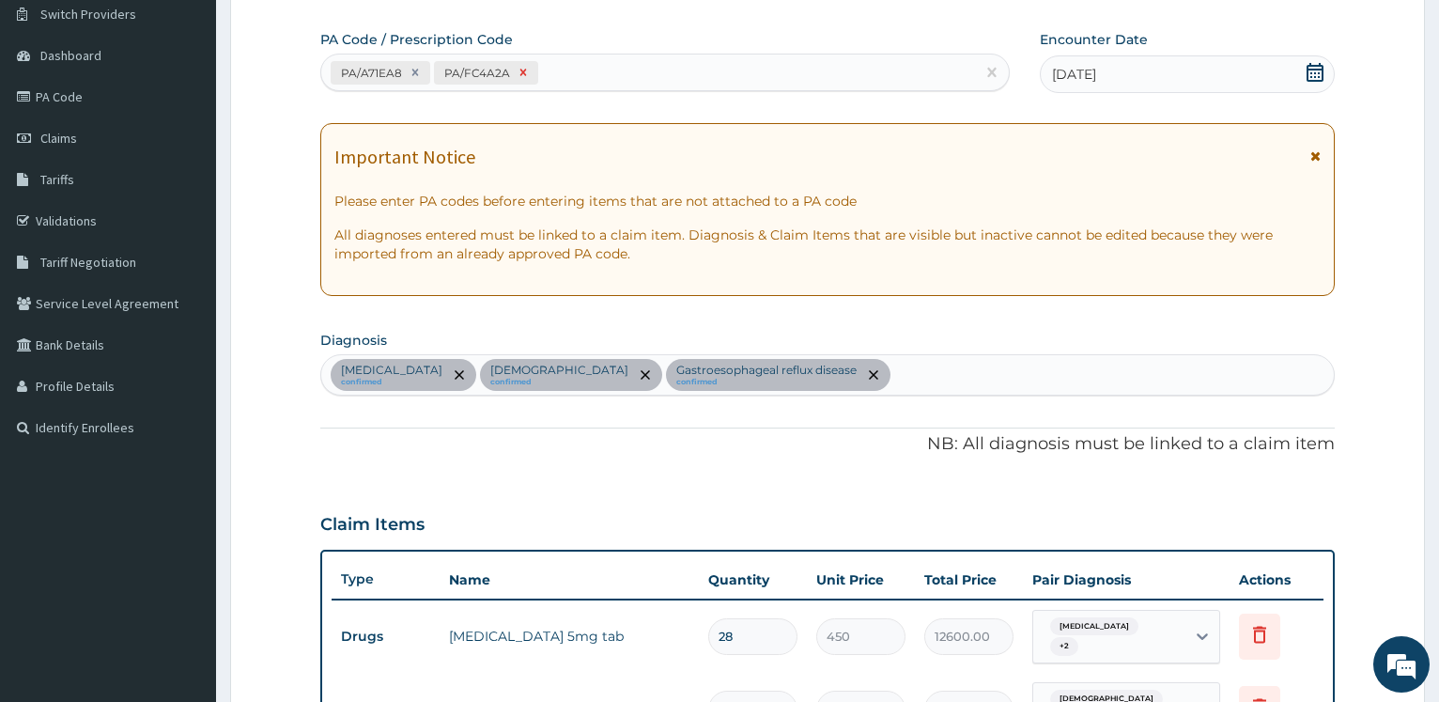
click at [517, 76] on icon at bounding box center [523, 72] width 13 height 13
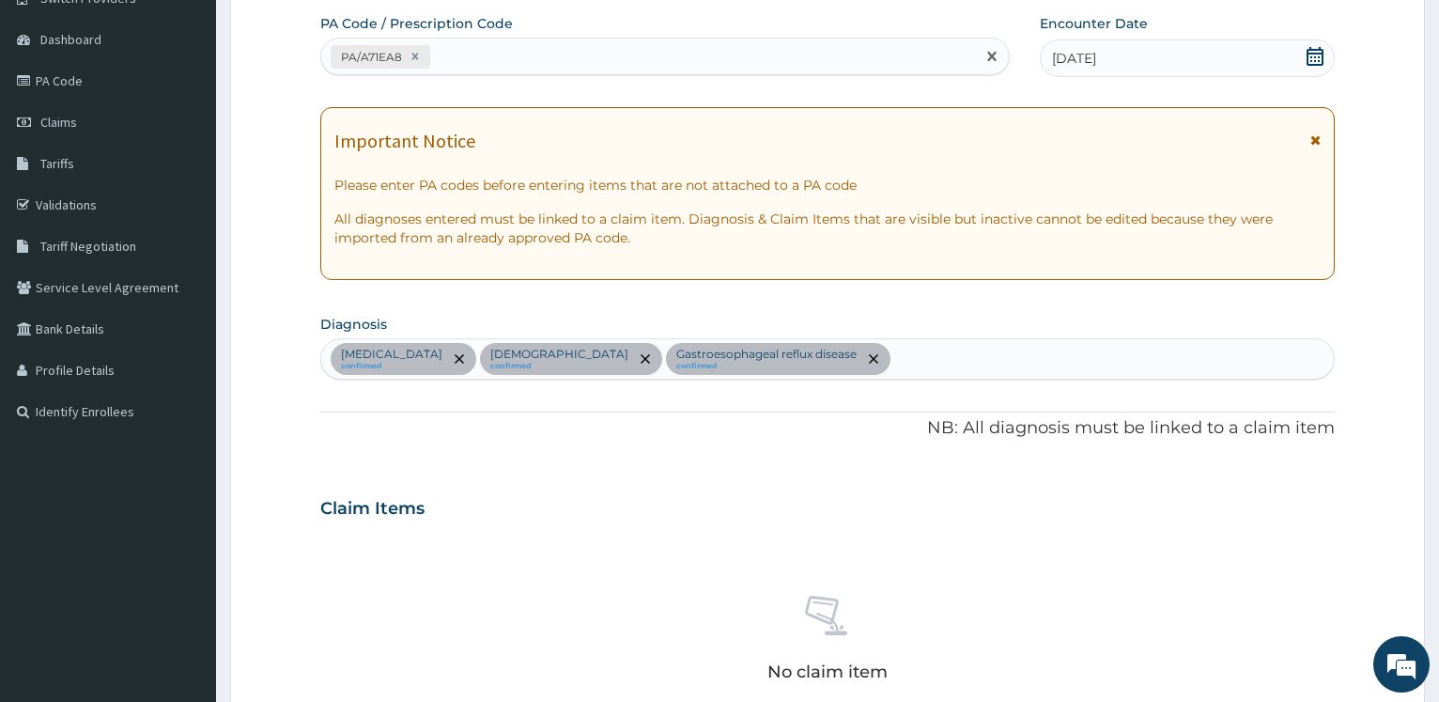
scroll to position [78, 0]
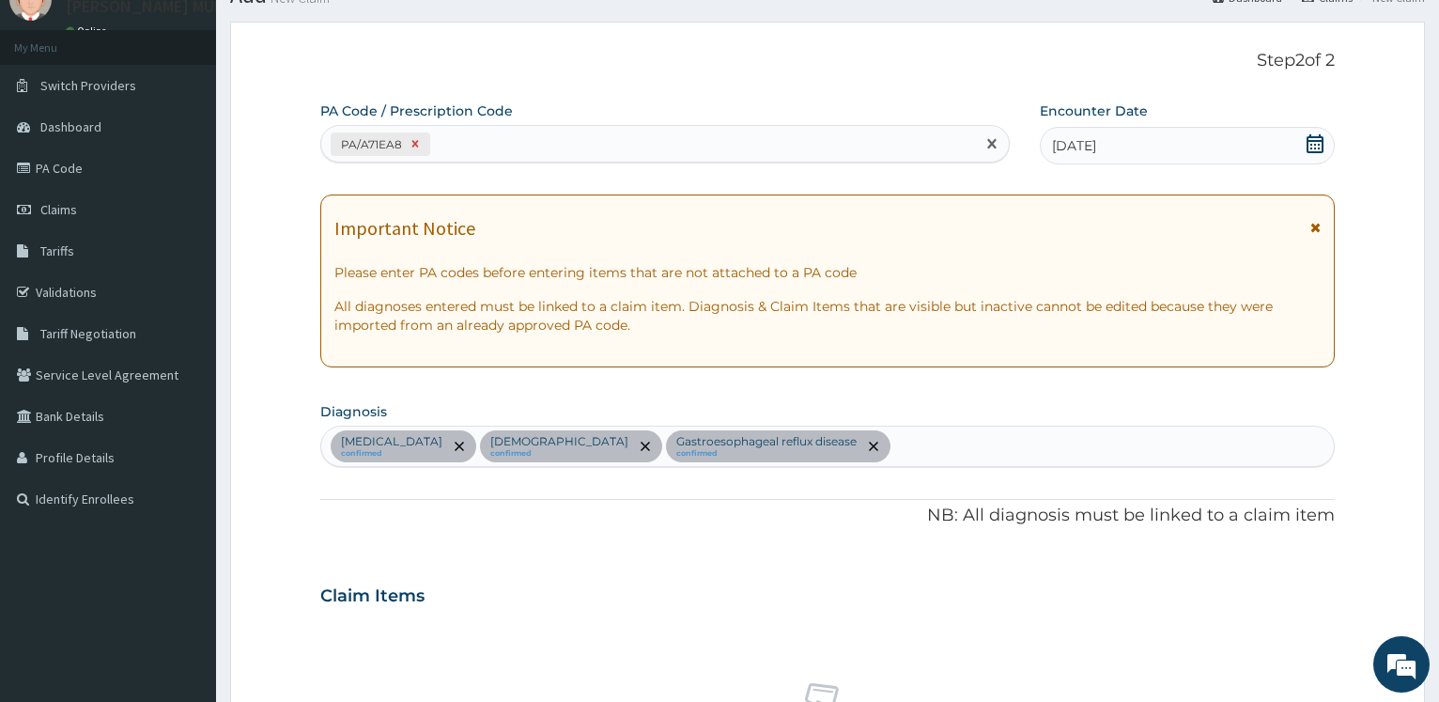
click at [414, 145] on icon at bounding box center [415, 144] width 7 height 7
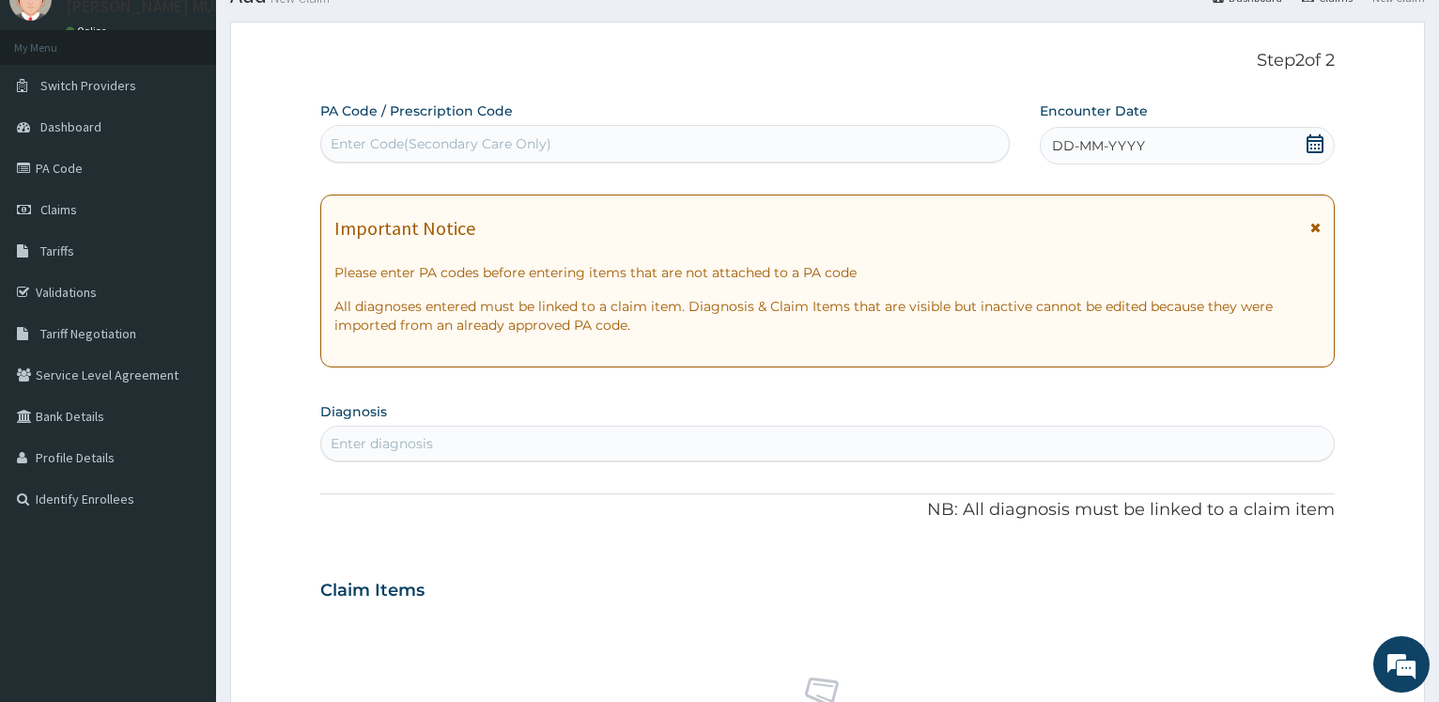
click at [413, 144] on div "Enter Code(Secondary Care Only)" at bounding box center [441, 143] width 221 height 19
paste input "PA/A71EA8"
type input "PA/A71EA8"
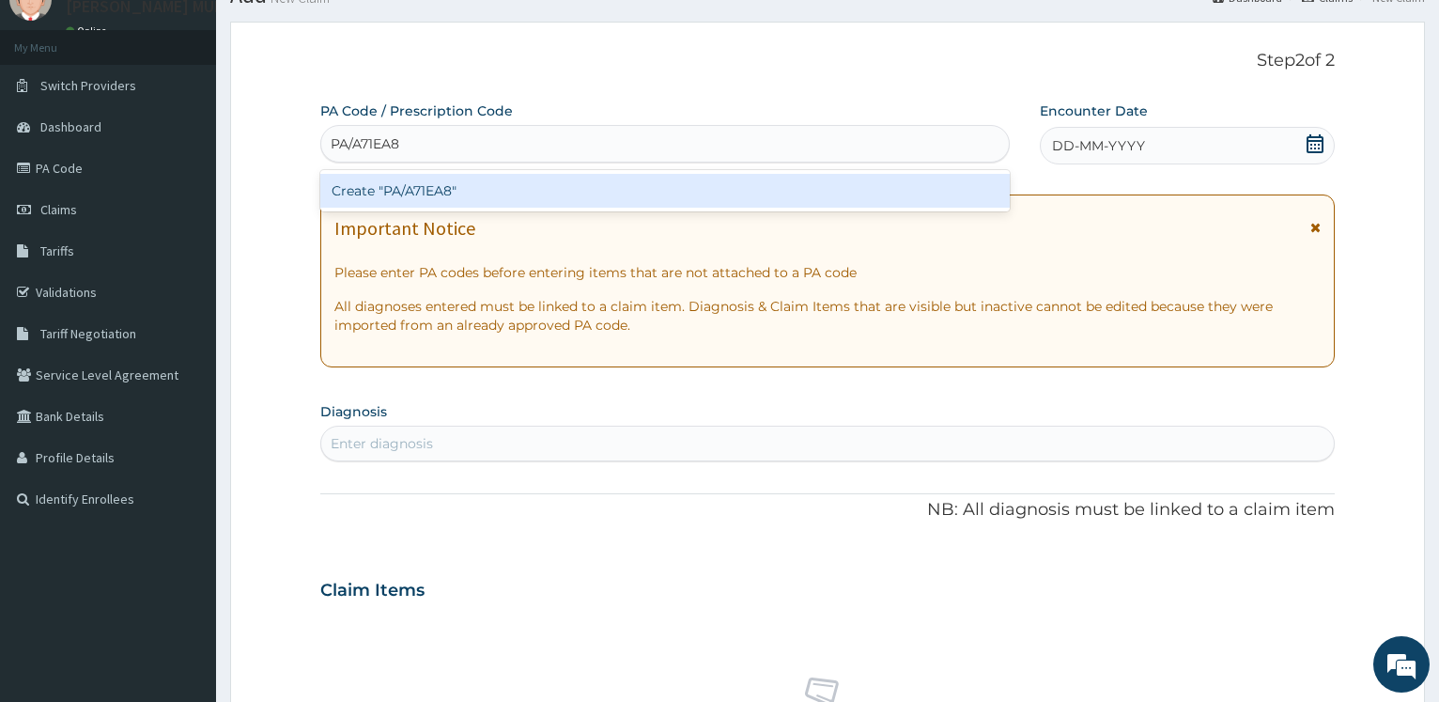
click at [413, 181] on div "Create "PA/A71EA8"" at bounding box center [664, 191] width 688 height 34
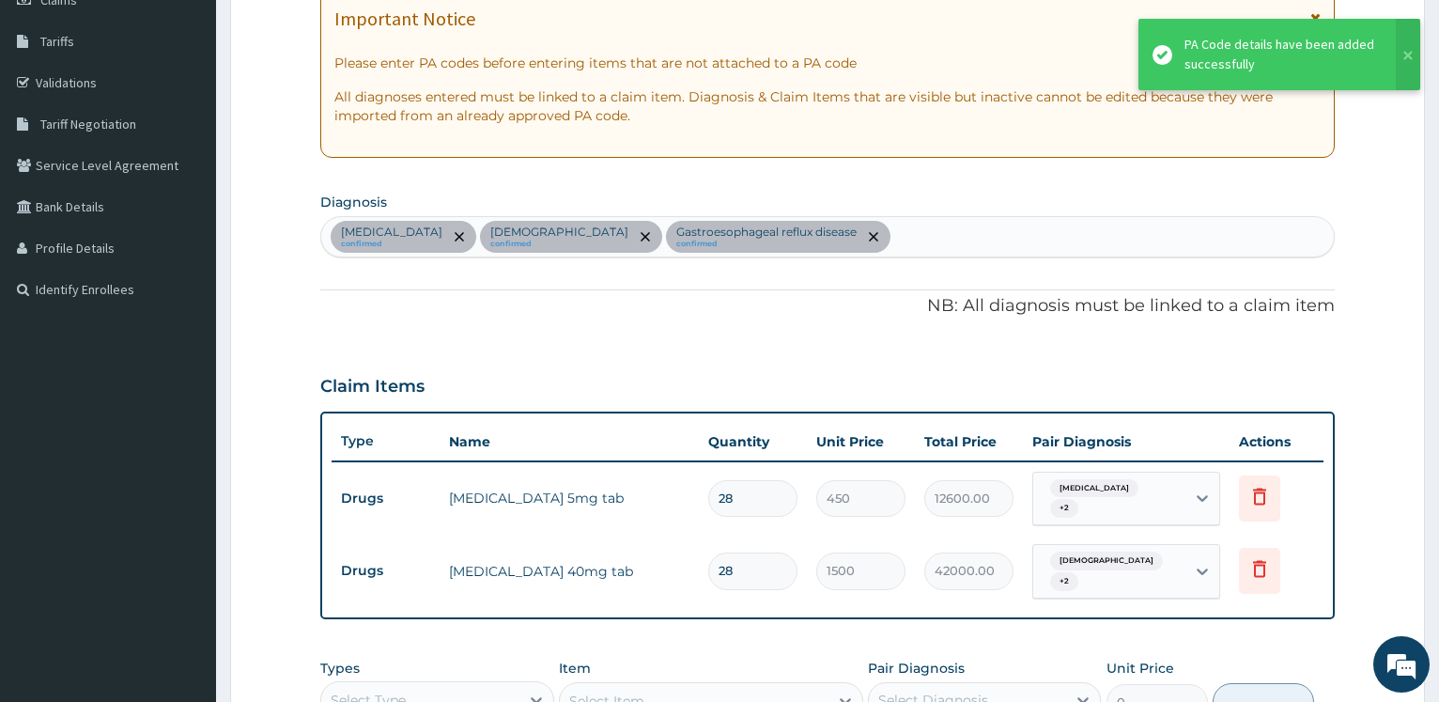
scroll to position [575, 0]
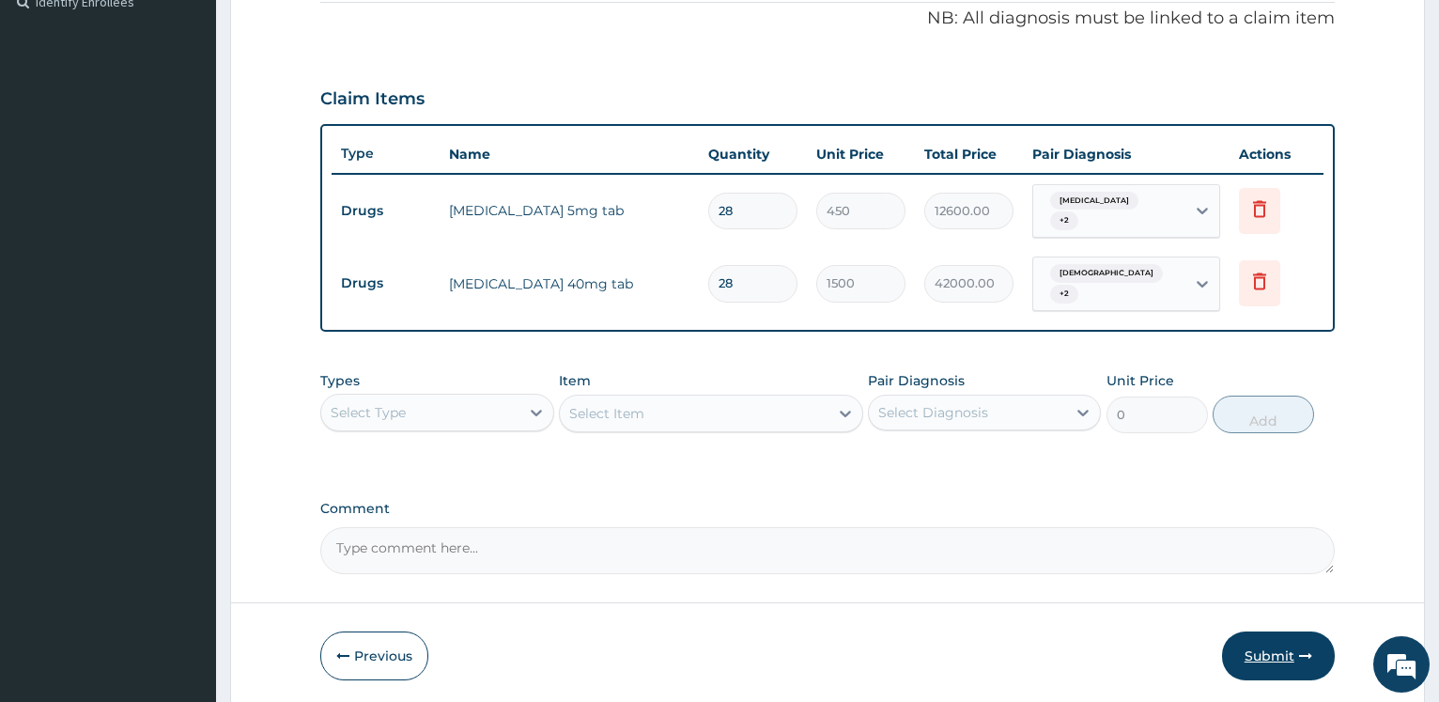
click at [1263, 631] on button "Submit" at bounding box center [1278, 655] width 113 height 49
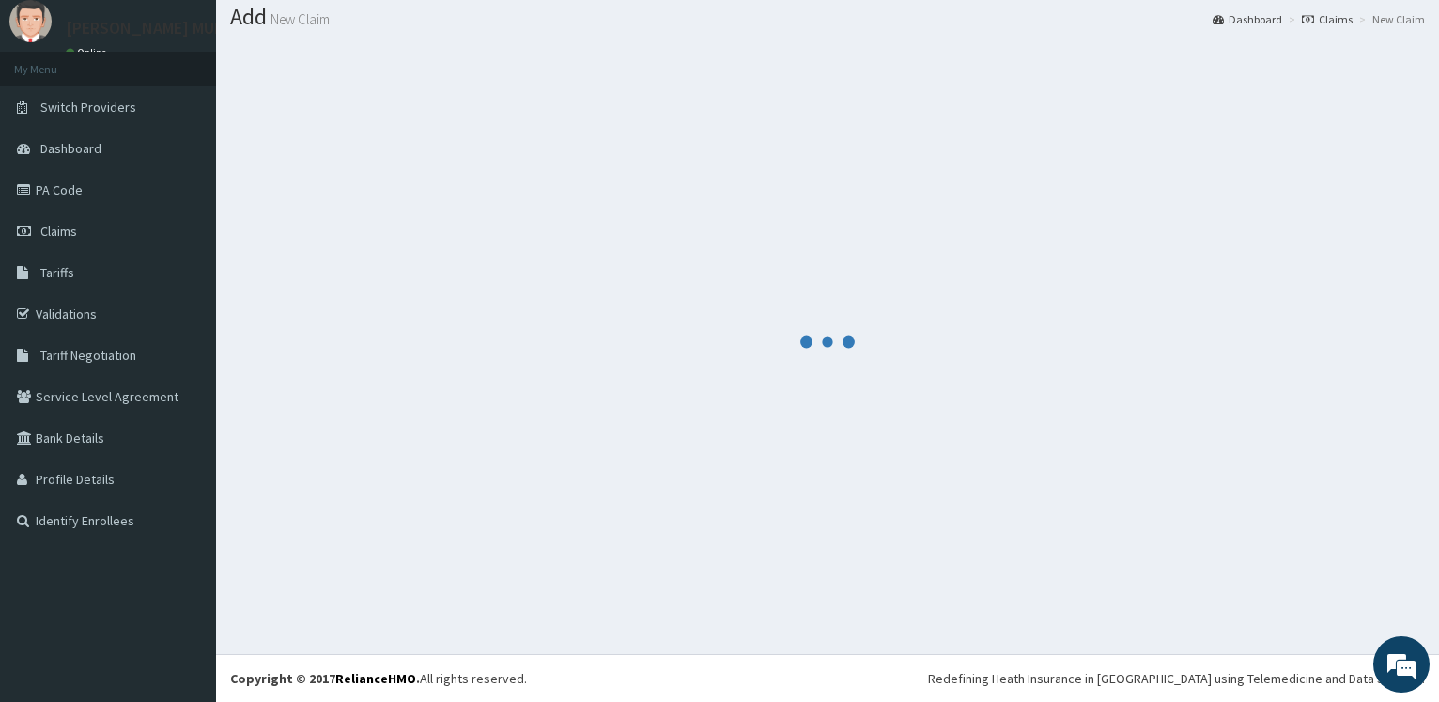
scroll to position [56, 0]
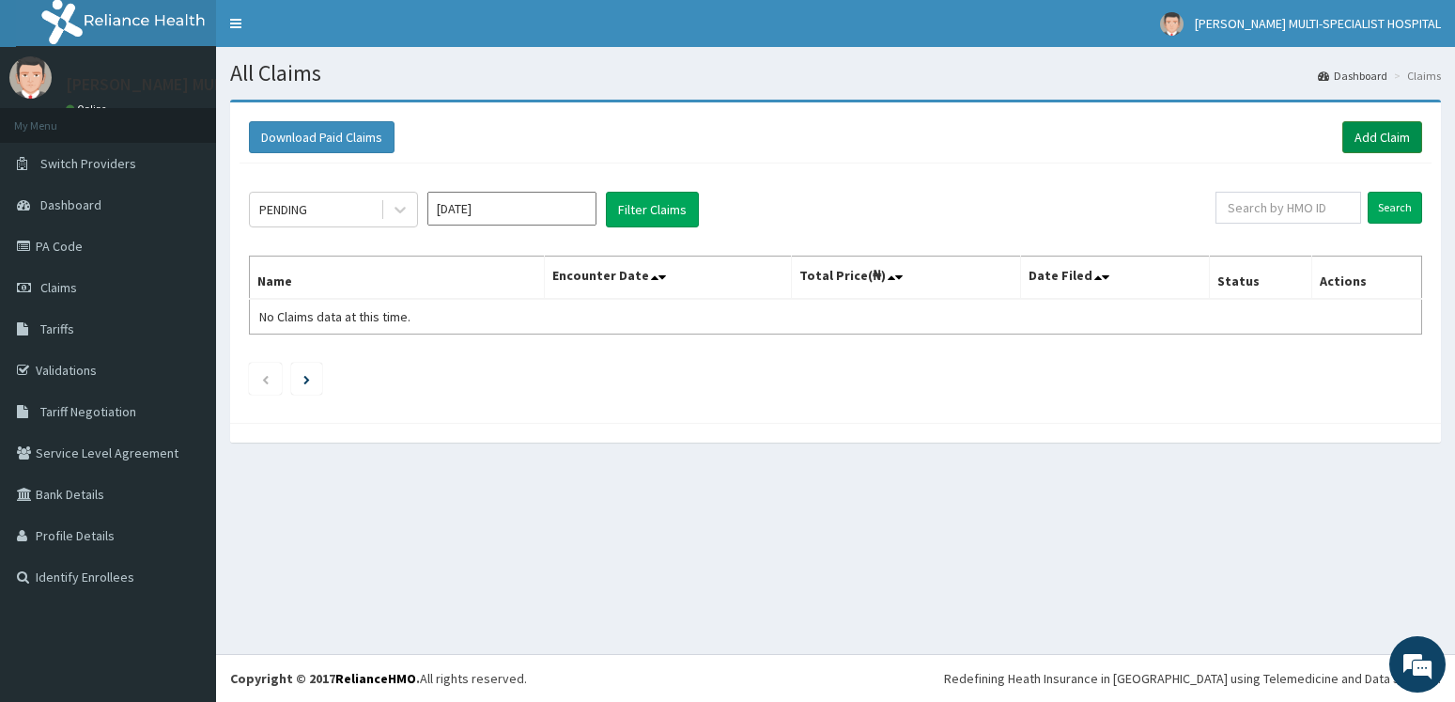
click at [1382, 131] on link "Add Claim" at bounding box center [1382, 137] width 80 height 32
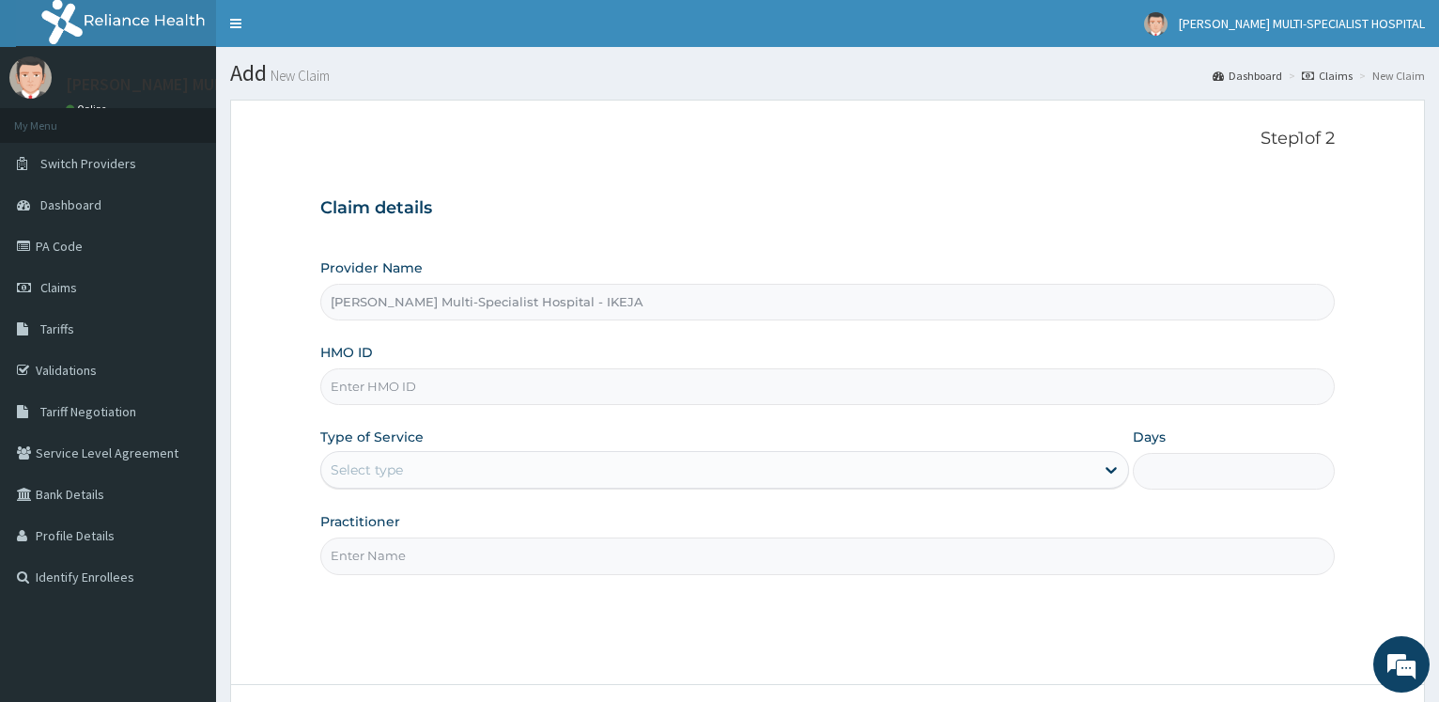
type input "[PERSON_NAME] Multi-Specialist Hospital - IKEJA"
type input "P"
click at [374, 375] on input "HMO ID" at bounding box center [827, 386] width 1014 height 37
paste input "WAN/10027/B"
type input "WAN/10027/B"
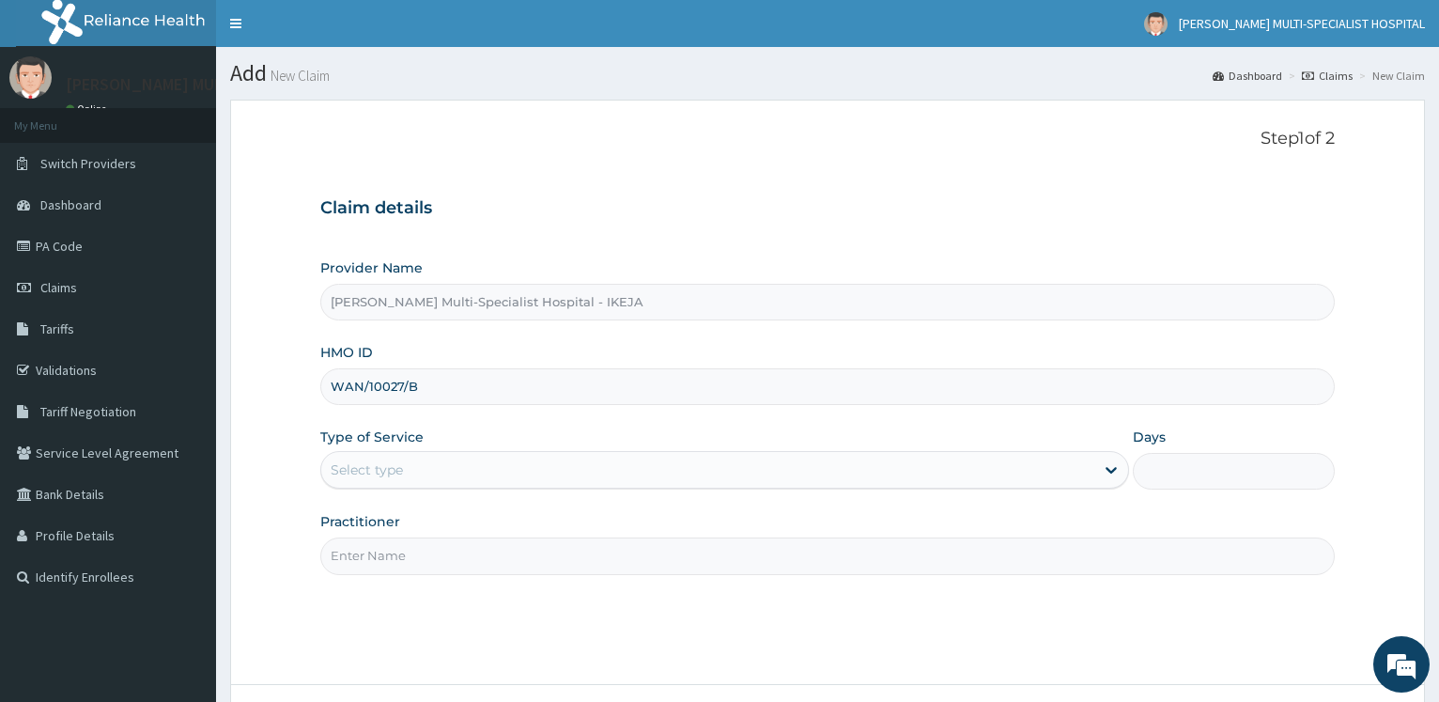
click at [357, 463] on div "Select type" at bounding box center [367, 469] width 72 height 19
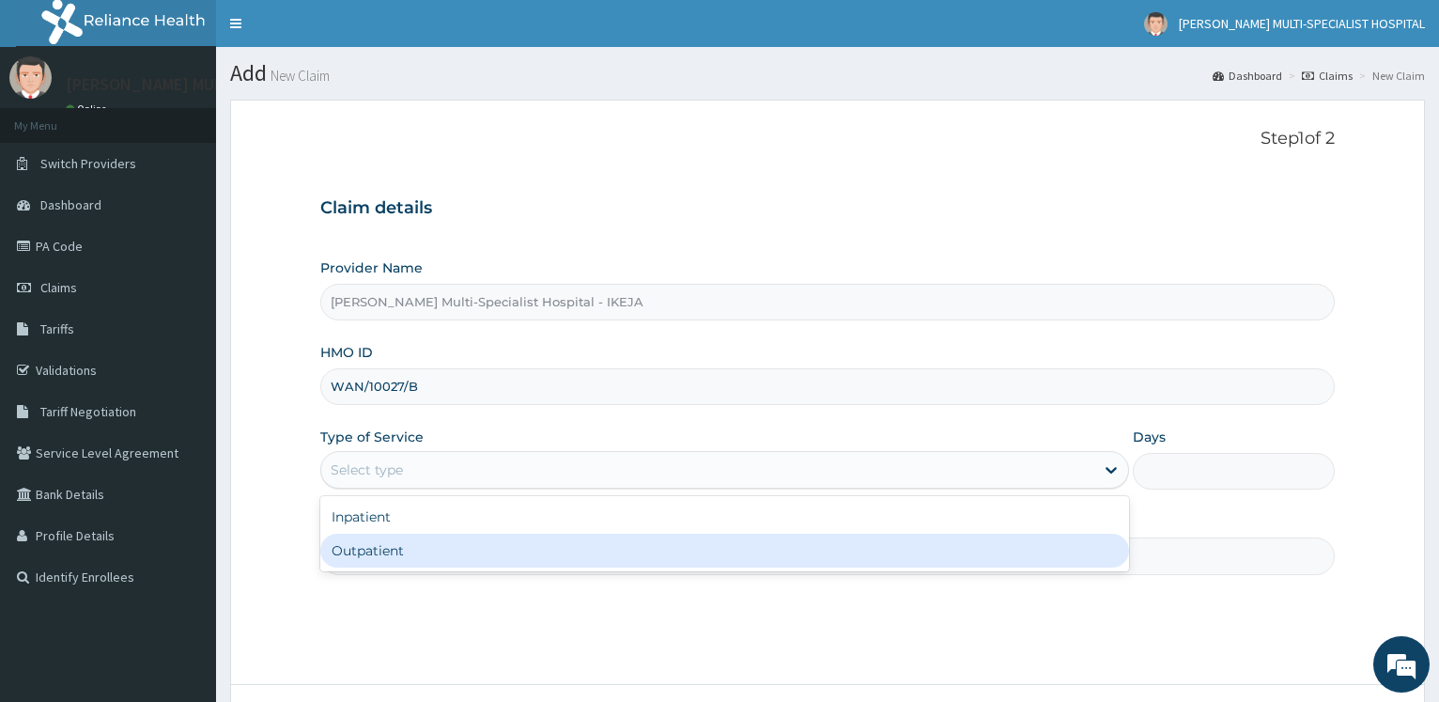
click at [366, 560] on div "Outpatient" at bounding box center [724, 550] width 808 height 34
type input "1"
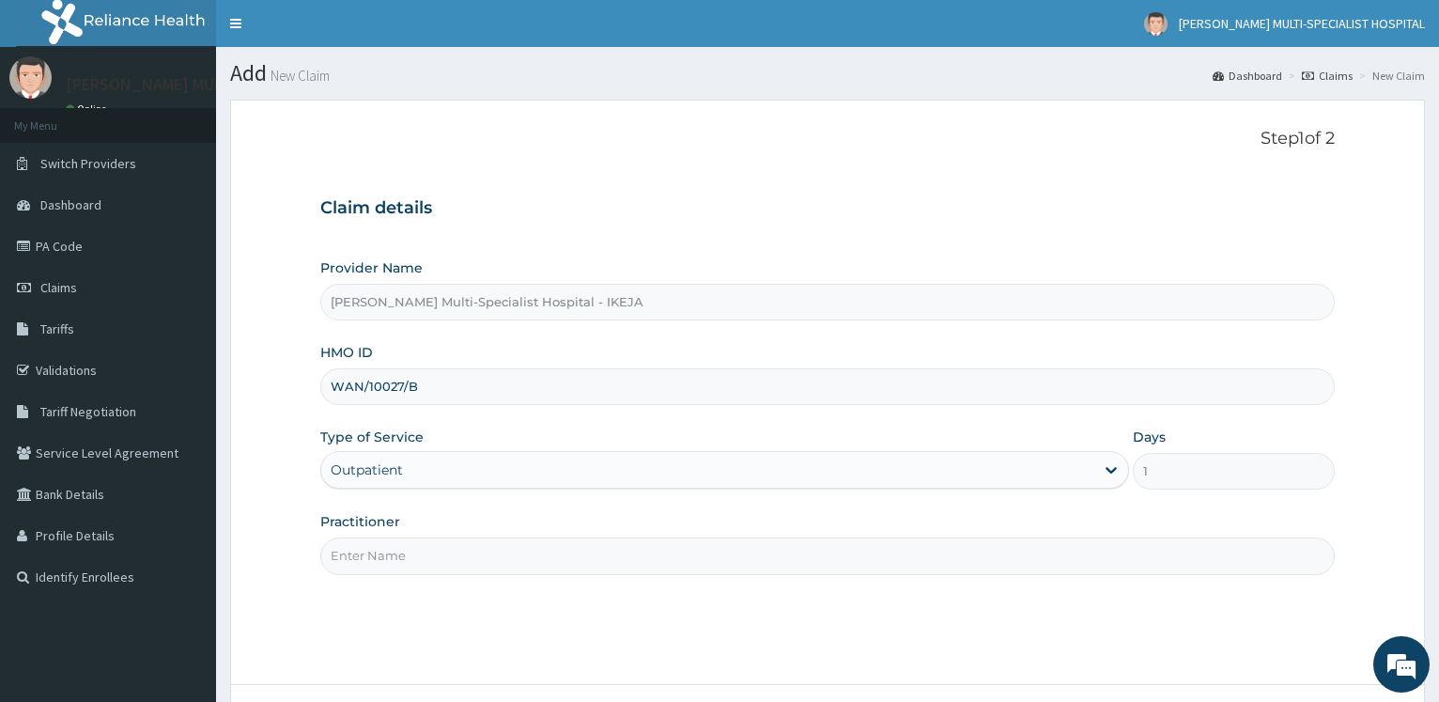
click at [368, 560] on input "Practitioner" at bounding box center [827, 555] width 1014 height 37
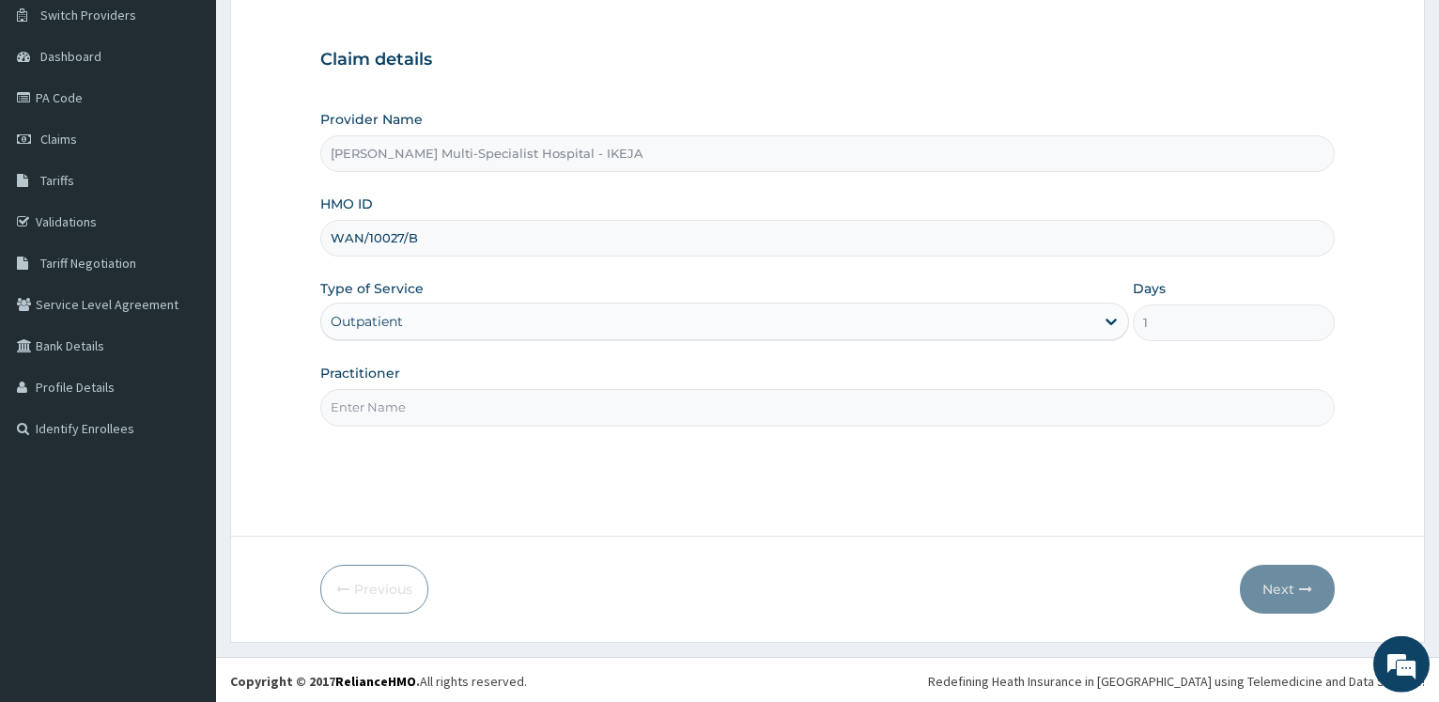
scroll to position [151, 0]
type input "DR"
click at [1258, 590] on button "Next" at bounding box center [1287, 586] width 95 height 49
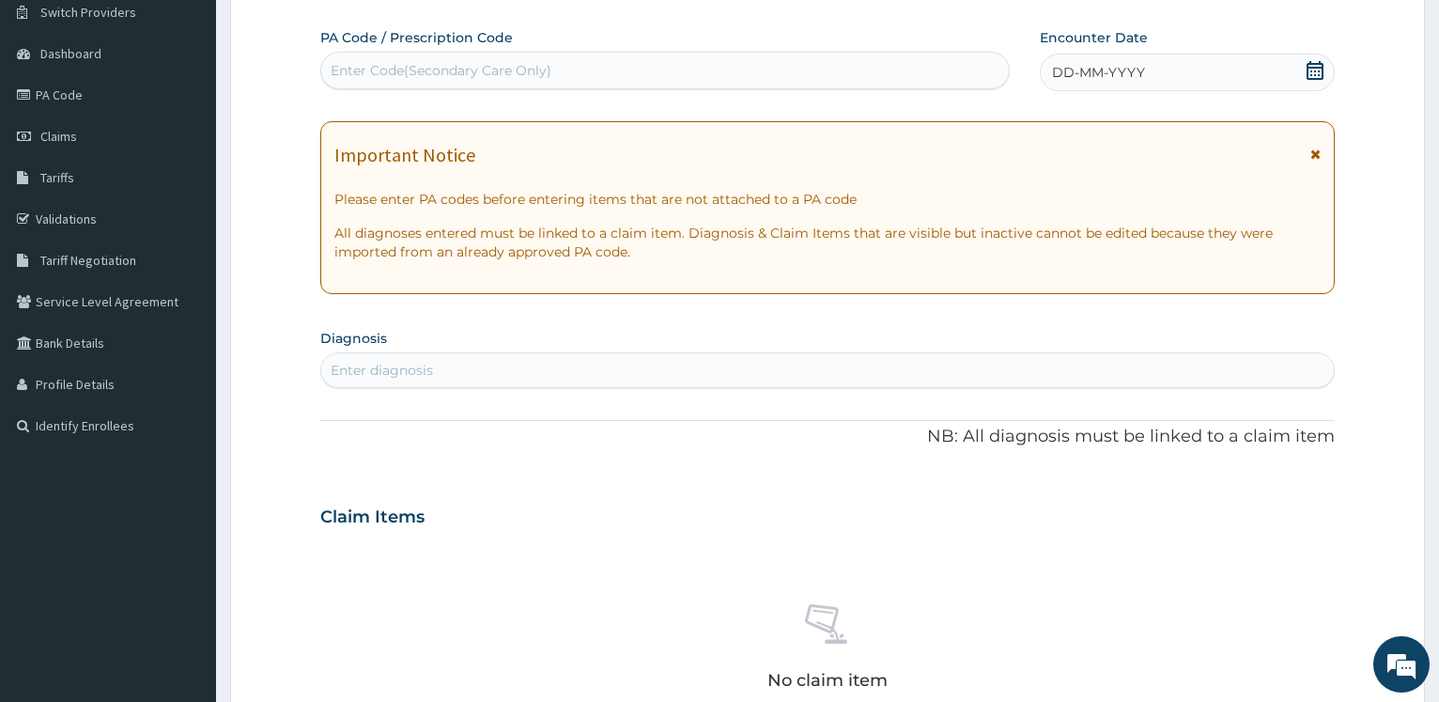
click at [377, 91] on div "PA Code / Prescription Code Enter Code(Secondary Care Only)" at bounding box center [664, 59] width 688 height 63
click at [363, 75] on div "Enter Code(Secondary Care Only)" at bounding box center [441, 70] width 221 height 19
paste input "PA/072504"
type input "PA/072504"
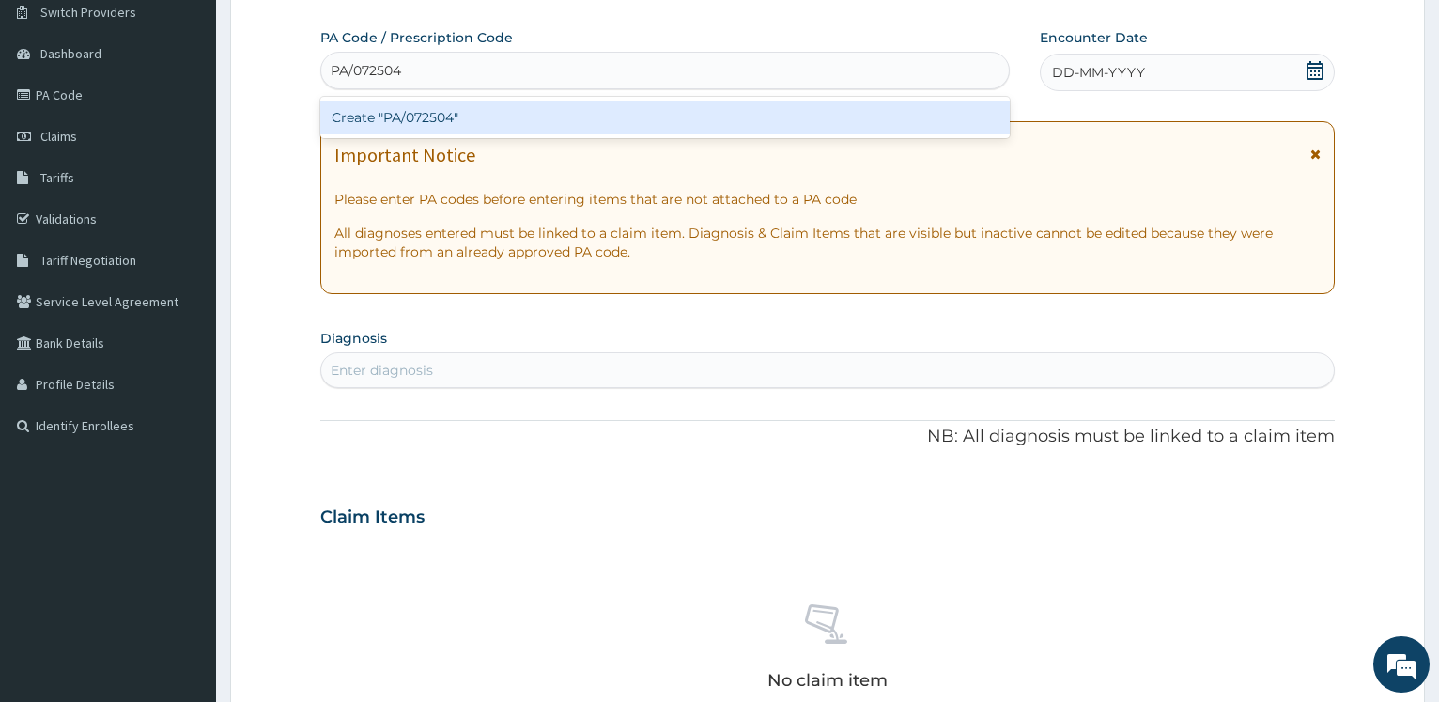
drag, startPoint x: 379, startPoint y: 112, endPoint x: 793, endPoint y: 28, distance: 421.6
click at [380, 112] on div "Create "PA/072504"" at bounding box center [664, 117] width 688 height 34
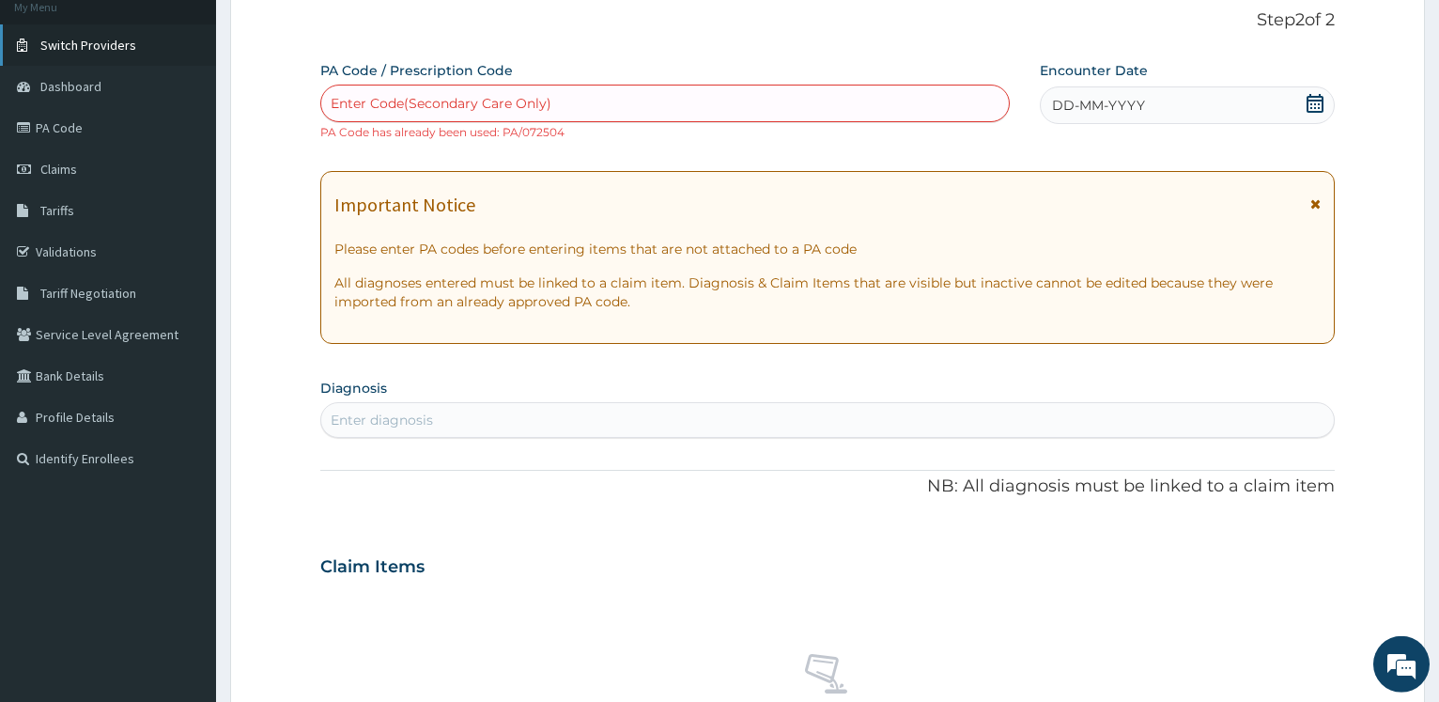
scroll to position [0, 0]
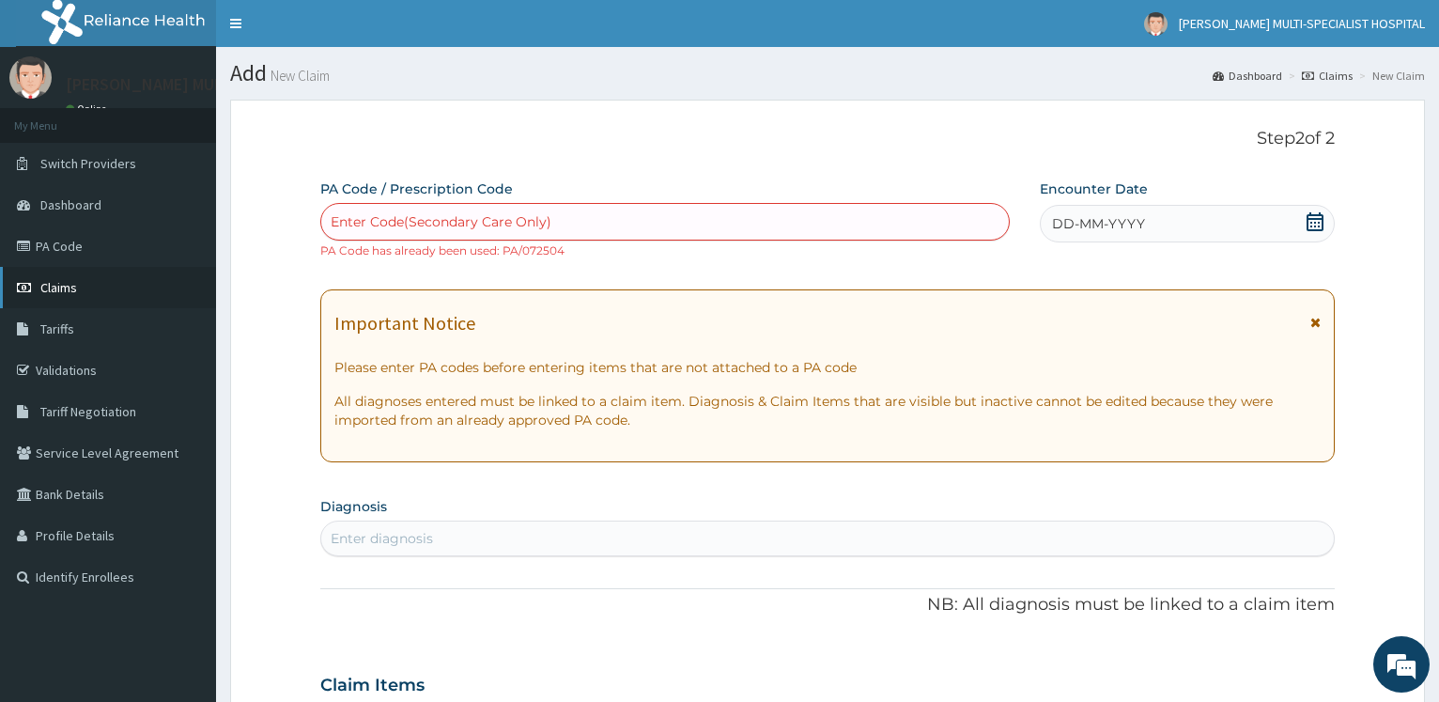
click at [79, 278] on link "Claims" at bounding box center [108, 287] width 216 height 41
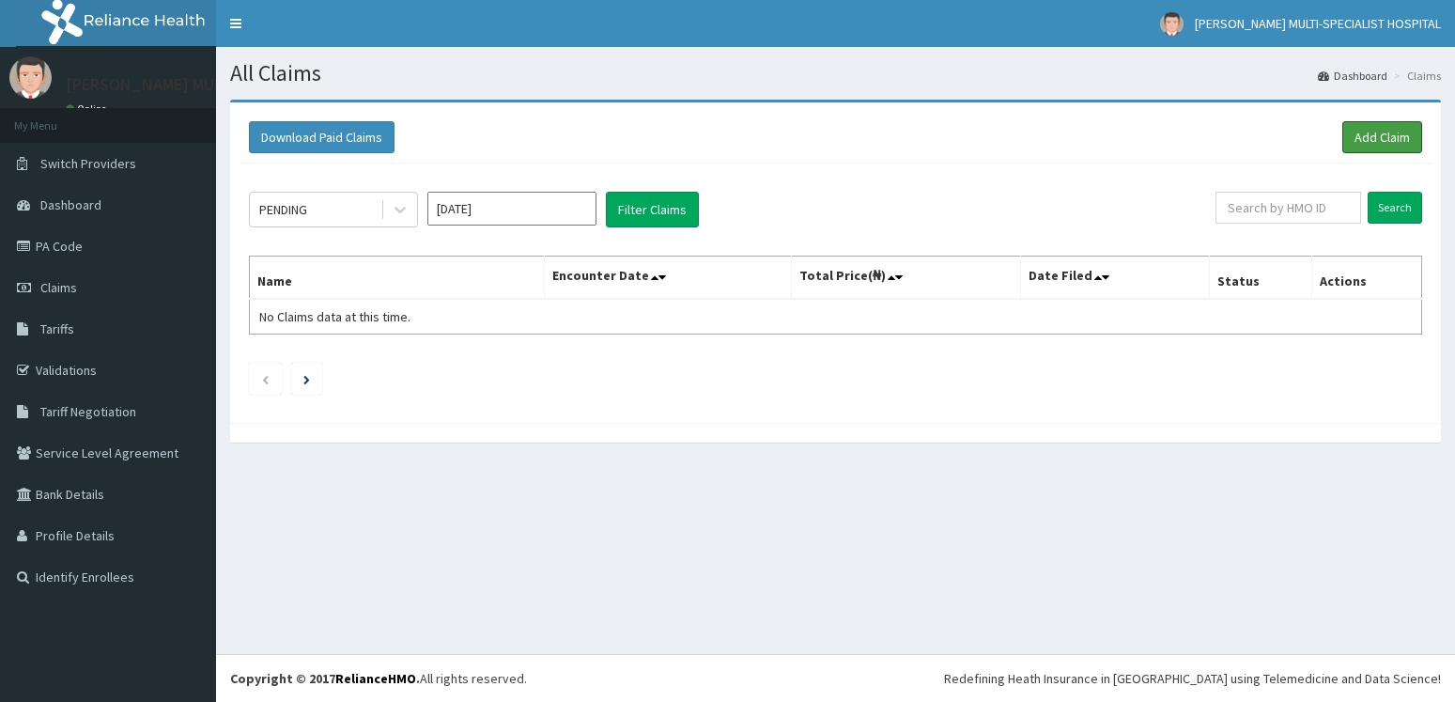
click at [1378, 137] on link "Add Claim" at bounding box center [1382, 137] width 80 height 32
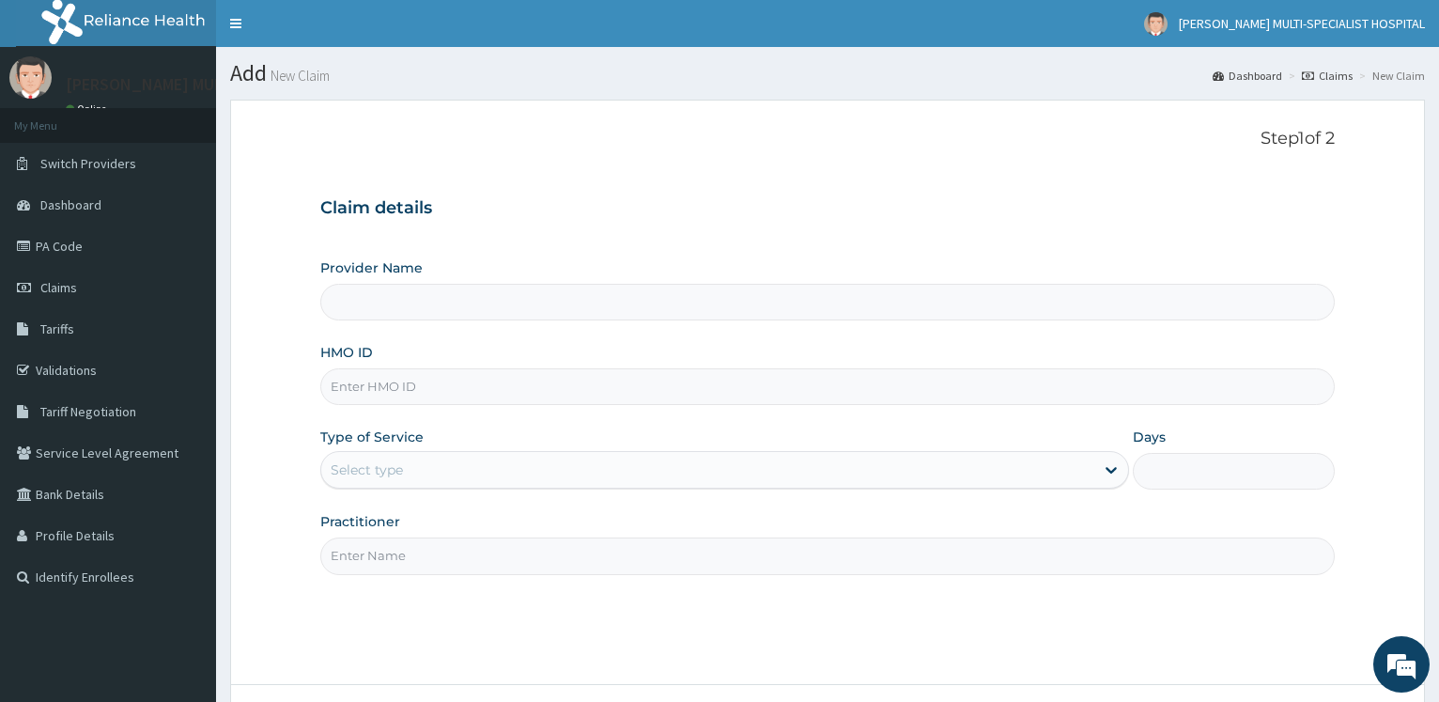
type input "QCN/10045/A"
type input "[PERSON_NAME] Multi-Specialist Hospital - IKEJA"
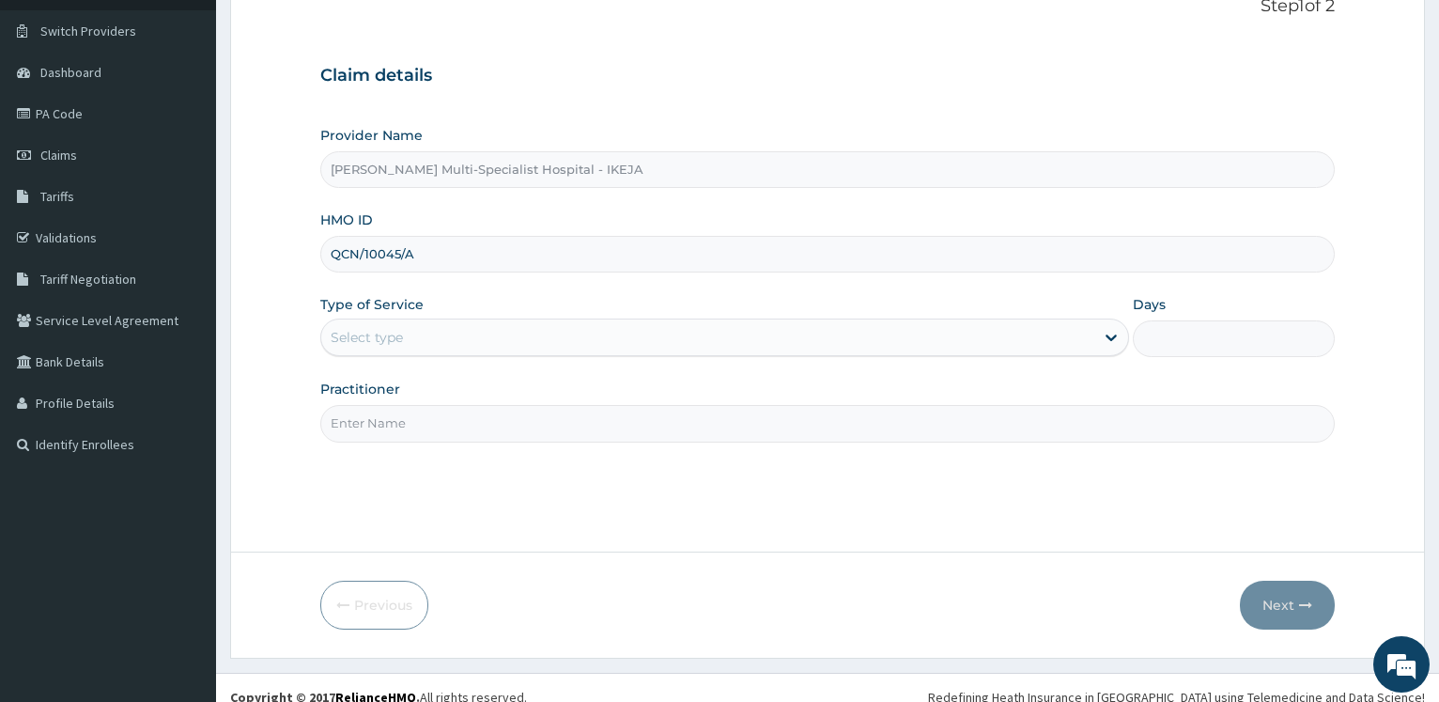
scroll to position [151, 0]
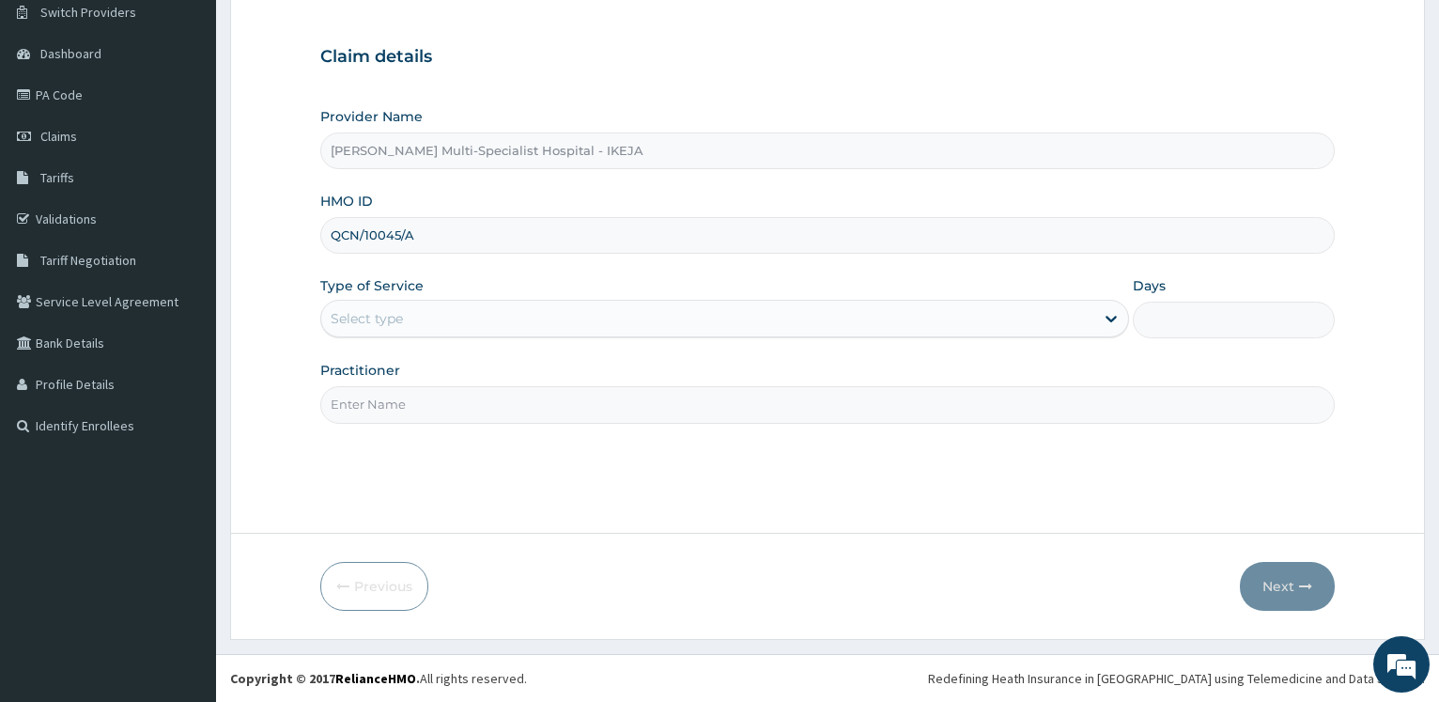
type input "QCN/10045/A"
click at [384, 308] on div "Select type" at bounding box center [707, 318] width 772 height 30
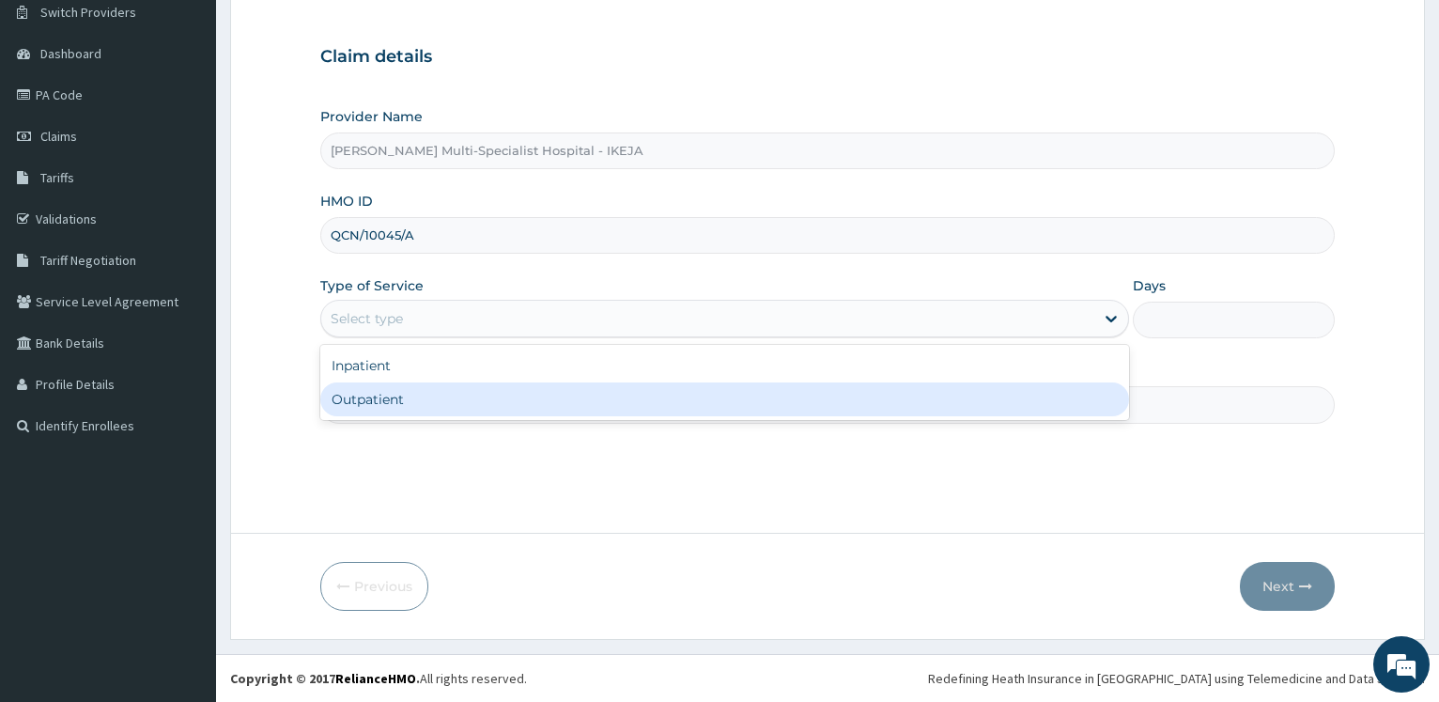
click at [366, 398] on div "Outpatient" at bounding box center [724, 399] width 808 height 34
type input "1"
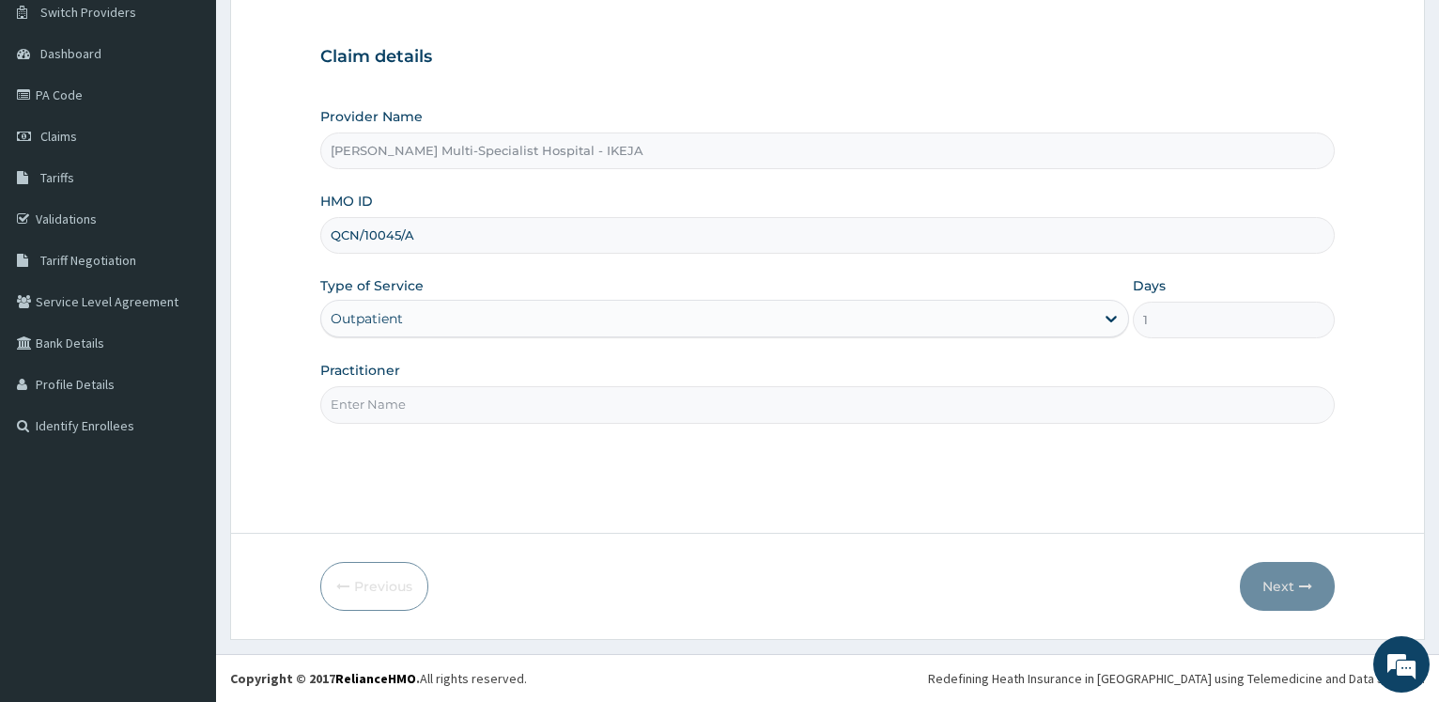
click at [366, 398] on input "Practitioner" at bounding box center [827, 404] width 1014 height 37
type input "DR"
click at [1281, 595] on button "Next" at bounding box center [1287, 586] width 95 height 49
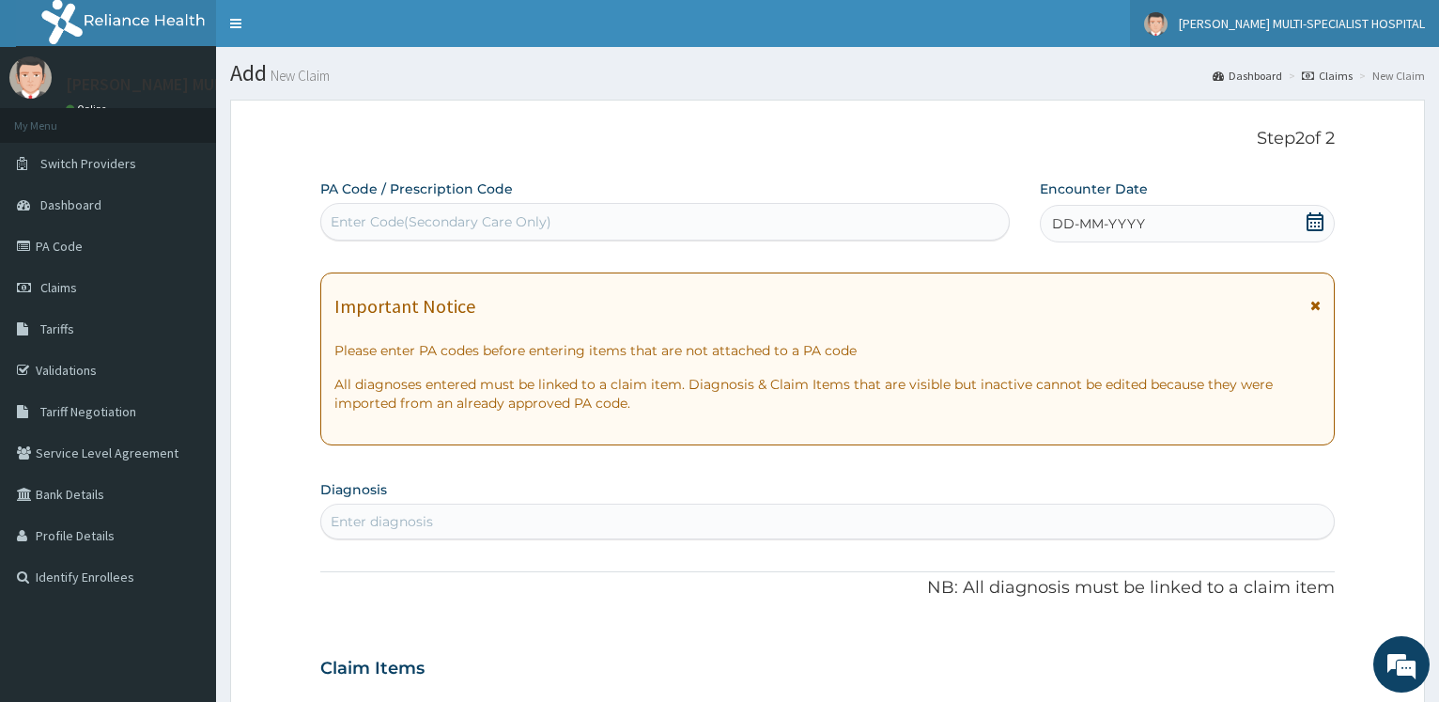
scroll to position [0, 0]
click at [369, 227] on div "Enter Code(Secondary Care Only)" at bounding box center [441, 221] width 221 height 19
paste input "PA/80A6AA"
type input "PA/80A6AA"
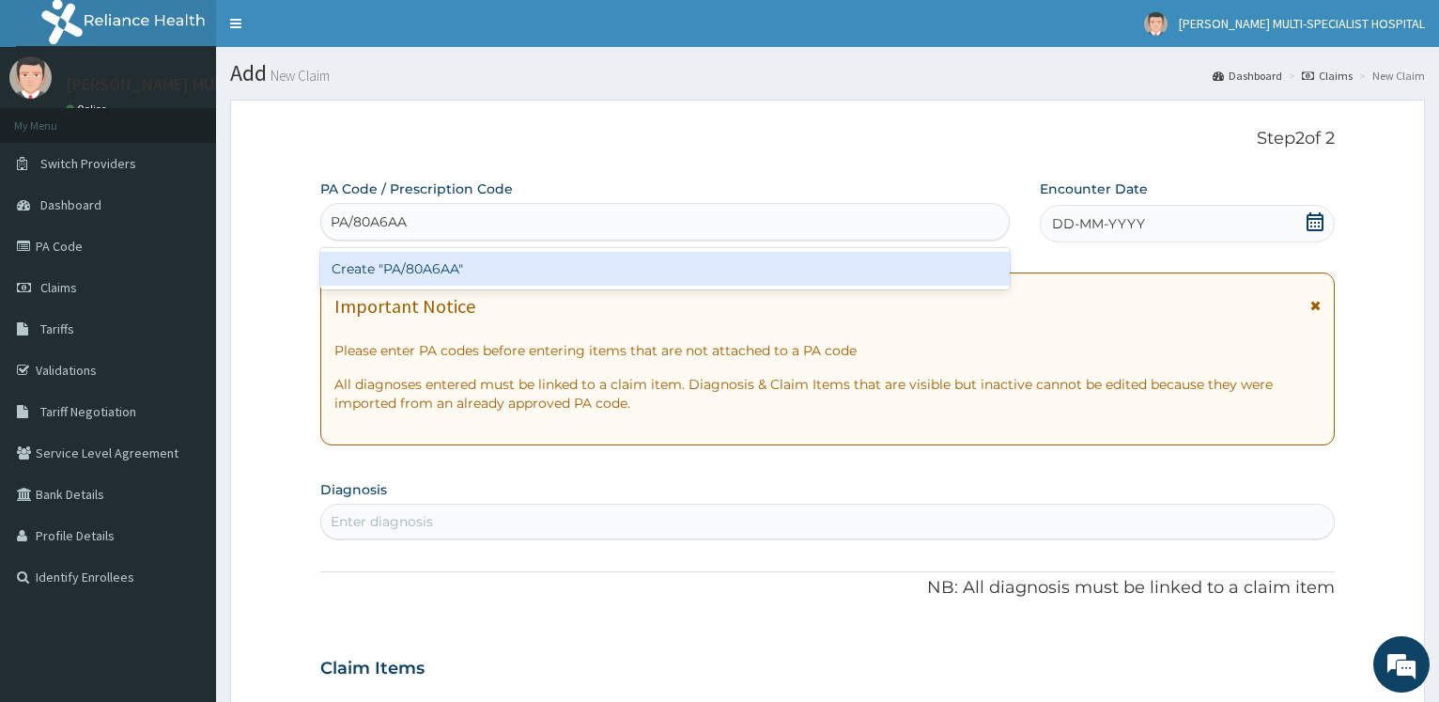
click at [381, 251] on div "Create "PA/80A6AA"" at bounding box center [664, 268] width 688 height 41
click at [392, 267] on div "Create "PA/80A6AA"" at bounding box center [664, 269] width 688 height 34
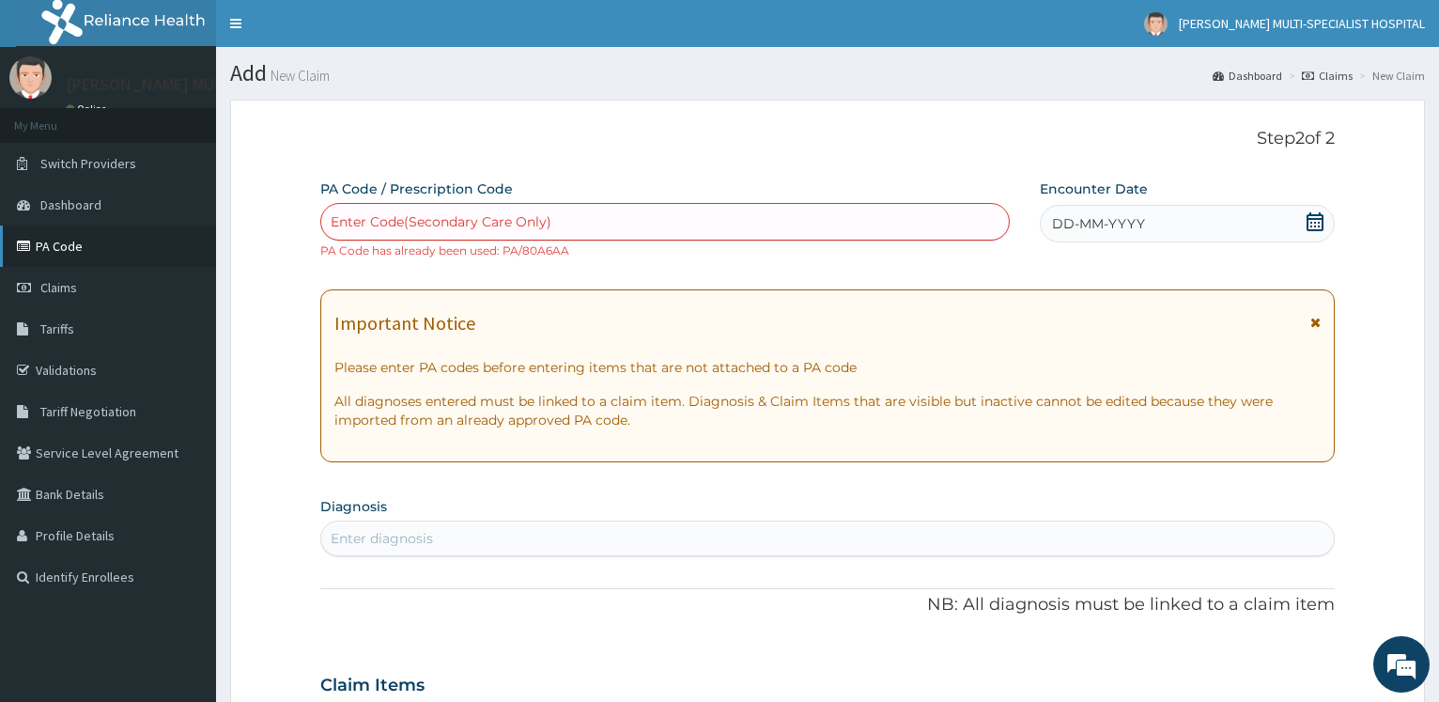
click at [49, 238] on link "PA Code" at bounding box center [108, 245] width 216 height 41
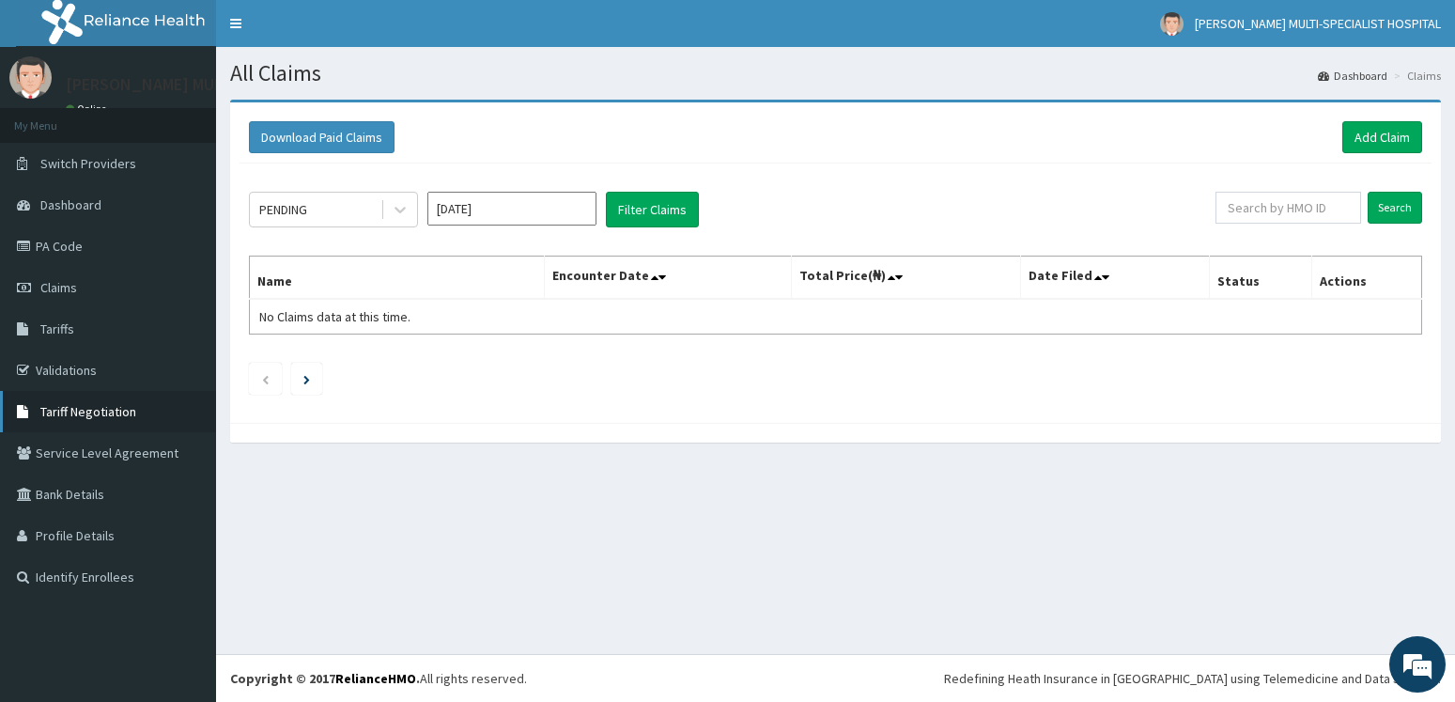
click at [69, 410] on span "Tariff Negotiation" at bounding box center [88, 411] width 96 height 17
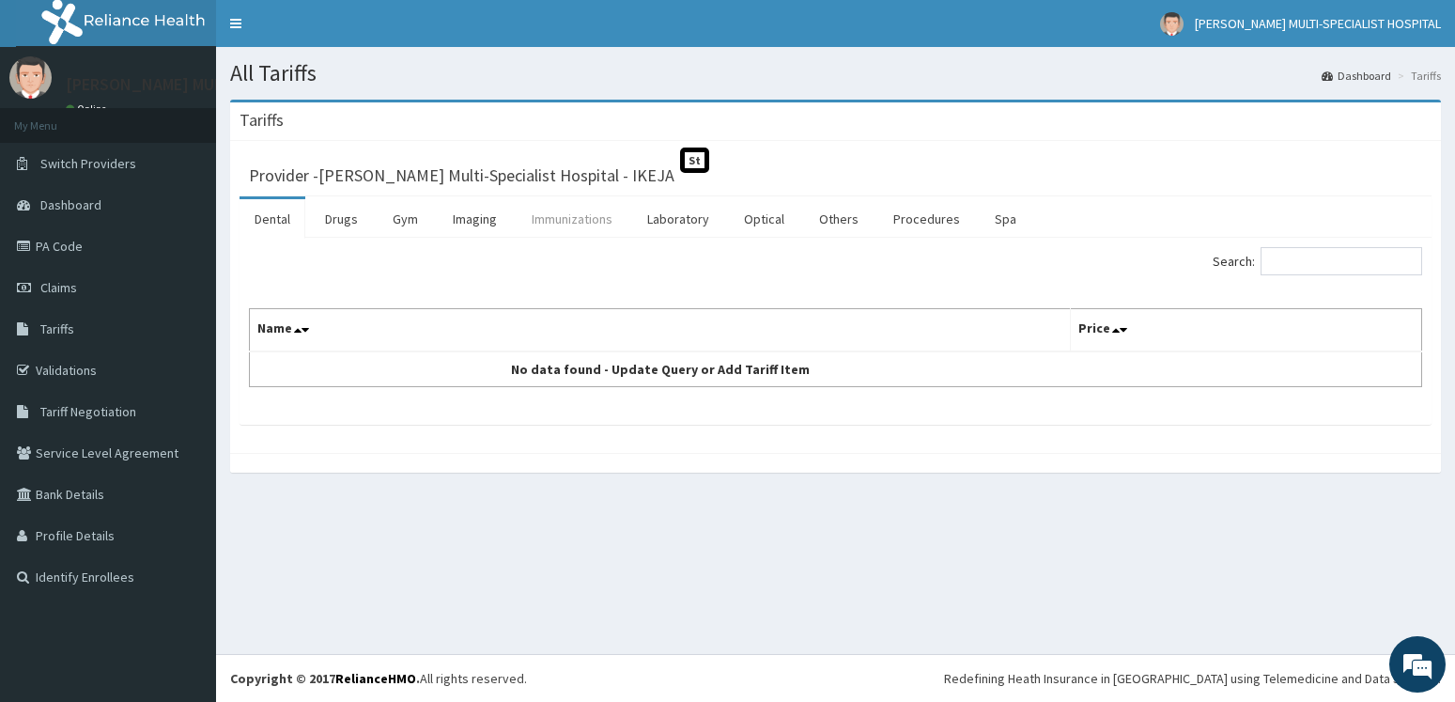
click at [553, 224] on link "Immunizations" at bounding box center [572, 218] width 111 height 39
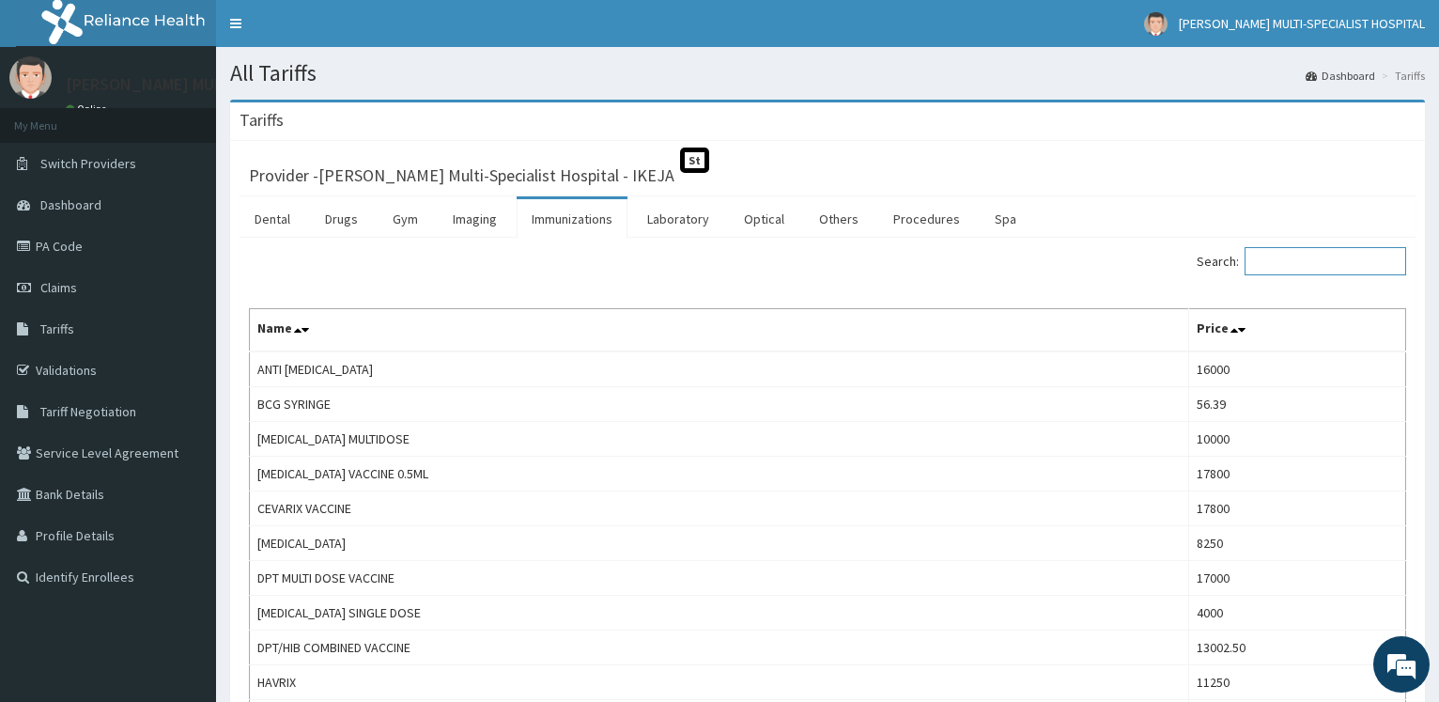
click at [1296, 265] on input "Search:" at bounding box center [1325, 261] width 162 height 28
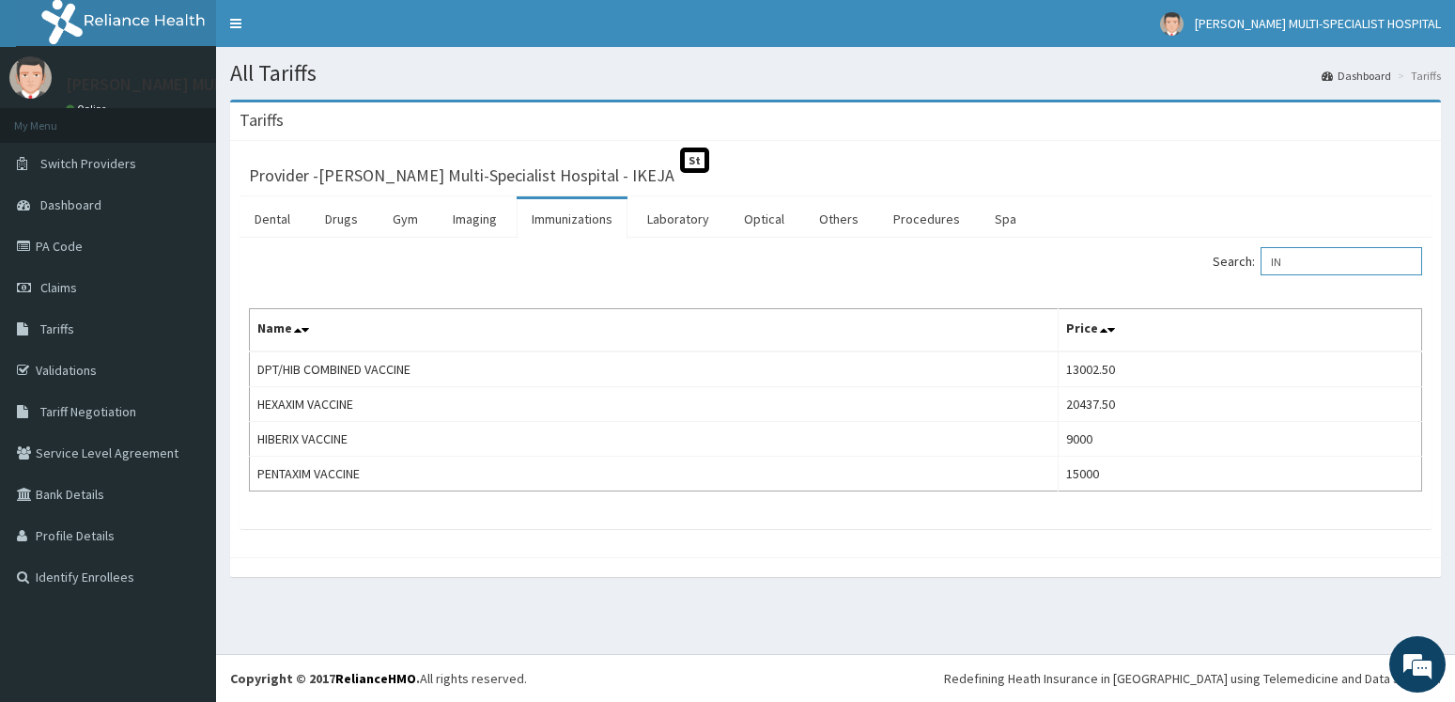
type input "I"
type input "FLU"
